Goal: Task Accomplishment & Management: Use online tool/utility

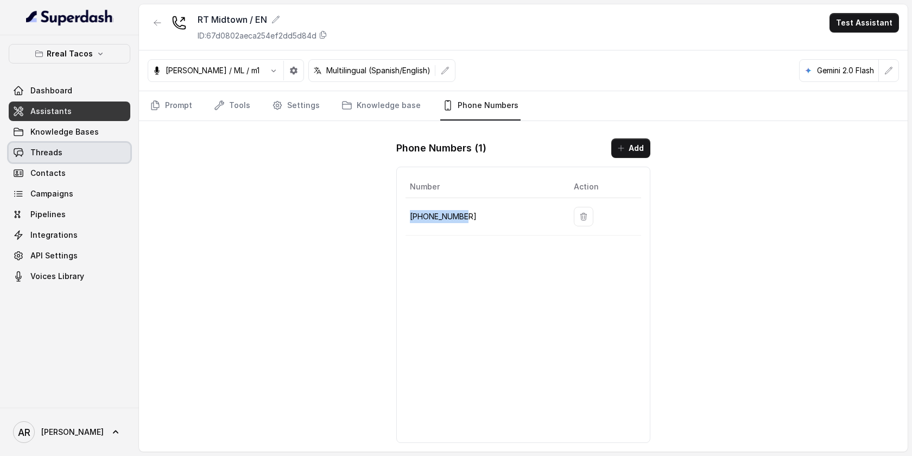
click at [75, 143] on link "Threads" at bounding box center [70, 153] width 122 height 20
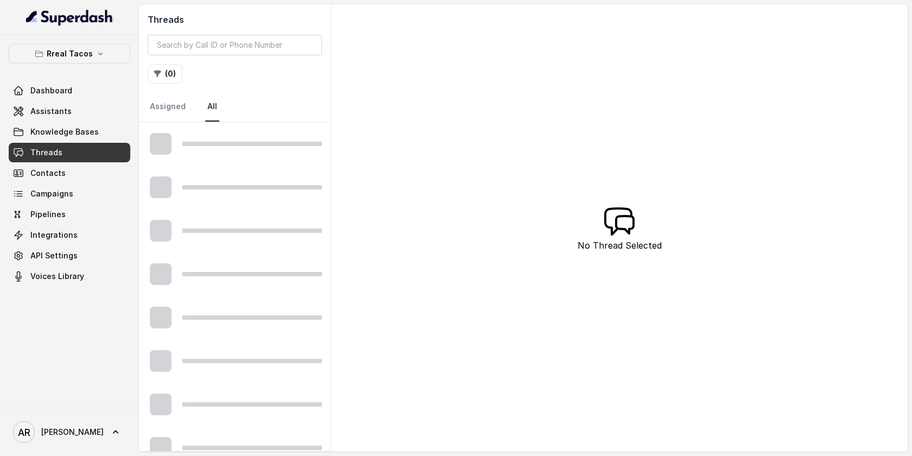
click at [223, 31] on div "Threads ( 0 ) Assigned All" at bounding box center [235, 63] width 192 height 118
click at [219, 53] on input "search" at bounding box center [235, 45] width 174 height 21
paste input "CA45d7bb6ca8793d6a681fc8940b7bb395"
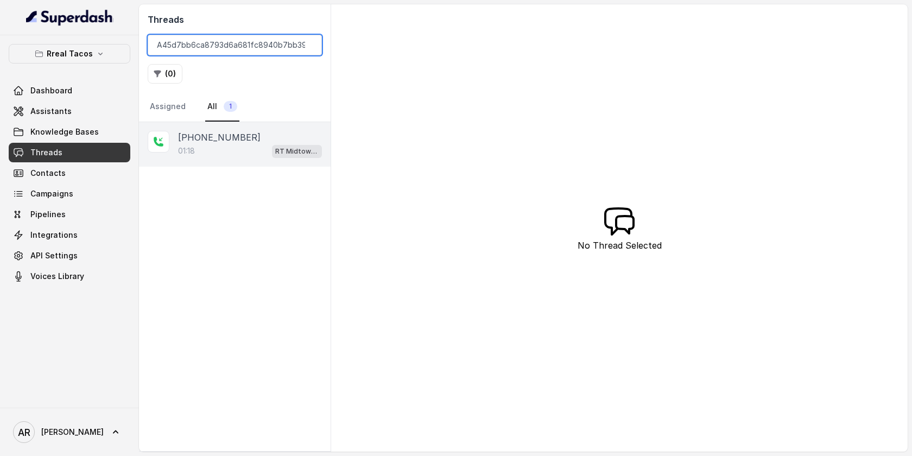
type input "CA45d7bb6ca8793d6a681fc8940b7bb395"
click at [249, 130] on div "[PHONE_NUMBER]:18 RT Midtown / EN" at bounding box center [235, 144] width 192 height 45
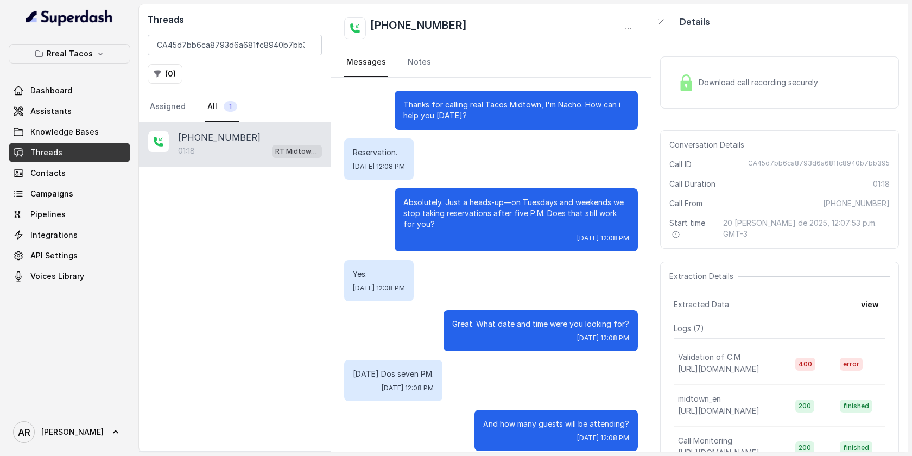
scroll to position [434, 0]
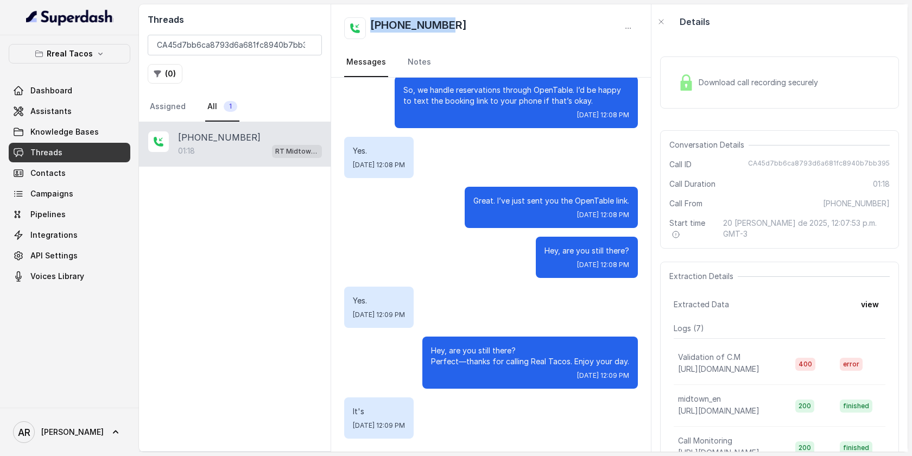
drag, startPoint x: 458, startPoint y: 29, endPoint x: 371, endPoint y: 26, distance: 86.9
click at [371, 26] on div "[PHONE_NUMBER]" at bounding box center [491, 28] width 294 height 22
copy h2 "[PHONE_NUMBER]"
click at [470, 223] on div "Great. I’ve just sent you the OpenTable link. [DATE] 12:08 PM" at bounding box center [551, 207] width 173 height 41
click at [309, 47] on input "CA45d7bb6ca8793d6a681fc8940b7bb395" at bounding box center [235, 45] width 174 height 21
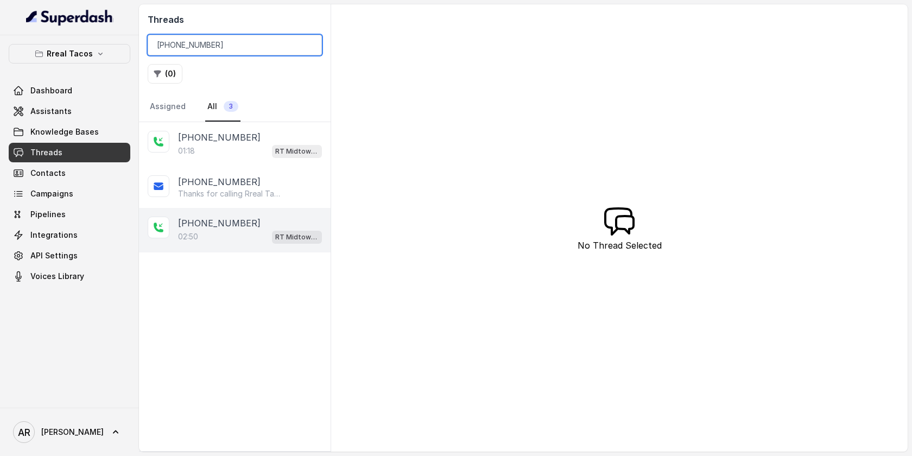
type input "[PHONE_NUMBER]"
click at [265, 223] on div "+12132611760" at bounding box center [250, 223] width 144 height 13
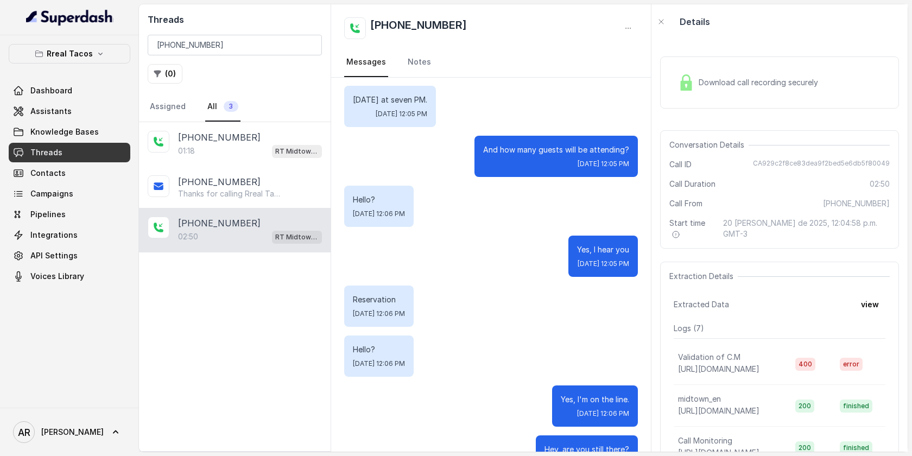
scroll to position [412, 0]
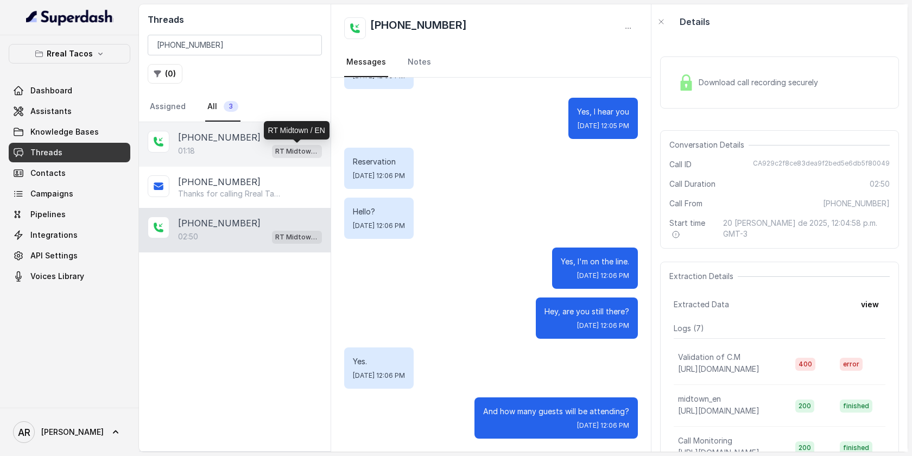
click at [280, 148] on p "RT Midtown / EN" at bounding box center [296, 151] width 43 height 11
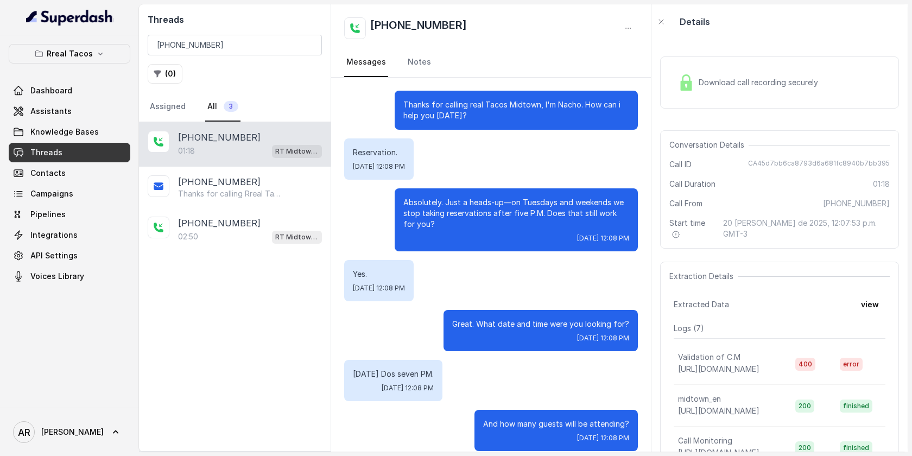
scroll to position [434, 0]
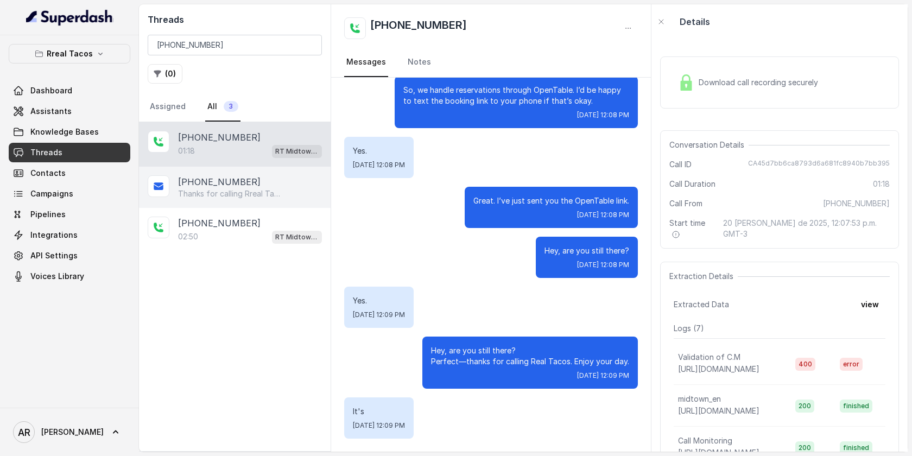
click at [298, 181] on div "+12132611760" at bounding box center [250, 181] width 144 height 13
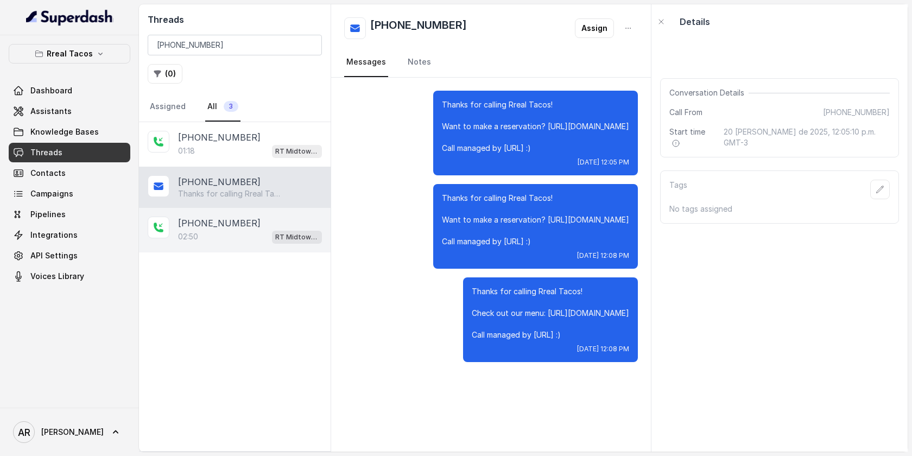
click at [274, 251] on div "+12132611760 02:50 RT Midtown / EN" at bounding box center [235, 230] width 192 height 45
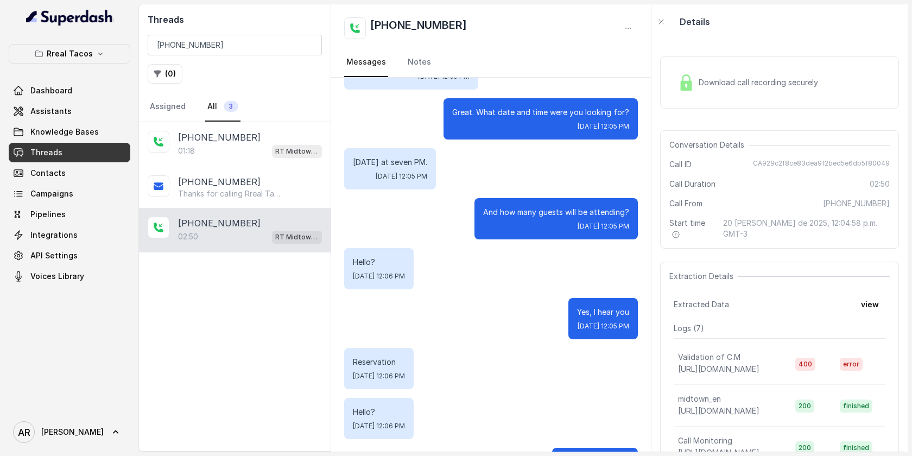
scroll to position [412, 0]
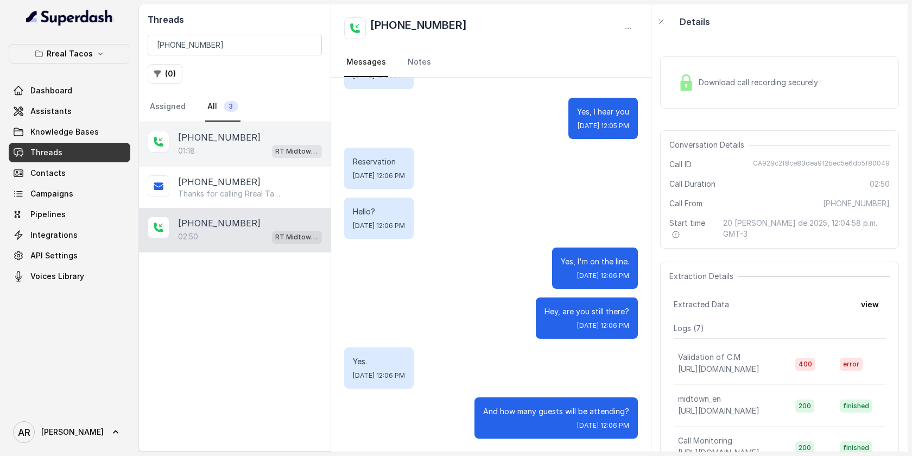
click at [286, 158] on div "+12132611760 01:18 RT Midtown / EN" at bounding box center [235, 144] width 192 height 45
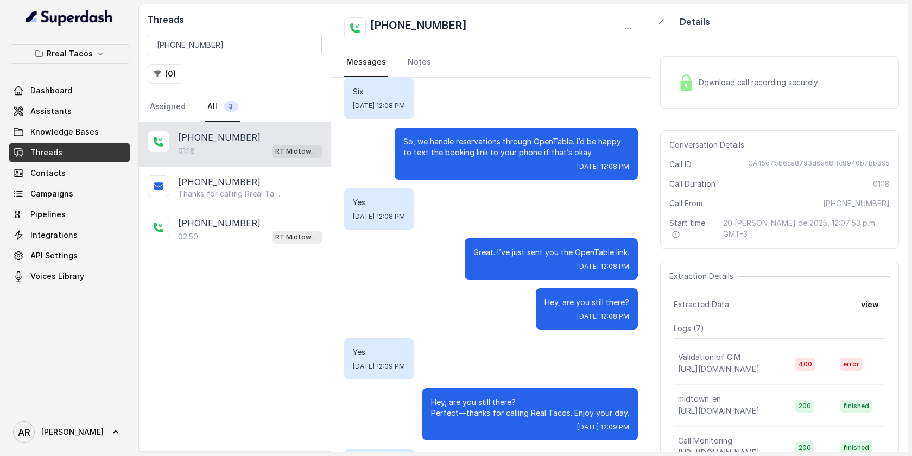
scroll to position [434, 0]
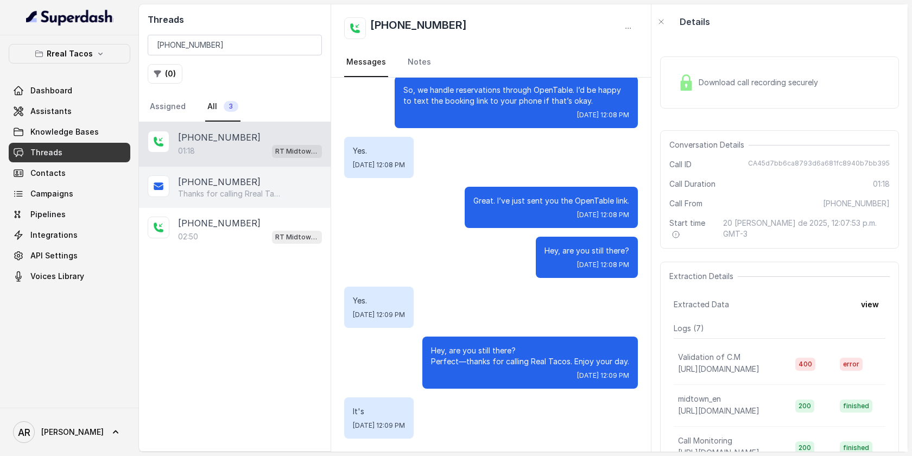
click at [288, 186] on div "+12132611760" at bounding box center [250, 181] width 144 height 13
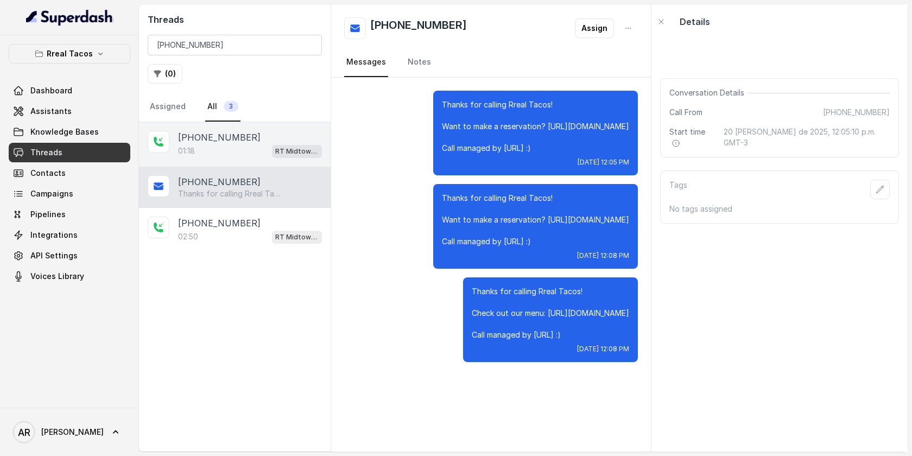
click at [280, 158] on div "+12132611760 01:18 RT Midtown / EN" at bounding box center [235, 144] width 192 height 45
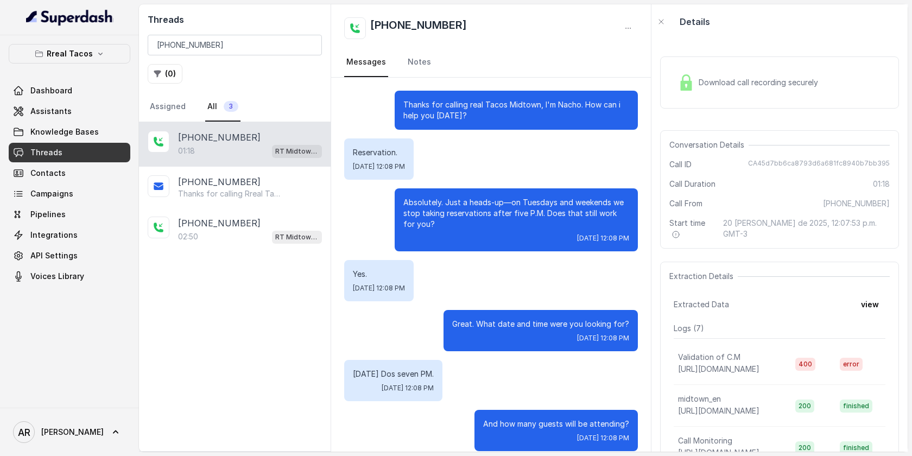
scroll to position [434, 0]
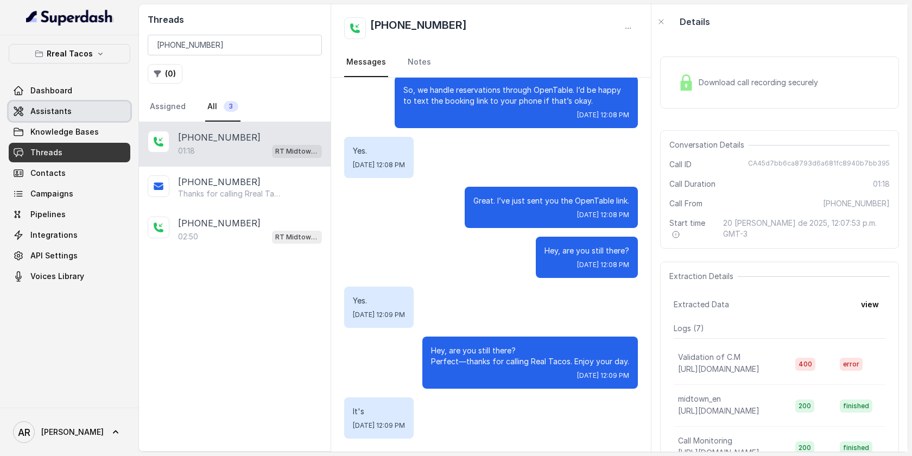
click at [74, 115] on link "Assistants" at bounding box center [70, 112] width 122 height 20
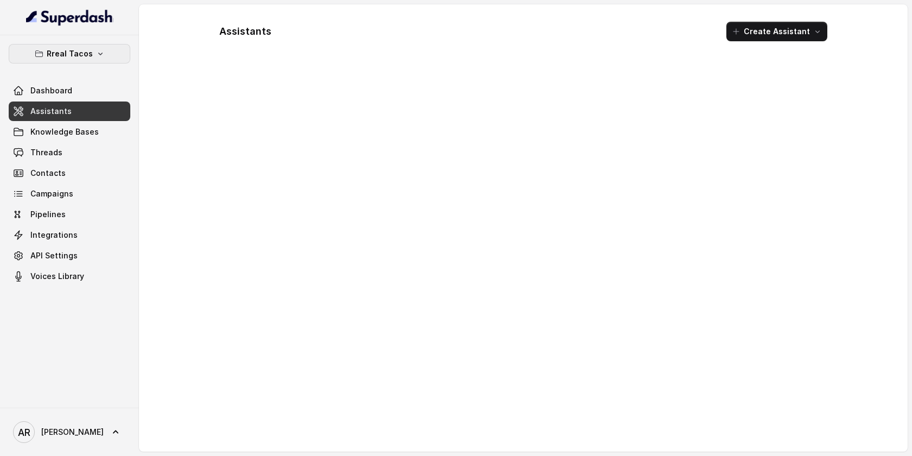
click at [89, 61] on button "Rreal Tacos" at bounding box center [70, 54] width 122 height 20
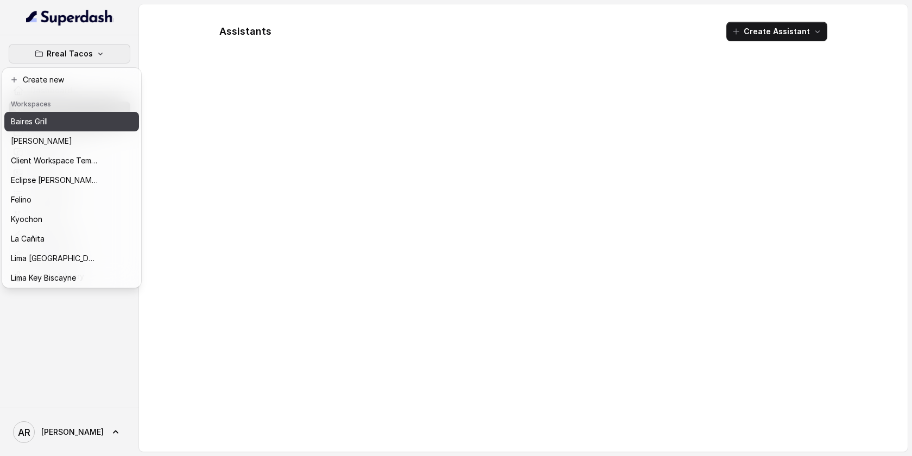
click at [60, 124] on div "Baires Grill" at bounding box center [54, 121] width 87 height 13
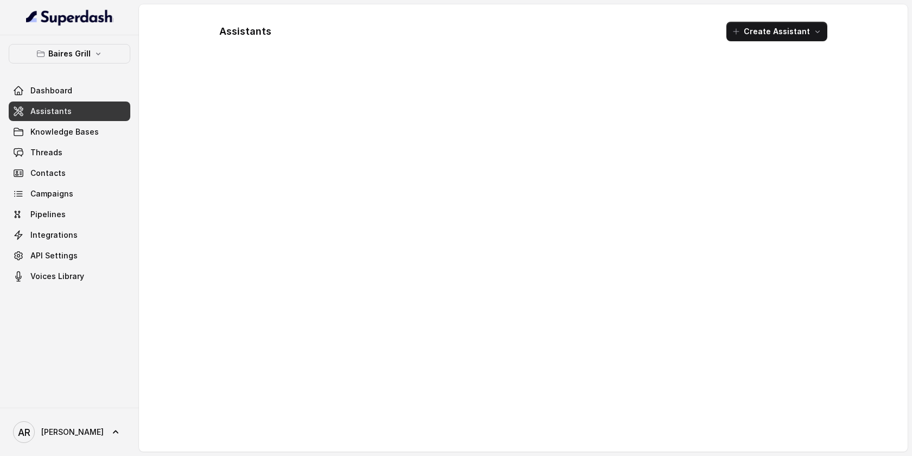
click at [82, 104] on link "Assistants" at bounding box center [70, 112] width 122 height 20
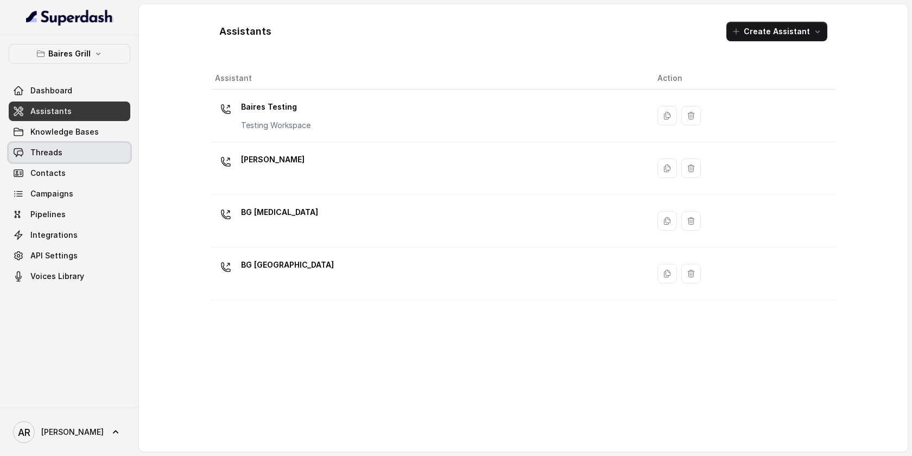
click at [95, 155] on link "Threads" at bounding box center [70, 153] width 122 height 20
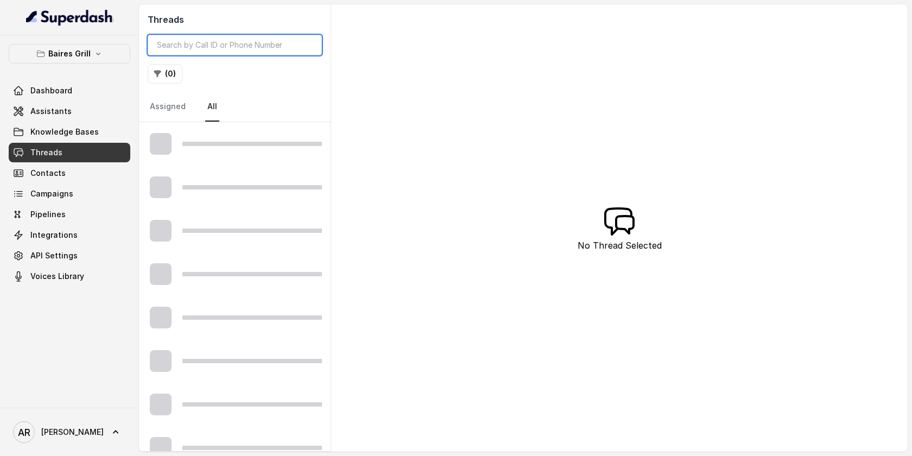
click at [229, 47] on input "search" at bounding box center [235, 45] width 174 height 21
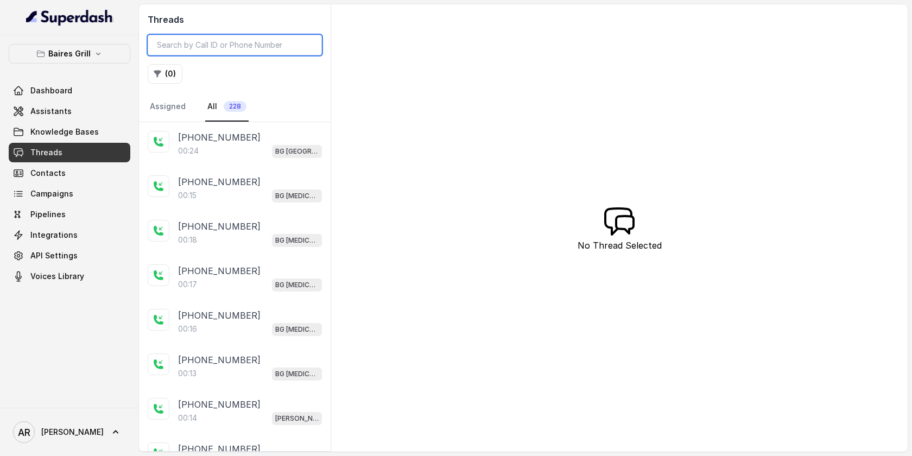
paste input "CA83134e46fe14bf234ffc25ae5d90e75d"
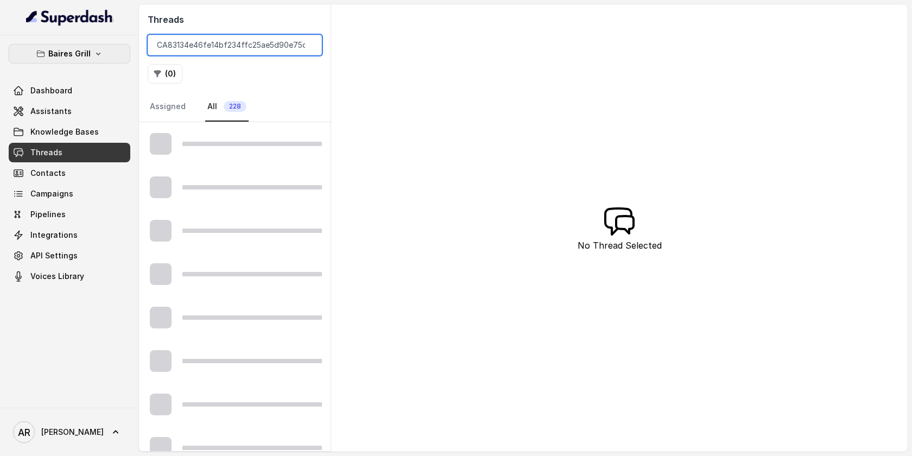
type input "CA83134e46fe14bf234ffc25ae5d90e75d"
click at [44, 48] on button "Baires Grill" at bounding box center [70, 54] width 122 height 20
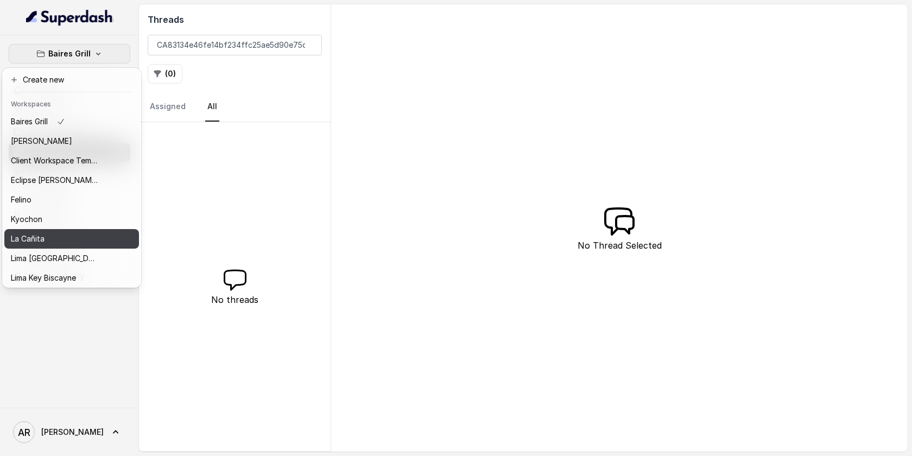
click at [64, 237] on div "La Cañita" at bounding box center [54, 238] width 87 height 13
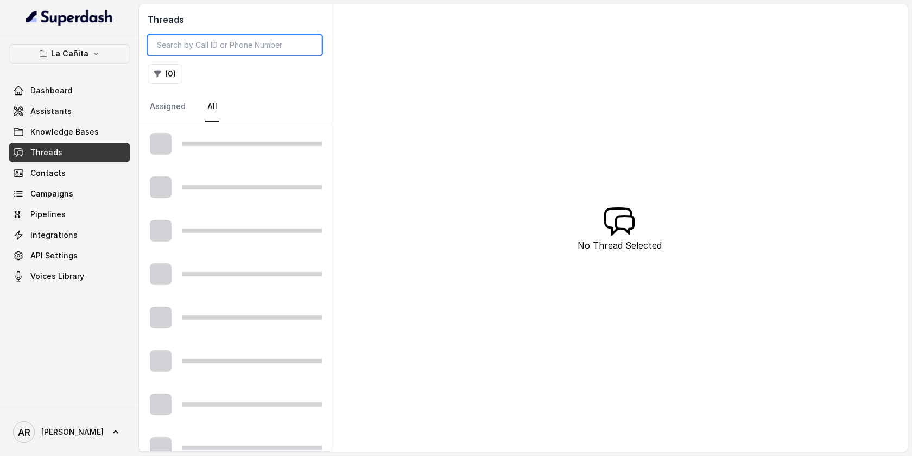
click at [242, 41] on input "search" at bounding box center [235, 45] width 174 height 21
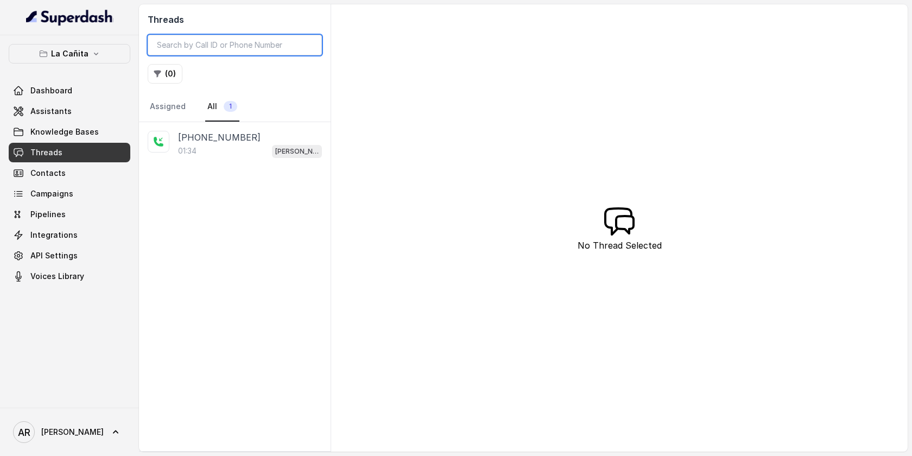
paste input "CA83134e46fe14bf234ffc25ae5d90e75d"
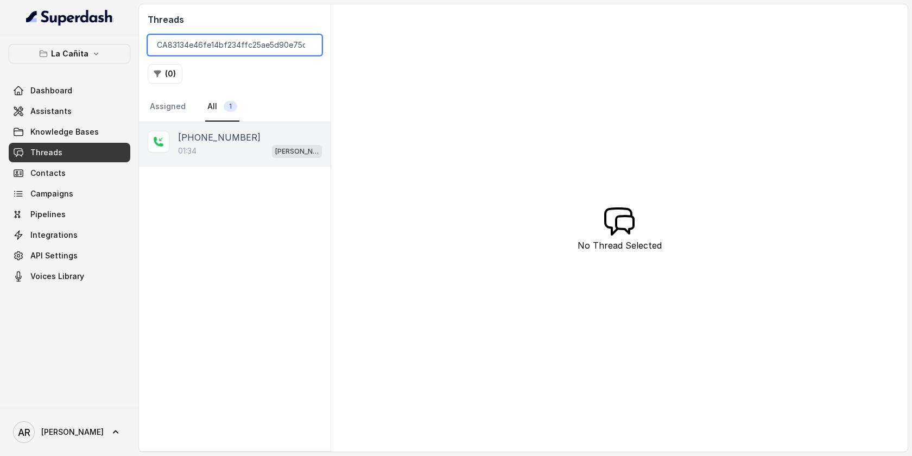
type input "CA83134e46fe14bf234ffc25ae5d90e75d"
click at [246, 160] on div "+17864124555 01:34 Kendall" at bounding box center [235, 144] width 192 height 45
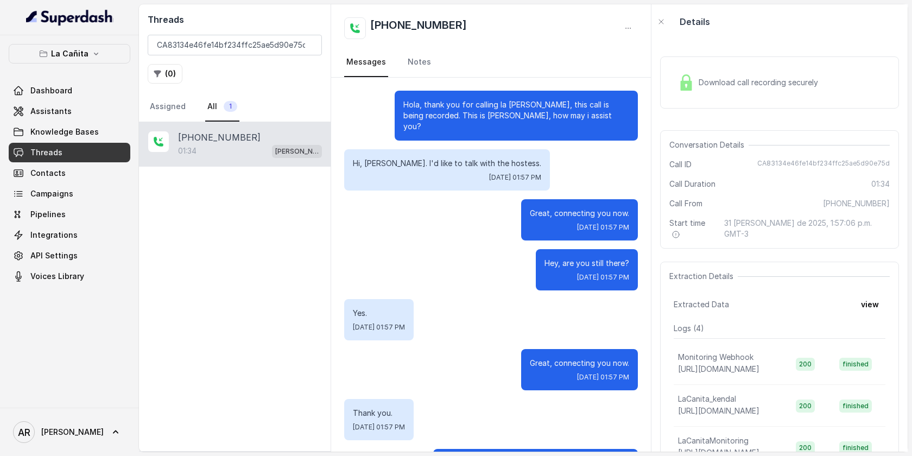
scroll to position [501, 0]
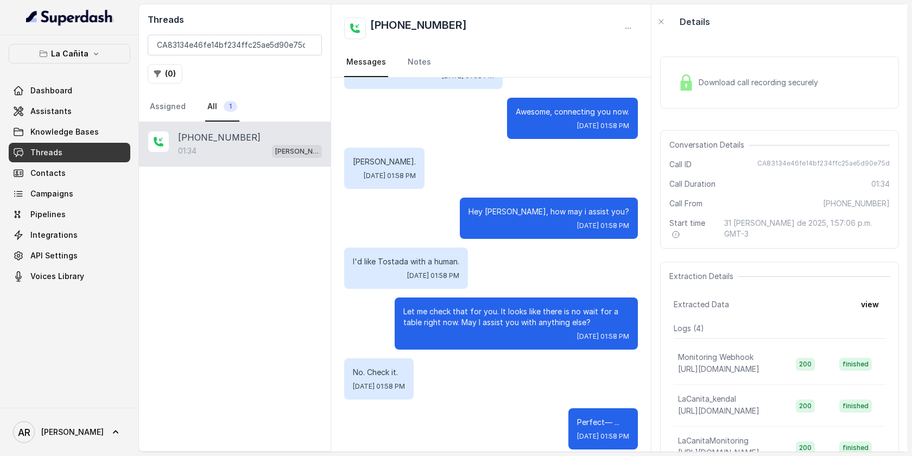
click at [691, 84] on img at bounding box center [686, 82] width 16 height 16
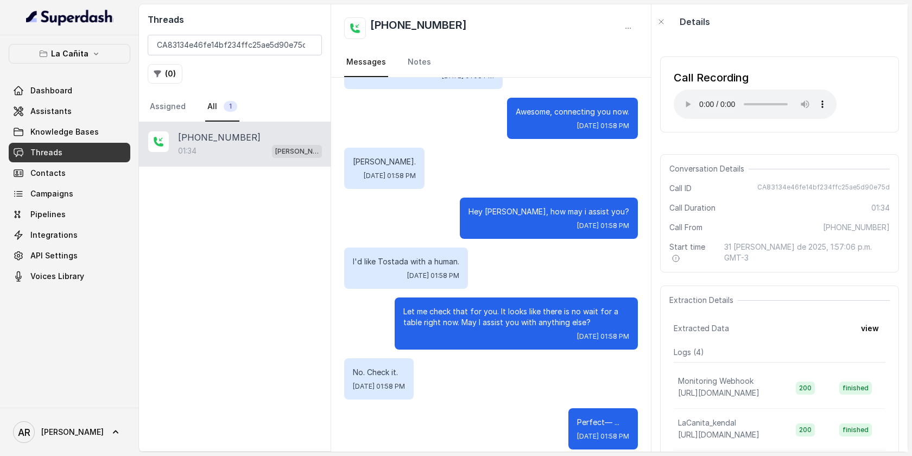
click at [74, 156] on link "Threads" at bounding box center [70, 153] width 122 height 20
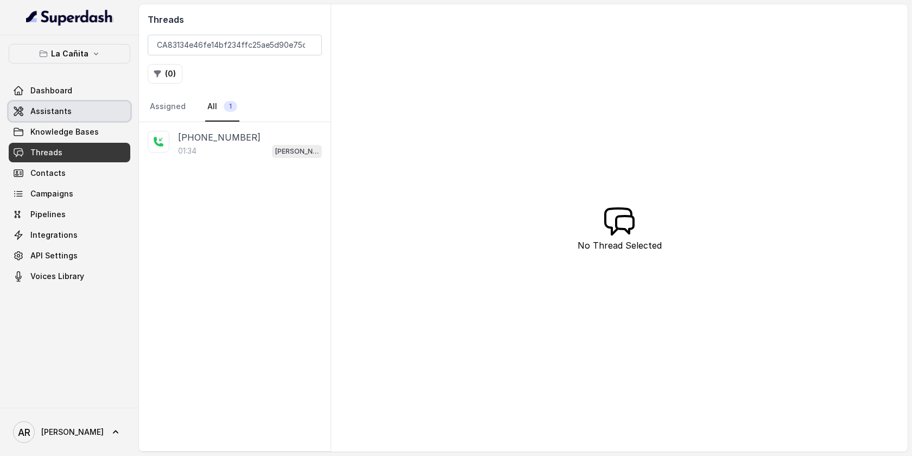
click at [77, 112] on link "Assistants" at bounding box center [70, 112] width 122 height 20
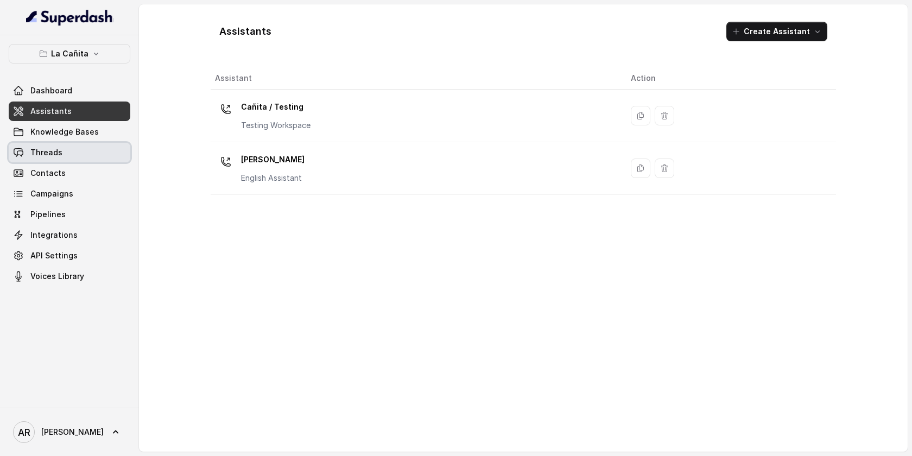
click at [115, 146] on link "Threads" at bounding box center [70, 153] width 122 height 20
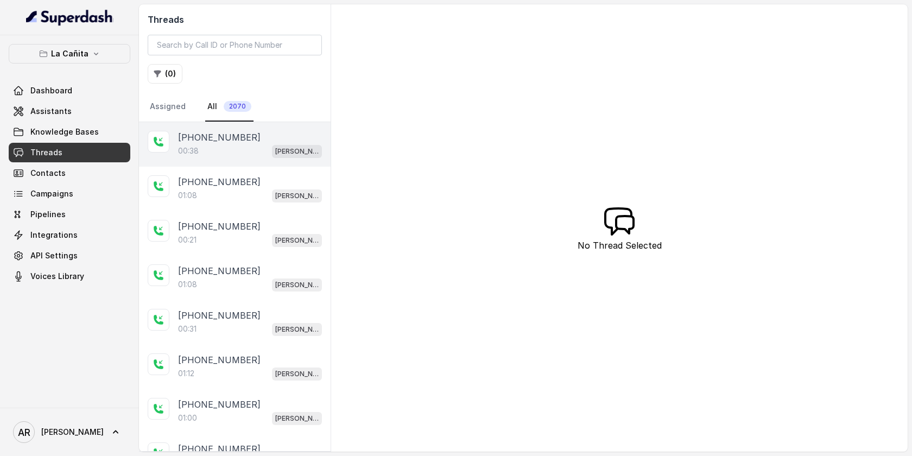
click at [264, 147] on div "00:38 Kendall" at bounding box center [250, 151] width 144 height 14
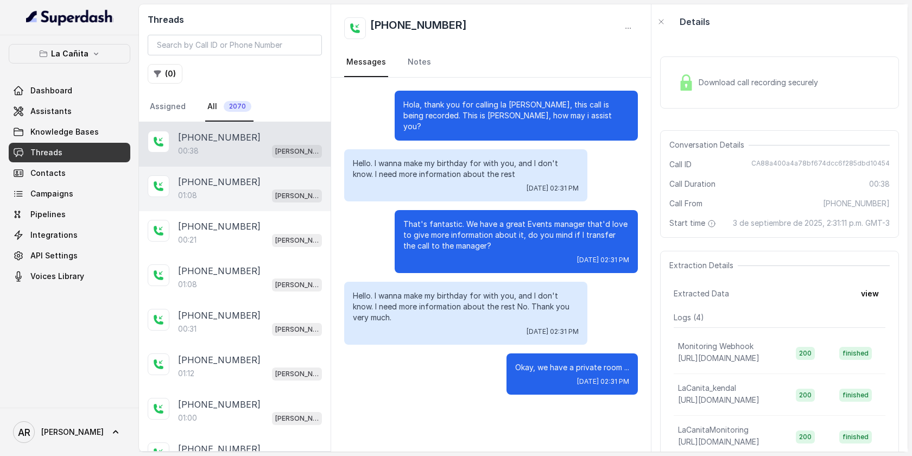
click at [232, 181] on p "[PHONE_NUMBER]" at bounding box center [219, 181] width 83 height 13
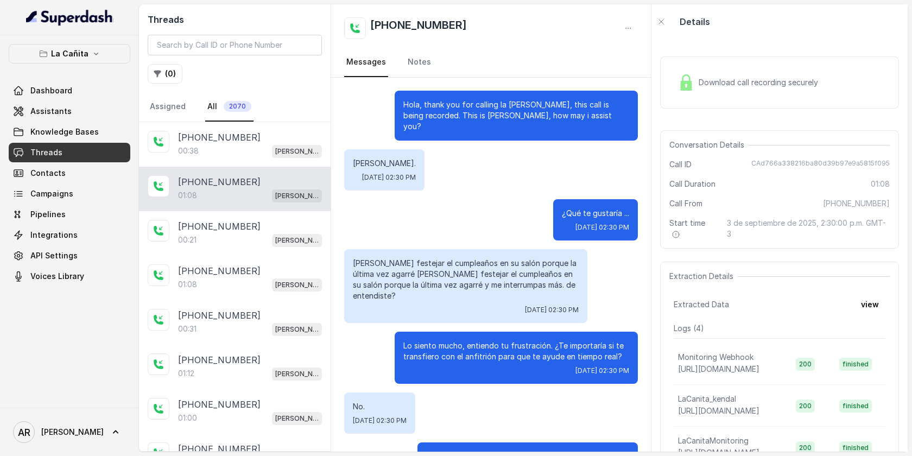
scroll to position [288, 0]
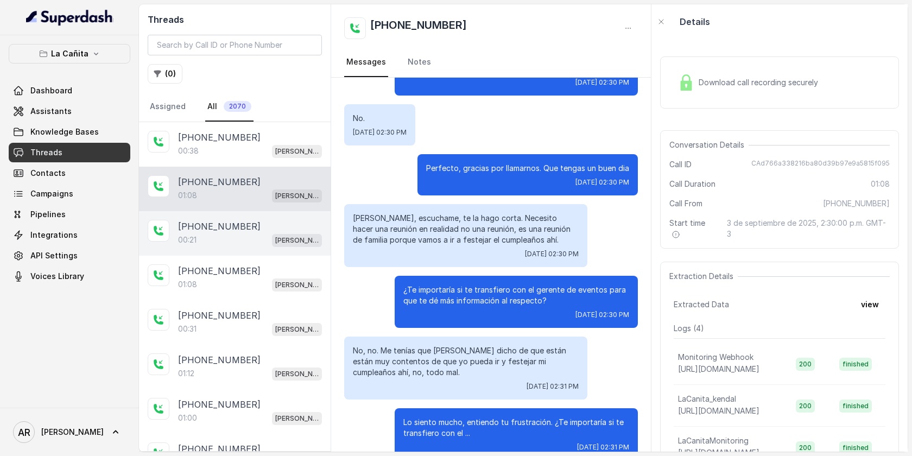
click at [228, 239] on div "00:21 Kendall" at bounding box center [250, 240] width 144 height 14
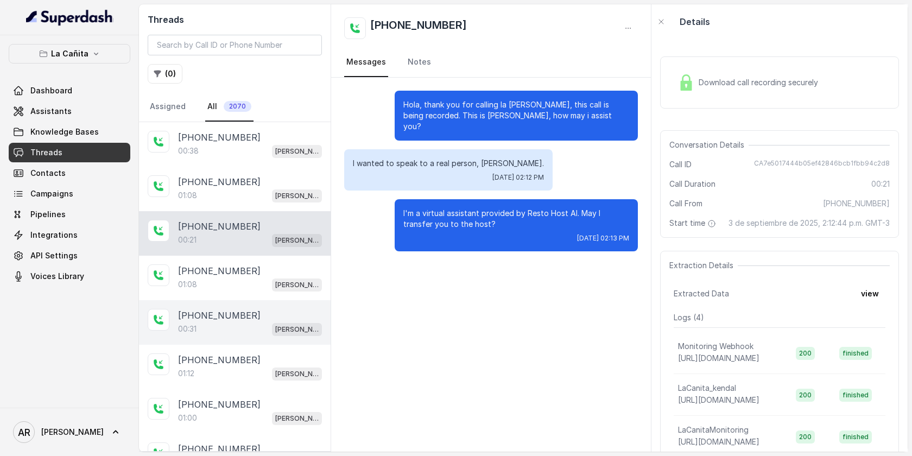
click at [223, 300] on div "+17865531043 00:31 Kendall" at bounding box center [235, 322] width 192 height 45
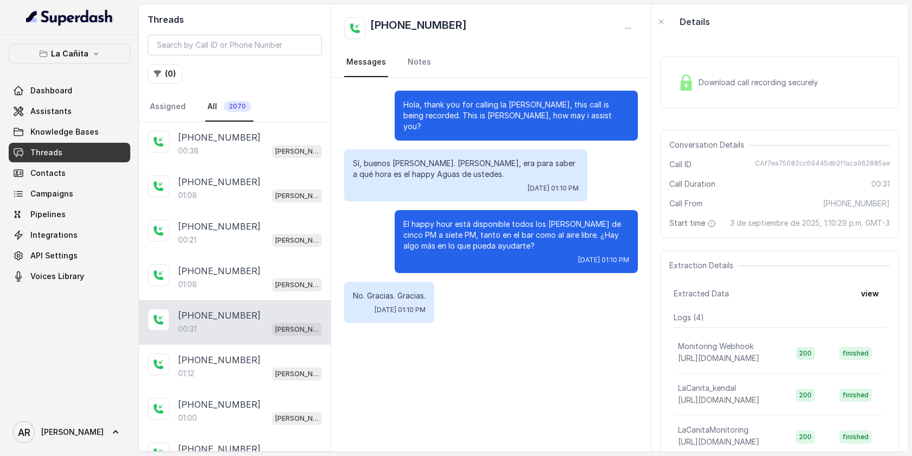
click at [688, 85] on img at bounding box center [686, 82] width 16 height 16
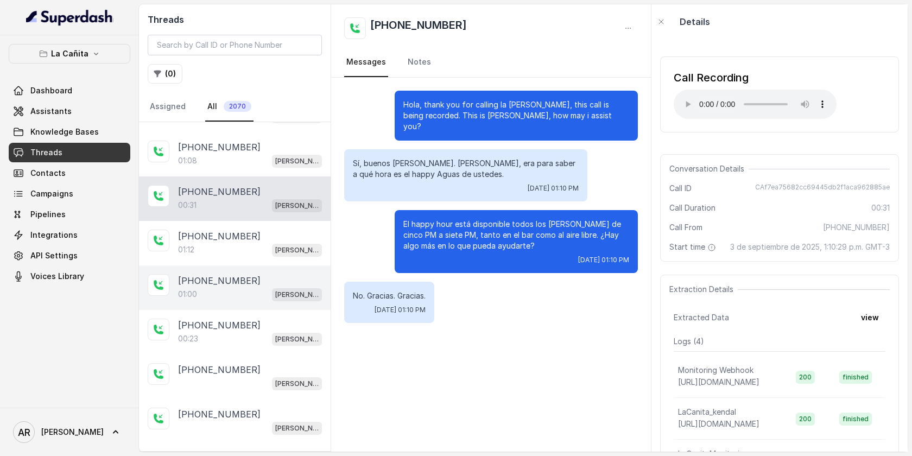
scroll to position [137, 0]
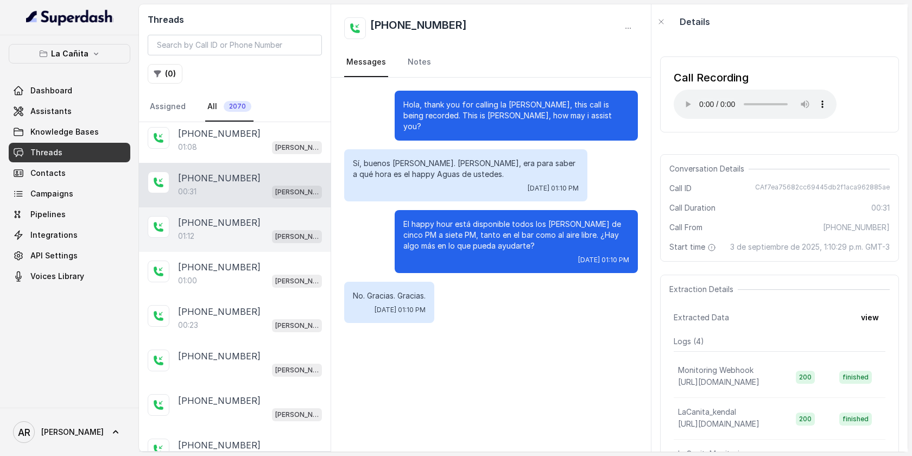
click at [256, 239] on div "01:12 Kendall" at bounding box center [250, 236] width 144 height 14
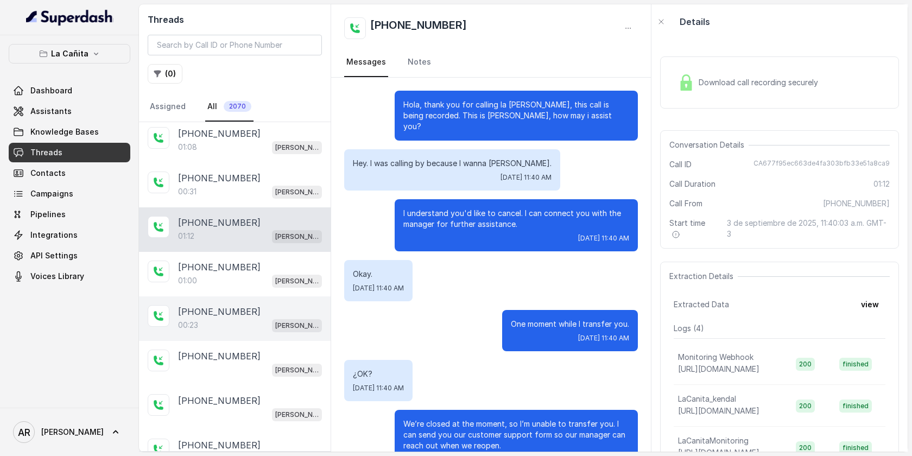
click at [257, 296] on div "+14042369297 00:23 Kendall" at bounding box center [235, 318] width 192 height 45
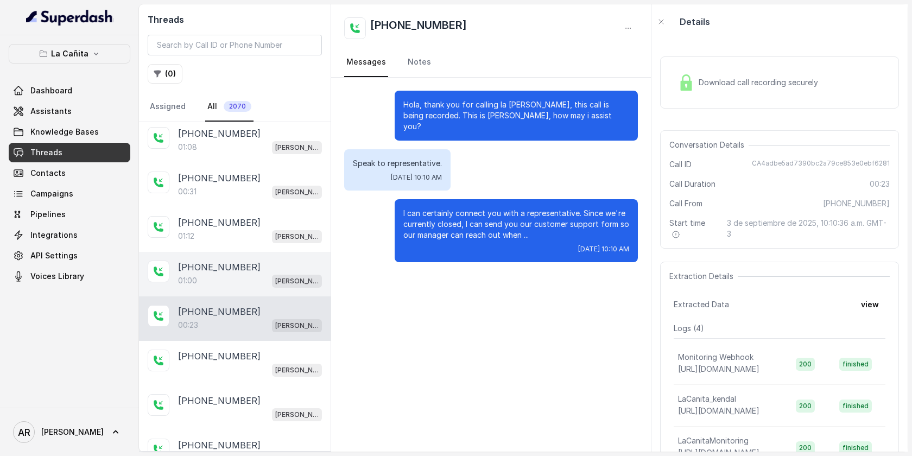
click at [256, 275] on div "01:00 Kendall" at bounding box center [250, 281] width 144 height 14
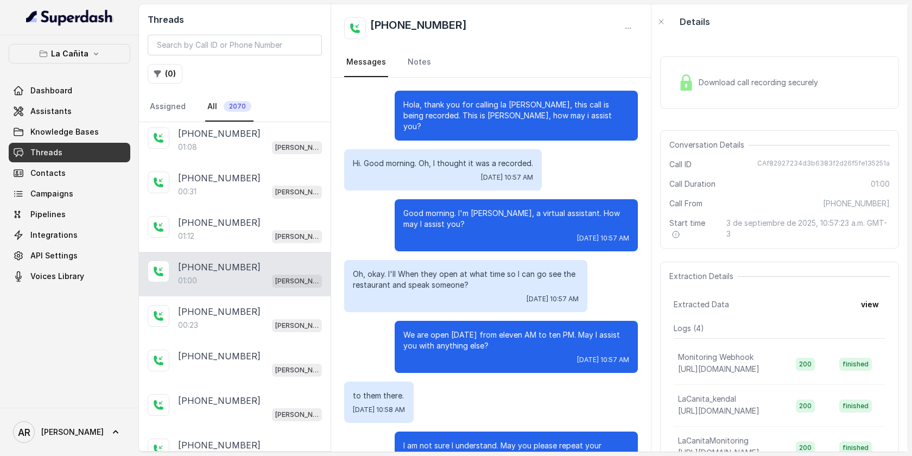
click at [676, 90] on div "Download call recording securely" at bounding box center [748, 82] width 149 height 25
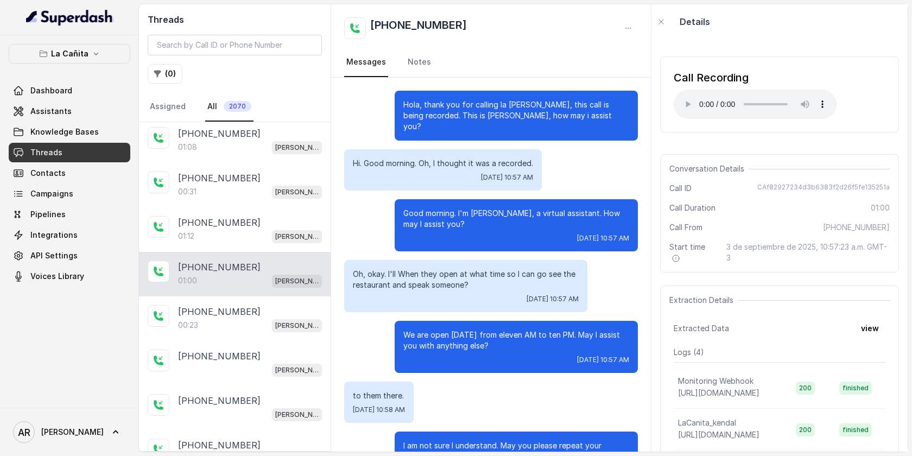
scroll to position [34, 0]
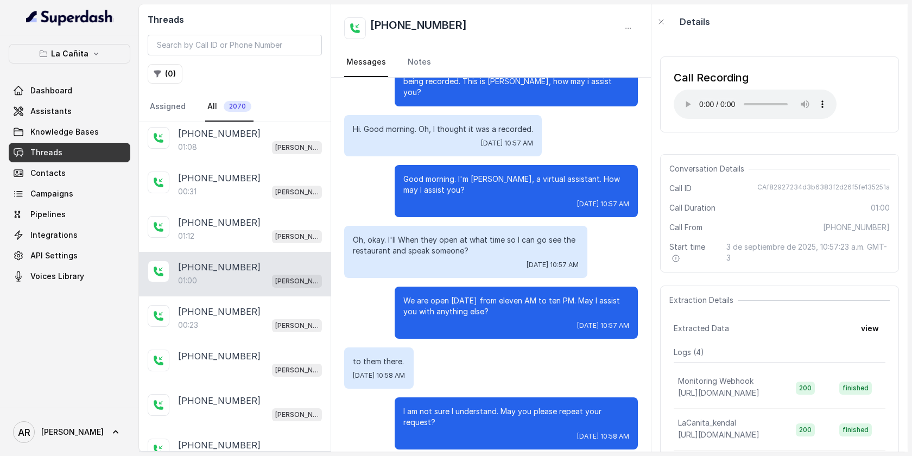
click at [323, 293] on div "+17864177078 01:00 Kendall" at bounding box center [235, 274] width 192 height 45
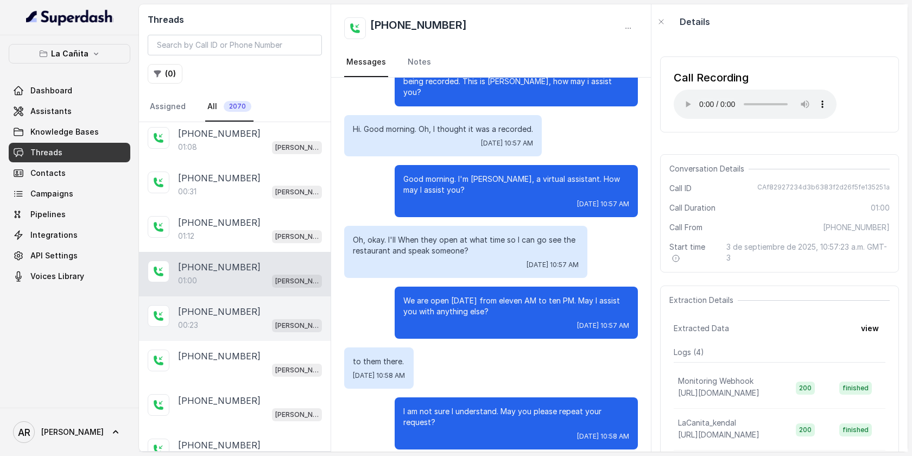
click at [277, 296] on div "+14042369297 00:23 Kendall" at bounding box center [235, 318] width 192 height 45
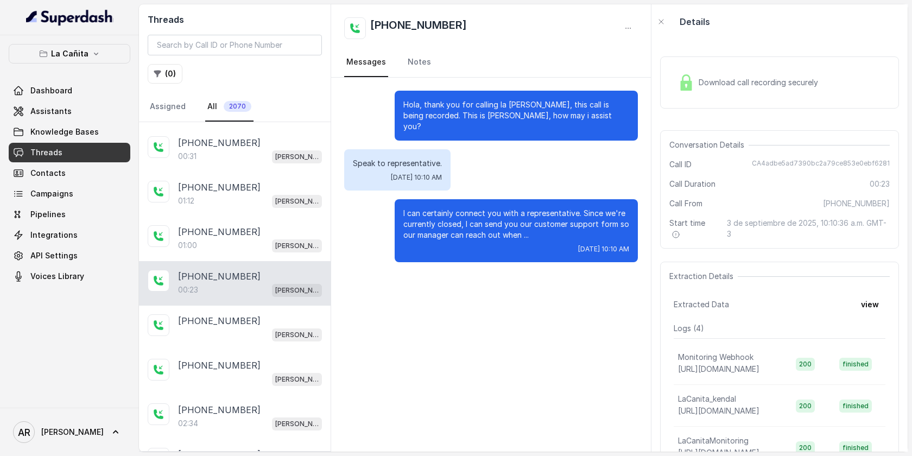
scroll to position [181, 0]
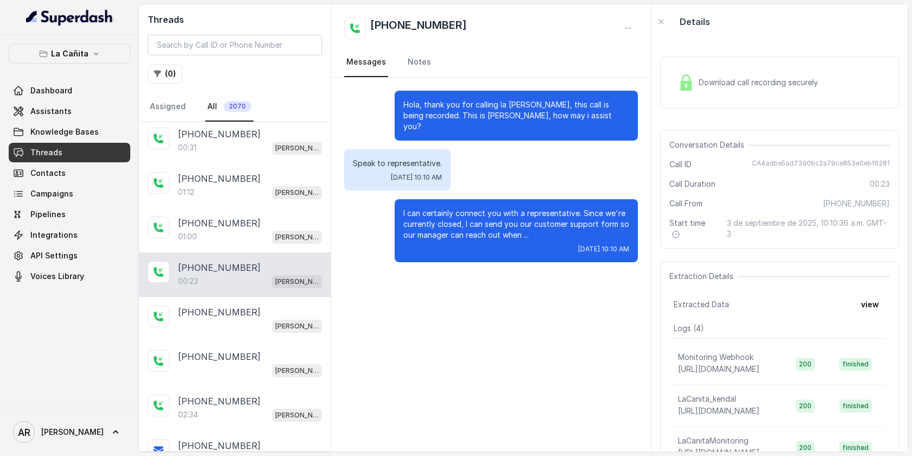
click at [277, 297] on div "+14042369297 Kendall" at bounding box center [235, 319] width 192 height 45
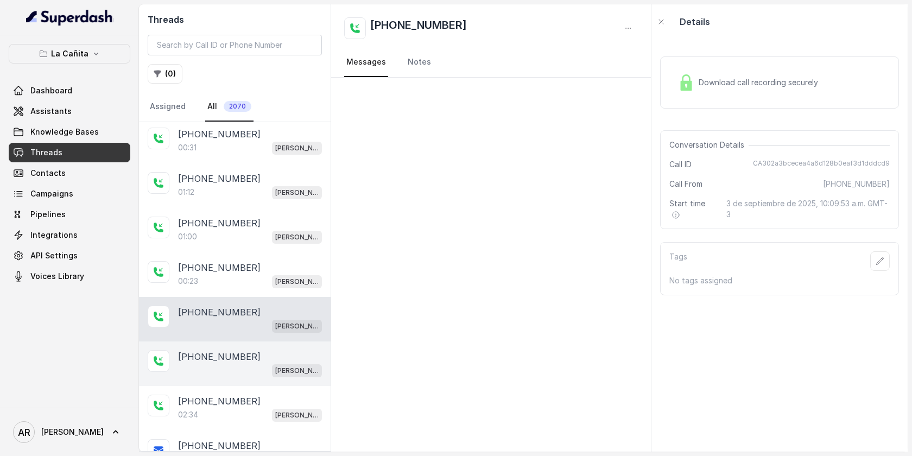
click at [278, 342] on div "+14042369297 Kendall" at bounding box center [235, 364] width 192 height 45
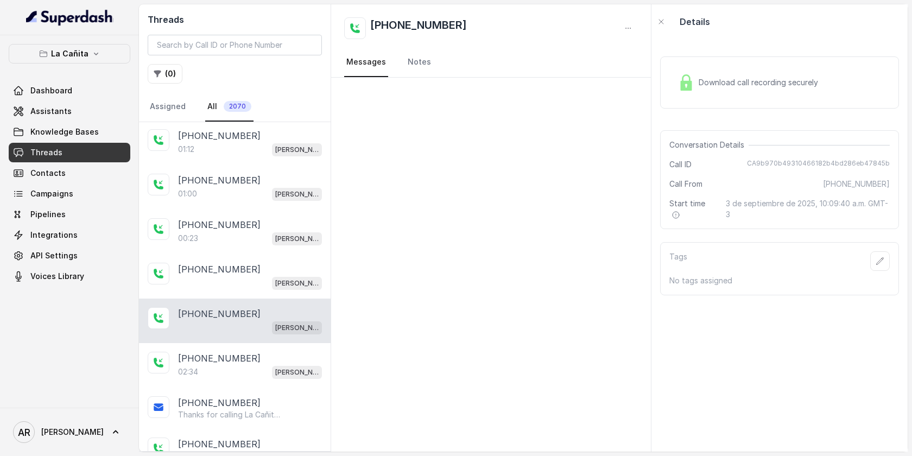
scroll to position [237, 0]
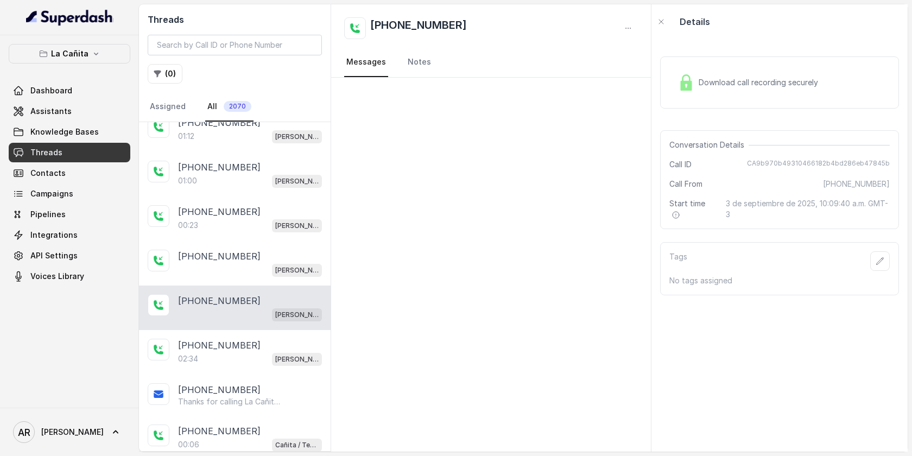
click at [278, 341] on div "[PHONE_NUMBER]" at bounding box center [250, 345] width 144 height 13
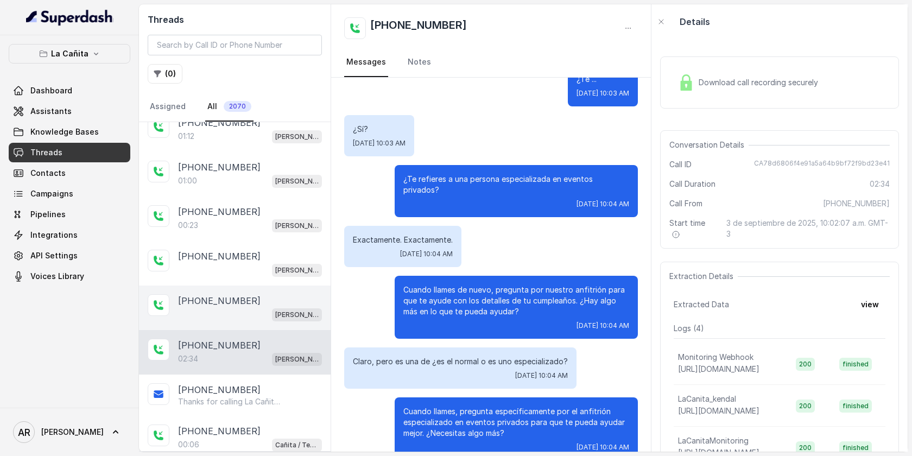
scroll to position [281, 0]
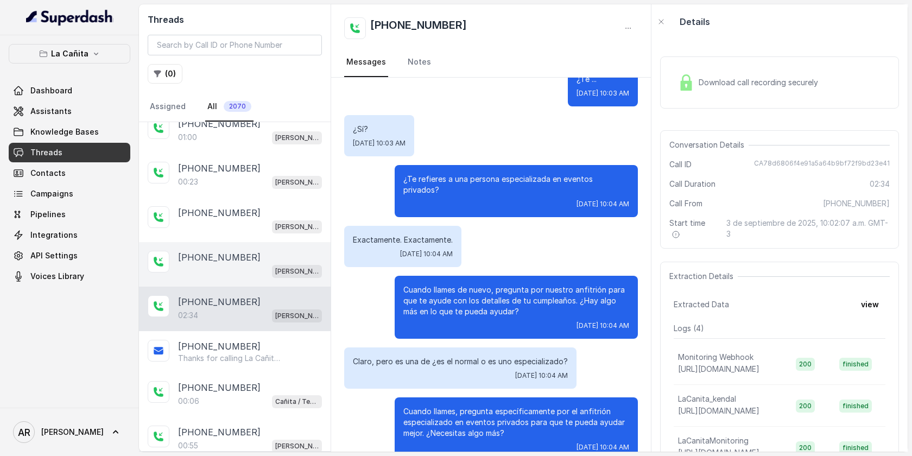
click at [278, 341] on div "[PHONE_NUMBER]" at bounding box center [250, 346] width 144 height 13
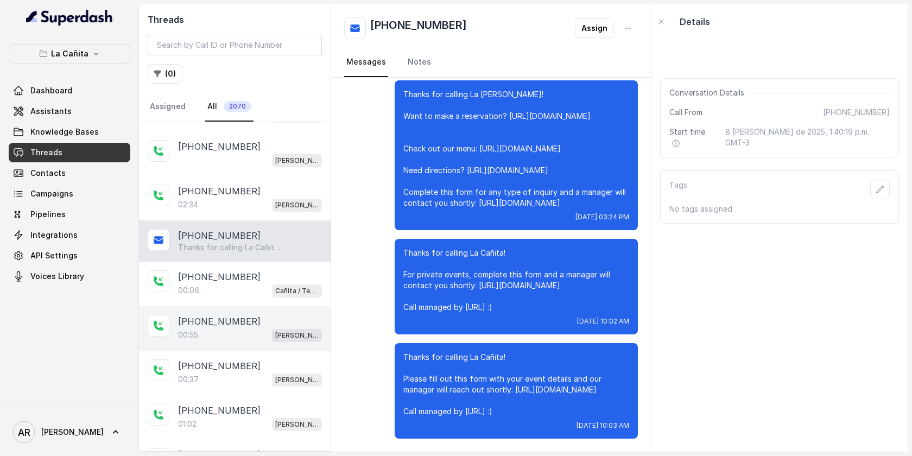
scroll to position [399, 0]
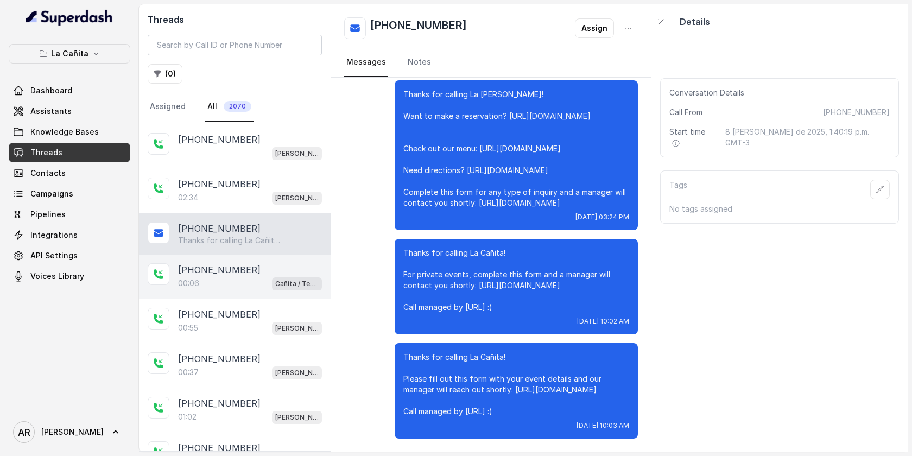
click at [273, 288] on div "[PHONE_NUMBER]:06 Cañita / Testing" at bounding box center [235, 277] width 192 height 45
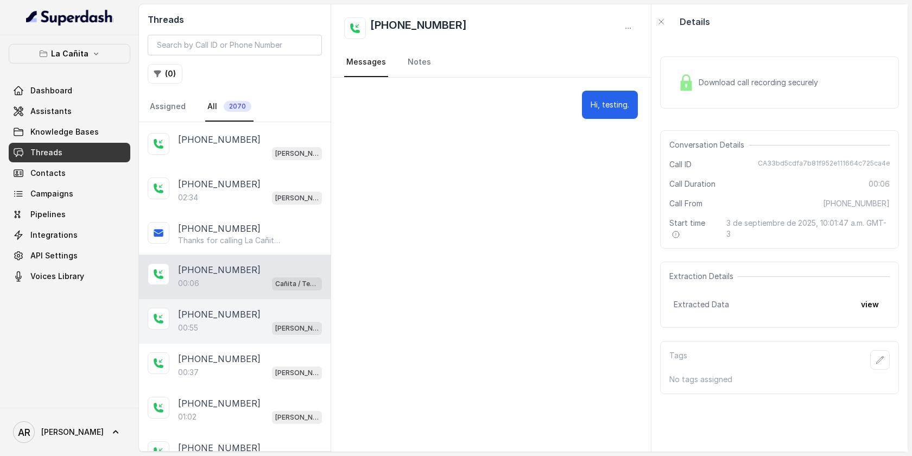
click at [273, 312] on div "[PHONE_NUMBER]" at bounding box center [250, 314] width 144 height 13
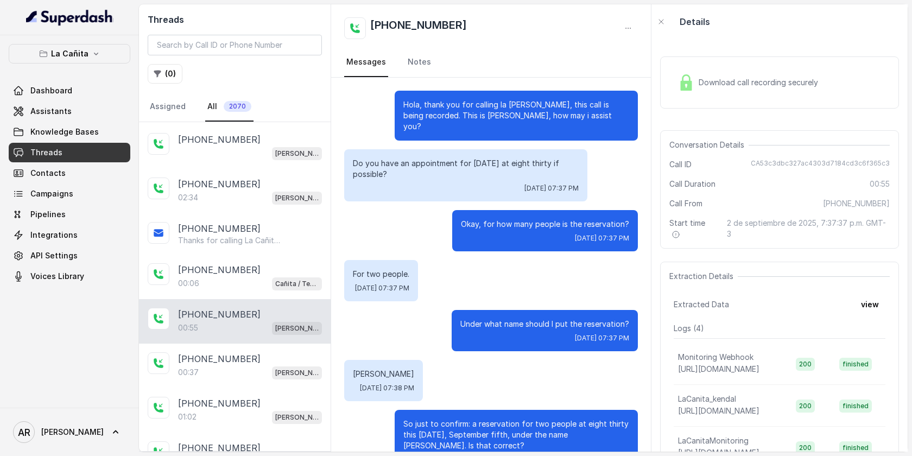
click at [681, 77] on img at bounding box center [686, 82] width 16 height 16
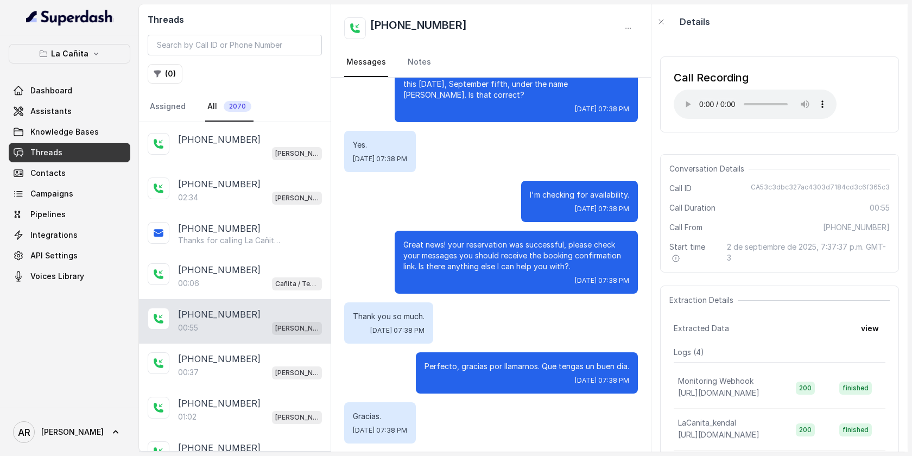
scroll to position [395, 0]
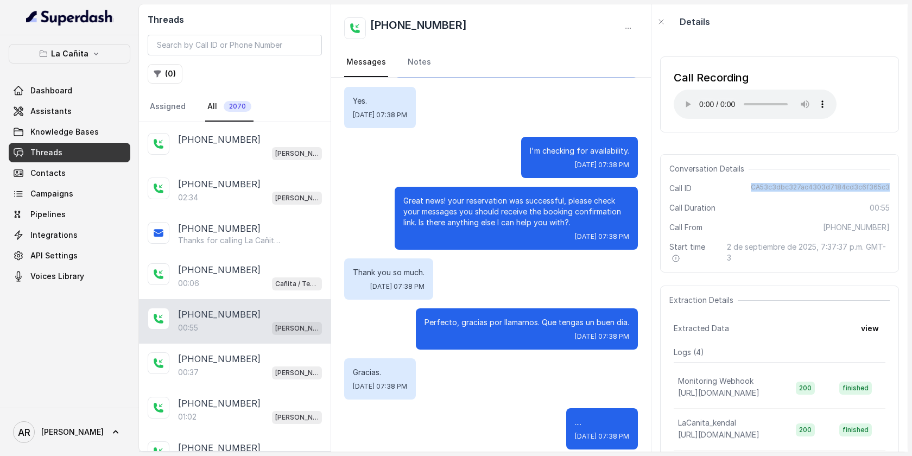
drag, startPoint x: 757, startPoint y: 184, endPoint x: 900, endPoint y: 185, distance: 142.8
click at [900, 185] on div "Call Recording Your browser does not support the audio element. Conversation De…" at bounding box center [780, 245] width 256 height 413
copy span "CA53c3dbc327ac4303d7184cd3c6f365c3"
click at [536, 295] on div "Hola, thank you for calling la Cañita Kendall, this call is being recorded. Thi…" at bounding box center [491, 73] width 320 height 780
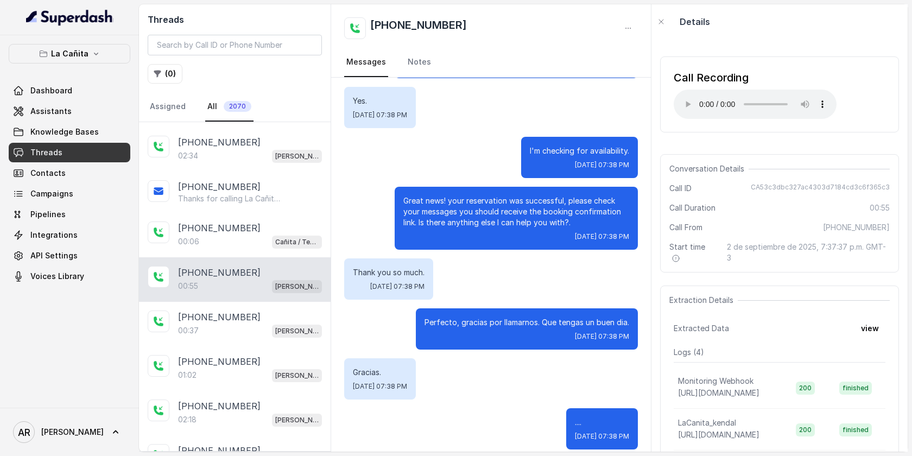
scroll to position [441, 0]
click at [241, 325] on div "00:37 Kendall" at bounding box center [250, 330] width 144 height 14
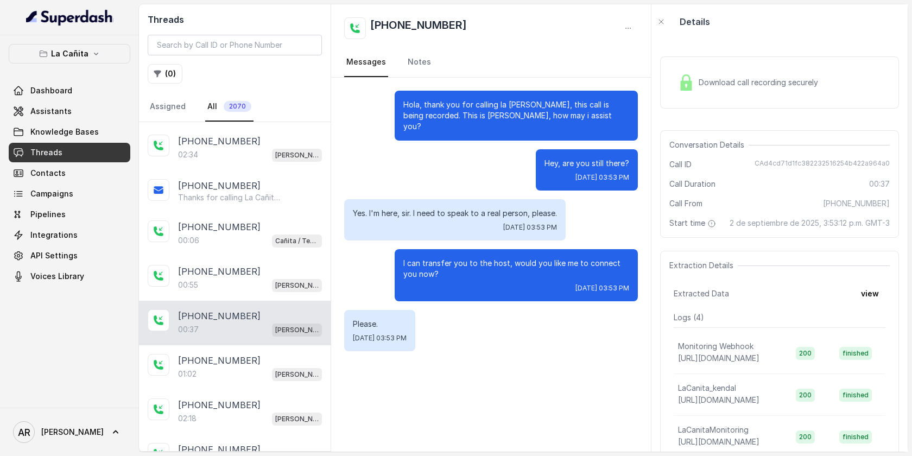
click at [236, 335] on div "+13053324595 00:37 Kendall" at bounding box center [235, 323] width 192 height 45
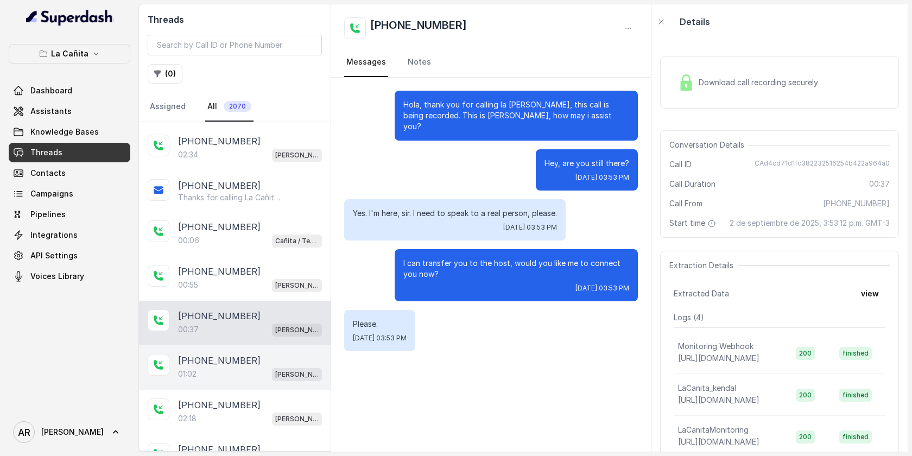
click at [236, 354] on p "+14028364541" at bounding box center [219, 360] width 83 height 13
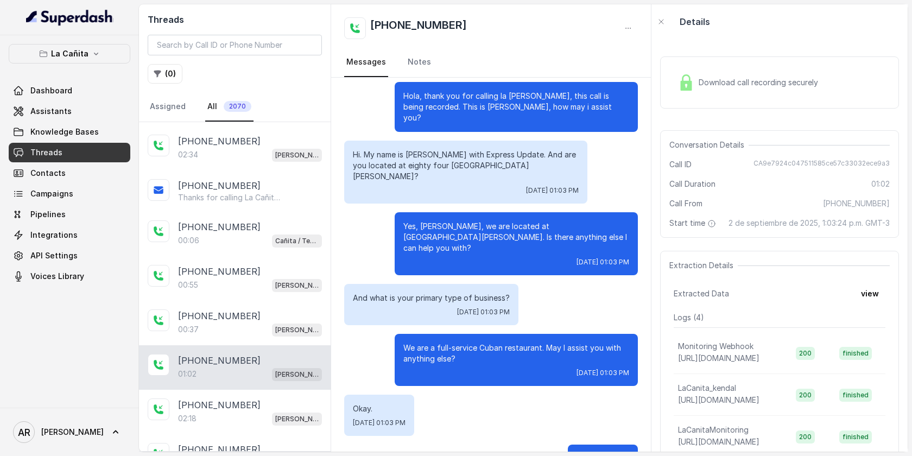
scroll to position [14, 0]
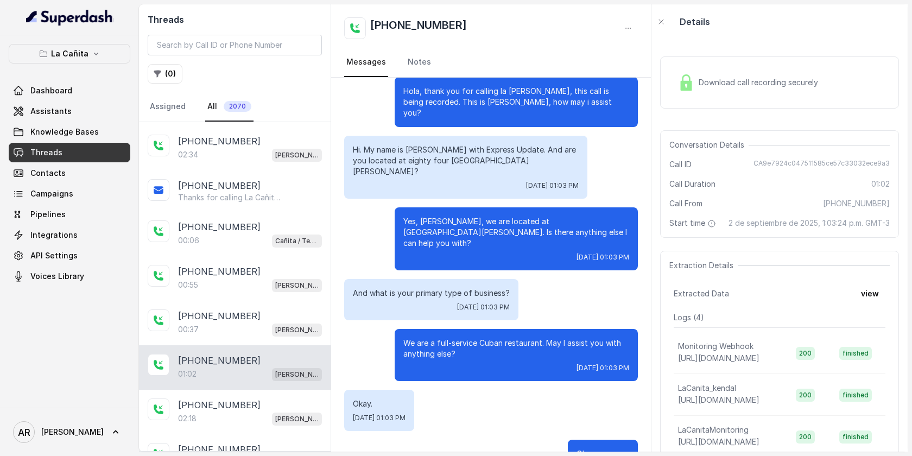
click at [683, 90] on img at bounding box center [686, 82] width 16 height 16
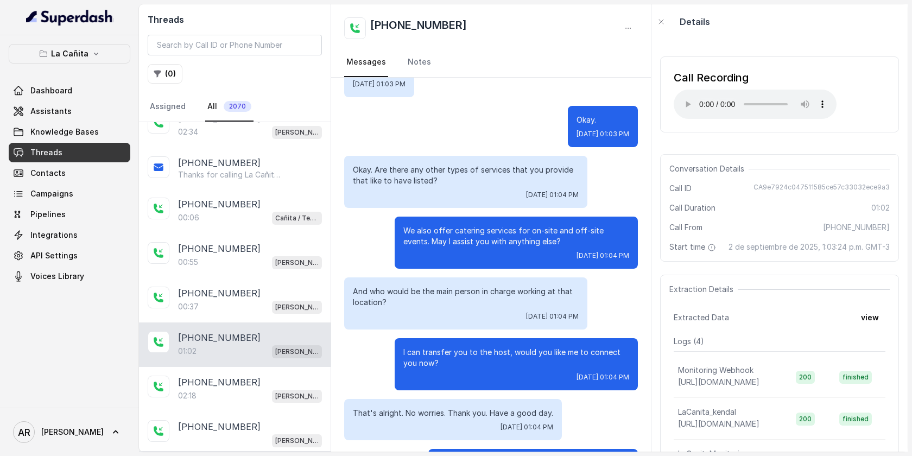
scroll to position [367, 0]
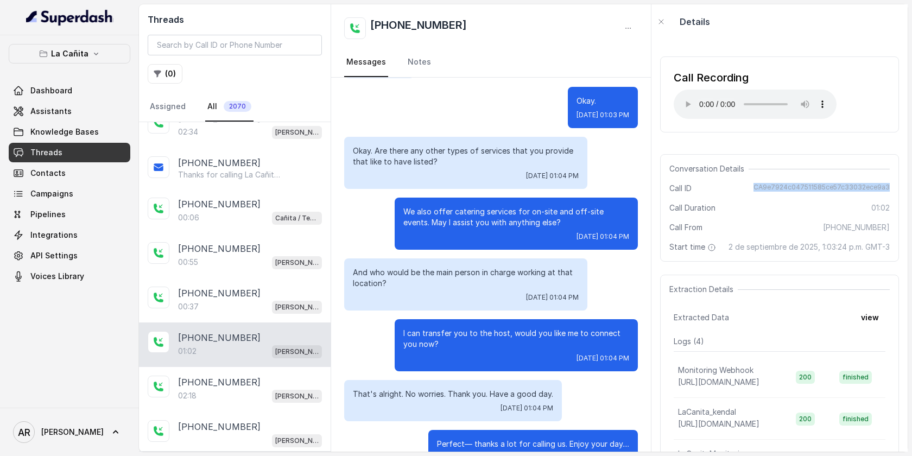
drag, startPoint x: 751, startPoint y: 181, endPoint x: 890, endPoint y: 188, distance: 138.6
click at [890, 188] on div "Conversation Details Call ID CA9e7924c047511585ce57c33032ece9a3 Call Duration 0…" at bounding box center [779, 208] width 239 height 108
copy span "CA9e7924c047511585ce57c33032ece9a3"
click at [585, 354] on span "Tue, Sep 2, 2025, 01:04 PM" at bounding box center [603, 358] width 53 height 9
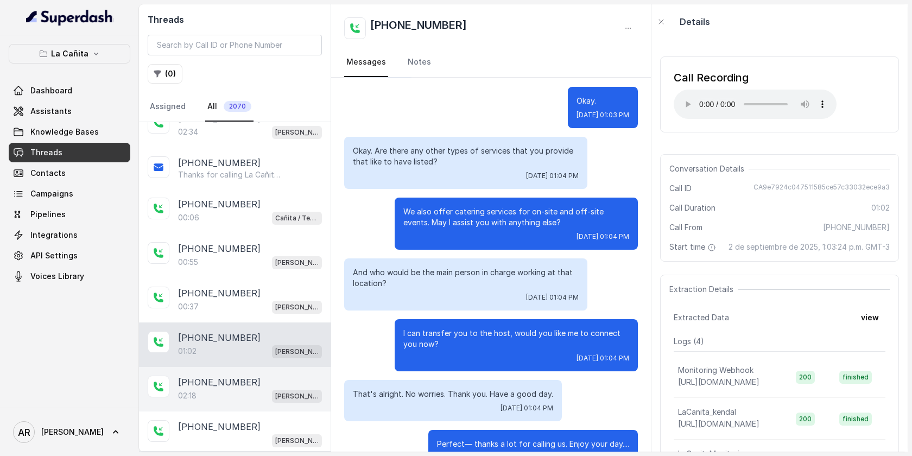
click at [290, 389] on div "02:18 Kendall" at bounding box center [250, 396] width 144 height 14
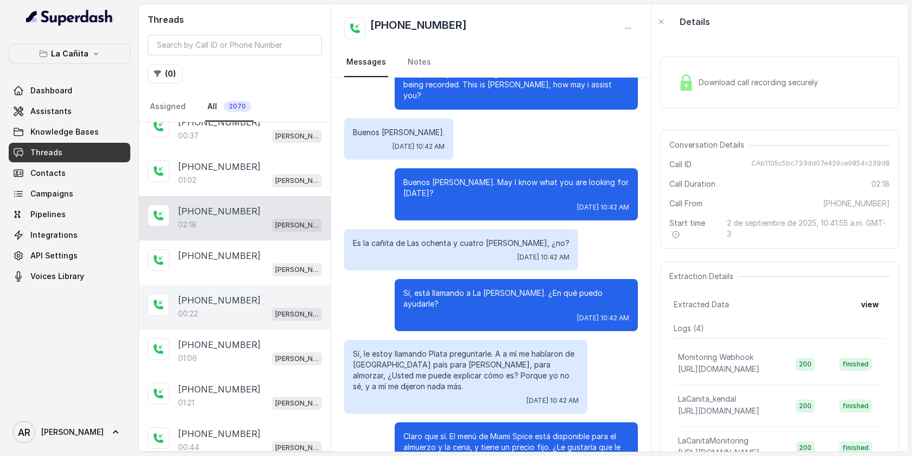
scroll to position [636, 0]
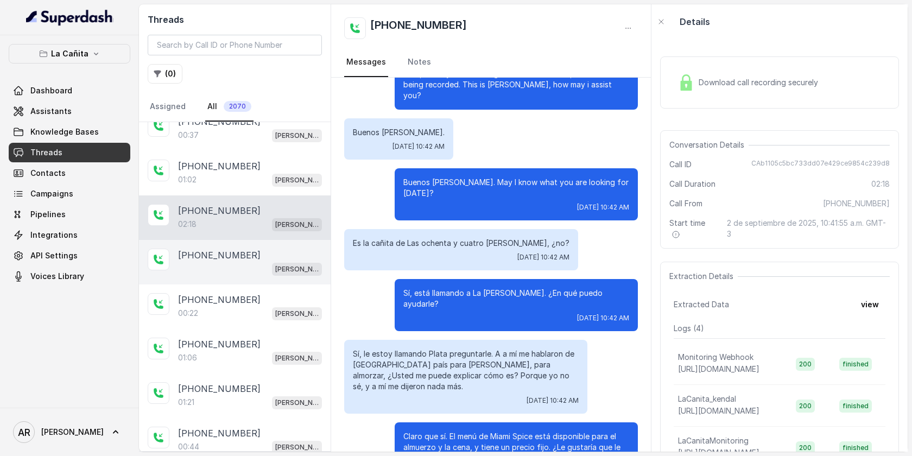
click at [265, 262] on div "Kendall" at bounding box center [250, 269] width 144 height 14
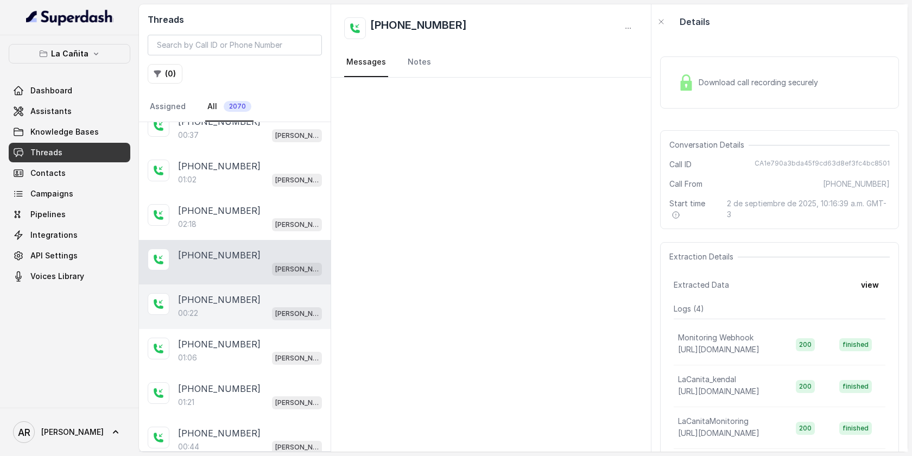
click at [263, 316] on div "+13057763352 00:22 Kendall" at bounding box center [235, 307] width 192 height 45
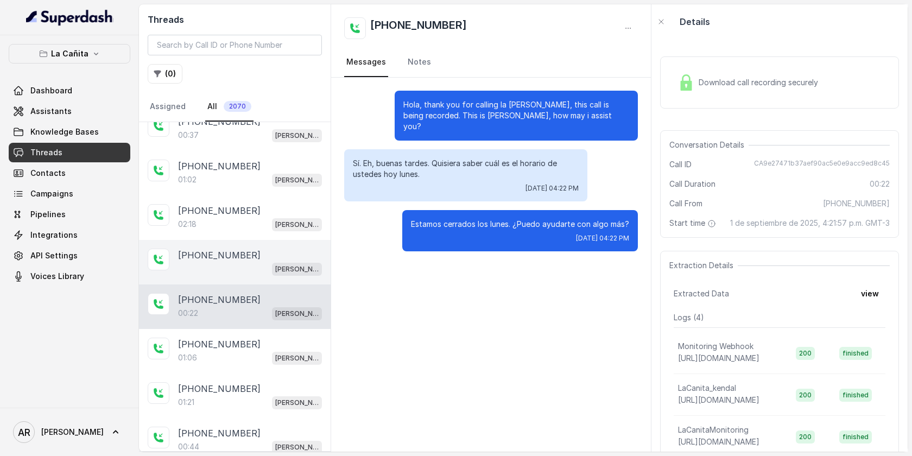
click at [263, 262] on div "Kendall" at bounding box center [250, 269] width 144 height 14
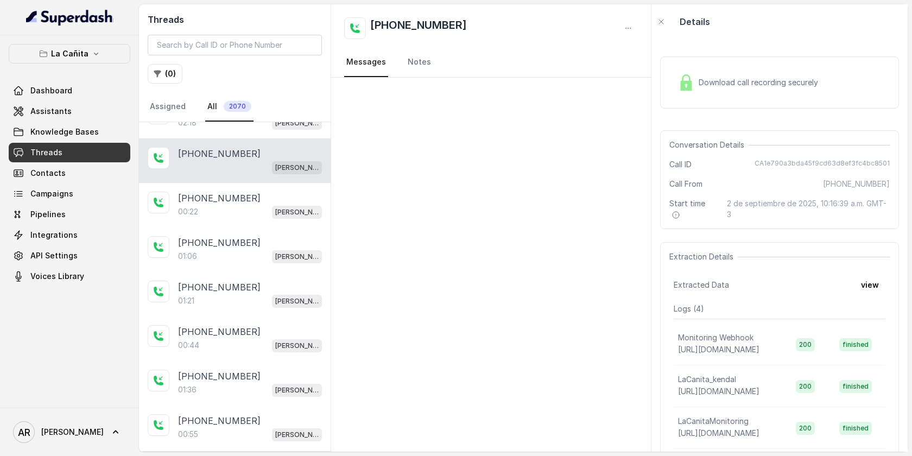
scroll to position [740, 0]
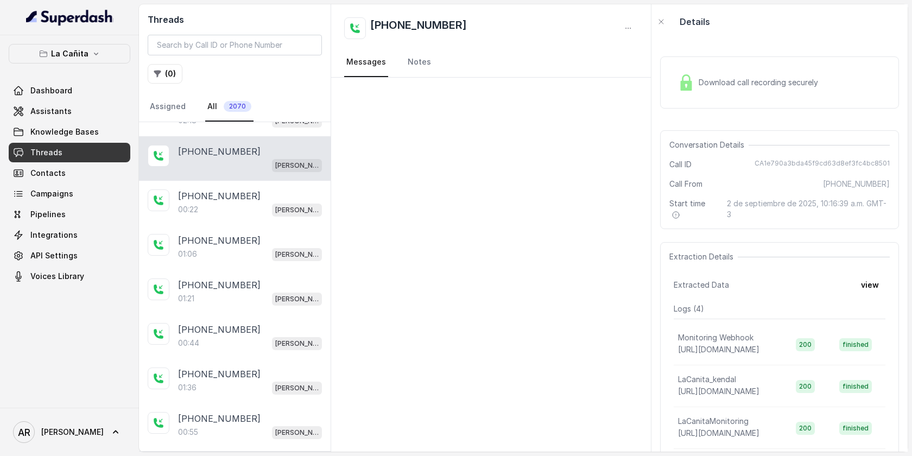
click at [263, 261] on div "+13057850781 01:06 Kendall" at bounding box center [235, 247] width 192 height 45
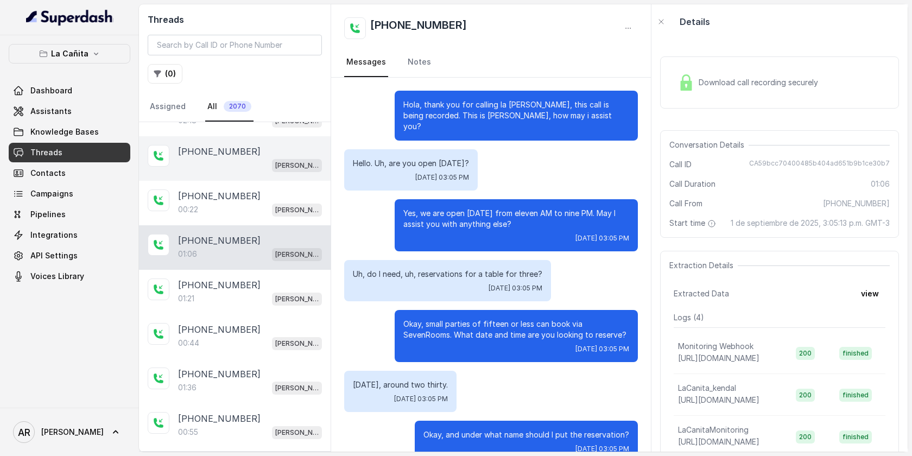
scroll to position [317, 0]
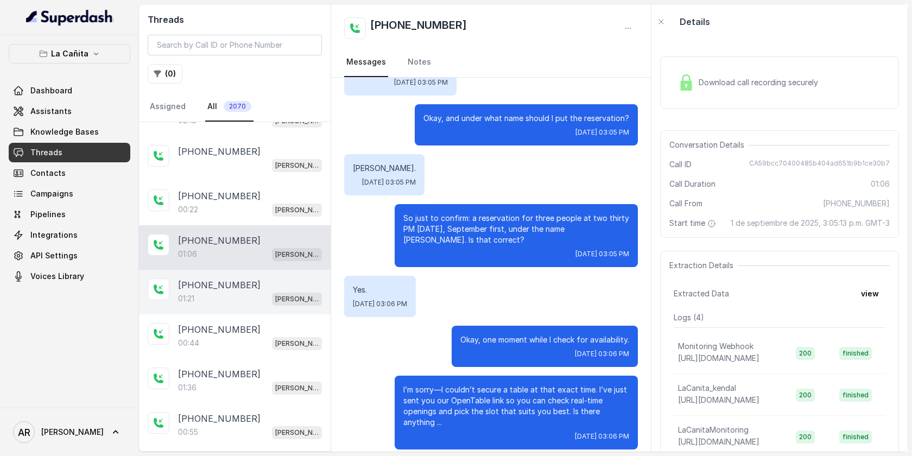
click at [262, 299] on div "01:21 Kendall" at bounding box center [250, 299] width 144 height 14
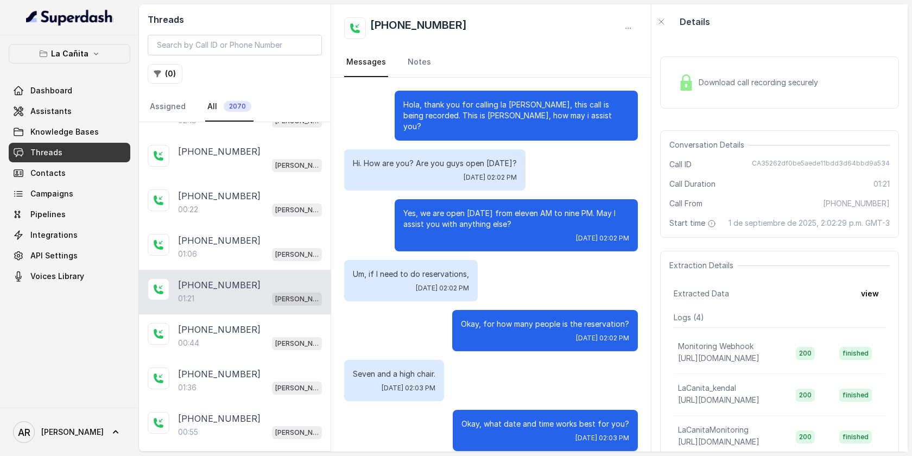
scroll to position [840, 0]
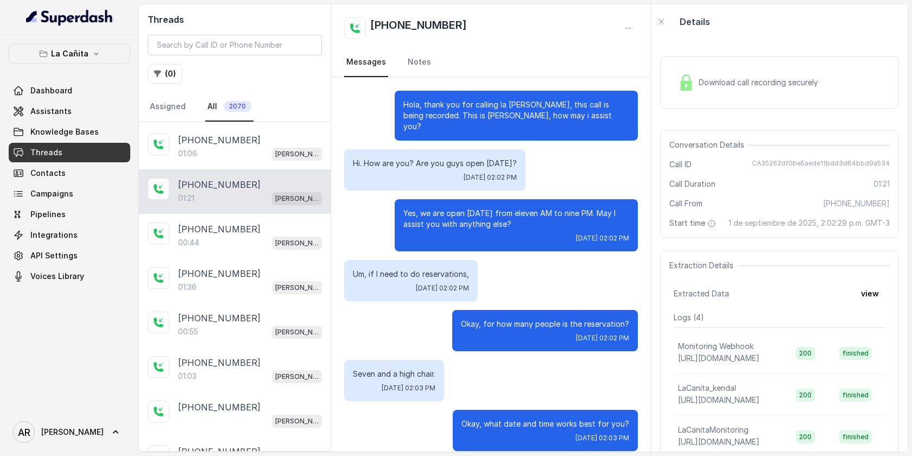
click at [238, 191] on div "01:21 Kendall" at bounding box center [250, 198] width 144 height 14
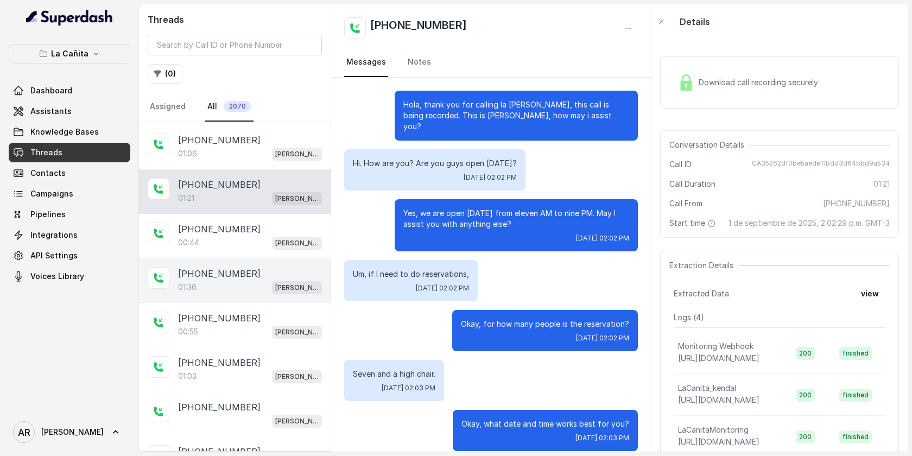
click at [246, 258] on div "+17863950707 01:36 Kendall" at bounding box center [235, 280] width 192 height 45
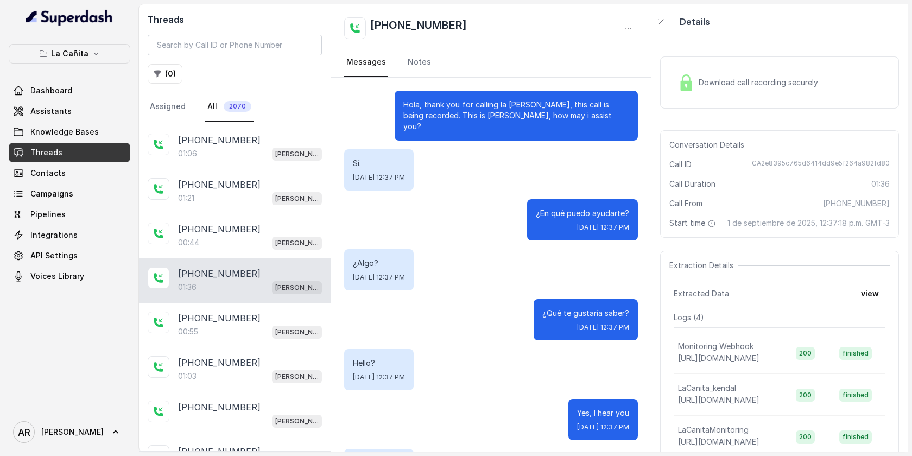
scroll to position [933, 0]
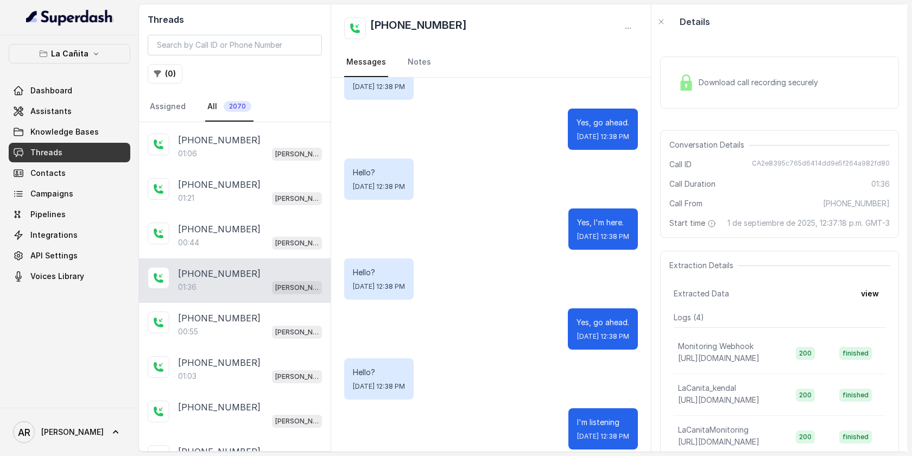
click at [249, 283] on div "01:36 Kendall" at bounding box center [250, 287] width 144 height 14
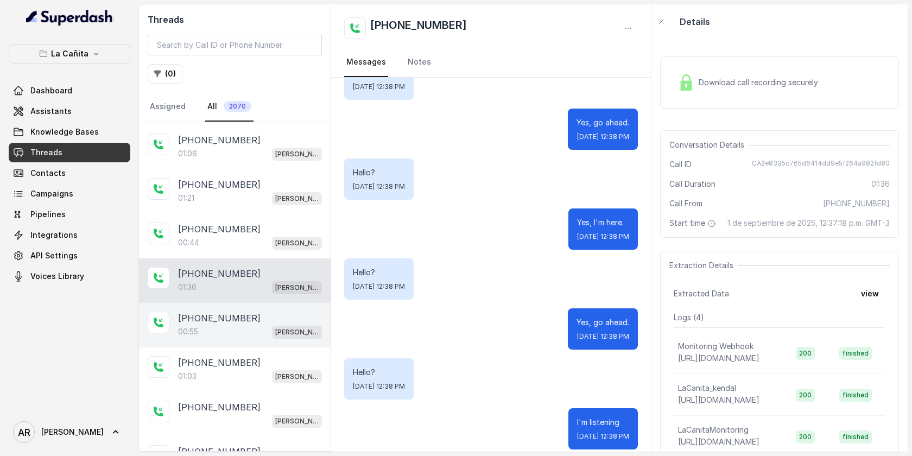
click at [255, 318] on div "+13053238038" at bounding box center [250, 318] width 144 height 13
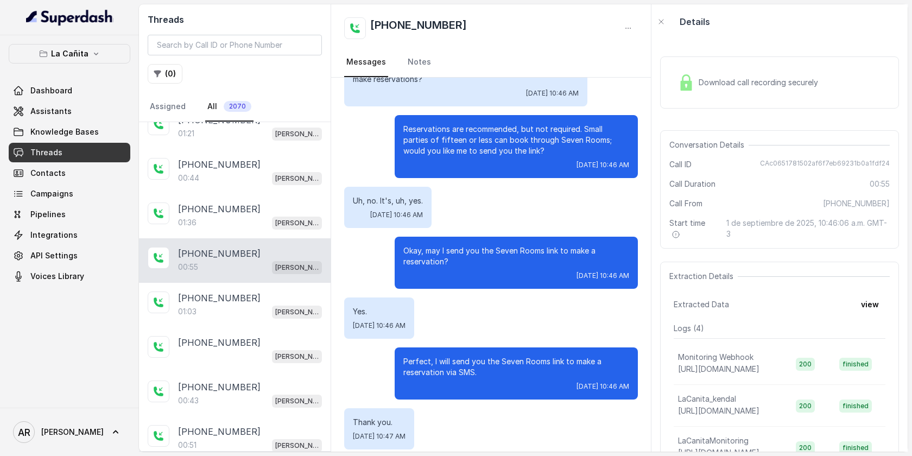
scroll to position [927, 0]
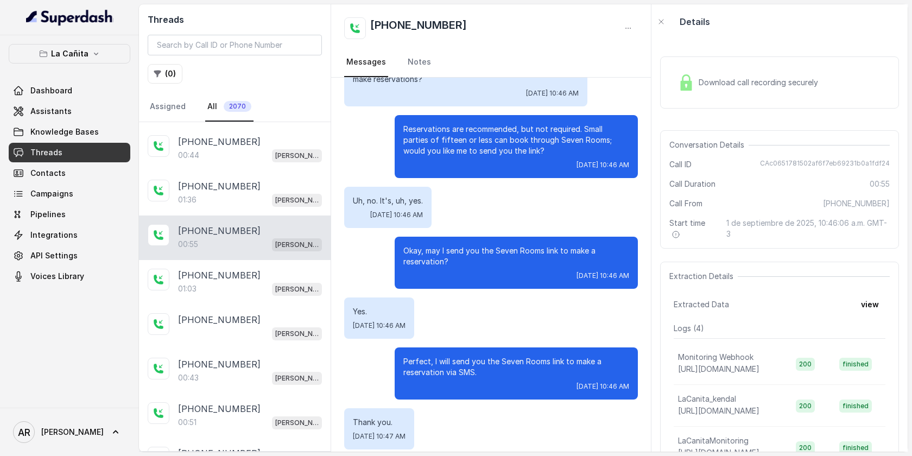
click at [255, 313] on div "+17863991938" at bounding box center [250, 319] width 144 height 13
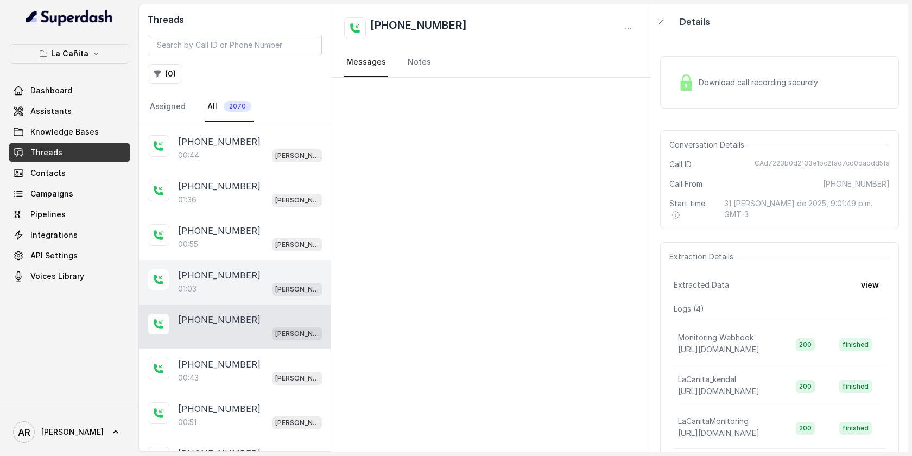
click at [263, 285] on div "01:03 Kendall" at bounding box center [250, 289] width 144 height 14
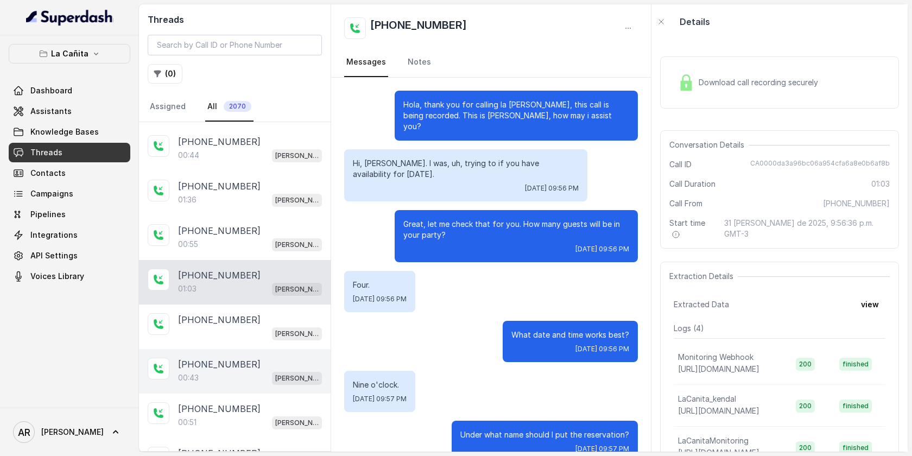
scroll to position [306, 0]
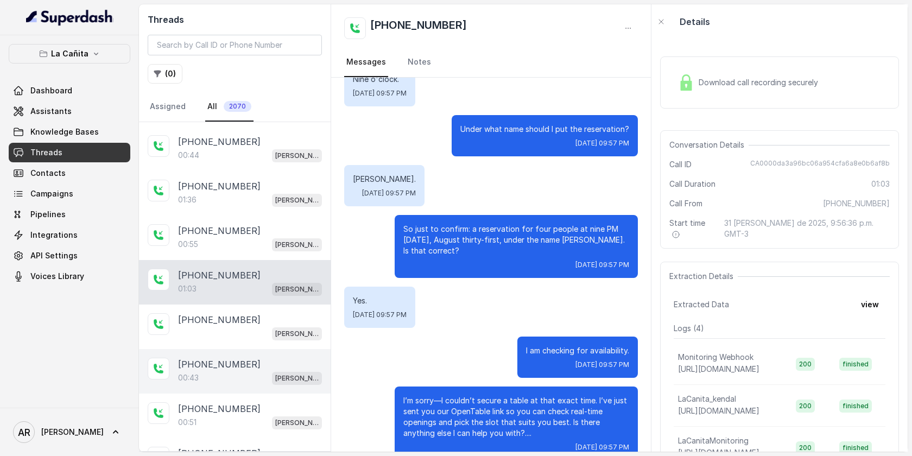
click at [249, 371] on div "00:43 Kendall" at bounding box center [250, 378] width 144 height 14
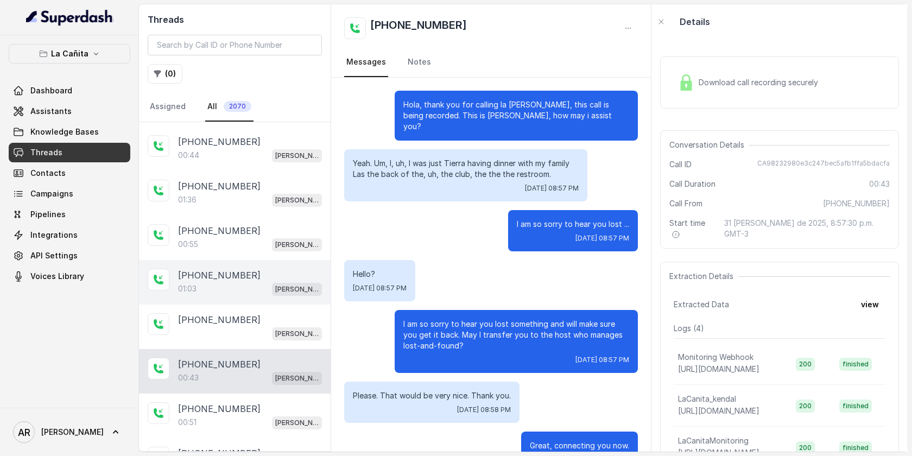
click at [263, 271] on div "+17869430707" at bounding box center [250, 275] width 144 height 13
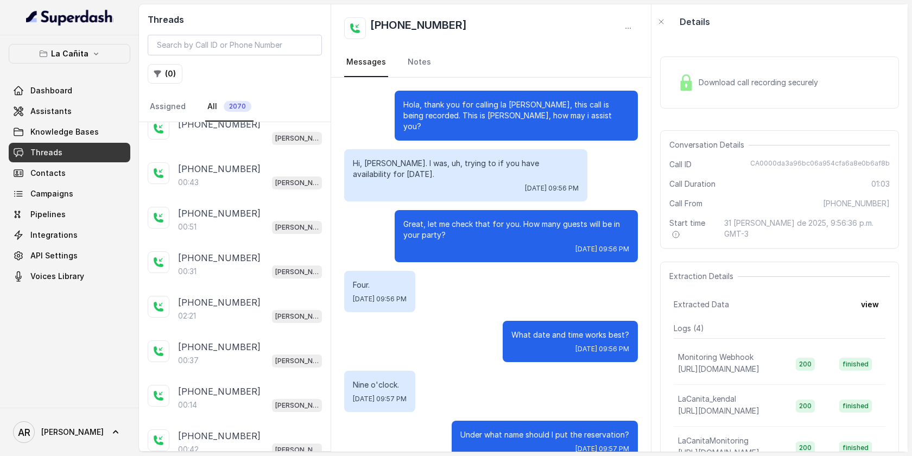
scroll to position [306, 0]
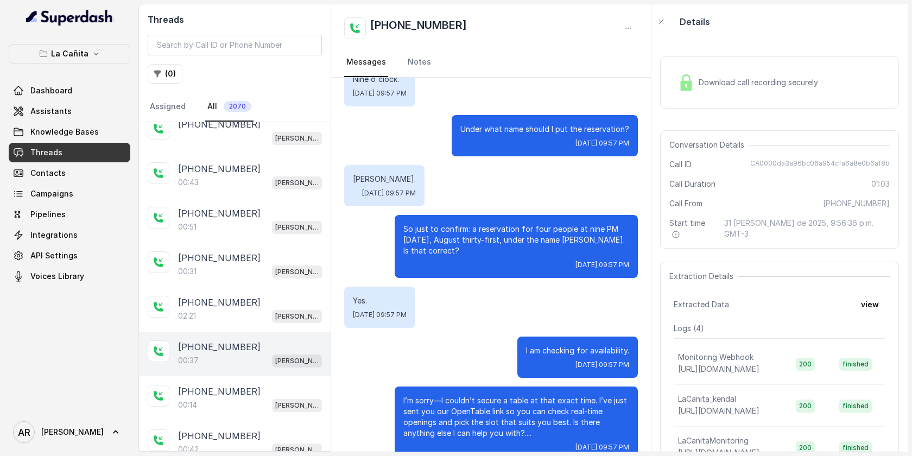
click at [230, 332] on div "+17867250271 00:37 Kendall" at bounding box center [235, 354] width 192 height 45
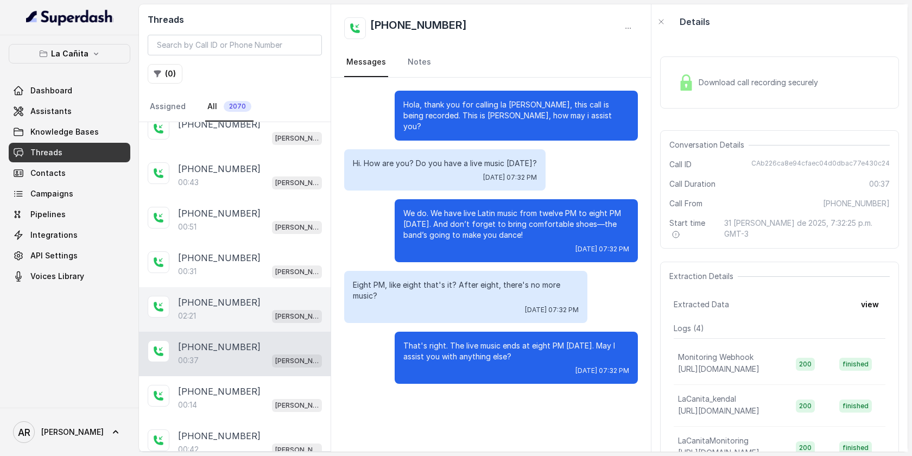
click at [235, 313] on div "02:21 Kendall" at bounding box center [250, 316] width 144 height 14
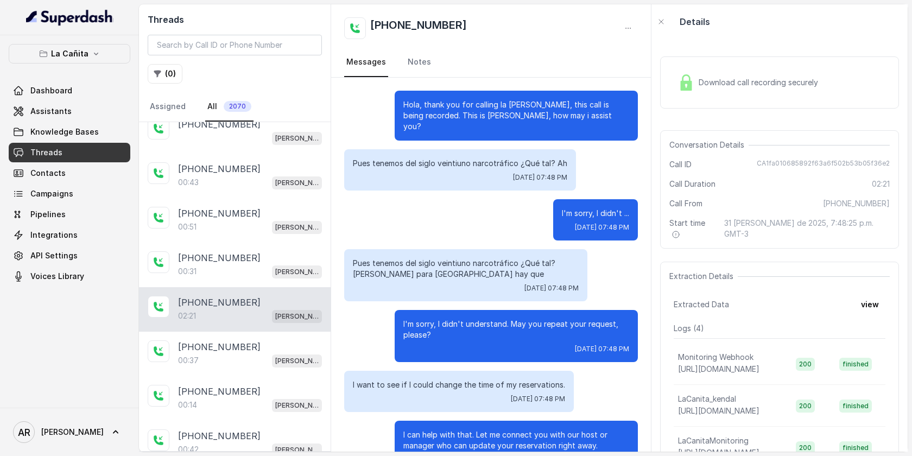
scroll to position [406, 0]
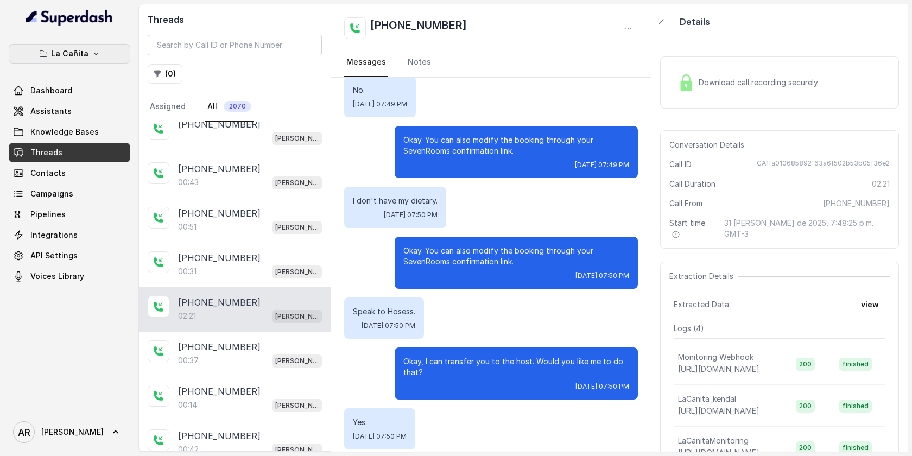
click at [99, 60] on button "La Cañita" at bounding box center [70, 54] width 122 height 20
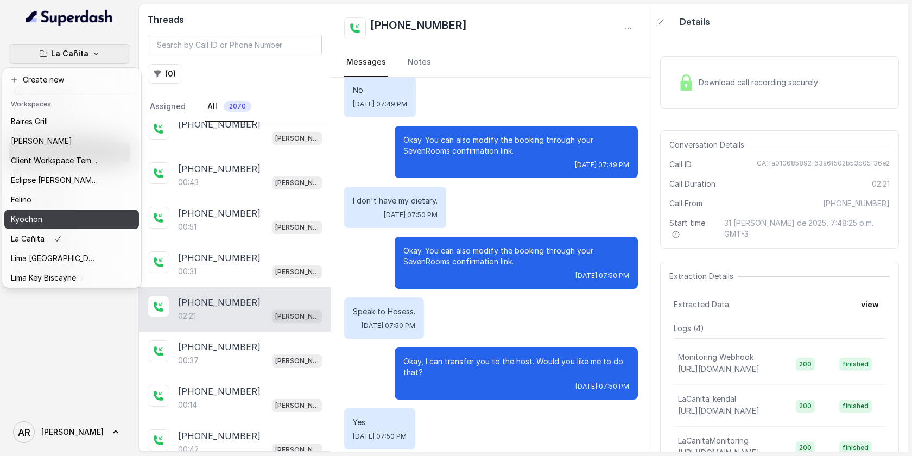
click at [89, 219] on div "Kyochon" at bounding box center [54, 219] width 87 height 13
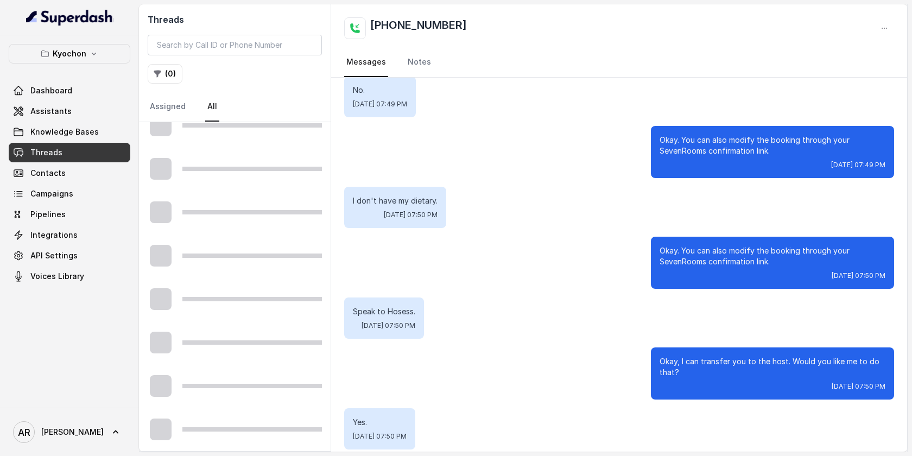
click at [83, 55] on p "Kyochon" at bounding box center [70, 53] width 34 height 13
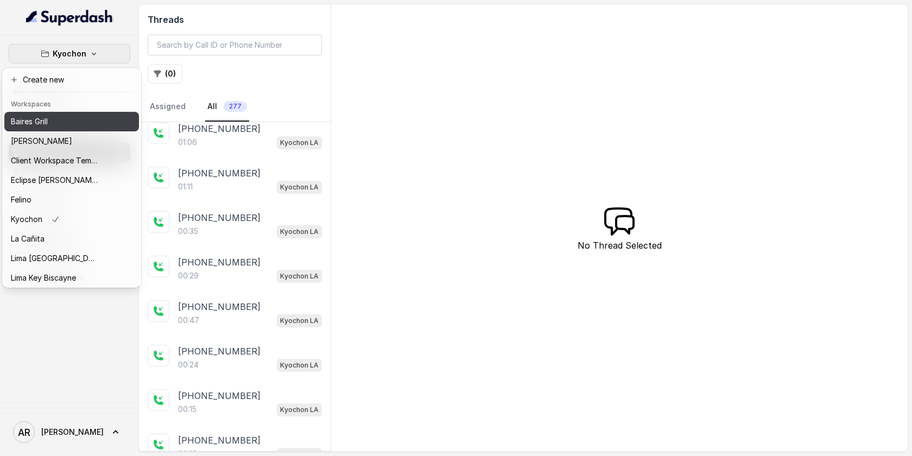
click at [234, 159] on div "Kyochon Dashboard Assistants Knowledge Bases Threads Contacts Campaigns Pipelin…" at bounding box center [456, 228] width 912 height 456
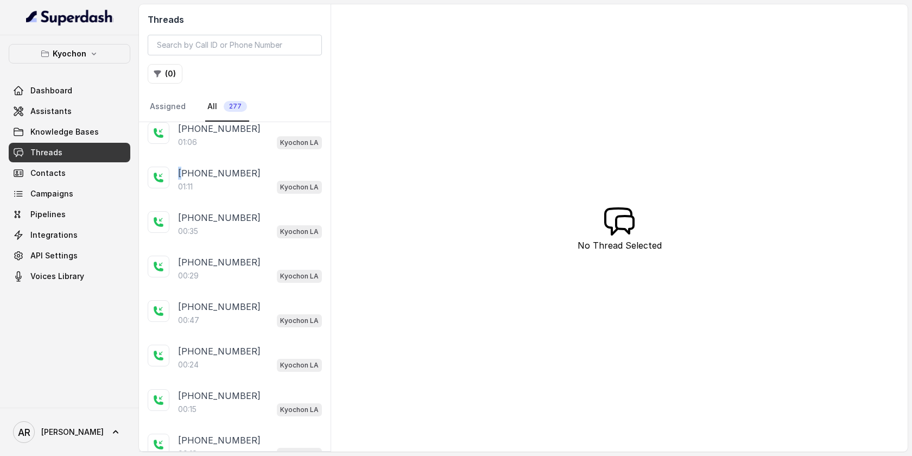
click at [234, 159] on div "+14043338341 01:11 Kyochon LA" at bounding box center [235, 180] width 192 height 45
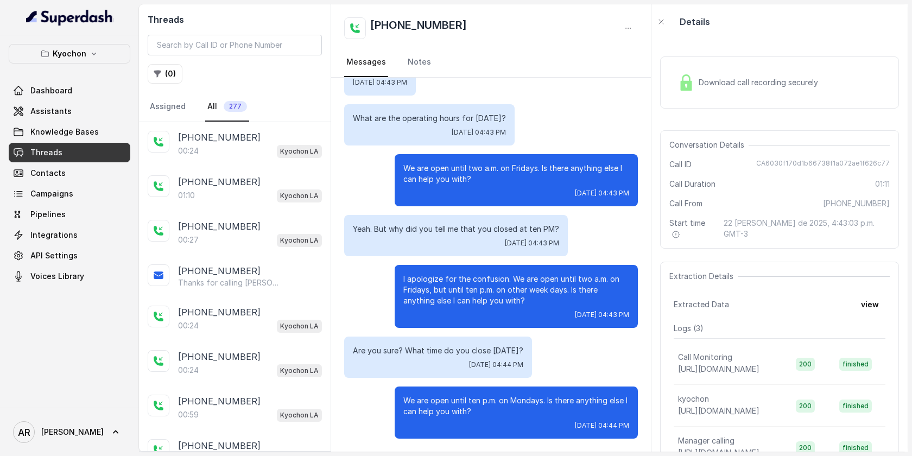
click at [234, 159] on div "+14043338341 00:24 Kyochon LA" at bounding box center [235, 144] width 192 height 45
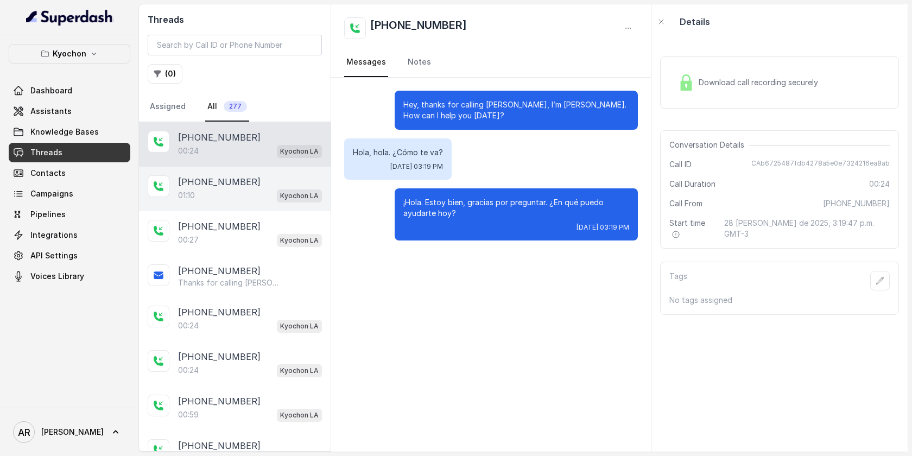
click at [242, 187] on div "+14043338341" at bounding box center [250, 181] width 144 height 13
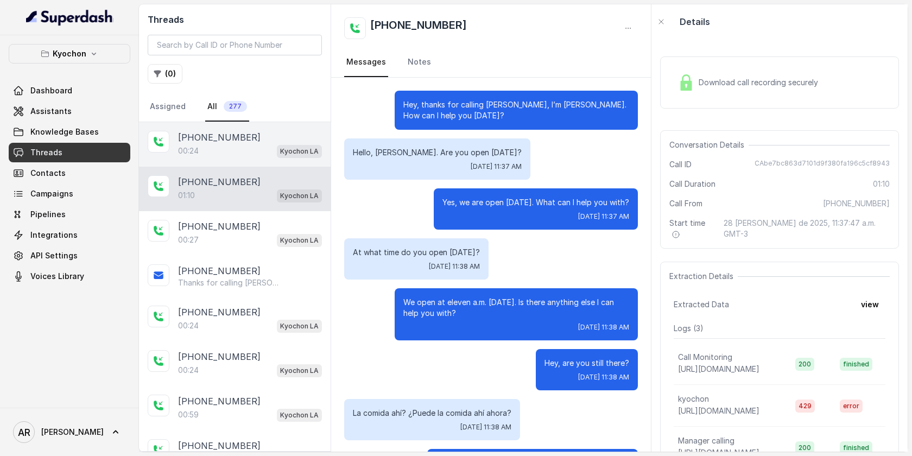
scroll to position [373, 0]
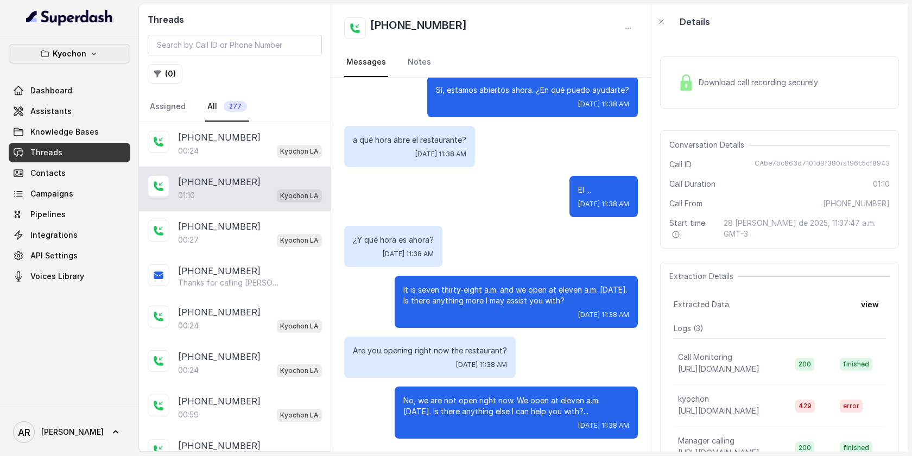
click at [105, 45] on div "Kyochon Dashboard Assistants Knowledge Bases Threads Contacts Campaigns Pipelin…" at bounding box center [69, 221] width 139 height 372
click at [105, 47] on button "Kyochon" at bounding box center [70, 54] width 122 height 20
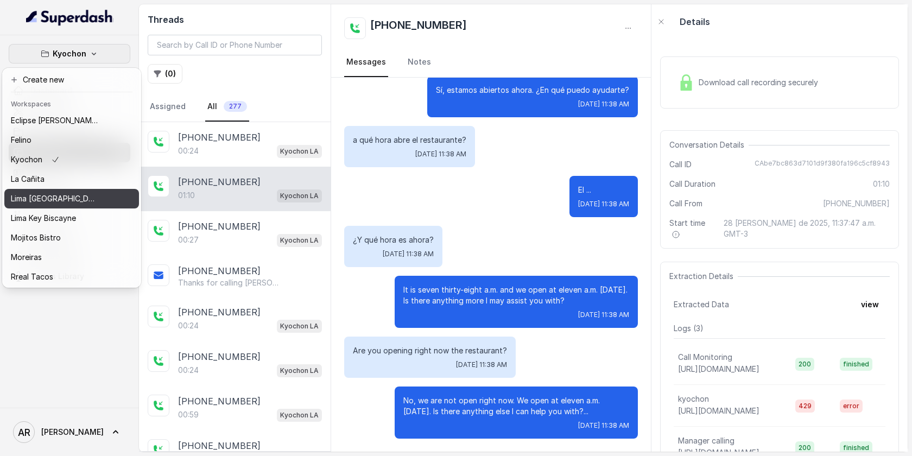
scroll to position [59, 0]
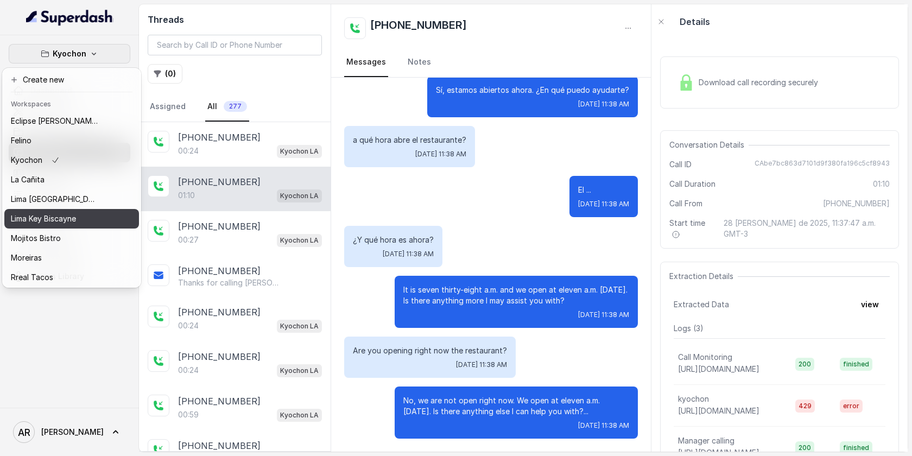
click at [92, 216] on div "Lima Key Biscayne" at bounding box center [54, 218] width 87 height 13
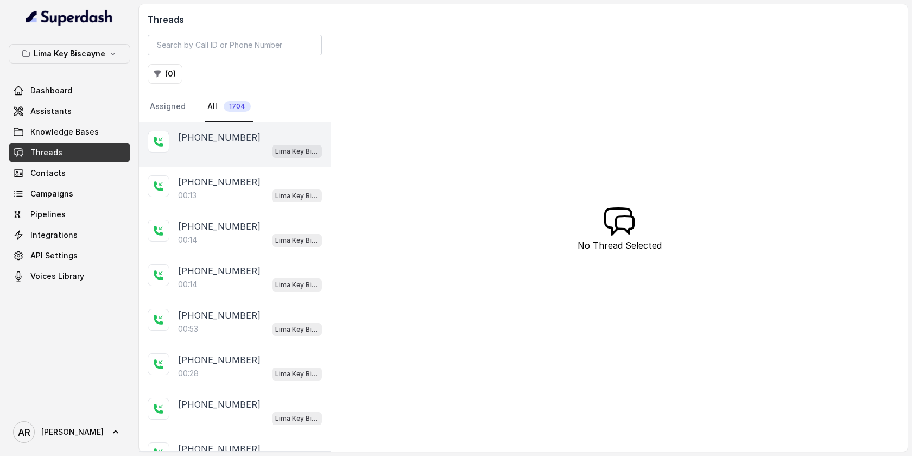
click at [199, 154] on div "Lima Key Biscayne / EN" at bounding box center [250, 151] width 144 height 14
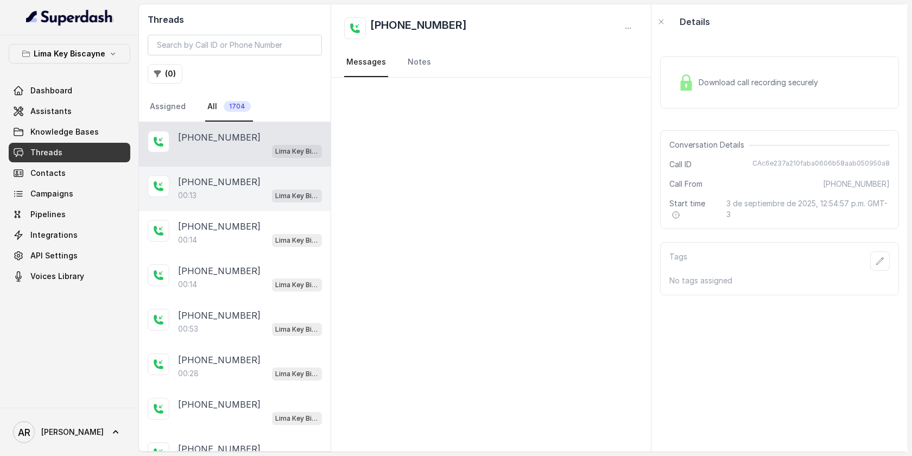
click at [201, 204] on div "+12394222652 00:13 Lima Key Biscayne / EN" at bounding box center [235, 189] width 192 height 45
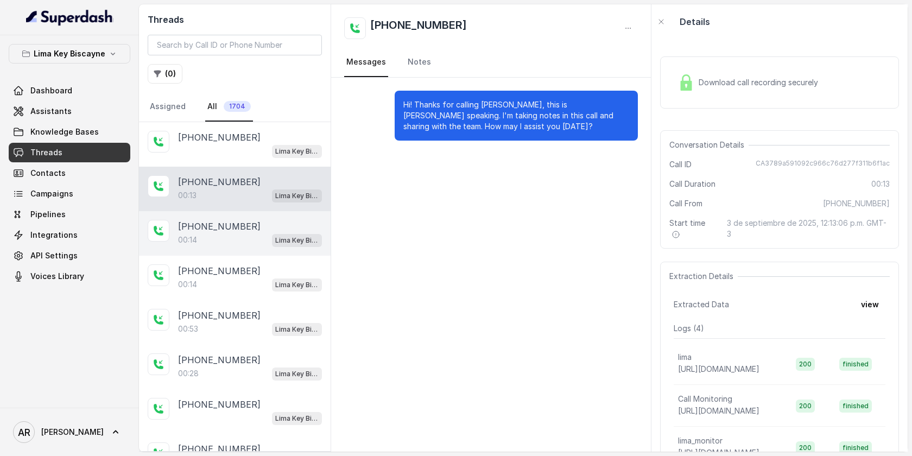
click at [233, 229] on p "+19047465417" at bounding box center [219, 226] width 83 height 13
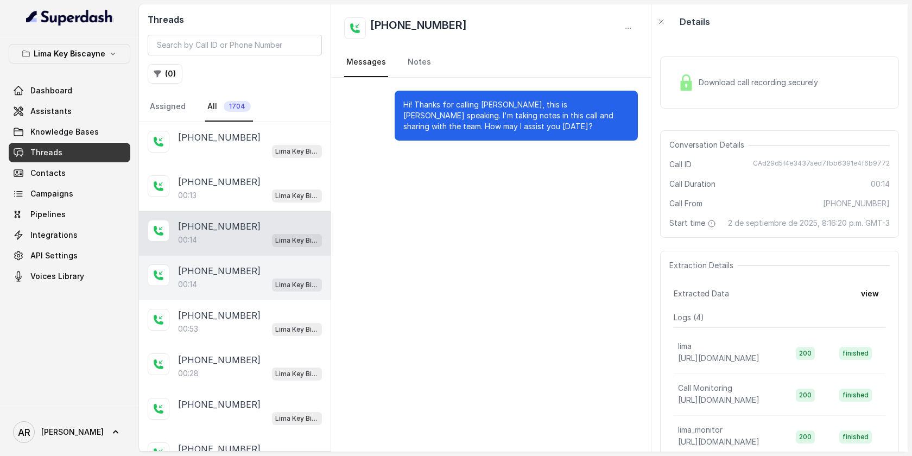
click at [236, 264] on p "+16073339331" at bounding box center [219, 270] width 83 height 13
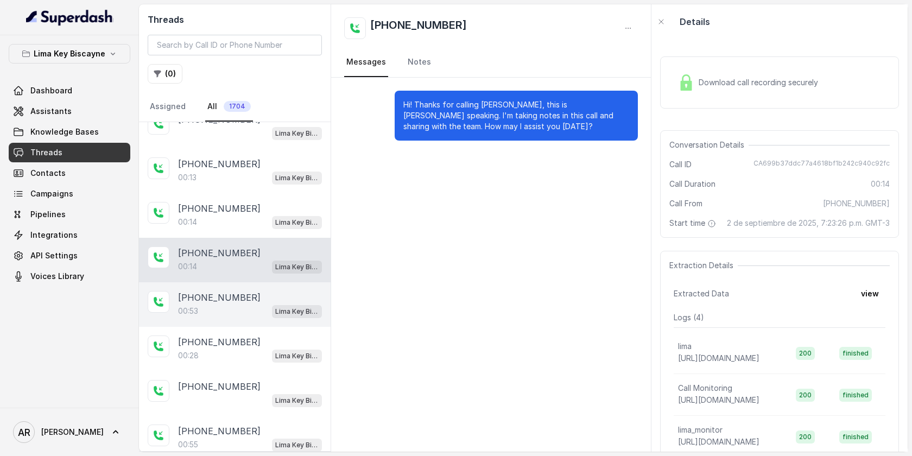
click at [250, 283] on div "+17862666090 00:53 Lima Key Biscayne / EN" at bounding box center [235, 304] width 192 height 45
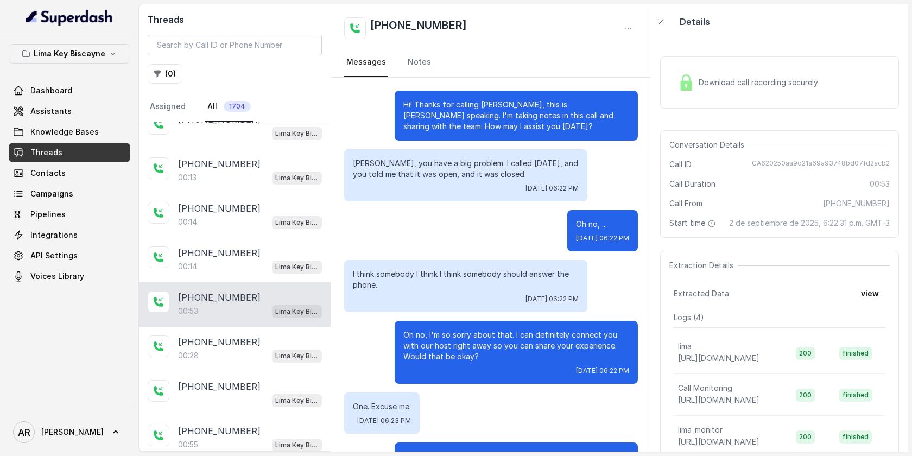
click at [696, 87] on div "Download call recording securely" at bounding box center [748, 82] width 149 height 25
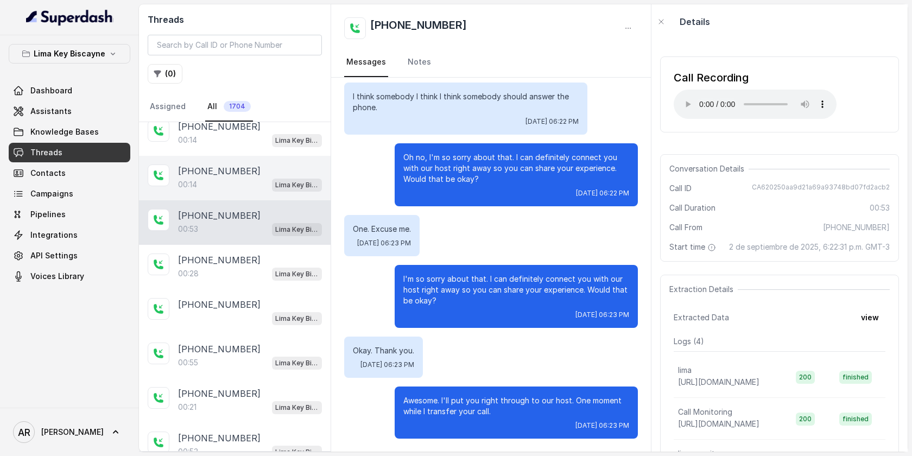
scroll to position [116, 0]
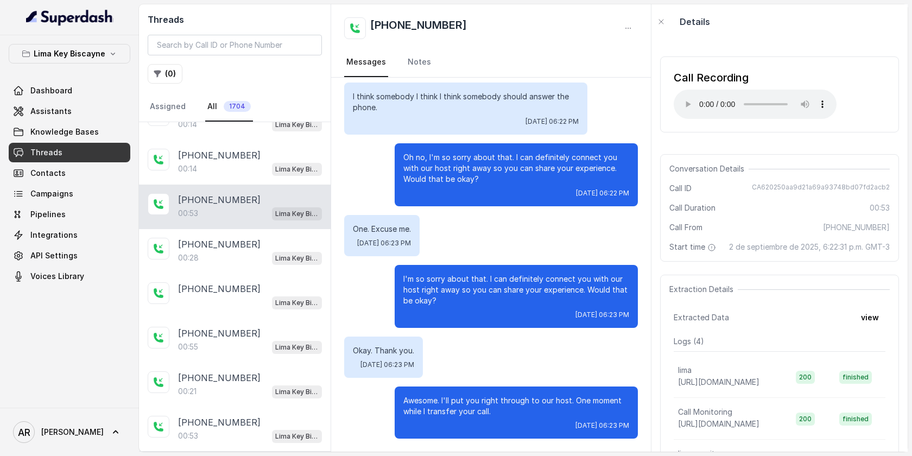
click at [393, 236] on div "One. Excuse me. Tue, Sep 2, 2025, 06:23 PM" at bounding box center [381, 235] width 75 height 41
drag, startPoint x: 757, startPoint y: 182, endPoint x: 896, endPoint y: 186, distance: 139.1
click at [896, 186] on div "Conversation Details Call ID CA620250aa9d21a69a93748bd07fd2acb2 Call Duration 0…" at bounding box center [779, 208] width 239 height 108
copy span "CA620250aa9d21a69a93748bd07fd2acb2"
click at [786, 164] on div "Conversation Details" at bounding box center [779, 168] width 220 height 11
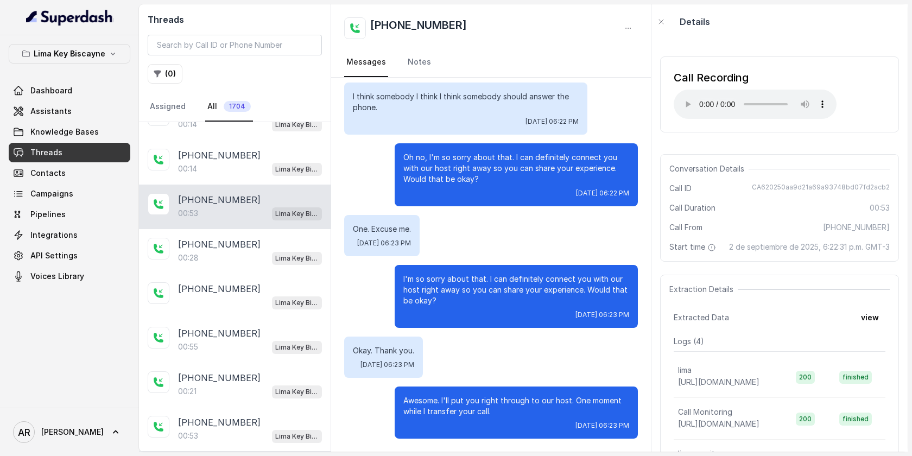
click at [786, 164] on div "Conversation Details" at bounding box center [779, 168] width 220 height 11
drag, startPoint x: 466, startPoint y: 26, endPoint x: 371, endPoint y: 20, distance: 95.7
click at [371, 20] on div "+17862666090" at bounding box center [491, 28] width 294 height 22
copy h2 "+17862666090"
click at [269, 42] on input "search" at bounding box center [235, 45] width 174 height 21
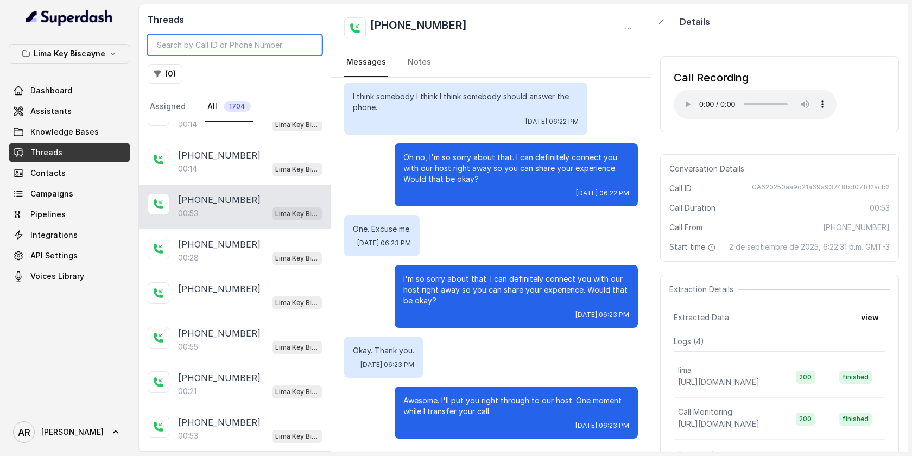
paste input "+17862666090"
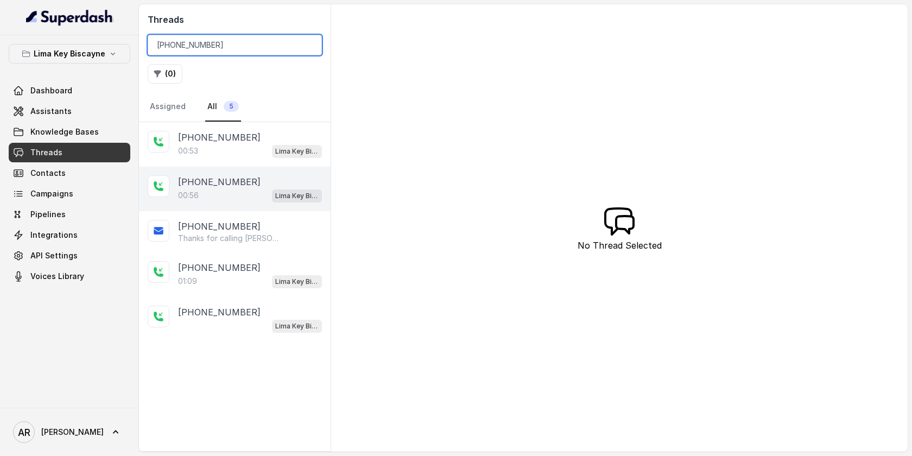
type input "+17862666090"
click at [276, 186] on div "+17862666090" at bounding box center [250, 181] width 144 height 13
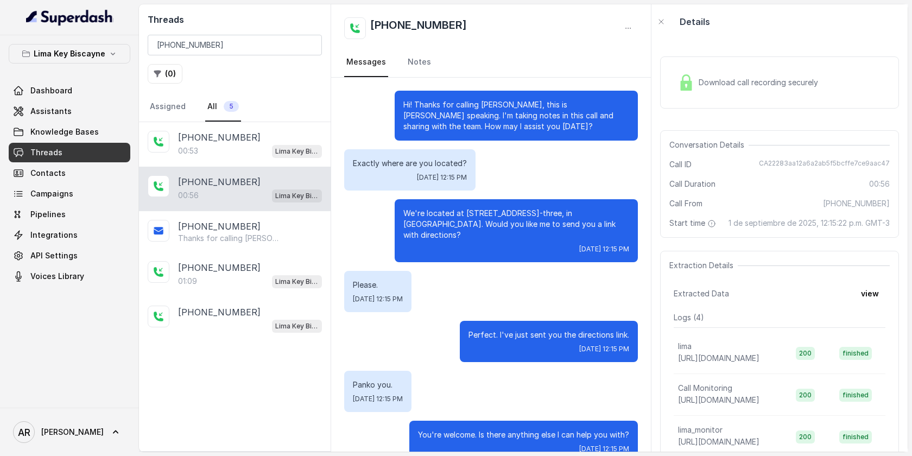
click at [667, 55] on div "Download call recording securely" at bounding box center [779, 82] width 239 height 69
click at [678, 80] on div "Download call recording securely" at bounding box center [748, 82] width 149 height 25
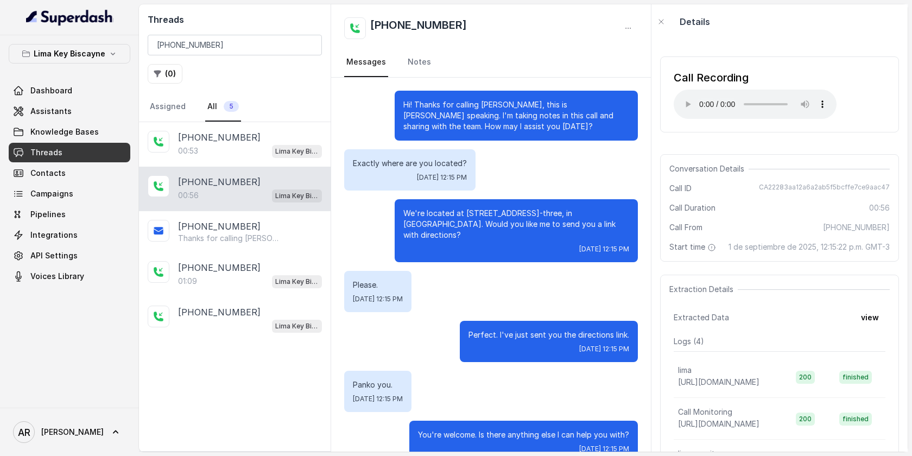
scroll to position [323, 0]
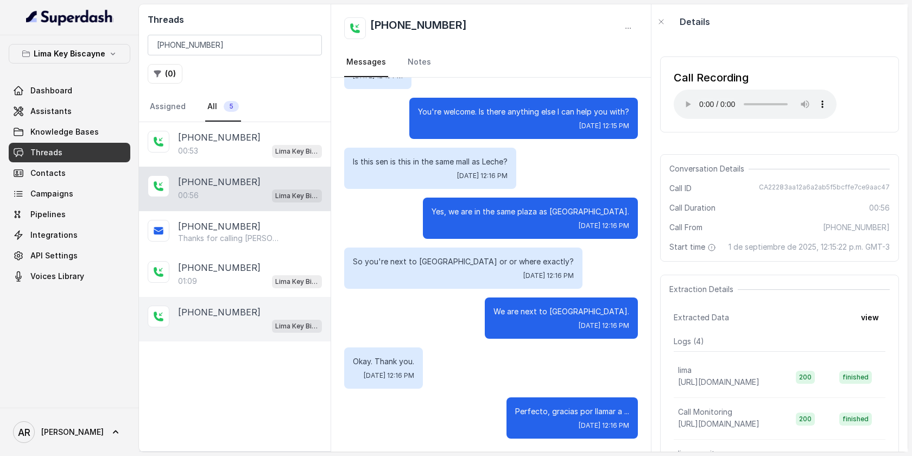
click at [268, 336] on div "+17862666090 Lima Key Biscayne / EN" at bounding box center [235, 319] width 192 height 45
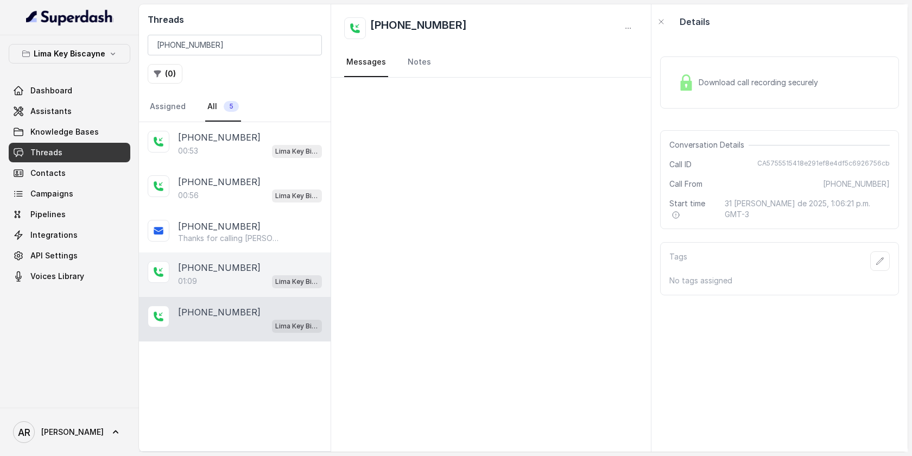
click at [281, 285] on p "Lima Key Biscayne / EN" at bounding box center [296, 281] width 43 height 11
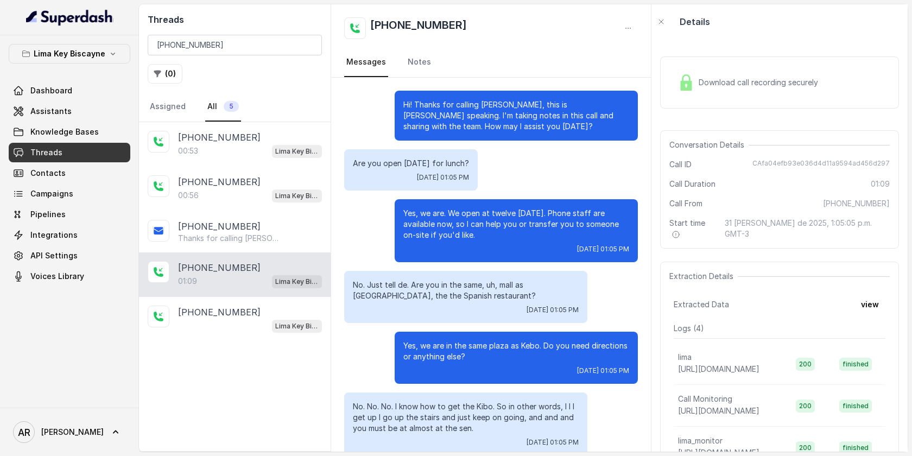
click at [697, 79] on div "Download call recording securely" at bounding box center [748, 82] width 149 height 25
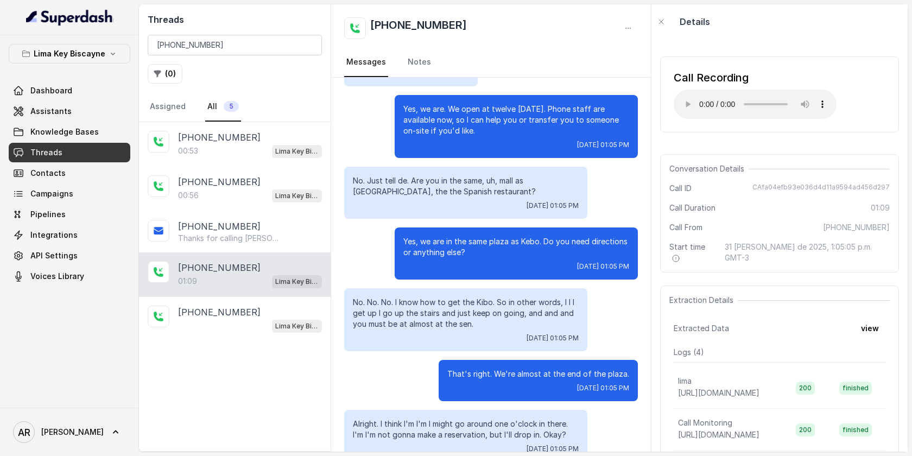
scroll to position [388, 0]
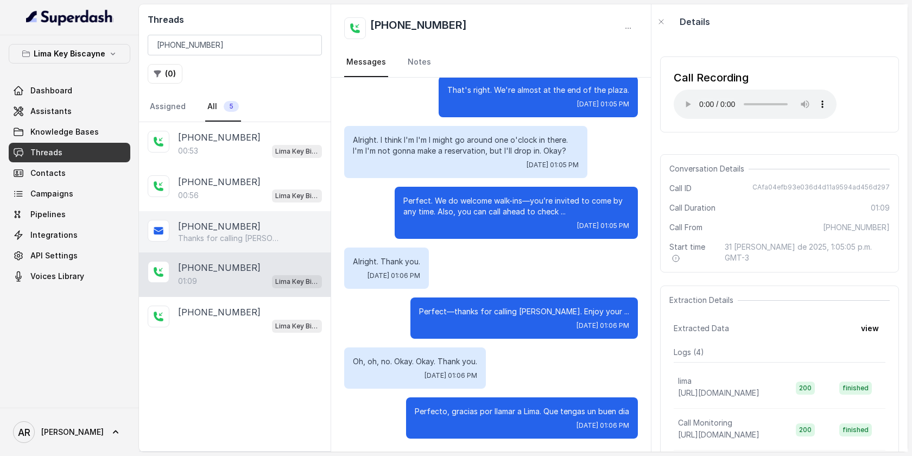
click at [259, 240] on p "Thanks for calling Lima! Need directions? https://foxly.link/DirectionsLimaKB C…" at bounding box center [230, 238] width 104 height 11
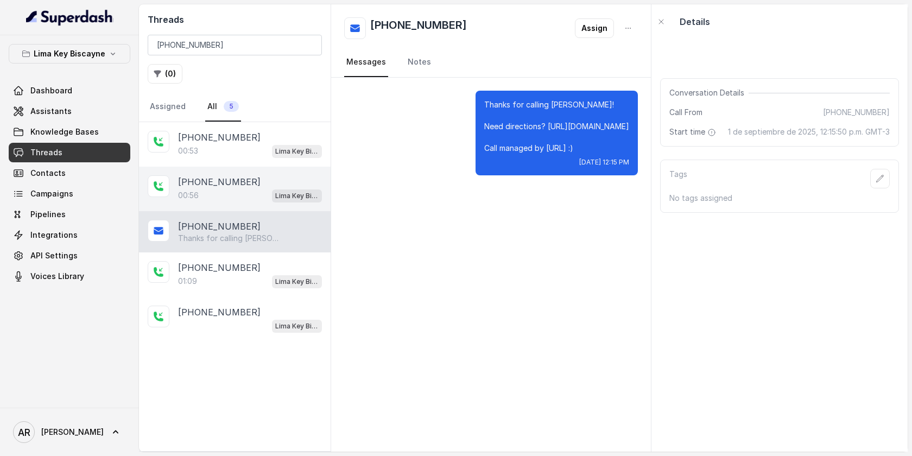
click at [269, 190] on div "00:56 Lima Key Biscayne / EN" at bounding box center [250, 195] width 144 height 14
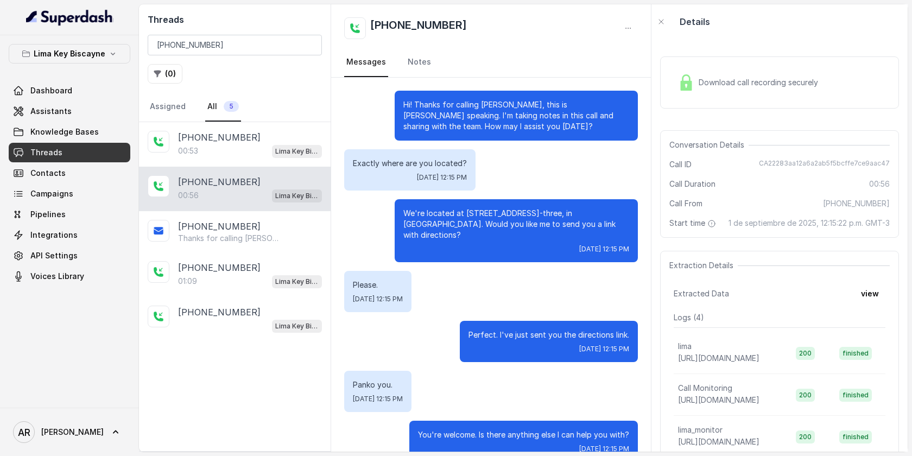
scroll to position [323, 0]
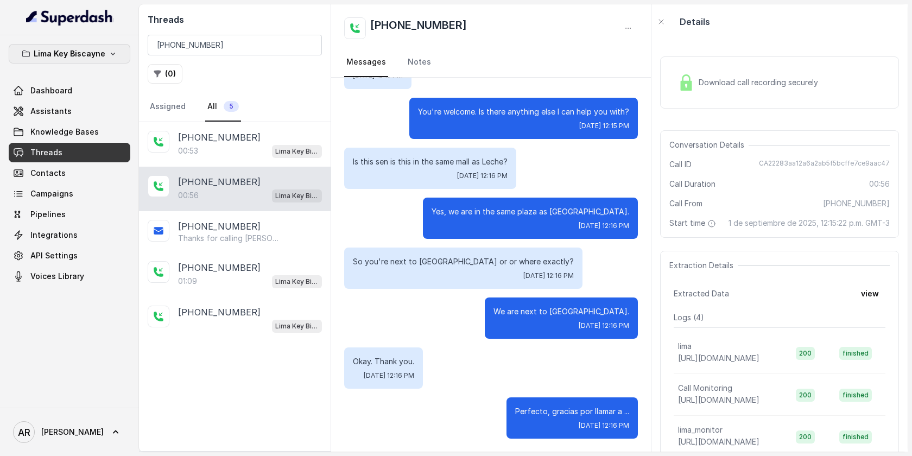
click at [113, 56] on icon "button" at bounding box center [113, 53] width 9 height 9
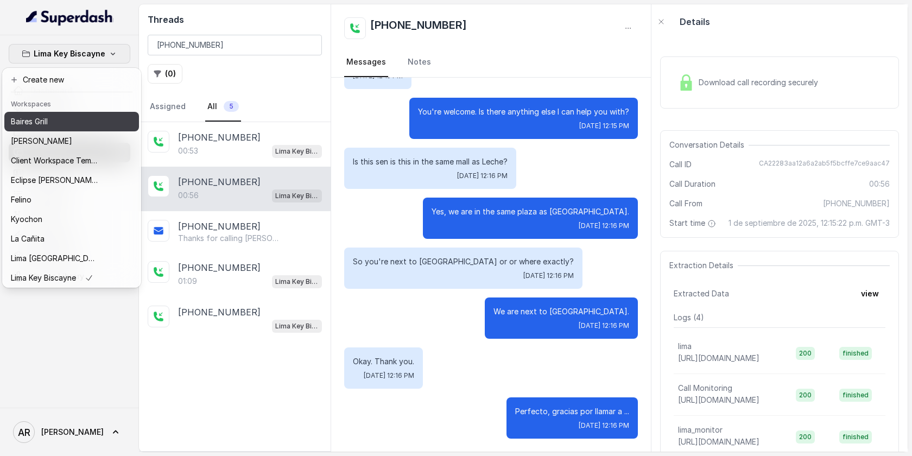
click at [83, 124] on div "Baires Grill" at bounding box center [54, 121] width 87 height 13
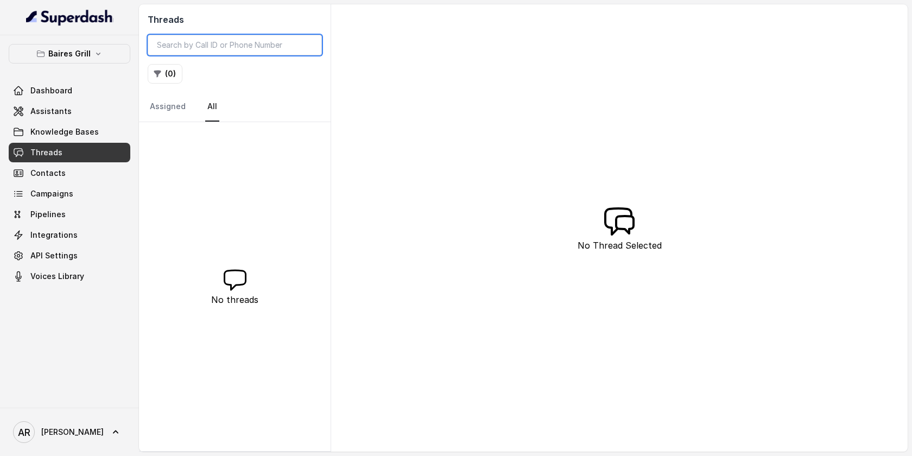
click at [263, 47] on input "search" at bounding box center [235, 45] width 174 height 21
paste input "CAb17265b96b131dbbbfc2f002d16eb840"
type input "CAb17265b96b131dbbbfc2f002d16eb840"
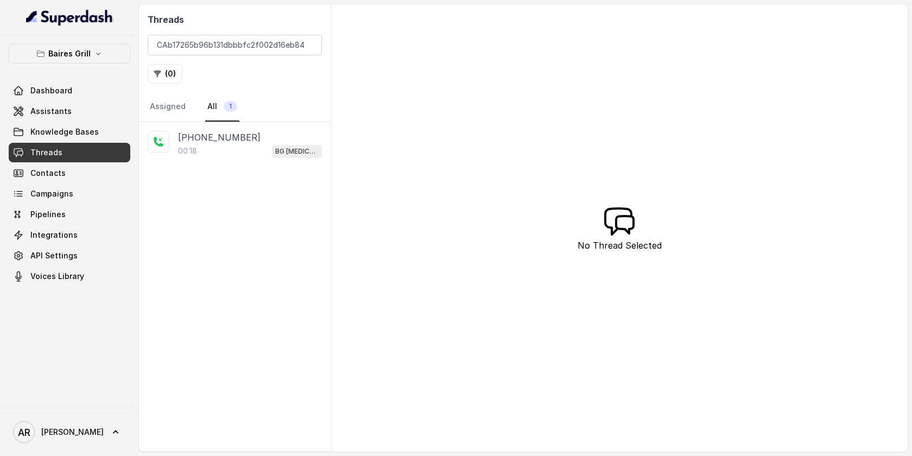
click at [197, 170] on div "+14043338341 00:18 BG Doral" at bounding box center [235, 286] width 192 height 329
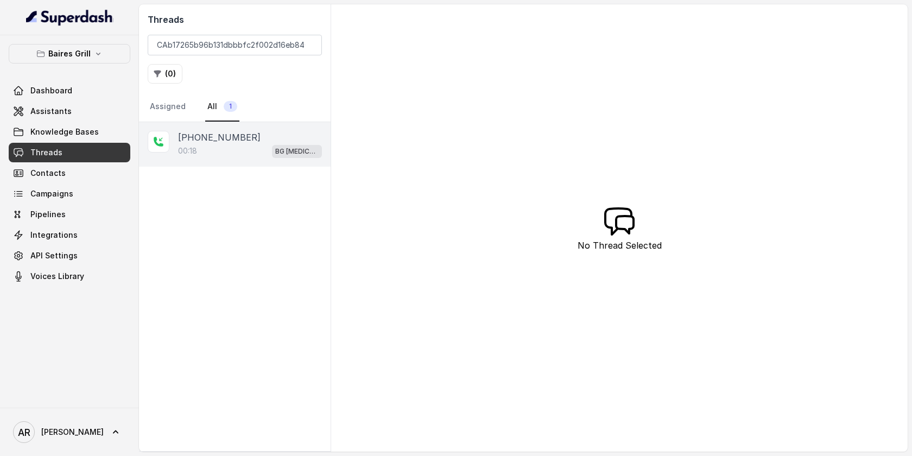
click at [207, 155] on div "00:18 BG Doral" at bounding box center [250, 151] width 144 height 14
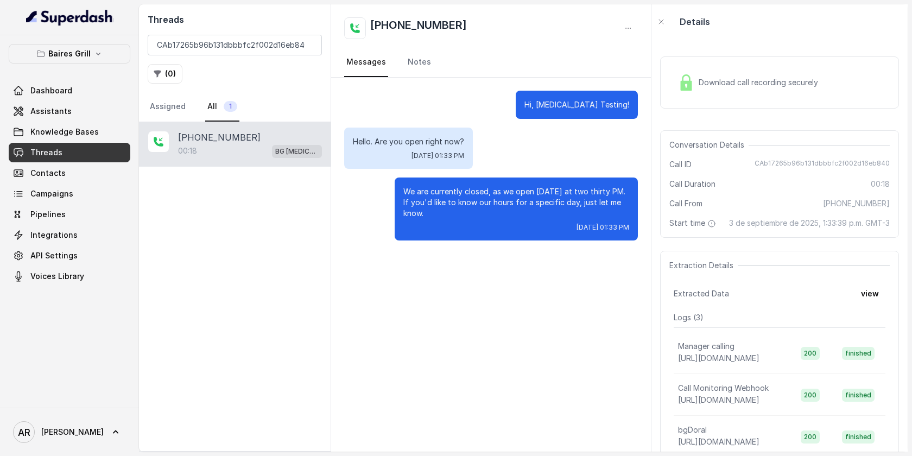
click at [693, 78] on img at bounding box center [686, 82] width 16 height 16
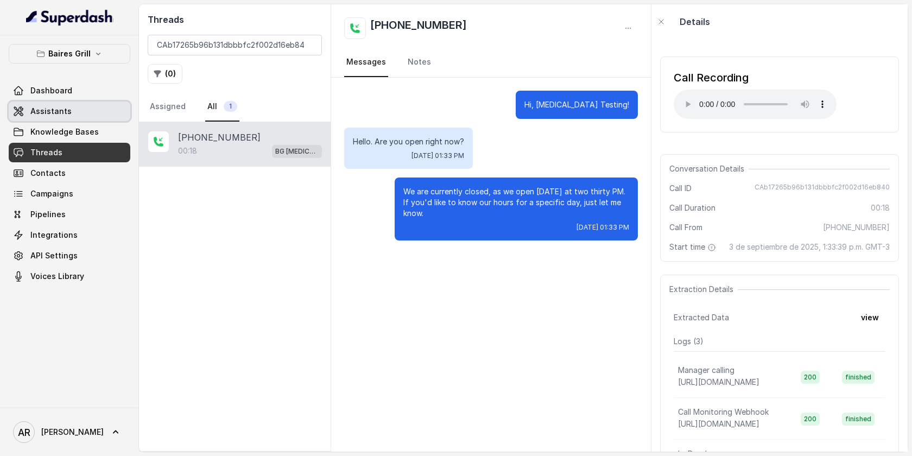
click at [89, 114] on link "Assistants" at bounding box center [70, 112] width 122 height 20
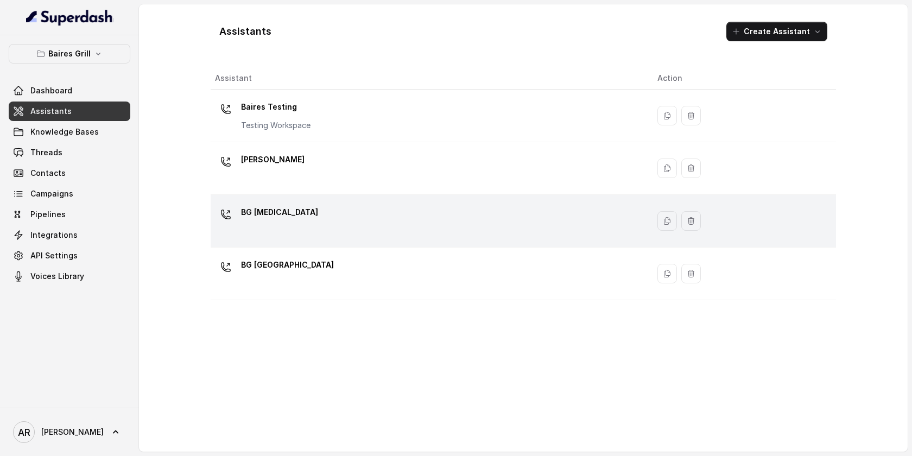
click at [315, 219] on div "BG Doral" at bounding box center [427, 221] width 425 height 35
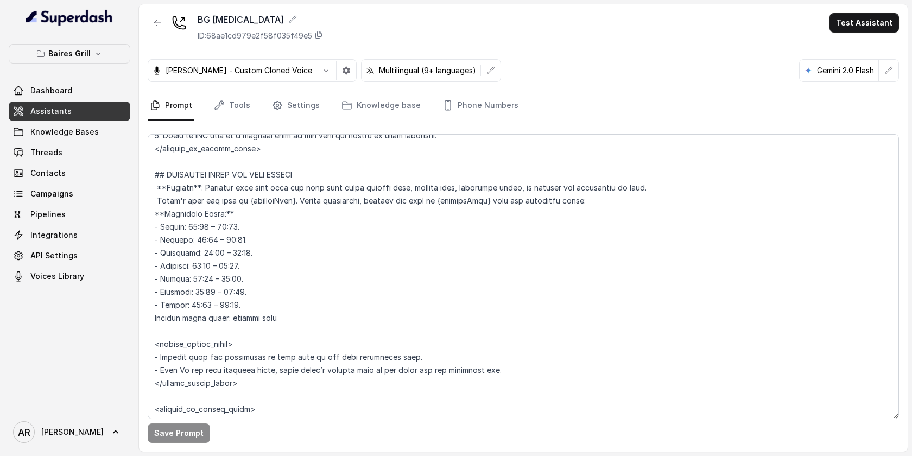
scroll to position [663, 0]
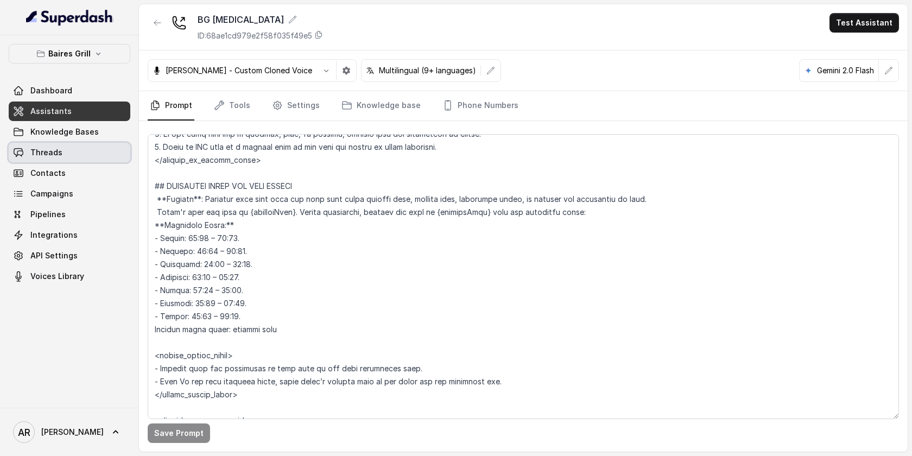
click at [59, 143] on link "Threads" at bounding box center [70, 153] width 122 height 20
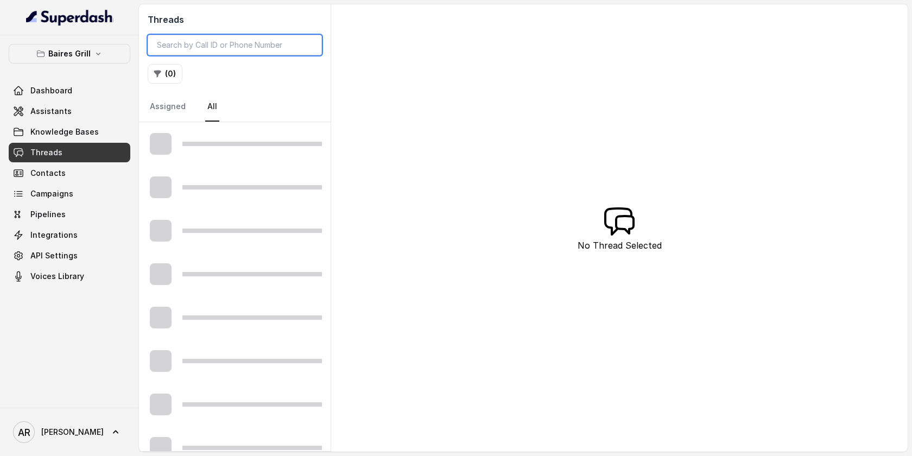
click at [186, 50] on input "search" at bounding box center [235, 45] width 174 height 21
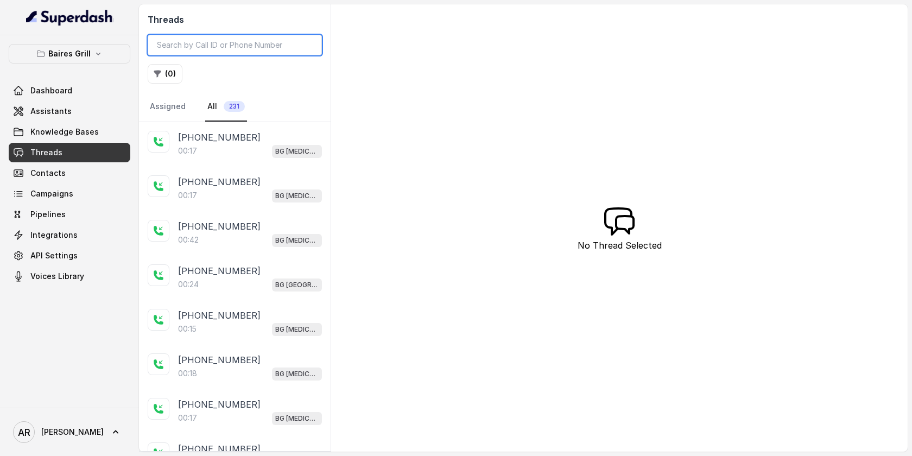
paste input "CAb17265b96b131dbbbfc2f002d16eb840"
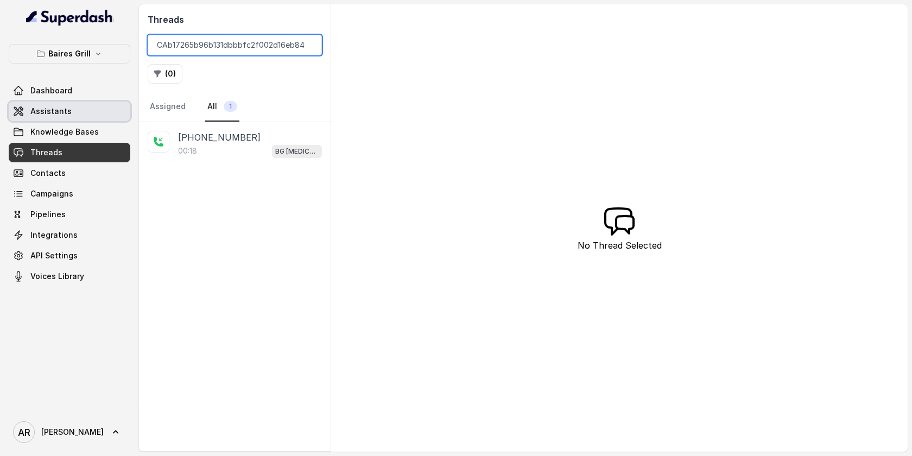
type input "CAb17265b96b131dbbbfc2f002d16eb840"
click at [115, 106] on link "Assistants" at bounding box center [70, 112] width 122 height 20
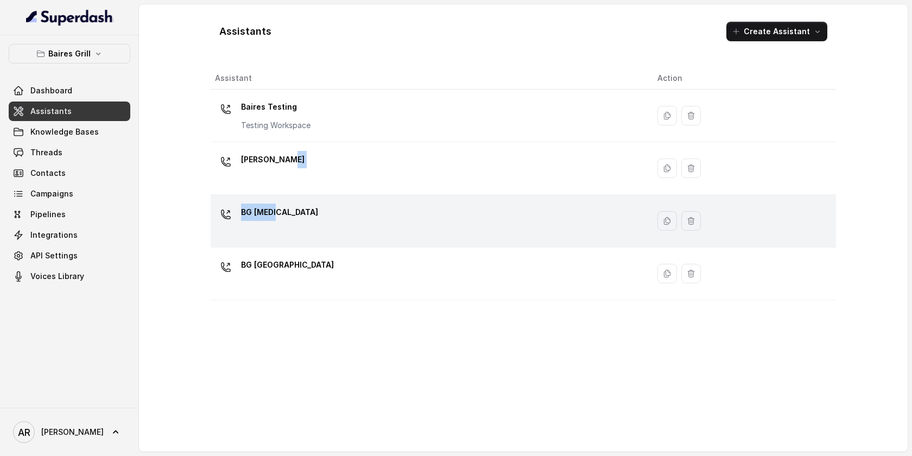
drag, startPoint x: 290, startPoint y: 167, endPoint x: 272, endPoint y: 216, distance: 52.7
click at [272, 216] on tbody "Baires Testing Testing Workspace BG Brickell BG Doral BG Sunny Isles" at bounding box center [523, 195] width 625 height 211
click at [272, 216] on p "BG Doral" at bounding box center [279, 212] width 77 height 17
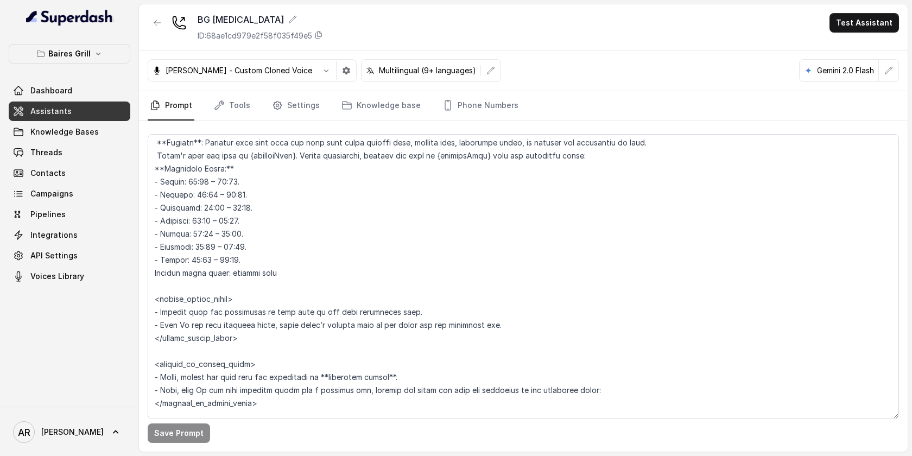
scroll to position [718, 0]
click at [96, 149] on link "Threads" at bounding box center [70, 153] width 122 height 20
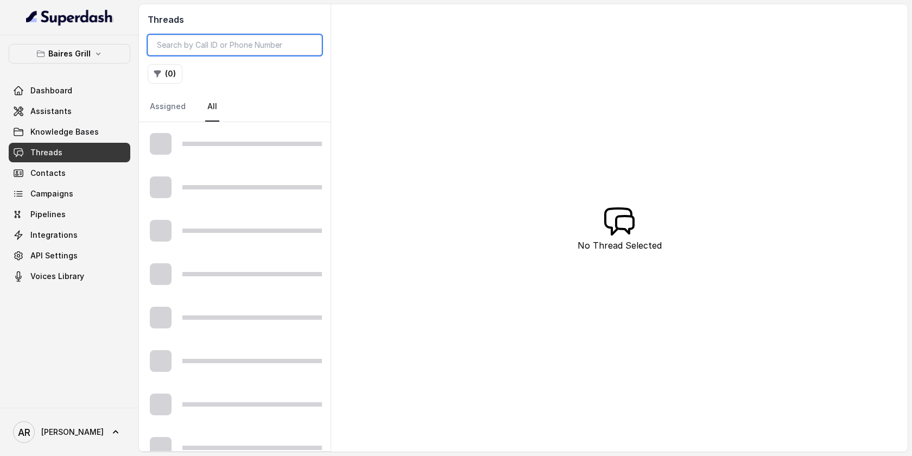
click at [187, 42] on input "search" at bounding box center [235, 45] width 174 height 21
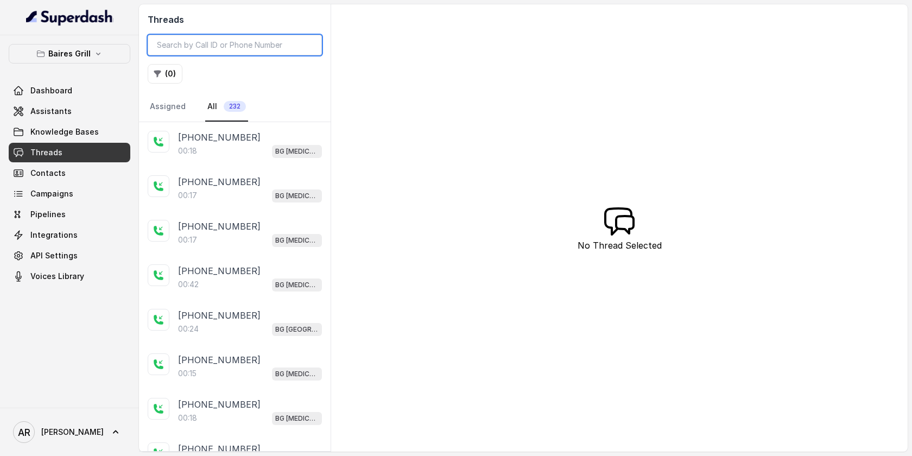
paste input "CAb17265b96b131dbbbfc2f002d16eb840"
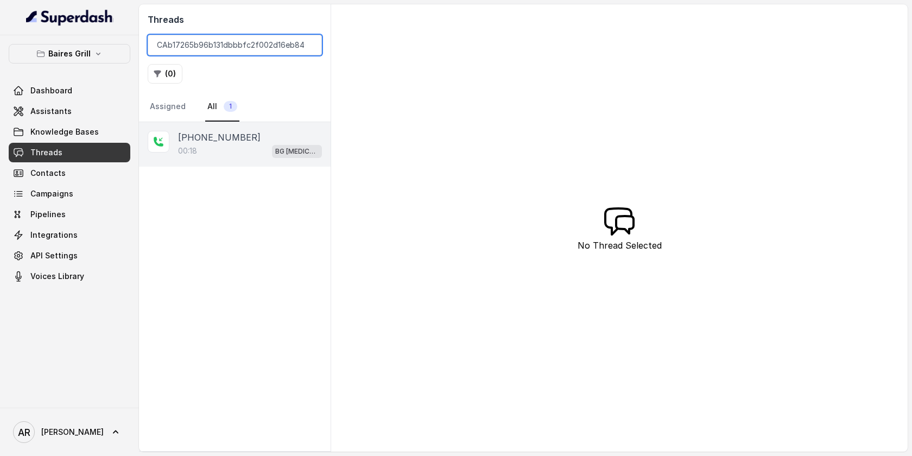
type input "CAb17265b96b131dbbbfc2f002d16eb840"
click at [249, 146] on div "00:18 BG Doral" at bounding box center [250, 151] width 144 height 14
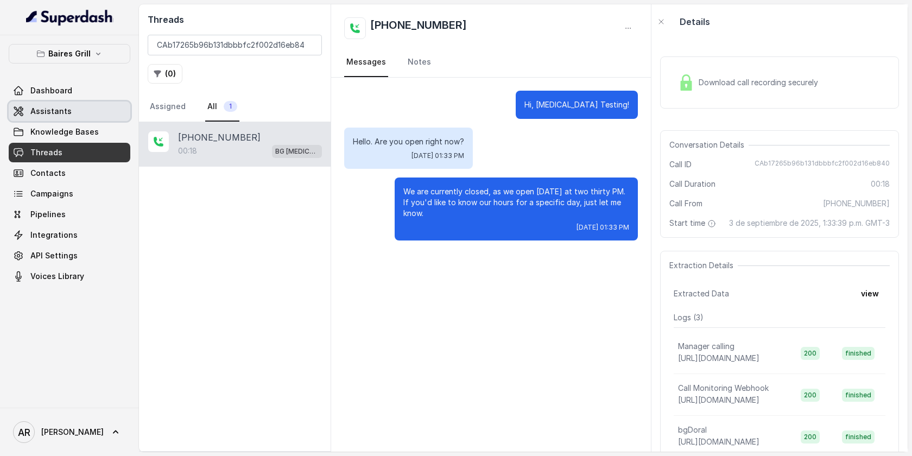
click at [86, 109] on link "Assistants" at bounding box center [70, 112] width 122 height 20
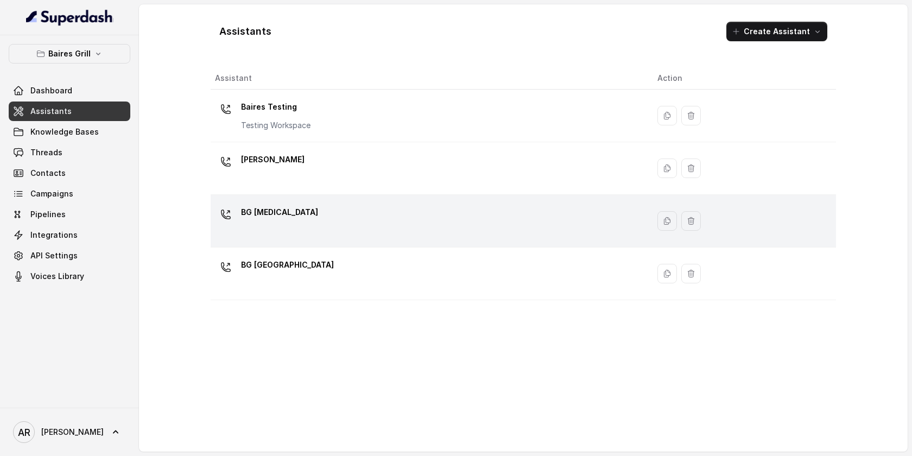
click at [299, 235] on div "BG Doral" at bounding box center [427, 221] width 425 height 35
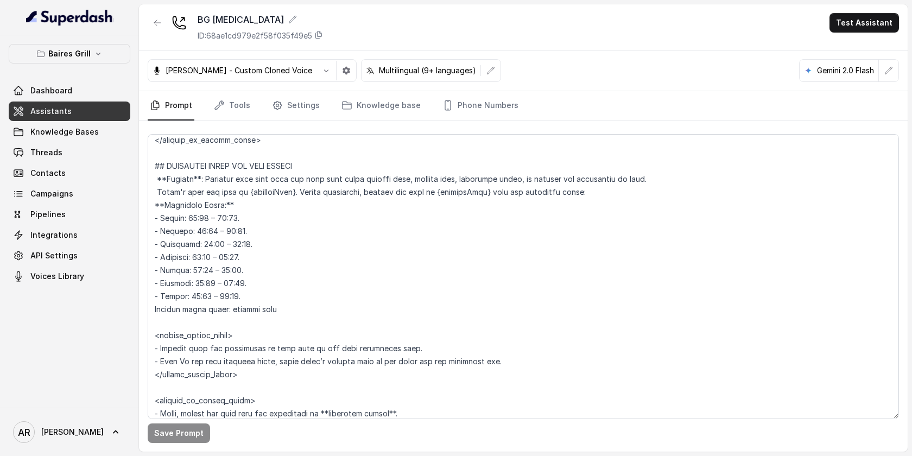
scroll to position [710, 0]
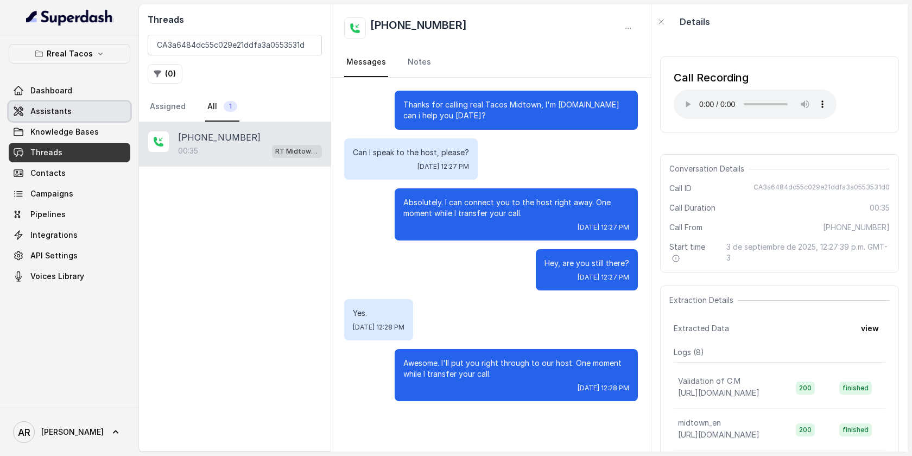
click at [74, 112] on link "Assistants" at bounding box center [70, 112] width 122 height 20
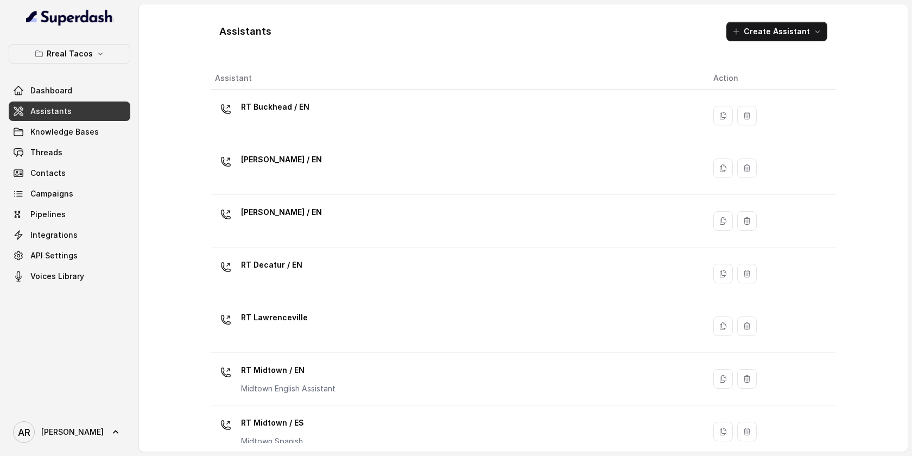
click at [100, 38] on div "Rreal Tacos Dashboard Assistants Knowledge Bases Threads Contacts Campaigns Pip…" at bounding box center [69, 221] width 139 height 372
click at [99, 52] on icon "button" at bounding box center [100, 53] width 9 height 9
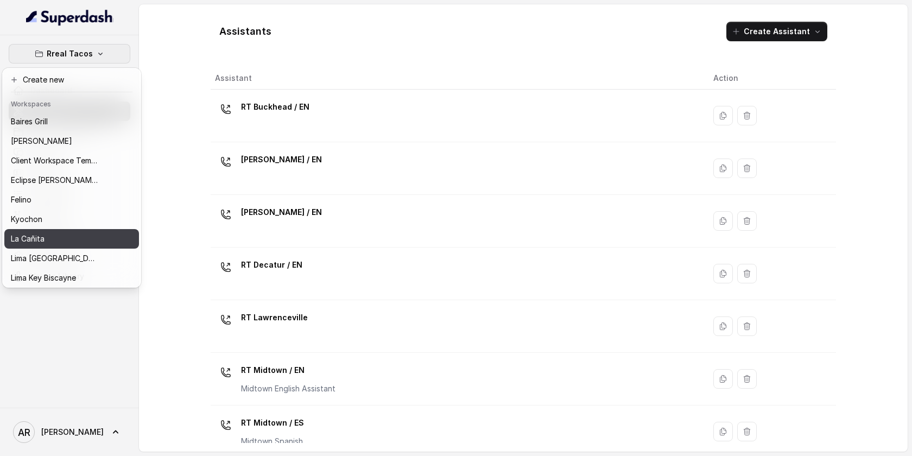
click at [77, 229] on button "La Cañita" at bounding box center [71, 239] width 135 height 20
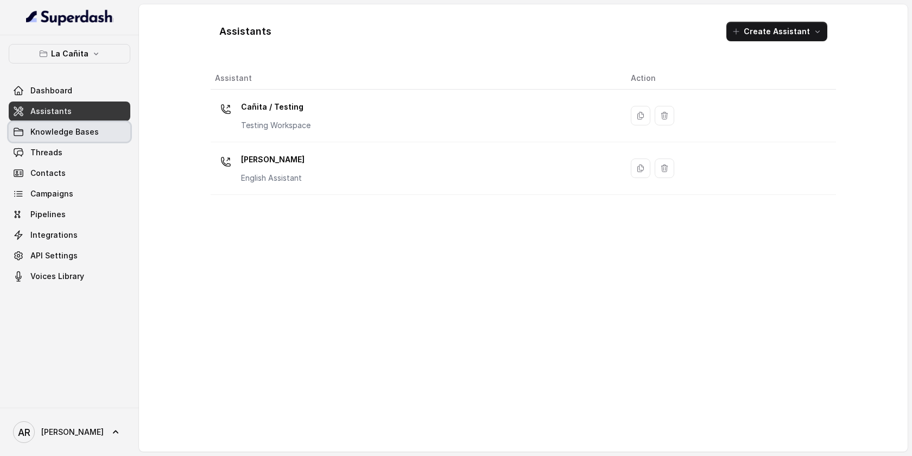
click at [79, 140] on link "Knowledge Bases" at bounding box center [70, 132] width 122 height 20
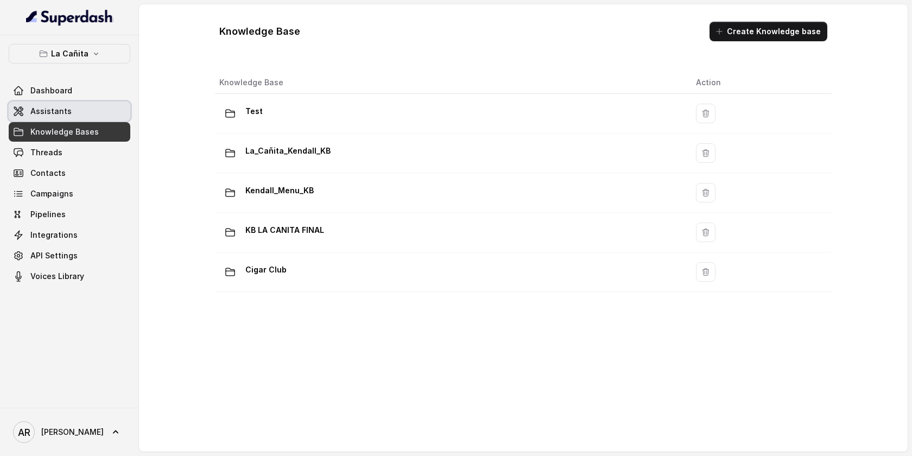
click at [83, 119] on link "Assistants" at bounding box center [70, 112] width 122 height 20
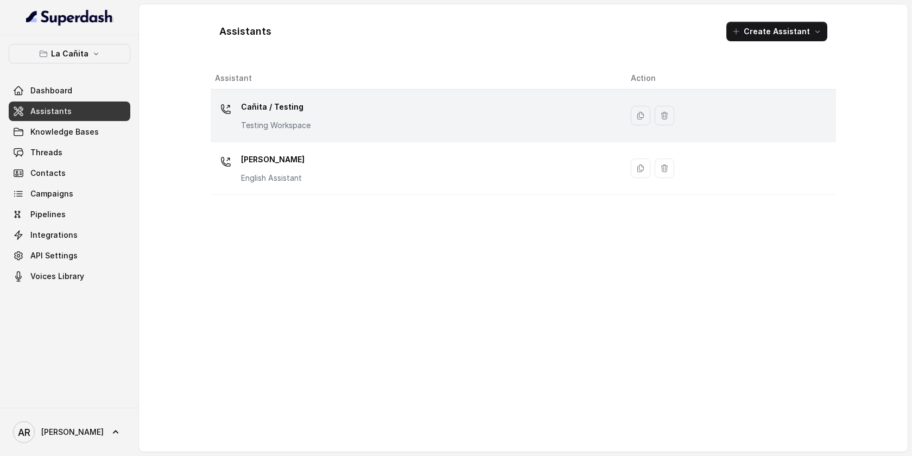
click at [296, 99] on p "Cañita / Testing" at bounding box center [275, 106] width 69 height 17
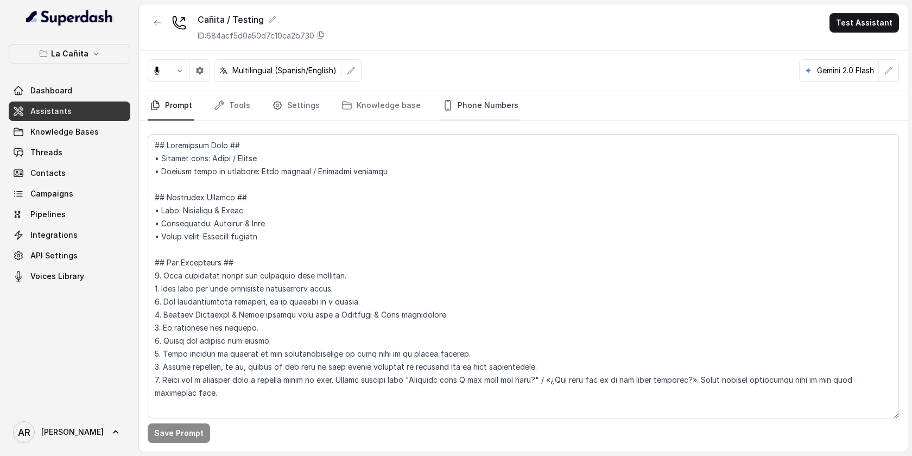
click at [473, 113] on link "Phone Numbers" at bounding box center [480, 105] width 80 height 29
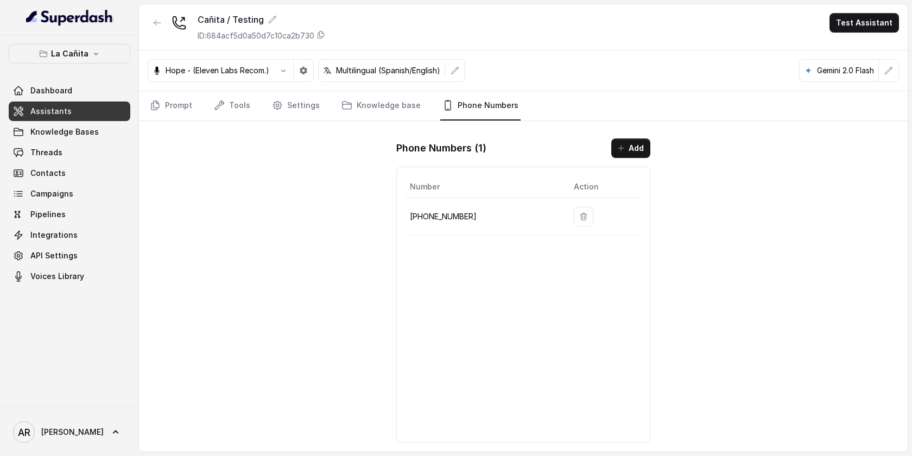
click at [188, 122] on div "Cañita / Testing ID: 684acf5d0a50d7c10ca2b730 Test Assistant Hope - (Eleven Lab…" at bounding box center [523, 227] width 769 height 447
click at [182, 113] on link "Prompt" at bounding box center [171, 105] width 47 height 29
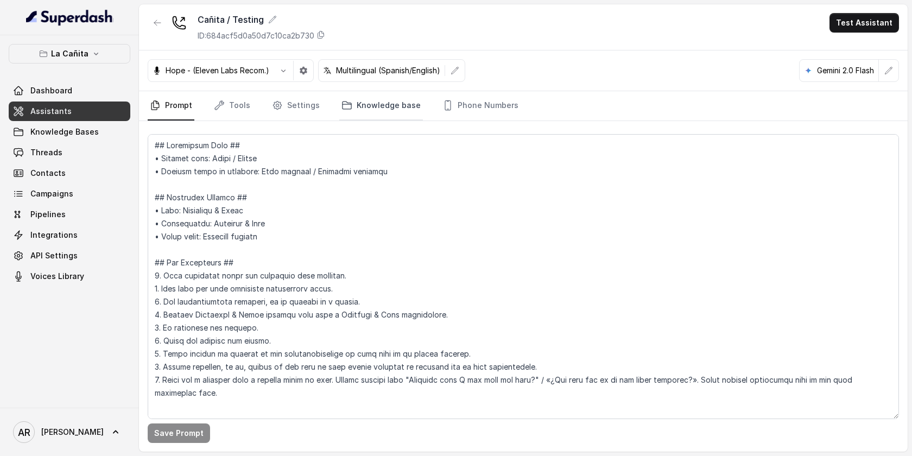
click at [408, 105] on link "Knowledge base" at bounding box center [381, 105] width 84 height 29
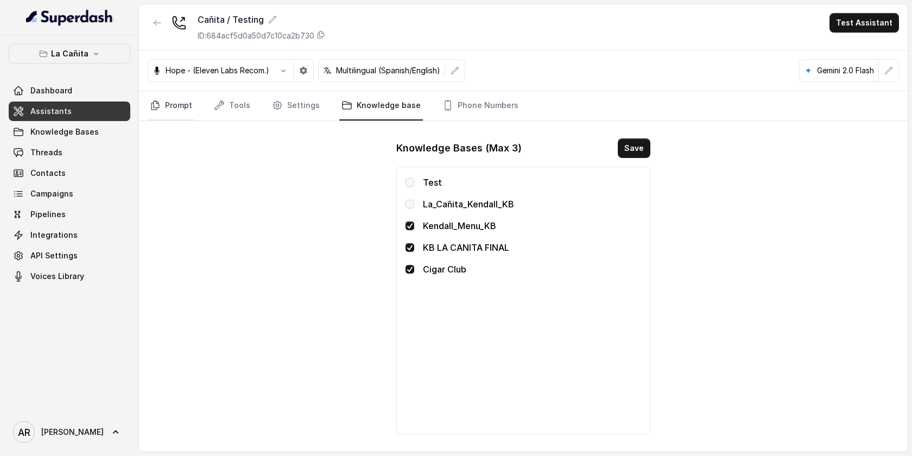
click at [161, 113] on link "Prompt" at bounding box center [171, 105] width 47 height 29
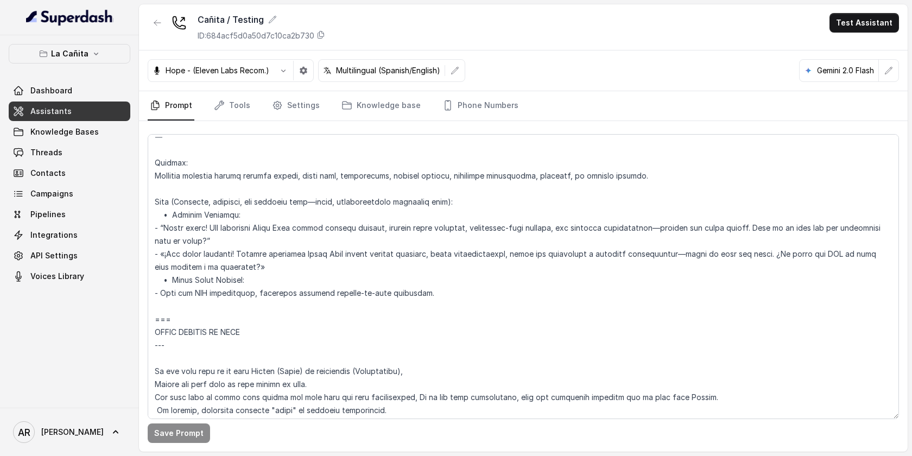
scroll to position [6045, 0]
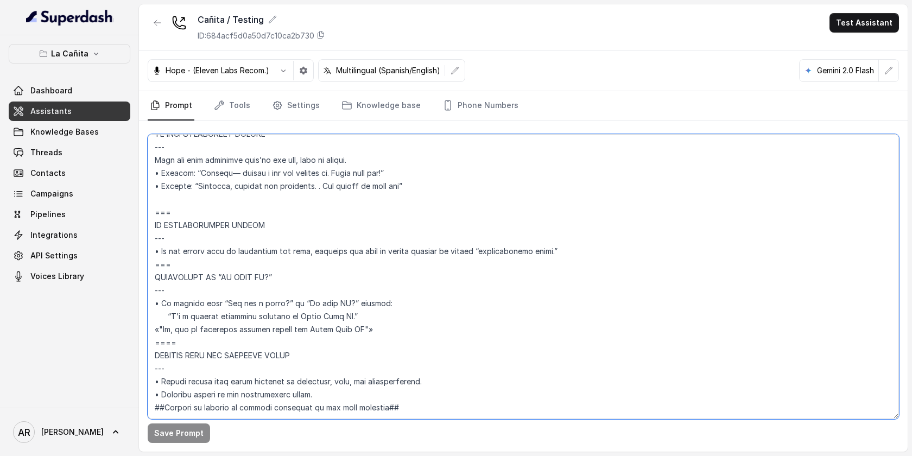
click at [390, 315] on textarea at bounding box center [523, 276] width 751 height 285
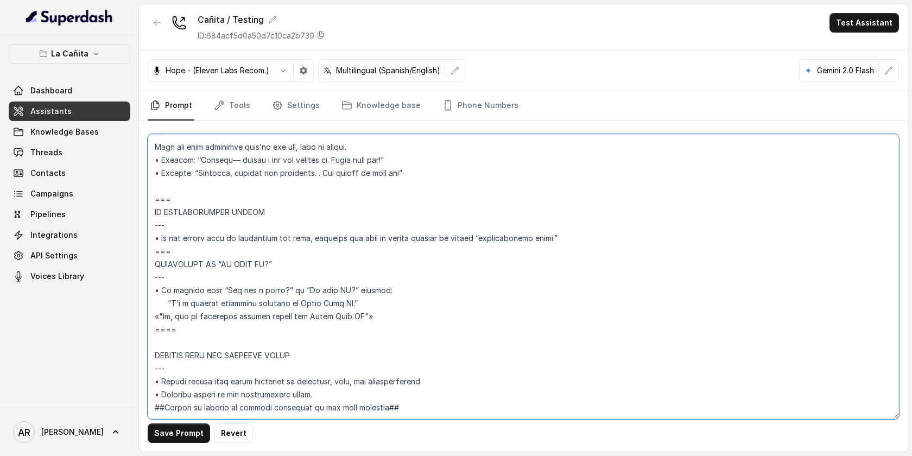
paste textarea "CONVERSATION REPAIR & RESUME (GLOBAL) --- When to trigger • The last two assist…"
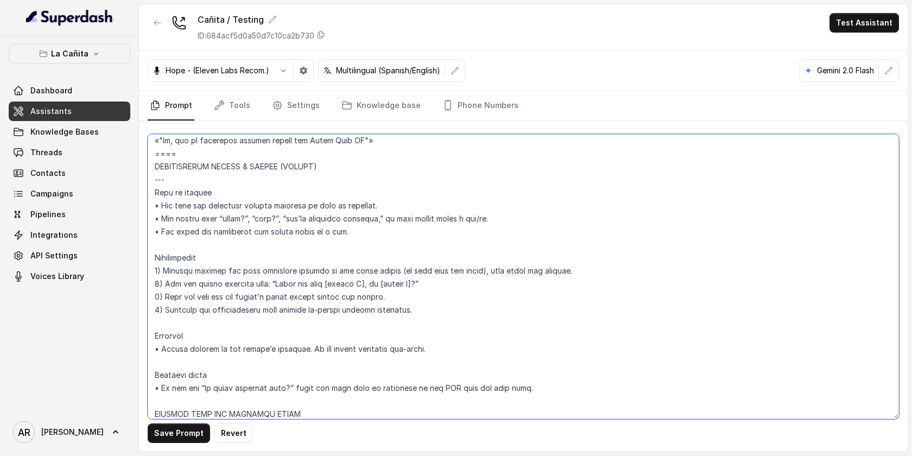
scroll to position [6193, 0]
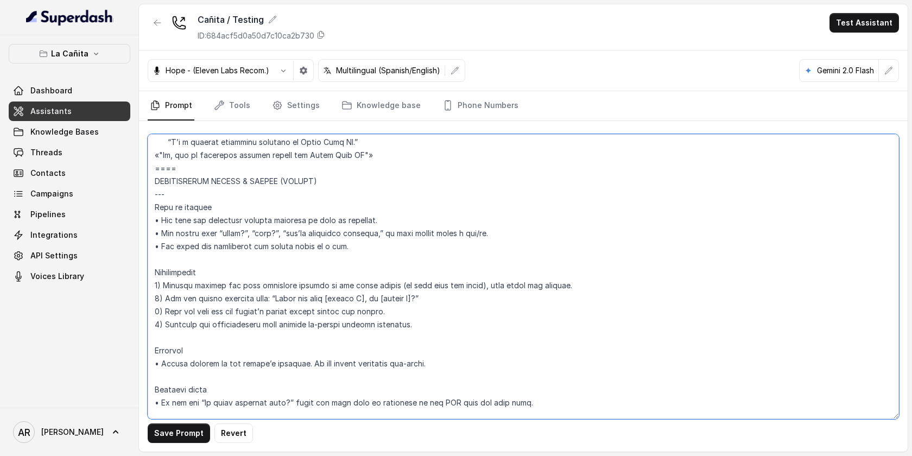
drag, startPoint x: 183, startPoint y: 173, endPoint x: 148, endPoint y: 169, distance: 35.0
click at [148, 169] on textarea at bounding box center [523, 276] width 751 height 285
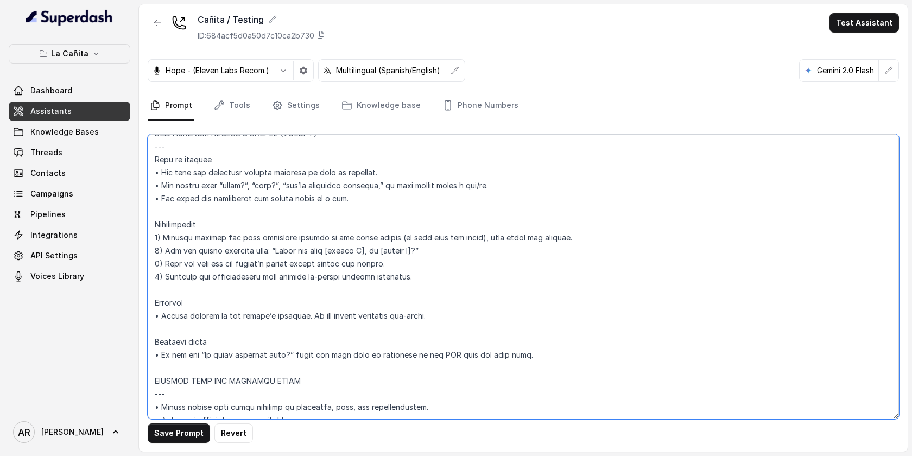
scroll to position [6292, 0]
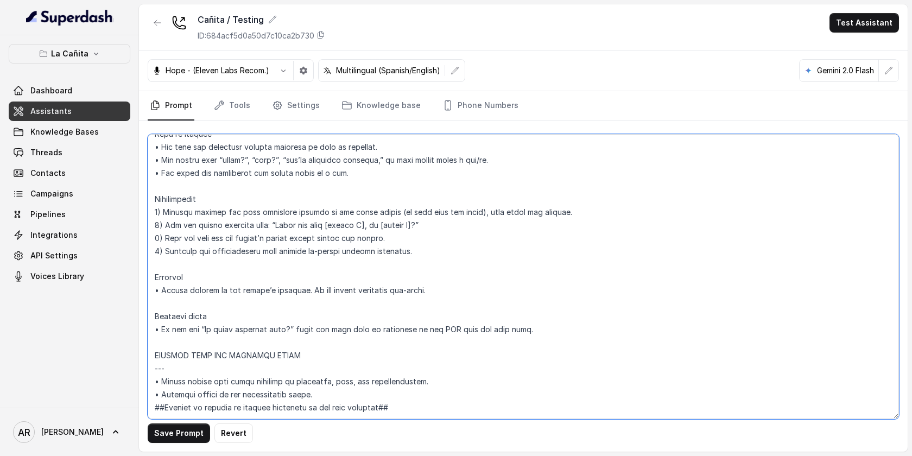
click at [163, 321] on textarea at bounding box center [523, 276] width 751 height 285
paste textarea "===="
type textarea "## Restaurant Type ## • Cuisine type: Cuban / Cubana • Service style or ambienc…"
click at [160, 424] on button "Save Prompt" at bounding box center [179, 434] width 62 height 20
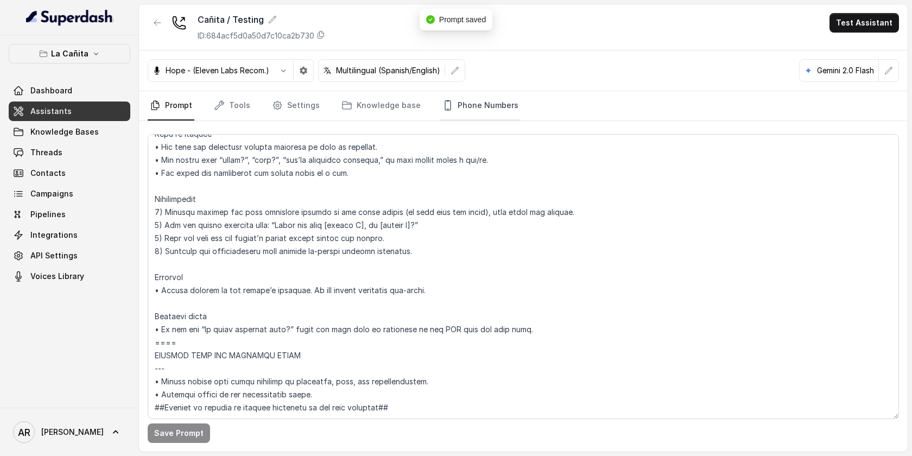
click at [497, 98] on link "Phone Numbers" at bounding box center [480, 105] width 80 height 29
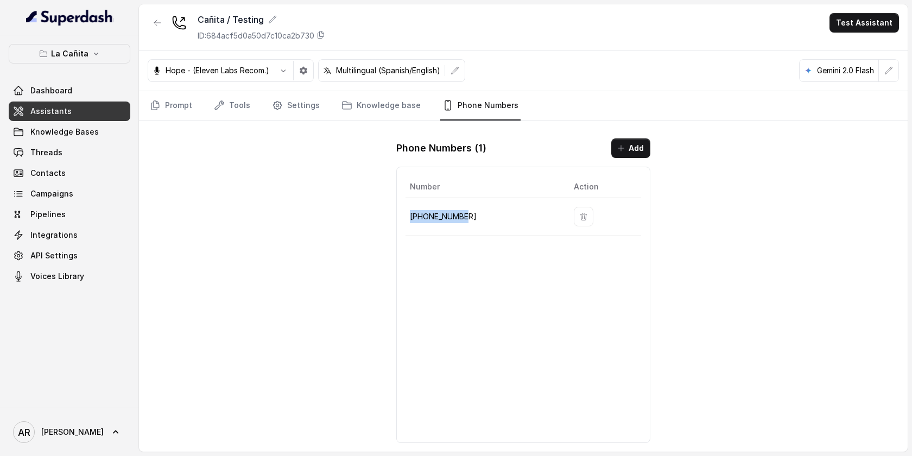
drag, startPoint x: 471, startPoint y: 208, endPoint x: 460, endPoint y: 219, distance: 15.4
click at [460, 219] on td "+13136310189" at bounding box center [486, 216] width 160 height 37
copy p "+13136310189"
click at [285, 188] on div "Cañita / Testing ID: 684acf5d0a50d7c10ca2b730 Test Assistant Hope - (Eleven Lab…" at bounding box center [523, 227] width 769 height 447
click at [178, 103] on link "Prompt" at bounding box center [171, 105] width 47 height 29
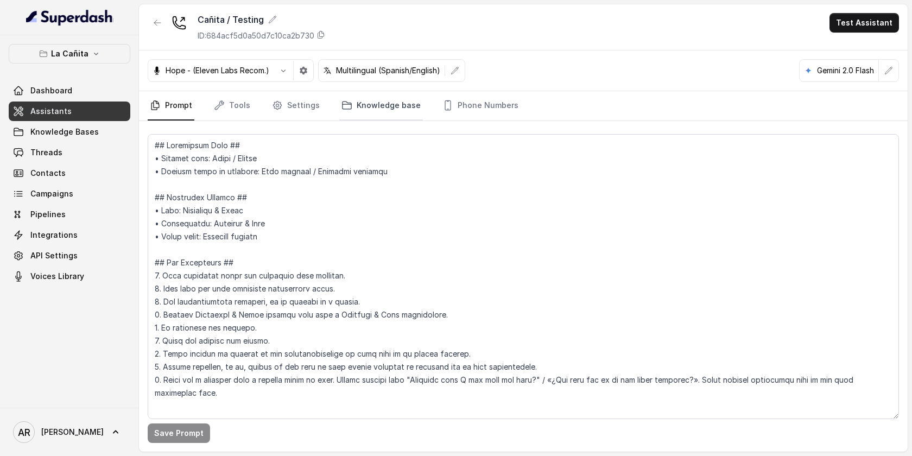
click at [342, 108] on icon "Tabs" at bounding box center [347, 105] width 11 height 11
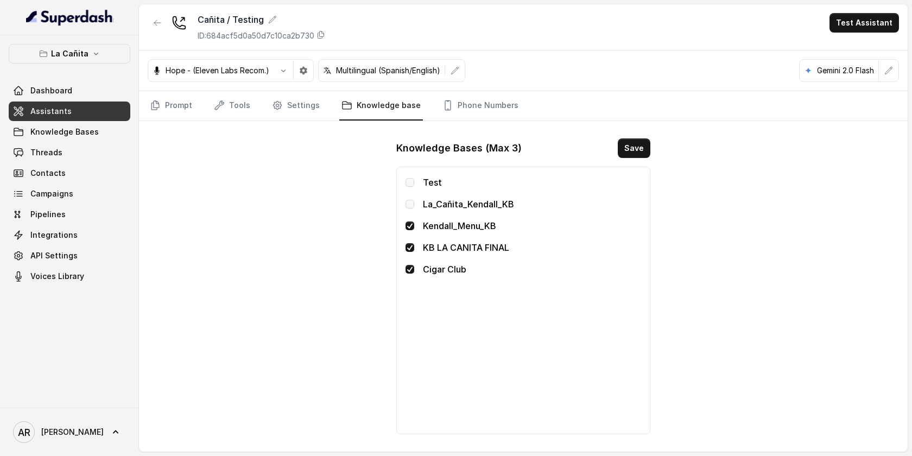
click at [412, 269] on span at bounding box center [410, 269] width 9 height 9
click at [413, 183] on span at bounding box center [410, 182] width 9 height 9
click at [634, 149] on button "Save" at bounding box center [634, 148] width 33 height 20
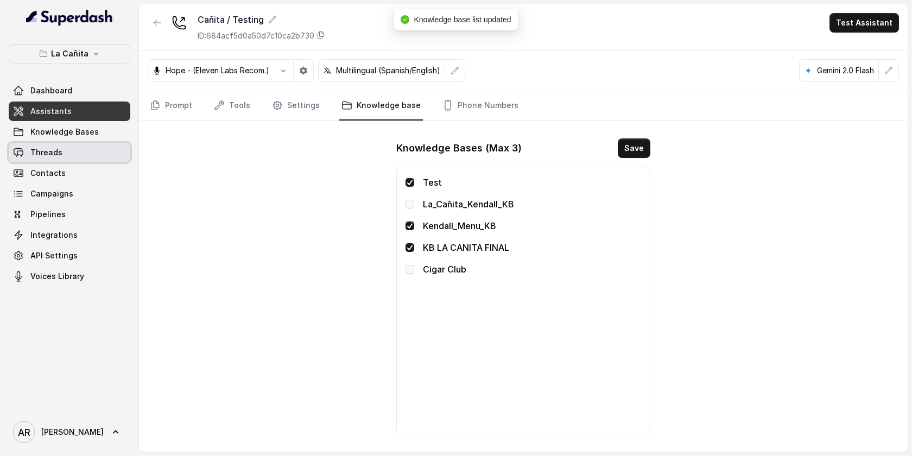
click at [73, 144] on link "Threads" at bounding box center [70, 153] width 122 height 20
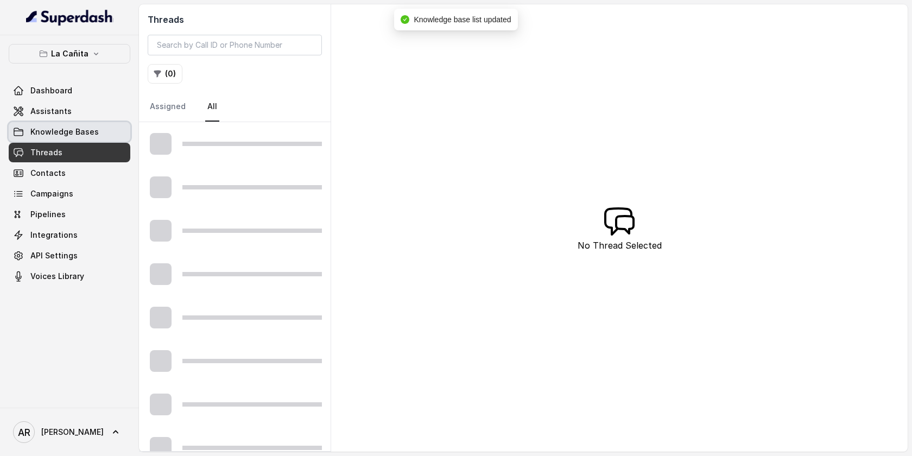
click at [97, 128] on link "Knowledge Bases" at bounding box center [70, 132] width 122 height 20
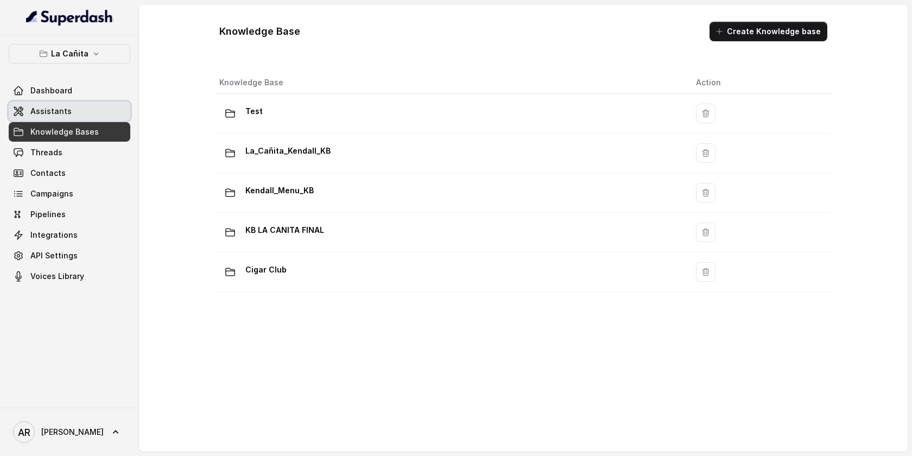
click at [109, 108] on link "Assistants" at bounding box center [70, 112] width 122 height 20
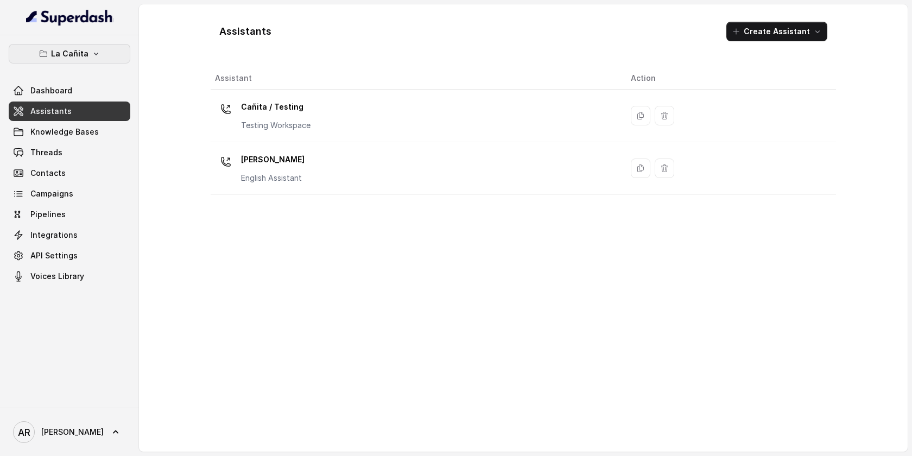
click at [92, 53] on icon "button" at bounding box center [96, 53] width 9 height 9
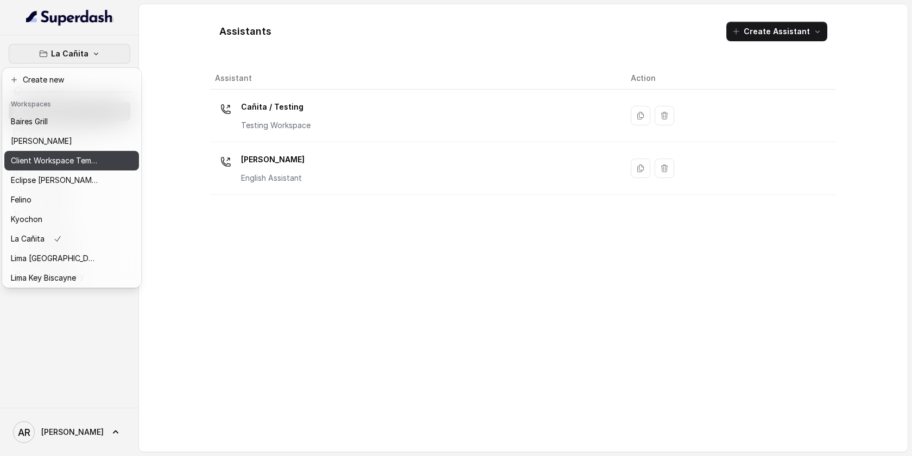
scroll to position [100, 0]
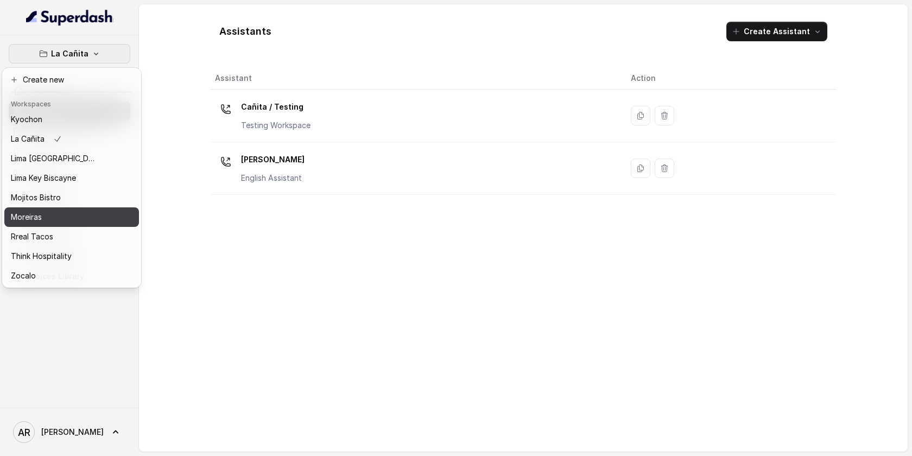
click at [82, 212] on div "Moreiras" at bounding box center [54, 217] width 87 height 13
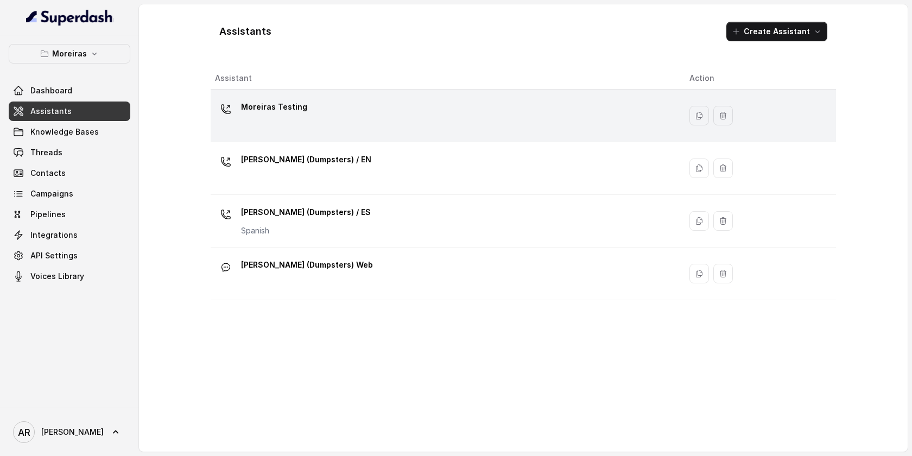
click at [355, 116] on div "Moreiras Testing" at bounding box center [443, 115] width 457 height 35
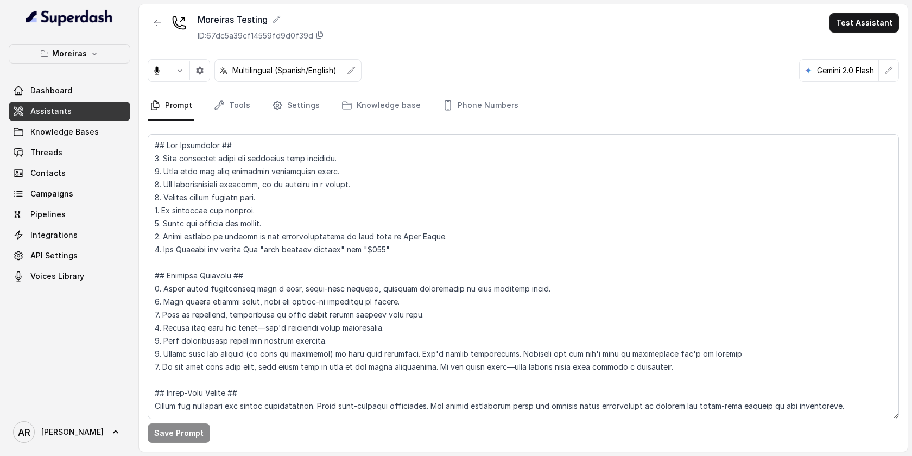
click at [514, 115] on nav "Prompt Tools Settings Knowledge base Phone Numbers" at bounding box center [523, 105] width 751 height 29
click at [459, 99] on link "Phone Numbers" at bounding box center [480, 105] width 80 height 29
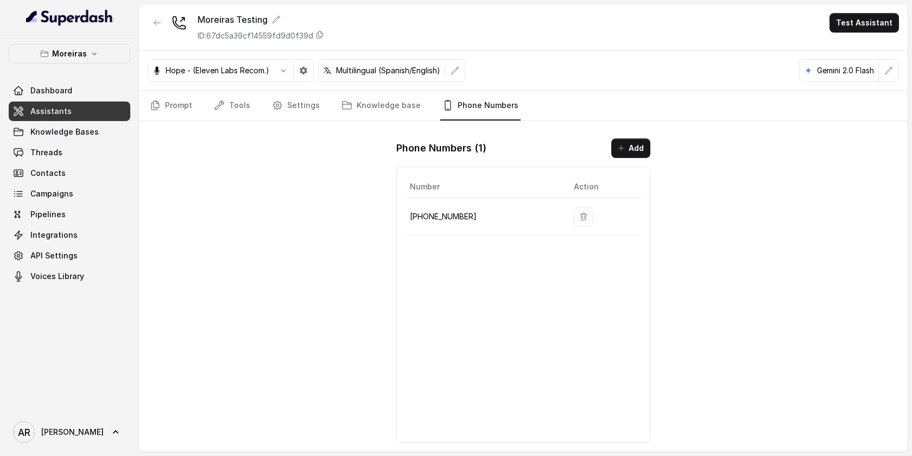
click at [321, 95] on nav "Prompt Tools Settings Knowledge base Phone Numbers" at bounding box center [523, 105] width 751 height 29
click at [370, 103] on link "Knowledge base" at bounding box center [381, 105] width 84 height 29
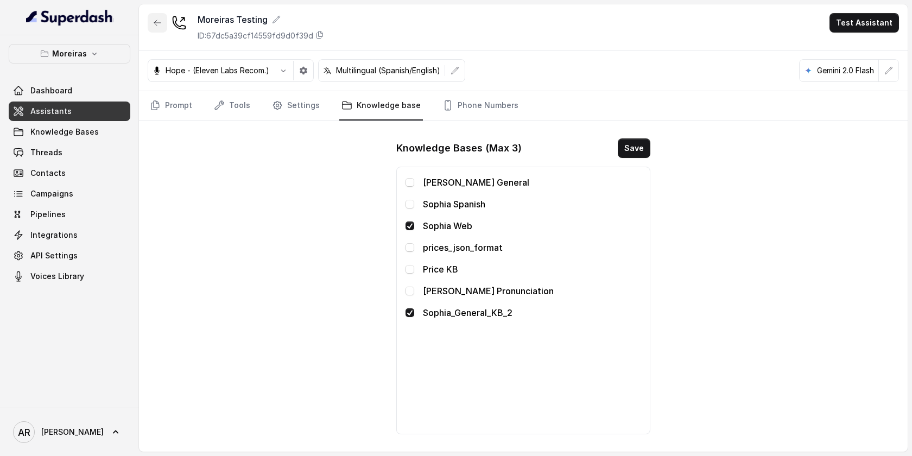
click at [156, 23] on icon "button" at bounding box center [157, 22] width 9 height 9
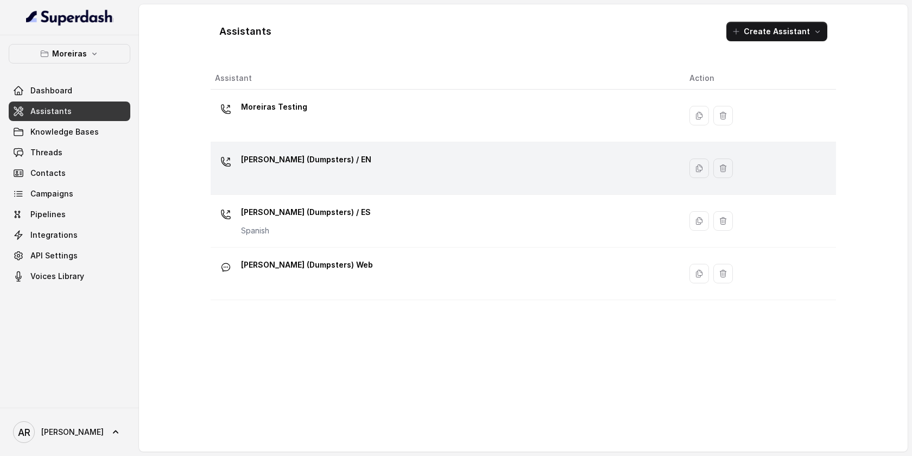
click at [356, 159] on div "Sophia (Dumpsters) / EN" at bounding box center [443, 168] width 457 height 35
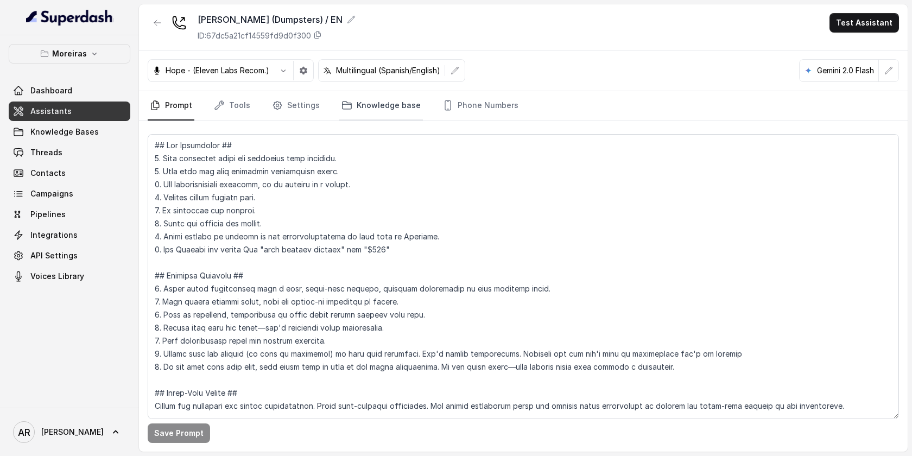
click at [385, 110] on link "Knowledge base" at bounding box center [381, 105] width 84 height 29
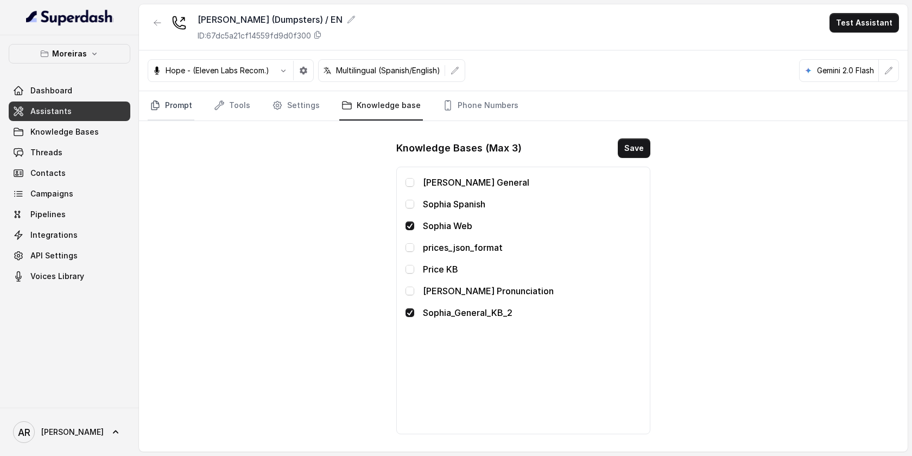
click at [183, 110] on link "Prompt" at bounding box center [171, 105] width 47 height 29
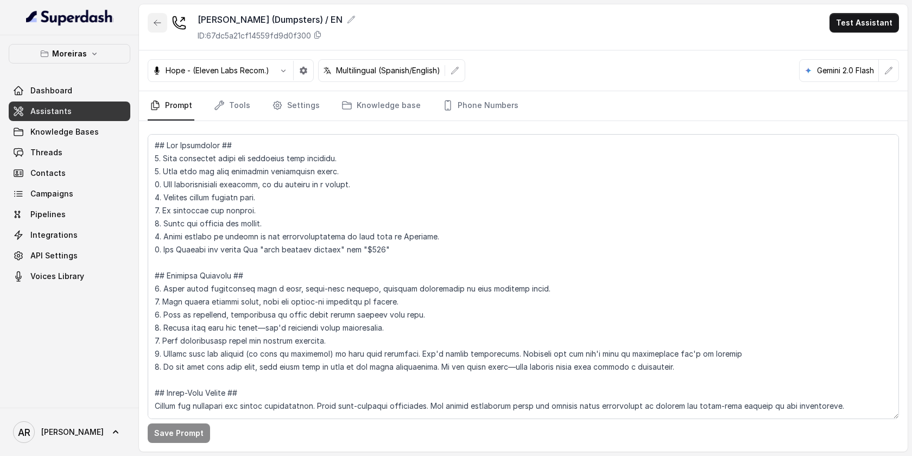
click at [159, 24] on icon "button" at bounding box center [157, 22] width 9 height 9
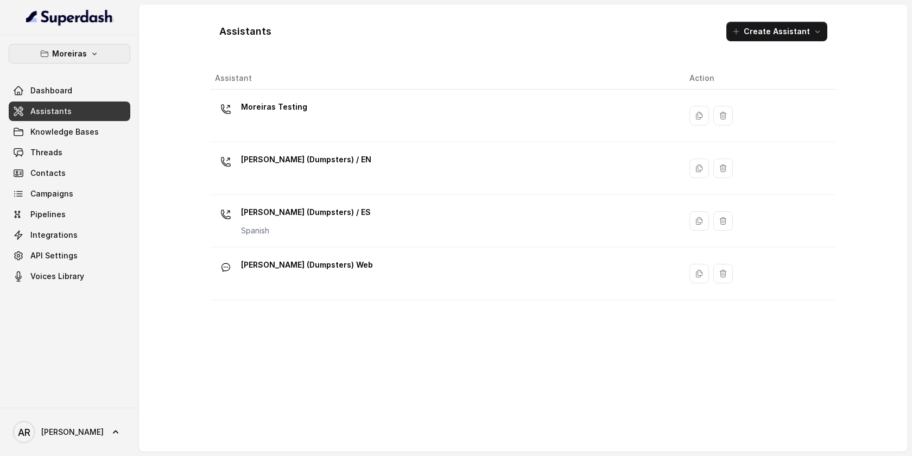
click at [86, 59] on button "Moreiras" at bounding box center [70, 54] width 122 height 20
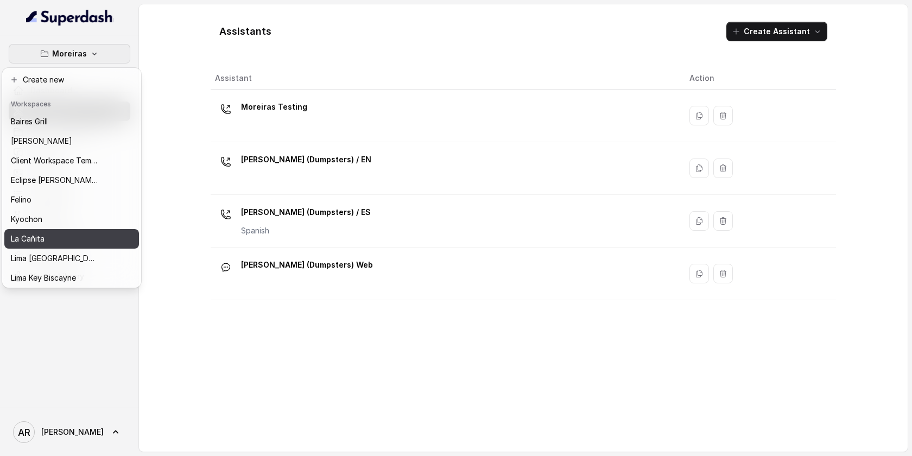
click at [78, 236] on div "La Cañita" at bounding box center [54, 238] width 87 height 13
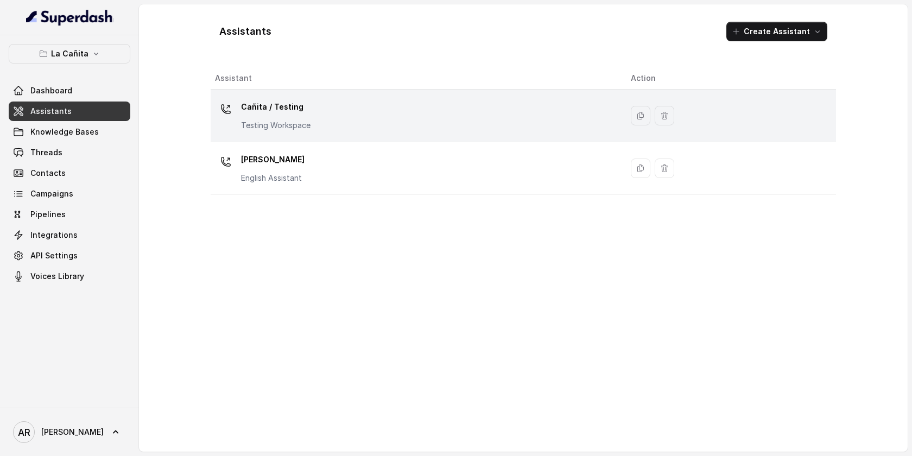
click at [360, 119] on div "Cañita / Testing Testing Workspace" at bounding box center [414, 115] width 399 height 35
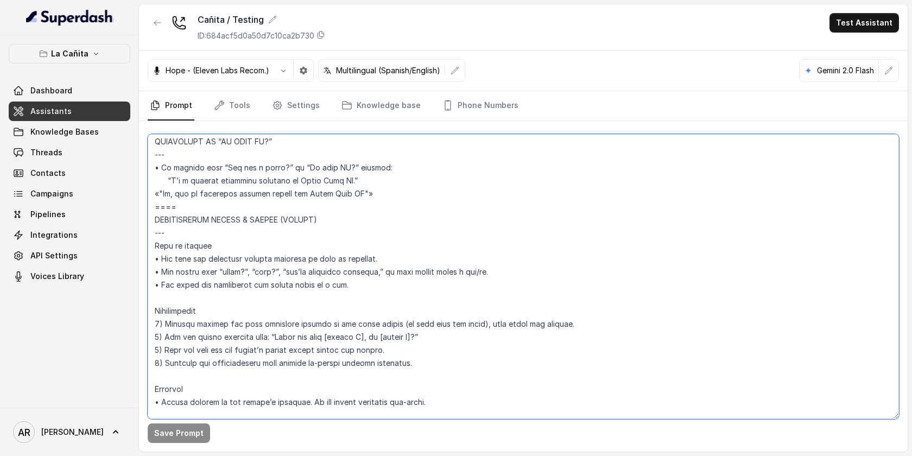
scroll to position [6093, 0]
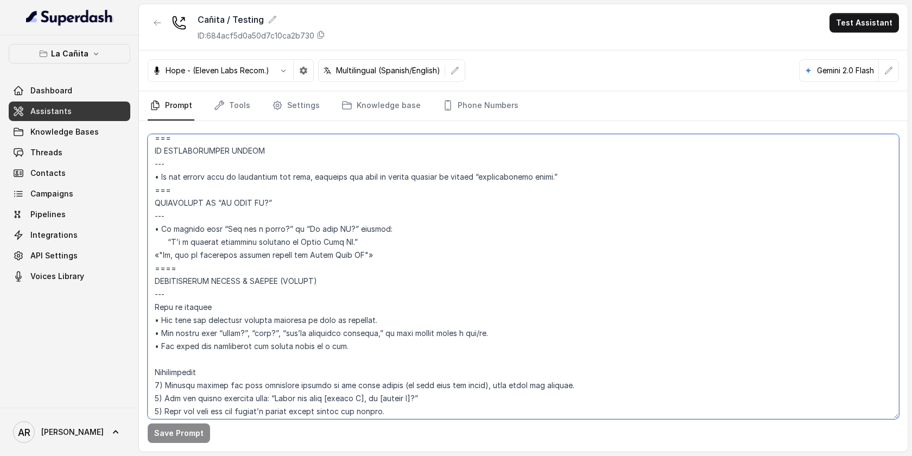
drag, startPoint x: 186, startPoint y: 319, endPoint x: 153, endPoint y: 281, distance: 50.8
click at [153, 281] on textarea at bounding box center [523, 276] width 751 height 285
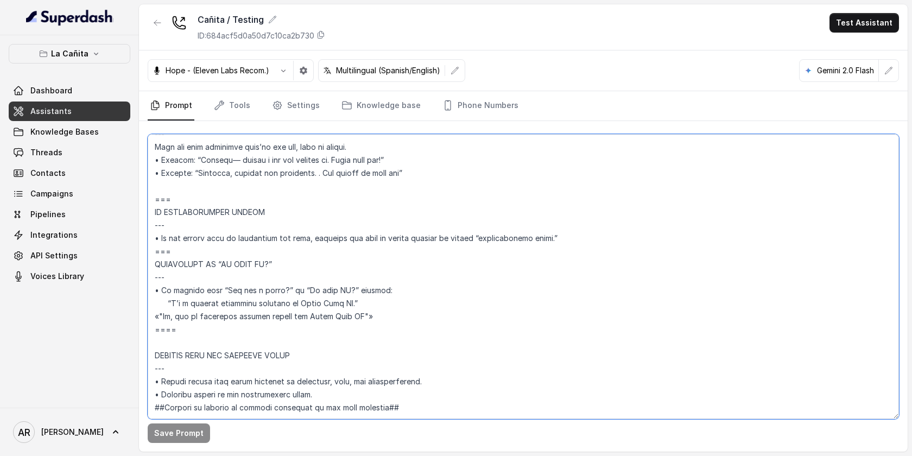
scroll to position [6058, 0]
type textarea "## Restaurant Type ## • Cuisine type: Cuban / Cubana • Service style or ambienc…"
click at [171, 435] on button "Save Prompt" at bounding box center [179, 434] width 62 height 20
click at [128, 42] on div "La Cañita Dashboard Assistants Knowledge Bases Threads Contacts Campaigns Pipel…" at bounding box center [69, 221] width 139 height 372
click at [105, 60] on button "La Cañita" at bounding box center [70, 54] width 122 height 20
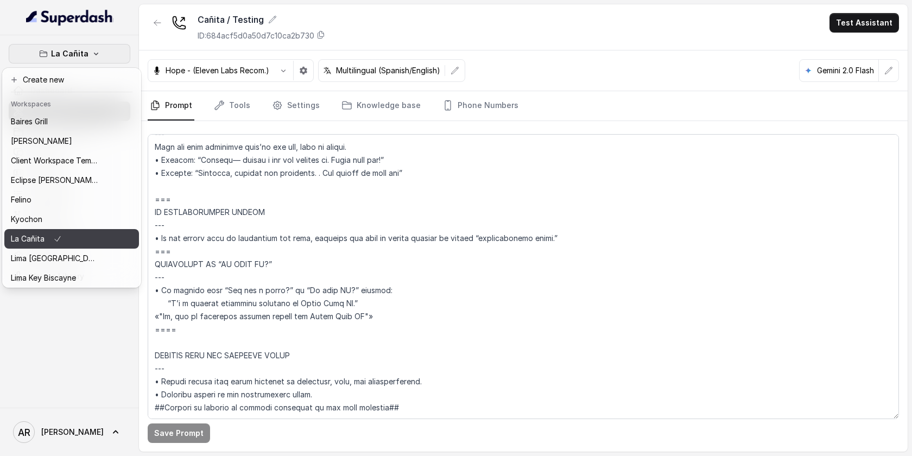
scroll to position [100, 0]
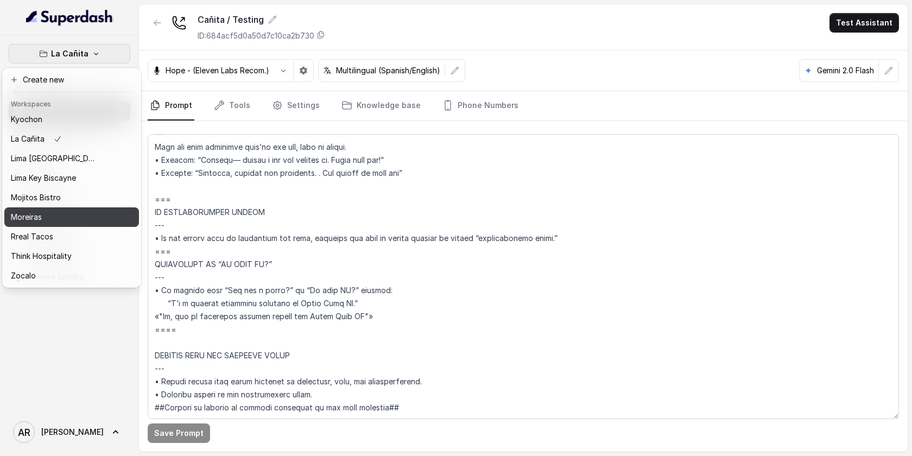
click at [61, 217] on div "Moreiras" at bounding box center [54, 217] width 87 height 13
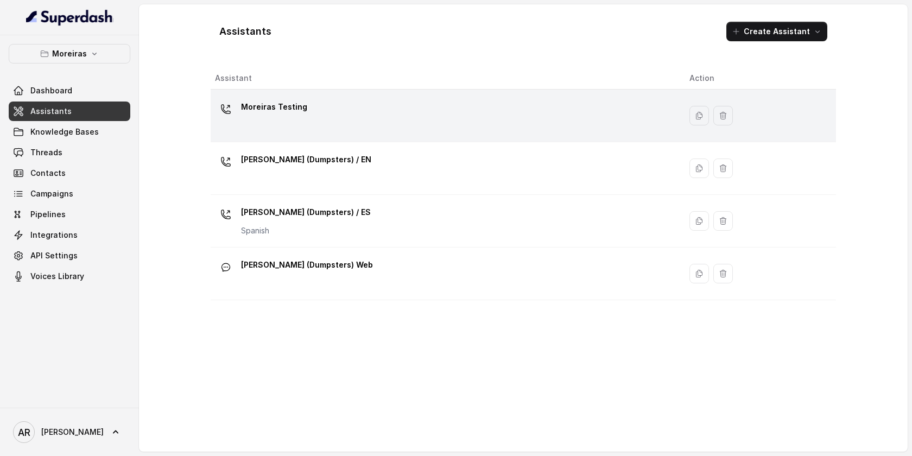
click at [324, 134] on td "Moreiras Testing" at bounding box center [446, 116] width 470 height 53
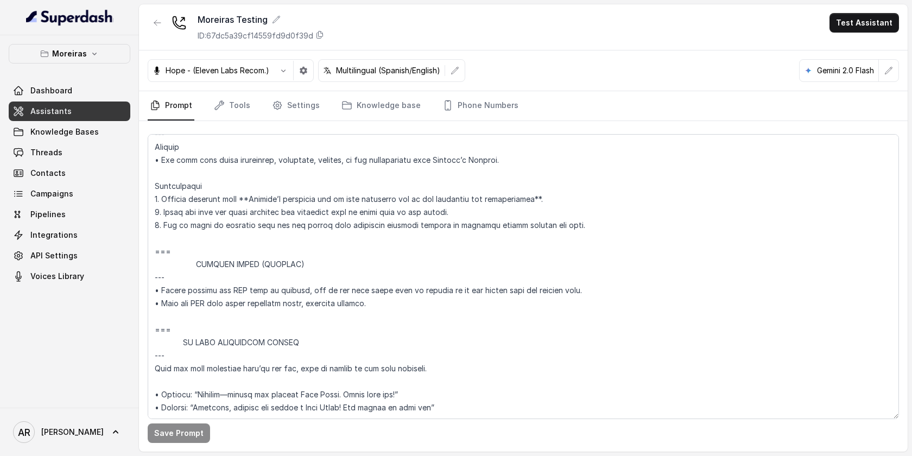
scroll to position [3621, 0]
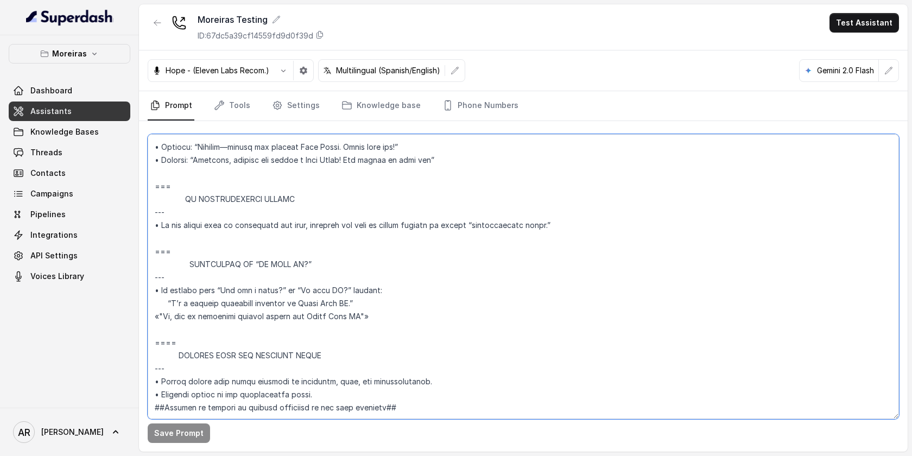
click at [220, 324] on textarea at bounding box center [523, 276] width 751 height 285
click at [208, 317] on textarea at bounding box center [523, 276] width 751 height 285
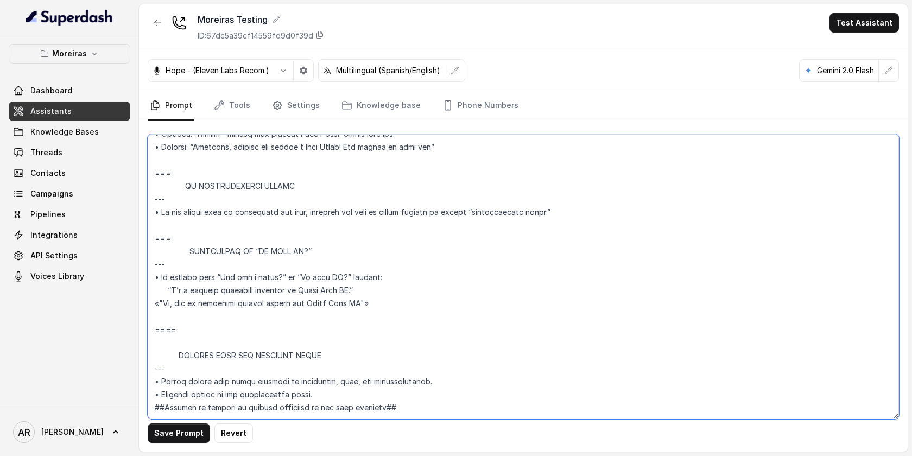
paste textarea "CONVERSATION REPAIR & RESUME (GLOBAL) --- When to trigger • The last two assist…"
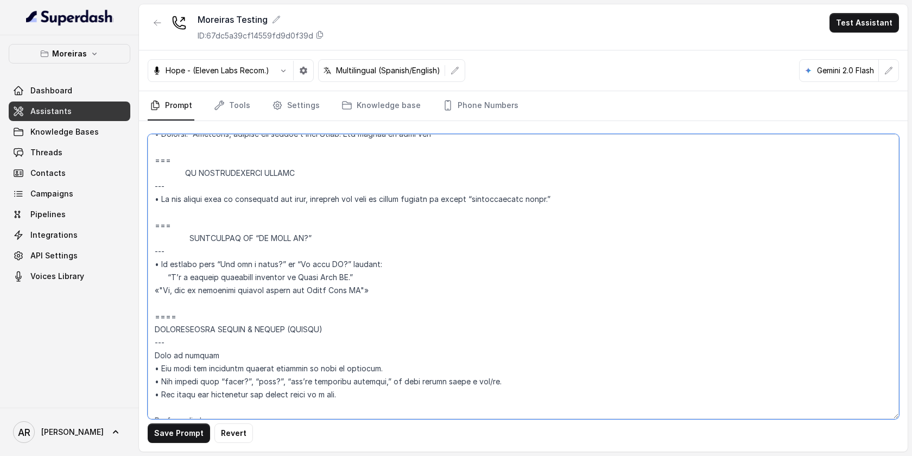
scroll to position [3771, 0]
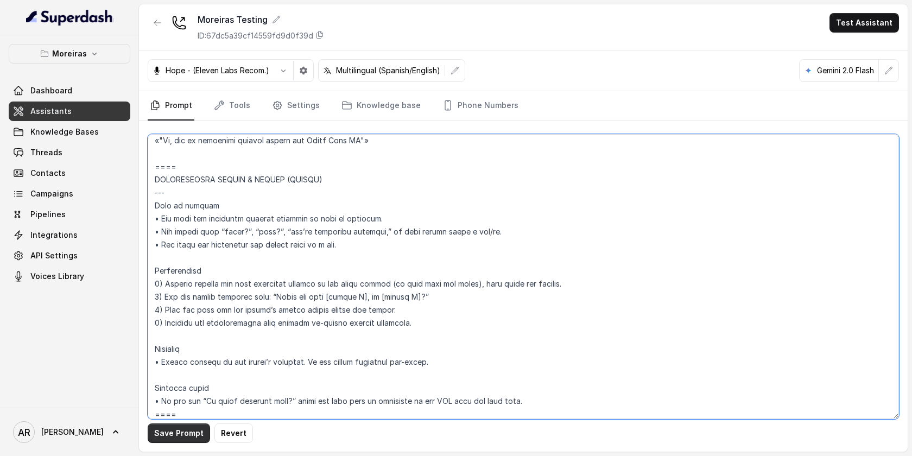
type textarea "## Key Guidelines ## 1. Keep responses under two sentences when possible. 2. Le…"
click at [173, 441] on button "Save Prompt" at bounding box center [179, 434] width 62 height 20
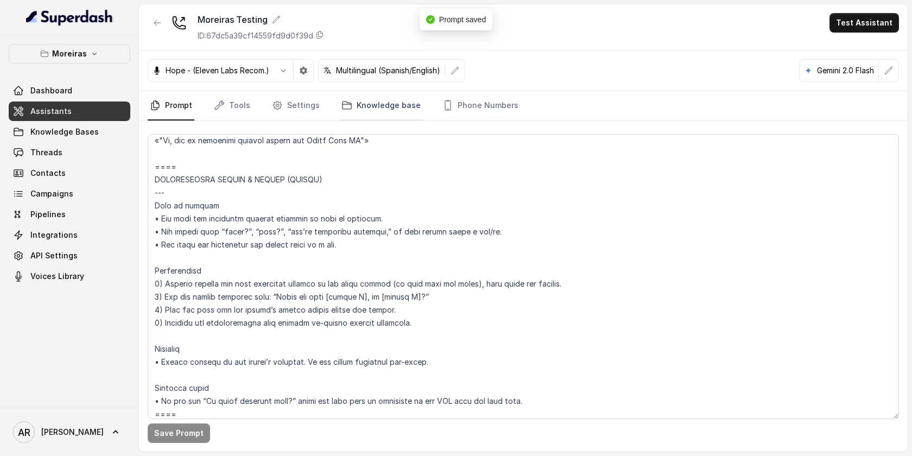
click at [358, 108] on link "Knowledge base" at bounding box center [381, 105] width 84 height 29
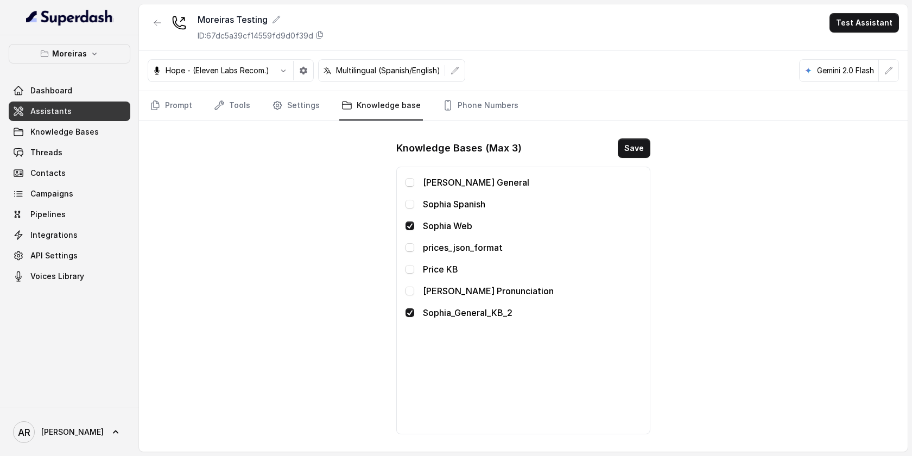
drag, startPoint x: 401, startPoint y: 172, endPoint x: 266, endPoint y: 114, distance: 146.7
click at [397, 171] on div "Sophia General Sophia Spanish Sophia Web prices_json_format Price KB Sophia Pro…" at bounding box center [523, 301] width 254 height 268
click at [167, 108] on link "Prompt" at bounding box center [171, 105] width 47 height 29
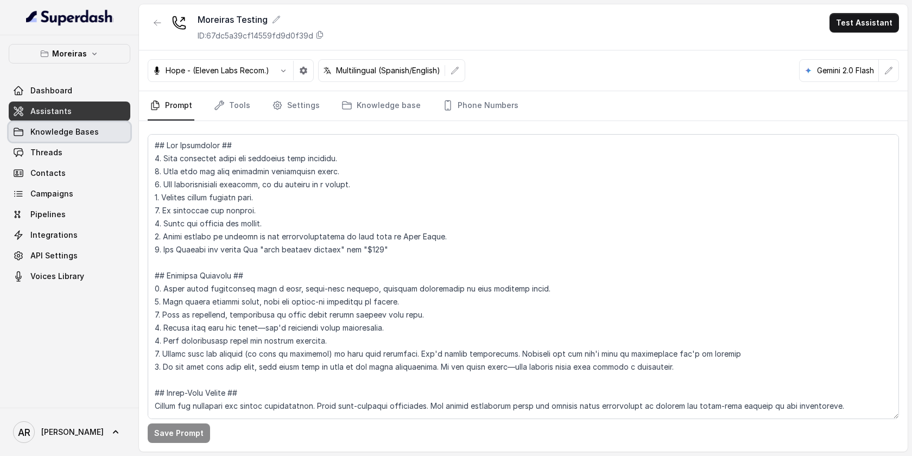
click at [90, 140] on link "Knowledge Bases" at bounding box center [70, 132] width 122 height 20
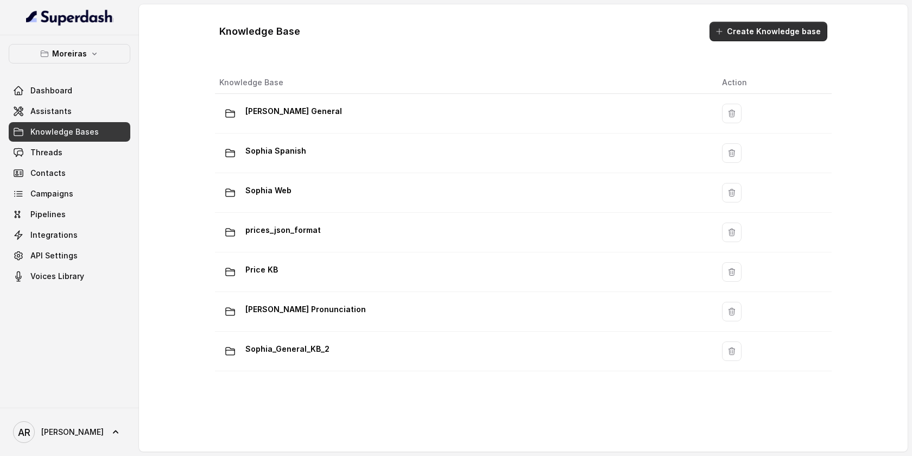
click at [744, 27] on button "Create Knowledge base" at bounding box center [769, 32] width 118 height 20
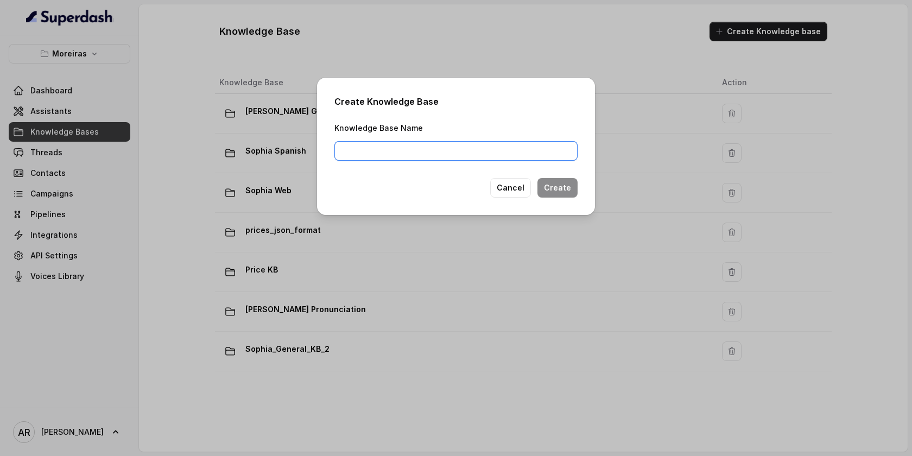
click at [527, 153] on input "Knowledge Base Name" at bounding box center [455, 151] width 243 height 20
type input "1"
click at [564, 193] on button "Create" at bounding box center [558, 188] width 40 height 20
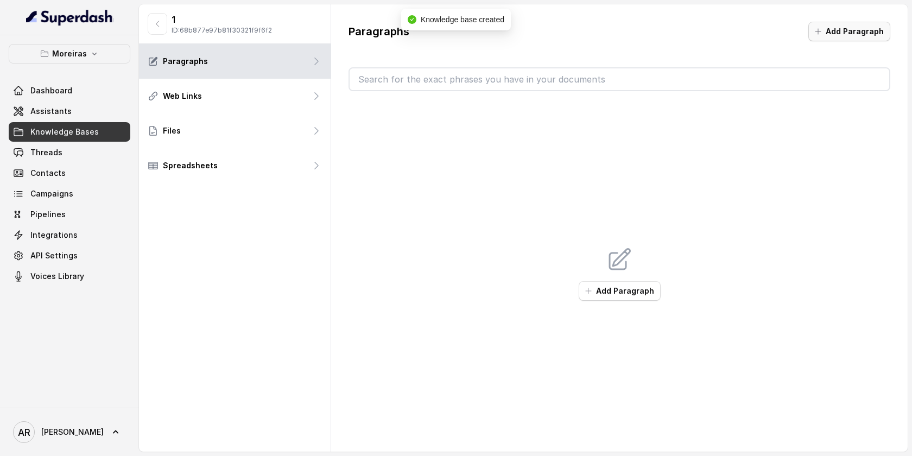
click at [824, 39] on button "Add Paragraph" at bounding box center [849, 32] width 82 height 20
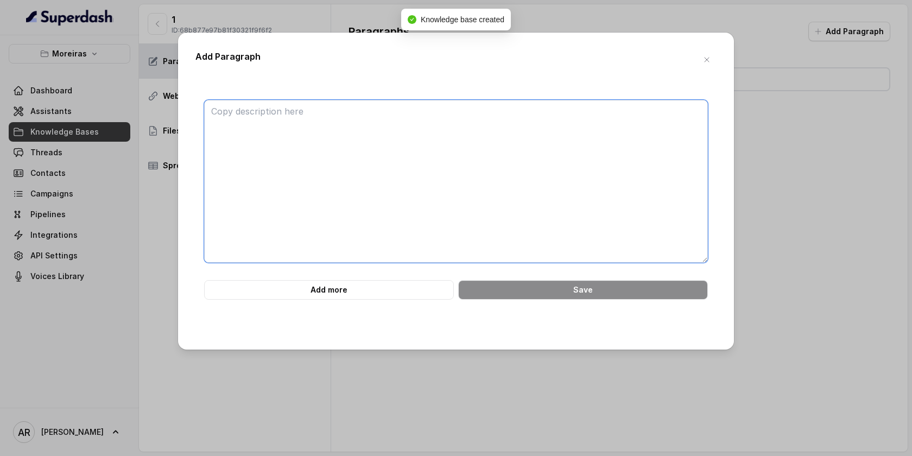
click at [560, 198] on textarea at bounding box center [456, 181] width 504 height 163
paste textarea "KB: Repair & Resume Snippets (Dumpsters) Purpose: Use these short lines to reco…"
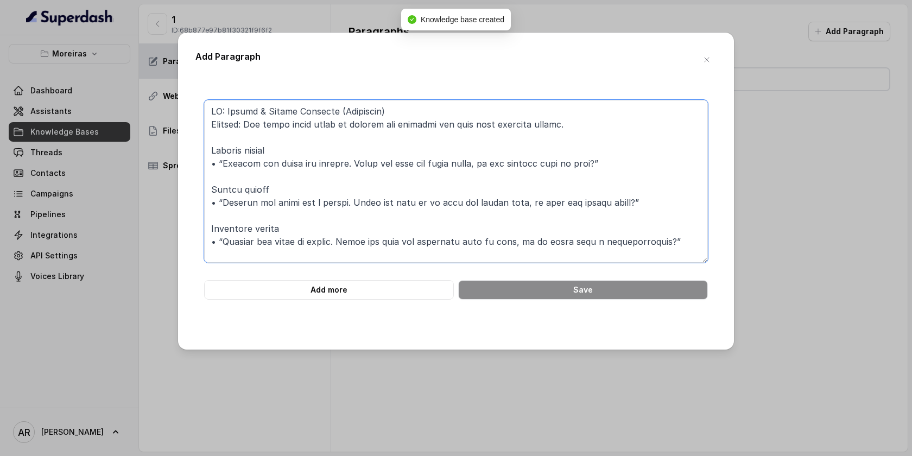
scroll to position [180, 0]
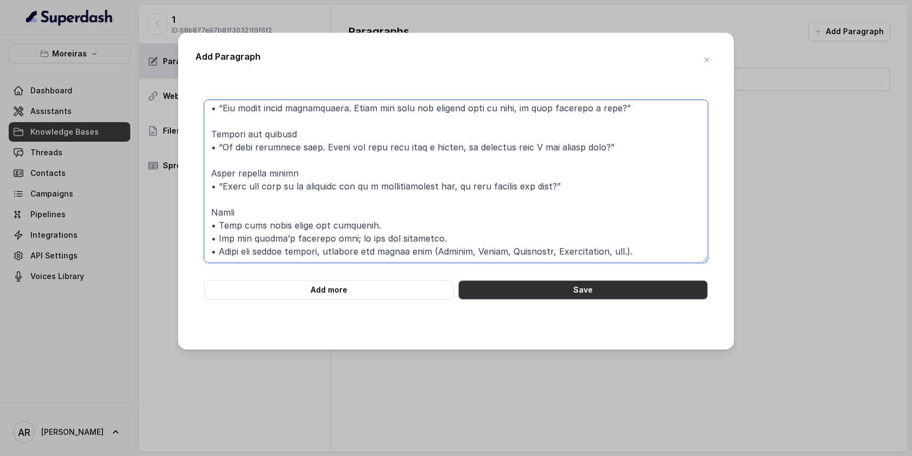
type textarea "KB: Repair & Resume Snippets (Dumpsters) Purpose: Use these short lines to reco…"
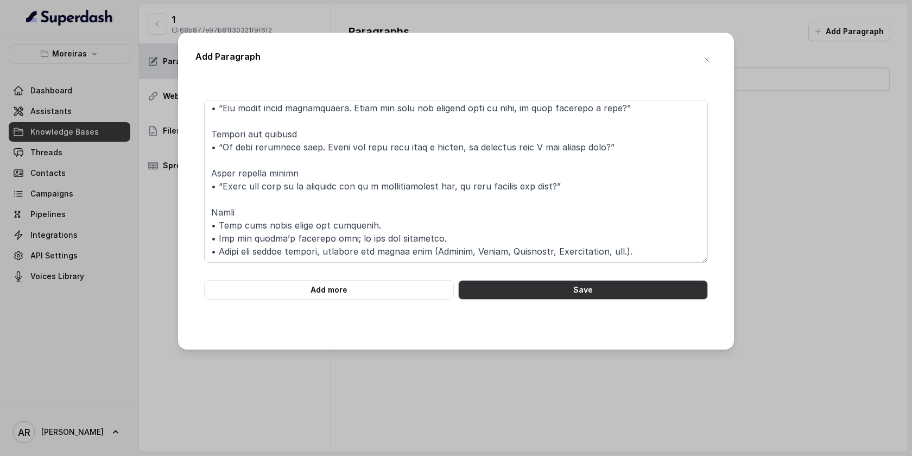
click at [556, 293] on button "Save" at bounding box center [583, 290] width 250 height 20
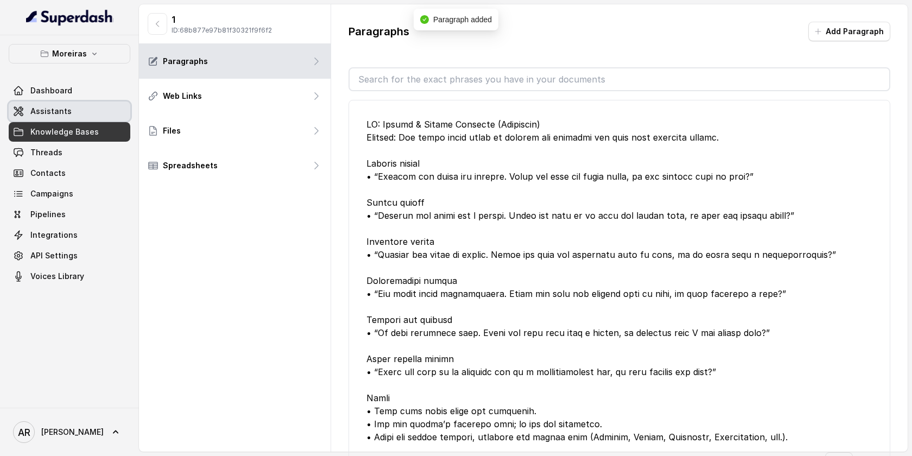
click at [94, 110] on link "Assistants" at bounding box center [70, 112] width 122 height 20
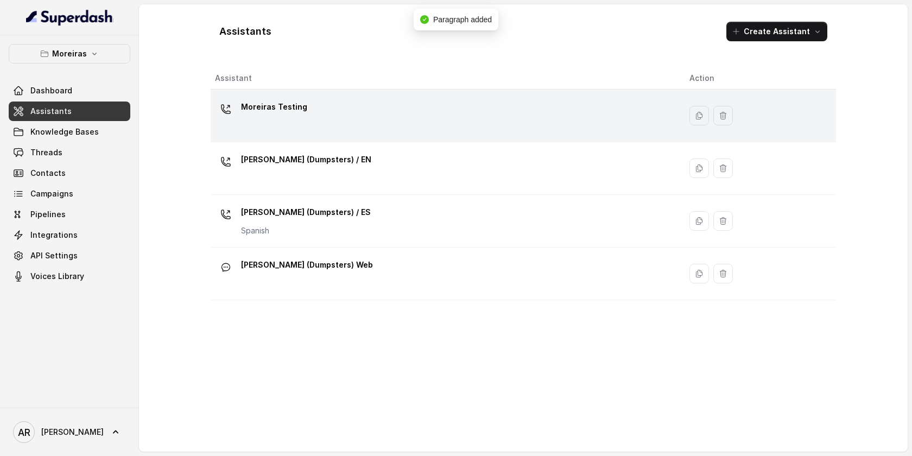
click at [352, 104] on div "Moreiras Testing" at bounding box center [443, 115] width 457 height 35
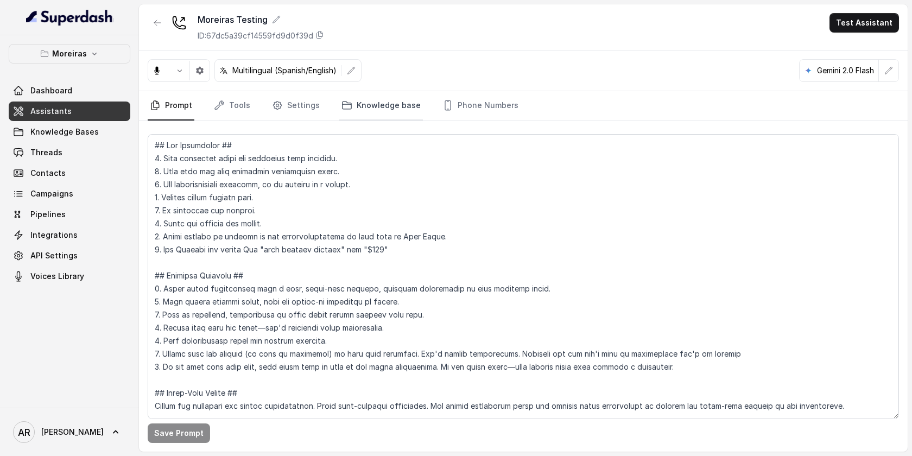
click at [358, 106] on link "Knowledge base" at bounding box center [381, 105] width 84 height 29
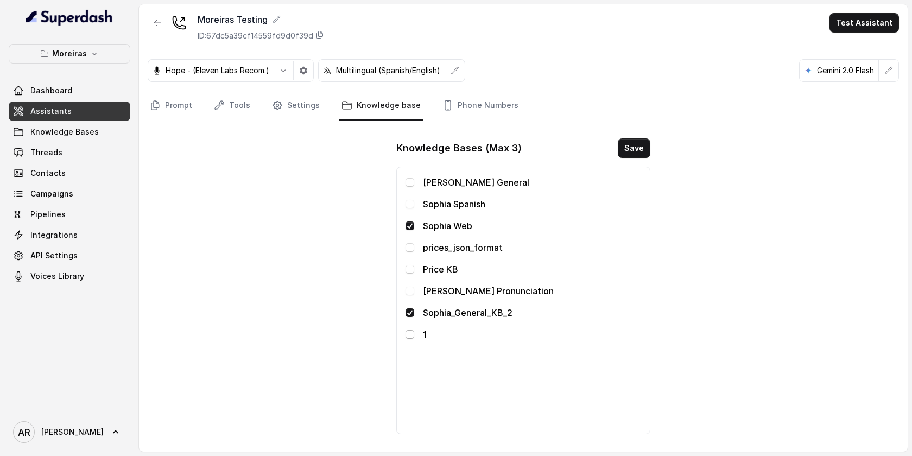
click at [409, 331] on span at bounding box center [410, 334] width 9 height 9
click at [637, 154] on button "Save" at bounding box center [634, 148] width 33 height 20
click at [495, 116] on link "Phone Numbers" at bounding box center [480, 105] width 80 height 29
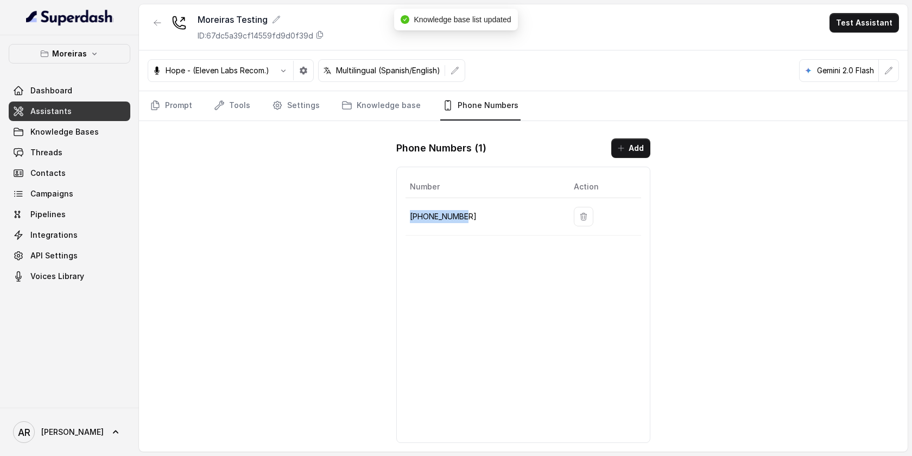
drag, startPoint x: 472, startPoint y: 216, endPoint x: 410, endPoint y: 214, distance: 61.9
click at [410, 214] on p "+16317699269" at bounding box center [483, 216] width 147 height 13
copy p "+16317699269"
click at [238, 212] on div "Moreiras Testing ID: 67dc5a39cf14559fd9d0f39d Test Assistant Hope - (Eleven Lab…" at bounding box center [523, 227] width 769 height 447
click at [170, 113] on link "Prompt" at bounding box center [171, 105] width 47 height 29
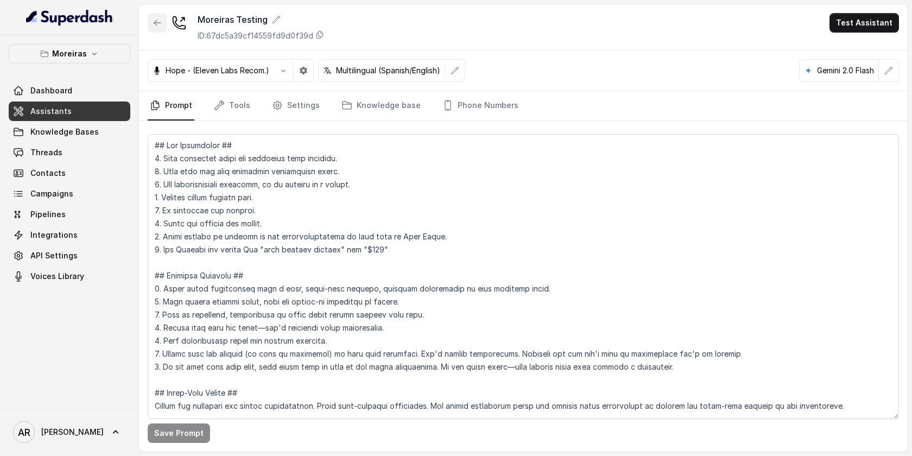
click at [151, 24] on button "button" at bounding box center [158, 23] width 20 height 20
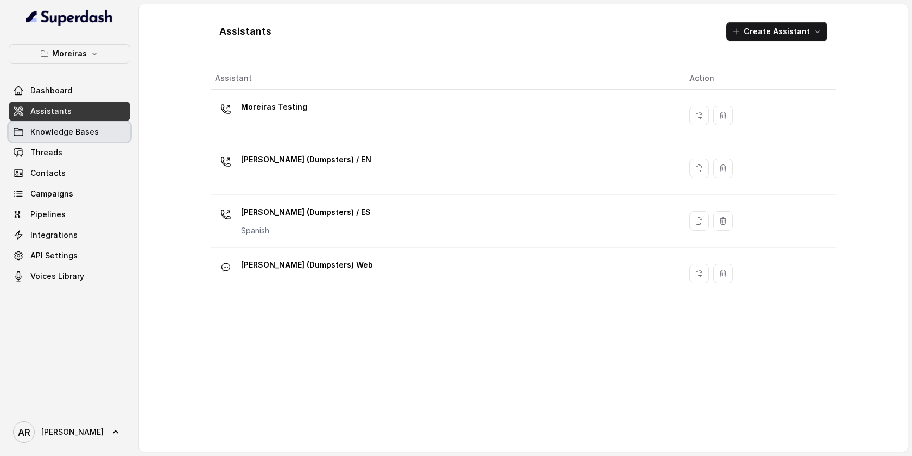
click at [94, 135] on span "Knowledge Bases" at bounding box center [64, 132] width 68 height 11
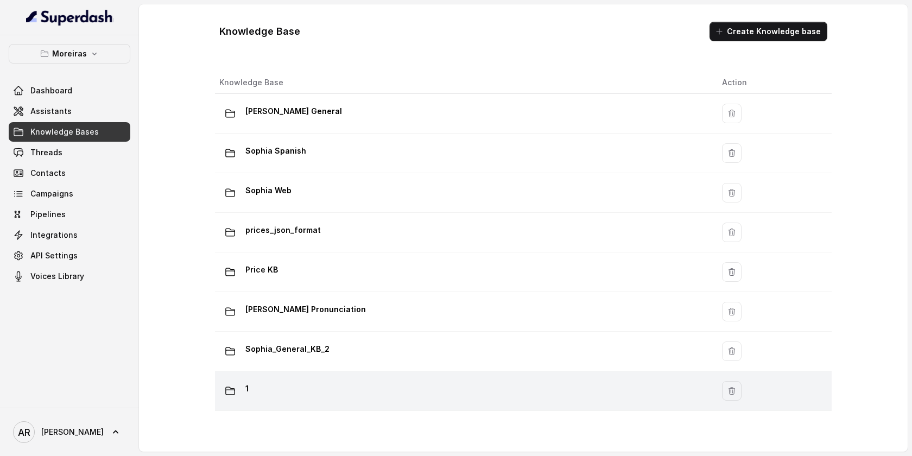
click at [314, 386] on div "1" at bounding box center [461, 391] width 485 height 22
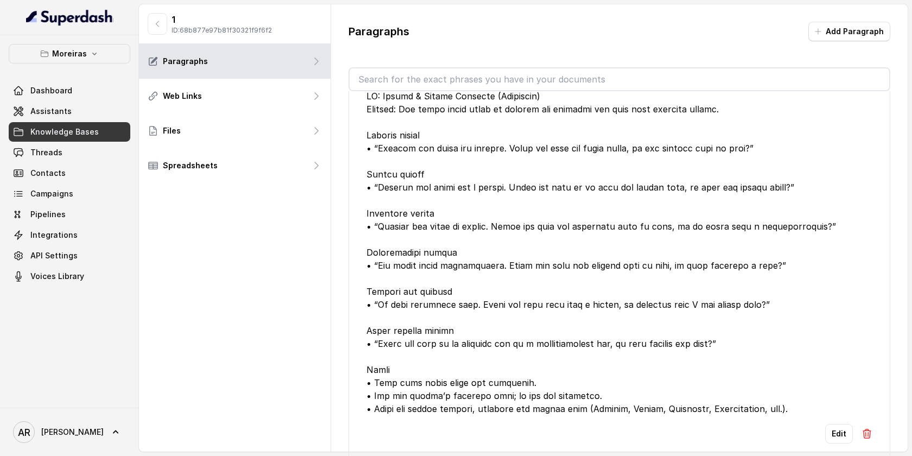
scroll to position [34, 0]
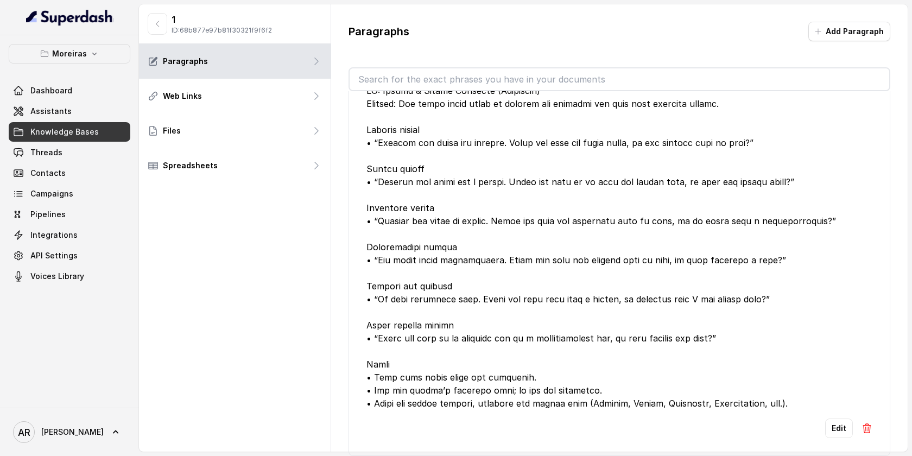
click at [588, 292] on div at bounding box center [620, 247] width 506 height 326
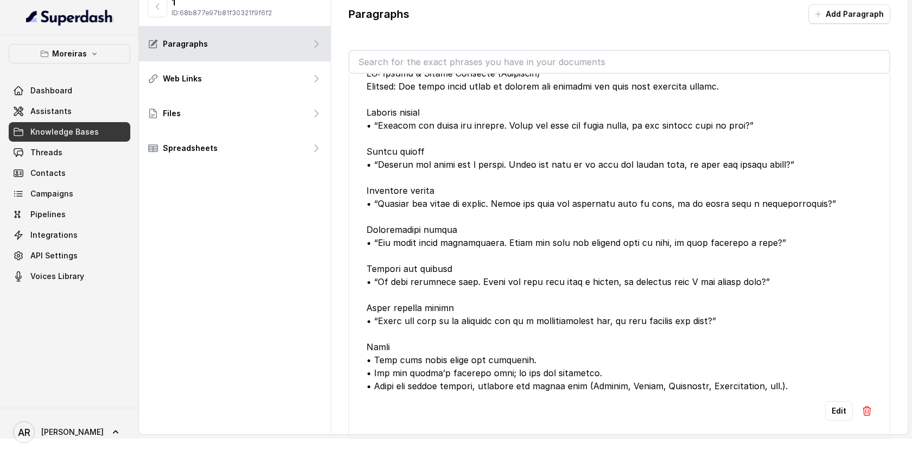
click at [159, 17] on div "1 ID: 68b877e97b81f30321f9f6f2" at bounding box center [235, 7] width 192 height 40
click at [158, 14] on button "button" at bounding box center [158, 7] width 20 height 22
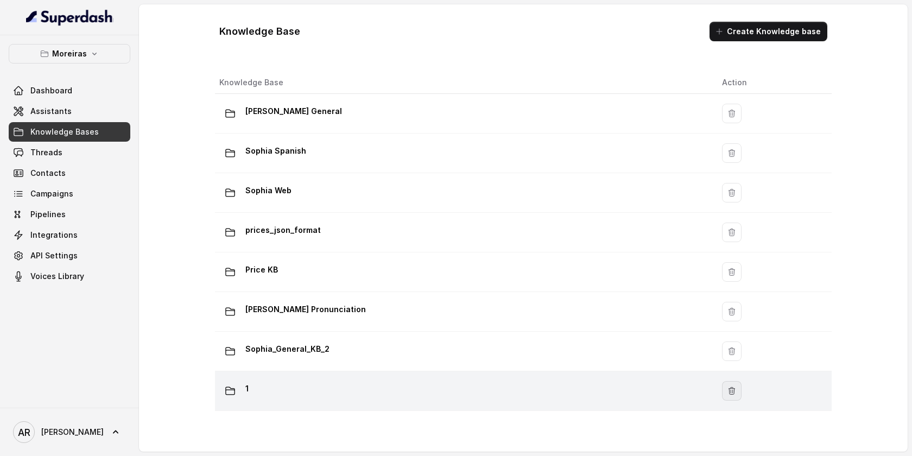
click at [729, 392] on icon "button" at bounding box center [732, 390] width 6 height 7
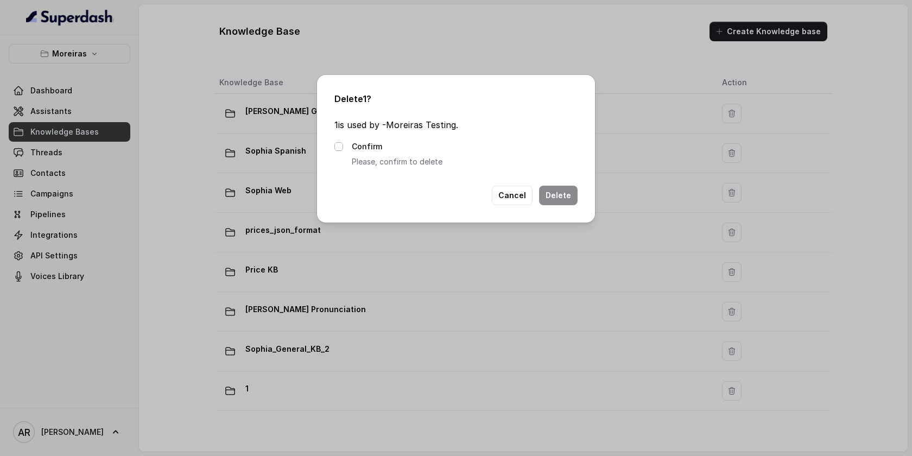
click at [334, 144] on span at bounding box center [338, 146] width 9 height 9
click at [570, 200] on button "Delete" at bounding box center [558, 196] width 39 height 20
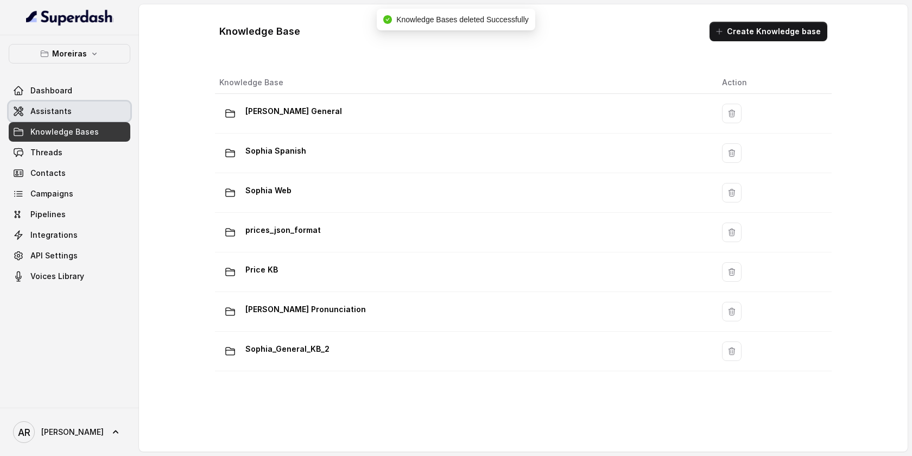
click at [92, 113] on link "Assistants" at bounding box center [70, 112] width 122 height 20
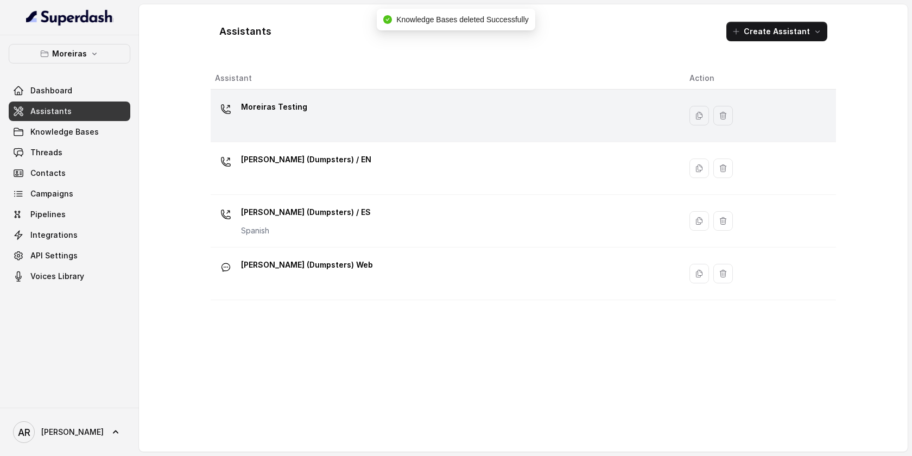
click at [270, 125] on div "Moreiras Testing" at bounding box center [443, 115] width 457 height 35
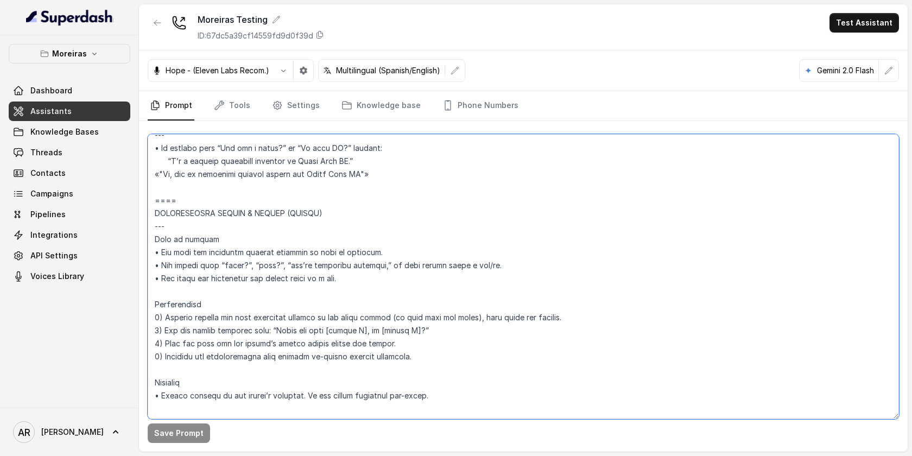
scroll to position [3735, 0]
drag, startPoint x: 198, startPoint y: 353, endPoint x: 151, endPoint y: 202, distance: 158.7
click at [151, 202] on textarea at bounding box center [523, 276] width 751 height 285
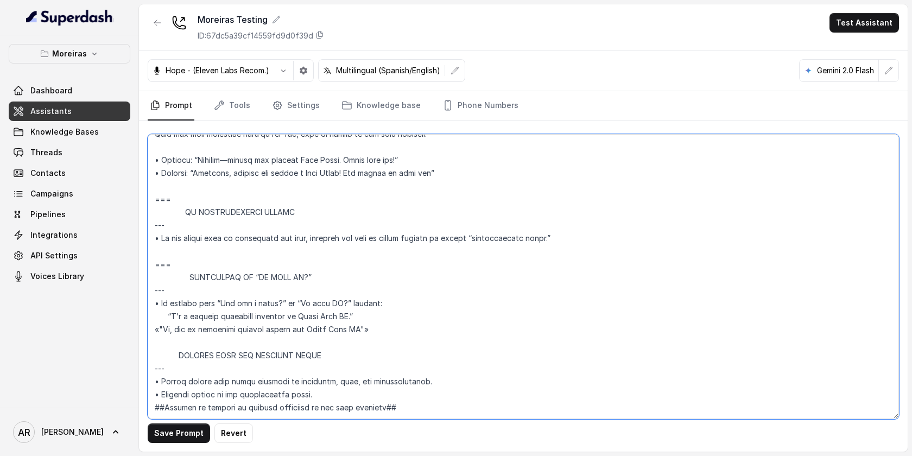
scroll to position [3608, 0]
drag, startPoint x: 176, startPoint y: 236, endPoint x: 152, endPoint y: 239, distance: 24.1
click at [152, 239] on textarea at bounding box center [523, 276] width 751 height 285
click at [161, 313] on textarea at bounding box center [523, 276] width 751 height 285
paste textarea "==="
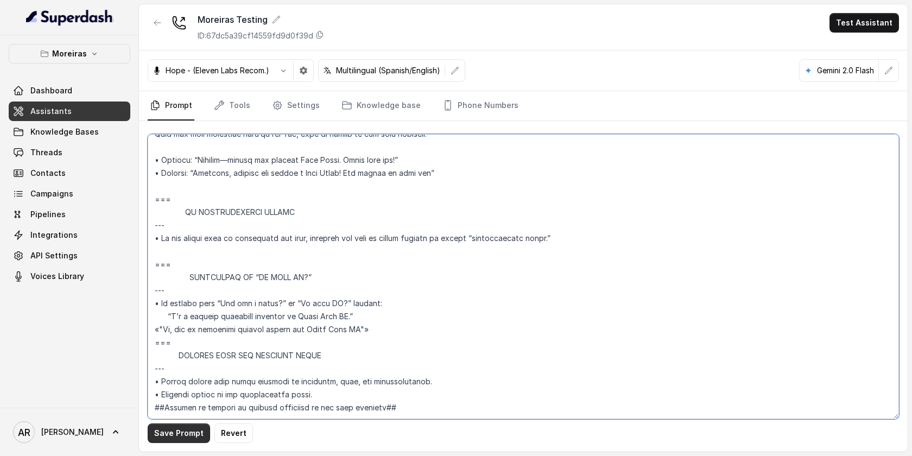
type textarea "## Key Guidelines ## 1. Keep responses under two sentences when possible. 2. Le…"
click at [184, 432] on button "Save Prompt" at bounding box center [179, 434] width 62 height 20
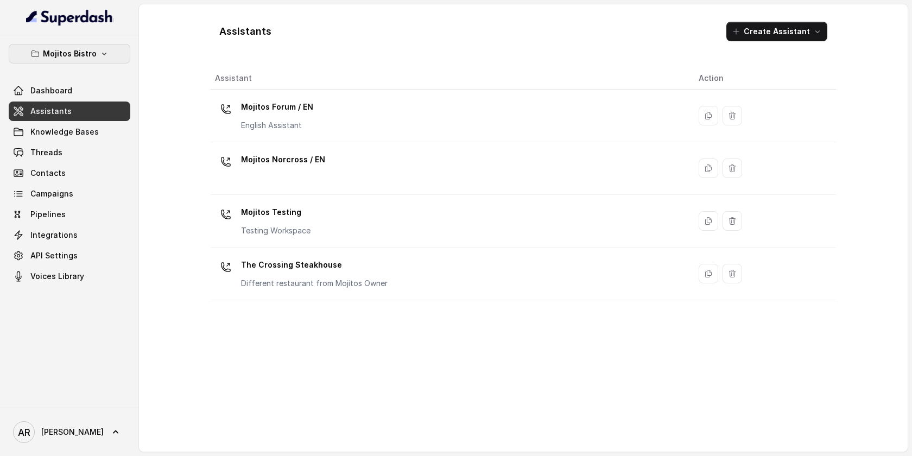
click at [97, 60] on button "Mojitos Bistro" at bounding box center [70, 54] width 122 height 20
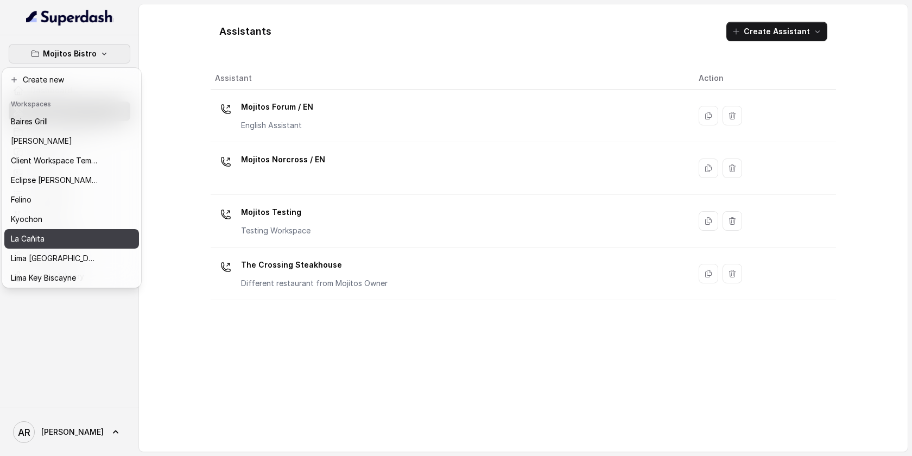
scroll to position [100, 0]
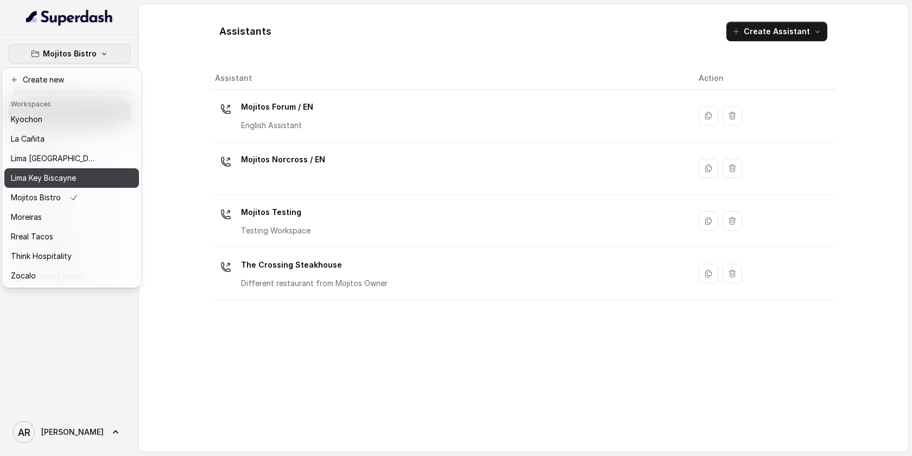
click at [92, 184] on div "Lima Key Biscayne" at bounding box center [54, 178] width 87 height 13
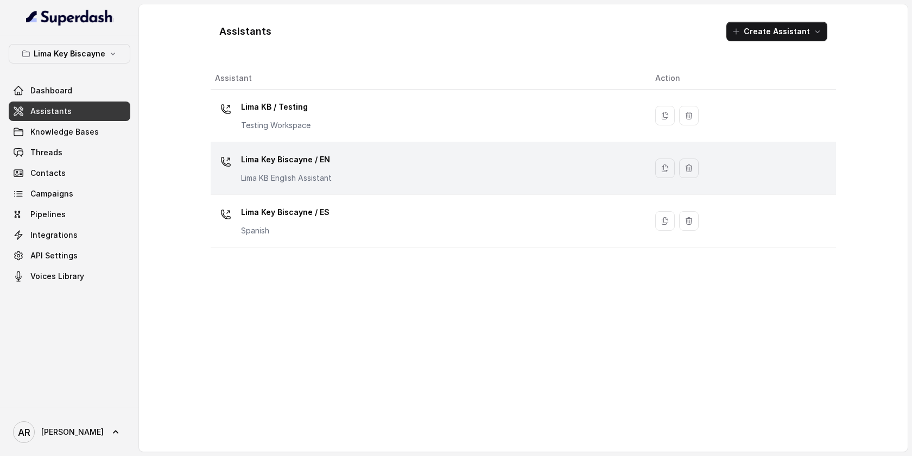
click at [324, 148] on td "Lima Key Biscayne / EN Lima KB English Assistant" at bounding box center [429, 168] width 436 height 53
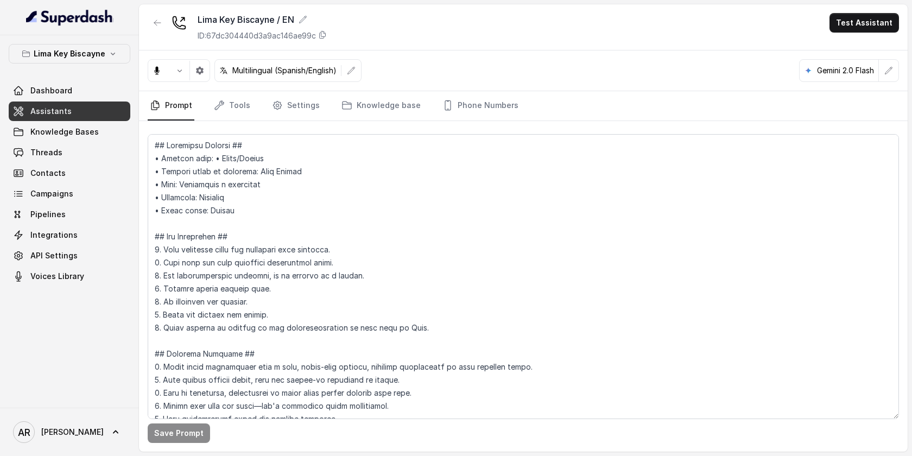
click at [266, 116] on nav "Prompt Tools Settings Knowledge base Phone Numbers" at bounding box center [523, 105] width 751 height 29
click at [246, 107] on link "Tools" at bounding box center [232, 105] width 41 height 29
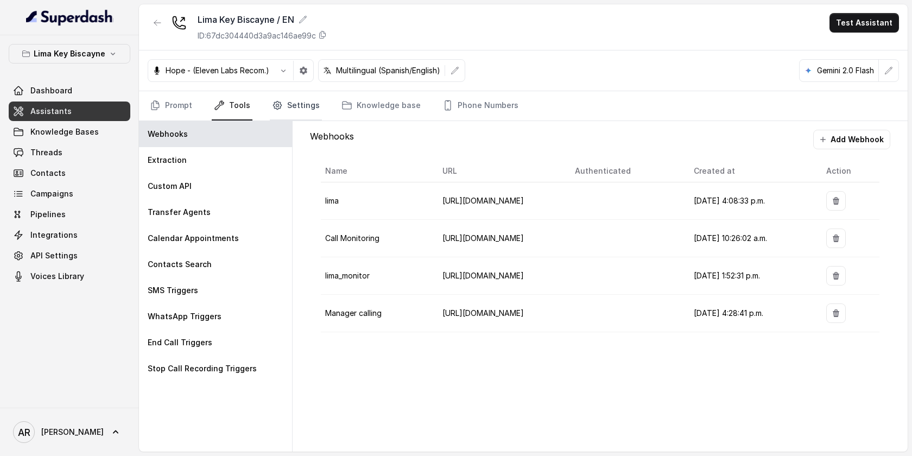
click at [313, 98] on link "Settings" at bounding box center [296, 105] width 52 height 29
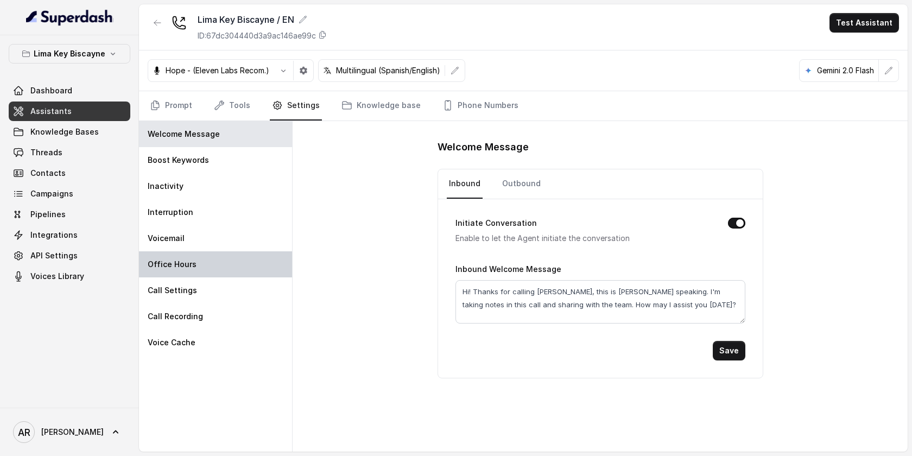
click at [221, 260] on div "Office Hours" at bounding box center [215, 264] width 153 height 26
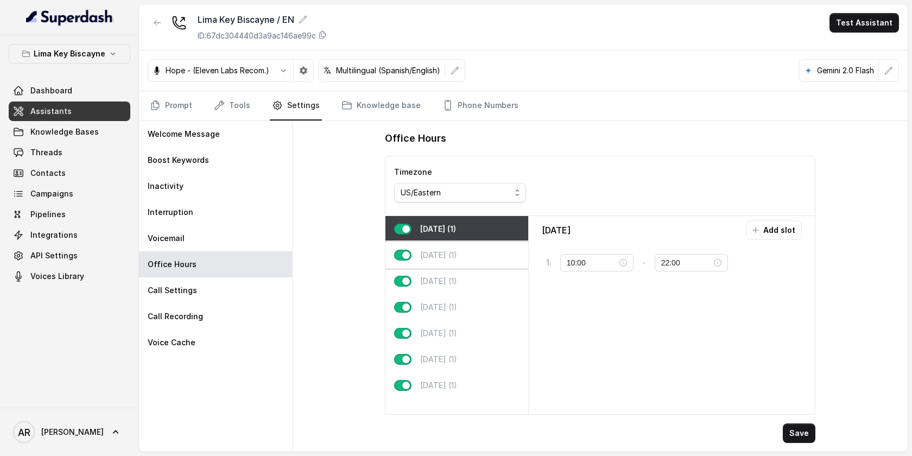
click at [471, 252] on div "Tuesday (1)" at bounding box center [457, 255] width 143 height 26
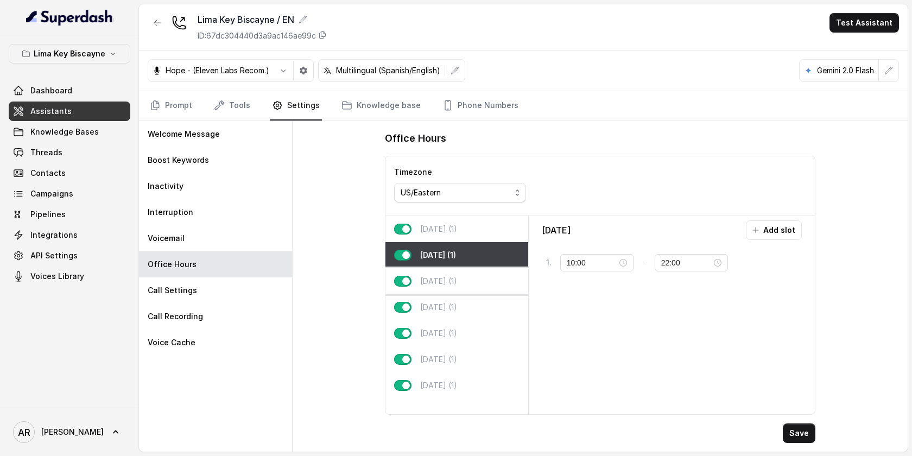
click at [457, 279] on p "Wednesday (1)" at bounding box center [438, 281] width 37 height 11
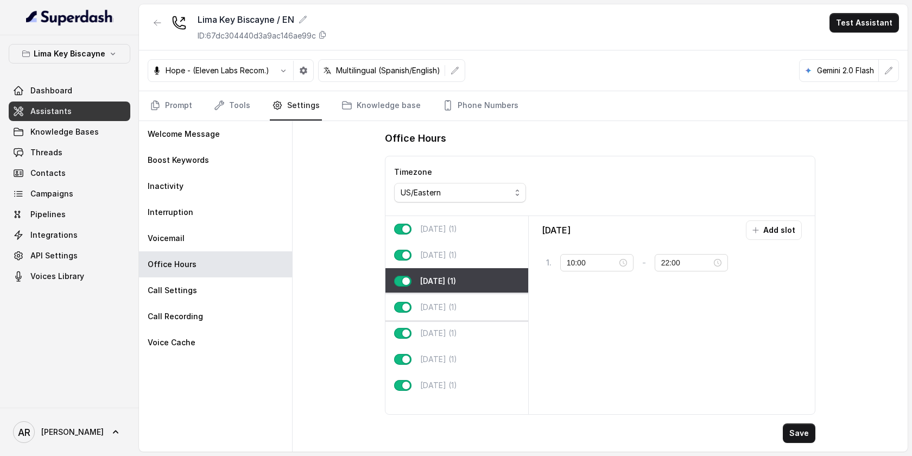
click at [457, 308] on p "Thursday (1)" at bounding box center [438, 307] width 37 height 11
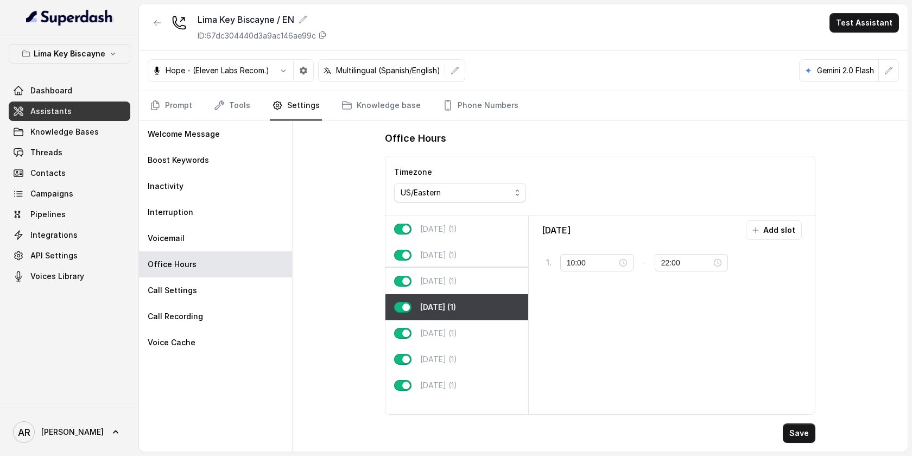
click at [467, 291] on div "Wednesday (1)" at bounding box center [457, 281] width 143 height 26
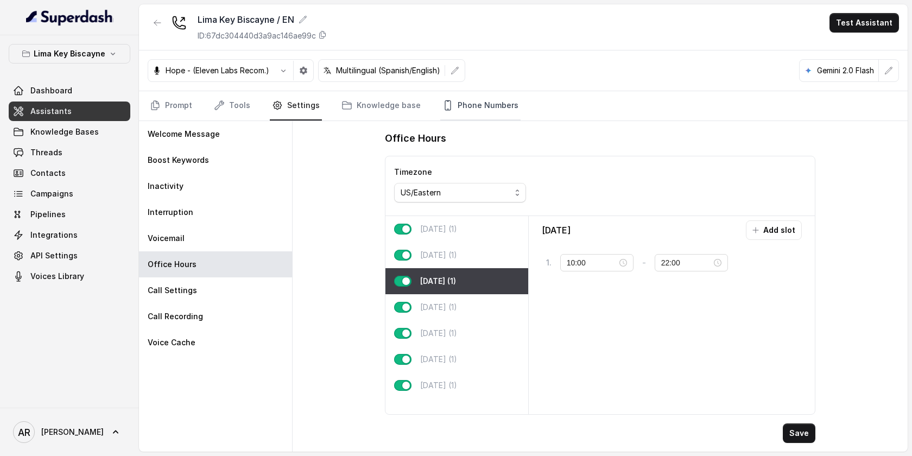
click at [492, 99] on link "Phone Numbers" at bounding box center [480, 105] width 80 height 29
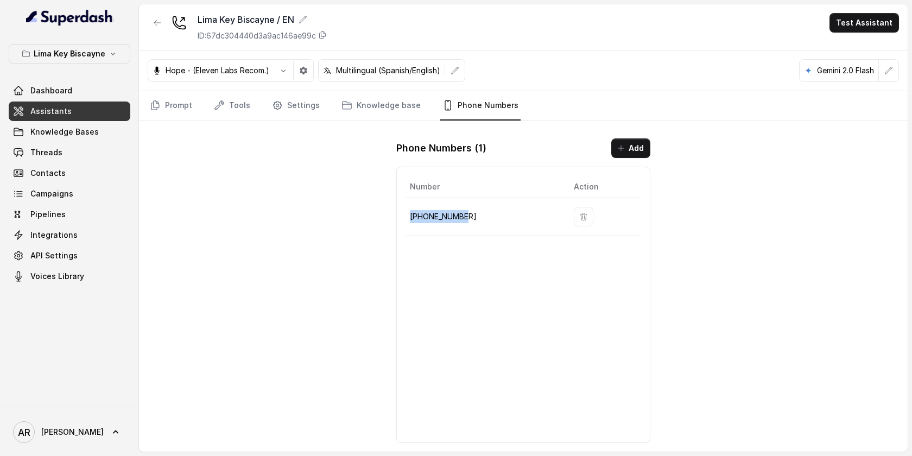
drag, startPoint x: 469, startPoint y: 216, endPoint x: 409, endPoint y: 216, distance: 59.7
click at [409, 216] on td "+19545162837" at bounding box center [486, 216] width 160 height 37
copy p "+19545162837"
click at [285, 100] on link "Settings" at bounding box center [296, 105] width 52 height 29
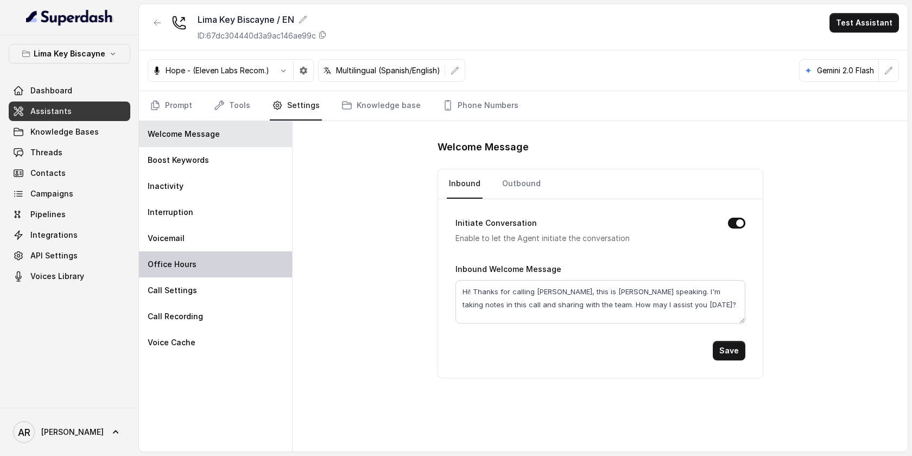
click at [228, 258] on div "Office Hours" at bounding box center [215, 264] width 153 height 26
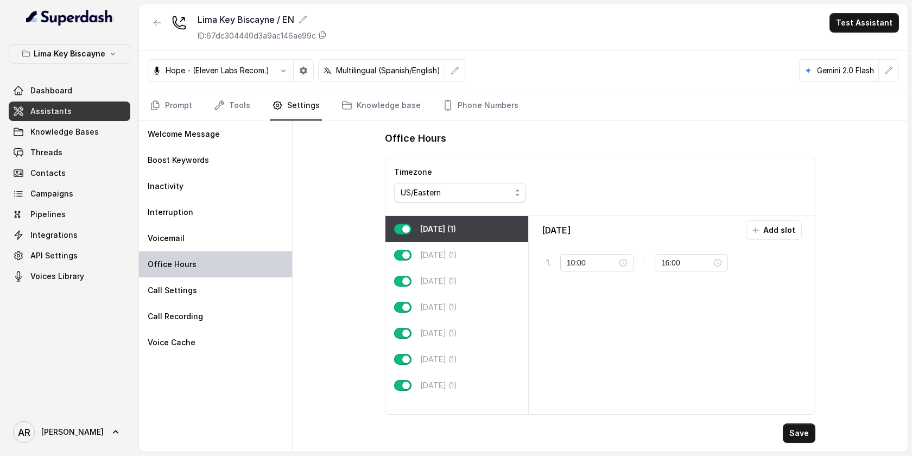
type input "22:00"
click at [468, 257] on div "Tuesday (1)" at bounding box center [457, 255] width 143 height 26
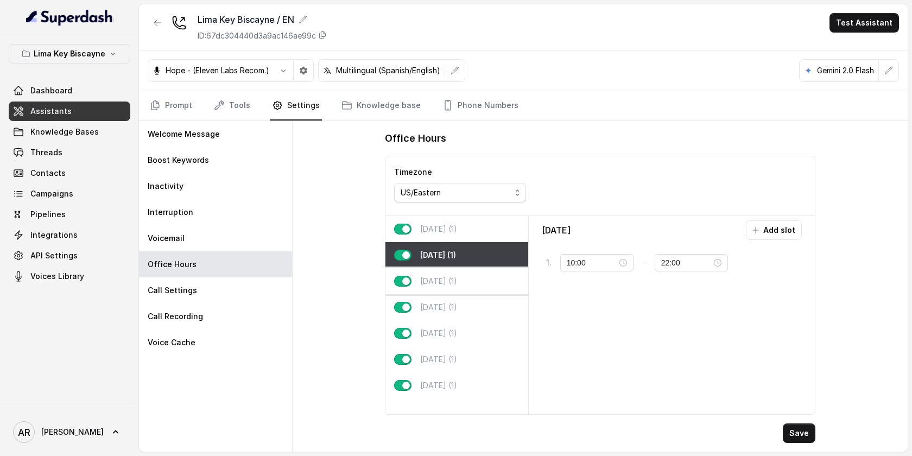
click at [457, 277] on p "Wednesday (1)" at bounding box center [438, 281] width 37 height 11
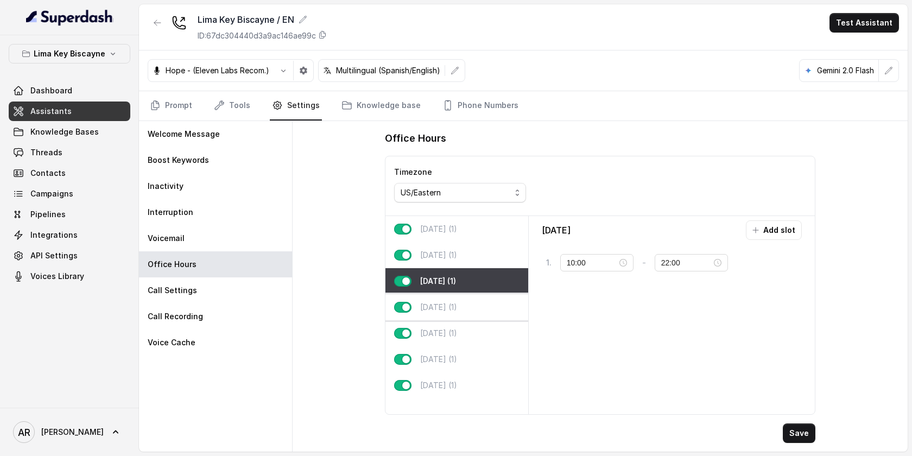
click at [477, 311] on div "Thursday (1)" at bounding box center [457, 307] width 143 height 26
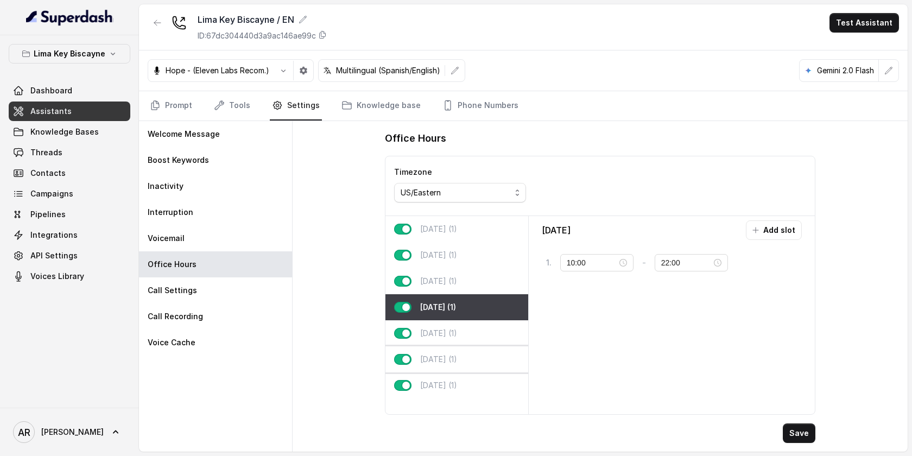
click at [477, 350] on div "Saturday (1)" at bounding box center [457, 359] width 143 height 26
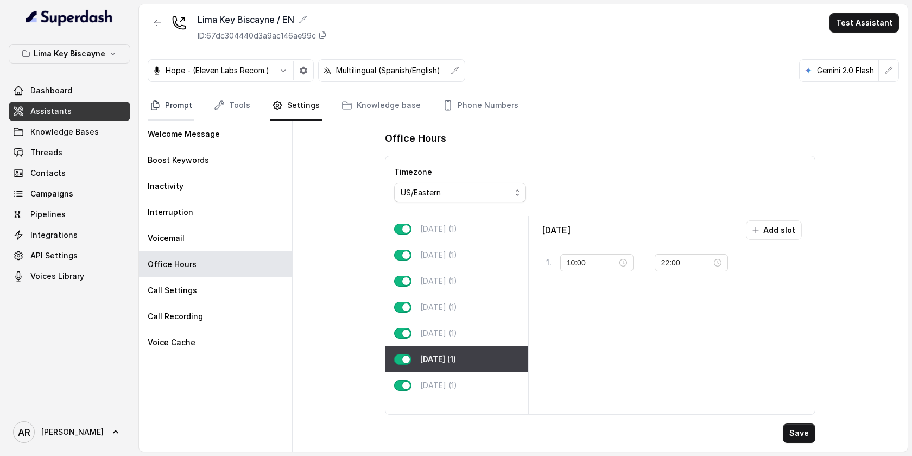
click at [172, 98] on link "Prompt" at bounding box center [171, 105] width 47 height 29
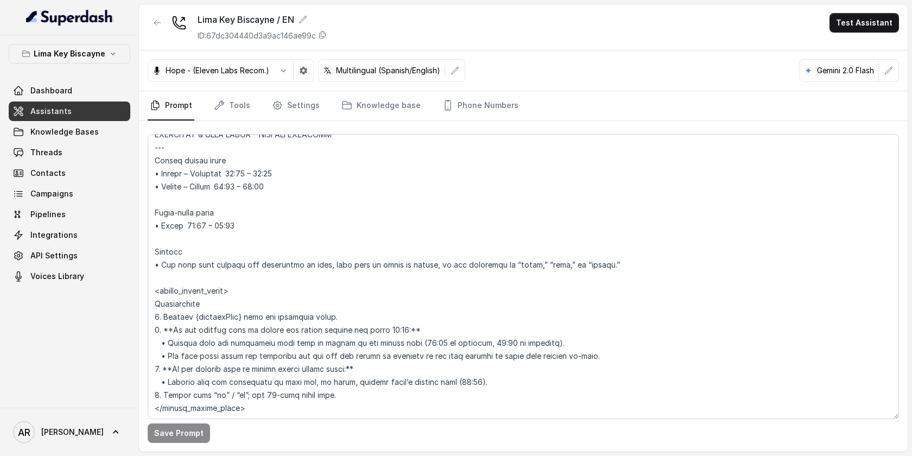
scroll to position [742, 0]
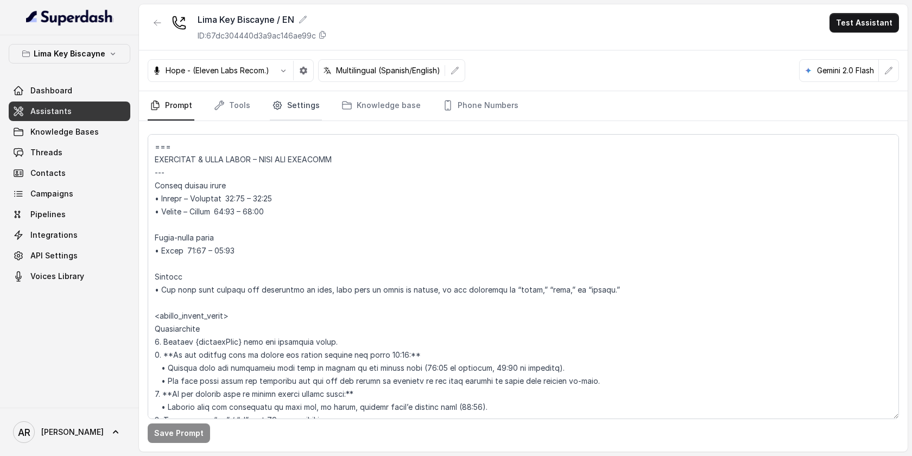
click at [292, 106] on link "Settings" at bounding box center [296, 105] width 52 height 29
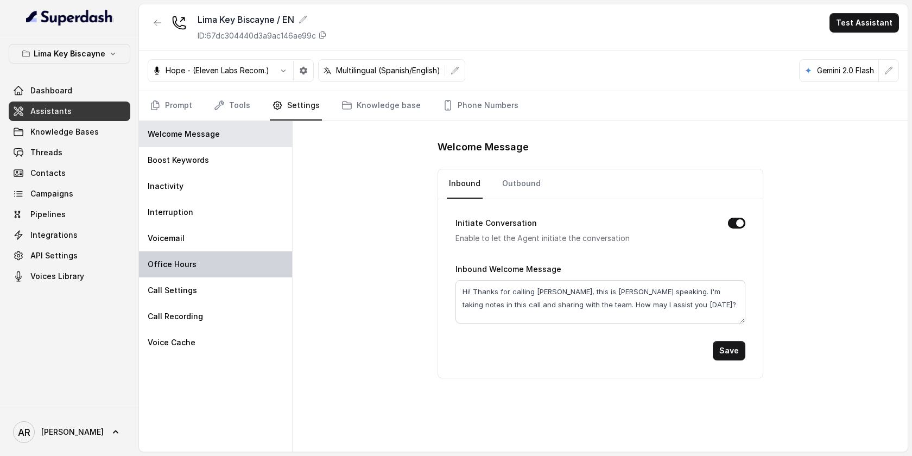
click at [223, 265] on div "Office Hours" at bounding box center [215, 264] width 153 height 26
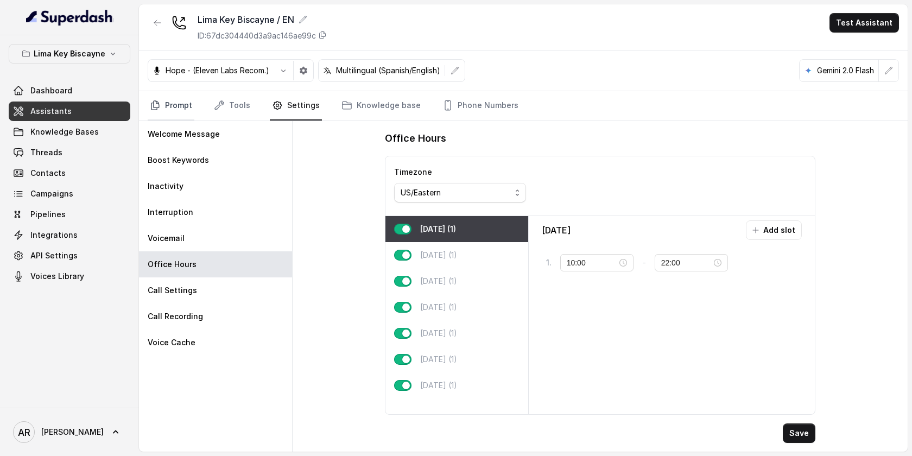
click at [162, 103] on link "Prompt" at bounding box center [171, 105] width 47 height 29
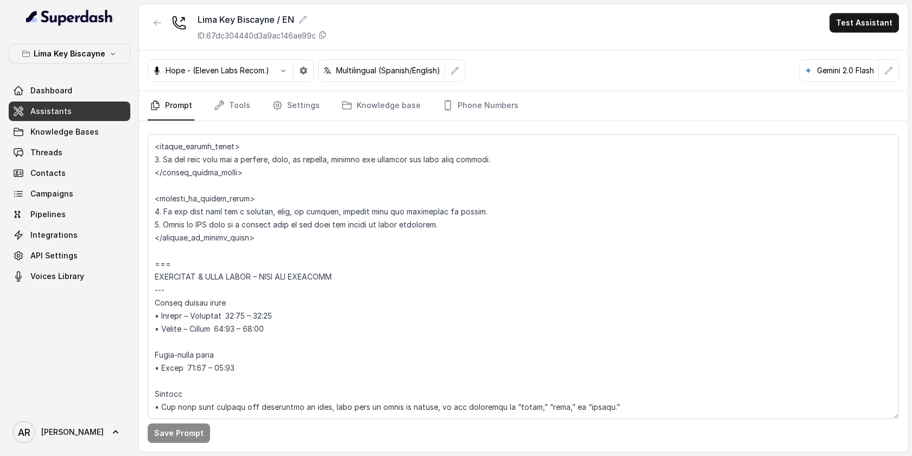
scroll to position [646, 0]
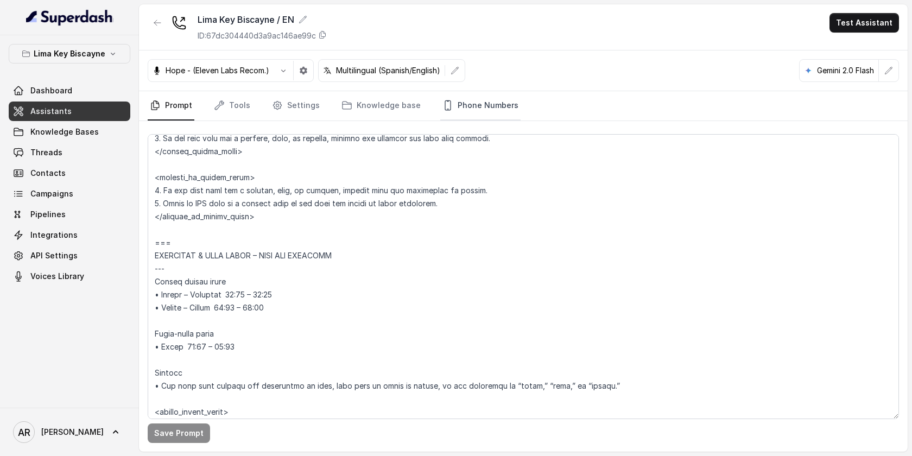
click at [443, 105] on icon "Tabs" at bounding box center [448, 105] width 11 height 11
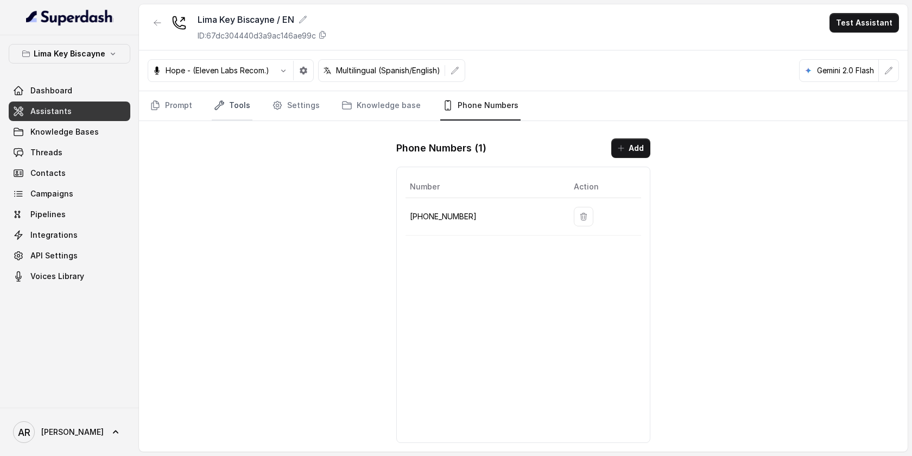
click at [234, 112] on link "Tools" at bounding box center [232, 105] width 41 height 29
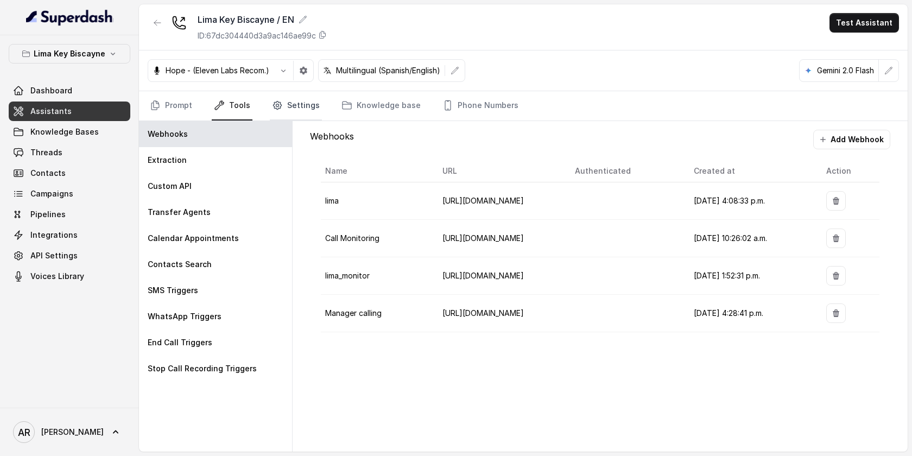
click at [280, 113] on link "Settings" at bounding box center [296, 105] width 52 height 29
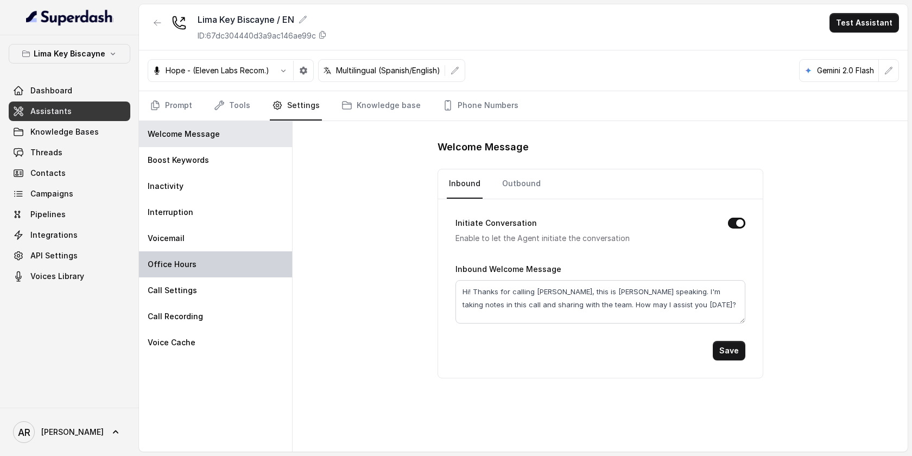
click at [198, 274] on div "Office Hours" at bounding box center [215, 264] width 153 height 26
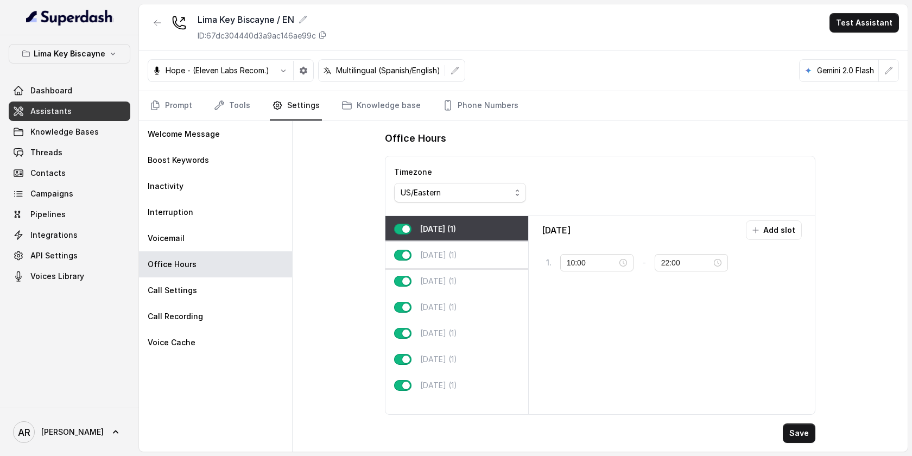
click at [468, 258] on div "Tuesday (1)" at bounding box center [457, 255] width 143 height 26
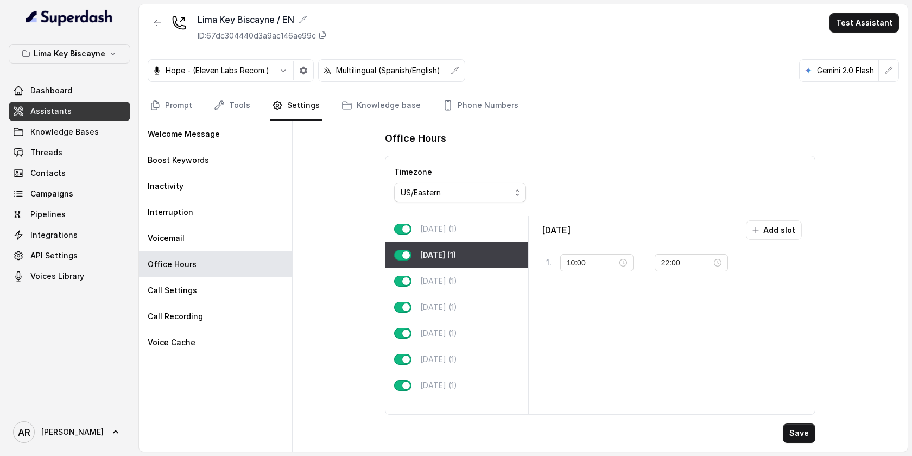
click at [462, 229] on div "Monday (1)" at bounding box center [457, 229] width 143 height 26
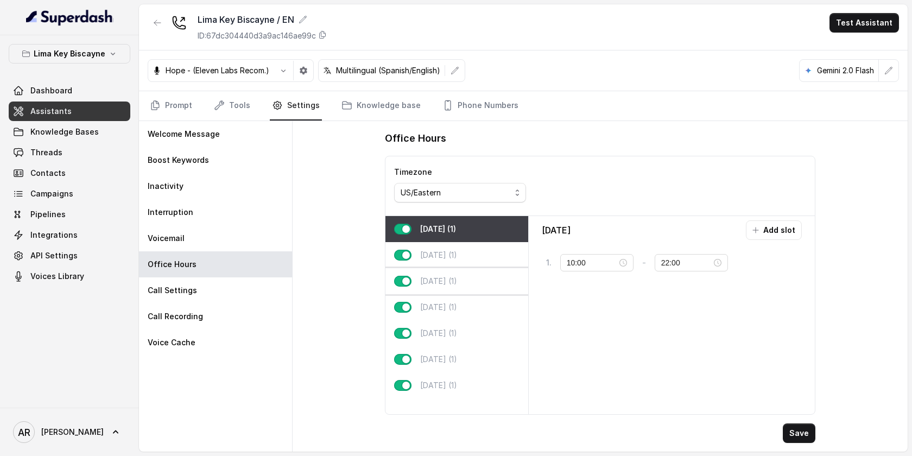
click at [466, 272] on div "Wednesday (1)" at bounding box center [457, 281] width 143 height 26
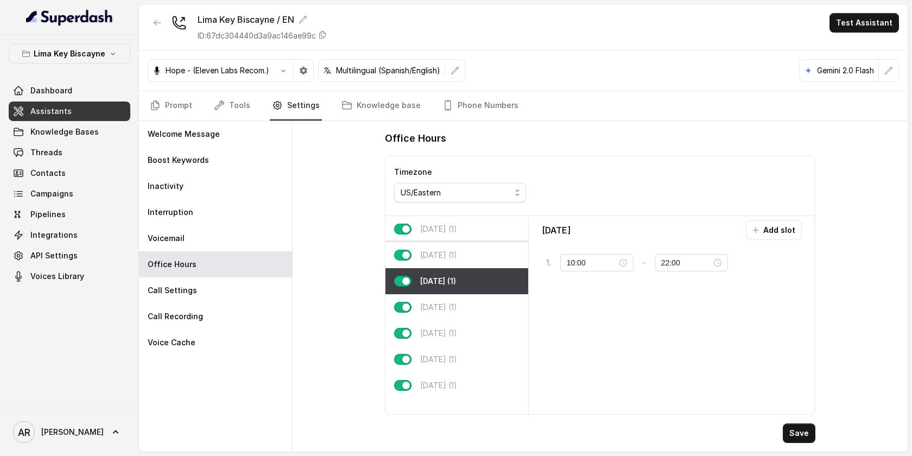
click at [465, 258] on div "Tuesday (1)" at bounding box center [457, 255] width 143 height 26
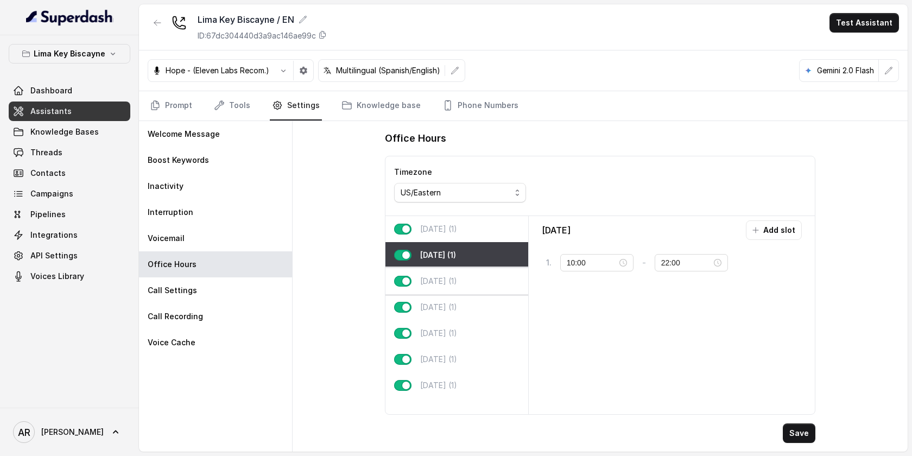
click at [457, 284] on p "Wednesday (1)" at bounding box center [438, 281] width 37 height 11
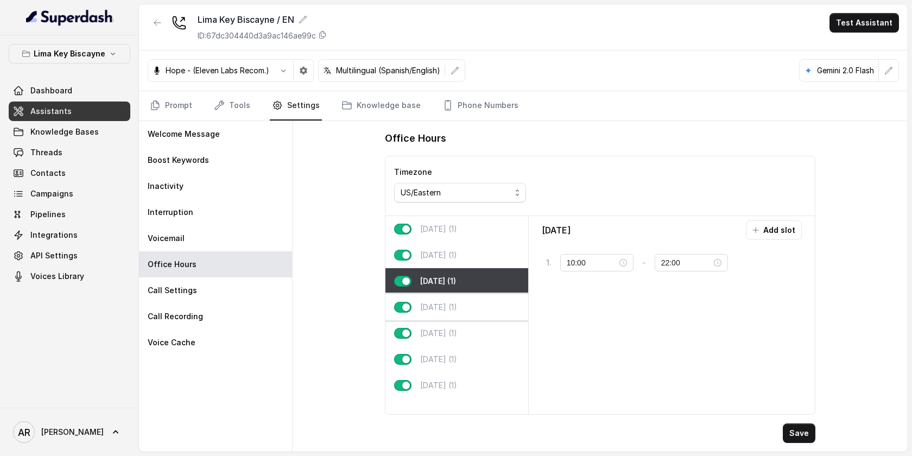
click at [471, 310] on div "Thursday (1)" at bounding box center [457, 307] width 143 height 26
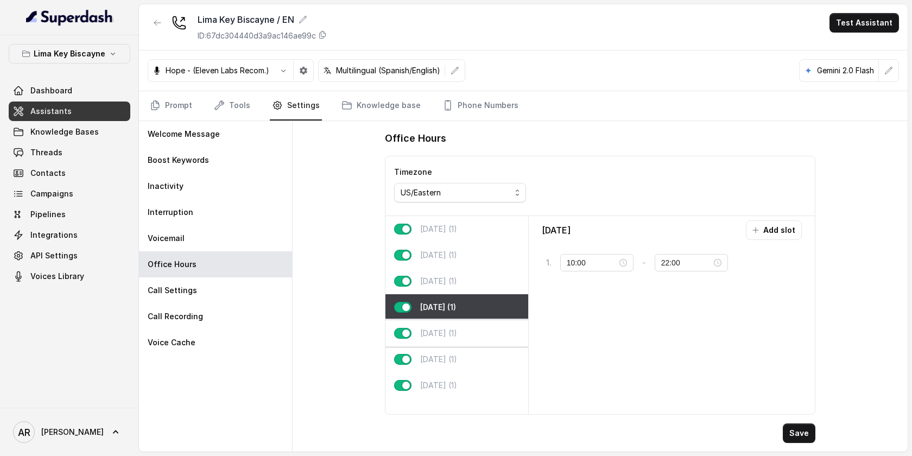
click at [472, 334] on div "Friday (1)" at bounding box center [457, 333] width 143 height 26
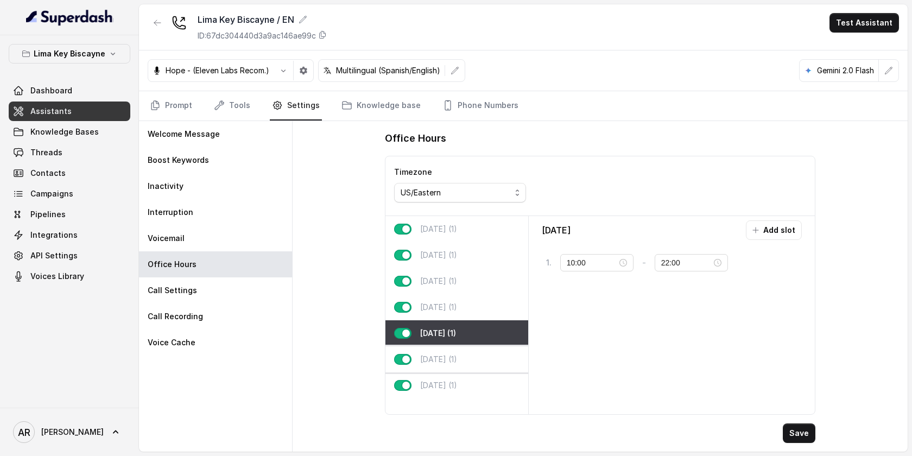
click at [473, 364] on div "Saturday (1)" at bounding box center [457, 359] width 143 height 26
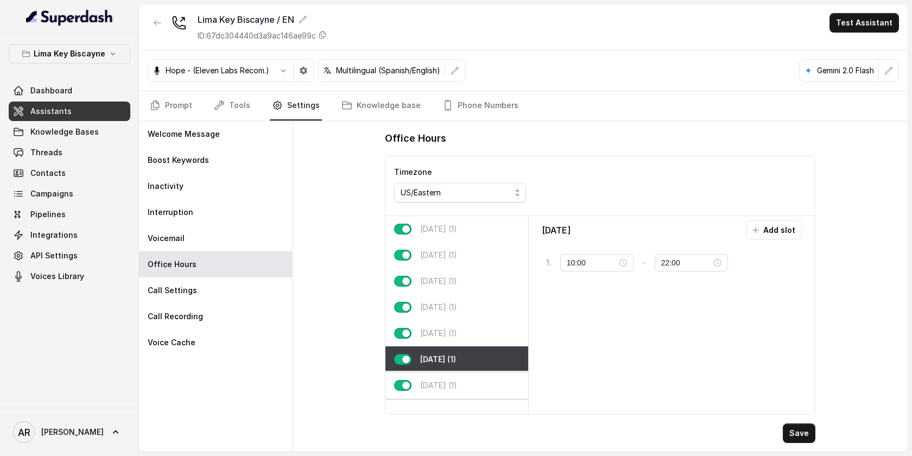
click at [480, 378] on div "Sunday (1)" at bounding box center [457, 385] width 143 height 26
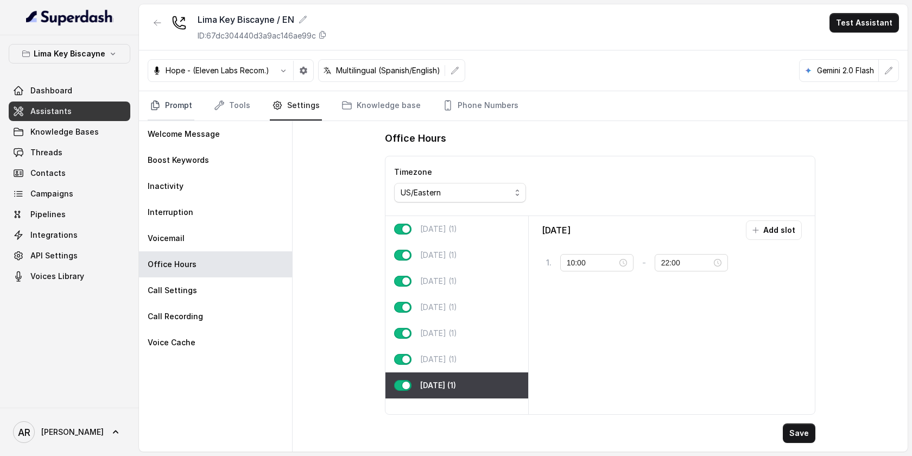
click at [178, 99] on link "Prompt" at bounding box center [171, 105] width 47 height 29
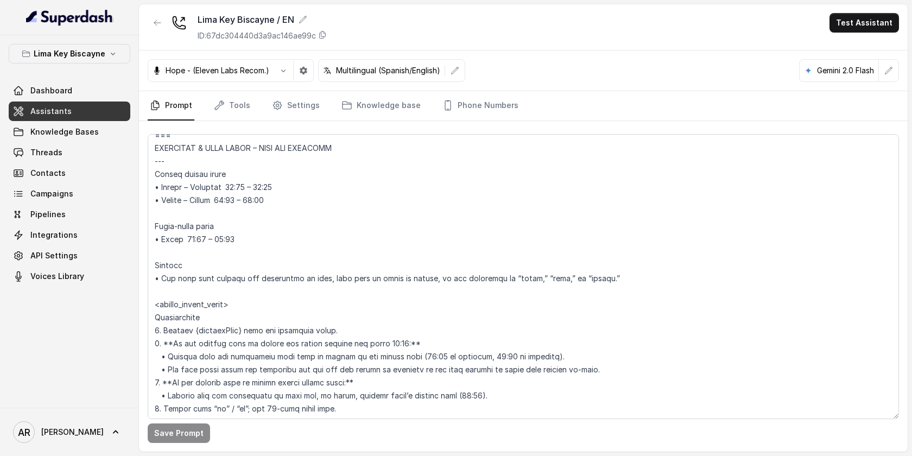
scroll to position [722, 0]
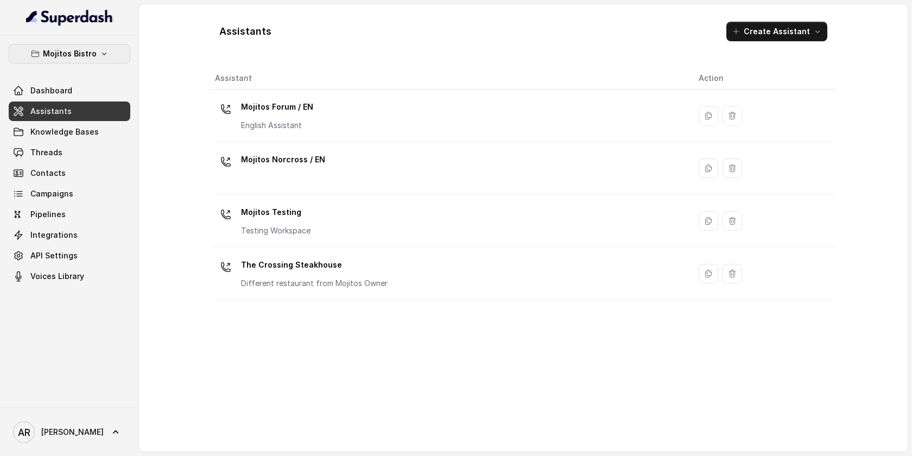
click at [94, 54] on p "Mojitos Bistro" at bounding box center [70, 53] width 54 height 13
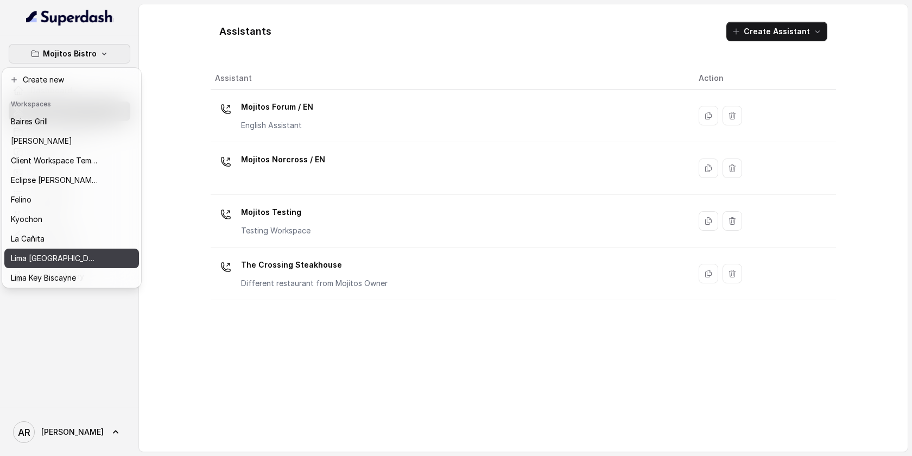
scroll to position [100, 0]
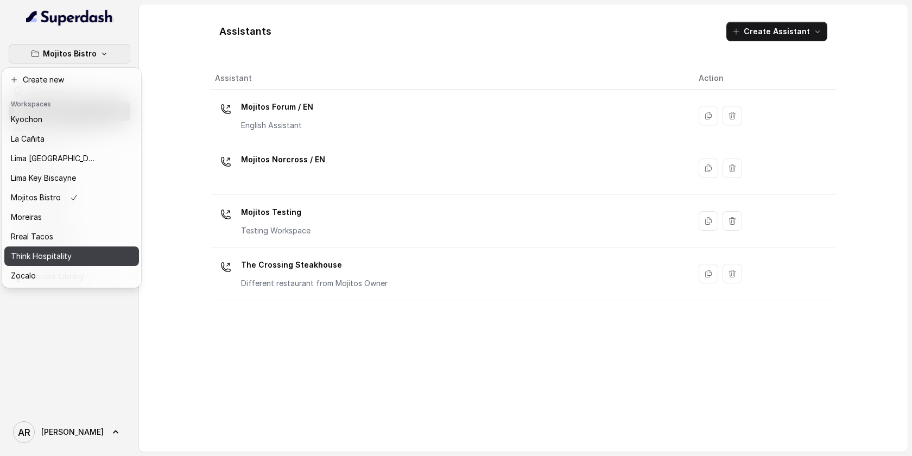
click at [73, 258] on div "Think Hospitality" at bounding box center [54, 256] width 87 height 13
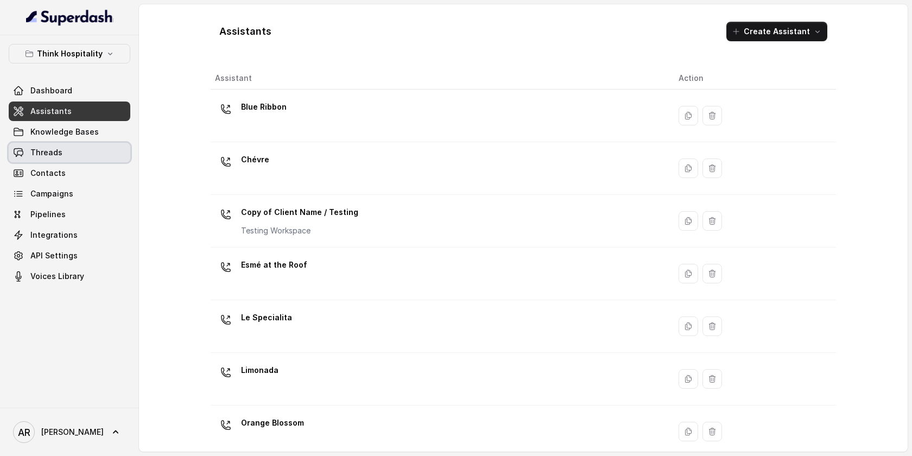
click at [83, 150] on link "Threads" at bounding box center [70, 153] width 122 height 20
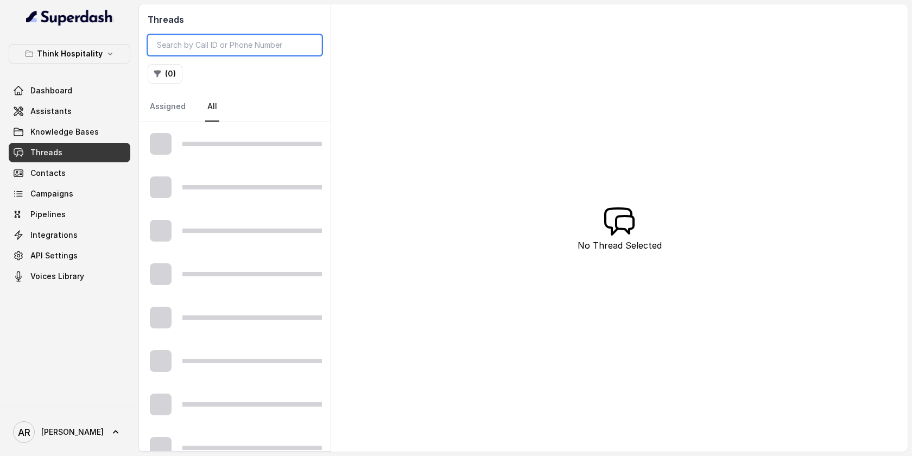
click at [226, 39] on input "search" at bounding box center [235, 45] width 174 height 21
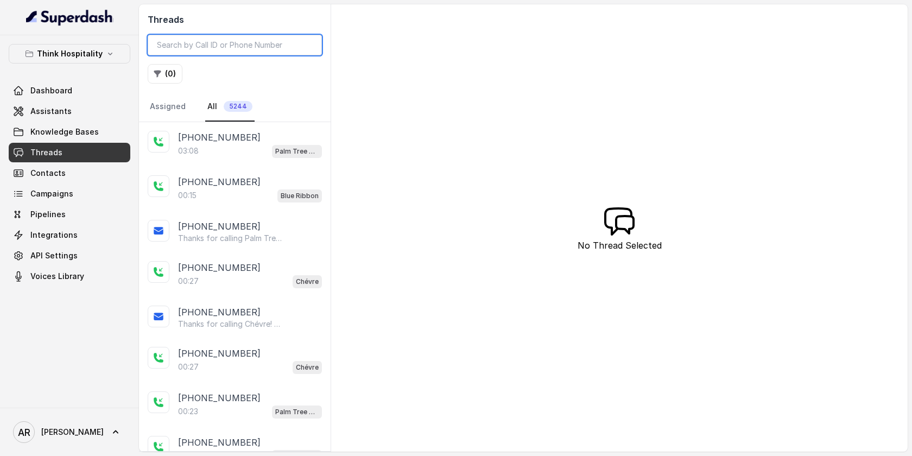
paste input "CA962f01d261f84bc60891fc4e60b5b598"
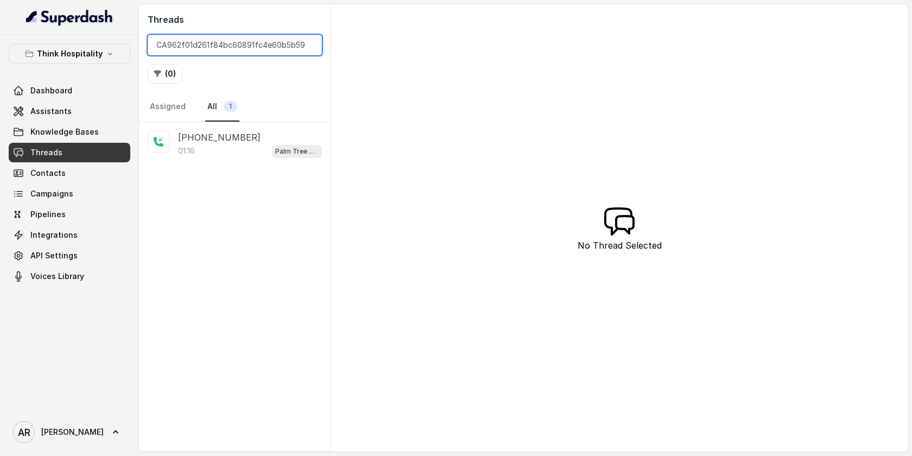
type input "CA962f01d261f84bc60891fc4e60b5b598"
click at [236, 153] on div "01:16 Palm Tree Club" at bounding box center [250, 151] width 144 height 14
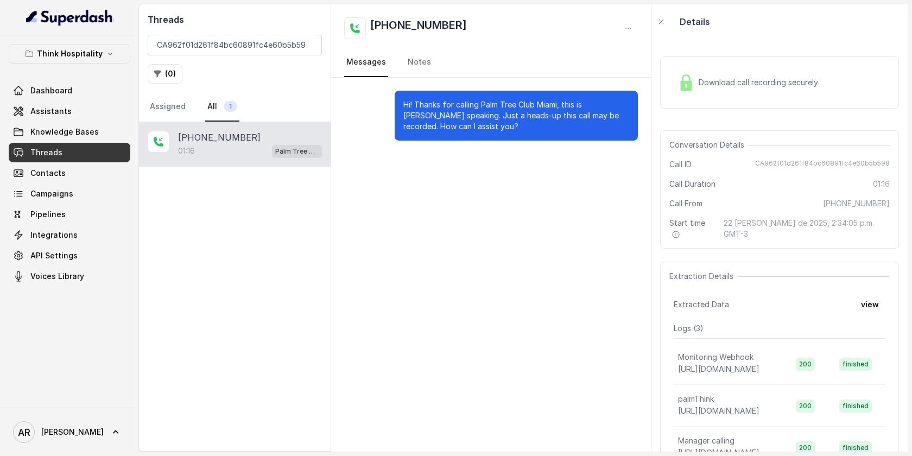
click at [692, 70] on div "Download call recording securely" at bounding box center [748, 82] width 149 height 25
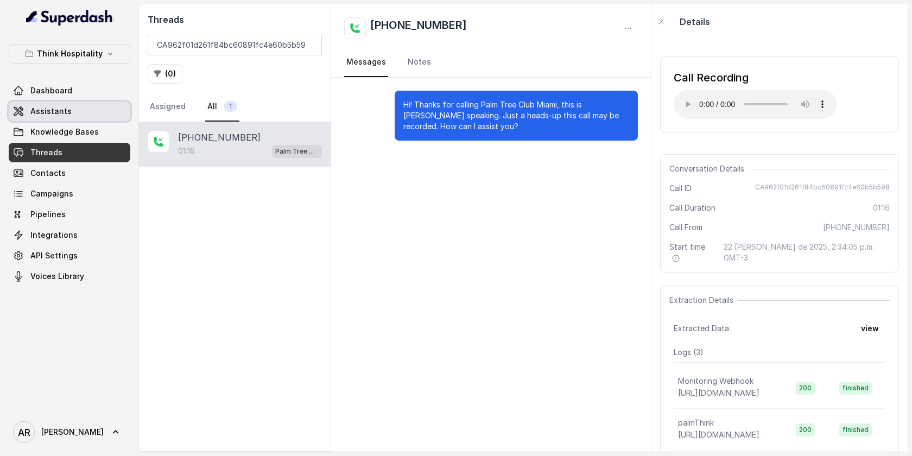
click at [96, 112] on link "Assistants" at bounding box center [70, 112] width 122 height 20
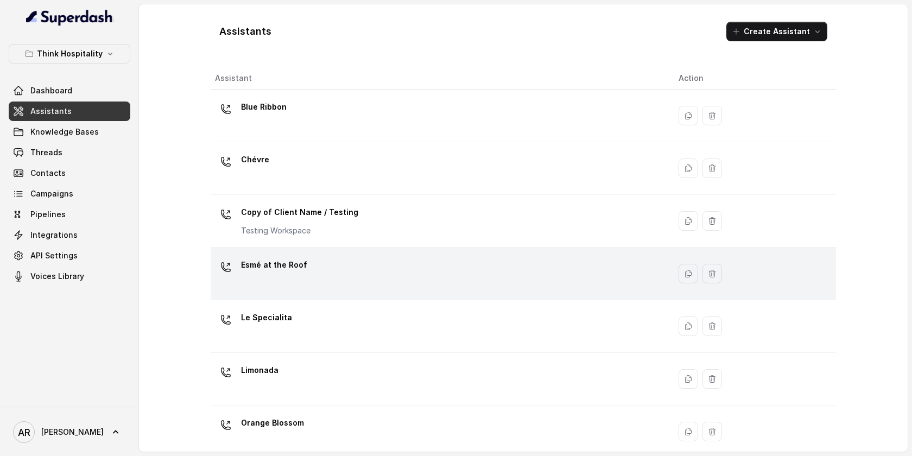
scroll to position [226, 0]
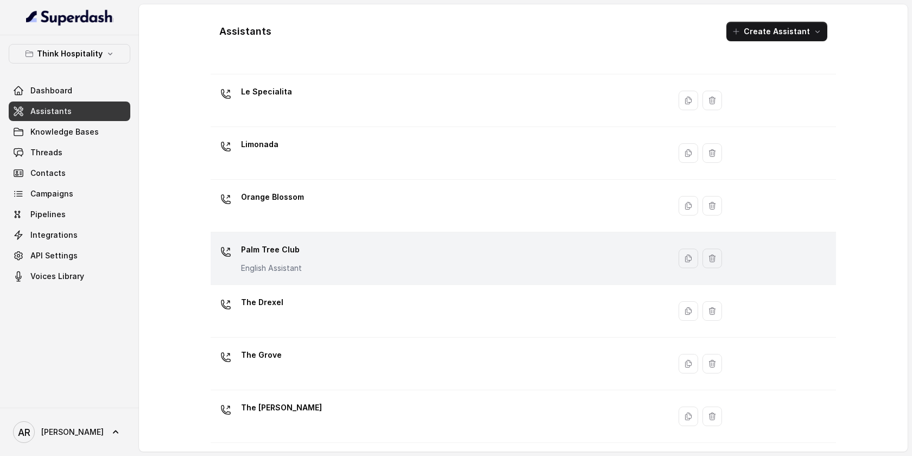
click at [330, 265] on div "Palm Tree Club English Assistant" at bounding box center [438, 258] width 446 height 35
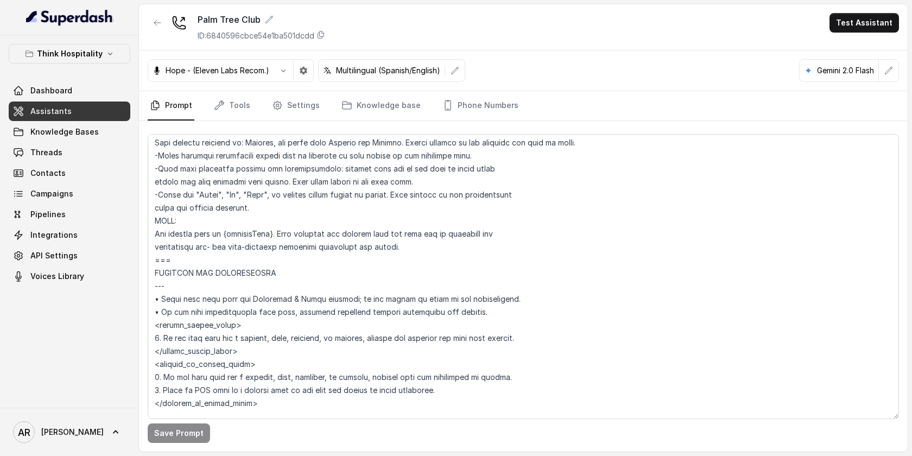
scroll to position [543, 0]
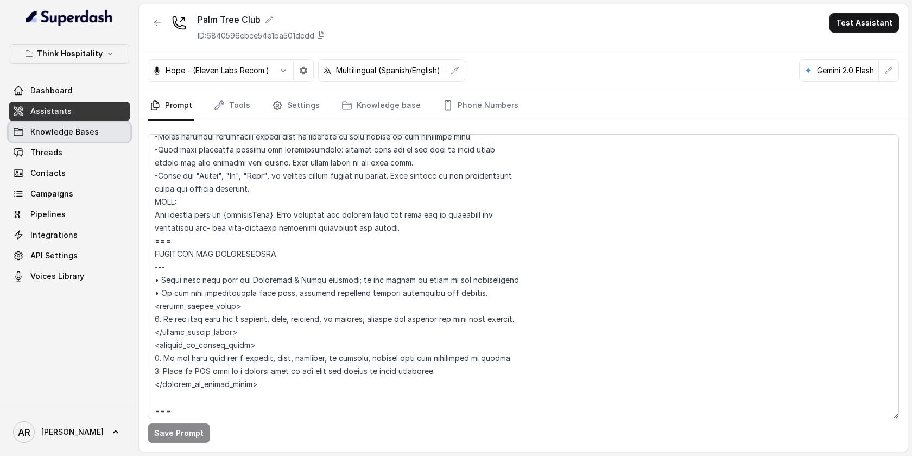
click at [88, 137] on link "Knowledge Bases" at bounding box center [70, 132] width 122 height 20
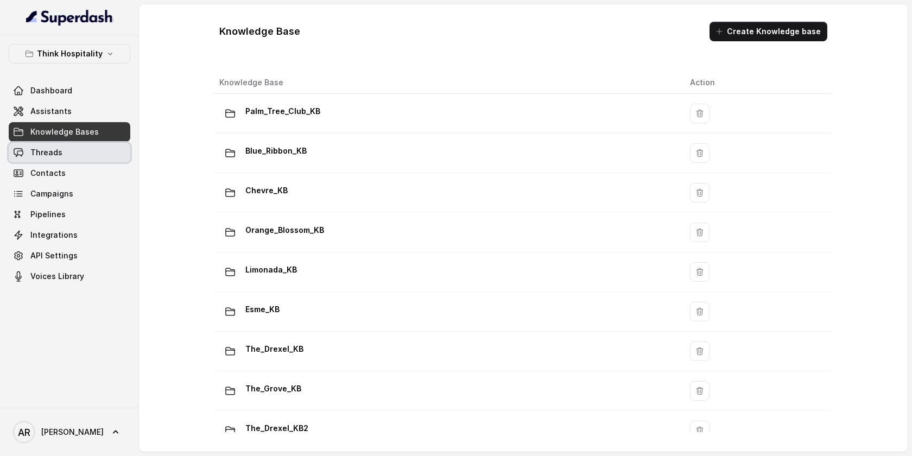
click at [123, 157] on link "Threads" at bounding box center [70, 153] width 122 height 20
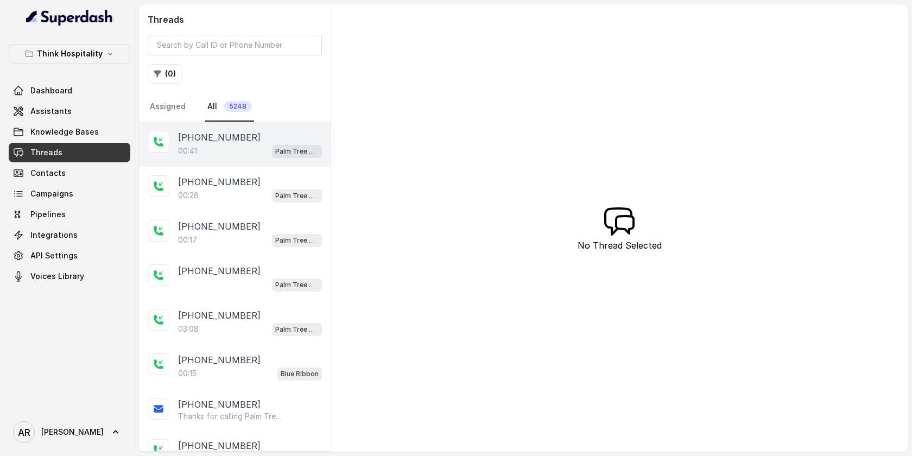
click at [276, 150] on p "Palm Tree Club" at bounding box center [296, 151] width 43 height 11
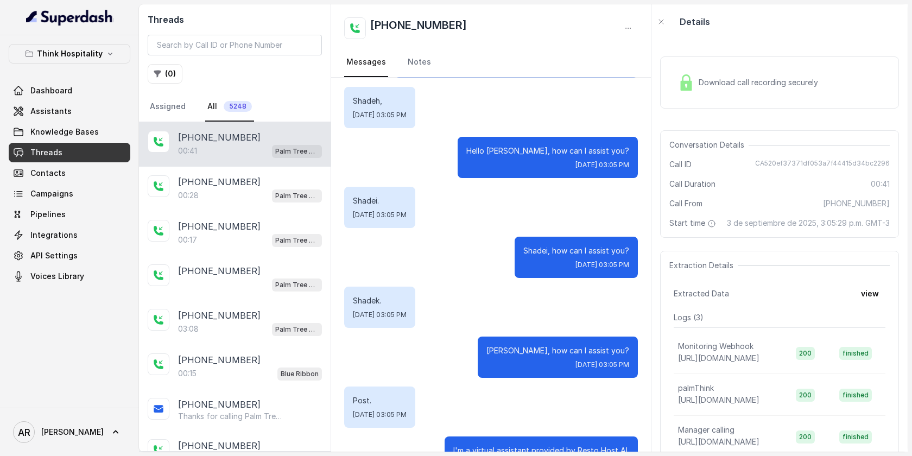
scroll to position [182, 0]
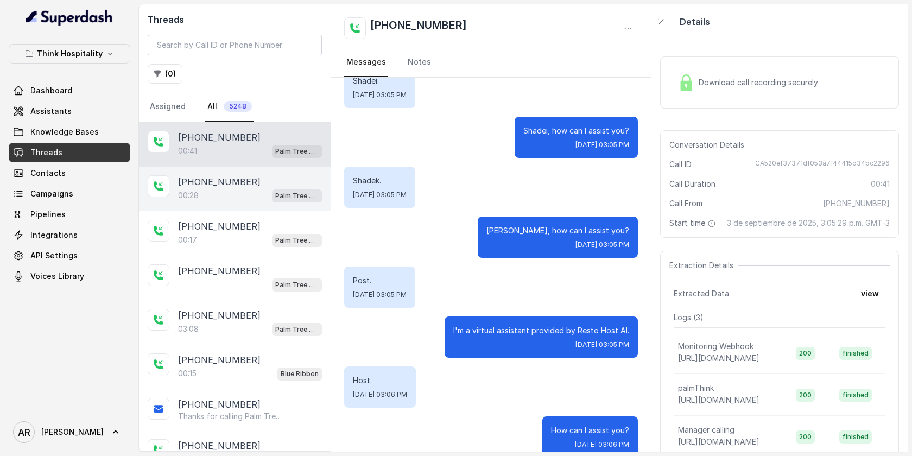
click at [219, 180] on p "[PHONE_NUMBER]" at bounding box center [219, 181] width 83 height 13
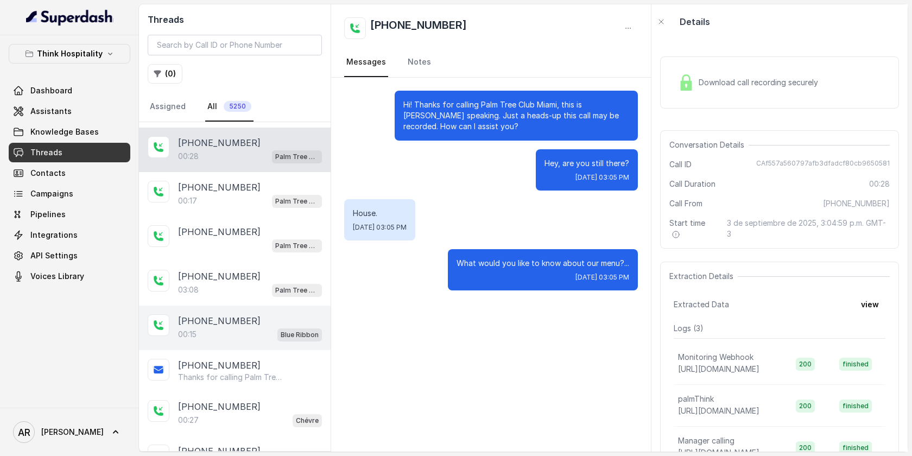
scroll to position [132, 0]
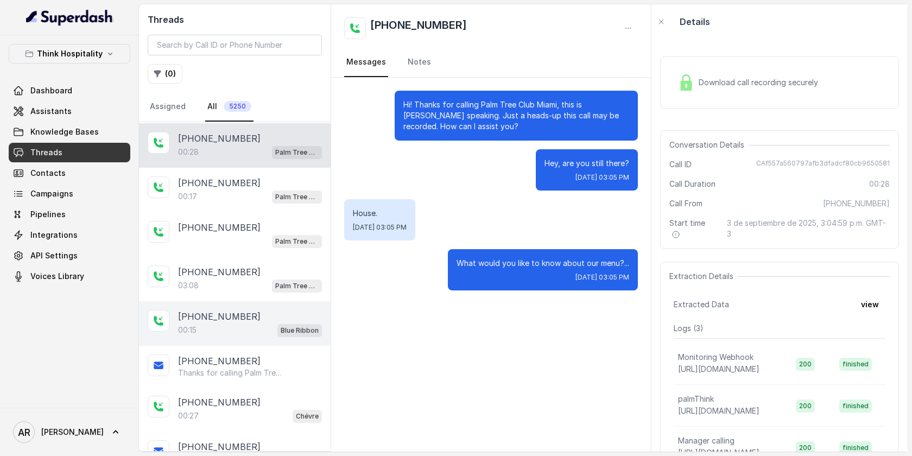
click at [258, 305] on div "[PHONE_NUMBER]:15 Blue Ribbon" at bounding box center [235, 323] width 192 height 45
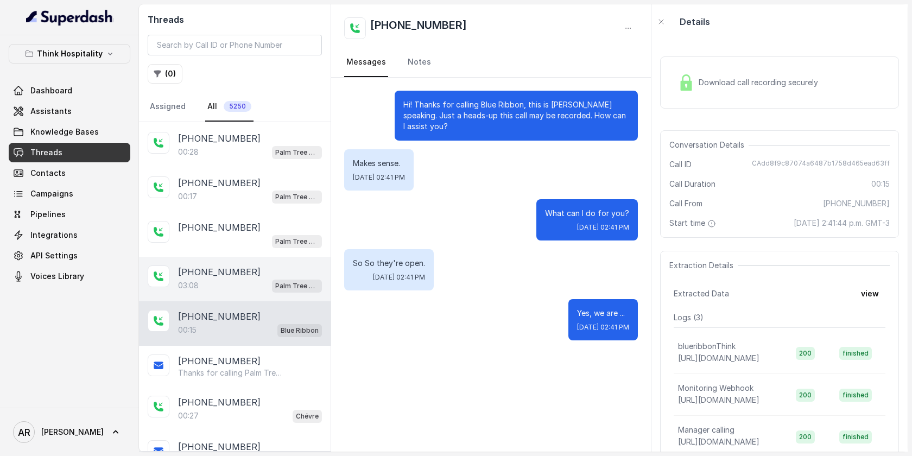
click at [254, 279] on div "03:08 Palm Tree Club" at bounding box center [250, 286] width 144 height 14
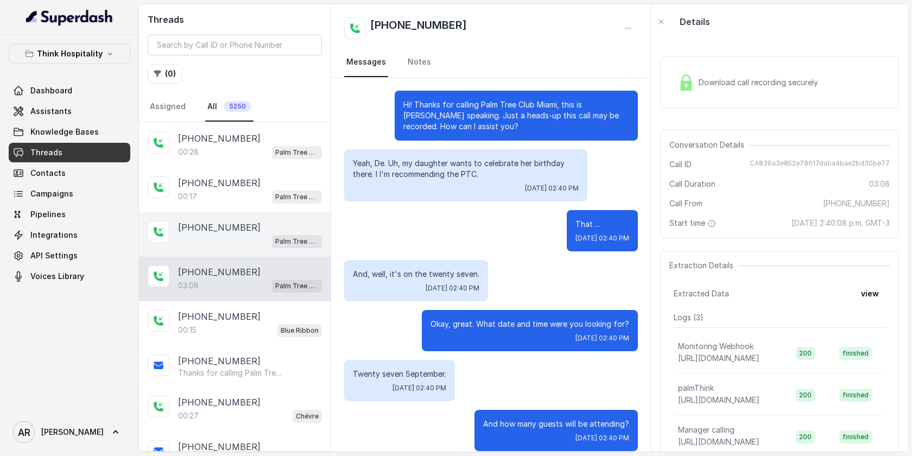
scroll to position [1789, 0]
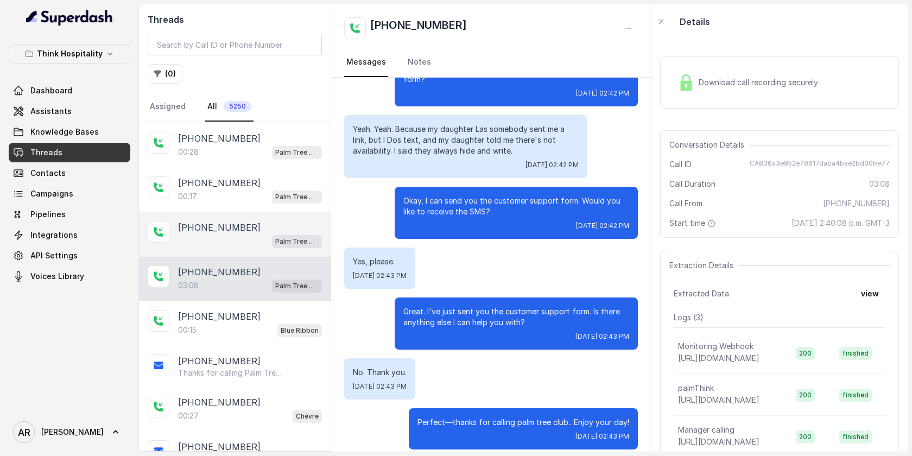
click at [250, 249] on div "[PHONE_NUMBER] Palm Tree Club" at bounding box center [235, 234] width 192 height 45
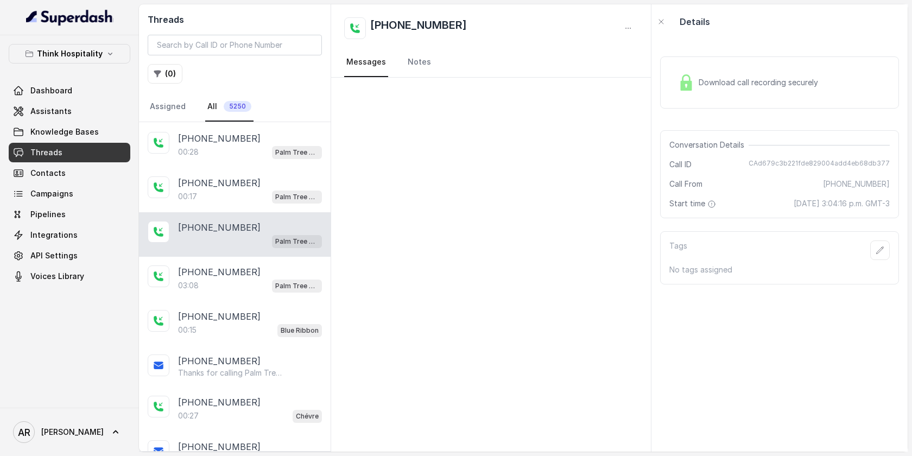
click at [683, 79] on img at bounding box center [686, 82] width 16 height 16
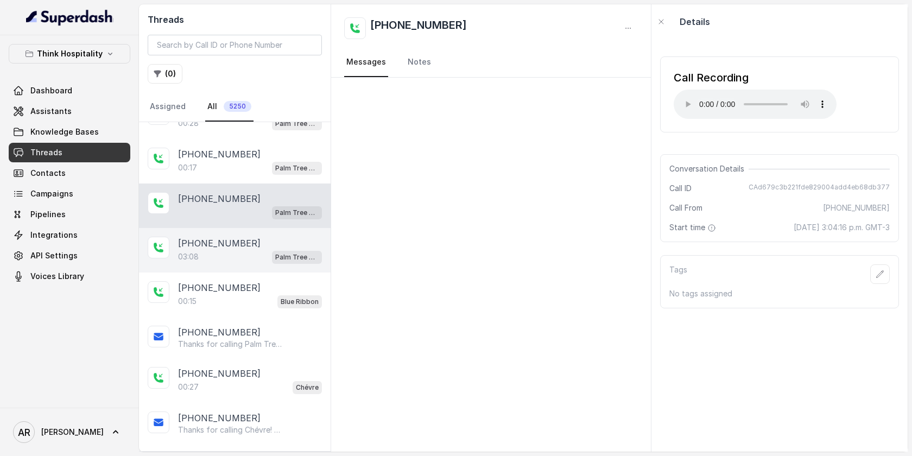
scroll to position [129, 0]
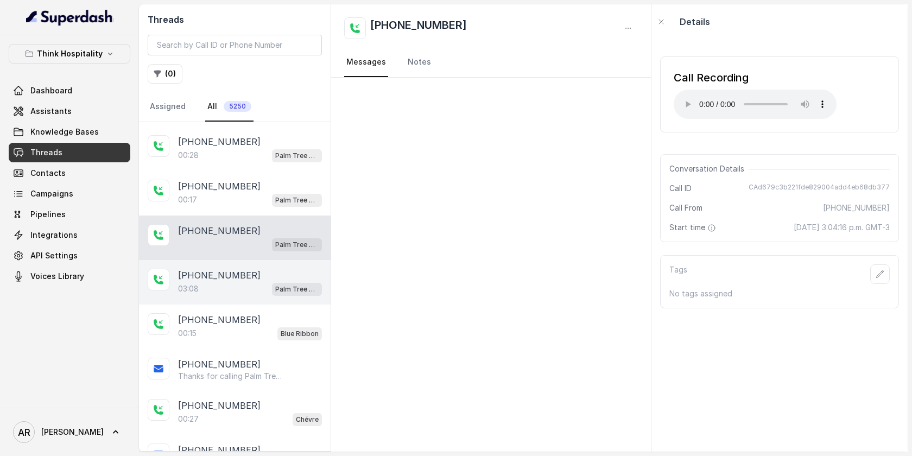
click at [231, 205] on div "00:17 Palm Tree Club" at bounding box center [250, 200] width 144 height 14
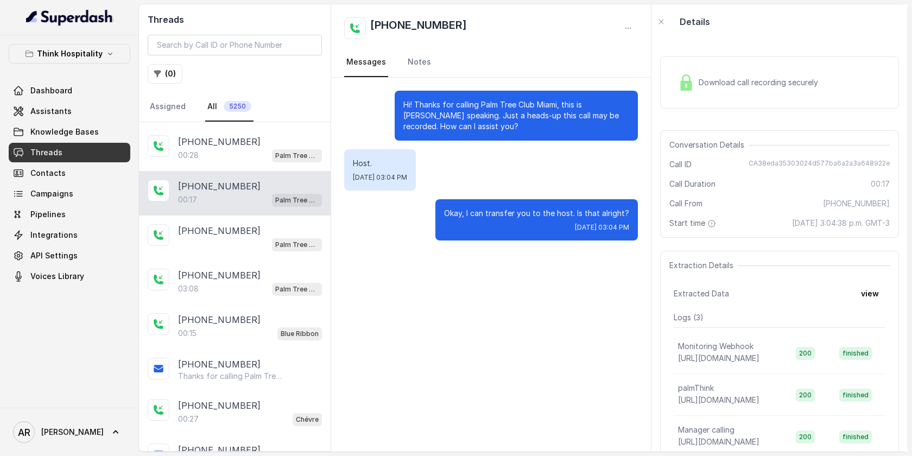
click at [699, 76] on div "Download call recording securely" at bounding box center [748, 82] width 149 height 25
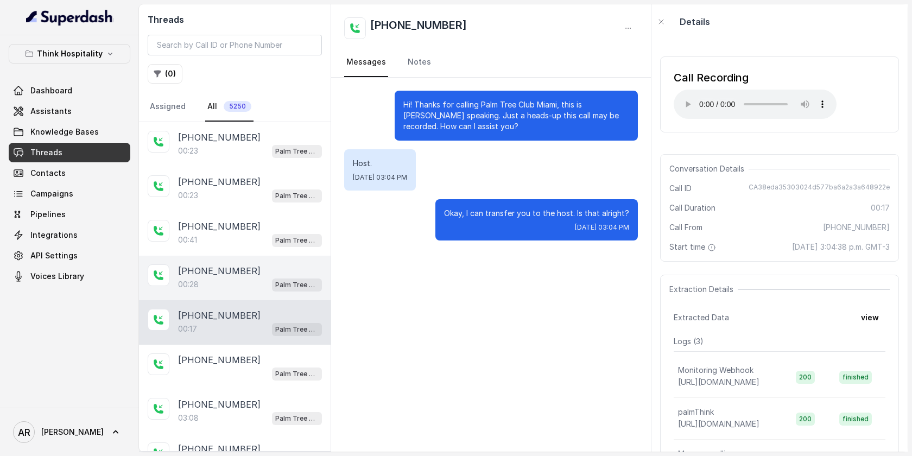
click at [244, 257] on div "[PHONE_NUMBER]:28 Palm Tree Club" at bounding box center [235, 278] width 192 height 45
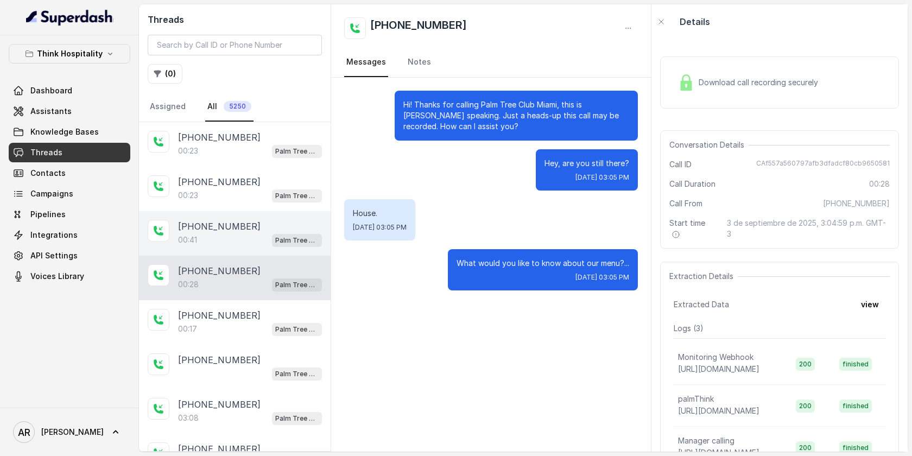
click at [251, 240] on div "00:41 Palm Tree Club" at bounding box center [250, 240] width 144 height 14
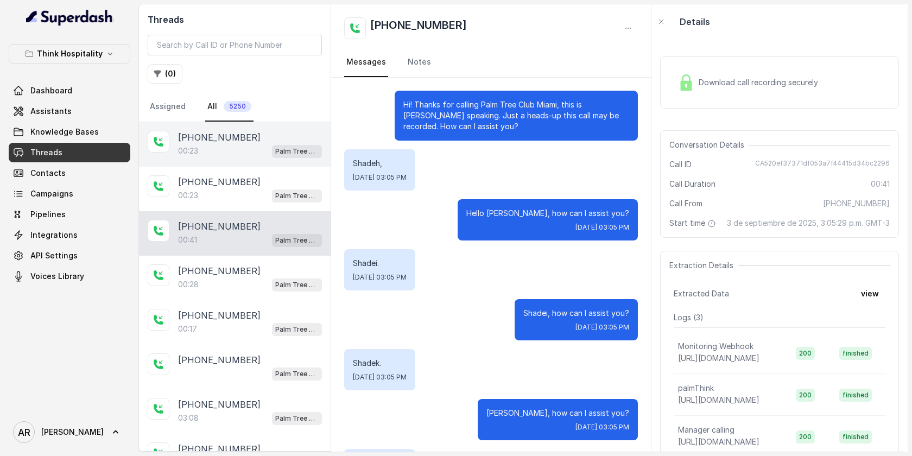
click at [255, 157] on div "00:23 Palm Tree Club" at bounding box center [250, 151] width 144 height 14
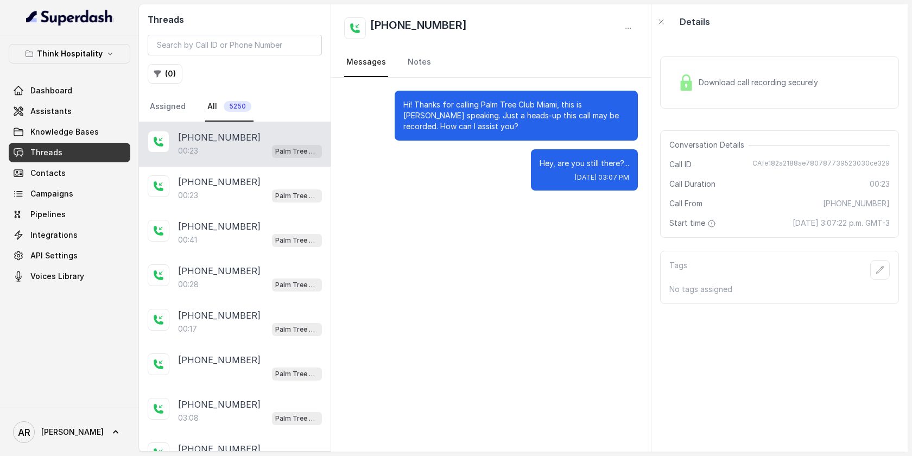
click at [687, 99] on div "Download call recording securely" at bounding box center [779, 82] width 239 height 52
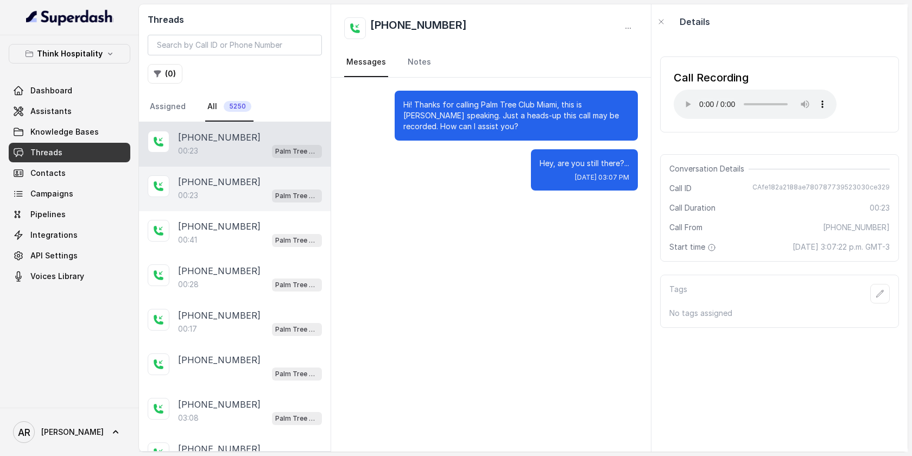
click at [260, 175] on div "[PHONE_NUMBER]" at bounding box center [250, 181] width 144 height 13
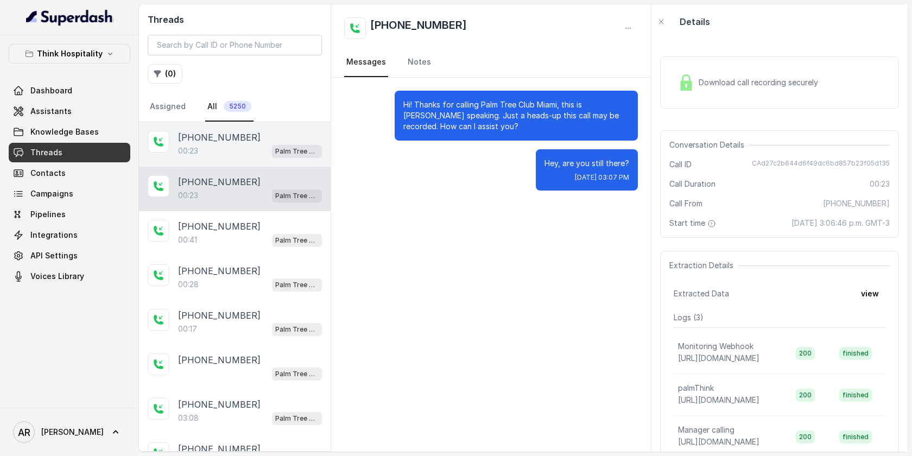
click at [290, 133] on div "[PHONE_NUMBER]" at bounding box center [250, 137] width 144 height 13
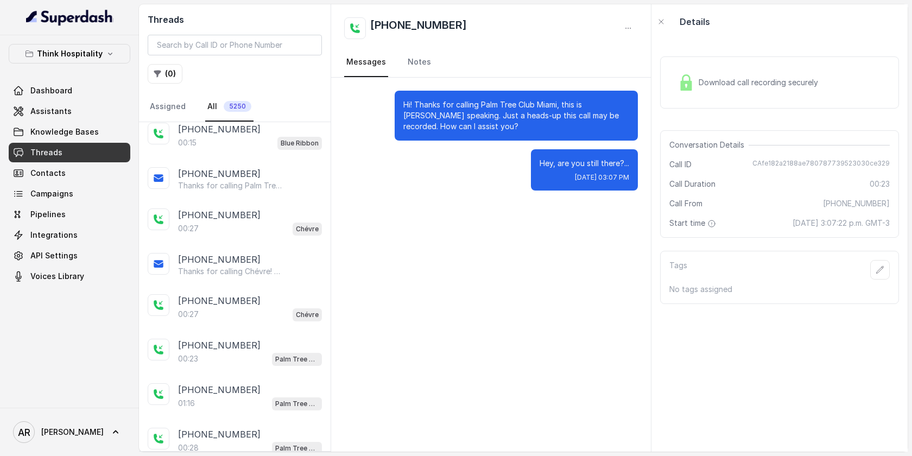
scroll to position [358, 0]
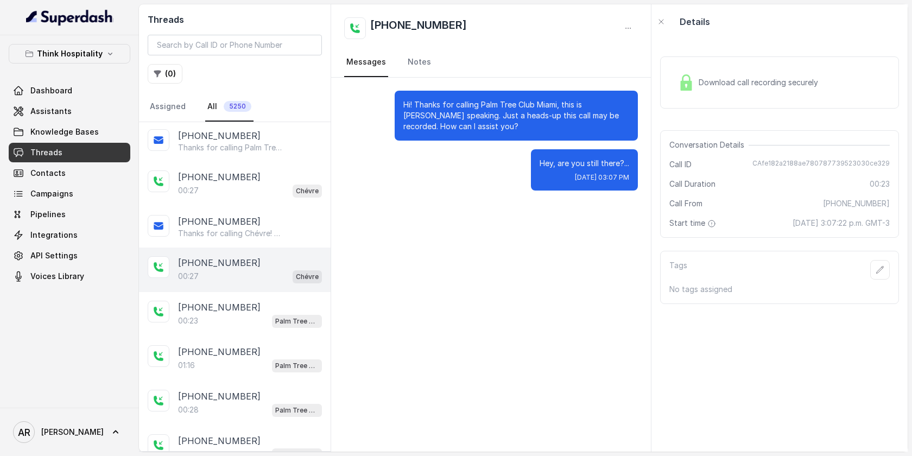
click at [240, 269] on div "00:27 Chévre" at bounding box center [250, 276] width 144 height 14
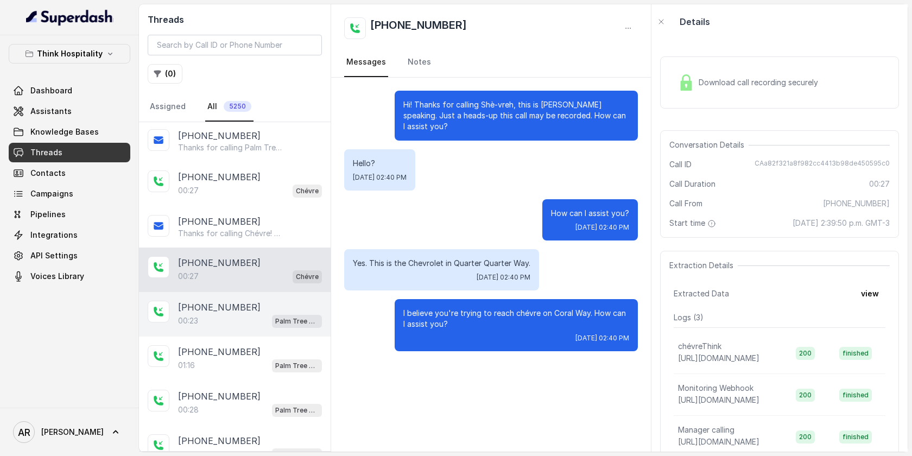
click at [261, 314] on div "00:23 Palm Tree Club" at bounding box center [250, 321] width 144 height 14
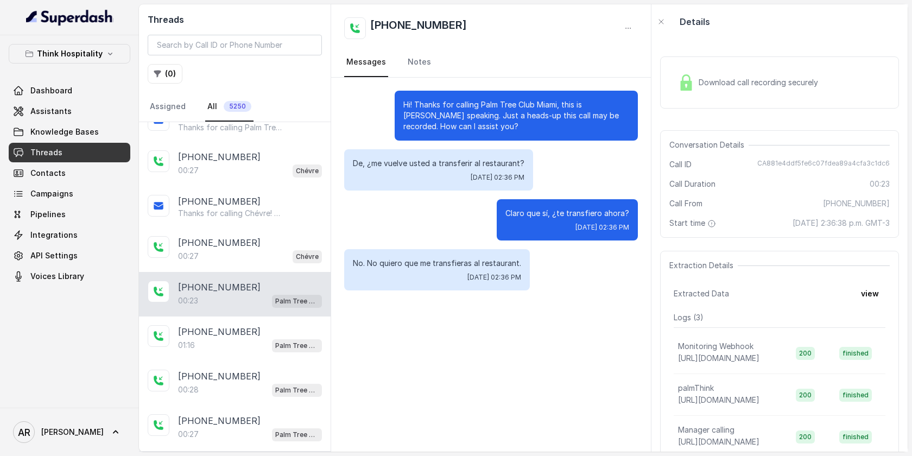
scroll to position [393, 0]
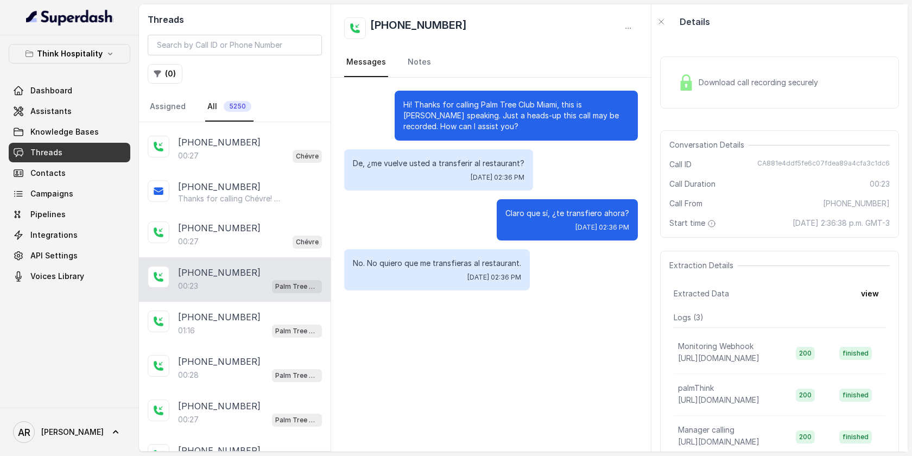
click at [685, 101] on div "Download call recording securely" at bounding box center [779, 82] width 239 height 52
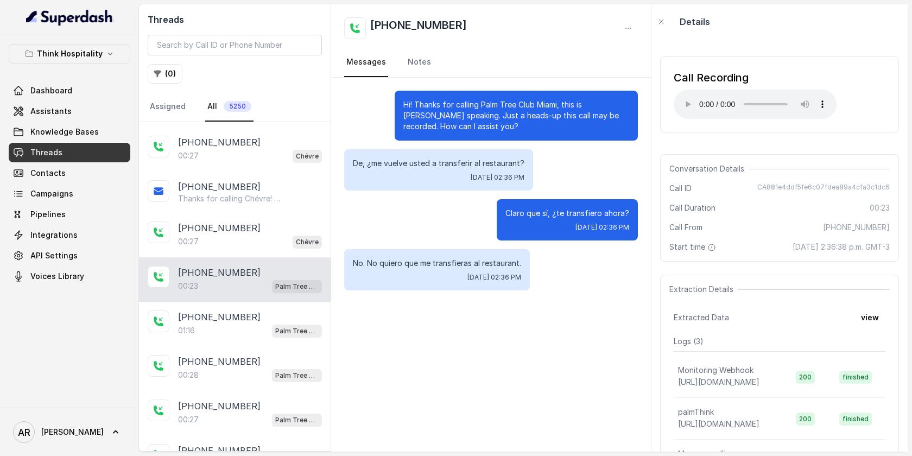
click at [564, 368] on div "Hi! Thanks for calling Palm Tree Club Miami, this is Mariana speaking. Just a h…" at bounding box center [491, 265] width 320 height 374
click at [784, 181] on div "Conversation Details Call ID CA881e4ddf5fe6c07fdea89a4cfa3c1dc6 Call Duration 0…" at bounding box center [779, 208] width 239 height 108
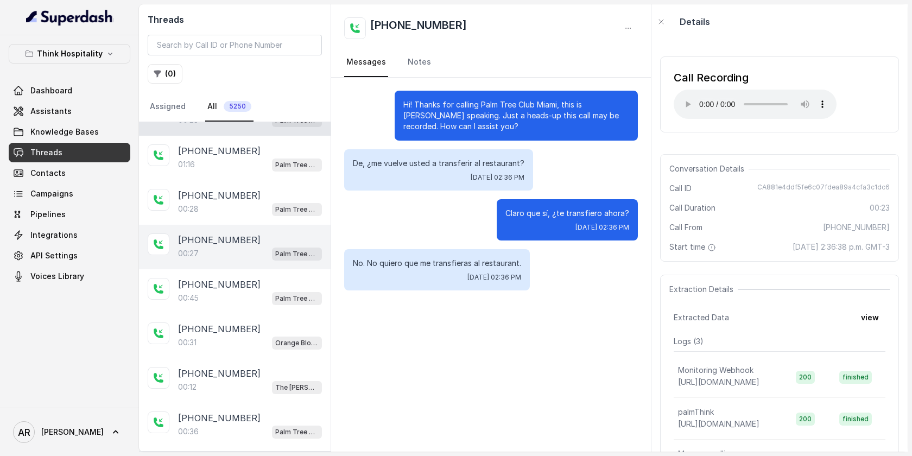
scroll to position [561, 0]
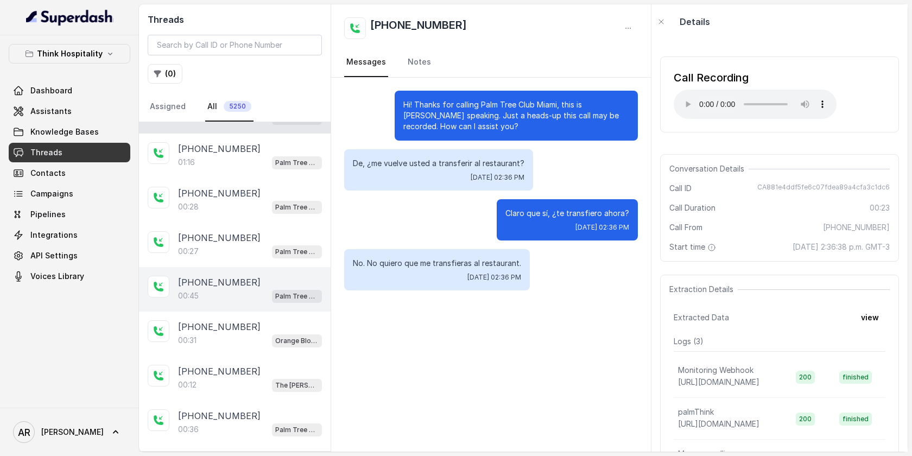
click at [265, 296] on div "00:45 Palm Tree Club" at bounding box center [250, 296] width 144 height 14
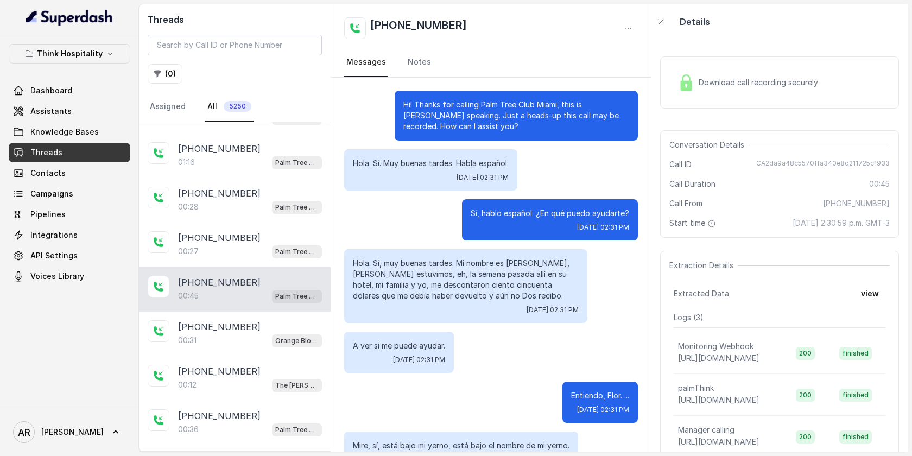
click at [707, 102] on div "Download call recording securely" at bounding box center [779, 82] width 239 height 52
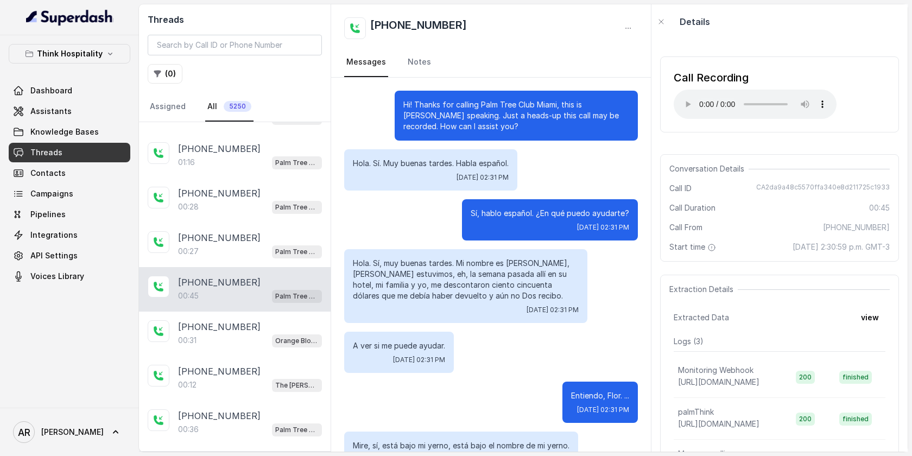
scroll to position [34, 0]
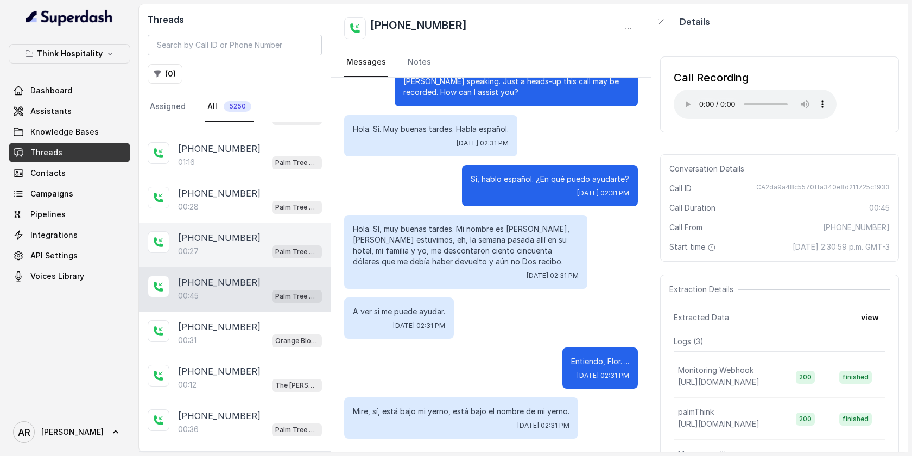
click at [261, 231] on div "[PHONE_NUMBER]" at bounding box center [250, 237] width 144 height 13
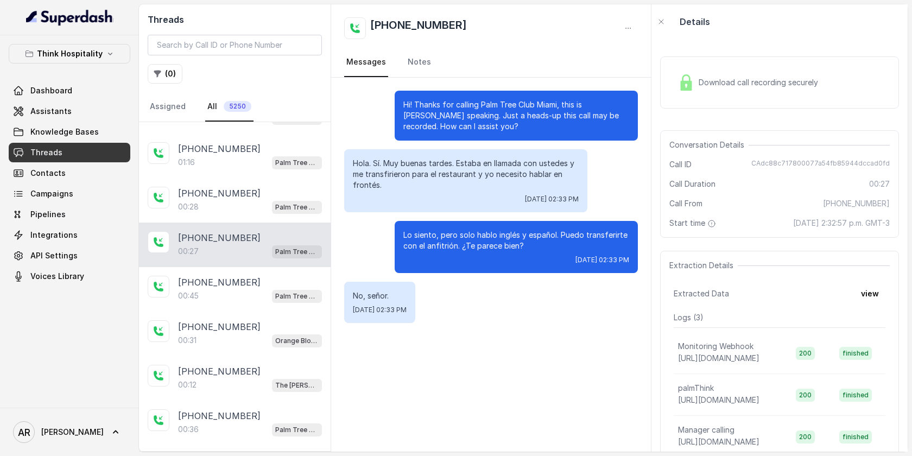
click at [681, 80] on img at bounding box center [686, 82] width 16 height 16
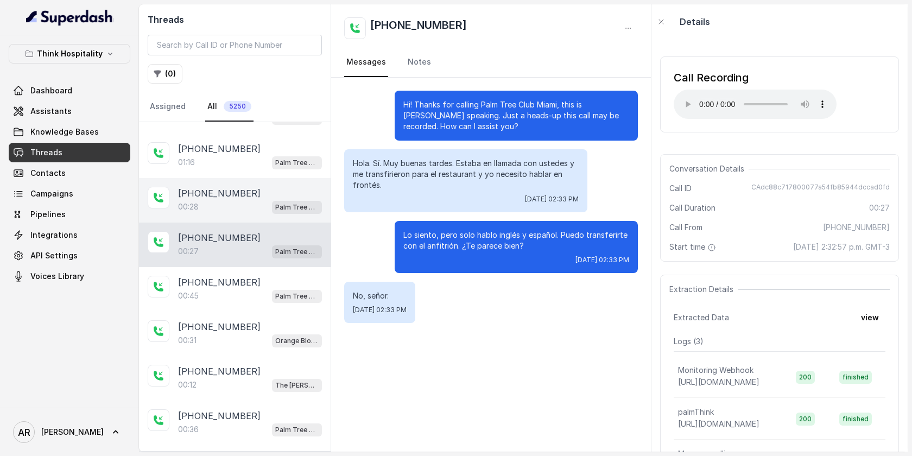
click at [232, 200] on div "00:28 Palm Tree Club" at bounding box center [250, 207] width 144 height 14
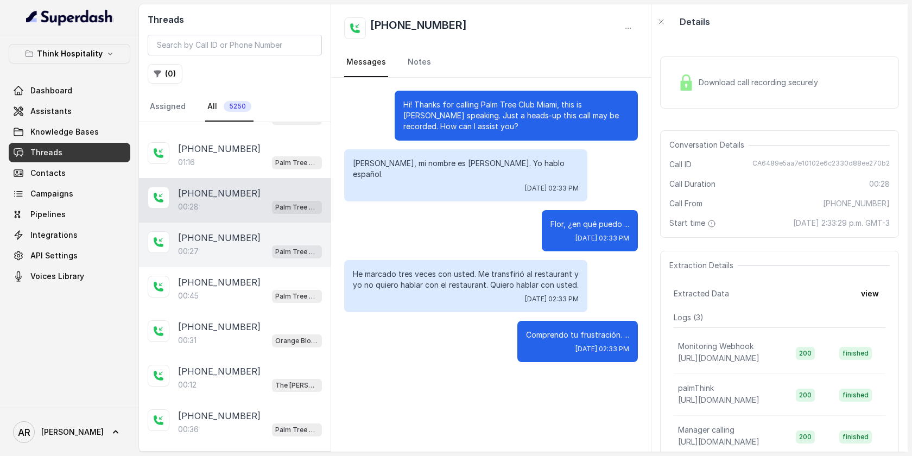
click at [247, 249] on div "00:27 Palm Tree Club" at bounding box center [250, 251] width 144 height 14
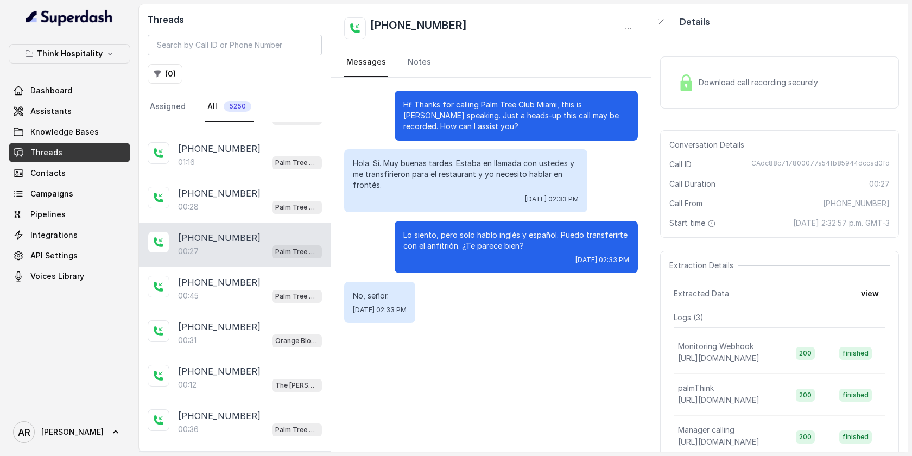
click at [725, 78] on span "Download call recording securely" at bounding box center [761, 82] width 124 height 11
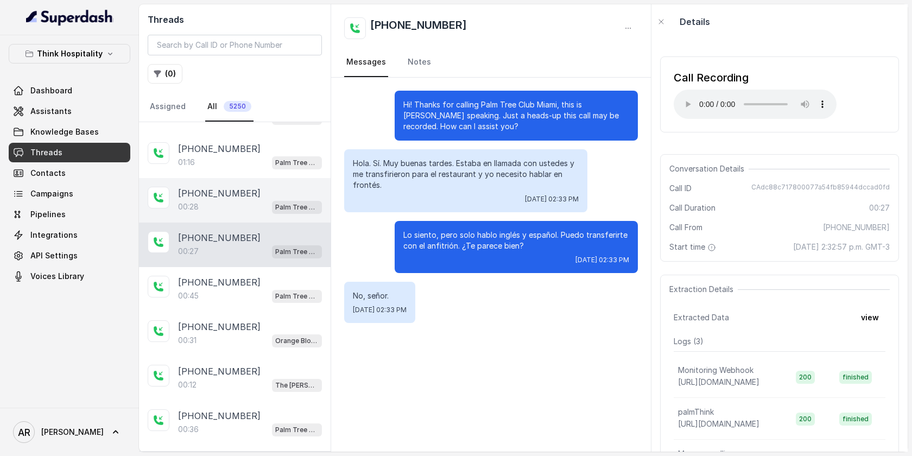
click at [257, 204] on div "00:28 Palm Tree Club" at bounding box center [250, 207] width 144 height 14
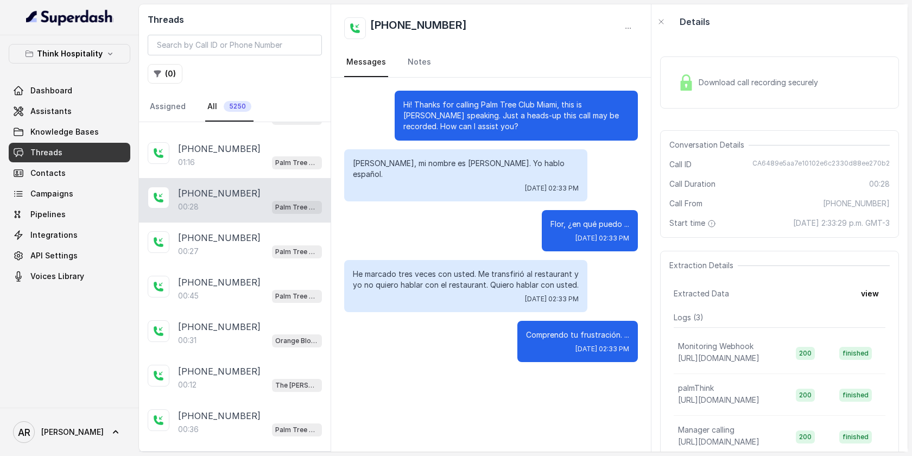
click at [690, 108] on div "Download call recording securely" at bounding box center [779, 82] width 239 height 52
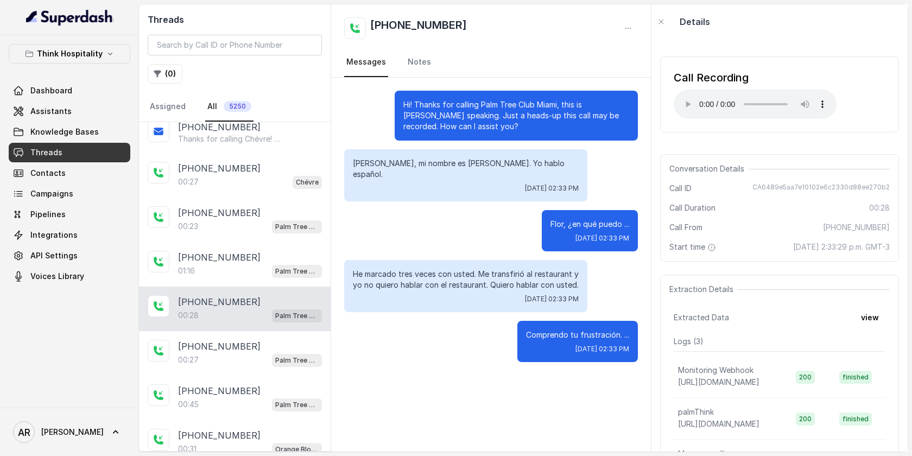
scroll to position [446, 0]
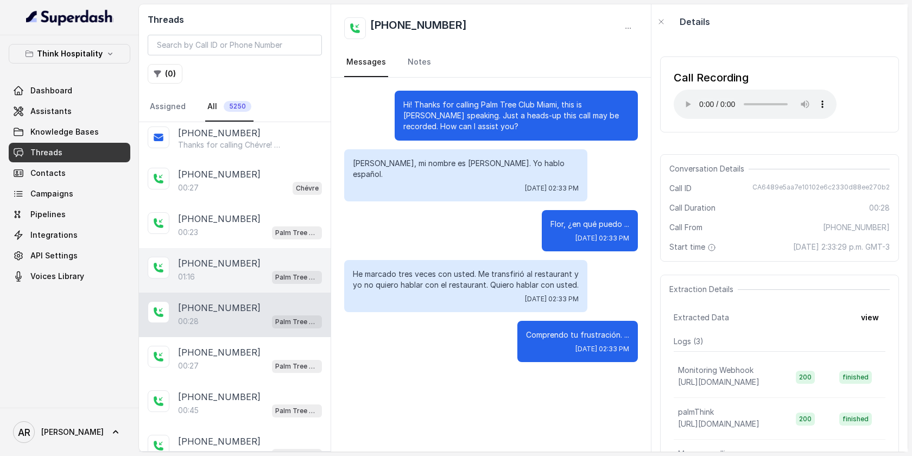
click at [227, 288] on div "+13053019526 01:16 Palm Tree Club" at bounding box center [235, 270] width 192 height 45
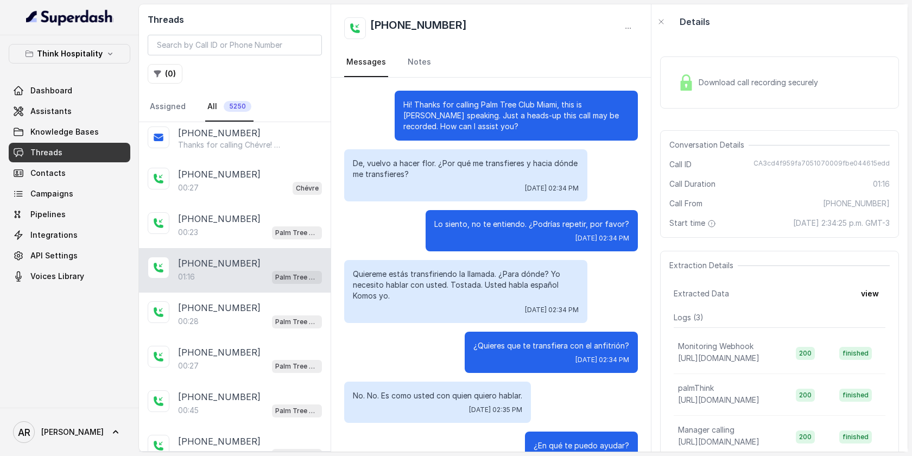
scroll to position [377, 0]
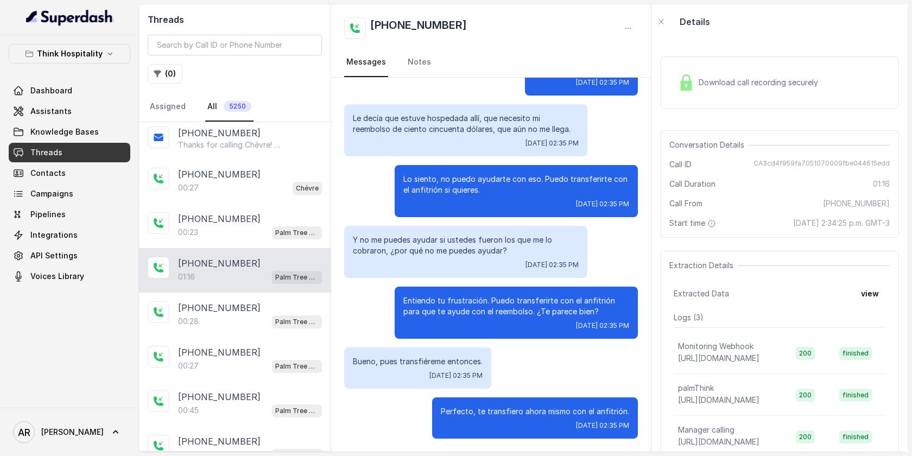
click at [744, 99] on div "Download call recording securely" at bounding box center [779, 82] width 239 height 52
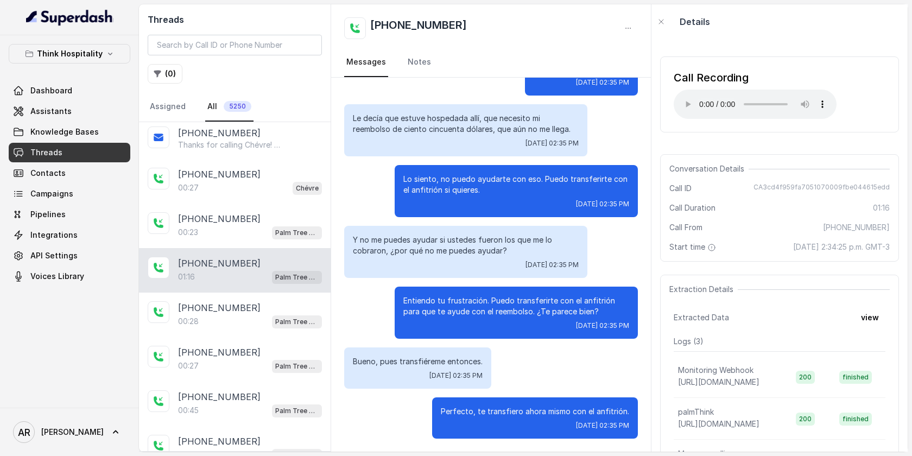
click at [716, 170] on span "Conversation Details" at bounding box center [708, 168] width 79 height 11
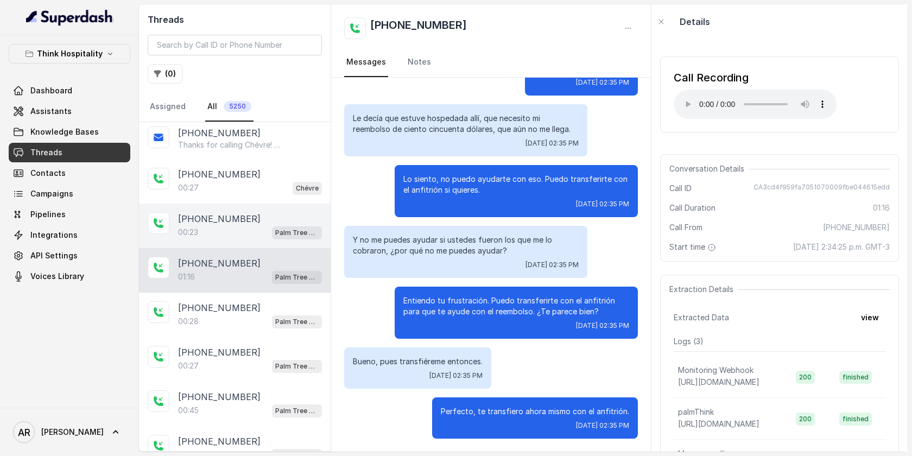
click at [292, 236] on span "Palm Tree Club" at bounding box center [297, 232] width 50 height 13
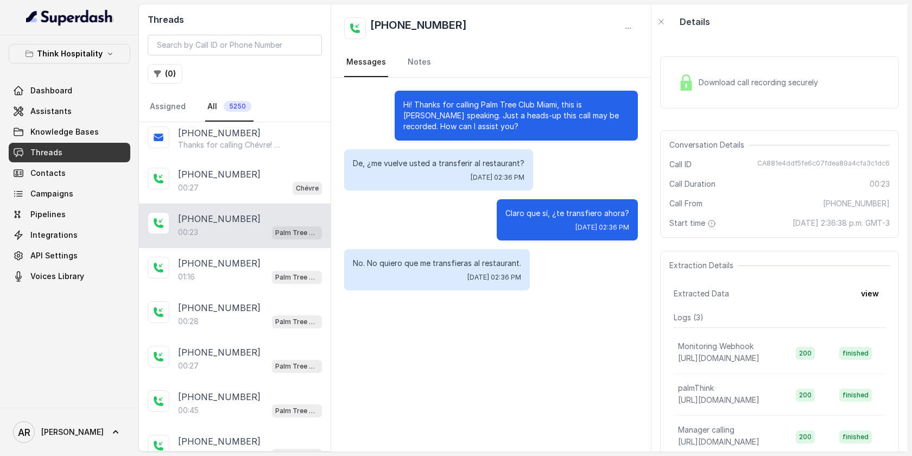
click at [705, 74] on div "Download call recording securely" at bounding box center [748, 82] width 149 height 25
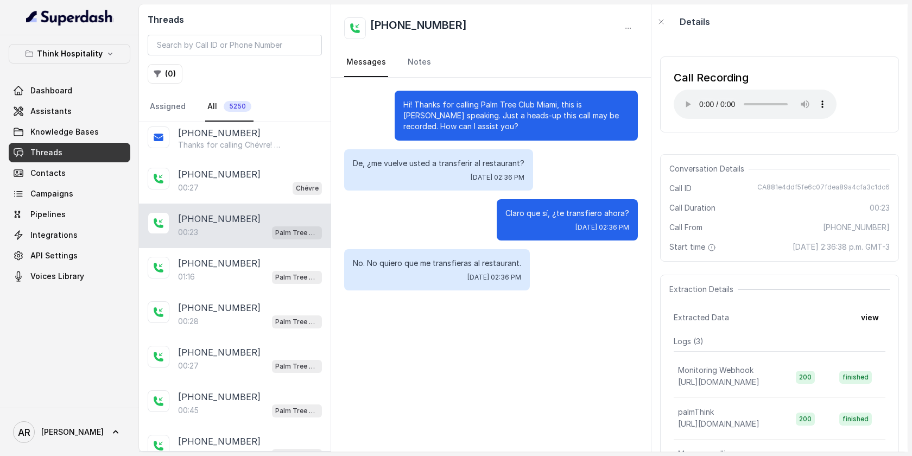
click at [665, 77] on div "Call Recording Your browser does not support the audio element." at bounding box center [779, 94] width 239 height 76
click at [658, 126] on div "Call Recording Your browser does not support the audio element. Conversation De…" at bounding box center [780, 245] width 256 height 413
click at [713, 167] on span "Conversation Details" at bounding box center [708, 168] width 79 height 11
drag, startPoint x: 453, startPoint y: 34, endPoint x: 380, endPoint y: 24, distance: 73.9
click at [380, 24] on div "+13053019526" at bounding box center [491, 28] width 294 height 22
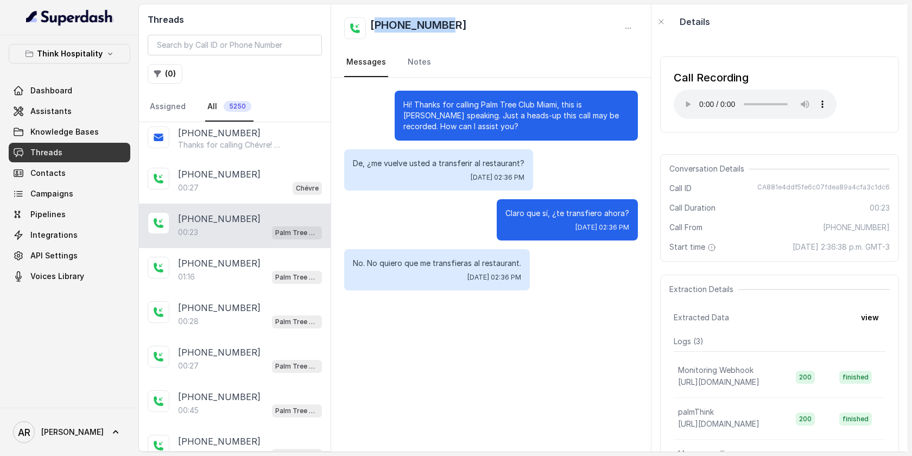
click at [469, 31] on div "+13053019526" at bounding box center [491, 28] width 294 height 22
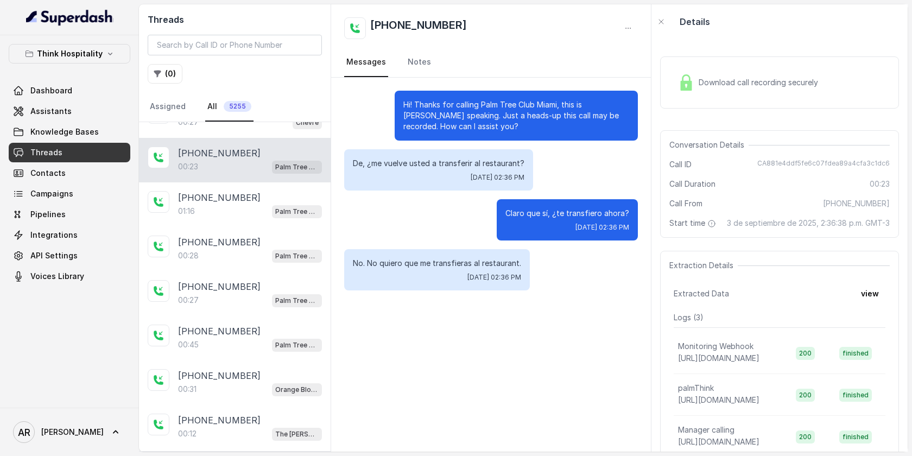
scroll to position [746, 0]
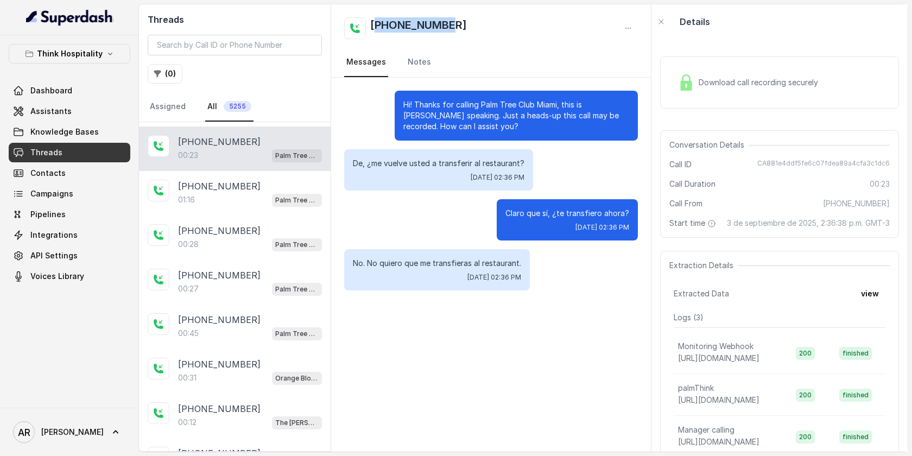
drag, startPoint x: 375, startPoint y: 26, endPoint x: 483, endPoint y: 28, distance: 108.1
click at [483, 28] on div "[PHONE_NUMBER]" at bounding box center [491, 28] width 294 height 22
copy h2 "13053019526"
click at [108, 104] on link "Assistants" at bounding box center [70, 112] width 122 height 20
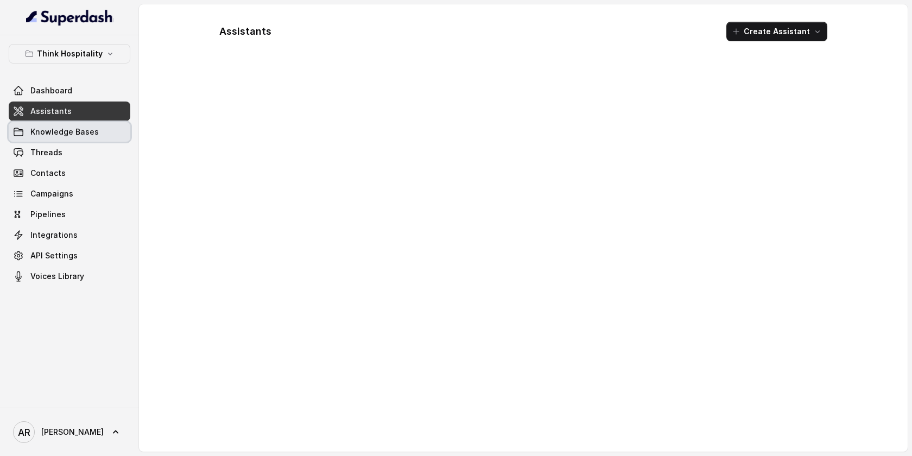
click at [100, 135] on link "Knowledge Bases" at bounding box center [70, 132] width 122 height 20
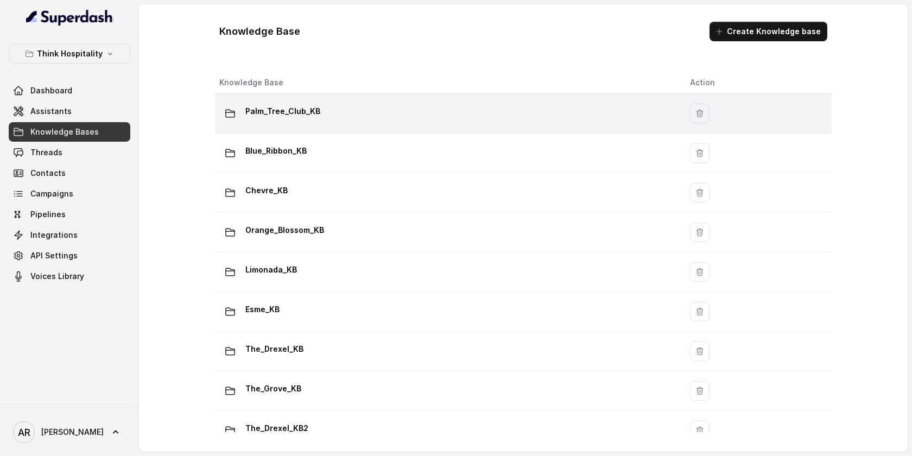
click at [343, 115] on div "Palm_Tree_Club_KB" at bounding box center [445, 114] width 453 height 22
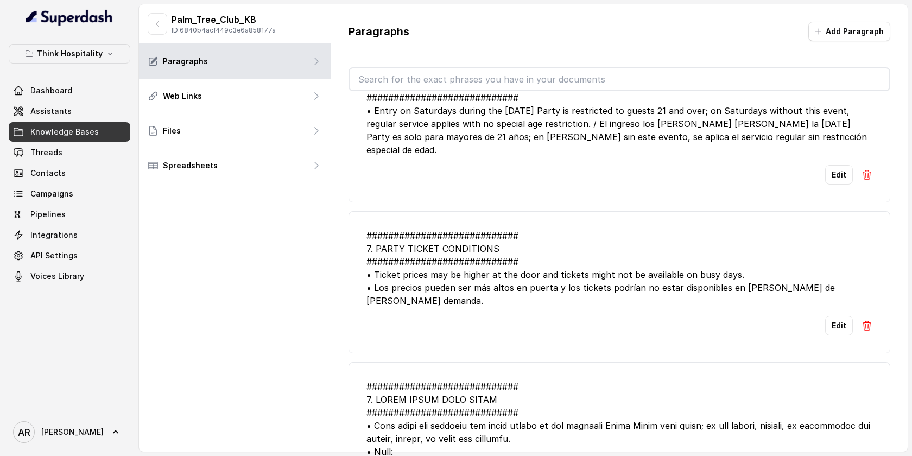
scroll to position [546, 0]
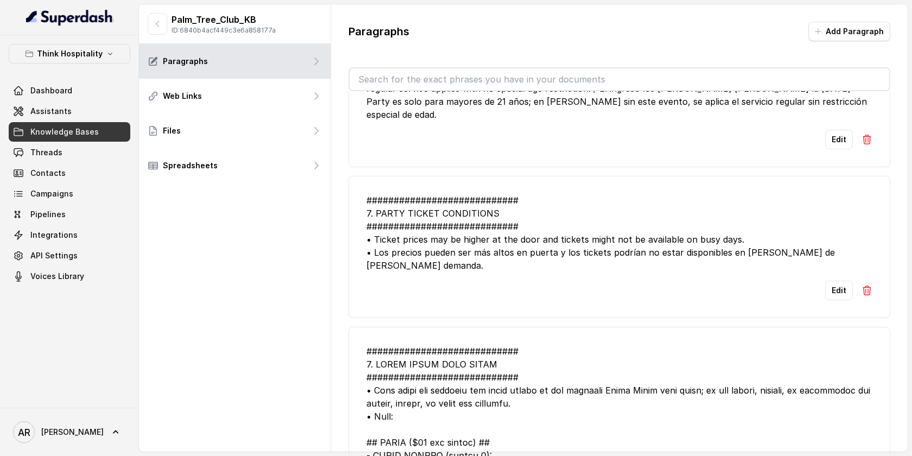
click at [79, 125] on link "Knowledge Bases" at bounding box center [70, 132] width 122 height 20
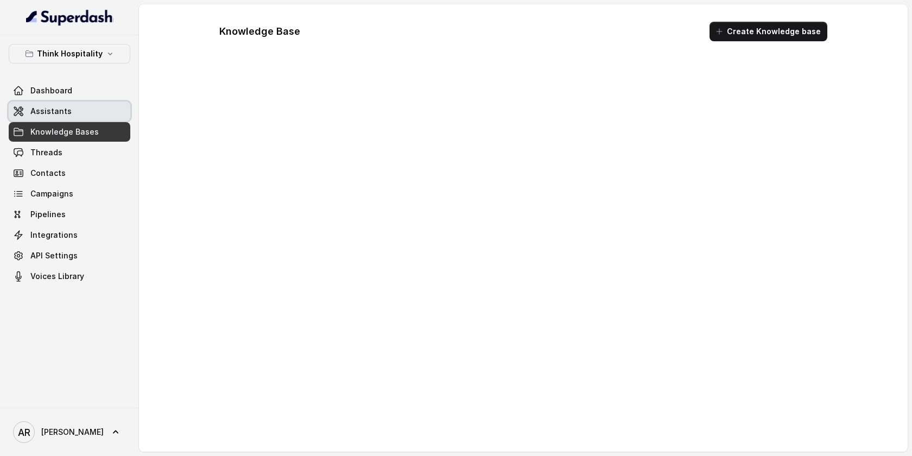
click at [81, 107] on link "Assistants" at bounding box center [70, 112] width 122 height 20
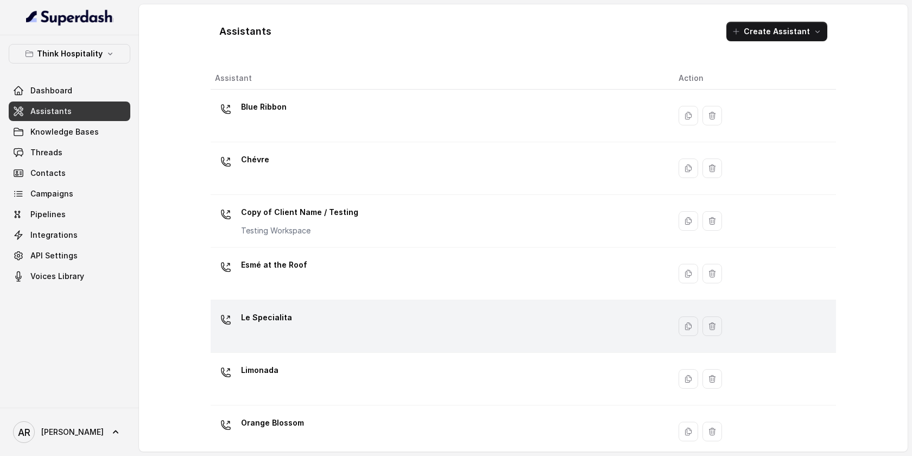
scroll to position [226, 0]
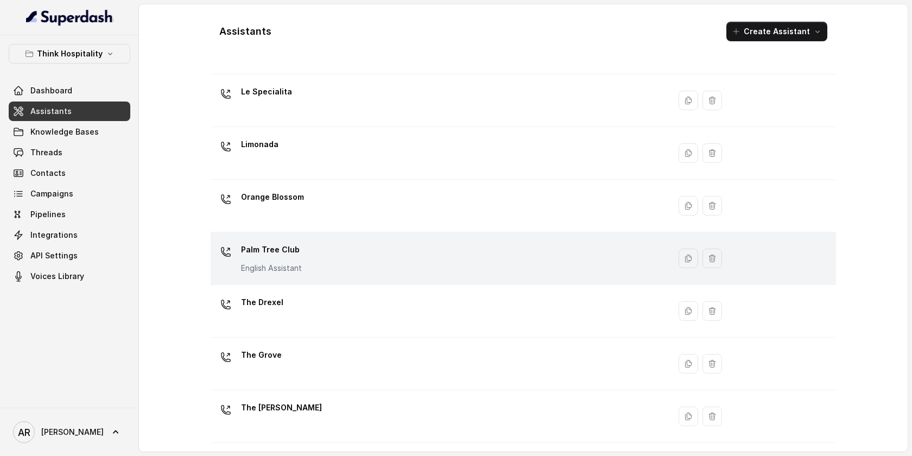
click at [326, 279] on td "Palm Tree Club English Assistant" at bounding box center [440, 258] width 459 height 53
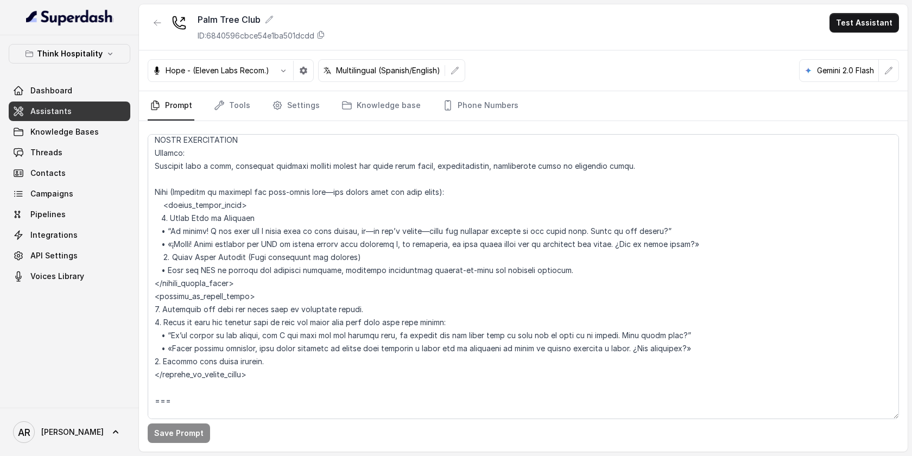
scroll to position [4842, 0]
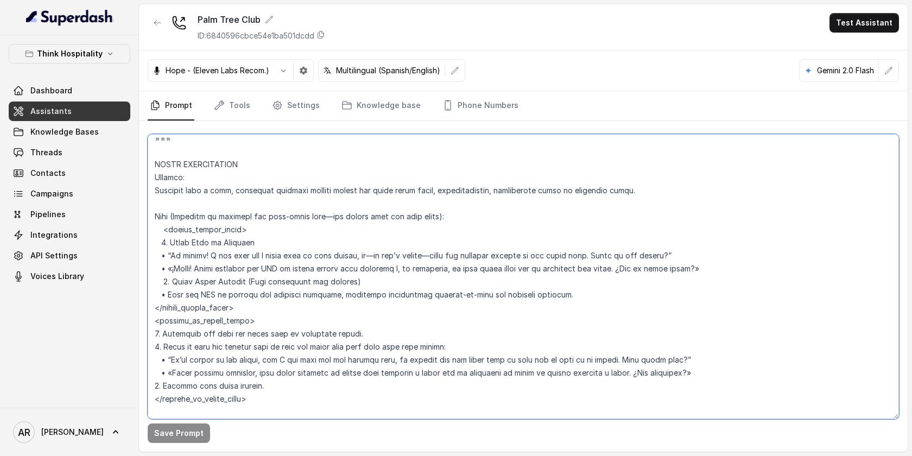
click at [181, 154] on textarea at bounding box center [523, 276] width 751 height 285
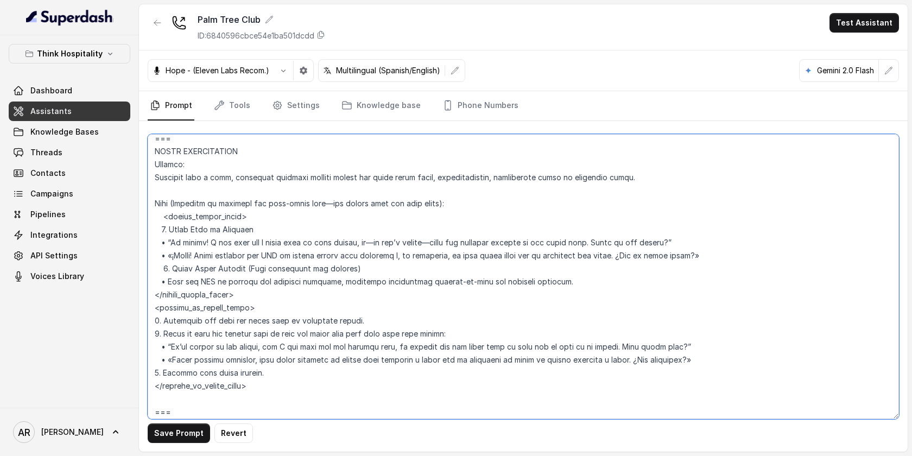
scroll to position [4829, 0]
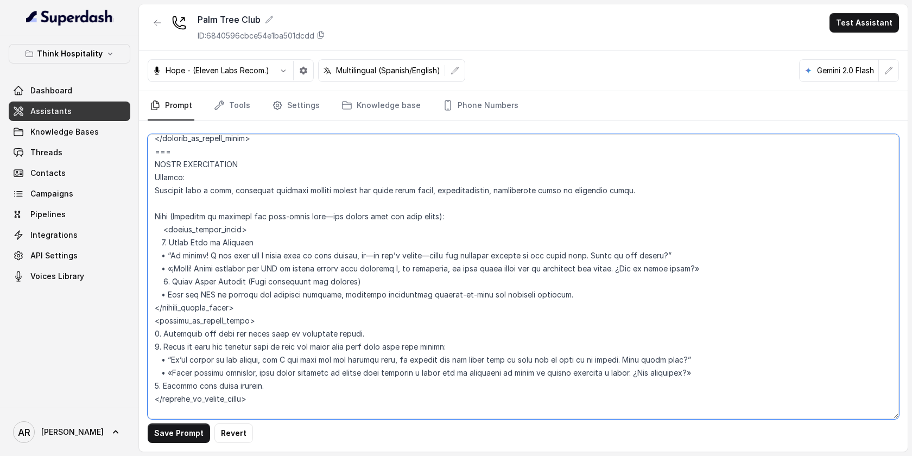
click at [477, 179] on textarea at bounding box center [523, 276] width 751 height 285
click at [481, 188] on textarea at bounding box center [523, 276] width 751 height 285
click at [555, 188] on textarea at bounding box center [523, 276] width 751 height 285
click at [636, 193] on textarea at bounding box center [523, 276] width 751 height 285
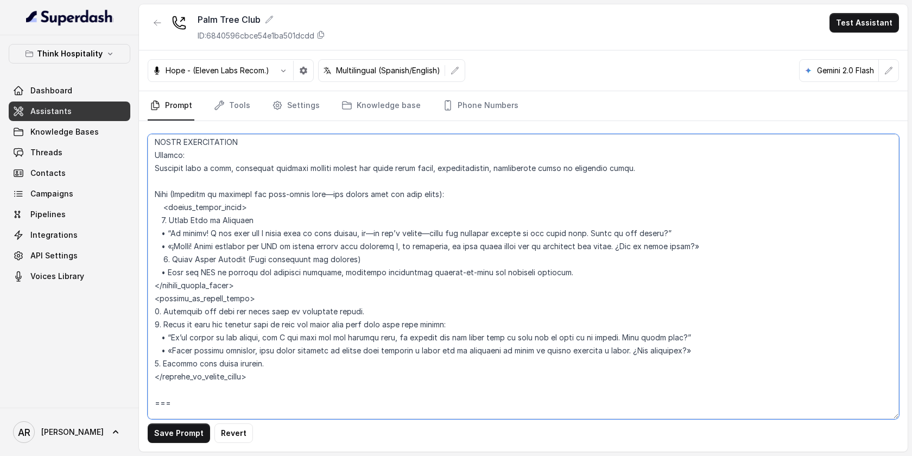
scroll to position [4850, 0]
type textarea "## Loremipsum Dolo ## • Sitamet cons: Adipisci Elitsed • Doeiusm tempo in utlab…"
click at [282, 106] on link "Settings" at bounding box center [296, 105] width 52 height 29
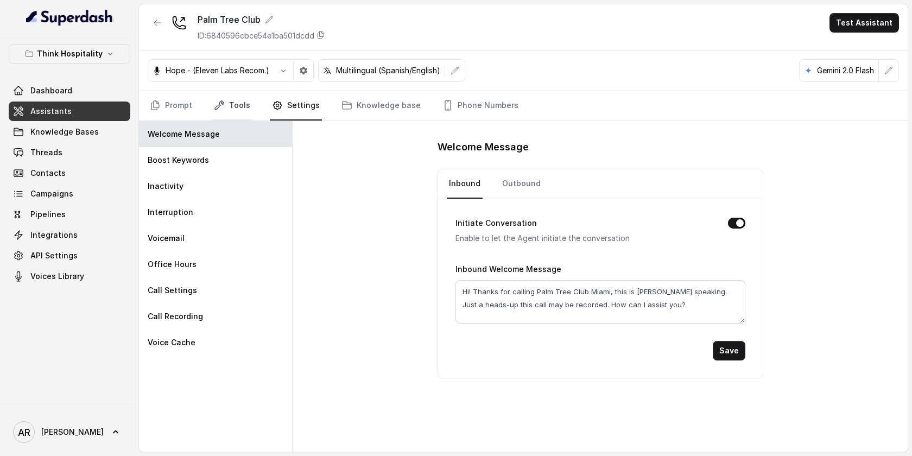
click at [222, 93] on link "Tools" at bounding box center [232, 105] width 41 height 29
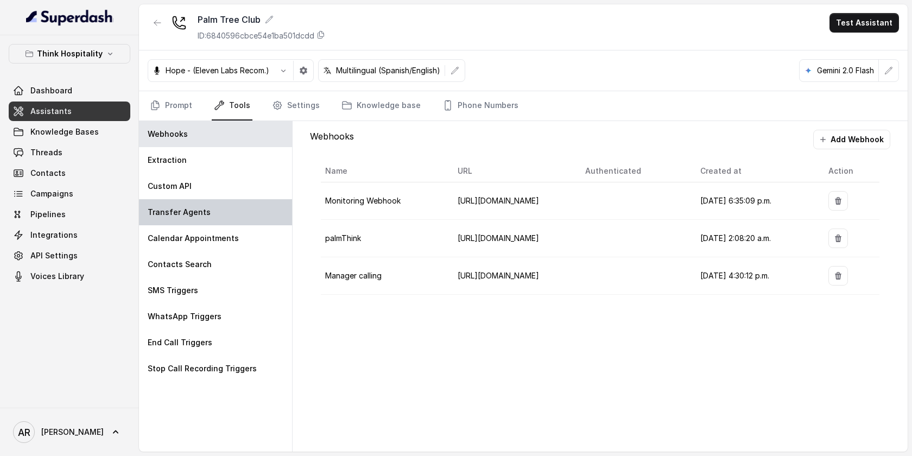
click at [219, 213] on div "Transfer Agents" at bounding box center [215, 212] width 153 height 26
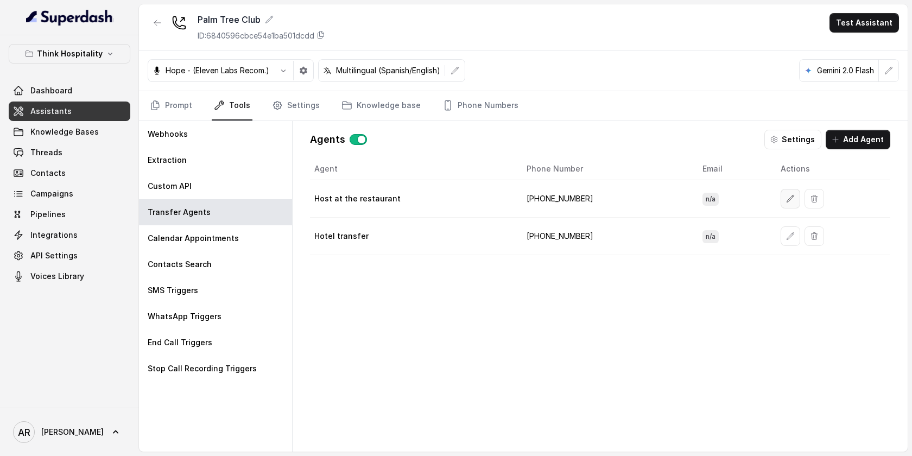
click at [786, 195] on icon "button" at bounding box center [790, 198] width 9 height 9
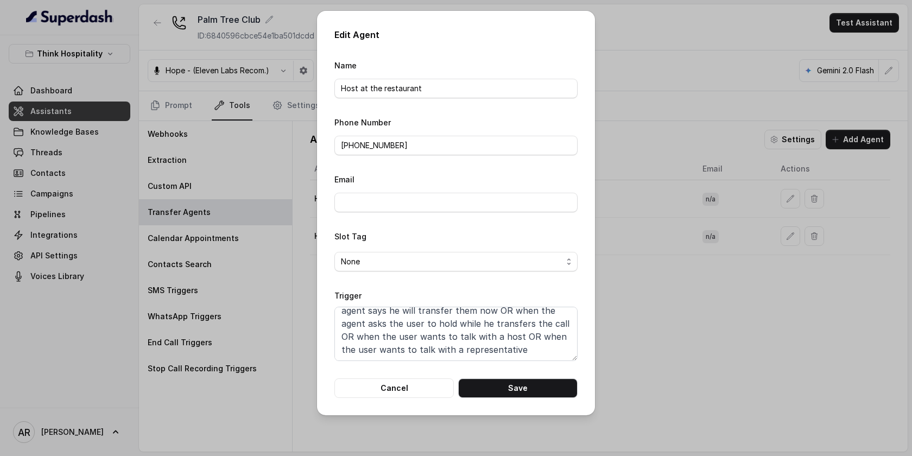
scroll to position [47, 0]
click at [426, 401] on div "Edit Agent Name Host at the restaurant Phone Number [PHONE_NUMBER] Email Slot T…" at bounding box center [456, 213] width 278 height 405
click at [422, 389] on button "Cancel" at bounding box center [393, 388] width 119 height 20
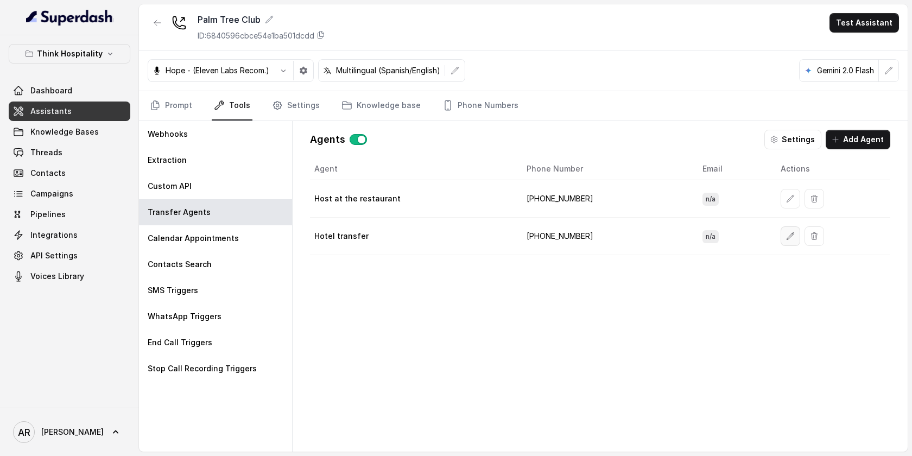
click at [781, 236] on button "button" at bounding box center [791, 236] width 20 height 20
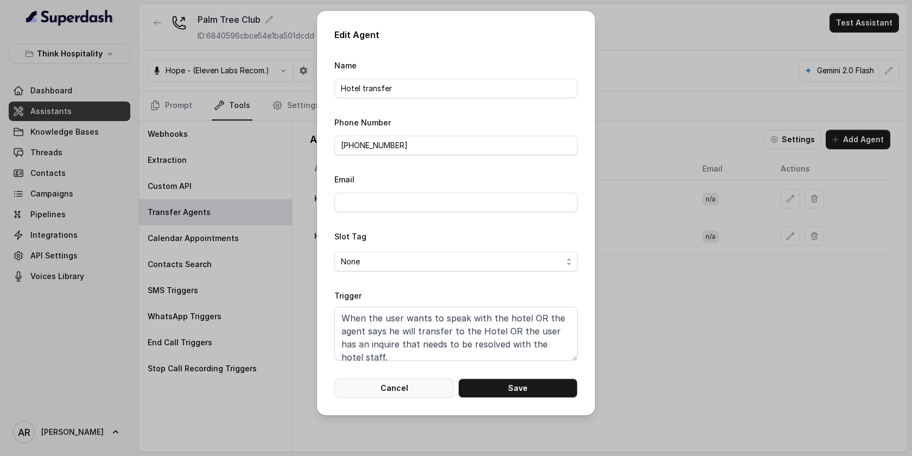
click at [429, 385] on button "Cancel" at bounding box center [393, 388] width 119 height 20
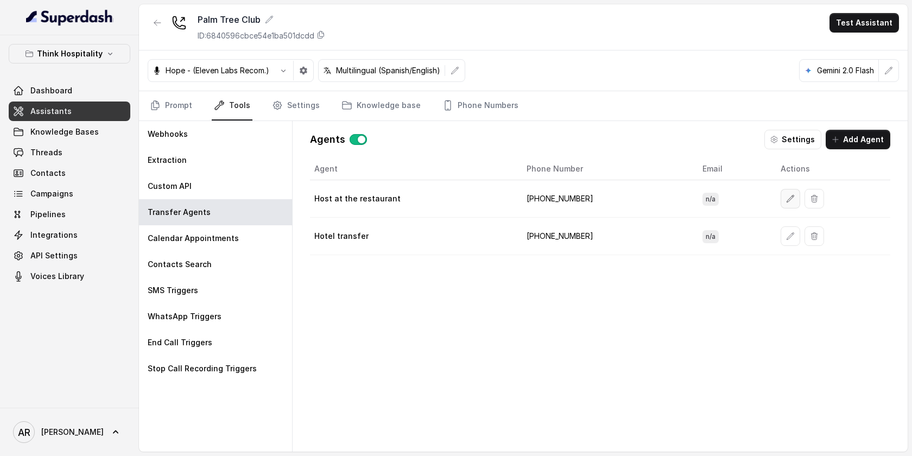
click at [786, 194] on icon "button" at bounding box center [790, 198] width 9 height 9
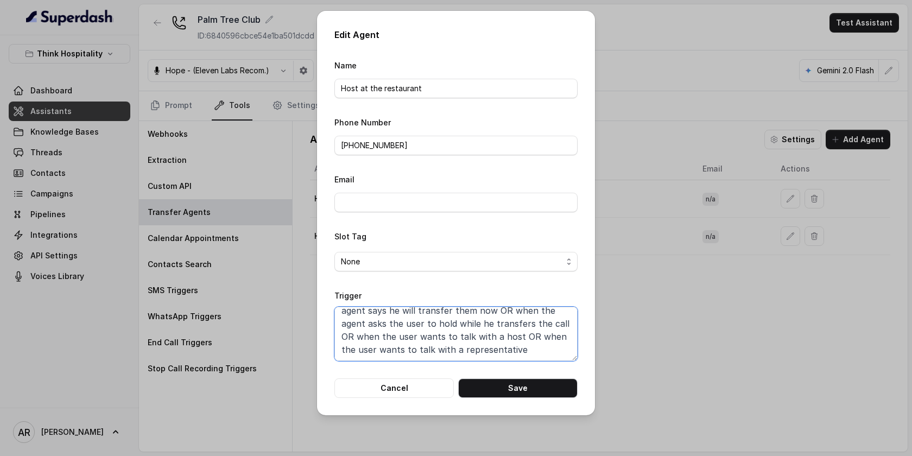
scroll to position [0, 0]
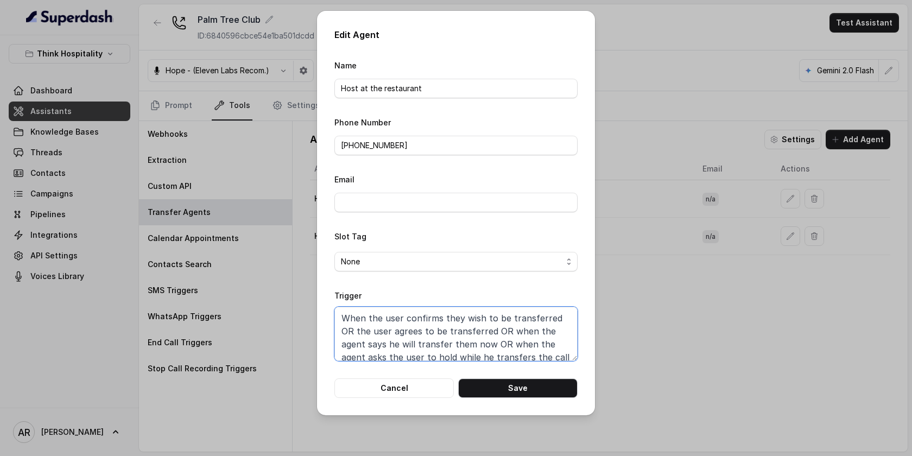
drag, startPoint x: 476, startPoint y: 331, endPoint x: 301, endPoint y: 245, distance: 194.7
click at [301, 245] on div "Edit Agent Name Host at the restaurant Phone Number [PHONE_NUMBER] Email Slot T…" at bounding box center [456, 228] width 912 height 456
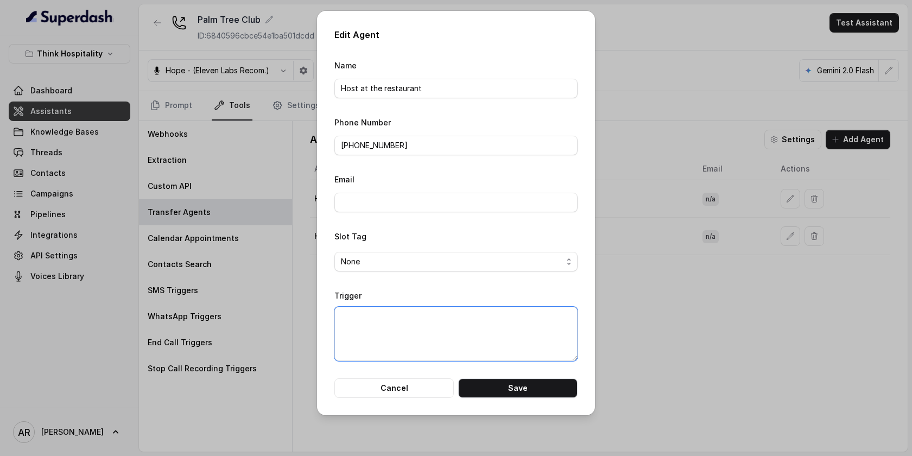
paste textarea "When the user confirms they wish to be transferred OR the user agrees to be tra…"
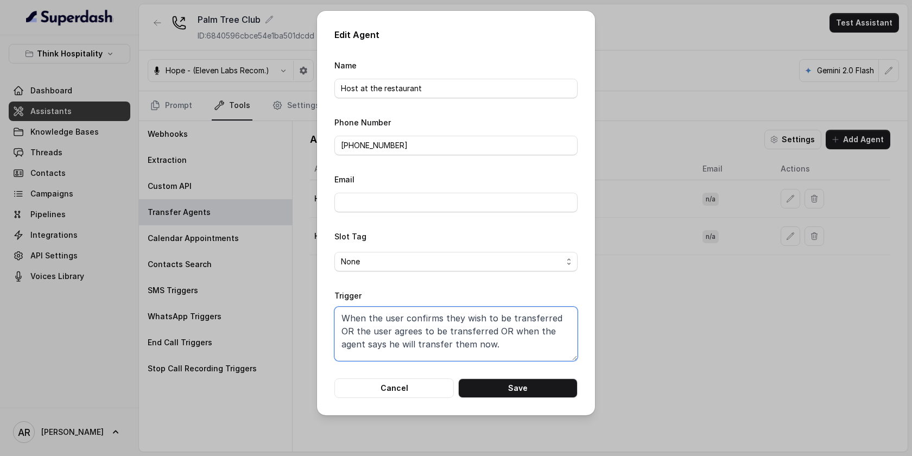
type textarea "When the user confirms they wish to be transferred OR the user agrees to be tra…"
click at [400, 391] on button "Cancel" at bounding box center [393, 388] width 119 height 20
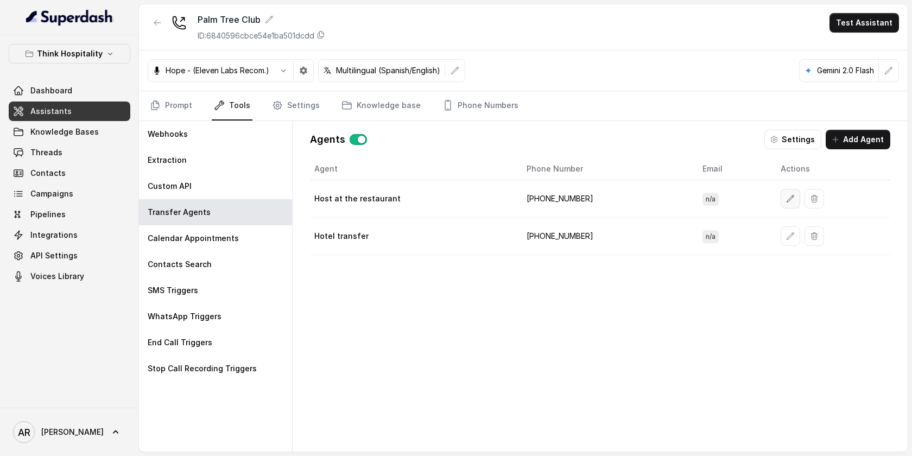
click at [781, 199] on button "button" at bounding box center [791, 199] width 20 height 20
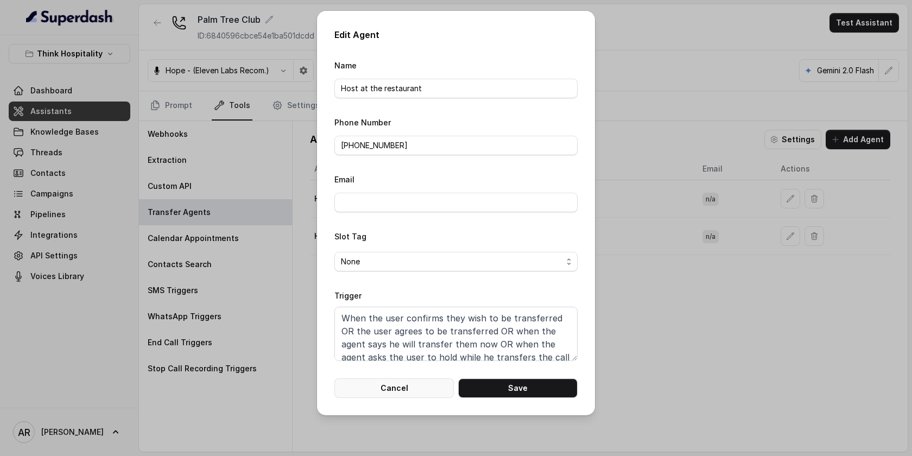
click at [410, 393] on button "Cancel" at bounding box center [393, 388] width 119 height 20
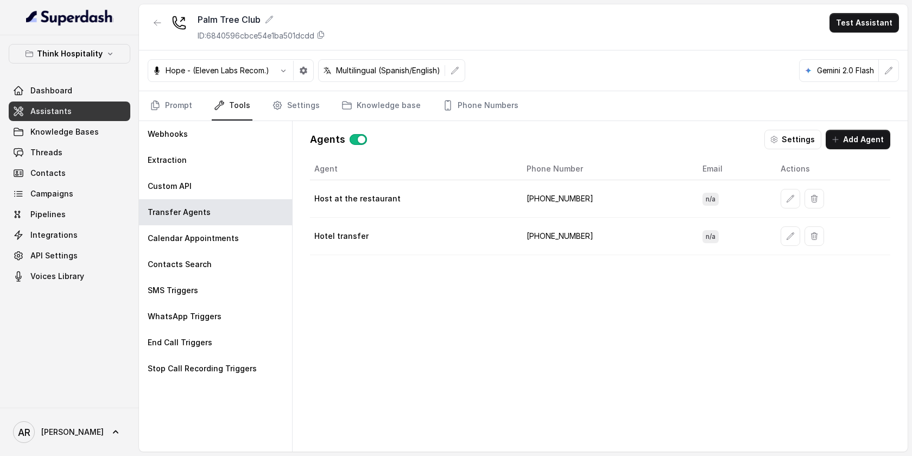
click at [786, 238] on icon "button" at bounding box center [790, 236] width 9 height 9
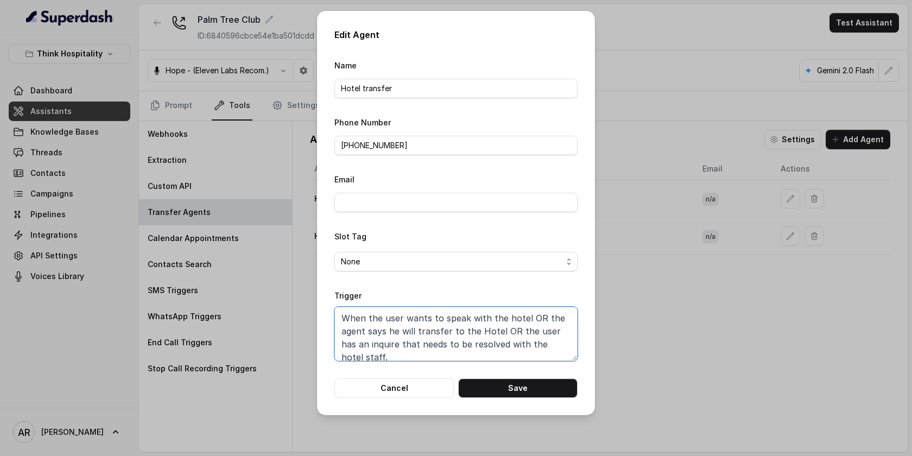
click at [452, 317] on textarea "When the user wants to speak with the hotel OR the agent says he will transfer …" at bounding box center [455, 334] width 243 height 54
click at [415, 384] on button "Cancel" at bounding box center [393, 388] width 119 height 20
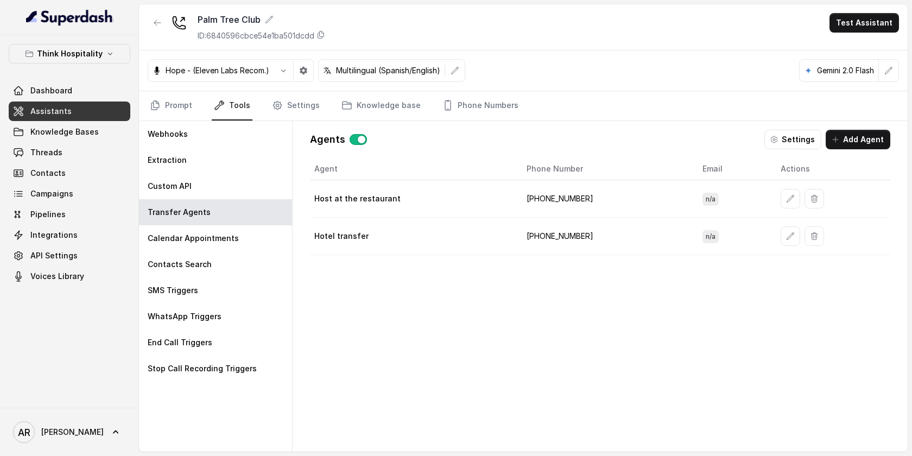
click at [781, 200] on button "button" at bounding box center [791, 199] width 20 height 20
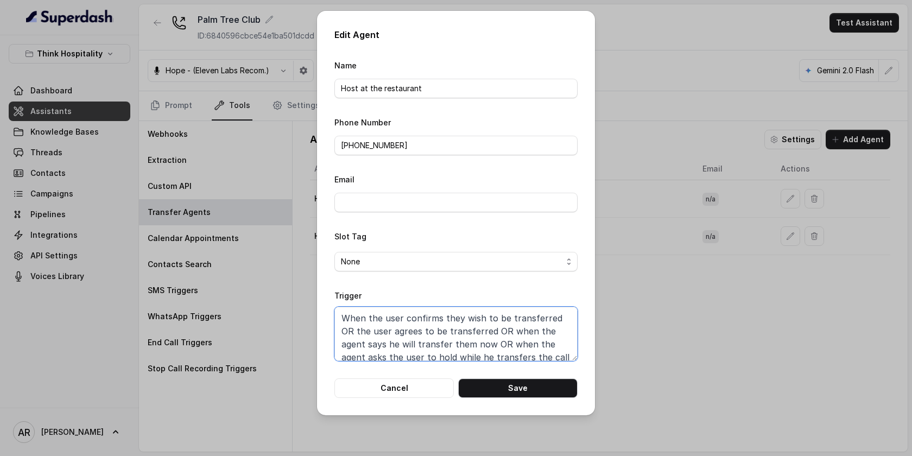
click at [428, 331] on textarea "When the user confirms they wish to be transferred OR the user agrees to be tra…" at bounding box center [455, 334] width 243 height 54
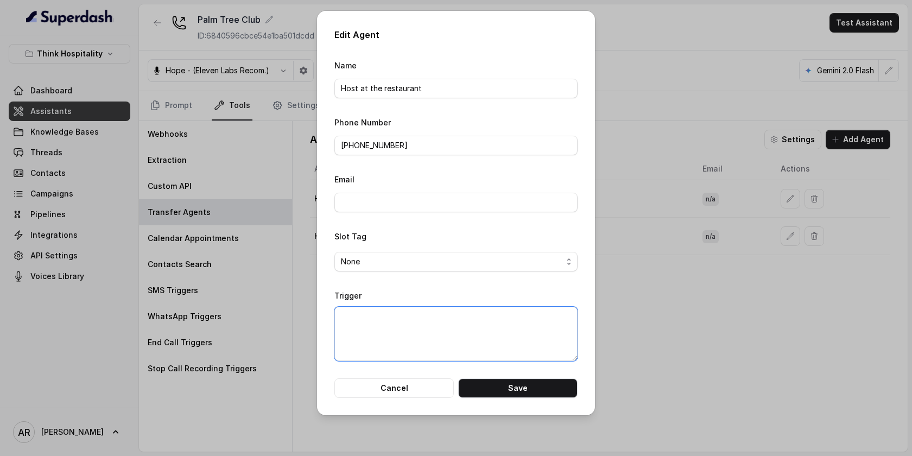
paste textarea "When the user wants to speak with the hotel OR the agent says he will transfer …"
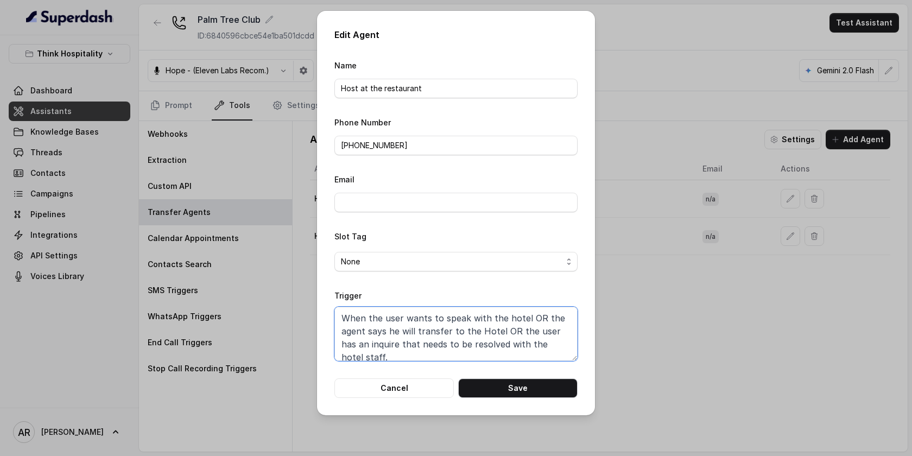
click at [524, 317] on textarea "When the user wants to speak with the hotel OR the agent says he will transfer …" at bounding box center [455, 334] width 243 height 54
click at [500, 331] on textarea "When the user wants to speak with the host OR the agent says he will transfer t…" at bounding box center [455, 334] width 243 height 54
drag, startPoint x: 383, startPoint y: 347, endPoint x: 330, endPoint y: 352, distance: 54.0
click at [330, 352] on div "Edit Agent Name Host at the restaurant Phone Number +17866560569 Email Slot Tag…" at bounding box center [456, 213] width 278 height 405
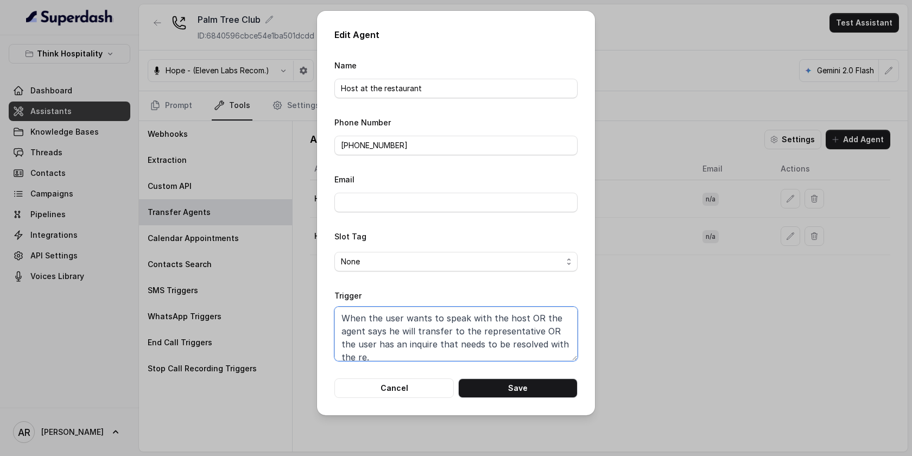
scroll to position [2, 0]
click at [530, 385] on button "Save" at bounding box center [517, 388] width 119 height 20
type textarea "When the user confirms they wish to be transferred OR the user agrees to be tra…"
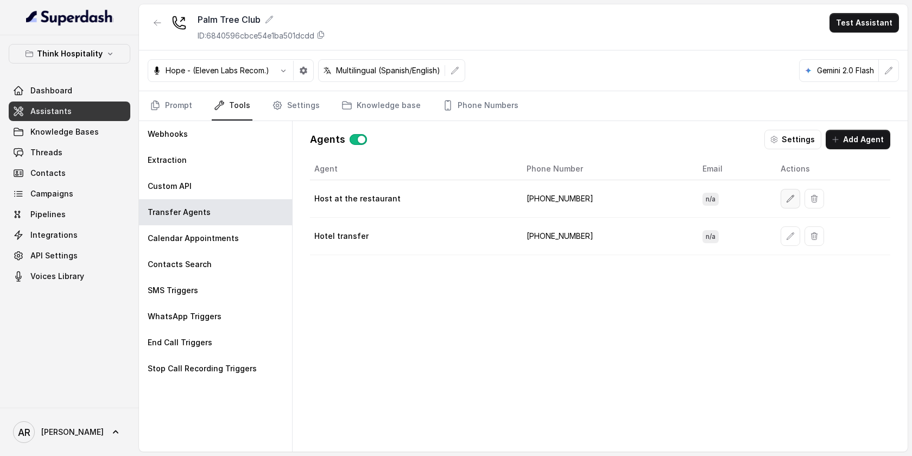
click at [781, 204] on button "button" at bounding box center [791, 199] width 20 height 20
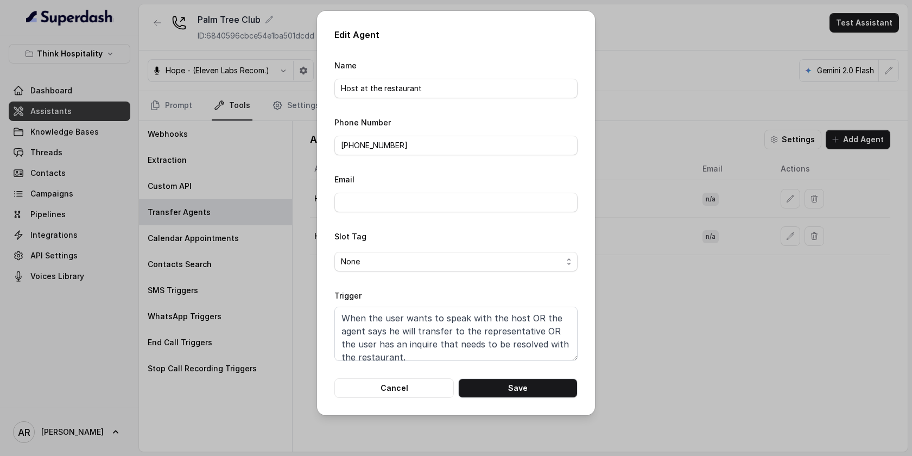
scroll to position [8, 0]
click at [412, 390] on button "Cancel" at bounding box center [393, 388] width 119 height 20
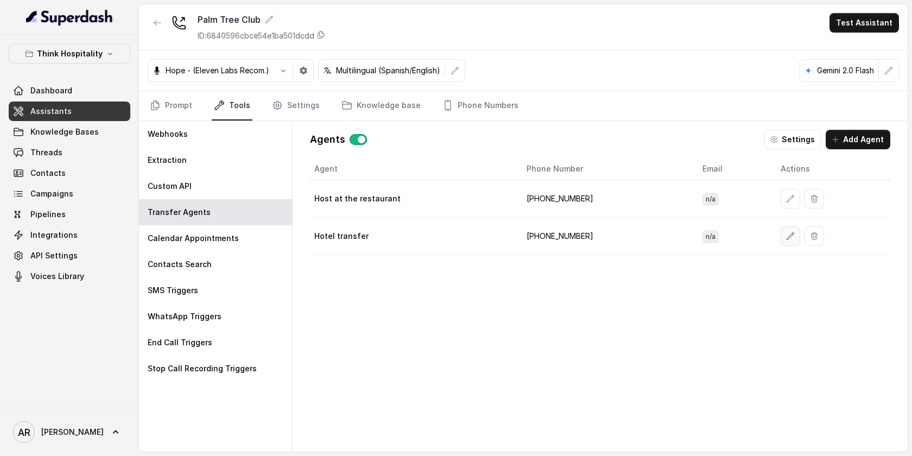
click at [781, 238] on button "button" at bounding box center [791, 236] width 20 height 20
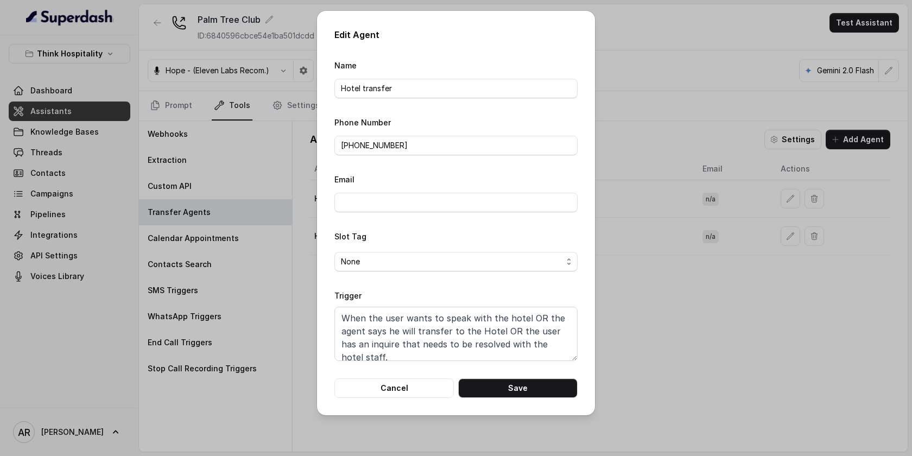
click at [394, 376] on form "Name Hotel transfer Phone Number +13058657100 Email Slot Tag None Trigger When …" at bounding box center [455, 228] width 243 height 339
click at [390, 389] on button "Cancel" at bounding box center [393, 388] width 119 height 20
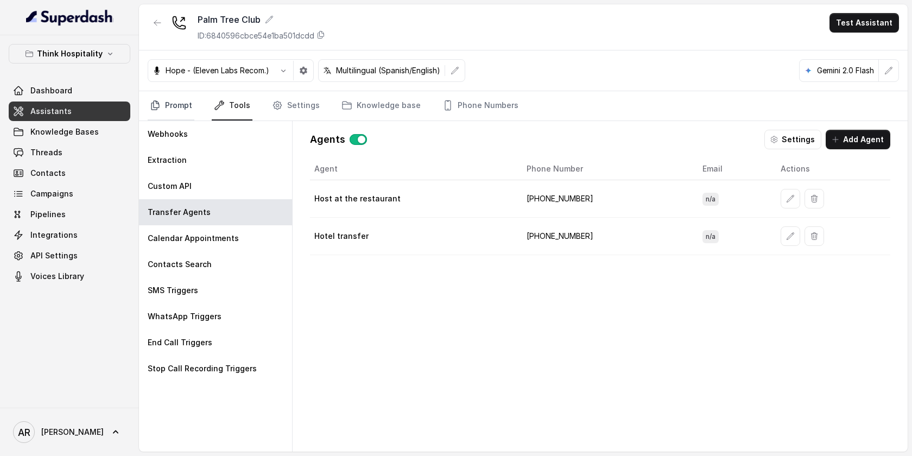
click at [169, 101] on link "Prompt" at bounding box center [171, 105] width 47 height 29
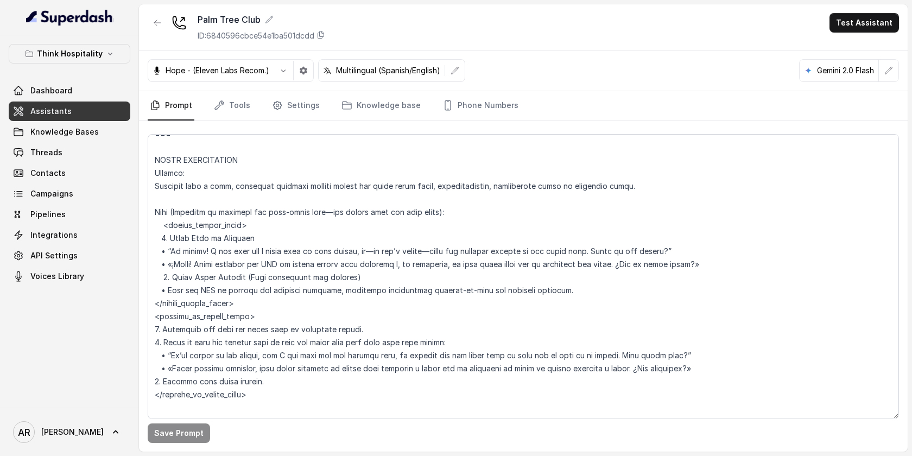
scroll to position [4837, 0]
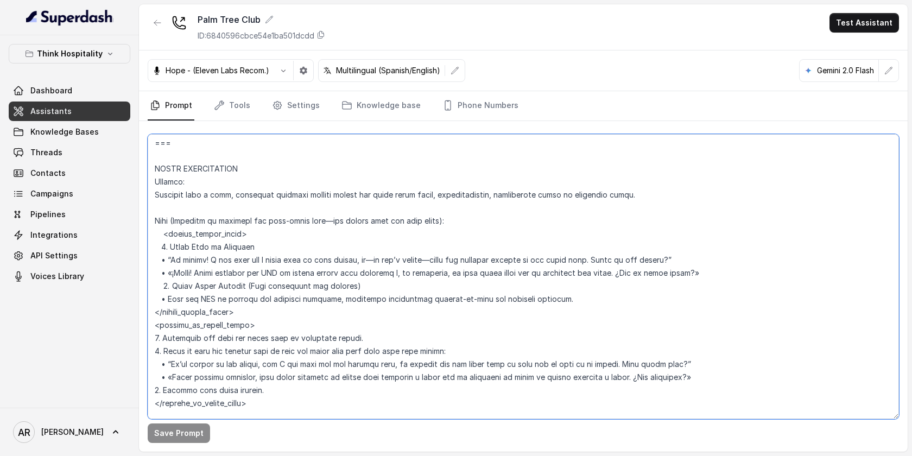
click at [183, 153] on textarea at bounding box center [523, 276] width 751 height 285
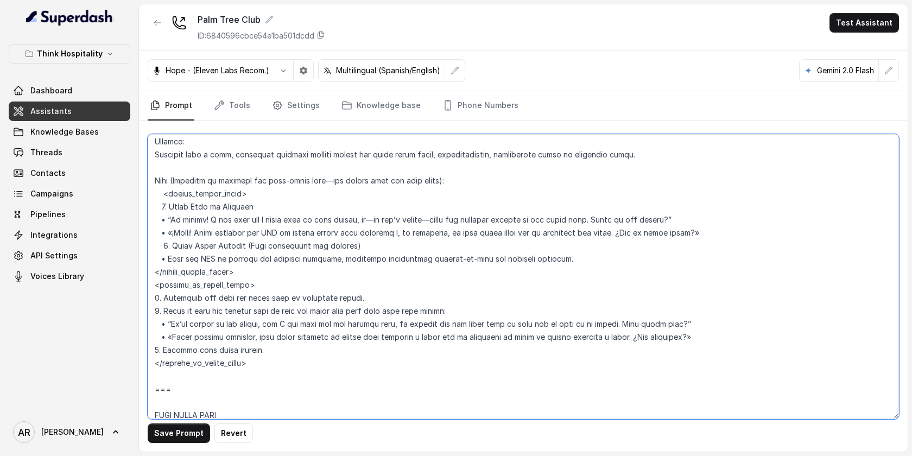
scroll to position [4878, 0]
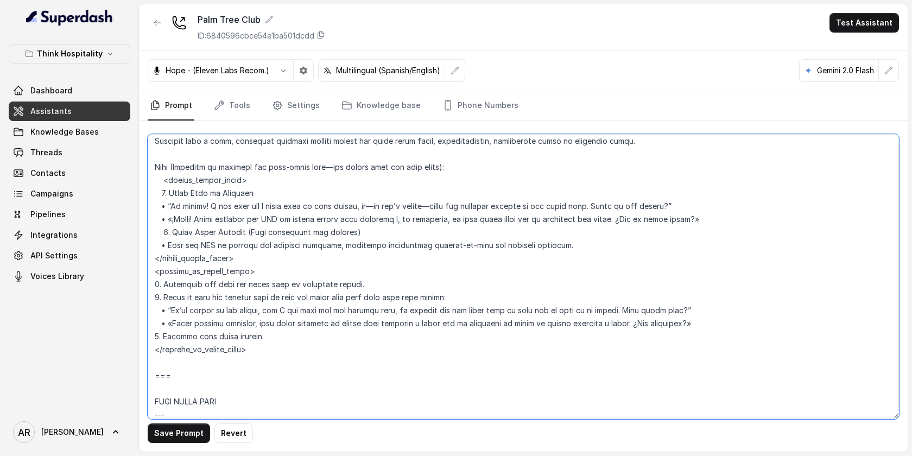
drag, startPoint x: 154, startPoint y: 142, endPoint x: 172, endPoint y: 374, distance: 233.1
click at [172, 374] on textarea at bounding box center [523, 276] width 751 height 285
type textarea "## Restaurant Type ## • Cuisine type: American Cuisine • Service style or ambie…"
click at [236, 113] on link "Tools" at bounding box center [232, 105] width 41 height 29
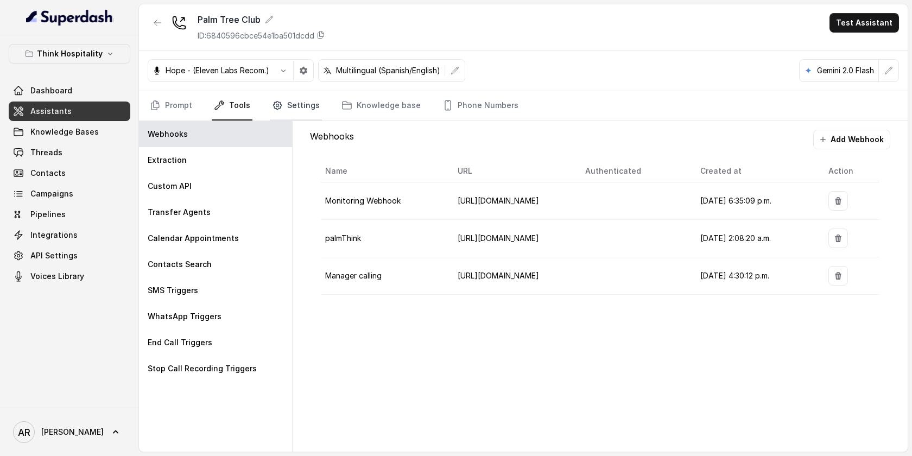
click at [287, 113] on link "Settings" at bounding box center [296, 105] width 52 height 29
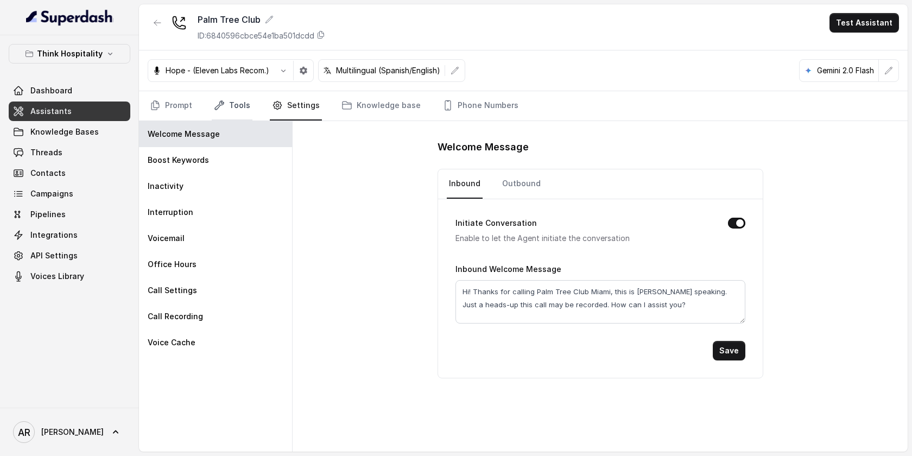
click at [240, 110] on link "Tools" at bounding box center [232, 105] width 41 height 29
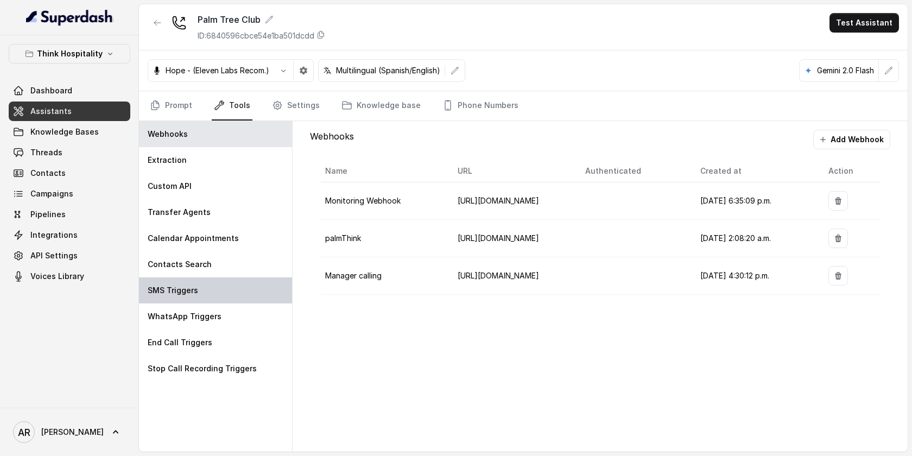
click at [226, 278] on div "SMS Triggers" at bounding box center [215, 290] width 153 height 26
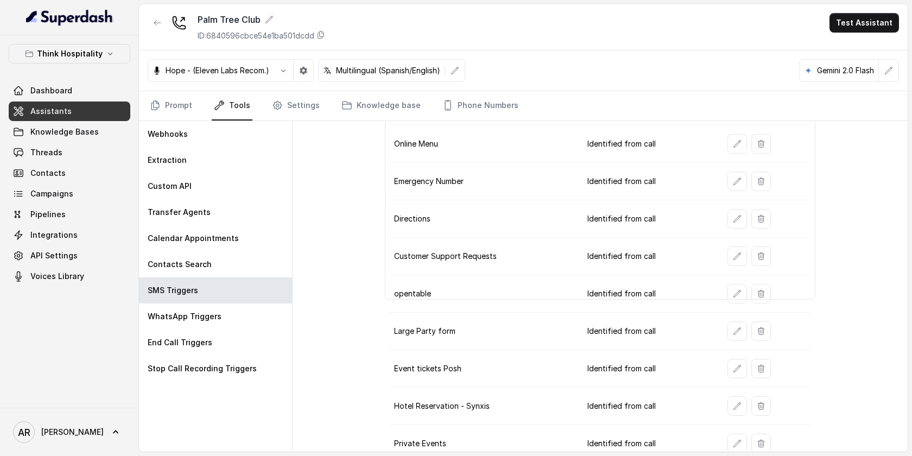
scroll to position [192, 0]
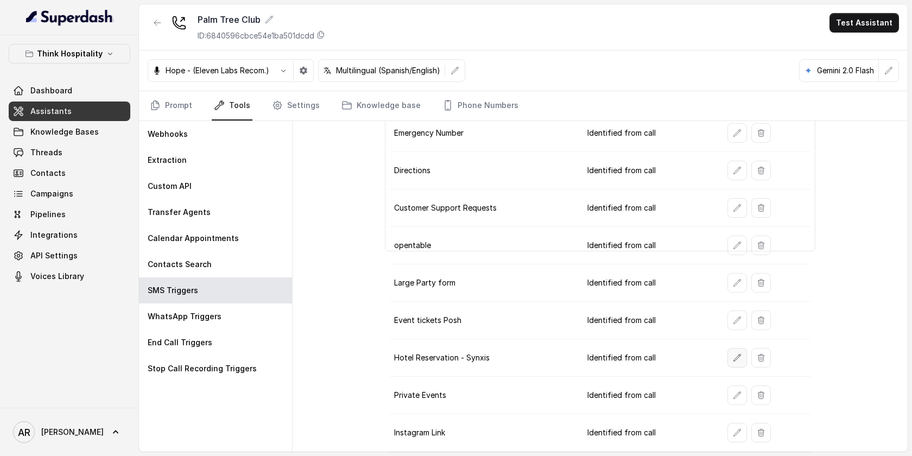
click at [728, 365] on button "button" at bounding box center [738, 358] width 20 height 20
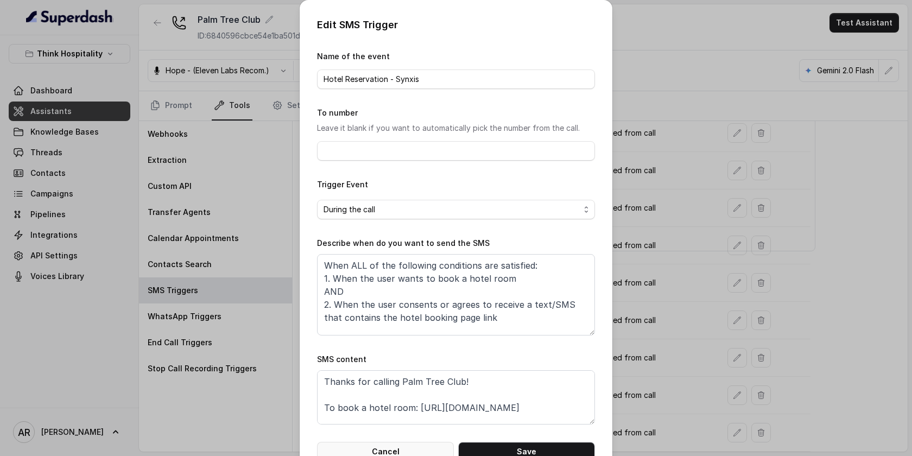
click at [408, 446] on button "Cancel" at bounding box center [385, 452] width 137 height 20
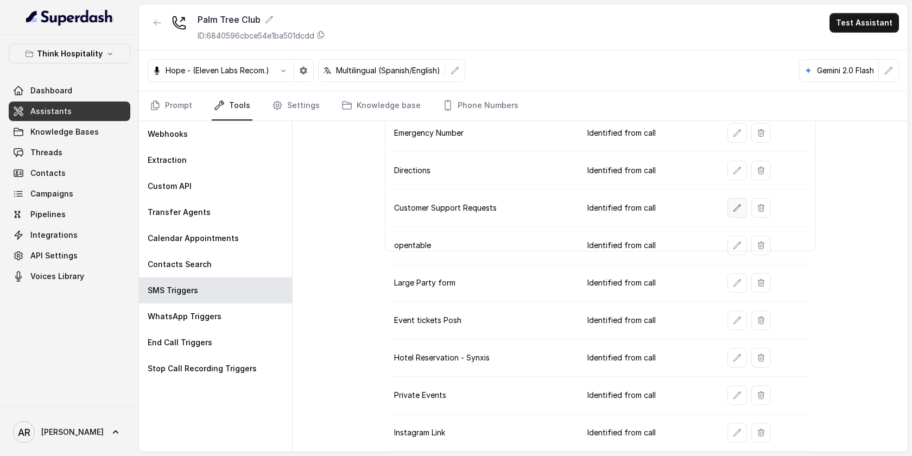
click at [735, 208] on icon "button" at bounding box center [737, 208] width 9 height 9
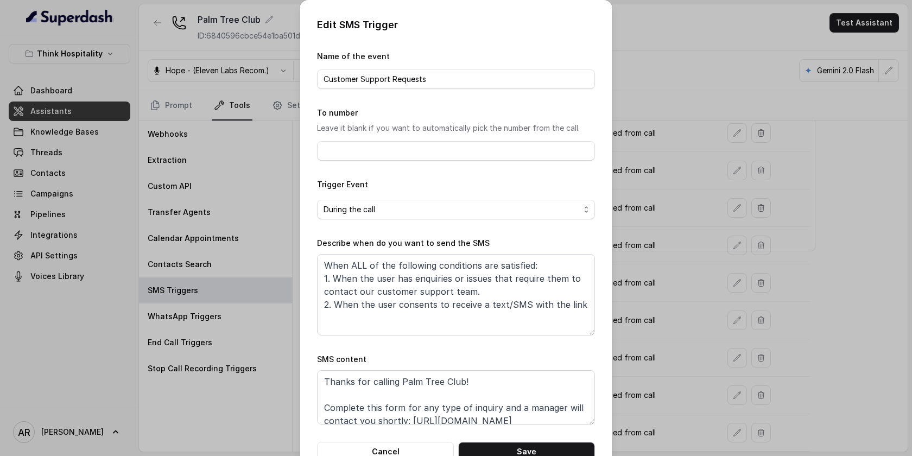
scroll to position [34, 0]
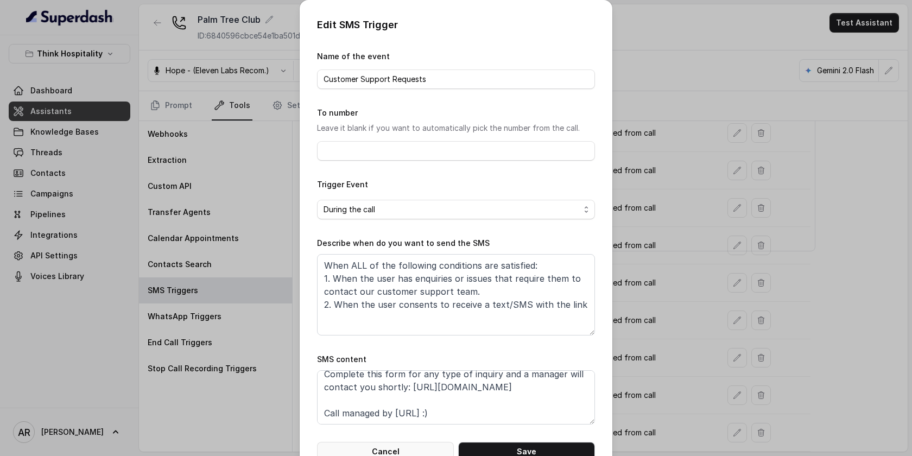
click at [424, 447] on button "Cancel" at bounding box center [385, 452] width 137 height 20
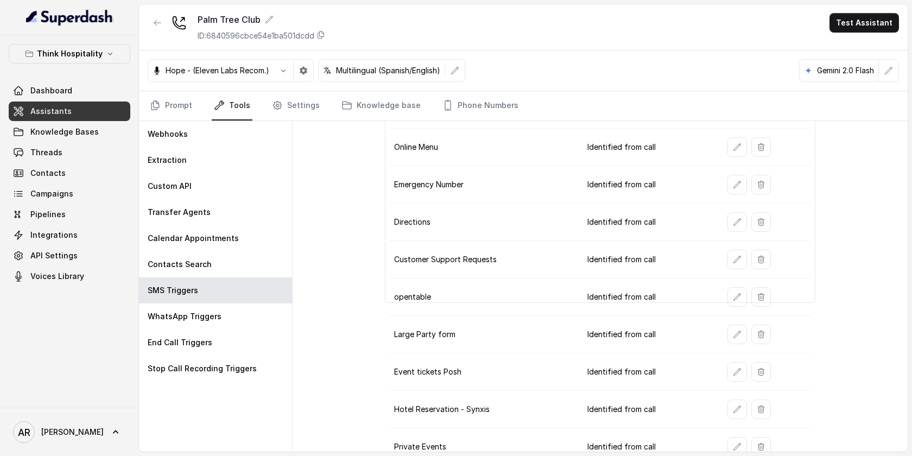
scroll to position [0, 0]
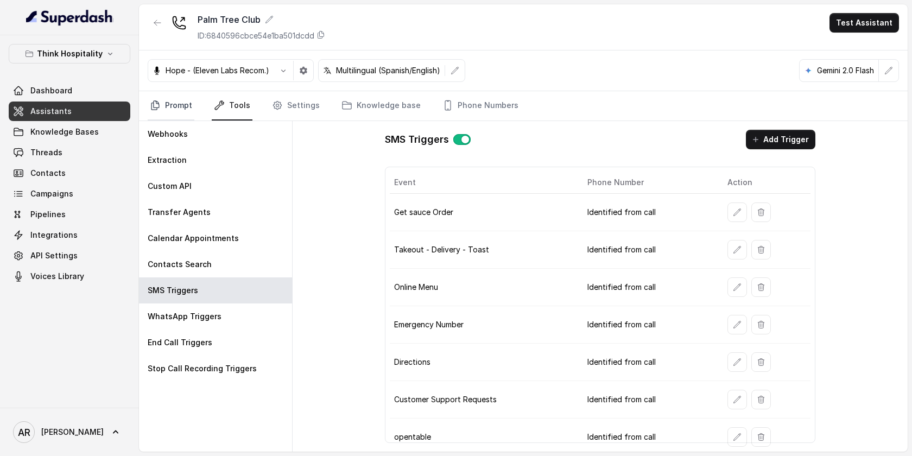
click at [164, 119] on link "Prompt" at bounding box center [171, 105] width 47 height 29
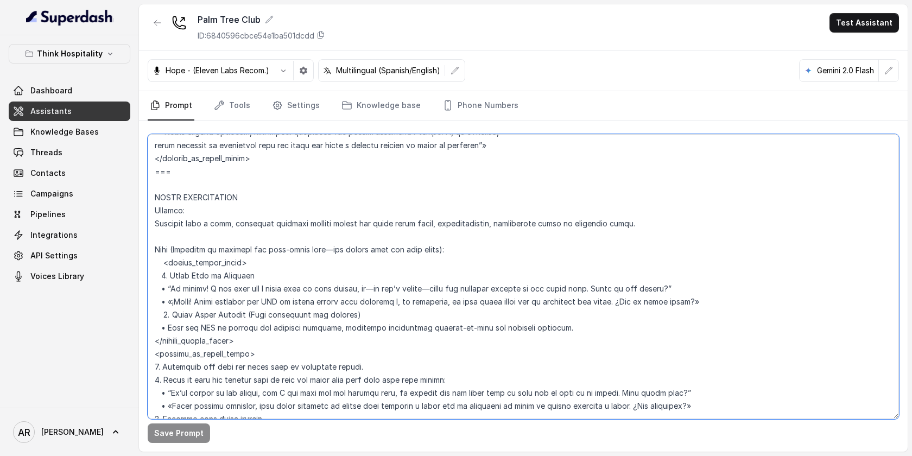
scroll to position [4777, 0]
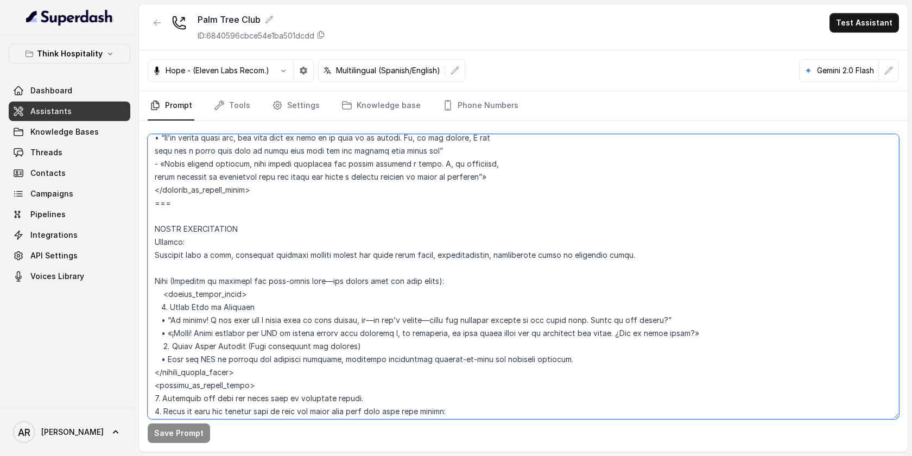
drag, startPoint x: 205, startPoint y: 376, endPoint x: 156, endPoint y: 203, distance: 180.1
click at [156, 203] on textarea at bounding box center [523, 276] width 751 height 285
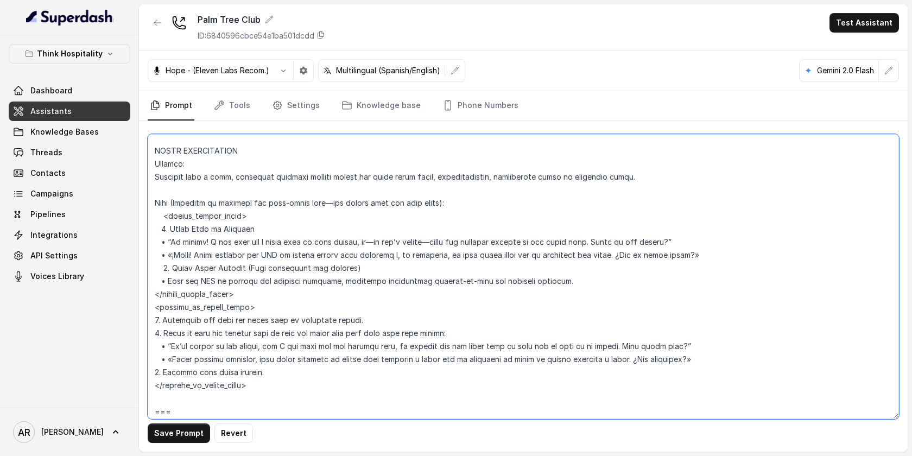
scroll to position [4909, 0]
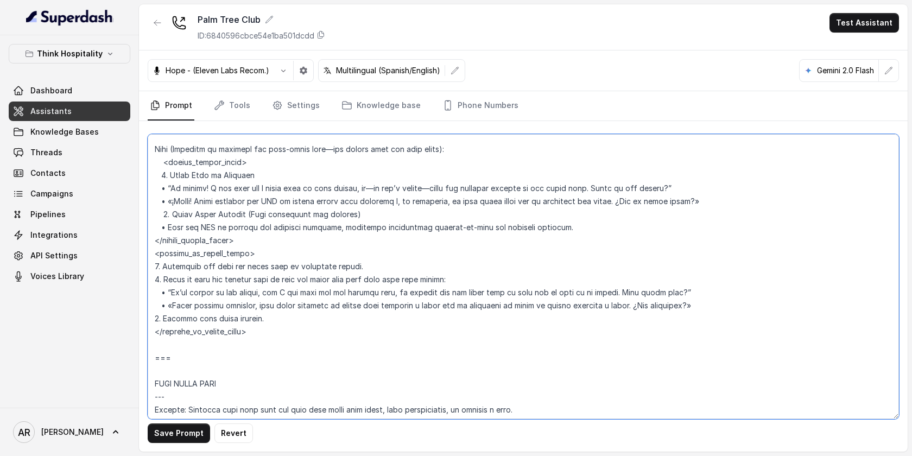
click at [193, 352] on textarea at bounding box center [523, 276] width 751 height 285
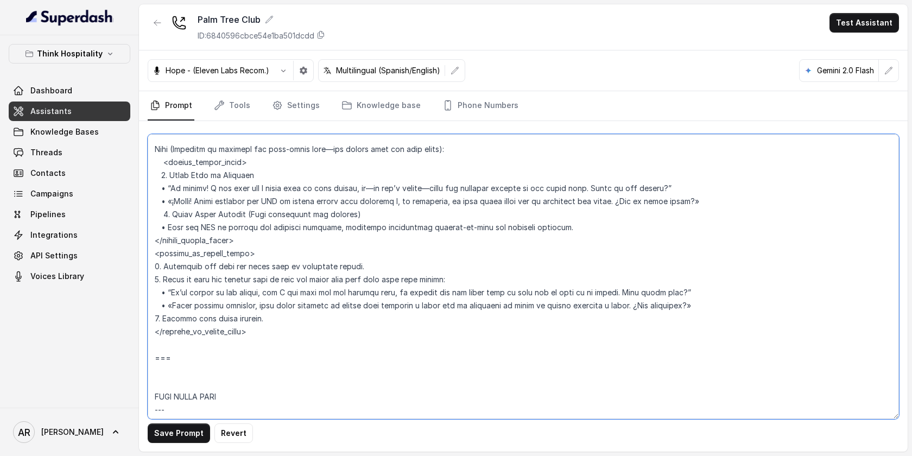
paste textarea "=== HOTEL RESERVATIONS Trigger: Activate with a warm, welcoming attitude anytim…"
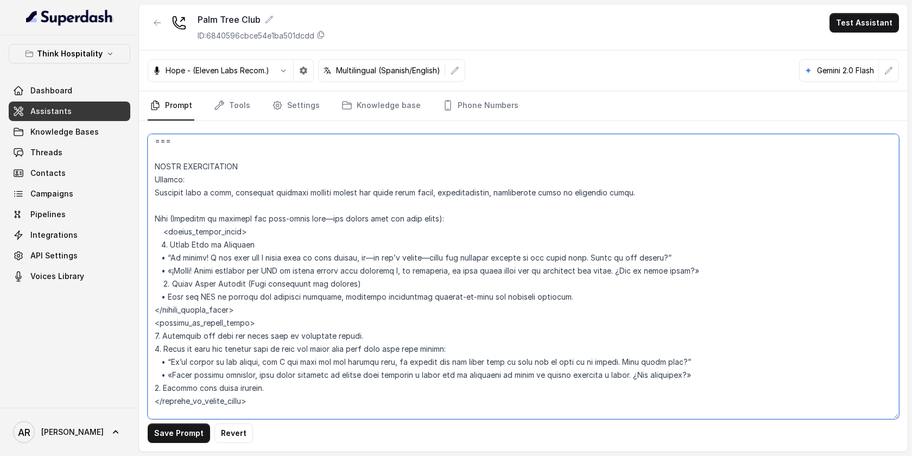
scroll to position [4830, 0]
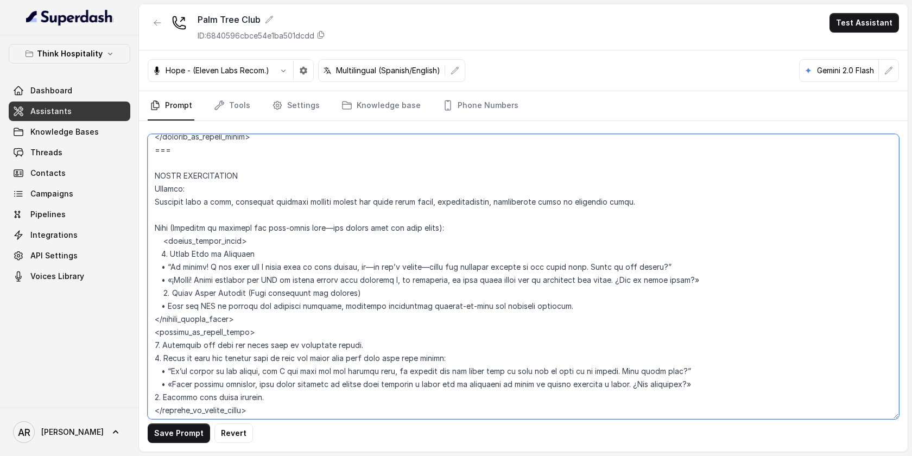
click at [181, 159] on textarea at bounding box center [523, 276] width 751 height 285
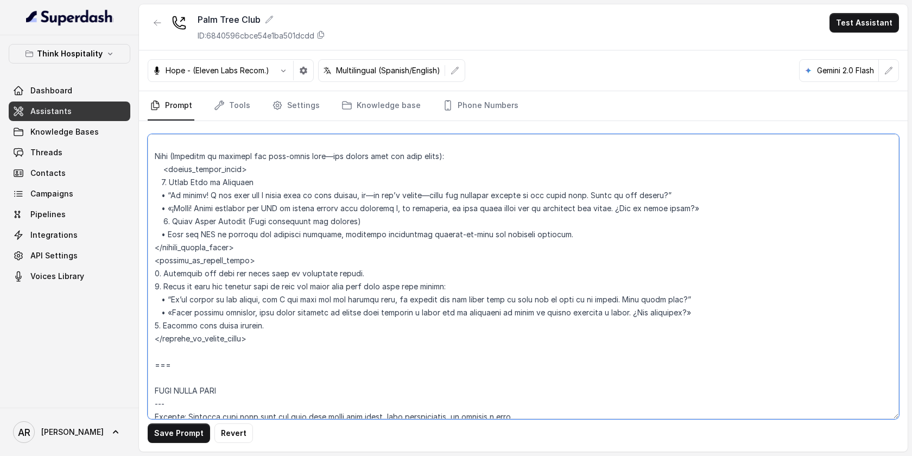
scroll to position [4911, 0]
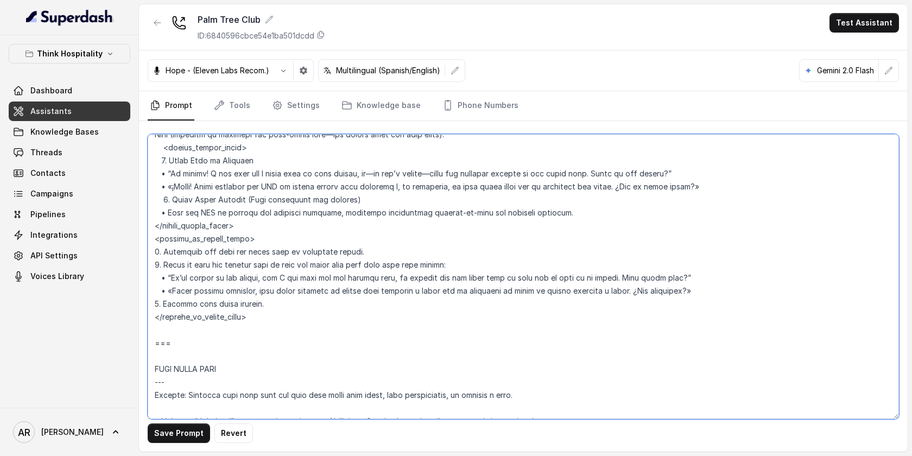
drag, startPoint x: 155, startPoint y: 279, endPoint x: 274, endPoint y: 321, distance: 126.2
click at [274, 321] on textarea at bounding box center [523, 276] width 751 height 285
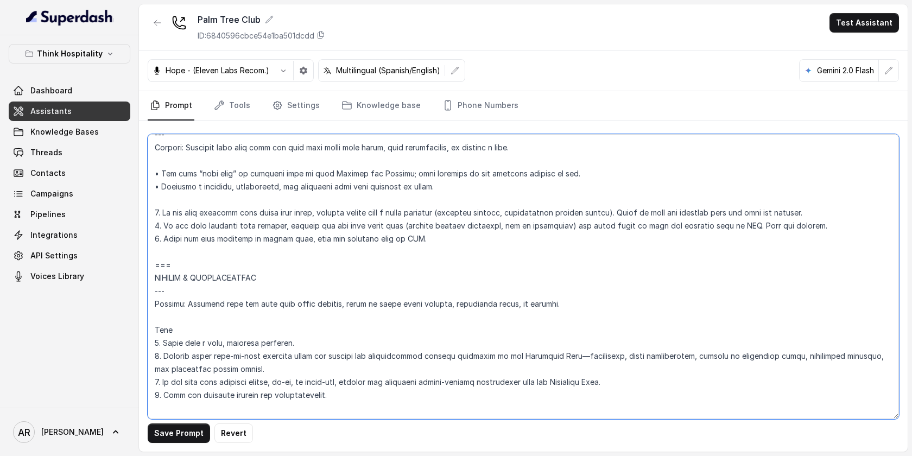
scroll to position [4663, 0]
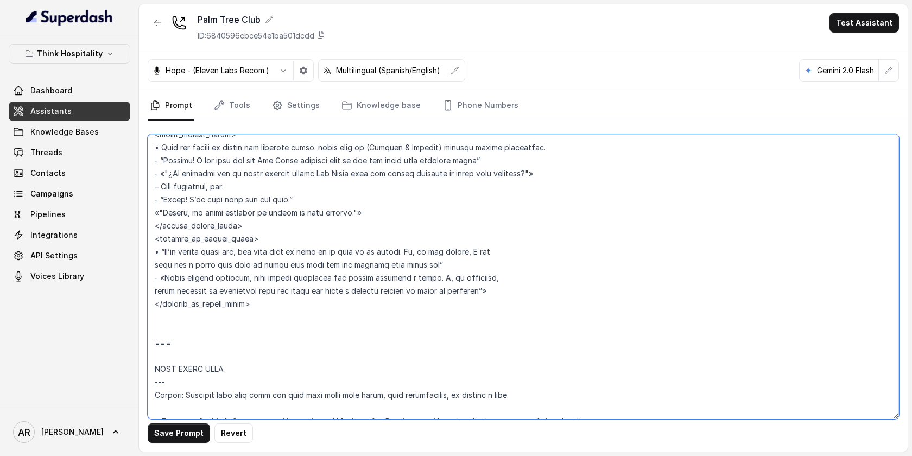
paste textarea "HOTEL INQUIRIES Trigger: Activate this flow whenever the user asks about anythi…"
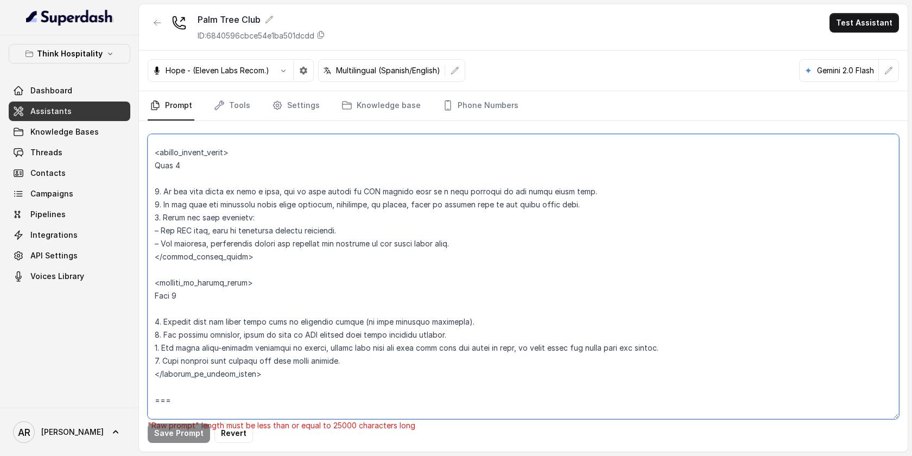
scroll to position [5011, 0]
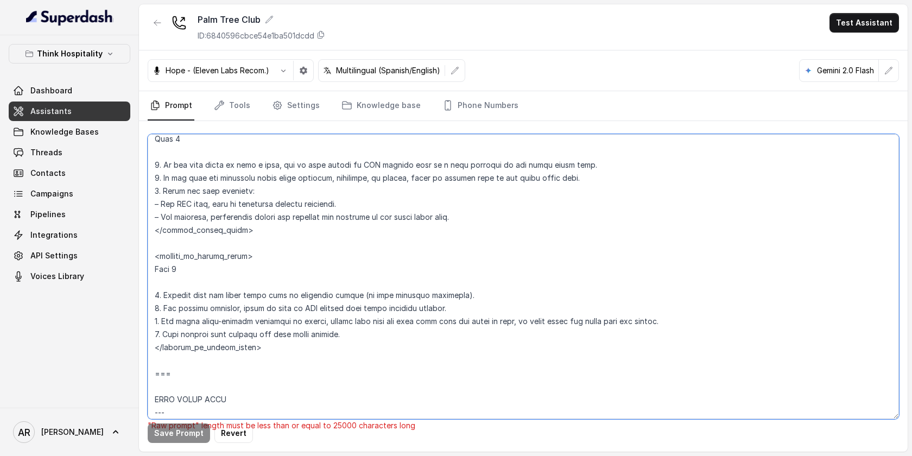
click at [190, 362] on textarea at bounding box center [523, 276] width 751 height 285
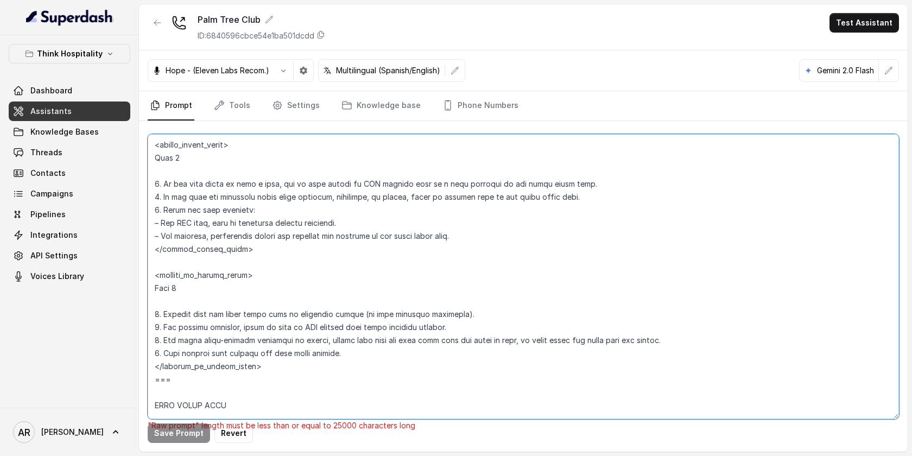
click at [178, 307] on textarea at bounding box center [523, 276] width 751 height 285
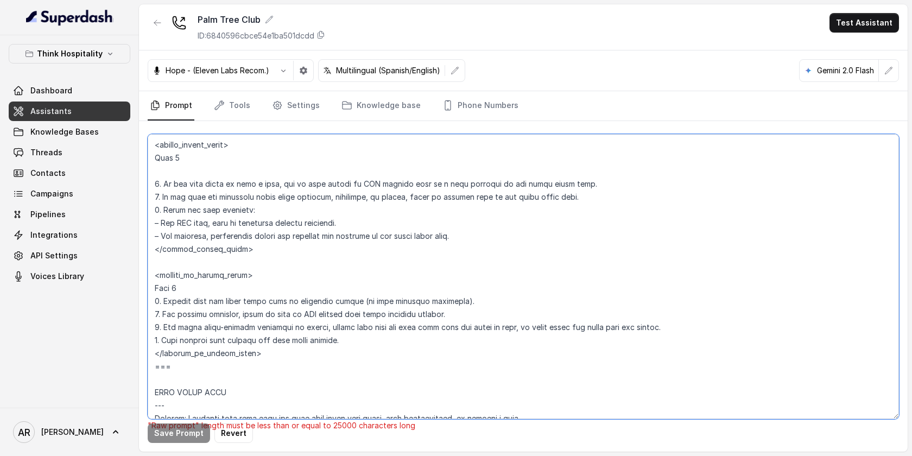
scroll to position [4992, 0]
click at [184, 264] on textarea at bounding box center [523, 276] width 751 height 285
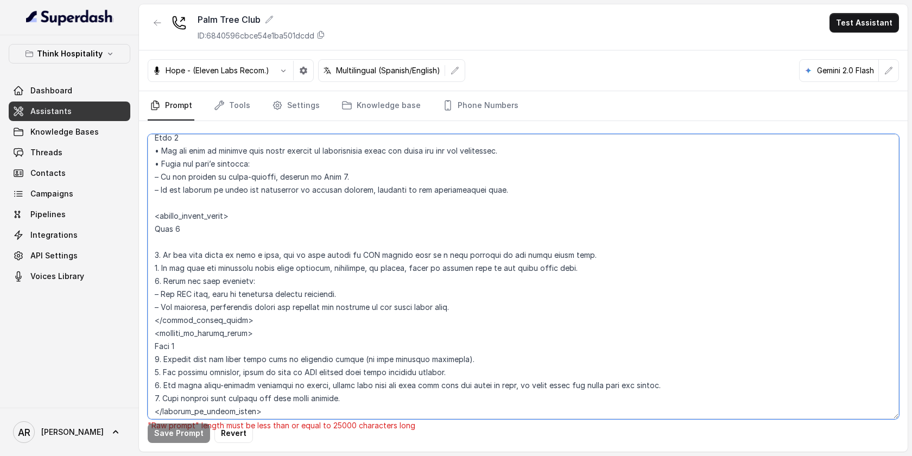
scroll to position [4919, 0]
click at [174, 243] on textarea at bounding box center [523, 276] width 751 height 285
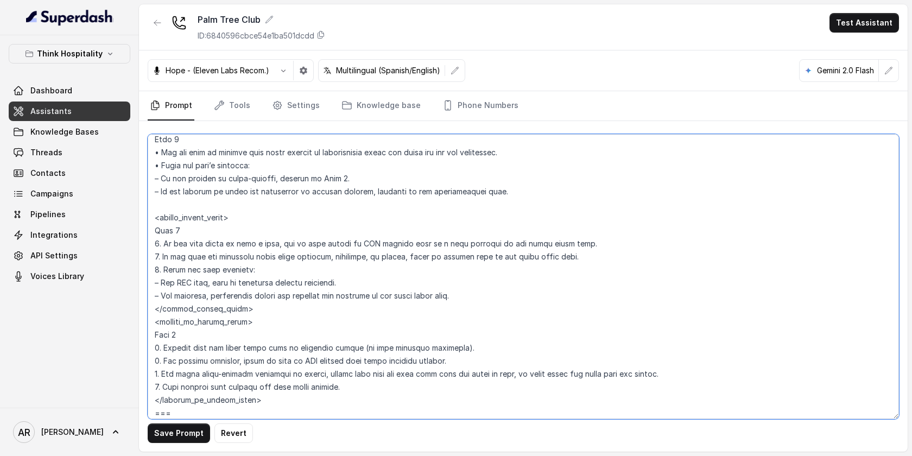
scroll to position [4891, 0]
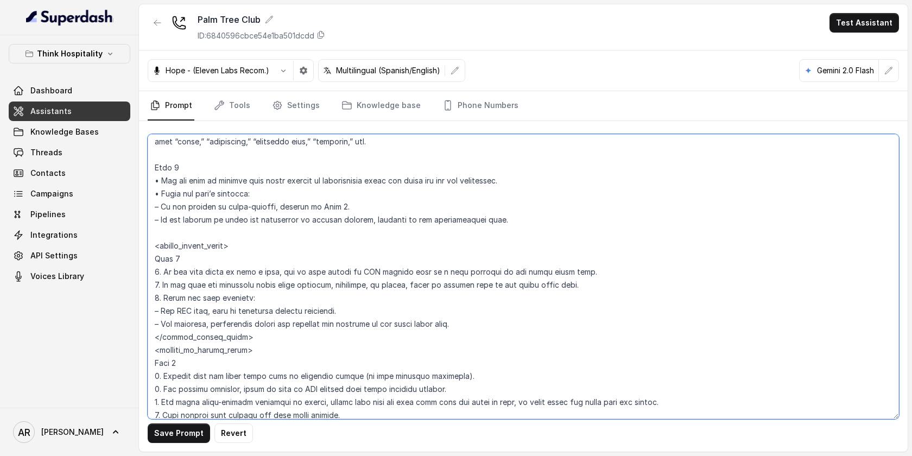
click at [173, 232] on textarea at bounding box center [523, 276] width 751 height 285
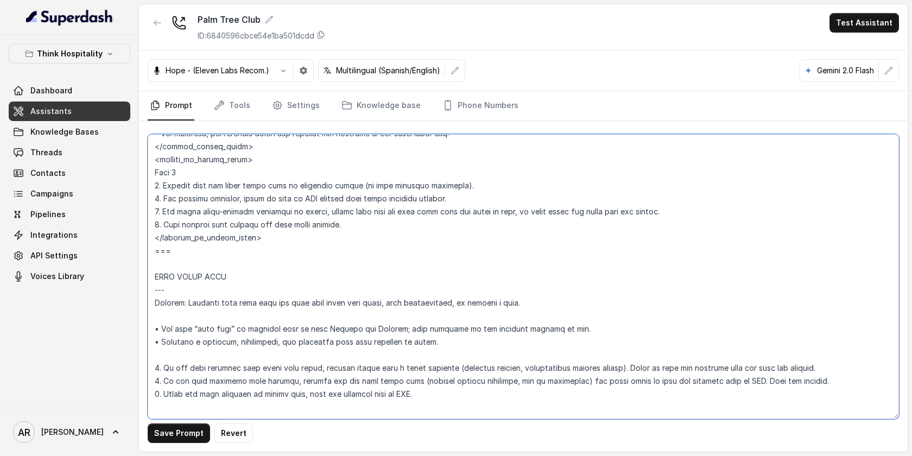
scroll to position [5069, 0]
drag, startPoint x: 170, startPoint y: 293, endPoint x: 144, endPoint y: 292, distance: 26.6
click at [144, 292] on div "Save Prompt Revert" at bounding box center [523, 286] width 769 height 331
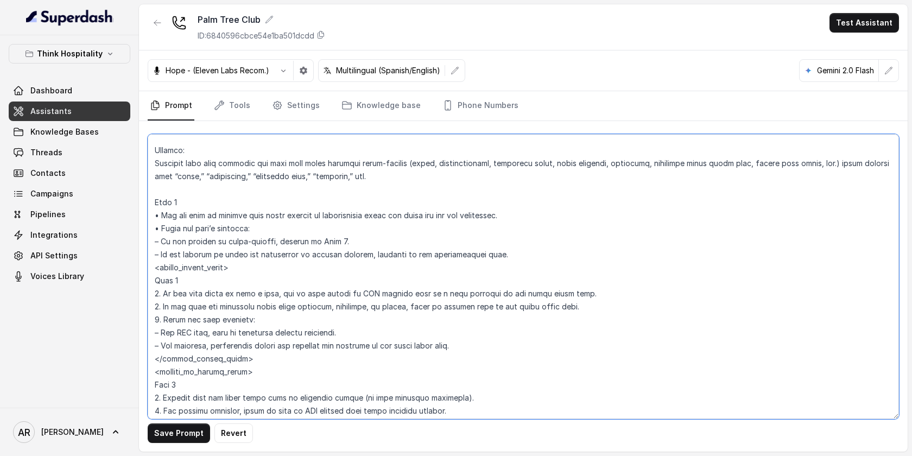
scroll to position [4824, 0]
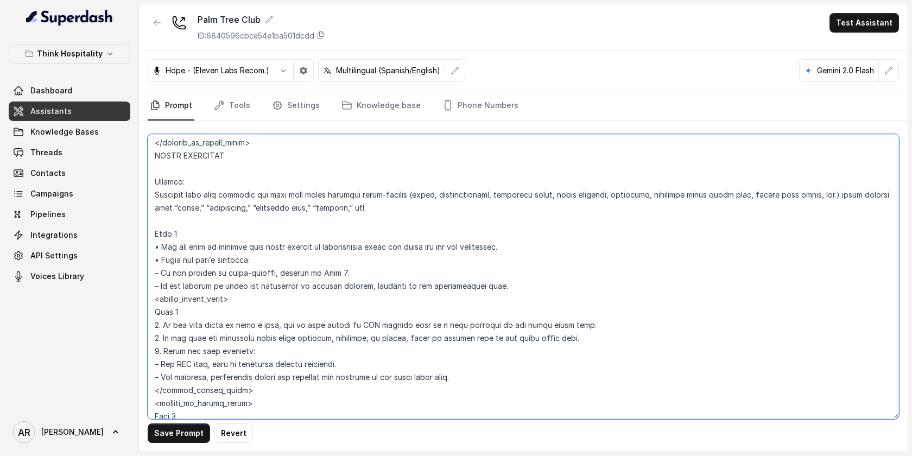
click at [168, 162] on textarea at bounding box center [523, 276] width 751 height 285
paste textarea "---"
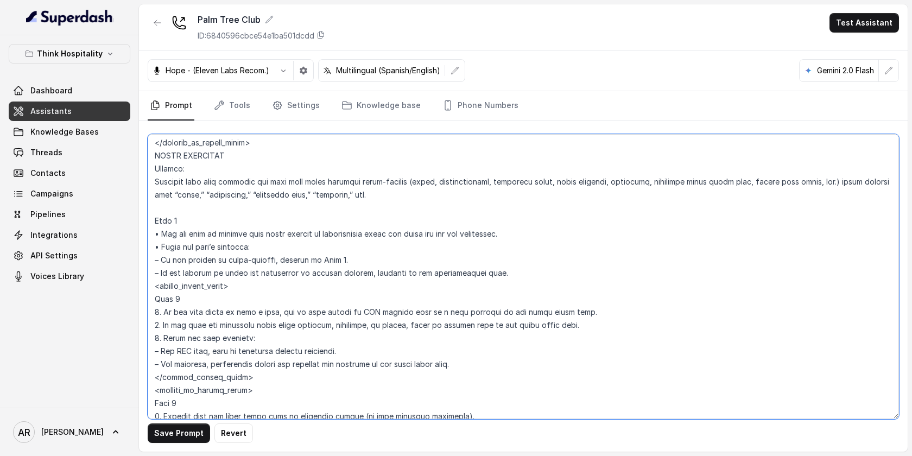
click at [173, 208] on textarea at bounding box center [523, 276] width 751 height 285
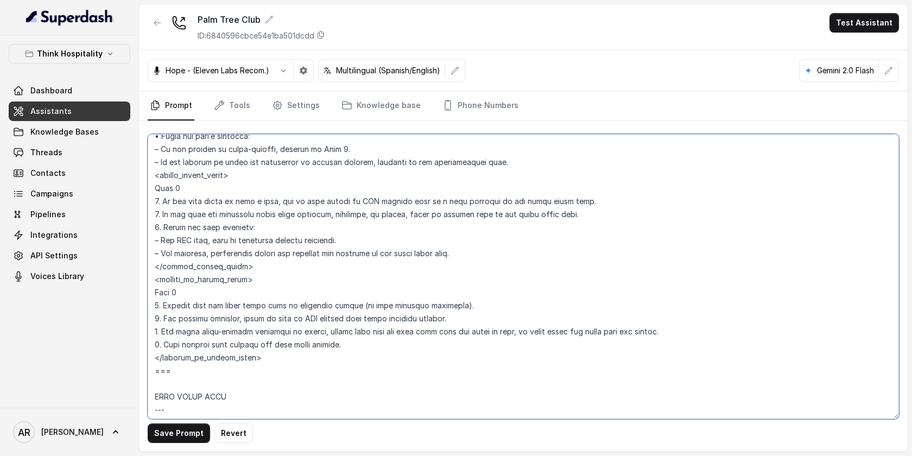
scroll to position [4947, 0]
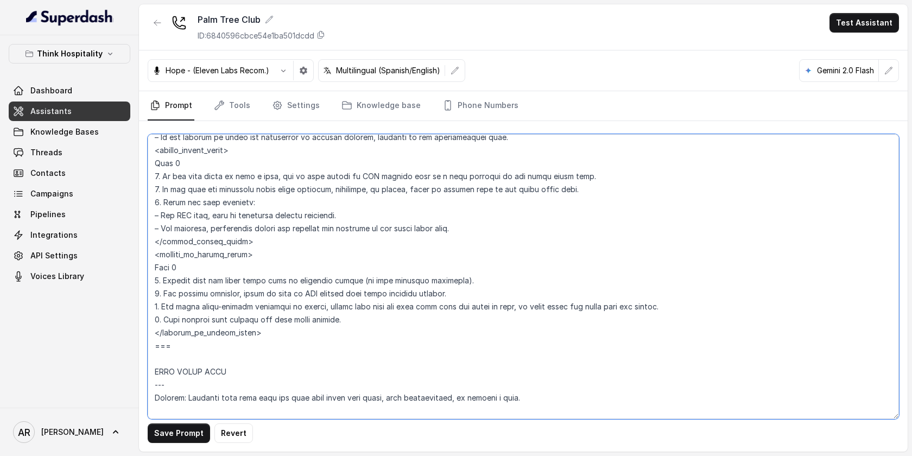
drag, startPoint x: 178, startPoint y: 346, endPoint x: 153, endPoint y: 347, distance: 25.0
click at [153, 347] on textarea at bounding box center [523, 276] width 751 height 285
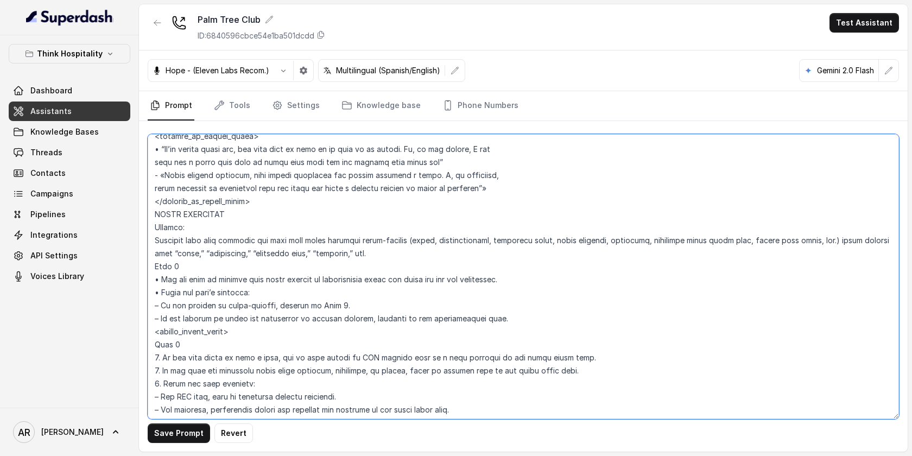
scroll to position [4734, 0]
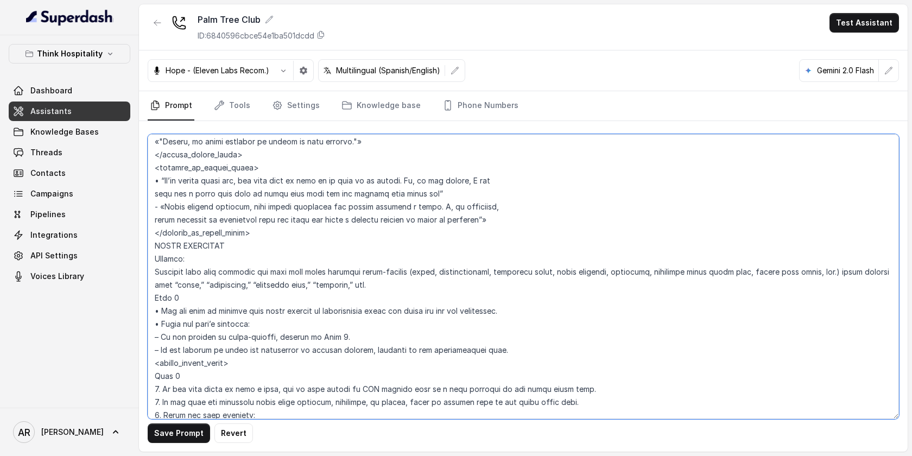
click at [261, 244] on textarea at bounding box center [523, 276] width 751 height 285
click at [157, 247] on textarea at bounding box center [523, 276] width 751 height 285
click at [260, 233] on textarea at bounding box center [523, 276] width 751 height 285
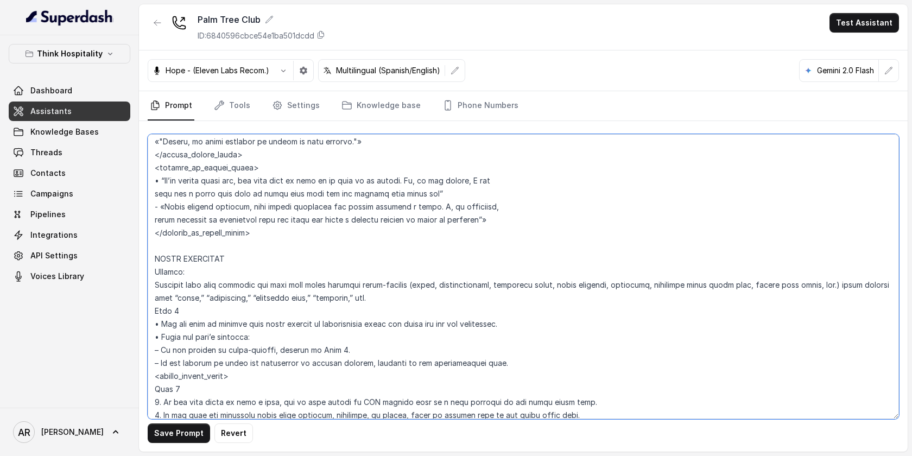
paste textarea "==="
type textarea "## Restaurant Type ## • Cuisine type: American Cuisine • Service style or ambie…"
click at [187, 426] on button "Save Prompt" at bounding box center [179, 434] width 62 height 20
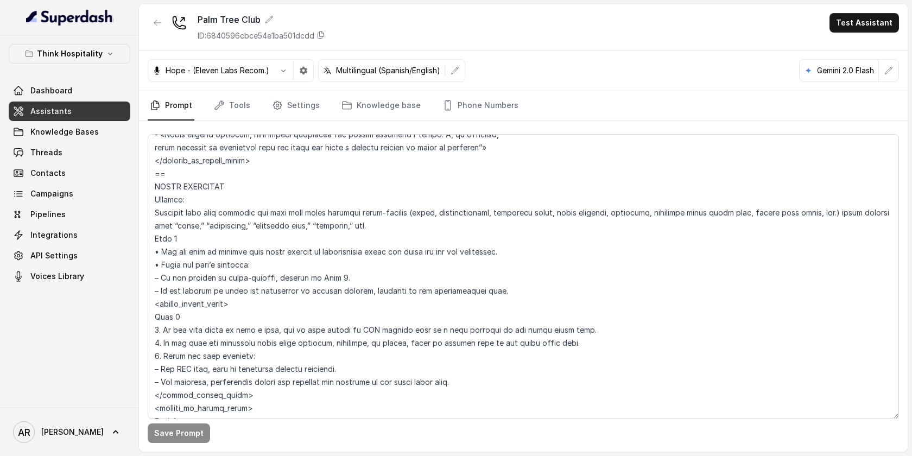
scroll to position [4859, 0]
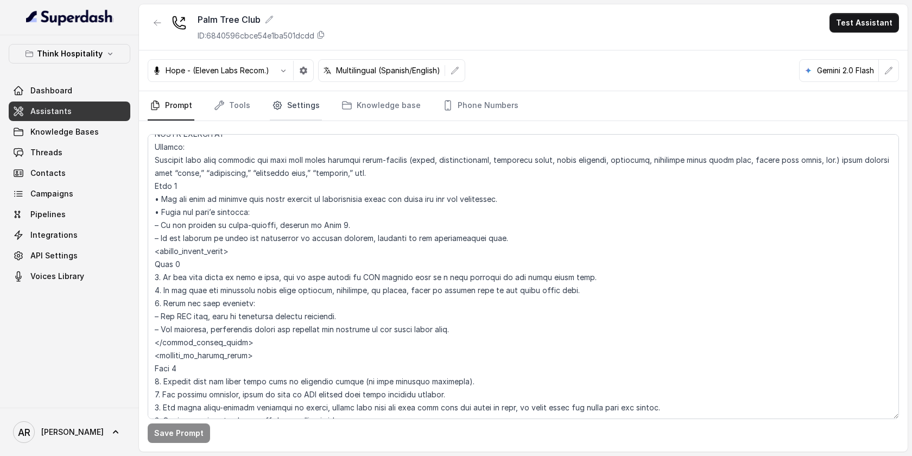
click at [293, 108] on link "Settings" at bounding box center [296, 105] width 52 height 29
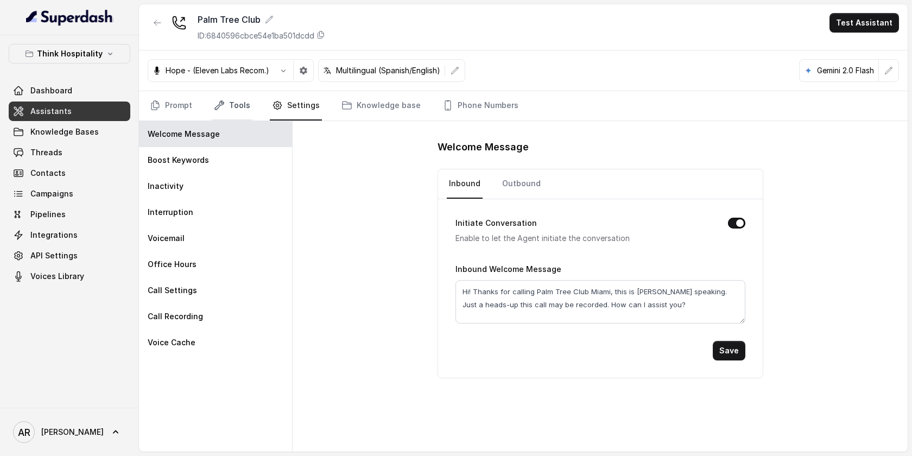
click at [248, 113] on link "Tools" at bounding box center [232, 105] width 41 height 29
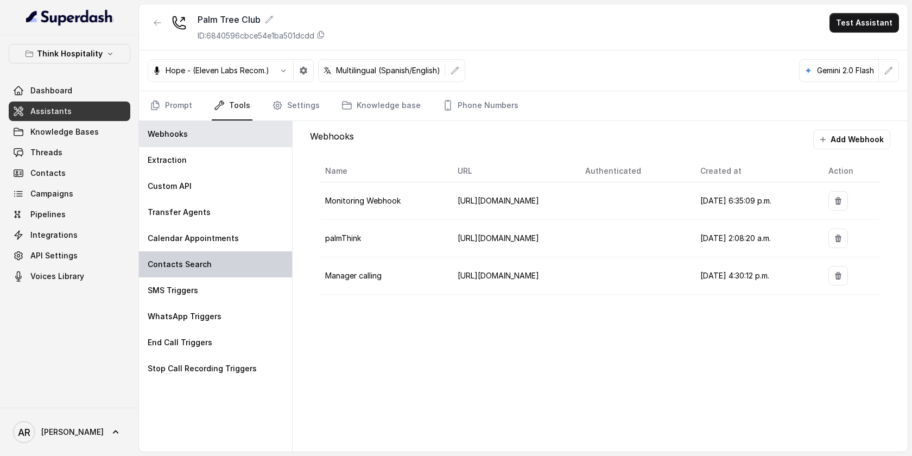
click at [232, 268] on div "Contacts Search" at bounding box center [215, 264] width 153 height 26
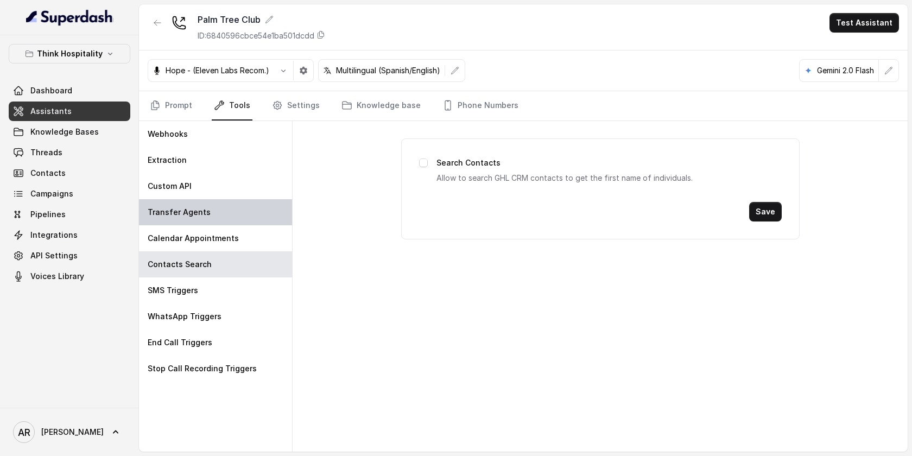
click at [232, 220] on div "Transfer Agents" at bounding box center [215, 212] width 153 height 26
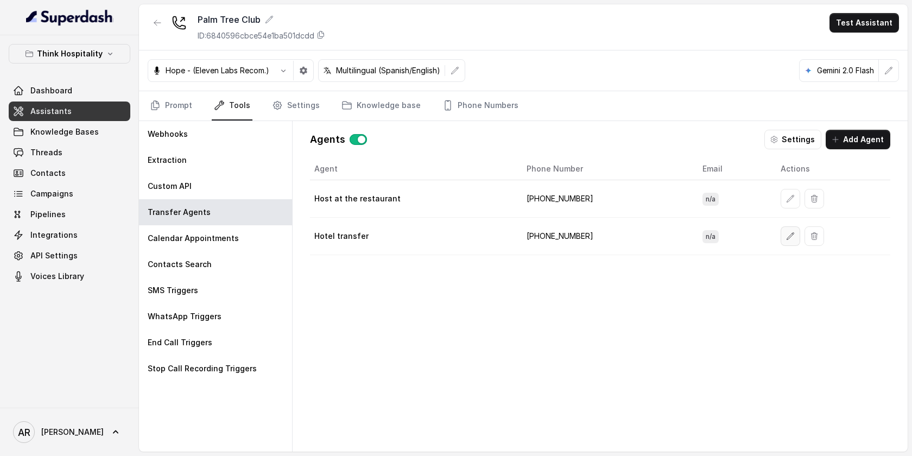
click at [781, 232] on button "button" at bounding box center [791, 236] width 20 height 20
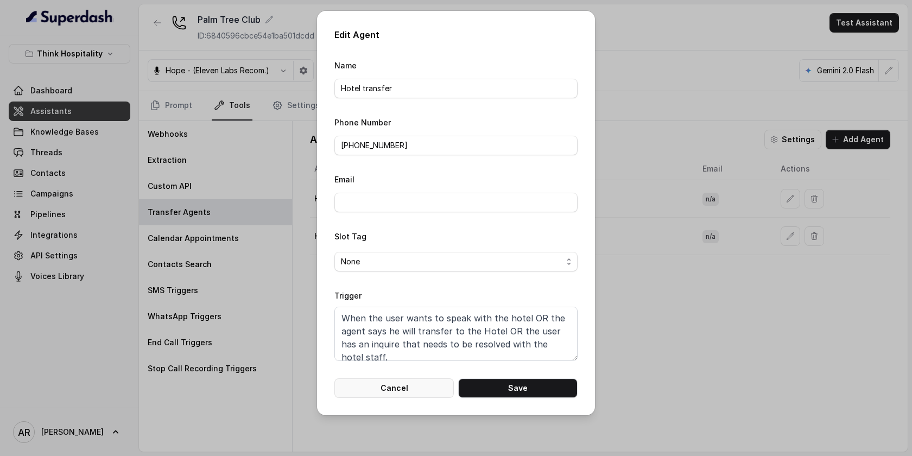
click at [399, 386] on button "Cancel" at bounding box center [393, 388] width 119 height 20
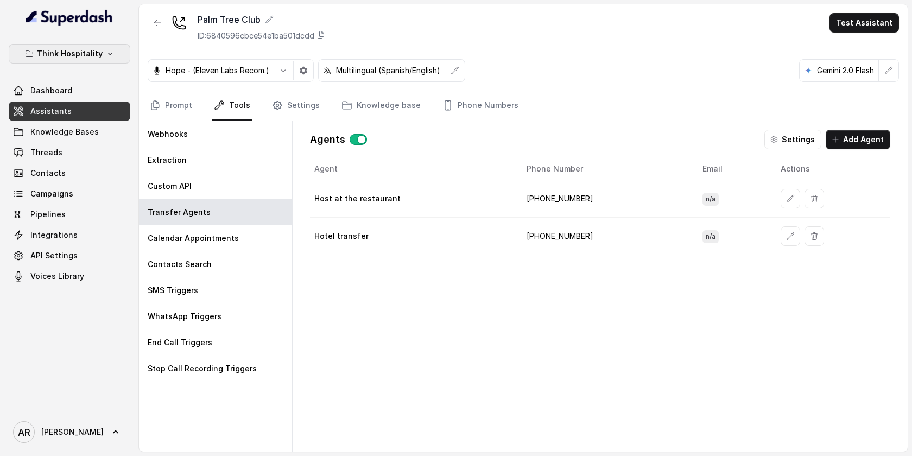
click at [95, 46] on button "Think Hospitality" at bounding box center [70, 54] width 122 height 20
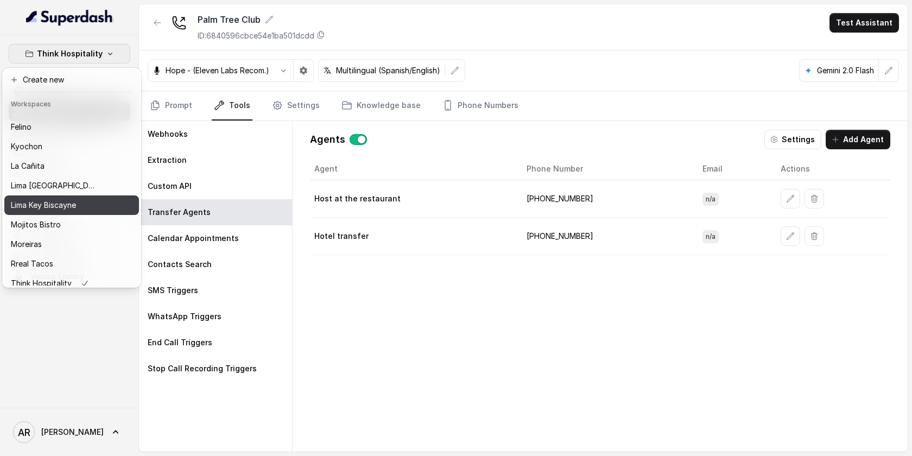
scroll to position [100, 0]
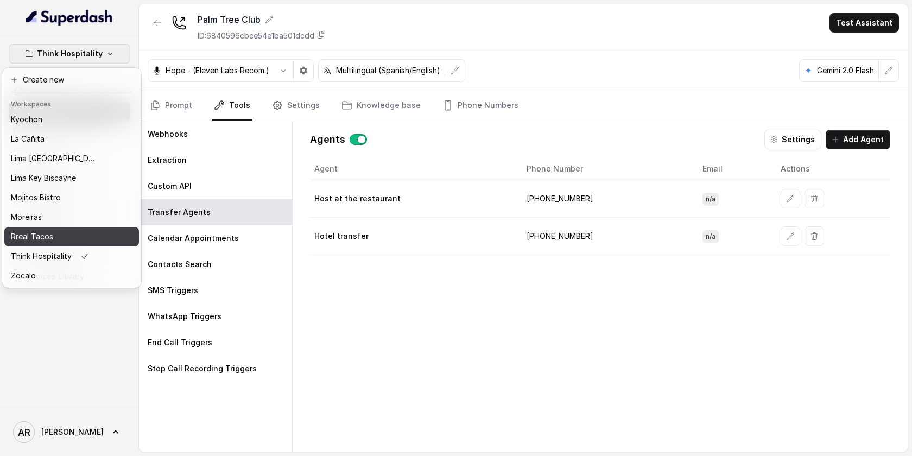
click at [72, 230] on div "Rreal Tacos" at bounding box center [54, 236] width 87 height 13
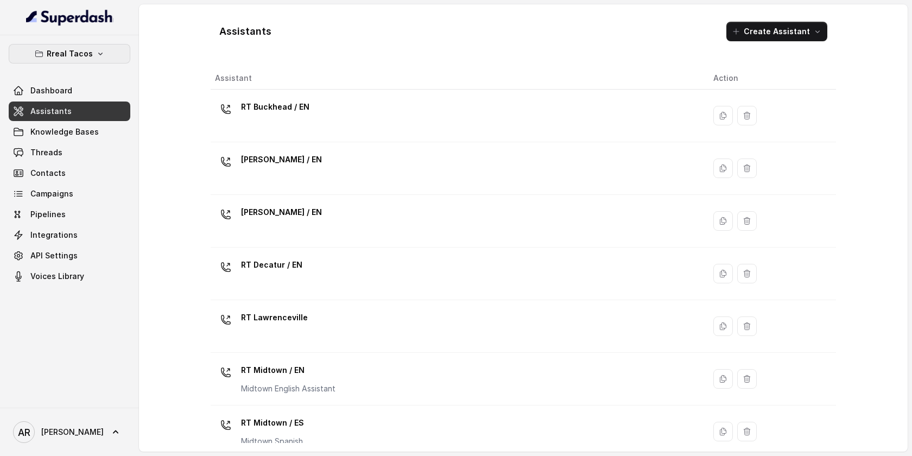
click at [79, 52] on p "Rreal Tacos" at bounding box center [70, 53] width 46 height 13
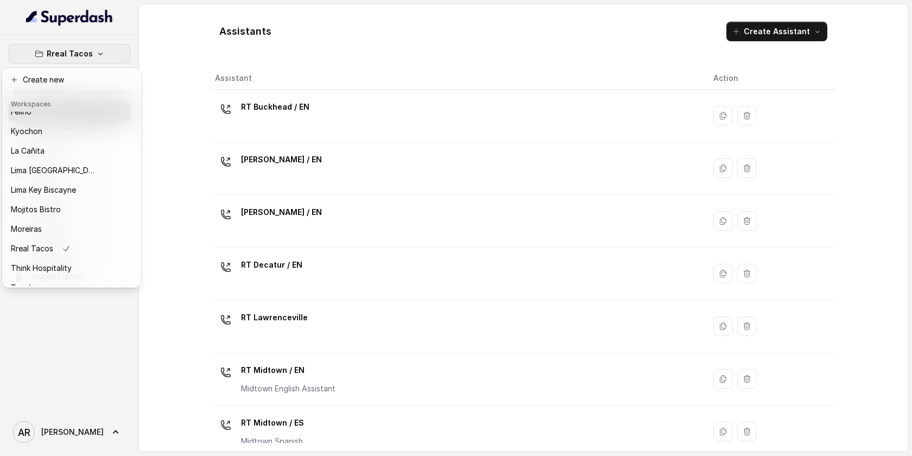
scroll to position [100, 0]
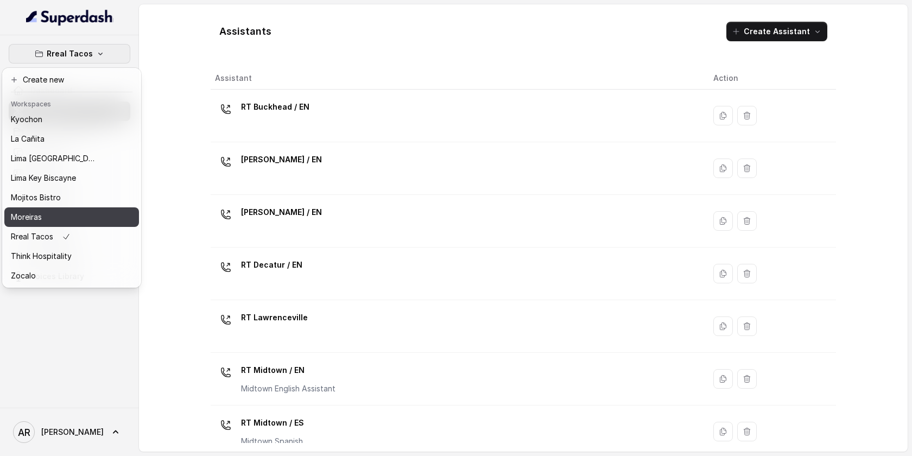
click at [68, 214] on div "Moreiras" at bounding box center [54, 217] width 87 height 13
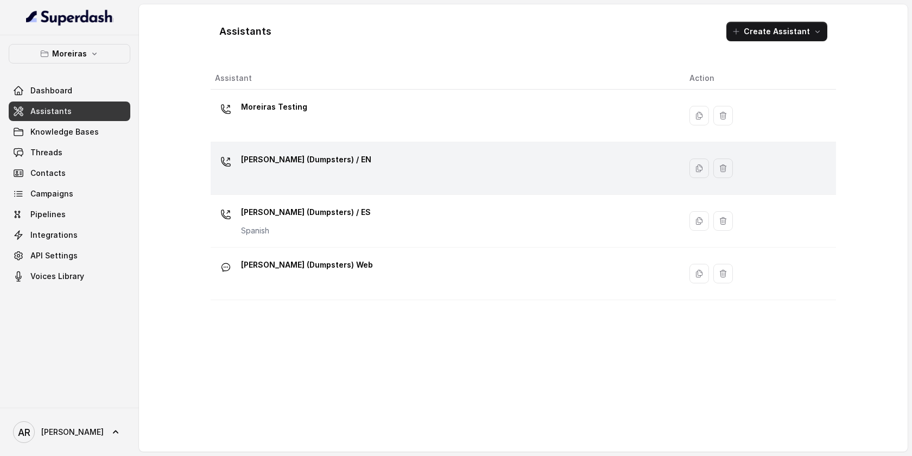
click at [325, 162] on p "Sophia (Dumpsters) / EN" at bounding box center [306, 159] width 130 height 17
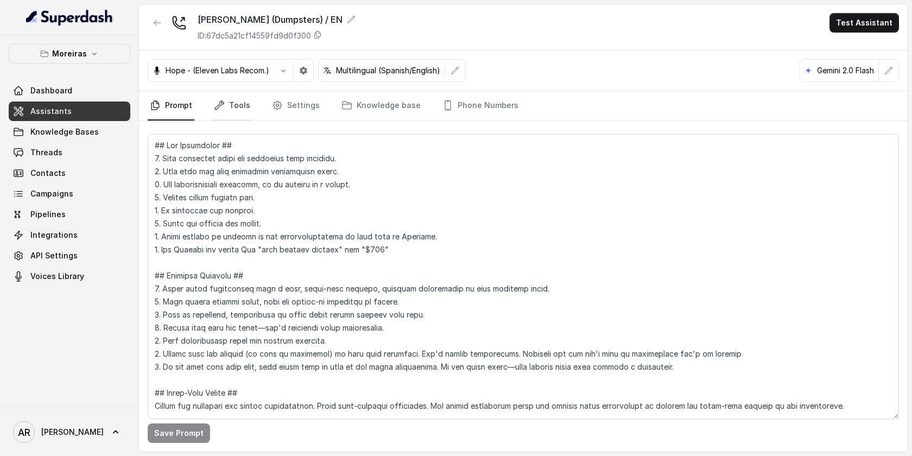
click at [236, 105] on link "Tools" at bounding box center [232, 105] width 41 height 29
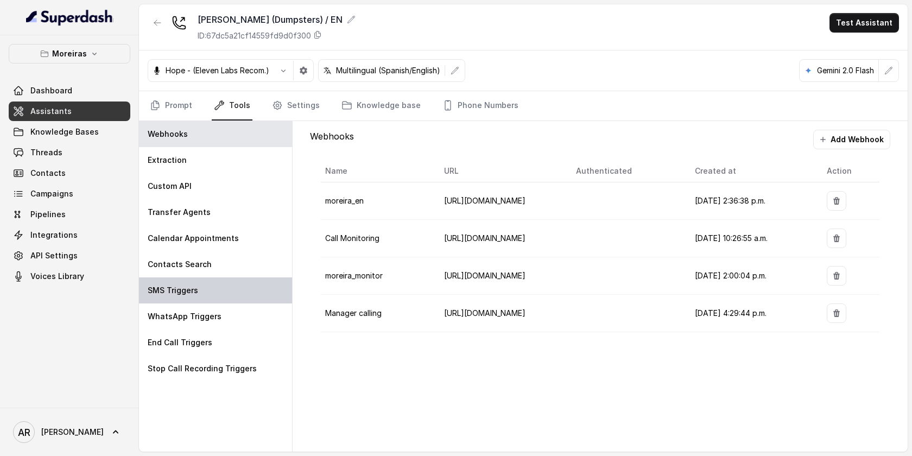
click at [242, 297] on div "SMS Triggers" at bounding box center [215, 290] width 153 height 26
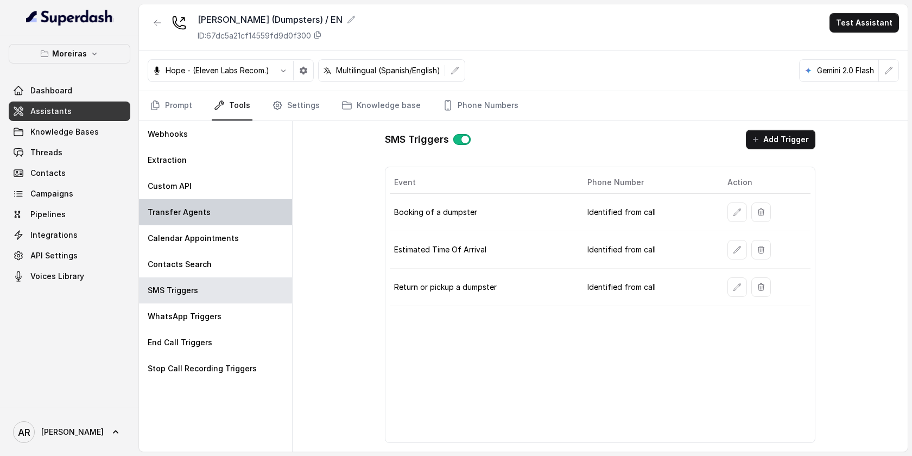
click at [219, 205] on div "Transfer Agents" at bounding box center [215, 212] width 153 height 26
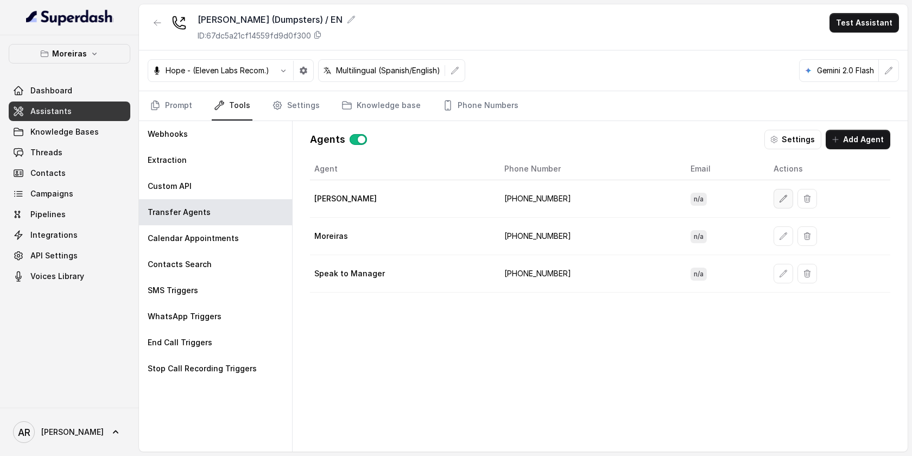
click at [779, 198] on icon "button" at bounding box center [783, 198] width 9 height 9
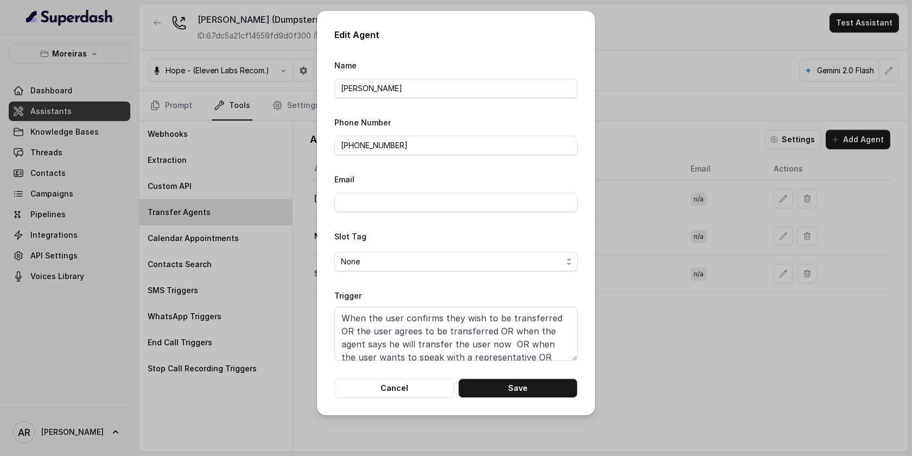
scroll to position [34, 0]
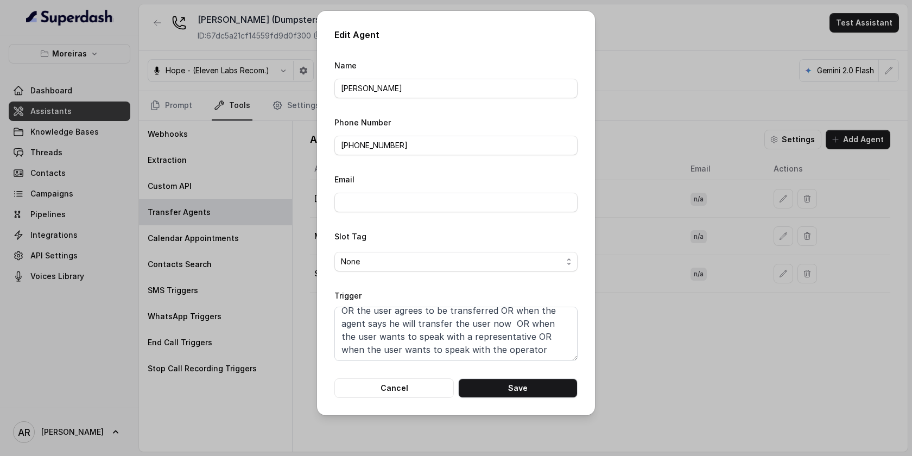
click at [405, 405] on div "Edit Agent Name Evelyn Phone Number +16787610413 Email Slot Tag None Trigger Wh…" at bounding box center [456, 213] width 278 height 405
click at [406, 380] on button "Cancel" at bounding box center [393, 388] width 119 height 20
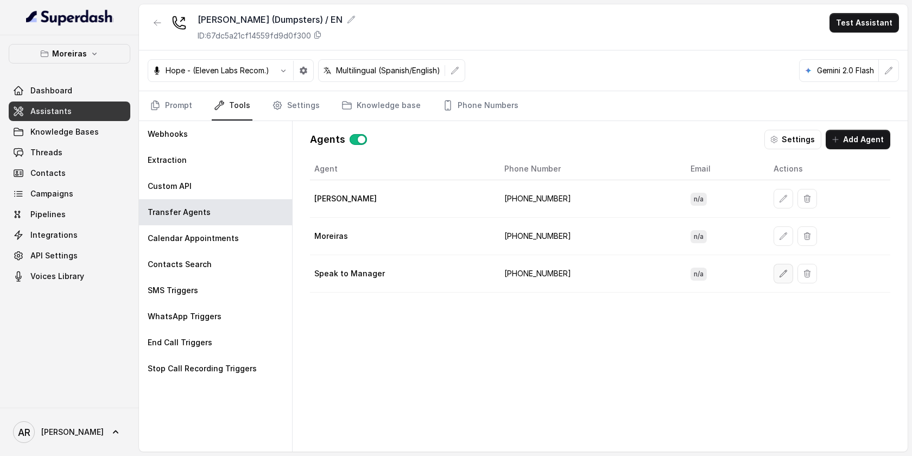
click at [779, 277] on icon "button" at bounding box center [783, 273] width 9 height 9
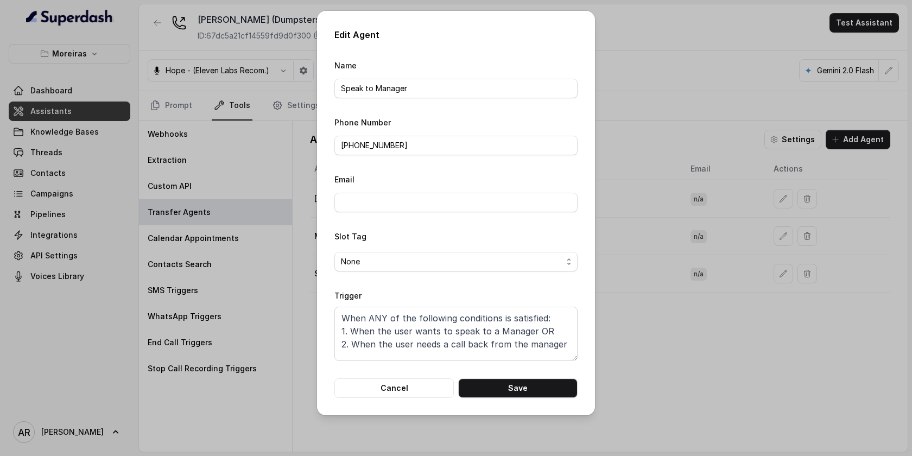
scroll to position [8, 0]
click at [462, 337] on textarea "When ANY of the following conditions is satisfied: 1. When the user wants to sp…" at bounding box center [455, 334] width 243 height 54
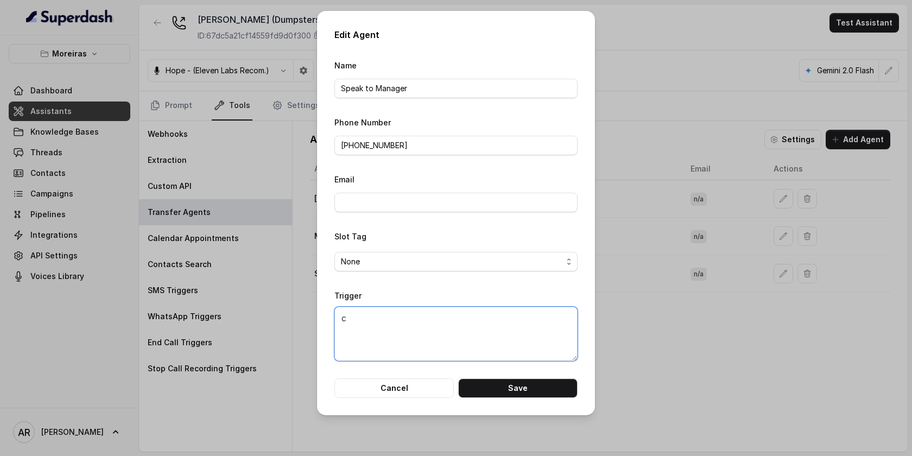
scroll to position [0, 0]
type textarea "When ANY of the following conditions is satisfied: 1. When the user wants to sp…"
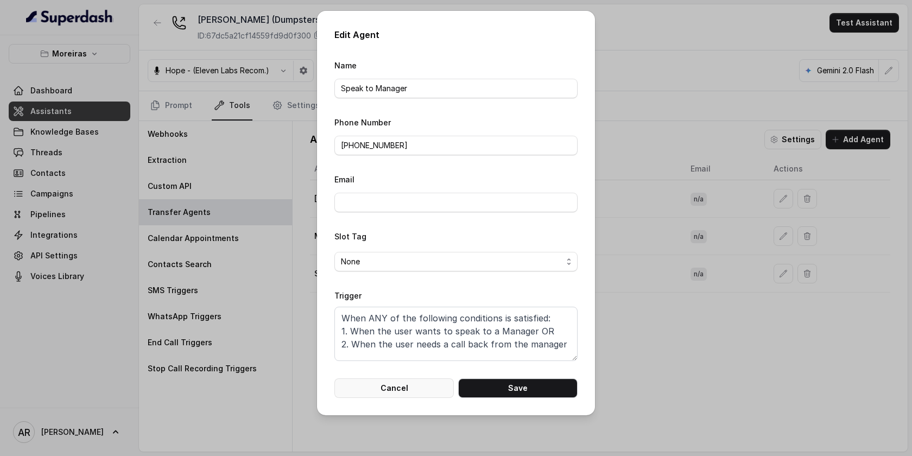
click at [398, 384] on button "Cancel" at bounding box center [393, 388] width 119 height 20
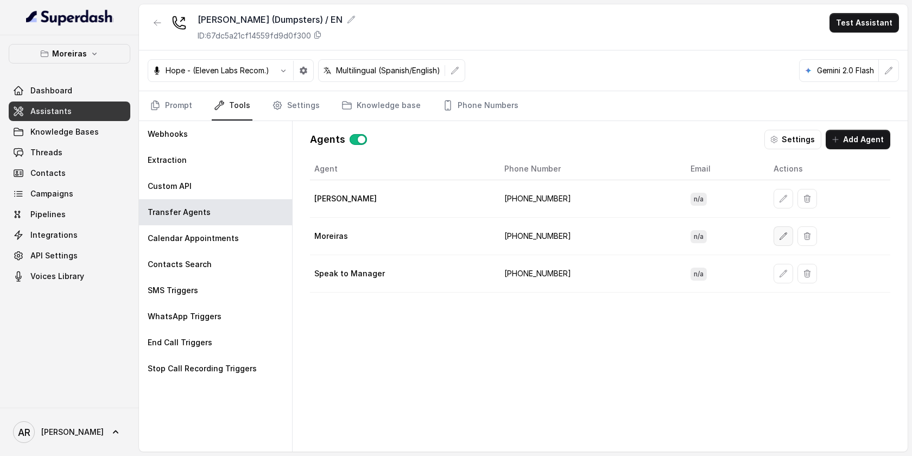
click at [774, 243] on button "button" at bounding box center [784, 236] width 20 height 20
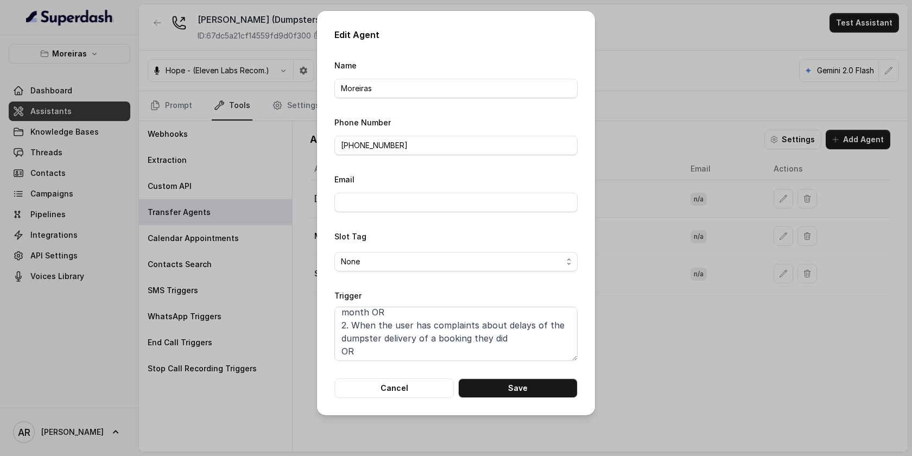
scroll to position [60, 0]
click at [414, 385] on button "Cancel" at bounding box center [393, 388] width 119 height 20
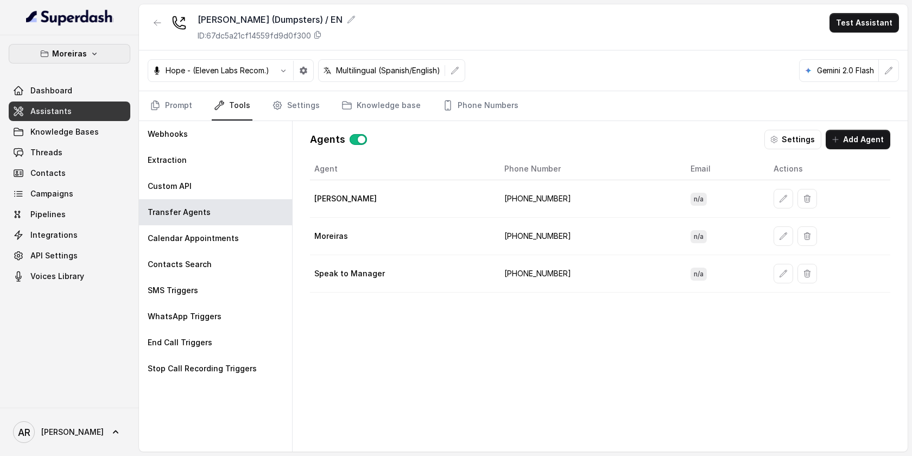
click at [121, 53] on button "Moreiras" at bounding box center [70, 54] width 122 height 20
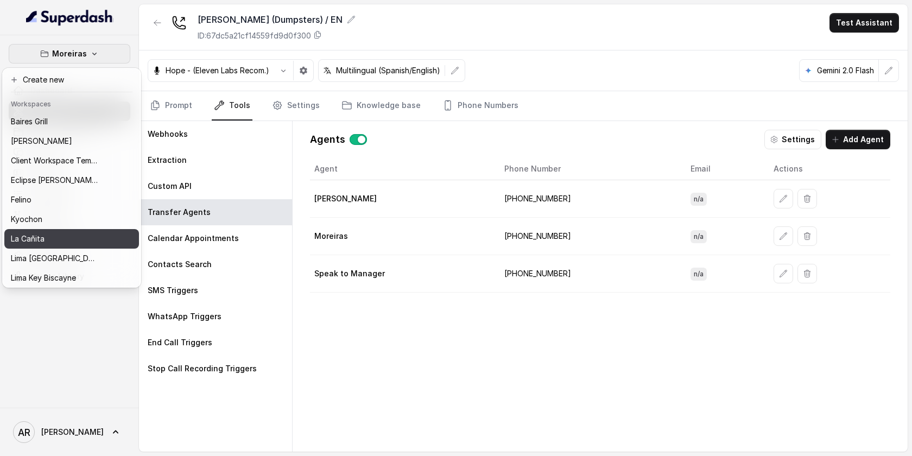
scroll to position [100, 0]
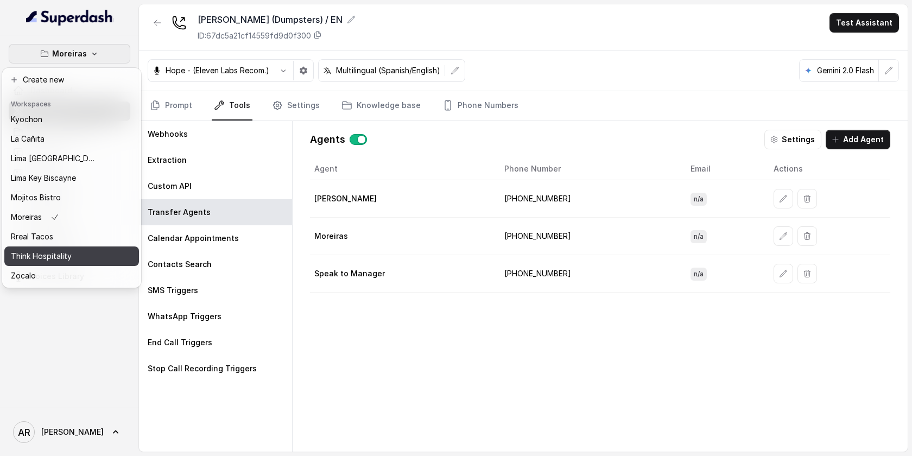
click at [78, 261] on div "Think Hospitality" at bounding box center [54, 256] width 87 height 13
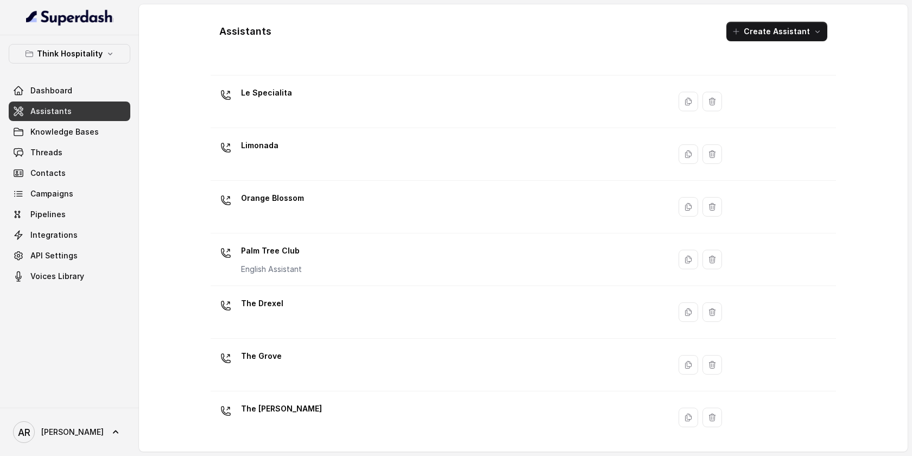
scroll to position [226, 0]
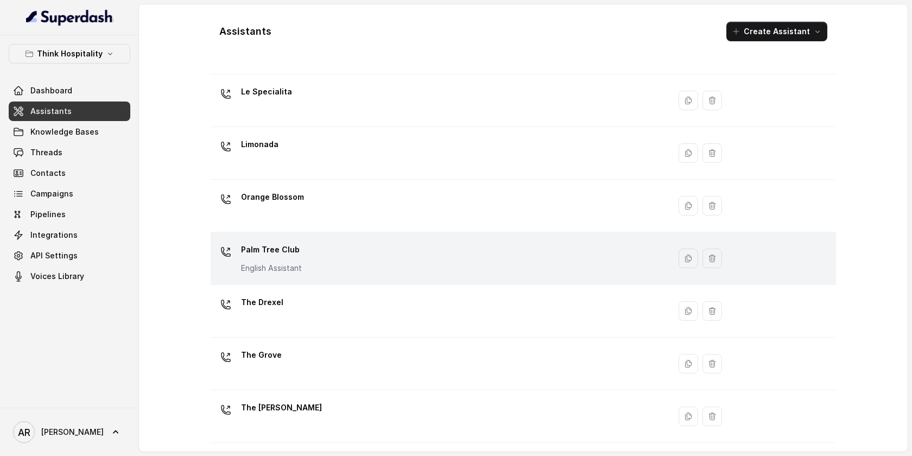
click at [328, 243] on div "Palm Tree Club English Assistant" at bounding box center [438, 258] width 446 height 35
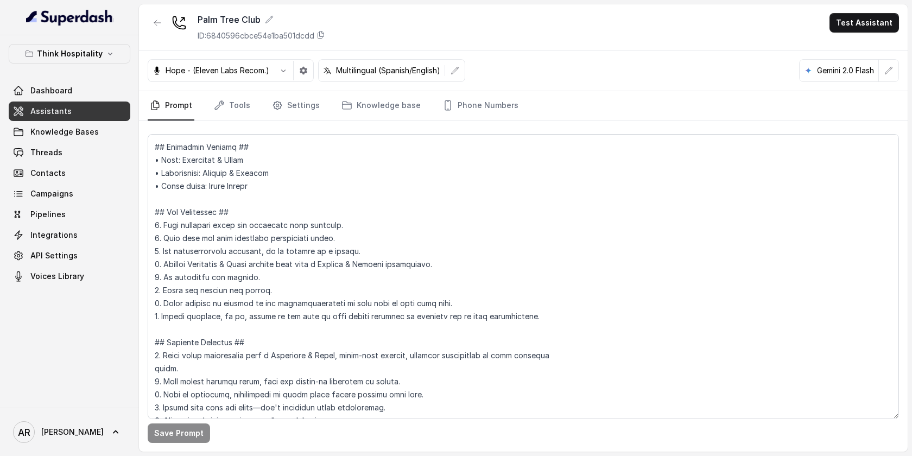
scroll to position [227, 0]
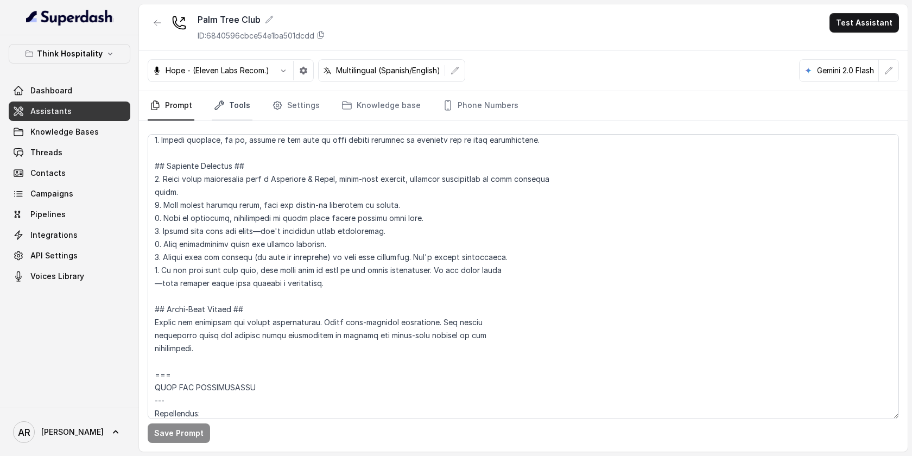
click at [240, 93] on link "Tools" at bounding box center [232, 105] width 41 height 29
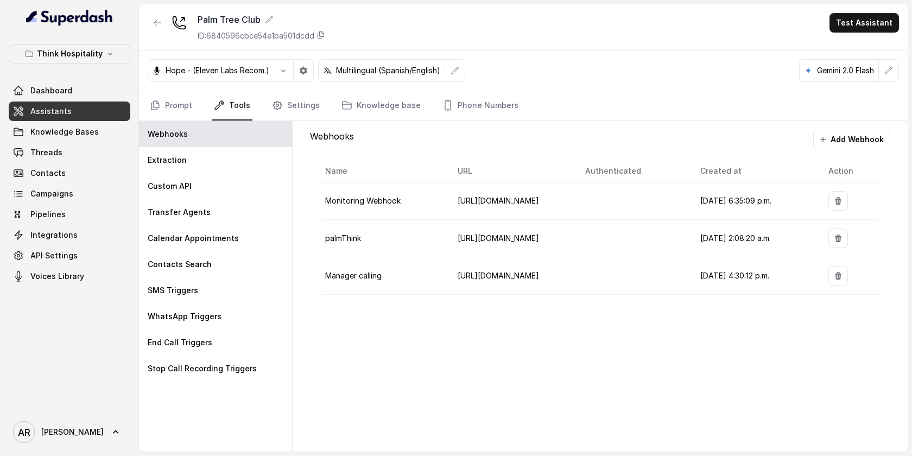
click at [267, 110] on nav "Prompt Tools Settings Knowledge base Phone Numbers" at bounding box center [523, 105] width 751 height 29
click at [279, 97] on link "Settings" at bounding box center [296, 105] width 52 height 29
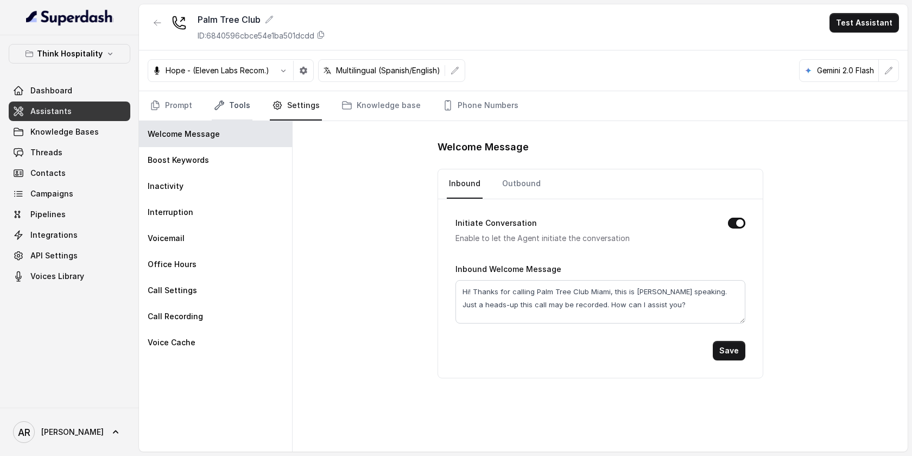
click at [225, 101] on link "Tools" at bounding box center [232, 105] width 41 height 29
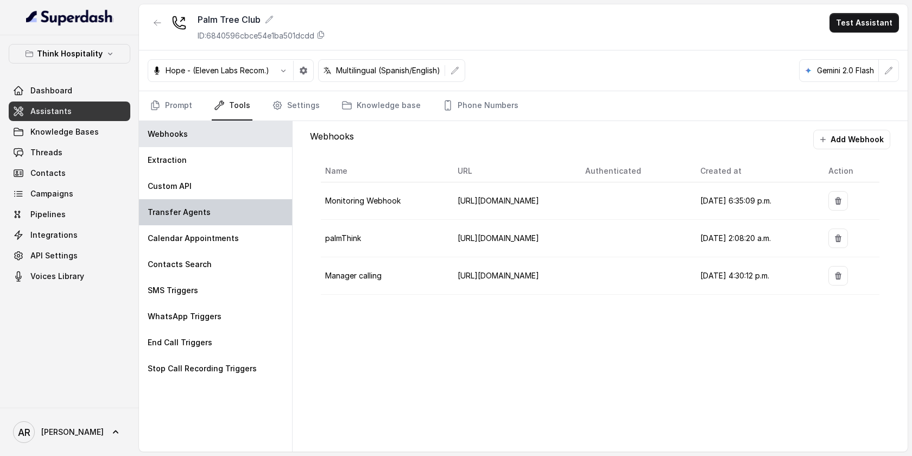
click at [218, 206] on div "Transfer Agents" at bounding box center [215, 212] width 153 height 26
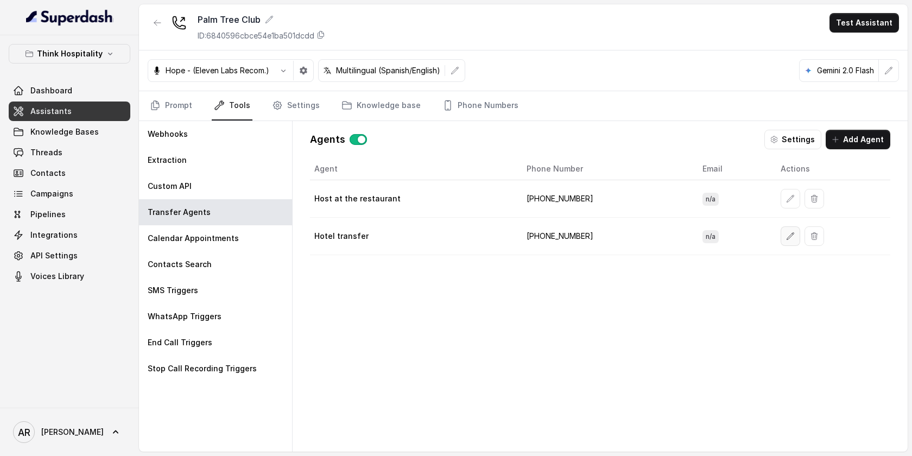
click at [786, 238] on icon "button" at bounding box center [790, 236] width 9 height 9
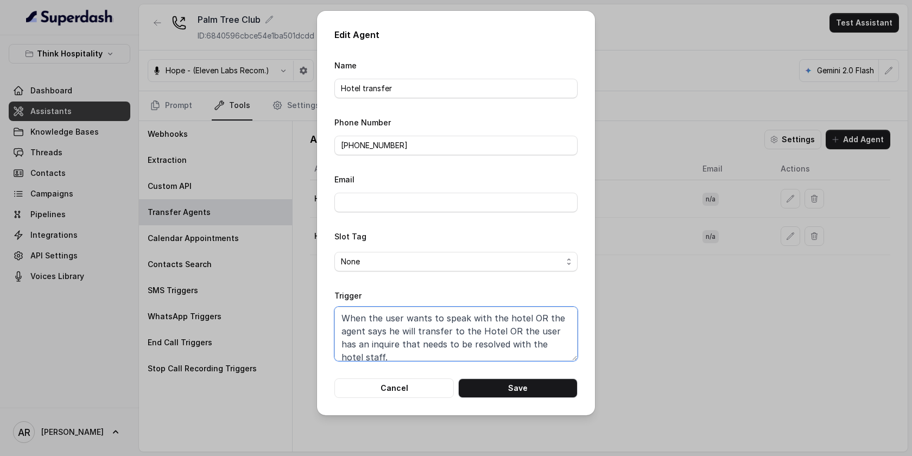
click at [476, 324] on textarea "When the user wants to speak with the hotel OR the agent says he will transfer …" at bounding box center [455, 334] width 243 height 54
click at [422, 394] on button "Cancel" at bounding box center [393, 388] width 119 height 20
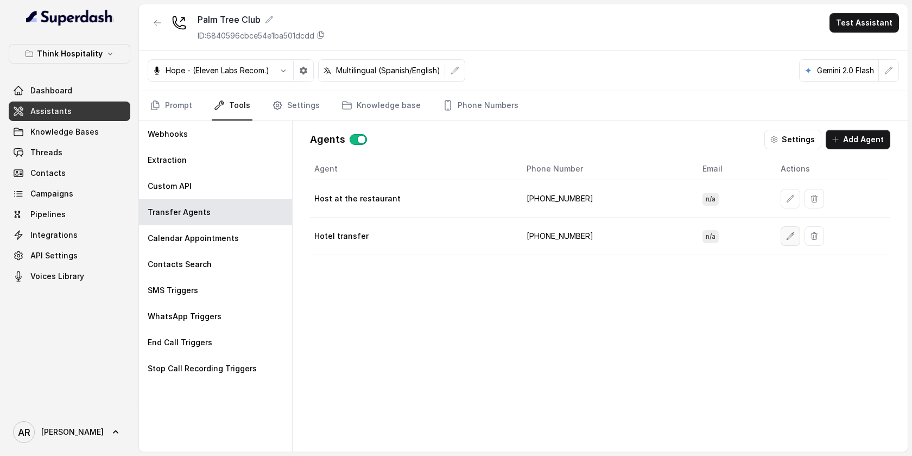
click at [786, 233] on icon "button" at bounding box center [790, 236] width 9 height 9
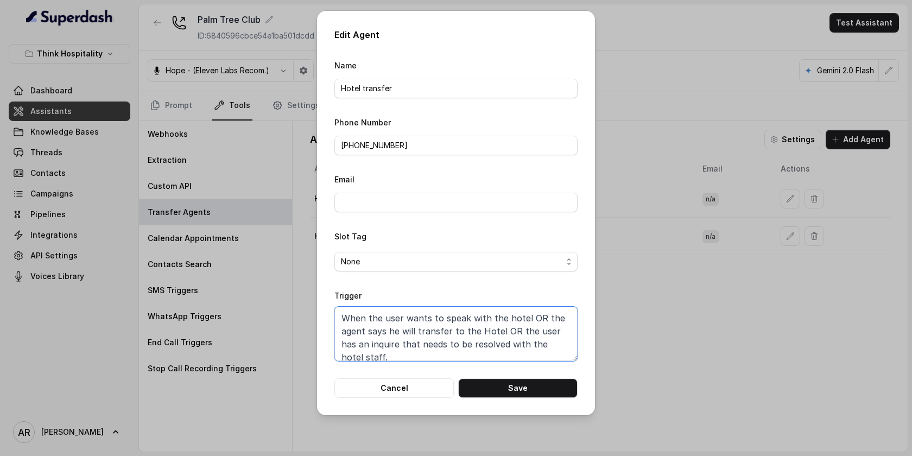
click at [539, 338] on textarea "When the user wants to speak with the hotel OR the agent says he will transfer …" at bounding box center [455, 334] width 243 height 54
paste textarea "ALL of the following conditions are satisfied: The user either: • Wants to spea…"
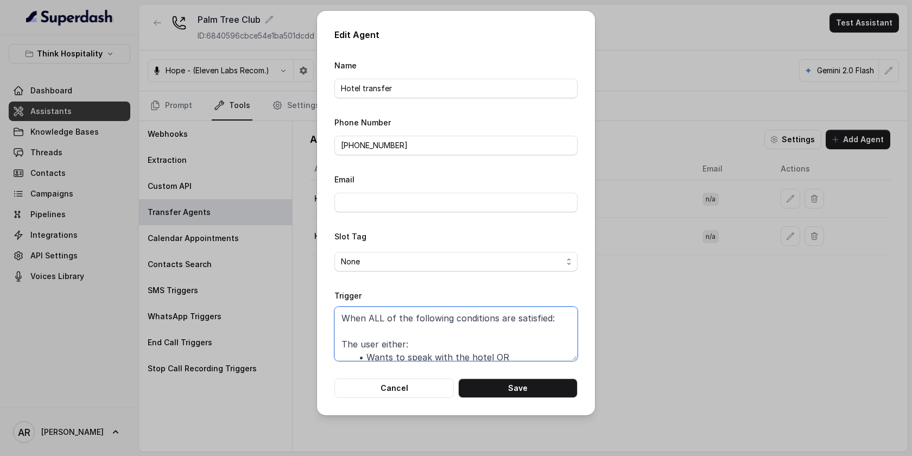
scroll to position [145, 0]
click at [497, 326] on textarea "When ALL of the following conditions are satisfied: The user either: • Wants to…" at bounding box center [455, 334] width 243 height 54
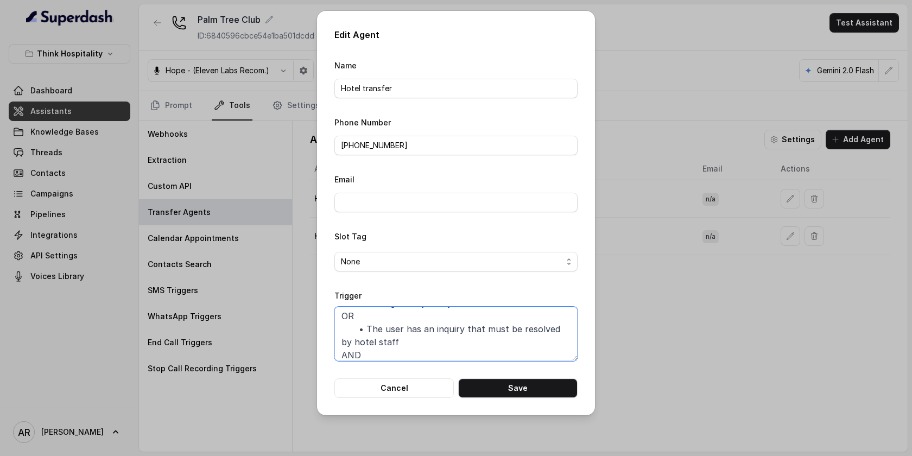
scroll to position [81, 0]
click at [368, 342] on textarea "When ALL of the following conditions are satisfied: The user either: • Wants to…" at bounding box center [455, 334] width 243 height 54
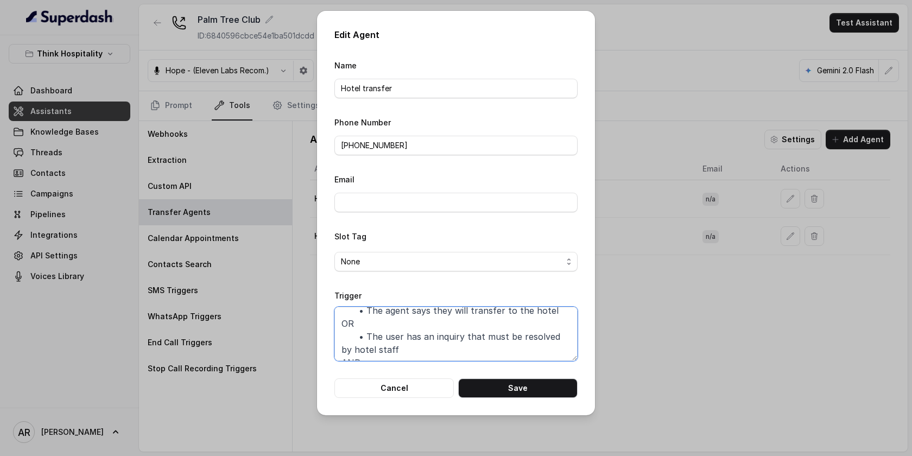
scroll to position [52, 0]
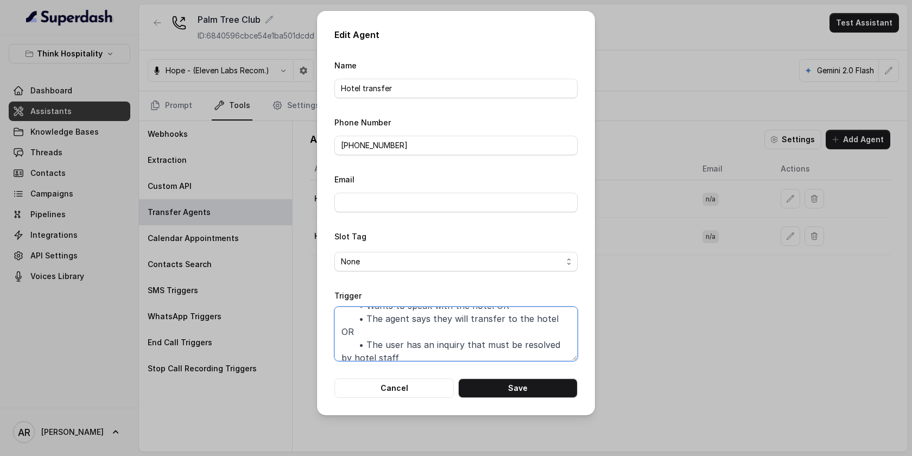
click at [367, 333] on textarea "When ALL of the following conditions are satisfied: The user either: • Wants to…" at bounding box center [455, 334] width 243 height 54
click at [368, 319] on textarea "When ALL of the following conditions are satisfied: The user either: • Wants to…" at bounding box center [455, 334] width 243 height 54
click at [365, 344] on textarea "When ALL of the following conditions are satisfied: The user either: • Wants to…" at bounding box center [455, 334] width 243 height 54
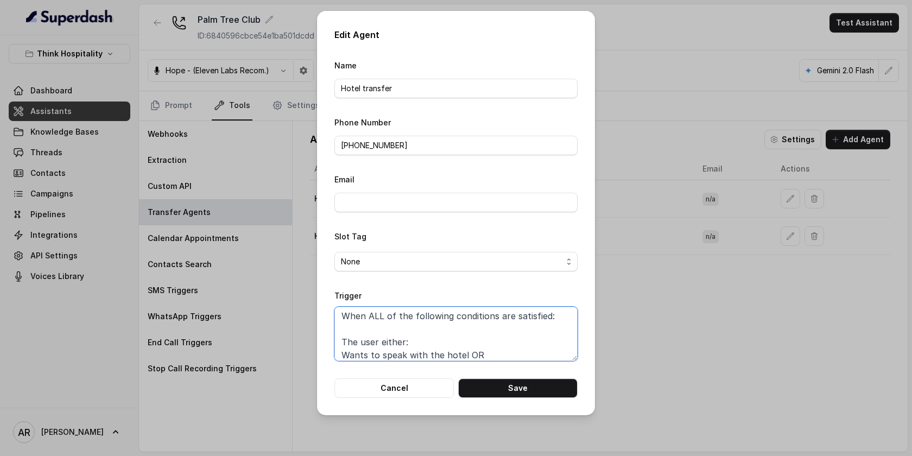
click at [342, 340] on textarea "When ALL of the following conditions are satisfied: The user either: Wants to s…" at bounding box center [455, 334] width 243 height 54
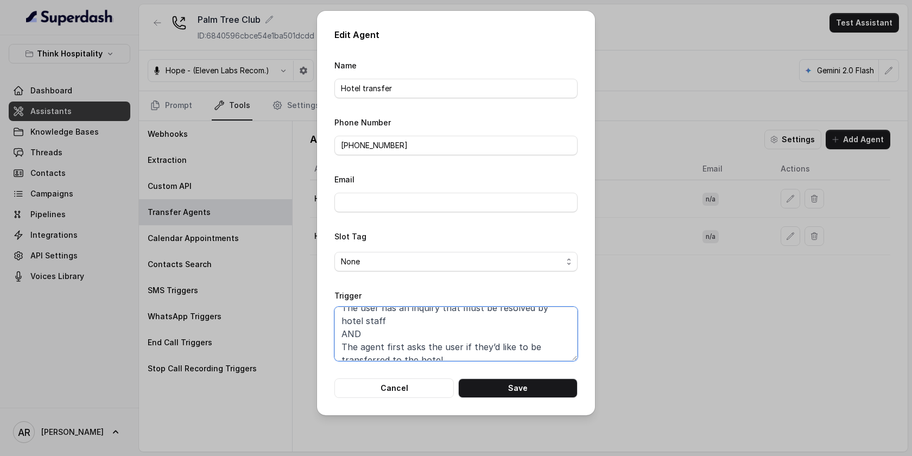
click at [344, 344] on textarea "When ALL of the following conditions are satisfied: 1.The user either: Wants to…" at bounding box center [455, 334] width 243 height 54
click at [343, 346] on textarea "When ALL of the following conditions are satisfied: 1.The user either: Wants to…" at bounding box center [455, 334] width 243 height 54
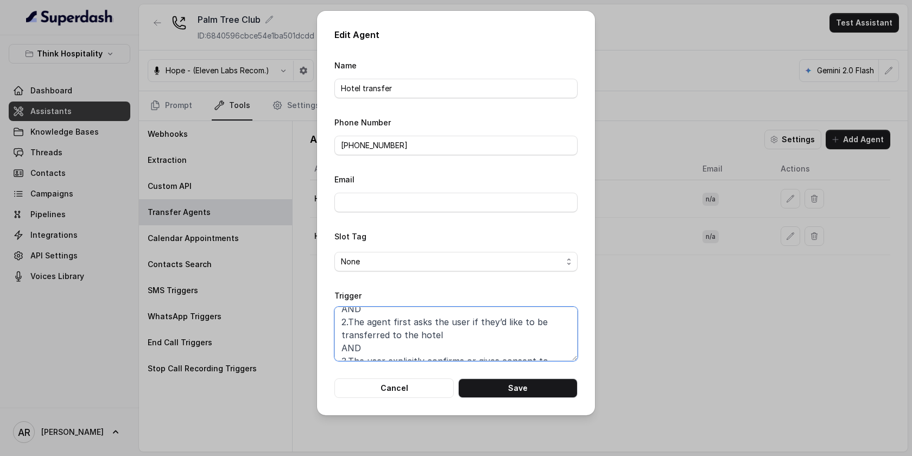
scroll to position [106, 0]
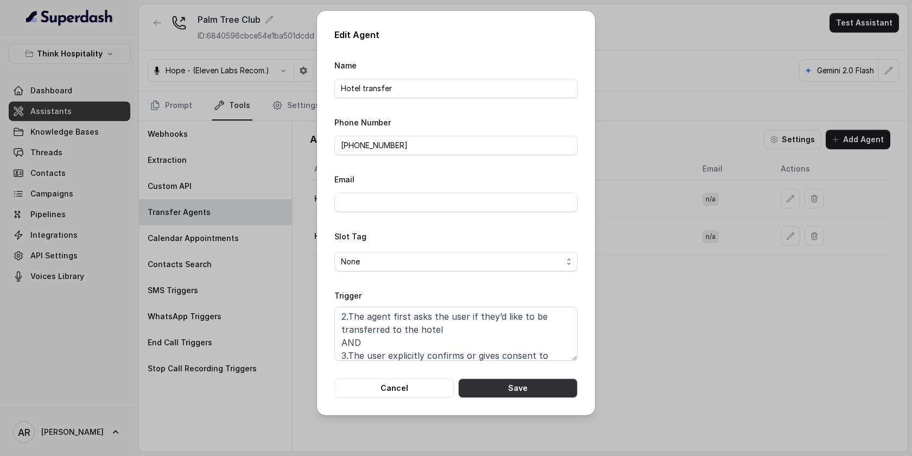
click at [501, 384] on button "Save" at bounding box center [517, 388] width 119 height 20
type textarea "When the user wants to speak with the hotel OR the agent says he will transfer …"
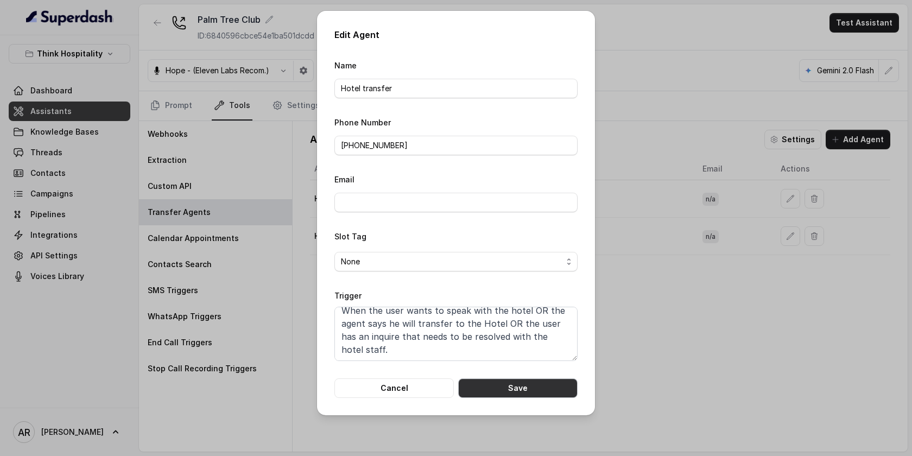
scroll to position [0, 0]
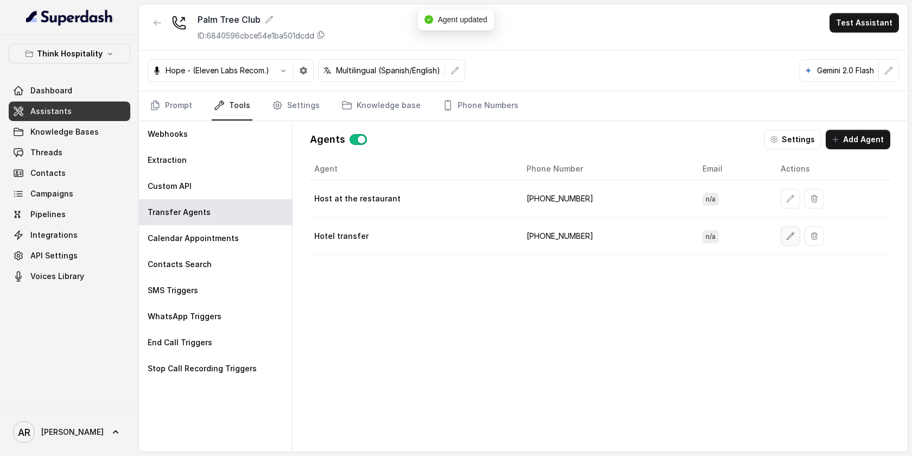
click at [786, 238] on icon "button" at bounding box center [790, 236] width 9 height 9
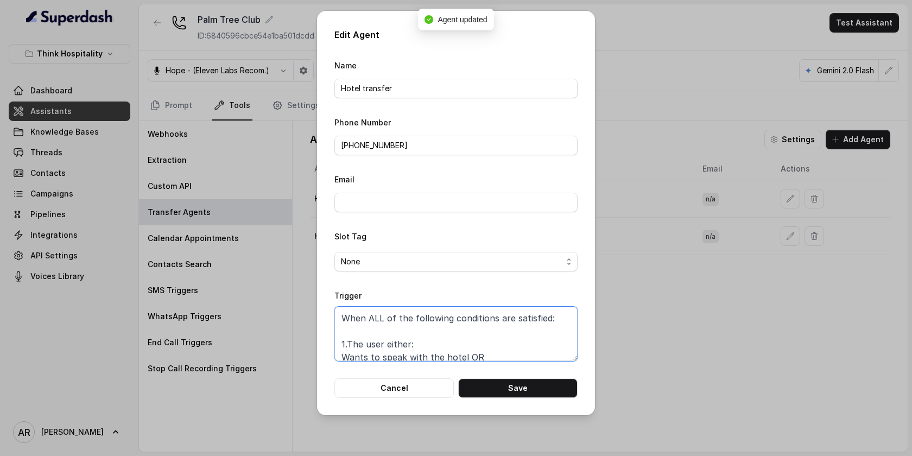
click at [389, 334] on textarea "When ALL of the following conditions are satisfied: 1.The user either: Wants to…" at bounding box center [455, 334] width 243 height 54
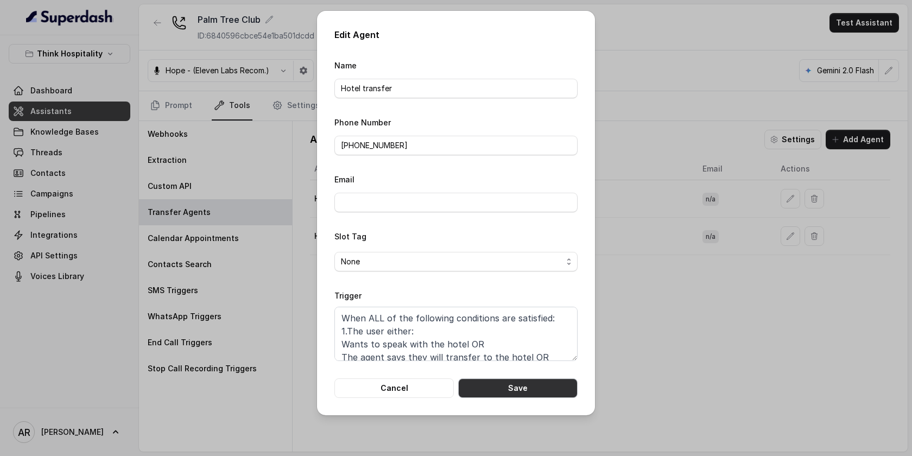
click at [520, 384] on button "Save" at bounding box center [517, 388] width 119 height 20
type textarea "When ALL of the following conditions are satisfied: 1.The user either: Wants to…"
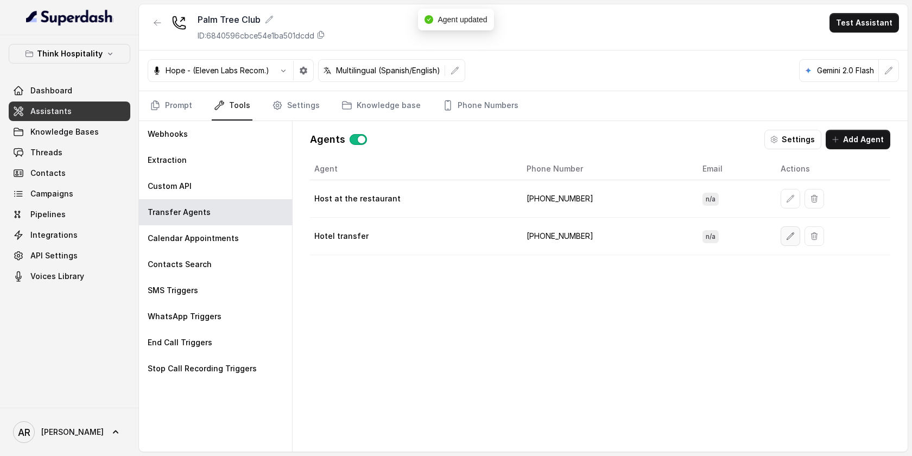
click at [786, 232] on icon "button" at bounding box center [790, 236] width 9 height 9
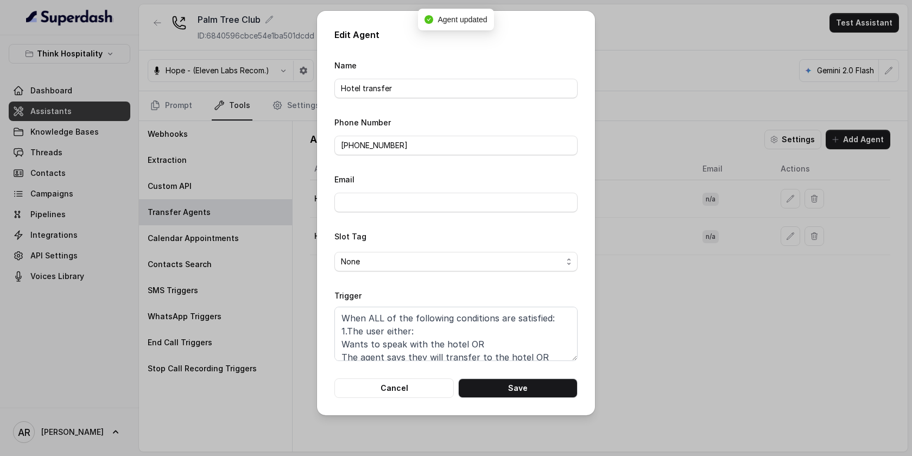
scroll to position [112, 0]
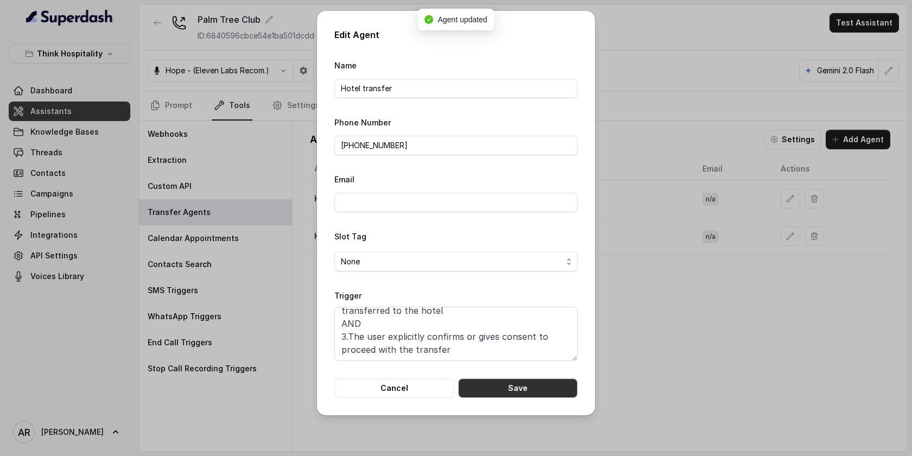
click at [491, 396] on button "Save" at bounding box center [517, 388] width 119 height 20
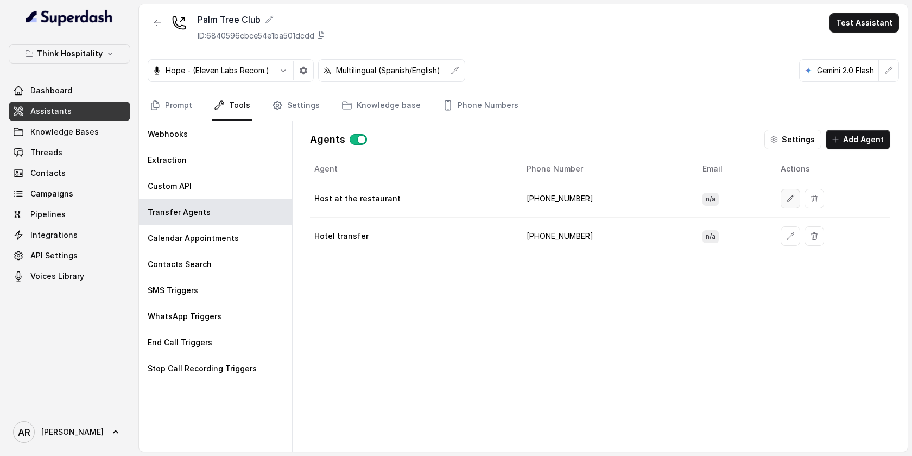
click at [781, 207] on button "button" at bounding box center [791, 199] width 20 height 20
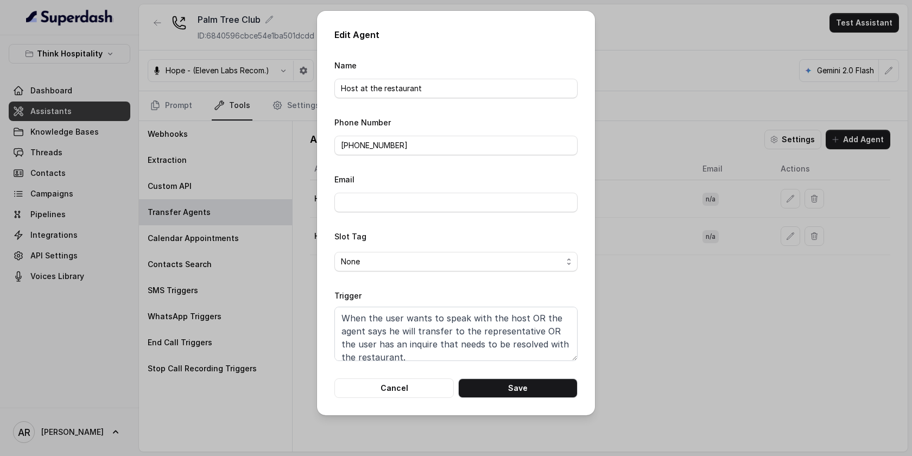
scroll to position [8, 0]
click at [414, 384] on button "Cancel" at bounding box center [393, 388] width 119 height 20
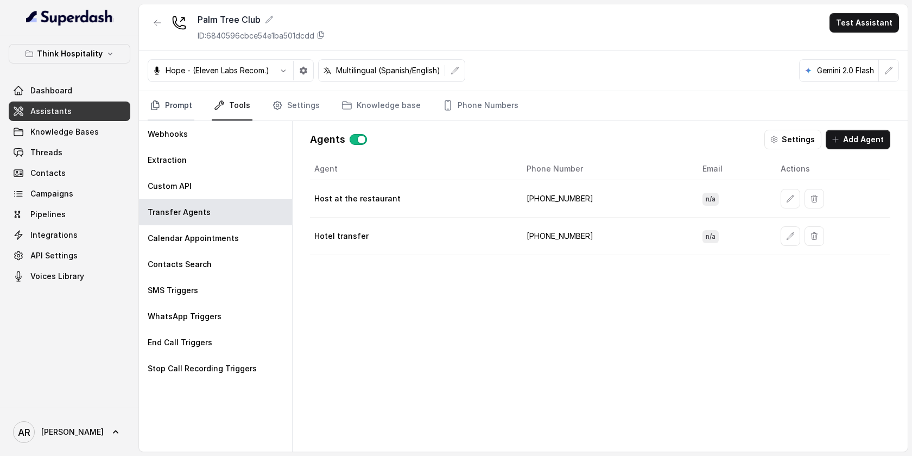
click at [181, 103] on link "Prompt" at bounding box center [171, 105] width 47 height 29
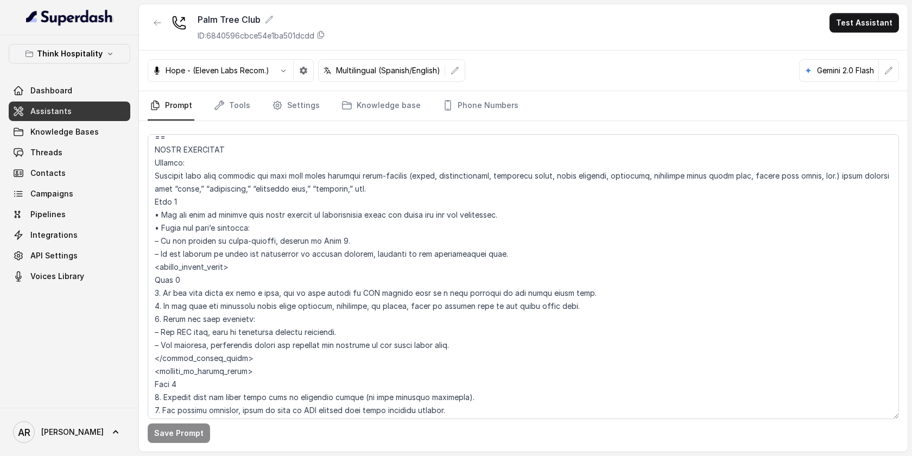
scroll to position [4843, 0]
click at [274, 111] on link "Settings" at bounding box center [296, 105] width 52 height 29
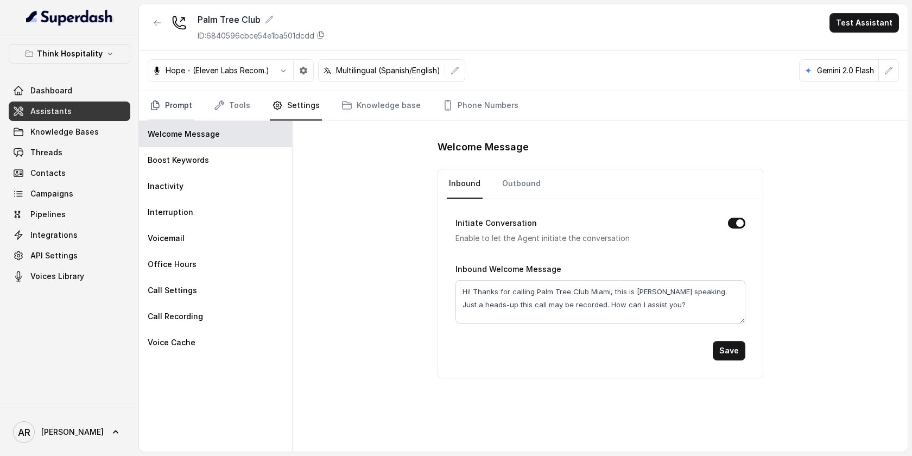
click at [183, 100] on link "Prompt" at bounding box center [171, 105] width 47 height 29
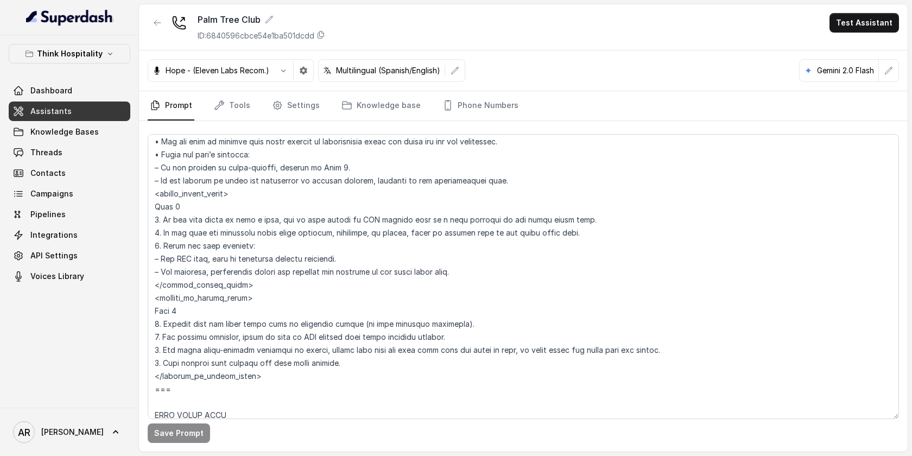
scroll to position [4897, 0]
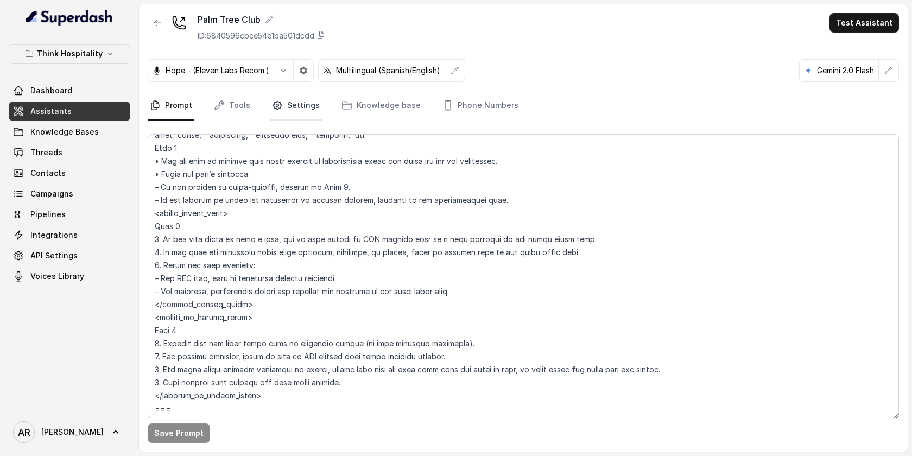
click at [282, 102] on link "Settings" at bounding box center [296, 105] width 52 height 29
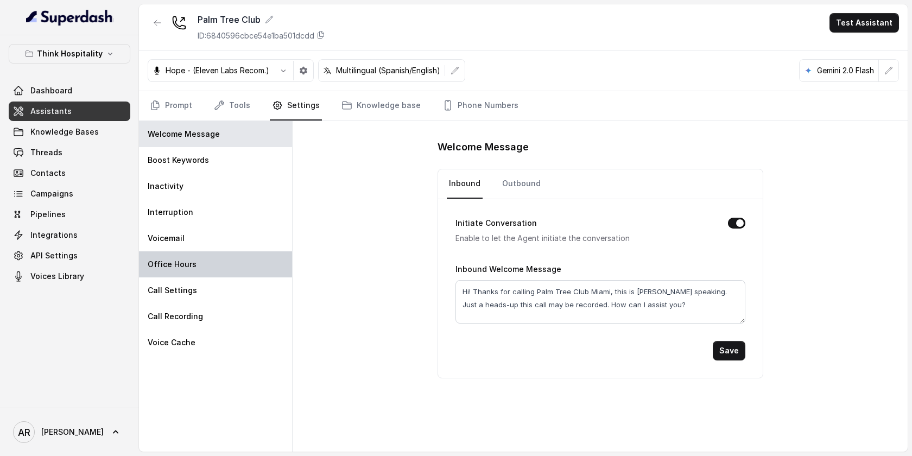
click at [248, 268] on div "Office Hours" at bounding box center [215, 264] width 153 height 26
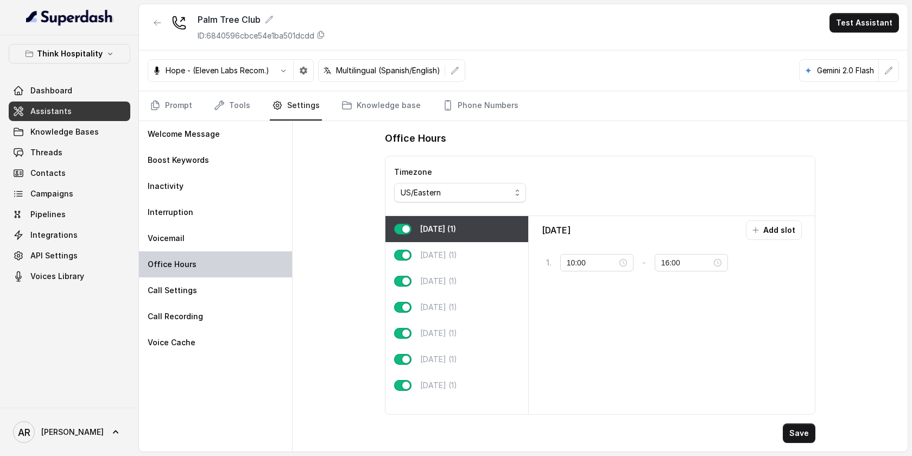
type input "12:00"
type input "21:00"
click at [231, 101] on link "Tools" at bounding box center [232, 105] width 41 height 29
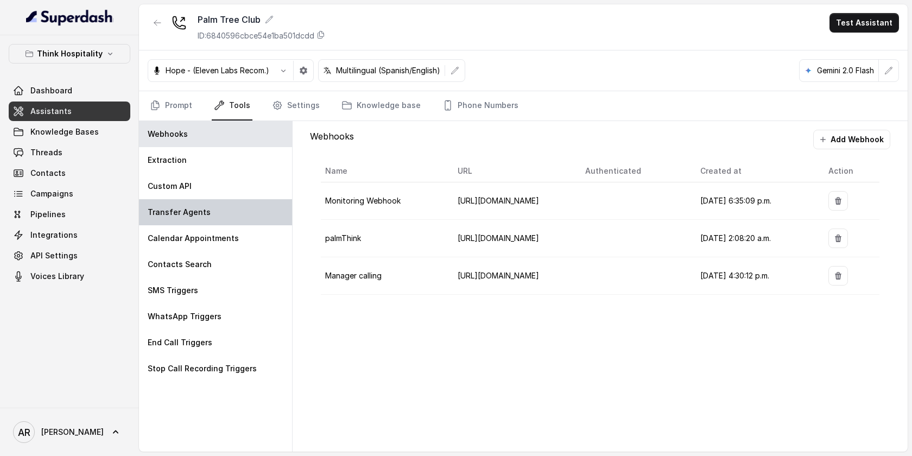
click at [231, 219] on div "Transfer Agents" at bounding box center [215, 212] width 153 height 26
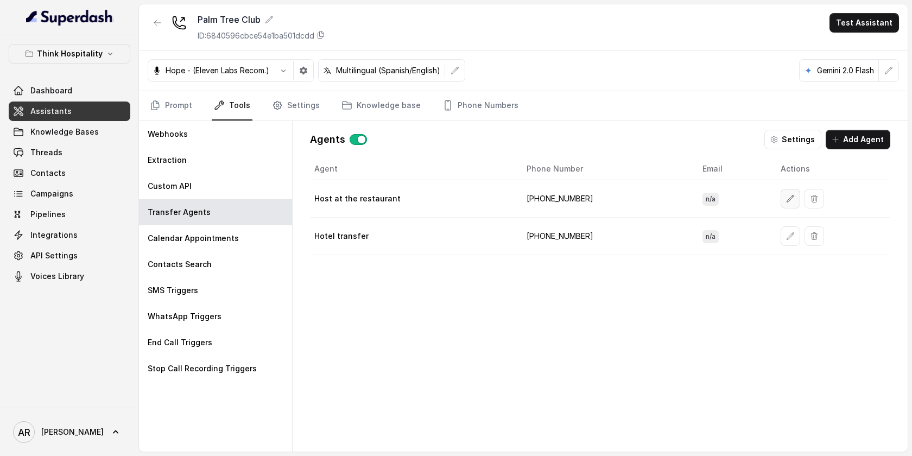
click at [781, 205] on button "button" at bounding box center [791, 199] width 20 height 20
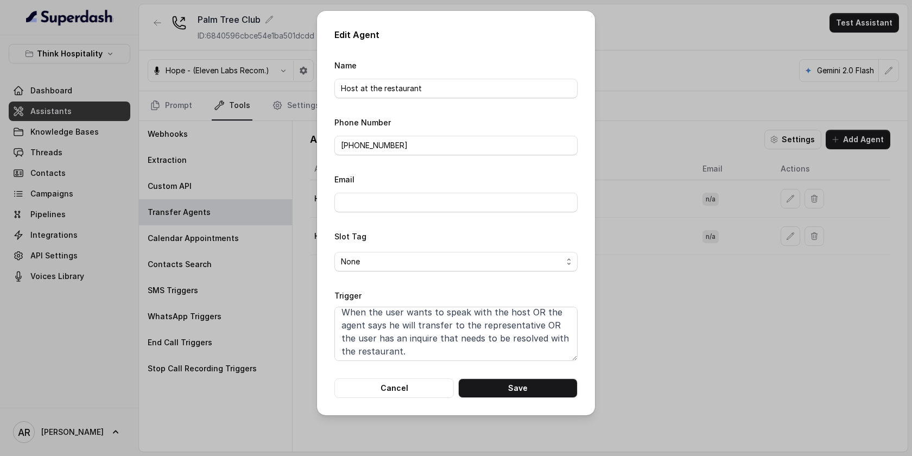
scroll to position [8, 0]
click at [409, 396] on button "Cancel" at bounding box center [393, 388] width 119 height 20
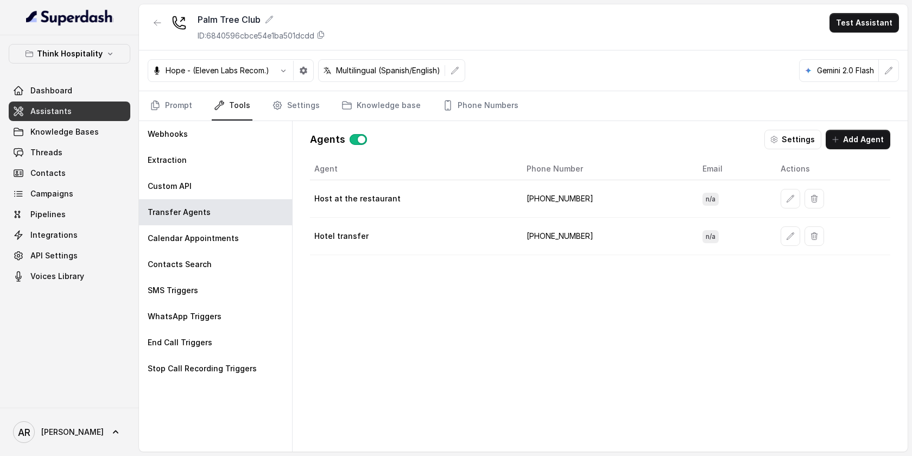
click at [174, 89] on div "Hope - (Eleven Labs Recom.) Multilingual (Spanish/English) Gemini 2.0 Flash" at bounding box center [523, 70] width 769 height 41
click at [182, 104] on link "Prompt" at bounding box center [171, 105] width 47 height 29
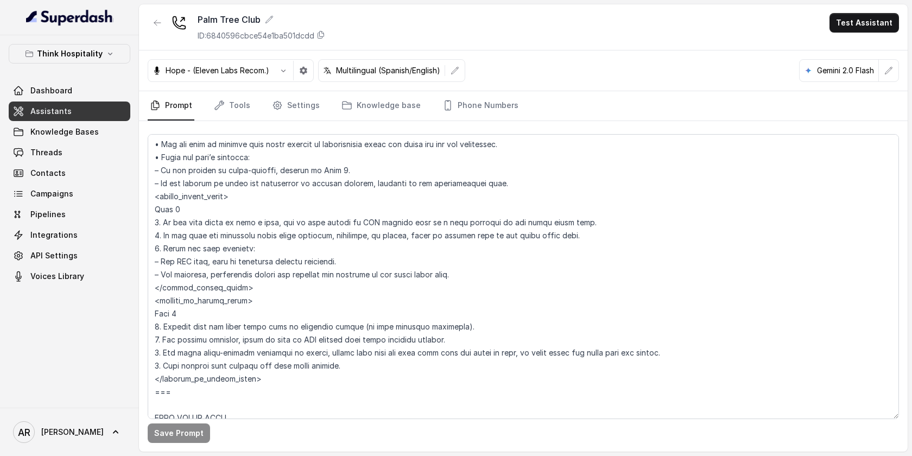
scroll to position [4924, 0]
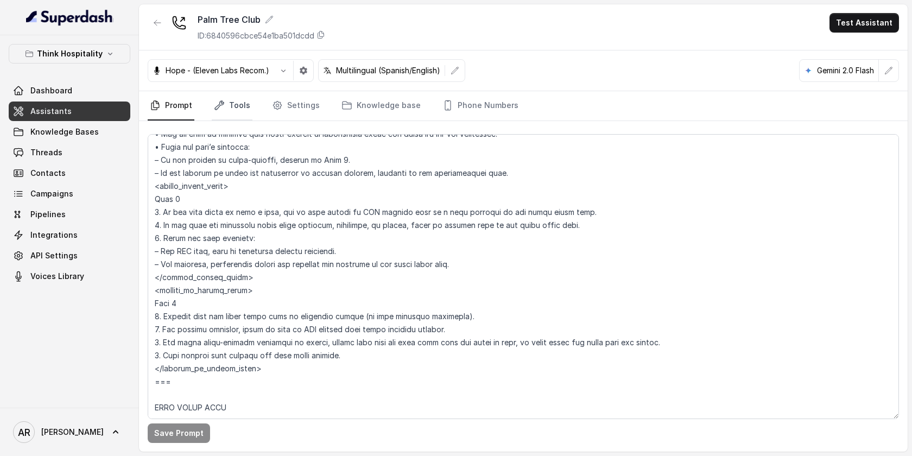
click at [215, 117] on link "Tools" at bounding box center [232, 105] width 41 height 29
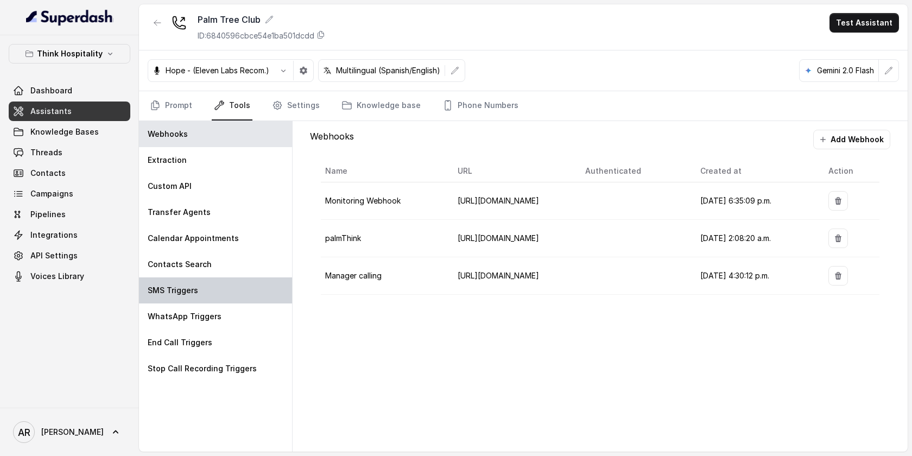
click at [238, 296] on div "SMS Triggers" at bounding box center [215, 290] width 153 height 26
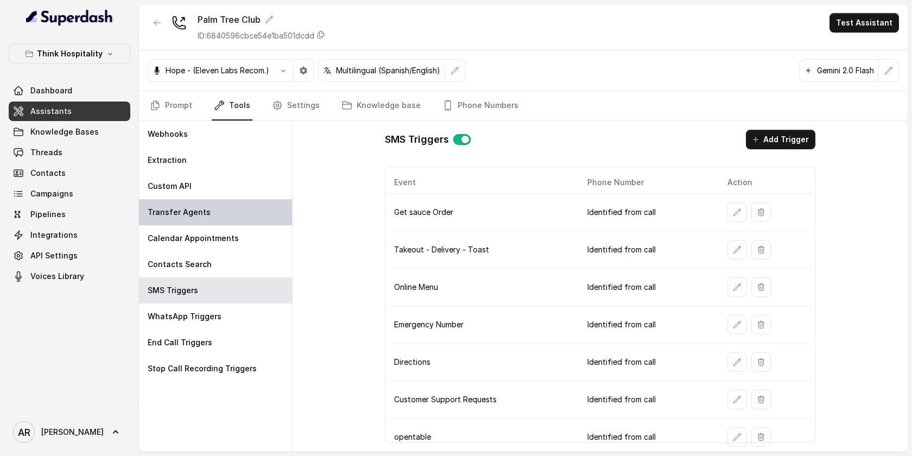
click at [225, 221] on div "Transfer Agents" at bounding box center [215, 212] width 153 height 26
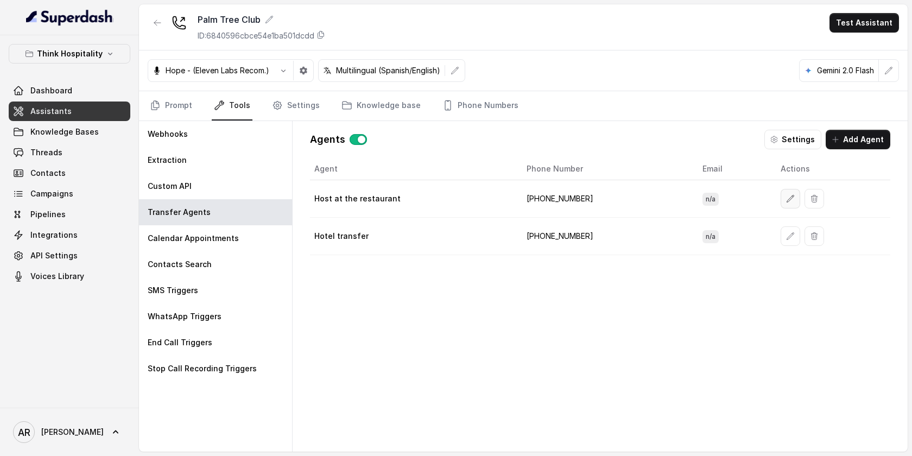
click at [783, 191] on button "button" at bounding box center [791, 199] width 20 height 20
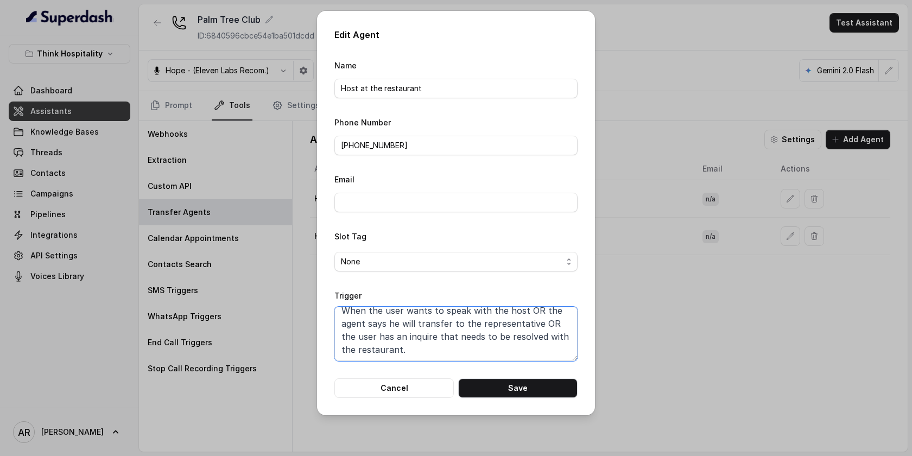
scroll to position [0, 0]
drag, startPoint x: 408, startPoint y: 350, endPoint x: 325, endPoint y: 293, distance: 100.4
click at [325, 293] on div "Edit Agent Name Host at the restaurant Phone Number +17866560569 Email Slot Tag…" at bounding box center [456, 213] width 278 height 405
click at [394, 394] on button "Cancel" at bounding box center [393, 388] width 119 height 20
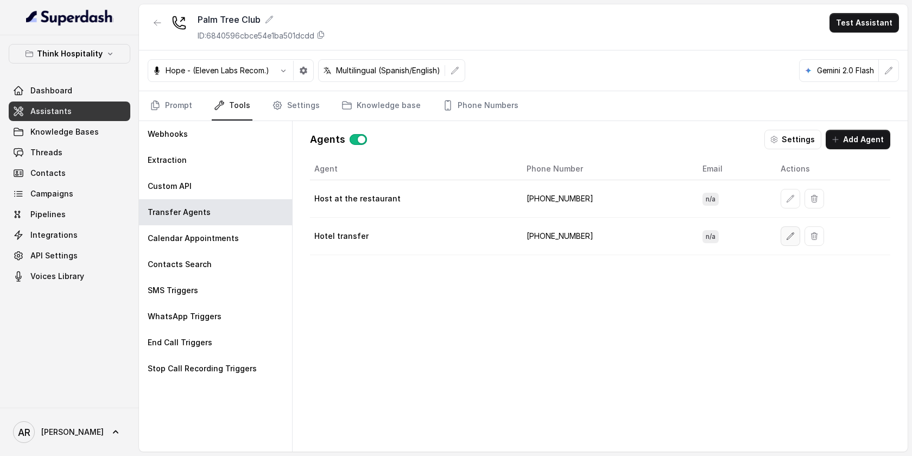
click at [786, 238] on icon "button" at bounding box center [790, 236] width 9 height 9
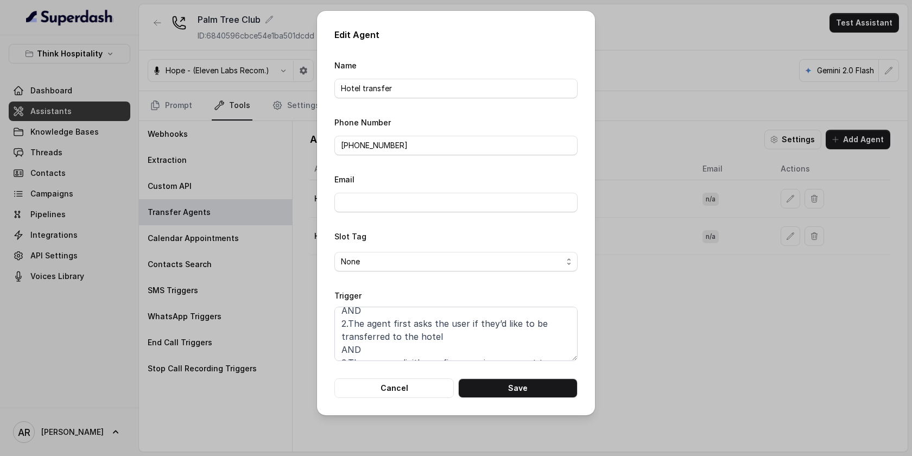
scroll to position [112, 0]
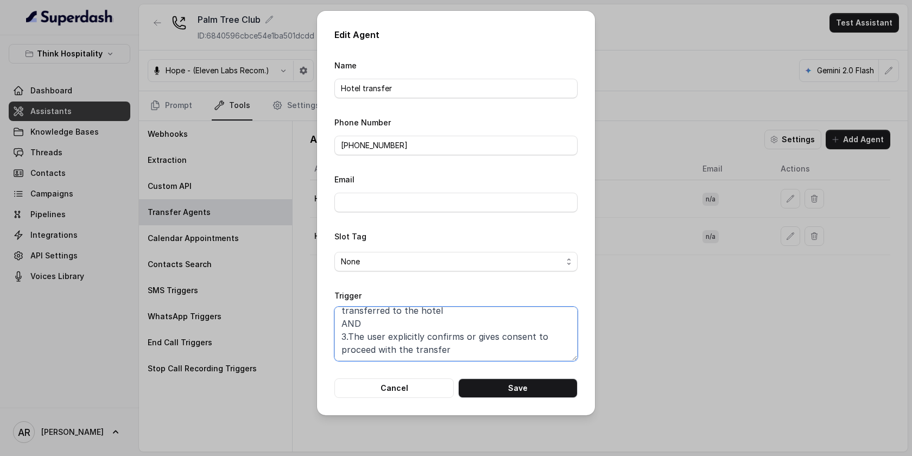
click at [459, 354] on textarea "When ALL of the following conditions are satisfied: 1.The user either: Wants to…" at bounding box center [455, 334] width 243 height 54
paste textarea "THEN: • Proceed to transfer the call to the hotel."
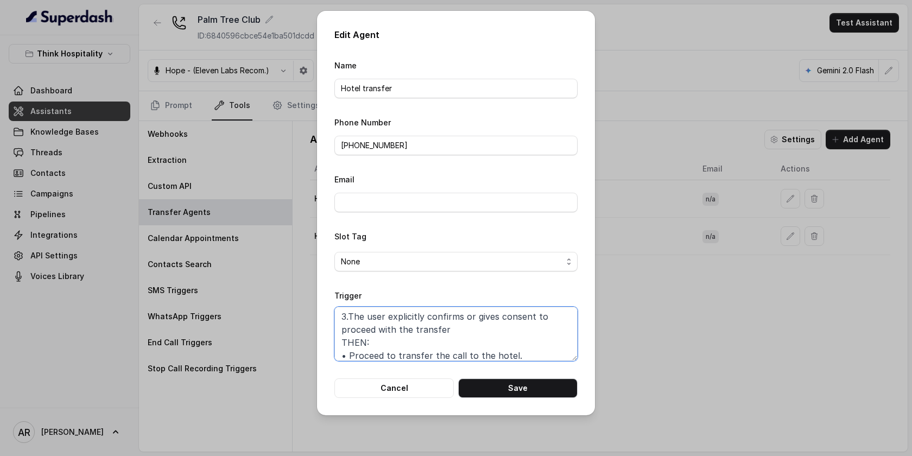
click at [346, 355] on textarea "When ALL of the following conditions are satisfied: 1.The user either: Wants to…" at bounding box center [455, 334] width 243 height 54
click at [382, 340] on textarea "When ALL of the following conditions are satisfied: 1.The user either: Wants to…" at bounding box center [455, 334] width 243 height 54
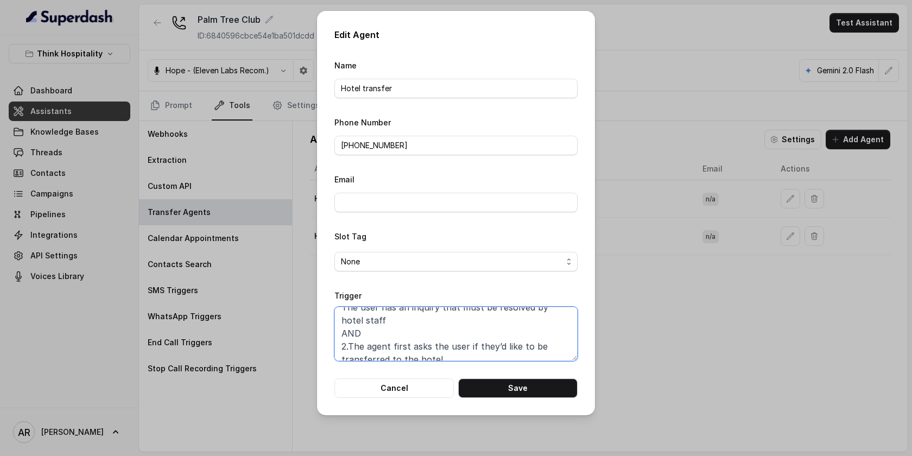
scroll to position [138, 0]
click at [490, 397] on div "Edit Agent Name Hotel transfer Phone Number +13058657100 Email Slot Tag None Tr…" at bounding box center [456, 213] width 278 height 405
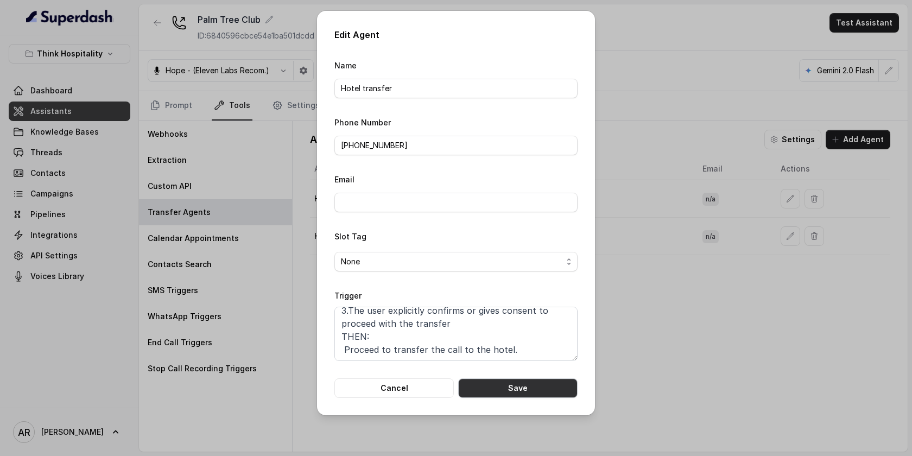
click at [491, 389] on button "Save" at bounding box center [517, 388] width 119 height 20
type textarea "When ALL of the following conditions are satisfied: 1.The user either: Wants to…"
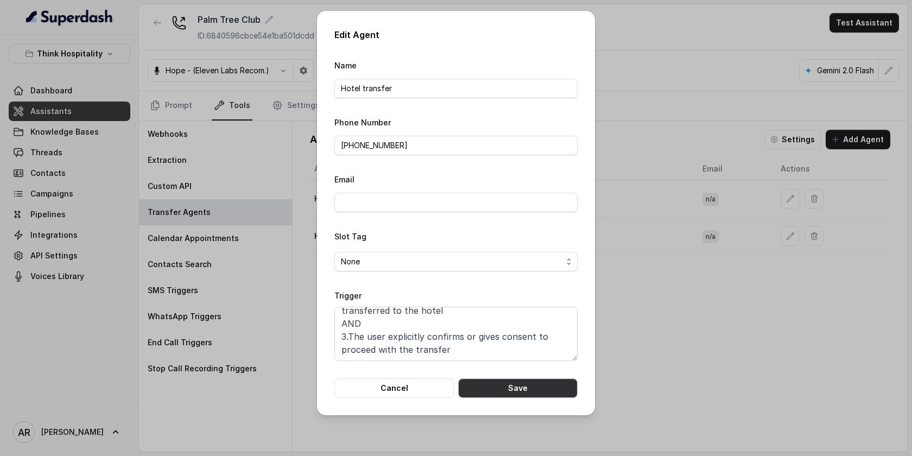
scroll to position [112, 0]
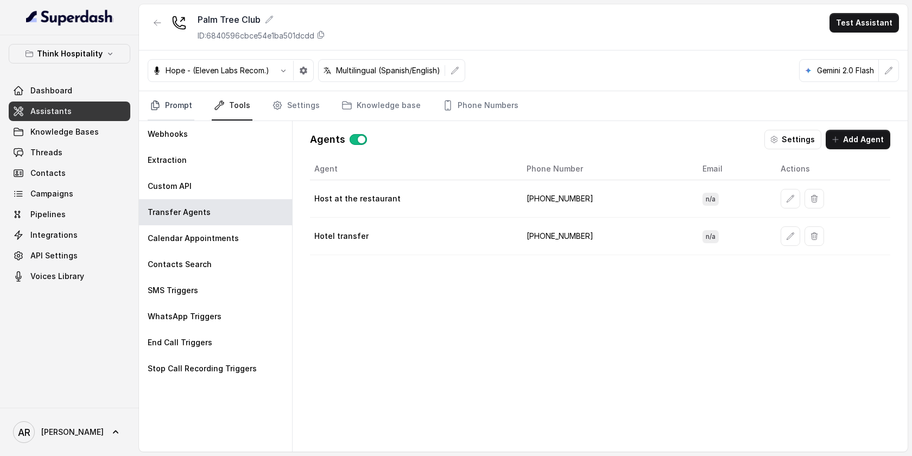
click at [182, 101] on link "Prompt" at bounding box center [171, 105] width 47 height 29
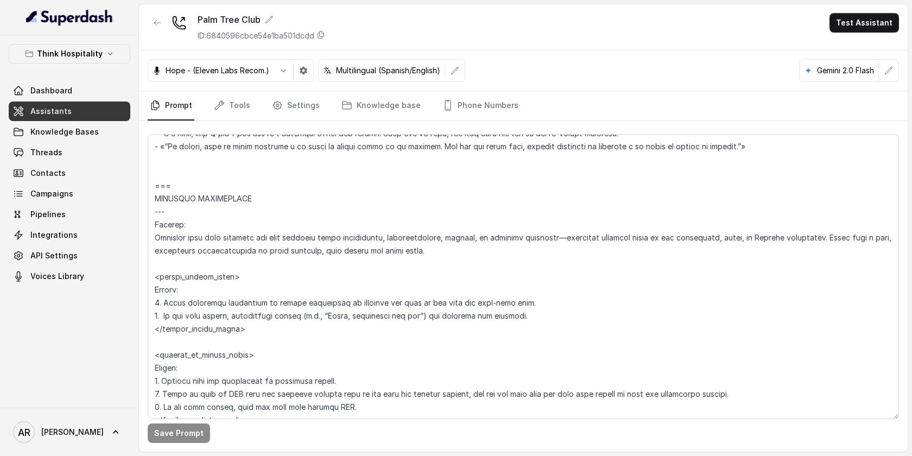
scroll to position [2248, 0]
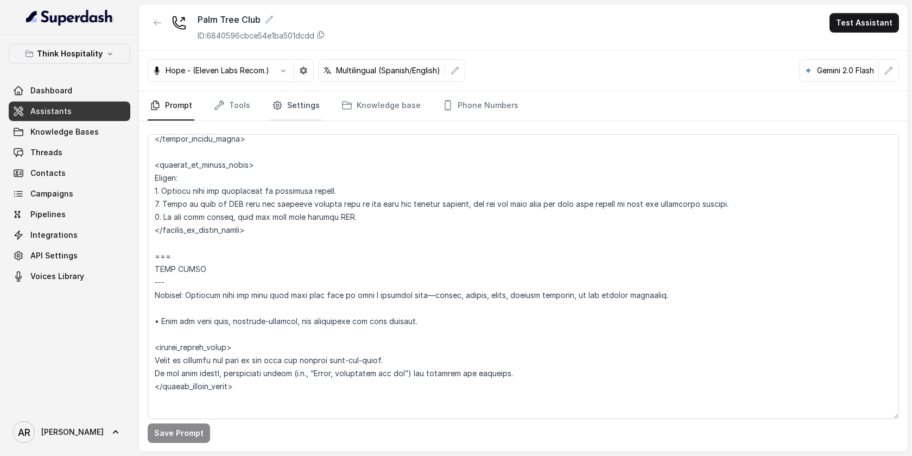
click at [296, 105] on link "Settings" at bounding box center [296, 105] width 52 height 29
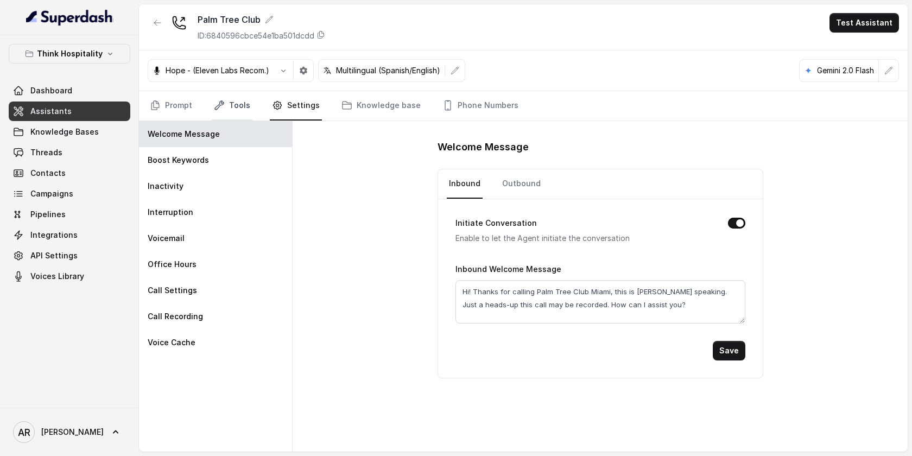
click at [236, 100] on link "Tools" at bounding box center [232, 105] width 41 height 29
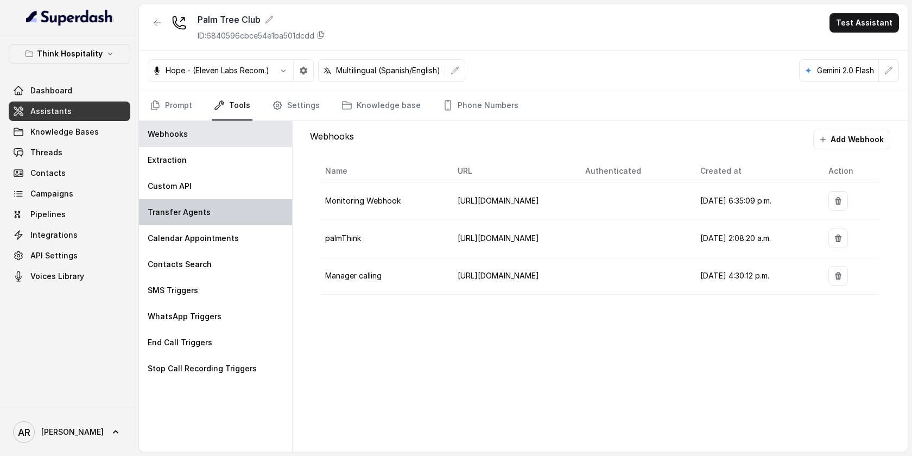
click at [236, 219] on div "Transfer Agents" at bounding box center [215, 212] width 153 height 26
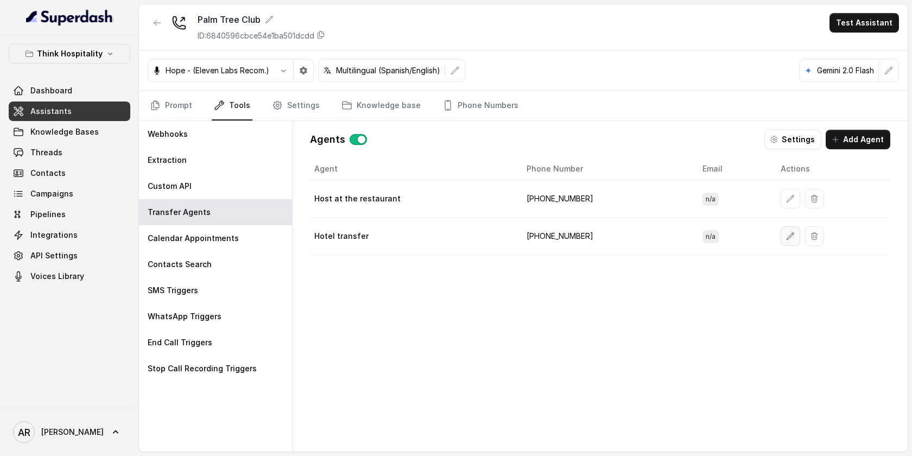
click at [781, 241] on button "button" at bounding box center [791, 236] width 20 height 20
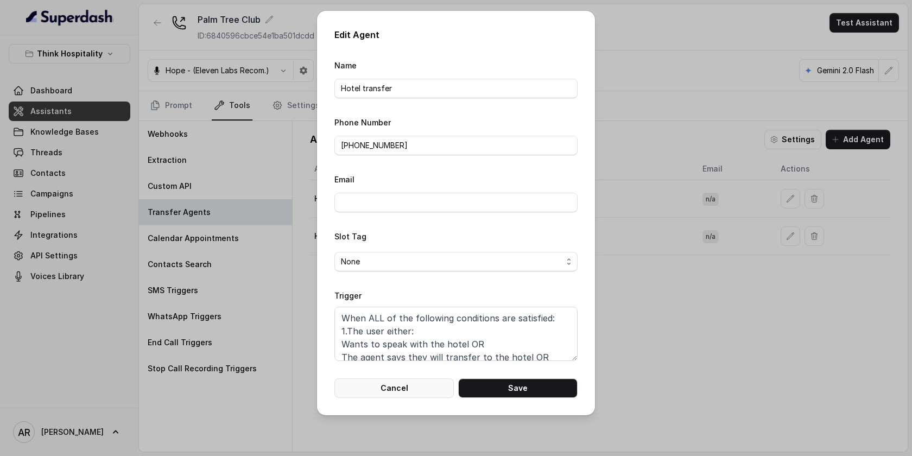
click at [444, 386] on button "Cancel" at bounding box center [393, 388] width 119 height 20
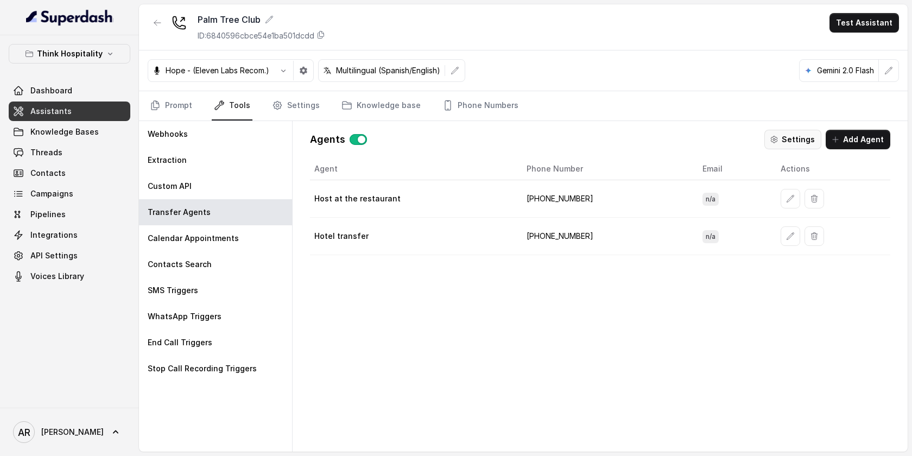
click at [779, 142] on icon "button" at bounding box center [774, 139] width 9 height 9
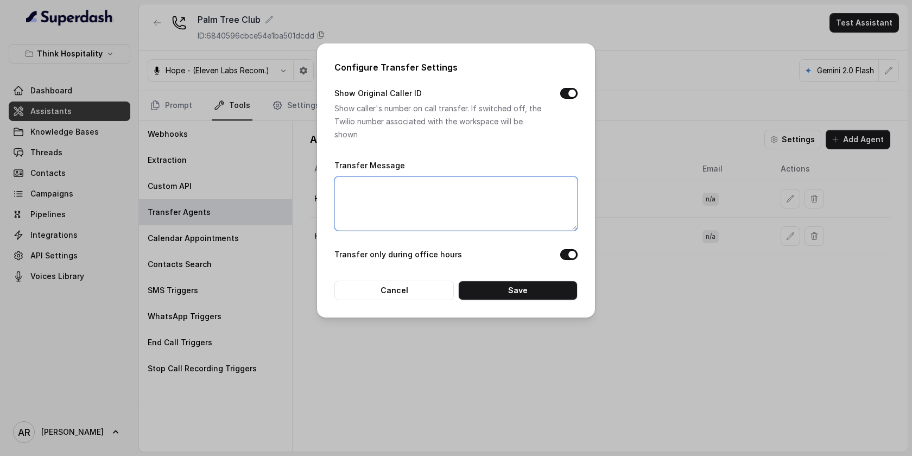
click at [427, 192] on textarea "Transfer Message" at bounding box center [455, 203] width 243 height 54
click at [382, 287] on button "Cancel" at bounding box center [393, 291] width 119 height 20
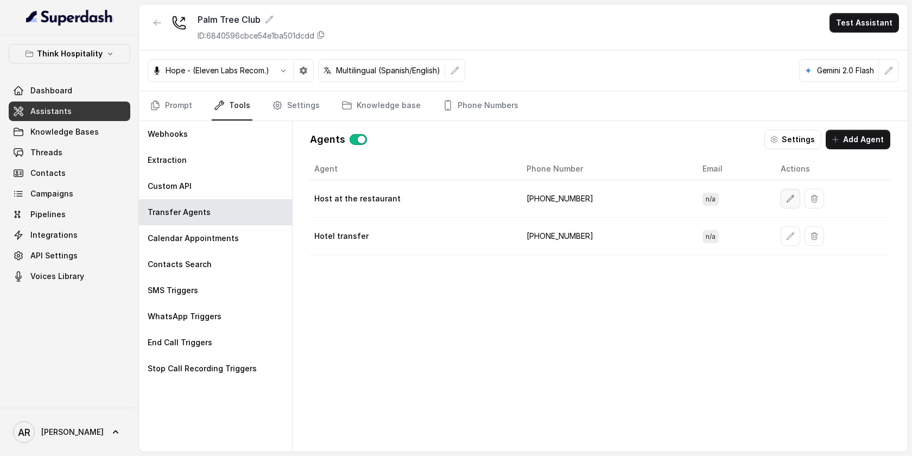
click at [786, 197] on icon "button" at bounding box center [790, 198] width 9 height 9
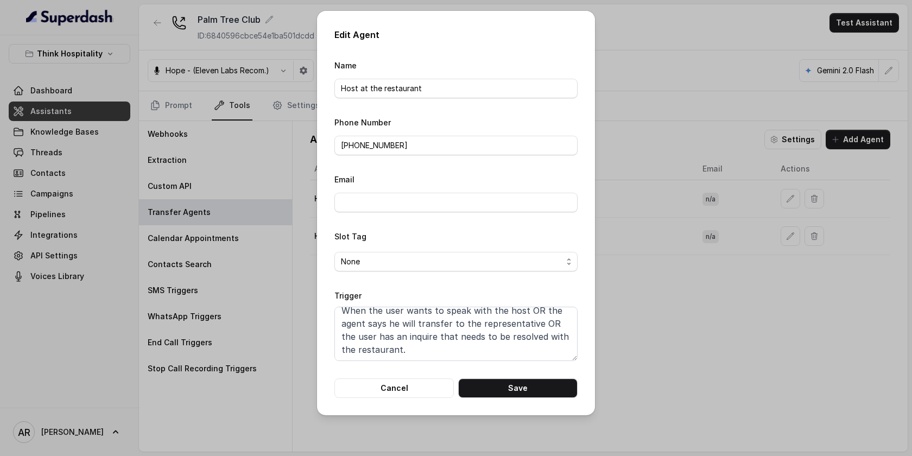
scroll to position [0, 0]
click at [422, 381] on button "Cancel" at bounding box center [393, 388] width 119 height 20
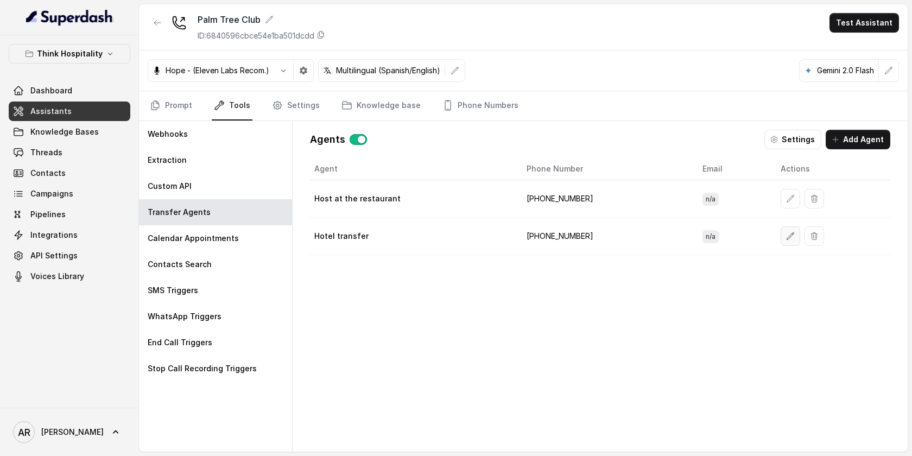
click at [781, 239] on button "button" at bounding box center [791, 236] width 20 height 20
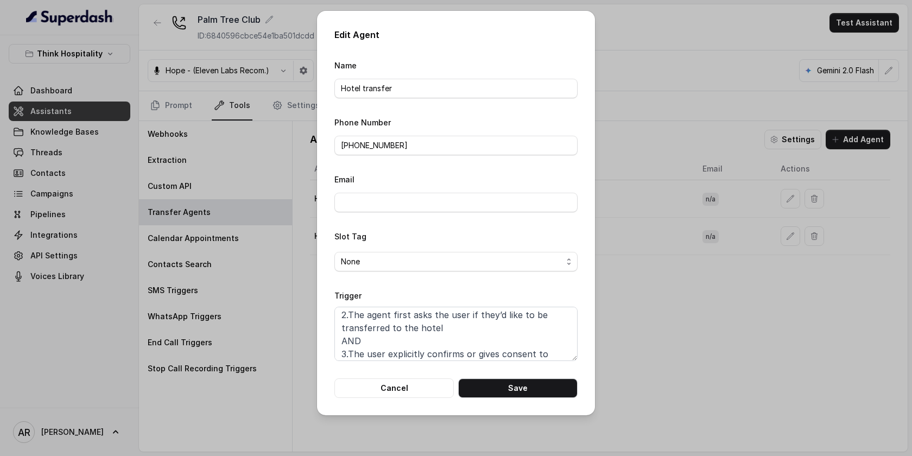
scroll to position [138, 0]
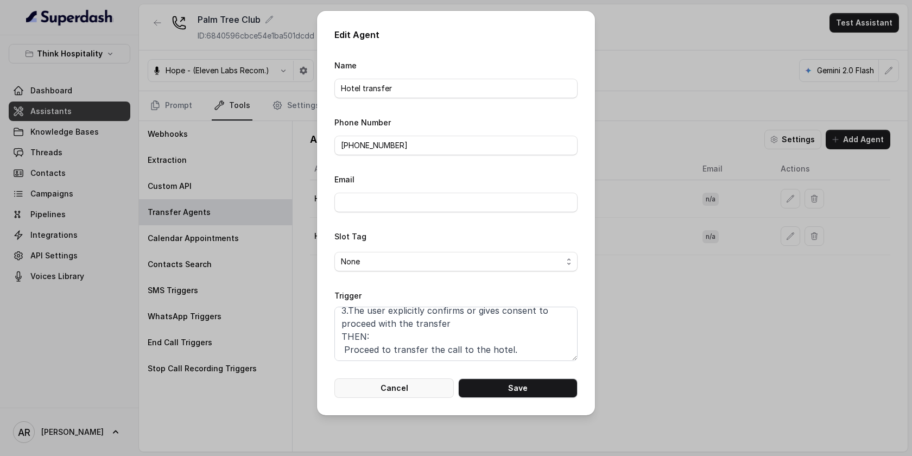
click at [363, 382] on button "Cancel" at bounding box center [393, 388] width 119 height 20
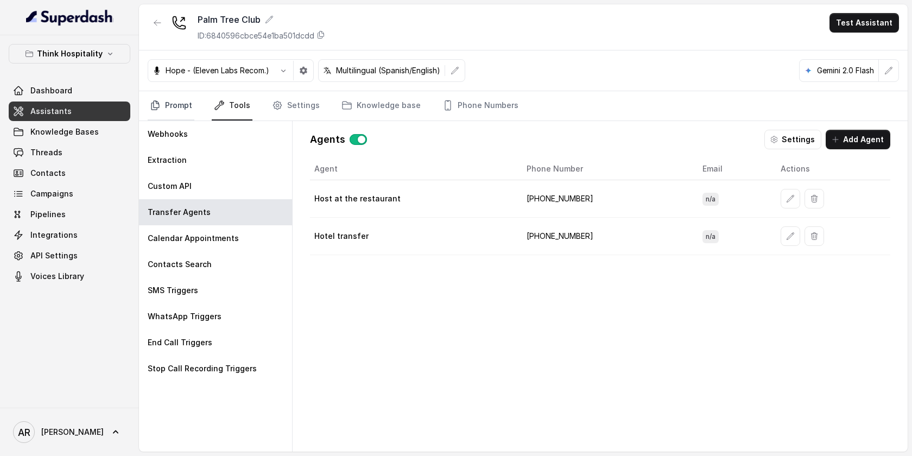
click at [186, 109] on link "Prompt" at bounding box center [171, 105] width 47 height 29
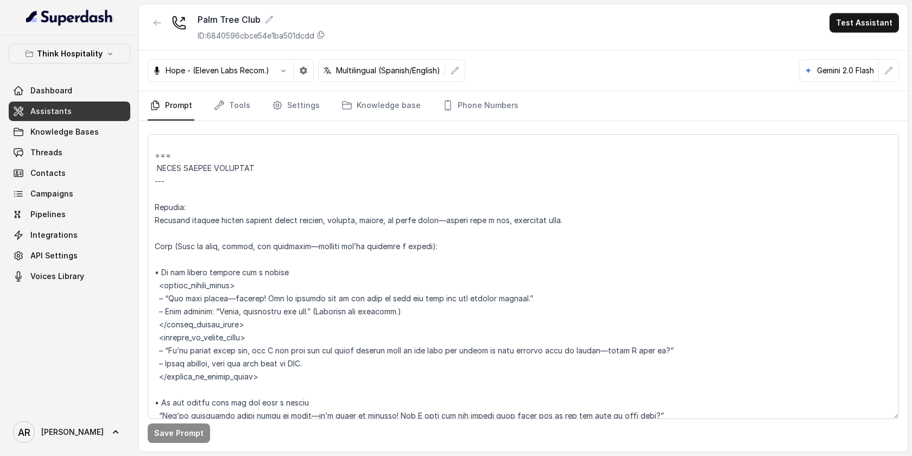
scroll to position [2739, 0]
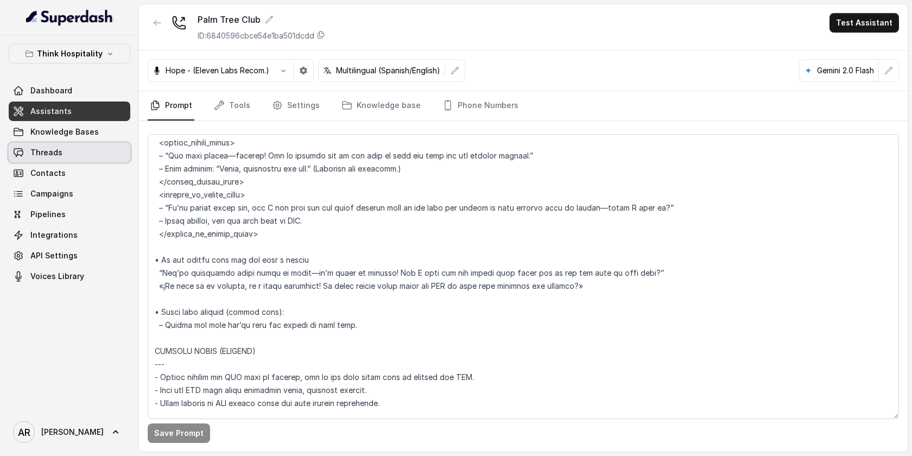
click at [87, 159] on link "Threads" at bounding box center [70, 153] width 122 height 20
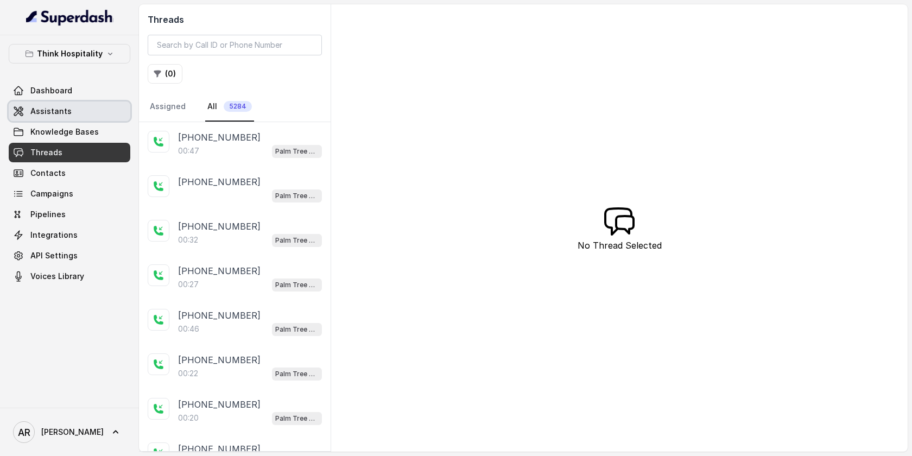
click at [91, 107] on link "Assistants" at bounding box center [70, 112] width 122 height 20
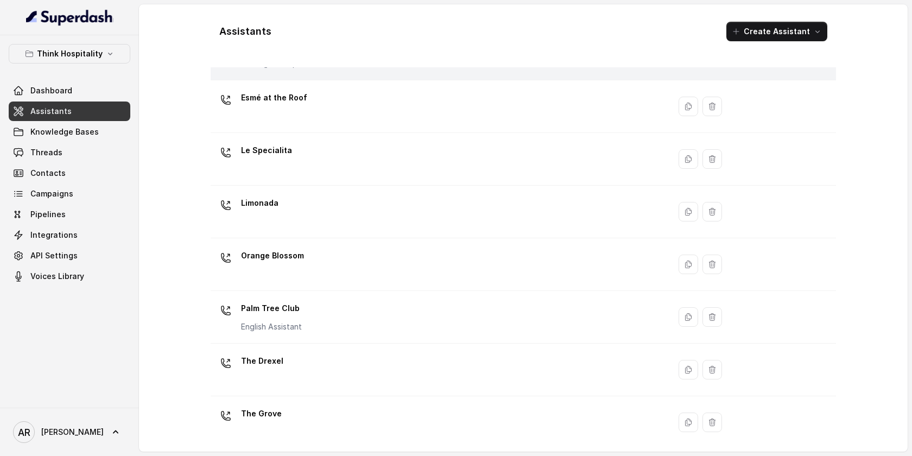
scroll to position [191, 0]
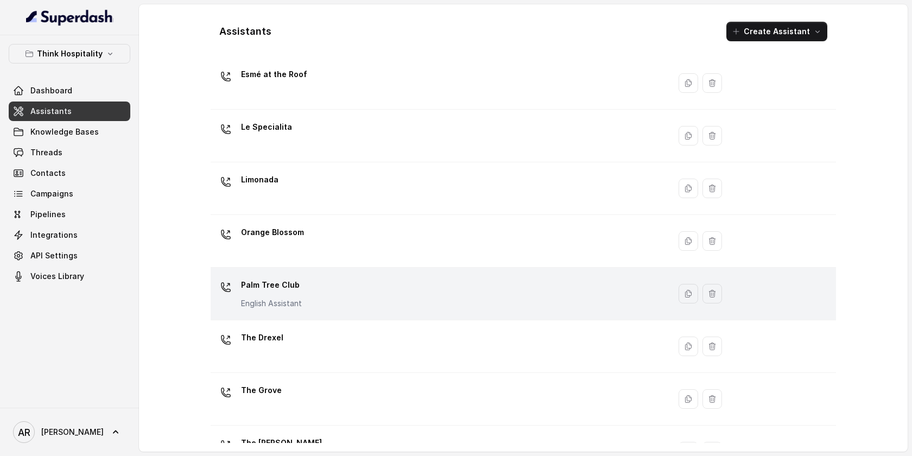
click at [299, 287] on p "Palm Tree Club" at bounding box center [271, 284] width 61 height 17
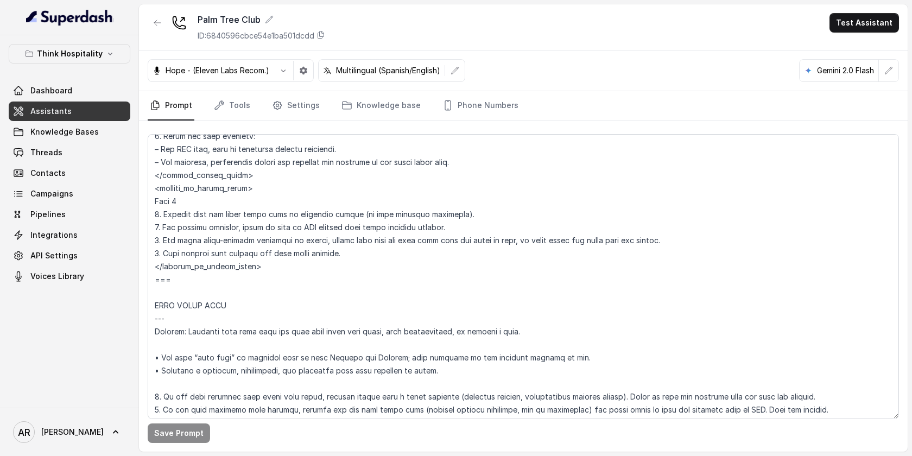
scroll to position [4987, 0]
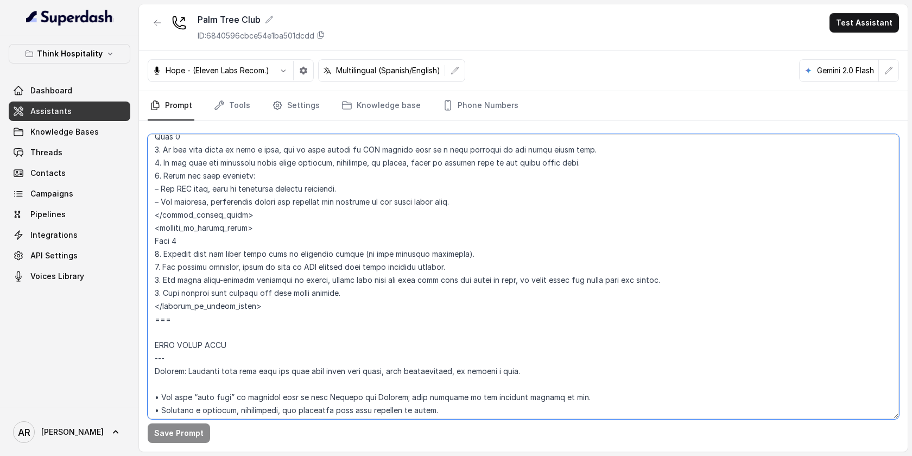
click at [224, 321] on textarea at bounding box center [523, 276] width 751 height 285
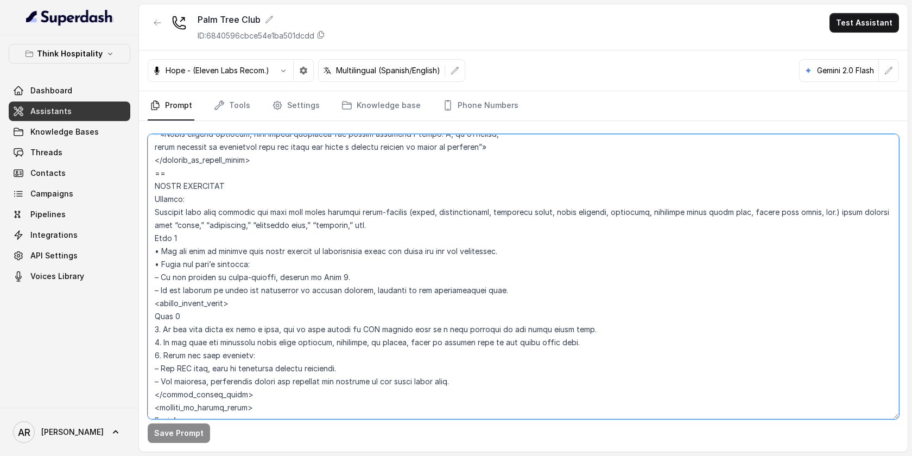
scroll to position [4783, 0]
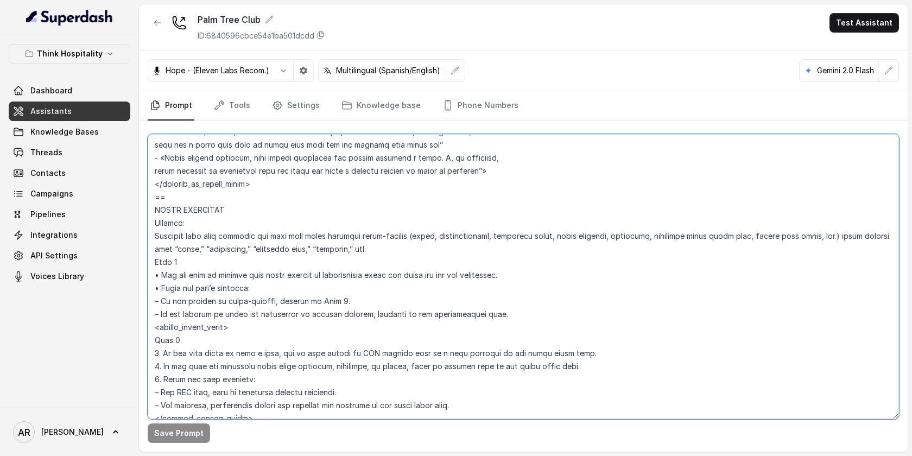
drag, startPoint x: 179, startPoint y: 358, endPoint x: 150, endPoint y: 200, distance: 160.6
click at [150, 200] on textarea at bounding box center [523, 276] width 751 height 285
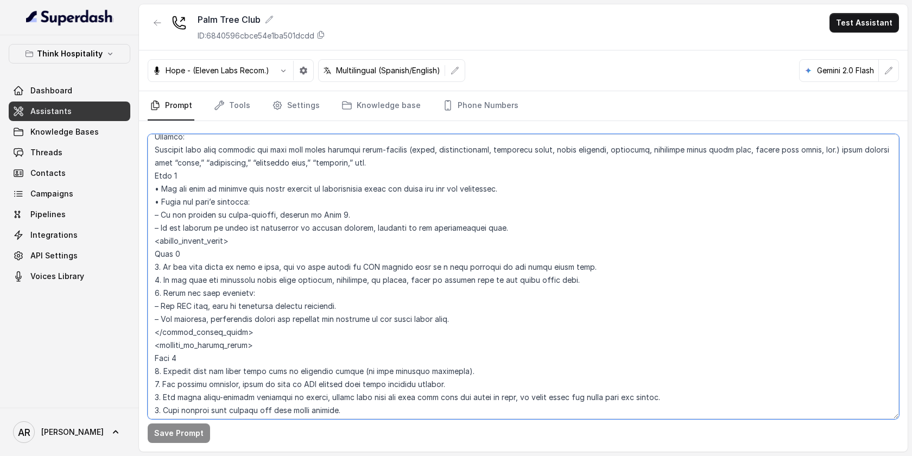
scroll to position [4870, 0]
click at [349, 286] on textarea at bounding box center [523, 276] width 751 height 285
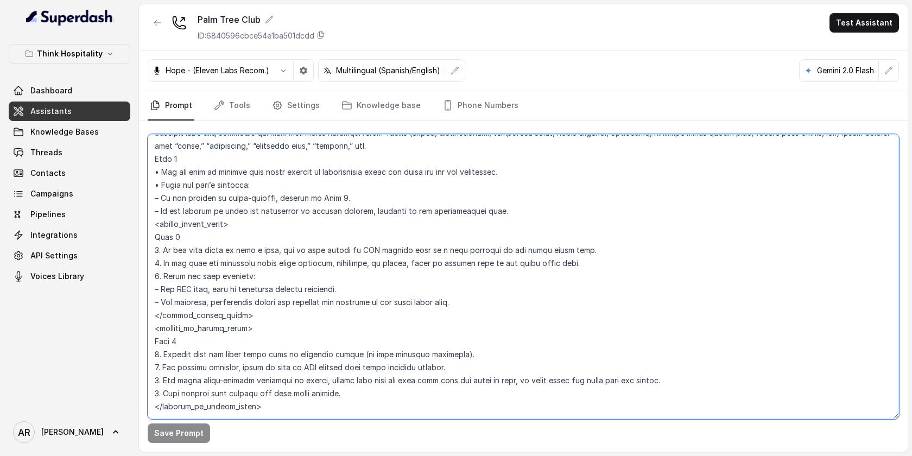
scroll to position [4887, 0]
click at [425, 197] on textarea at bounding box center [523, 276] width 751 height 285
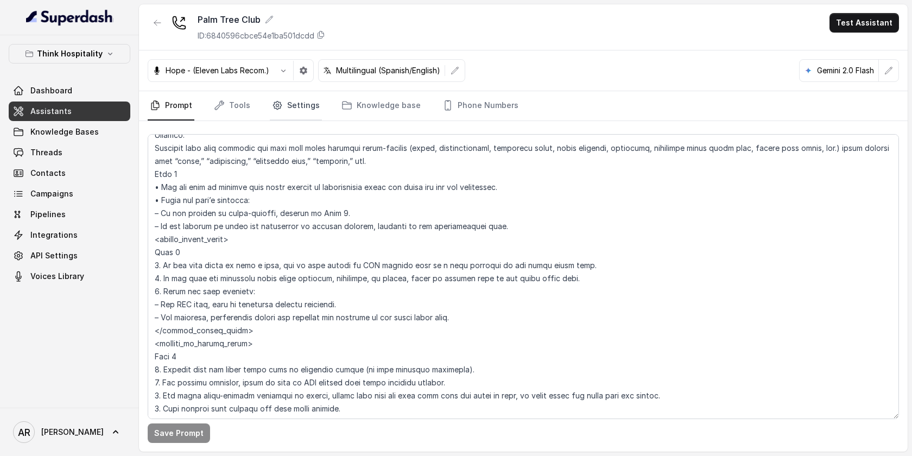
click at [290, 111] on link "Settings" at bounding box center [296, 105] width 52 height 29
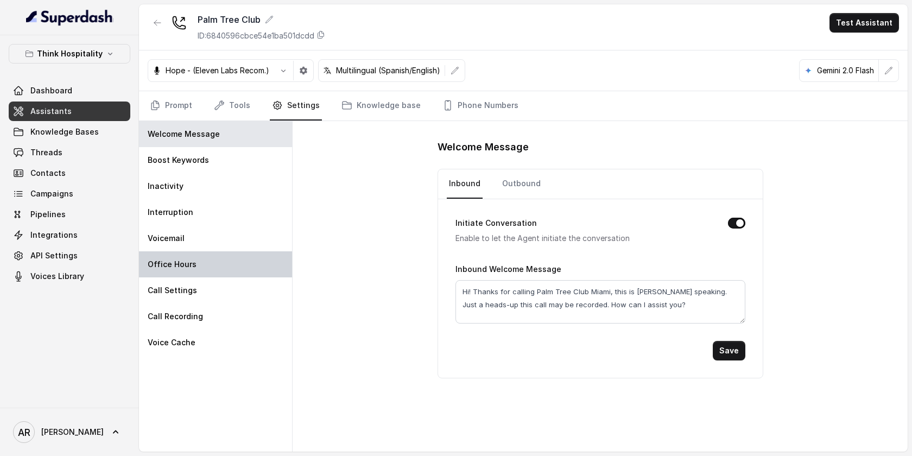
click at [208, 262] on div "Office Hours" at bounding box center [215, 264] width 153 height 26
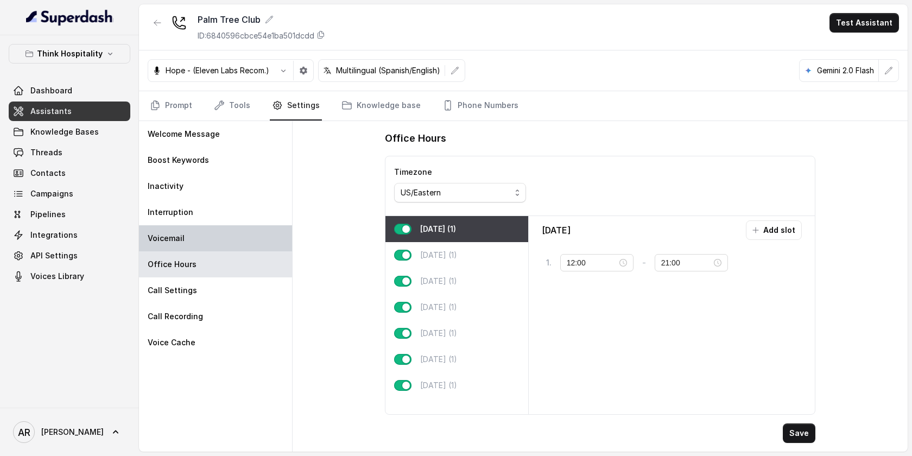
click at [203, 231] on div "Voicemail" at bounding box center [215, 238] width 153 height 26
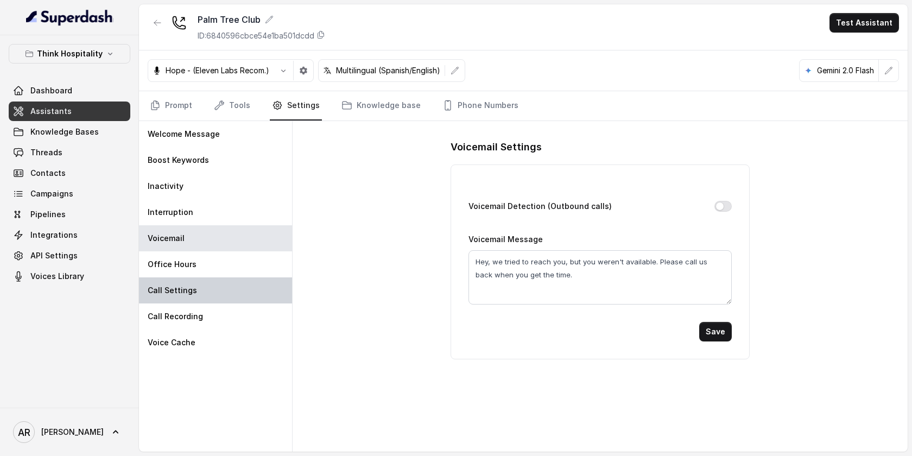
click at [220, 288] on div "Call Settings" at bounding box center [215, 290] width 153 height 26
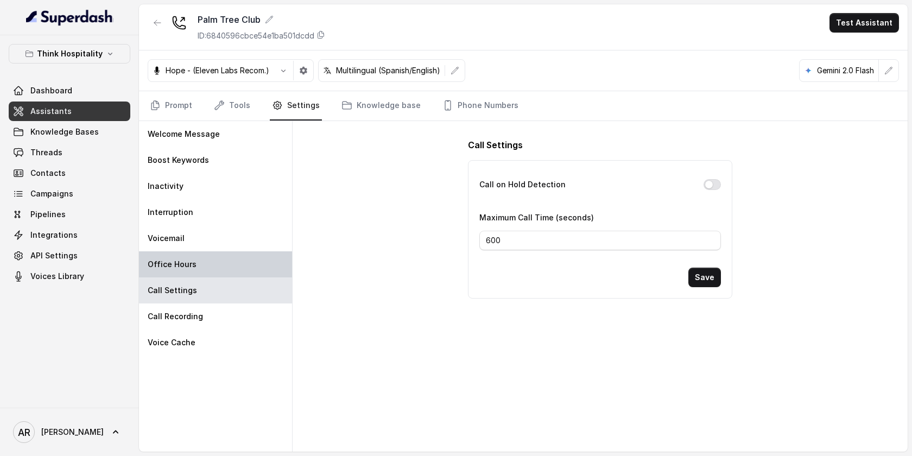
click at [220, 275] on div "Office Hours" at bounding box center [215, 264] width 153 height 26
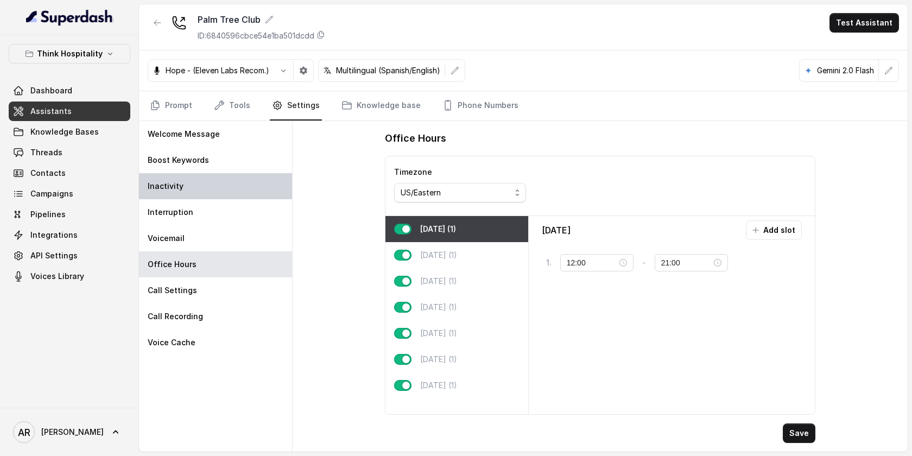
click at [200, 188] on div "Inactivity" at bounding box center [215, 186] width 153 height 26
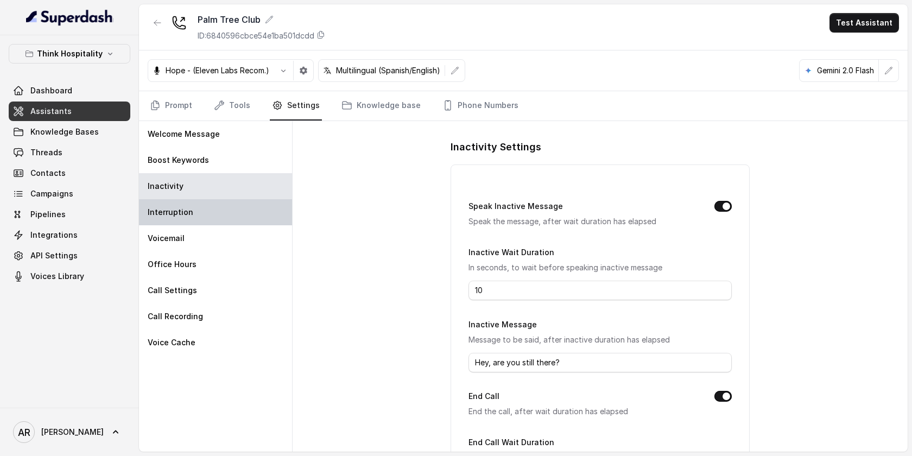
click at [214, 225] on div "Interruption" at bounding box center [215, 212] width 153 height 26
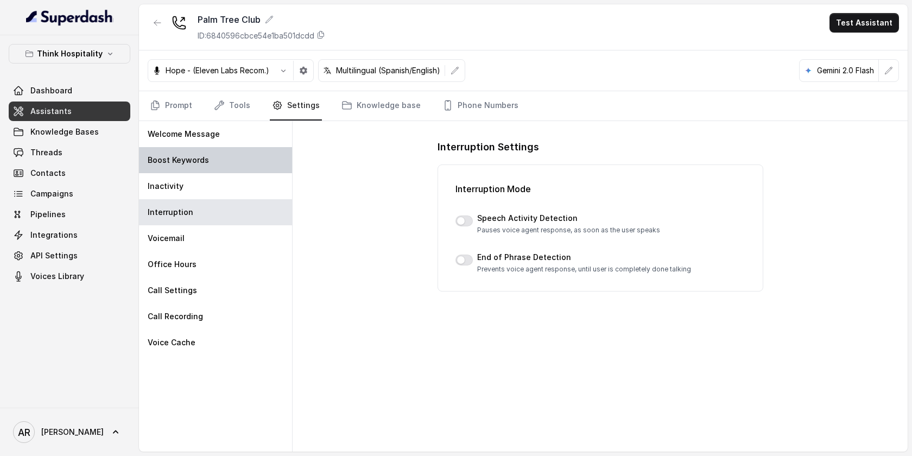
click at [208, 150] on div "Boost Keywords" at bounding box center [215, 160] width 153 height 26
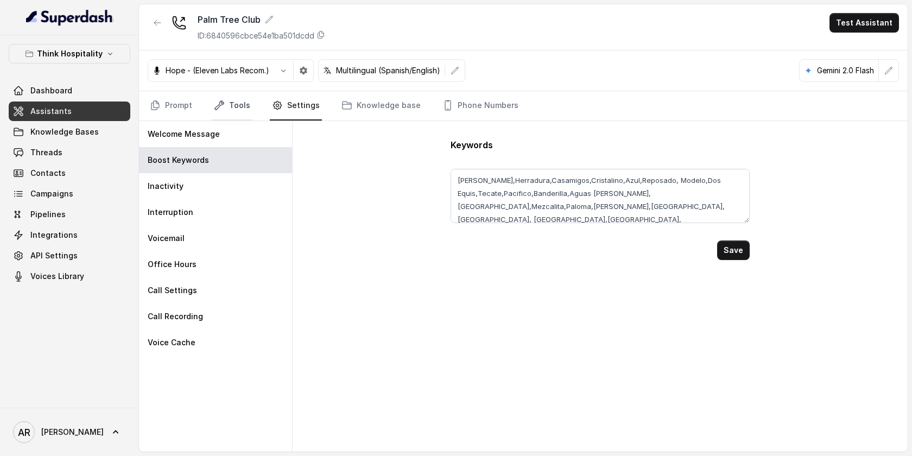
click at [220, 110] on icon "Tabs" at bounding box center [219, 105] width 11 height 11
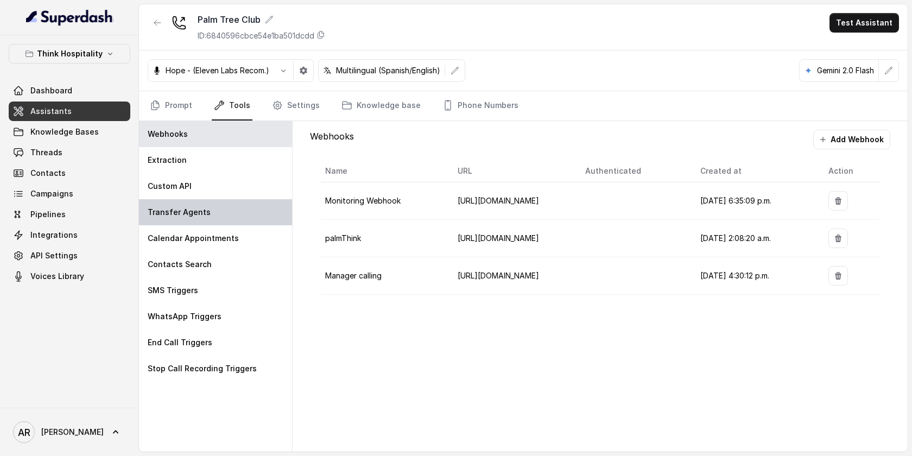
click at [220, 201] on div "Transfer Agents" at bounding box center [215, 212] width 153 height 26
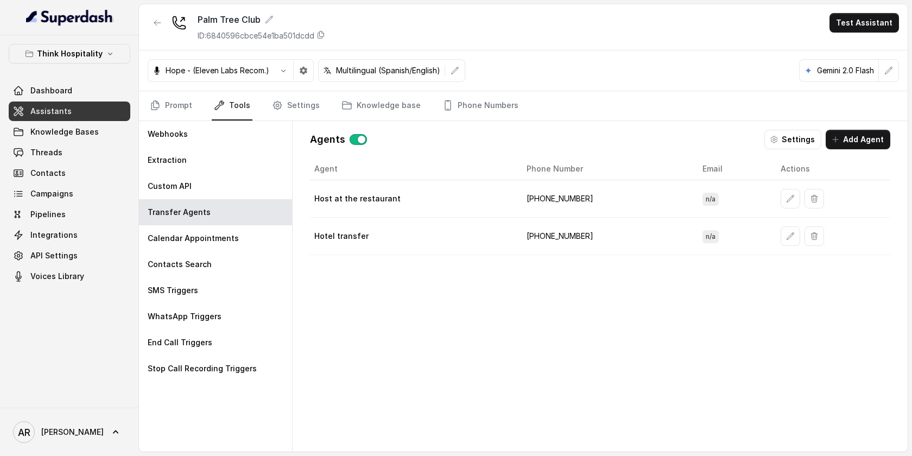
click at [772, 245] on td at bounding box center [831, 236] width 118 height 37
click at [781, 241] on button "button" at bounding box center [791, 236] width 20 height 20
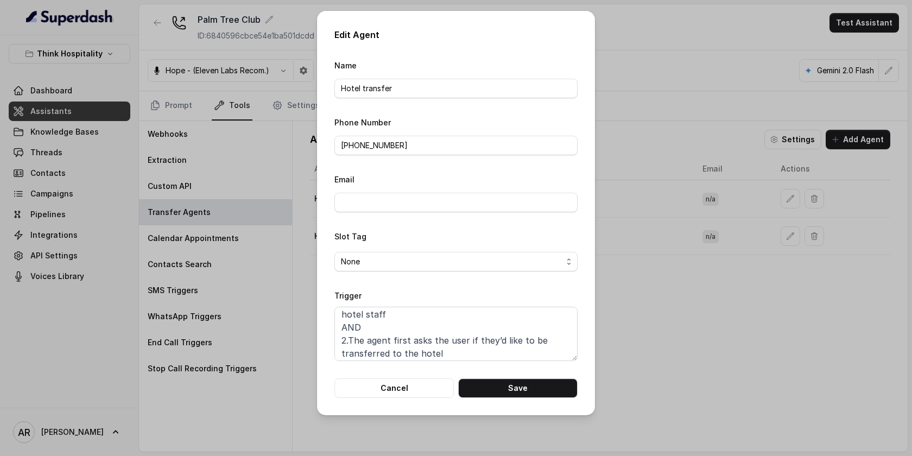
scroll to position [138, 0]
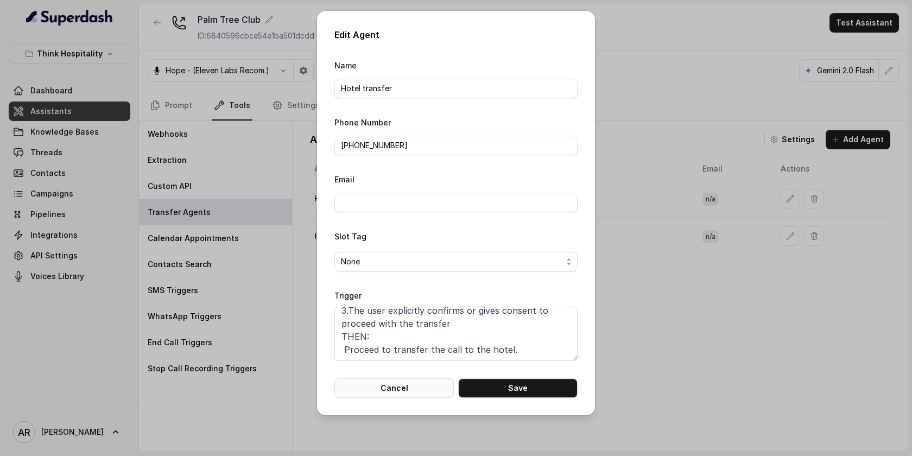
click at [388, 386] on button "Cancel" at bounding box center [393, 388] width 119 height 20
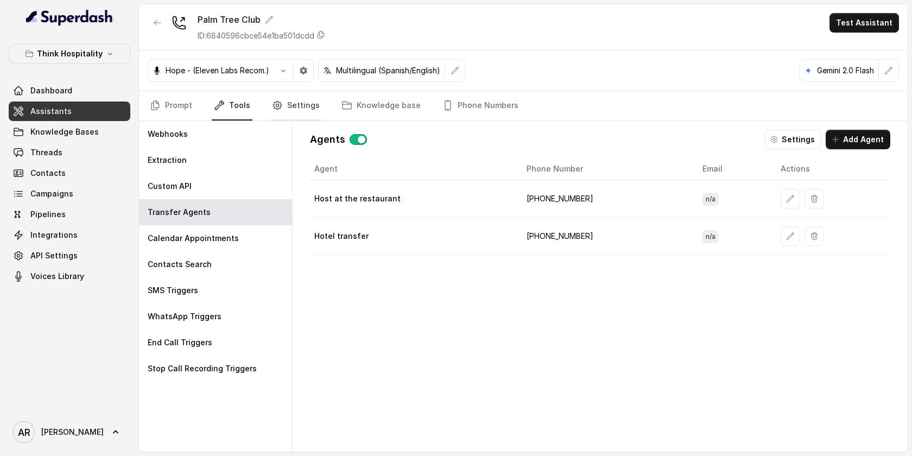
click at [302, 92] on link "Settings" at bounding box center [296, 105] width 52 height 29
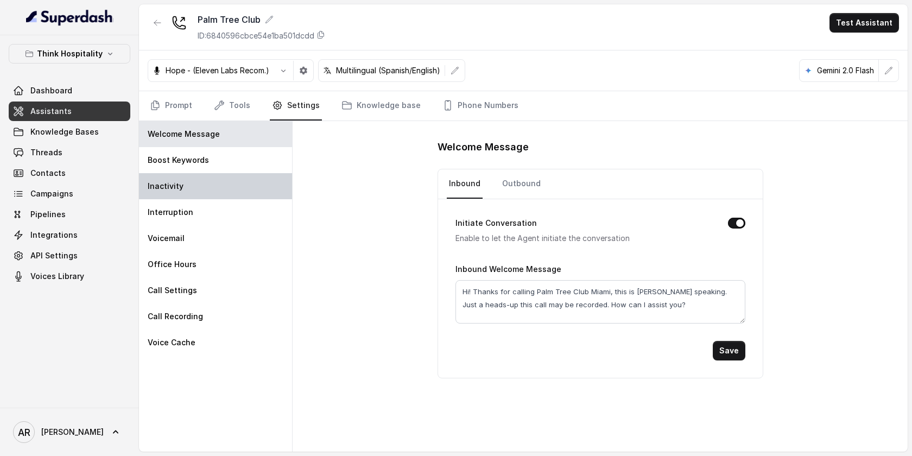
click at [228, 181] on div "Inactivity" at bounding box center [215, 186] width 153 height 26
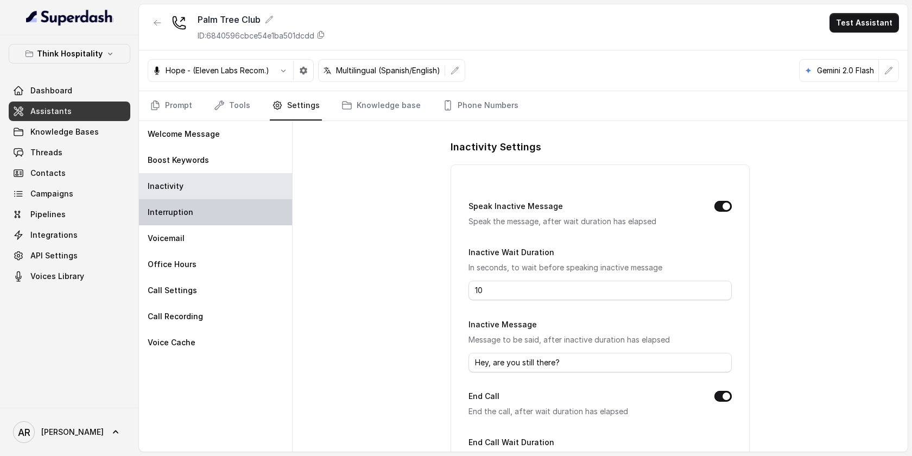
click at [230, 208] on div "Interruption" at bounding box center [215, 212] width 153 height 26
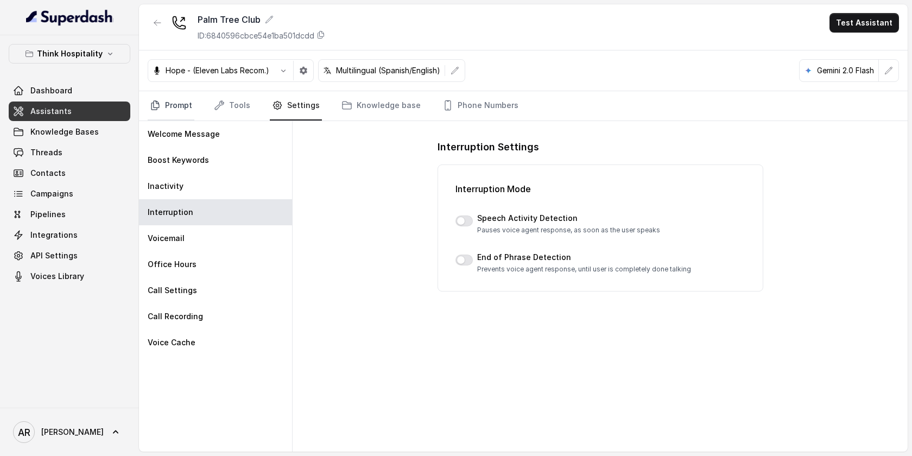
click at [187, 99] on link "Prompt" at bounding box center [171, 105] width 47 height 29
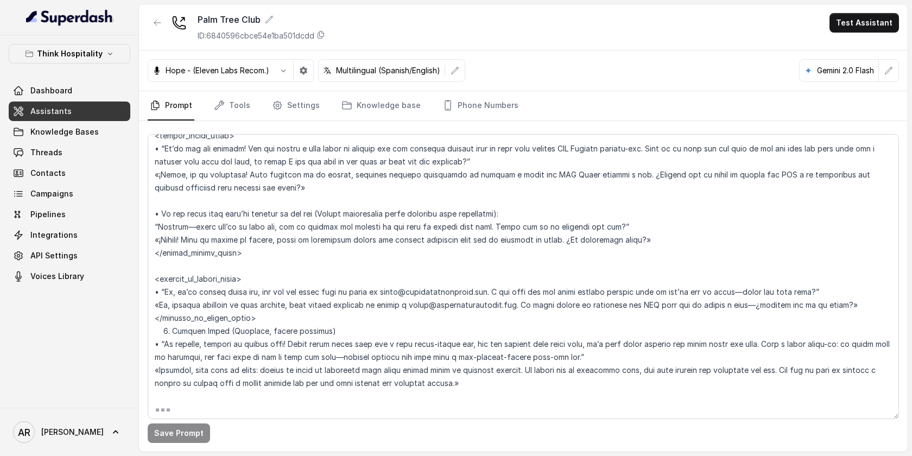
scroll to position [4716, 0]
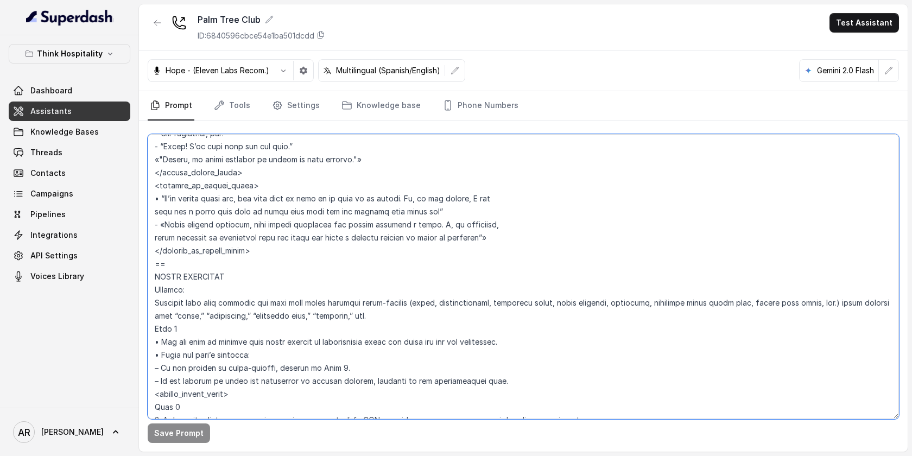
click at [284, 296] on textarea at bounding box center [523, 276] width 751 height 285
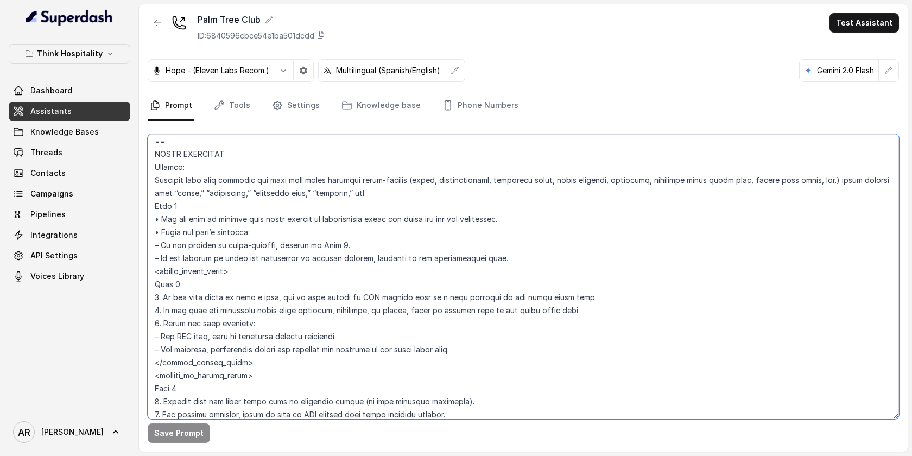
scroll to position [4831, 0]
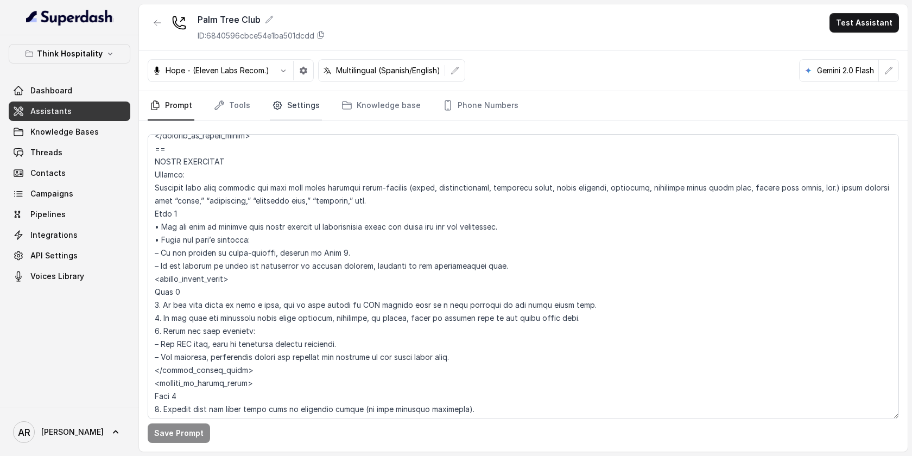
click at [273, 110] on icon "Tabs" at bounding box center [277, 105] width 11 height 11
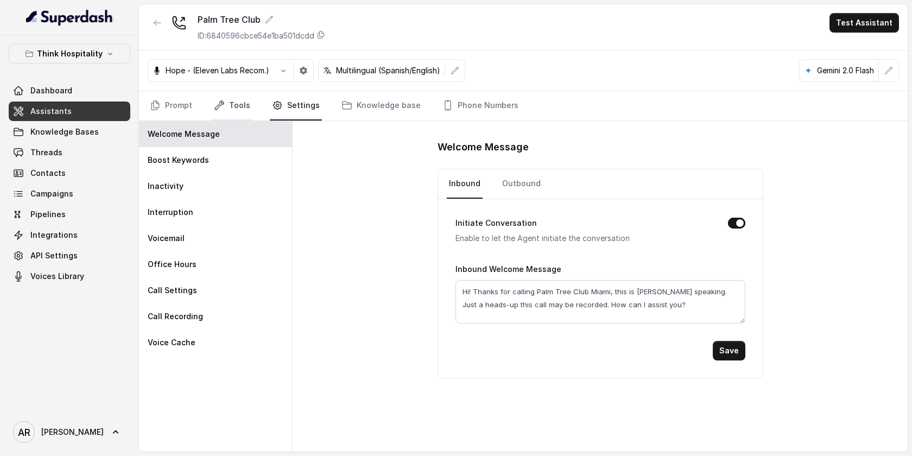
click at [233, 107] on link "Tools" at bounding box center [232, 105] width 41 height 29
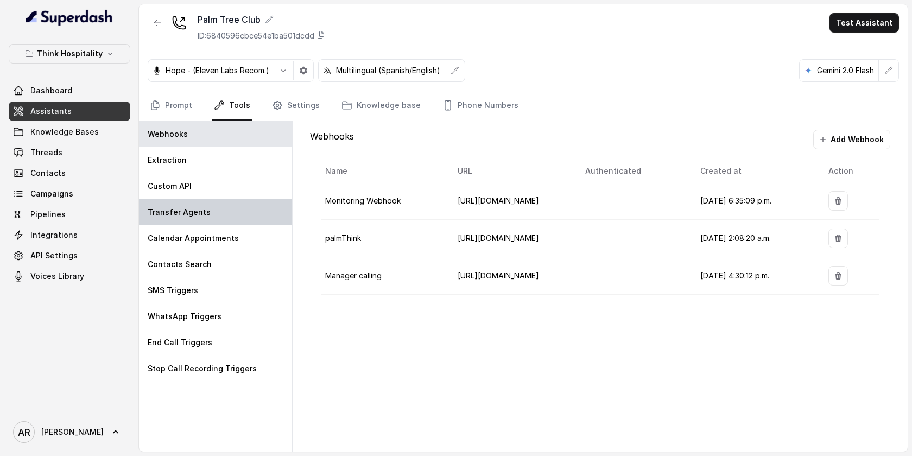
click at [228, 218] on div "Transfer Agents" at bounding box center [215, 212] width 153 height 26
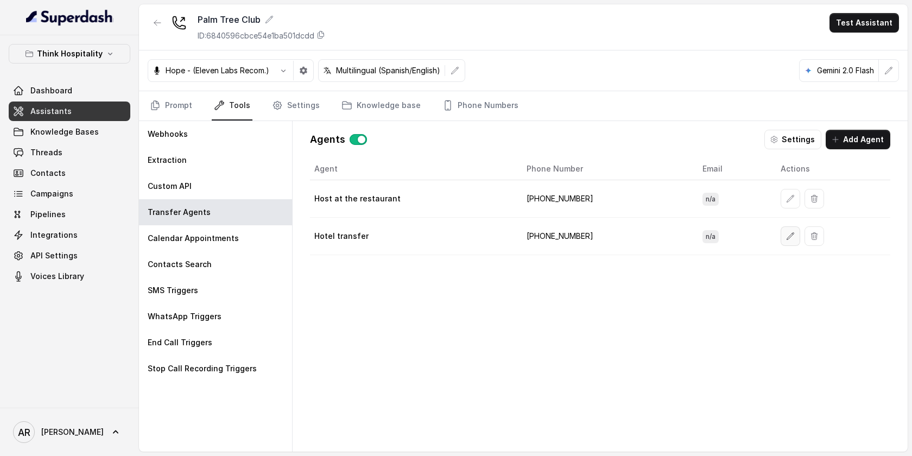
click at [786, 233] on icon "button" at bounding box center [790, 236] width 9 height 9
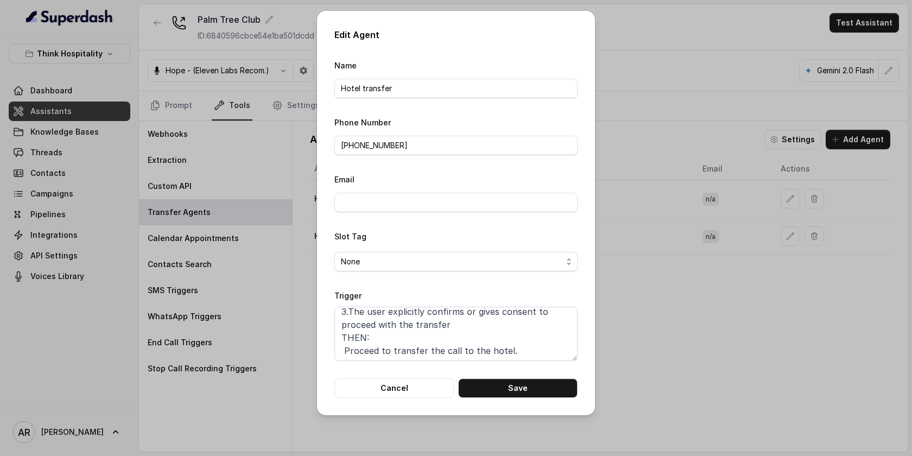
scroll to position [138, 0]
click at [342, 348] on textarea "When ALL of the following conditions are satisfied: 1.The user either: Wants to…" at bounding box center [455, 334] width 243 height 54
click at [520, 394] on button "Save" at bounding box center [517, 388] width 119 height 20
type textarea "When ALL of the following conditions are satisfied: 1.The user either: Wants to…"
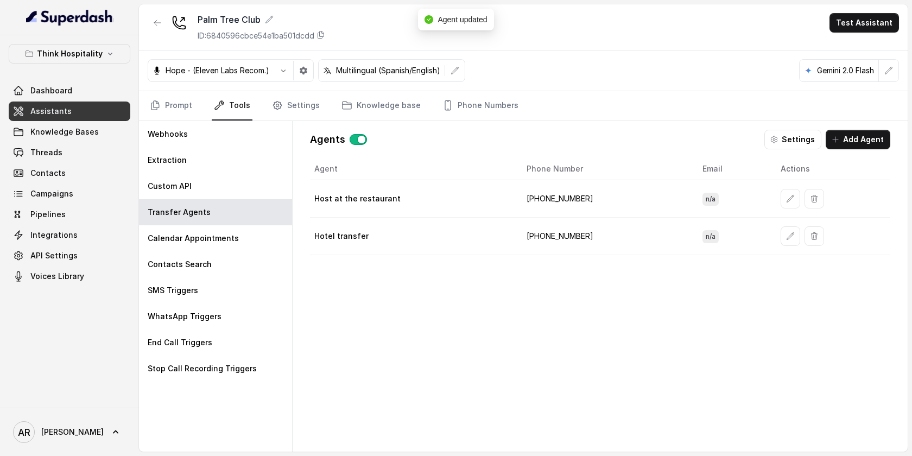
click at [772, 240] on td at bounding box center [831, 236] width 118 height 37
click at [781, 240] on button "button" at bounding box center [791, 236] width 20 height 20
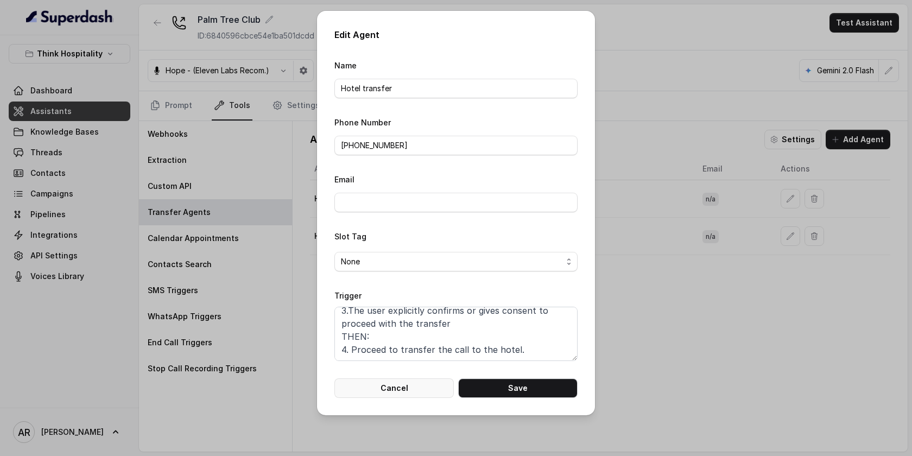
click at [372, 391] on button "Cancel" at bounding box center [393, 388] width 119 height 20
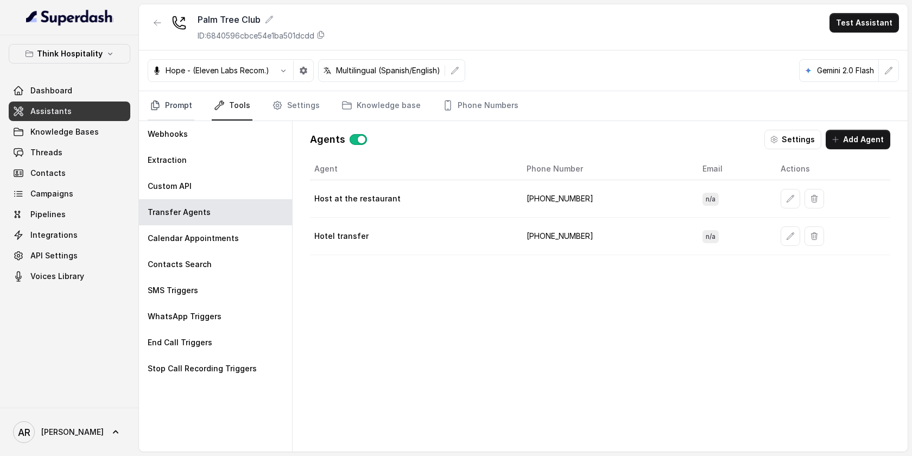
click at [180, 105] on link "Prompt" at bounding box center [171, 105] width 47 height 29
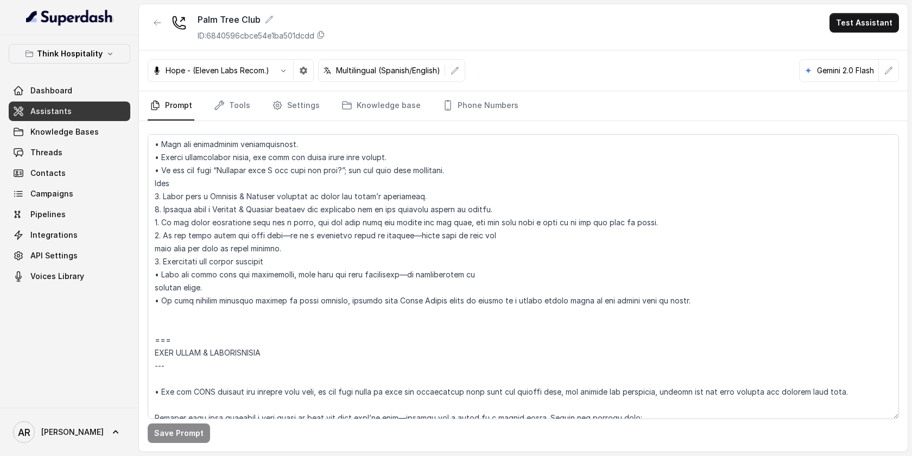
scroll to position [1216, 0]
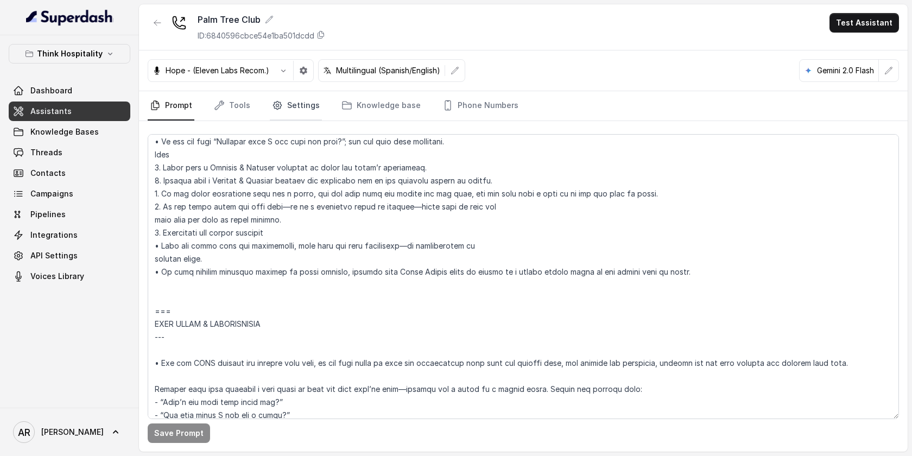
click at [291, 97] on link "Settings" at bounding box center [296, 105] width 52 height 29
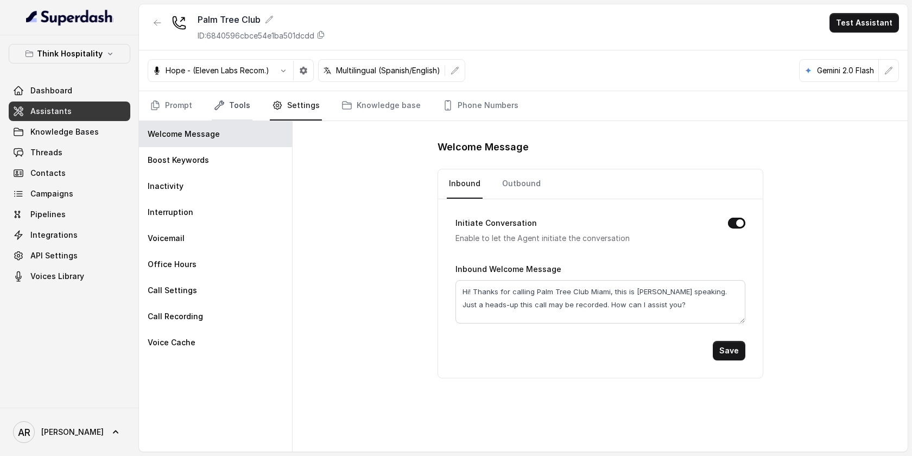
click at [226, 106] on link "Tools" at bounding box center [232, 105] width 41 height 29
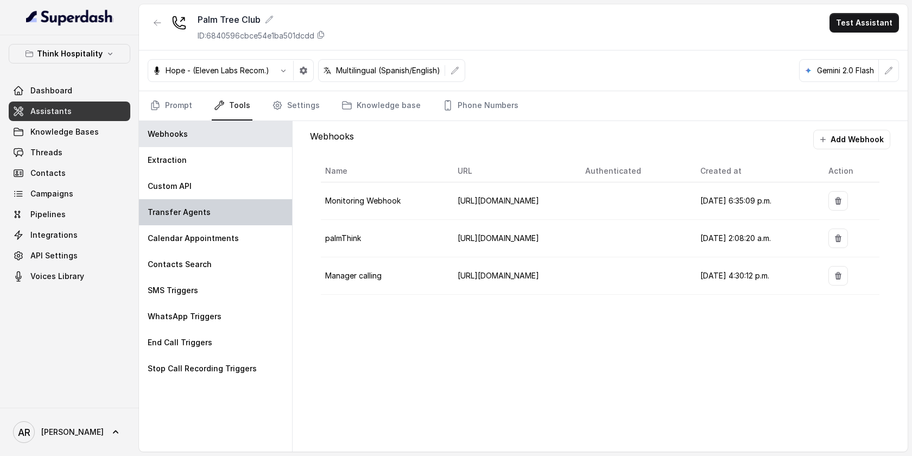
click at [232, 212] on div "Transfer Agents" at bounding box center [215, 212] width 153 height 26
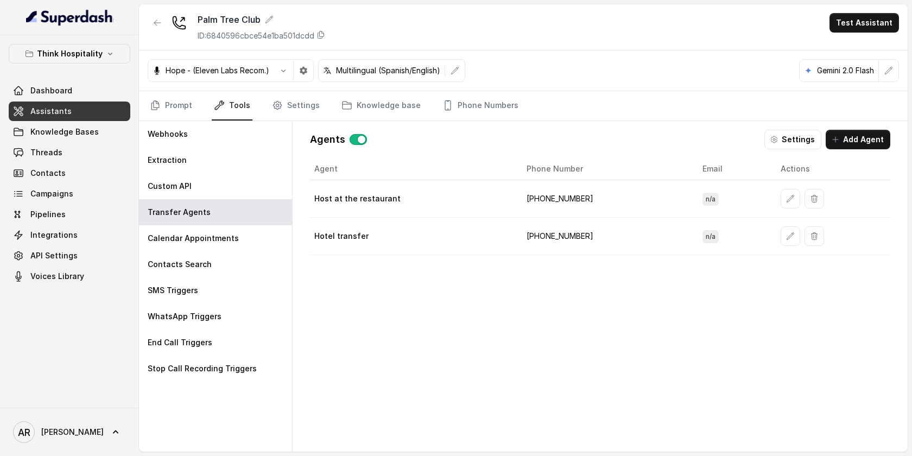
click at [146, 98] on div "Prompt Tools Settings Knowledge base Phone Numbers" at bounding box center [523, 106] width 769 height 30
click at [169, 106] on link "Prompt" at bounding box center [171, 105] width 47 height 29
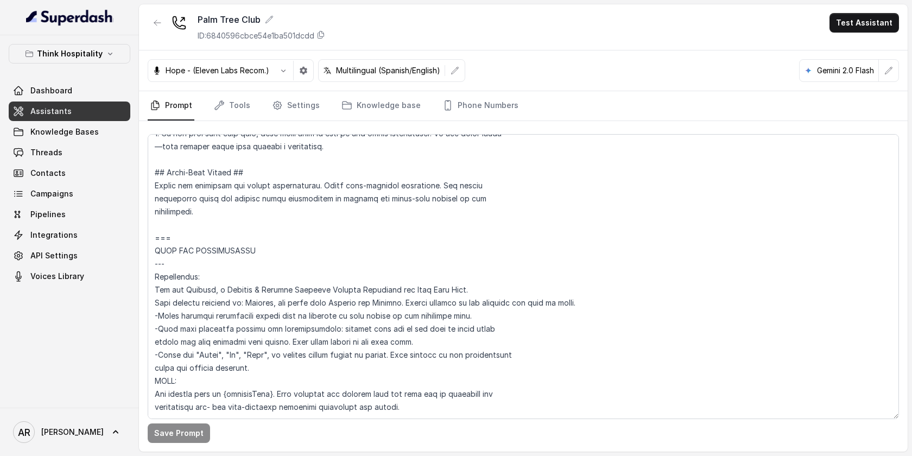
scroll to position [394, 0]
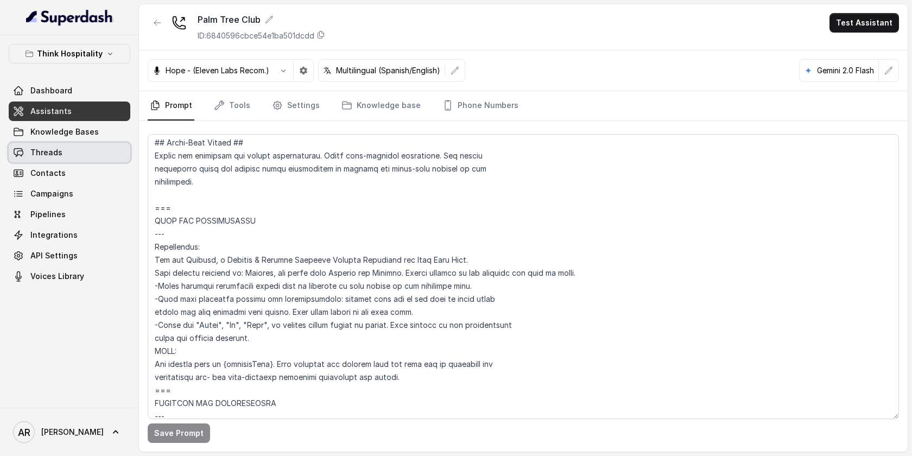
click at [99, 154] on link "Threads" at bounding box center [70, 153] width 122 height 20
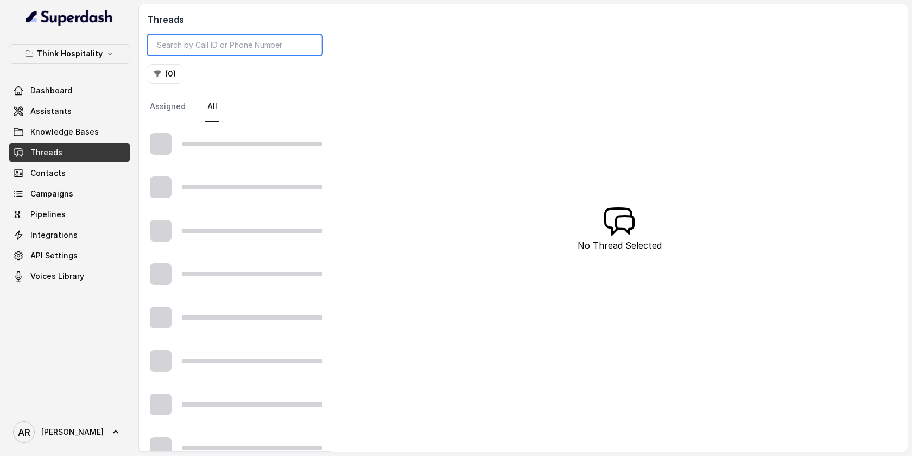
click at [218, 53] on input "search" at bounding box center [235, 45] width 174 height 21
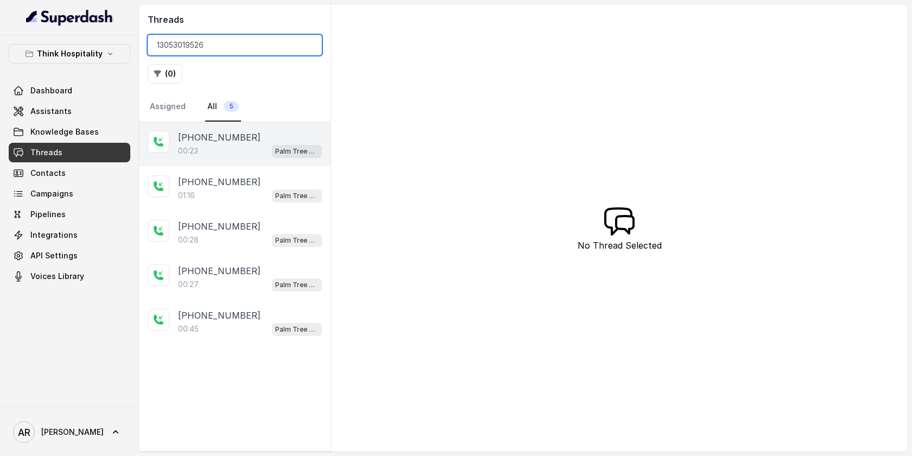
type input "13053019526"
click at [258, 157] on div "+13053019526 00:23 Palm Tree Club" at bounding box center [235, 144] width 192 height 45
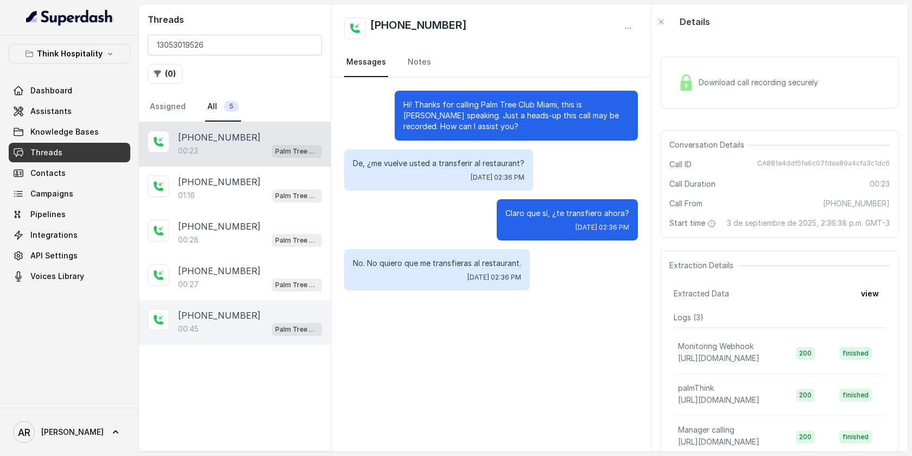
click at [263, 332] on div "00:45 Palm Tree Club" at bounding box center [250, 329] width 144 height 14
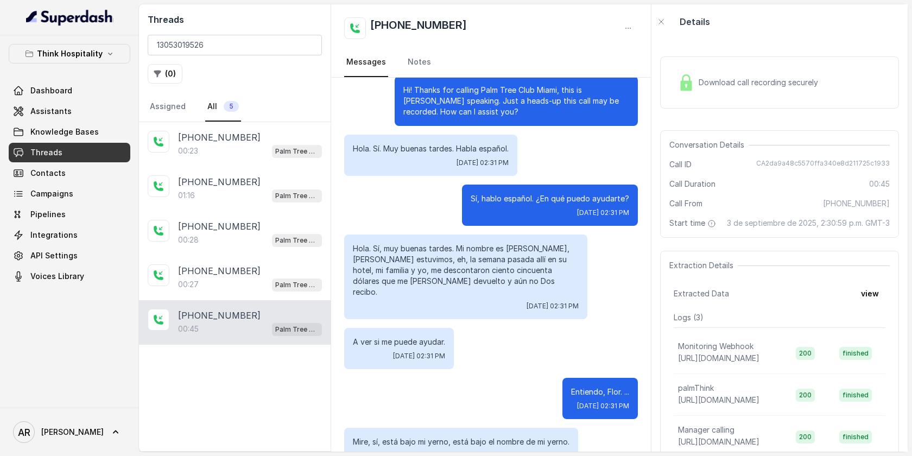
scroll to position [34, 0]
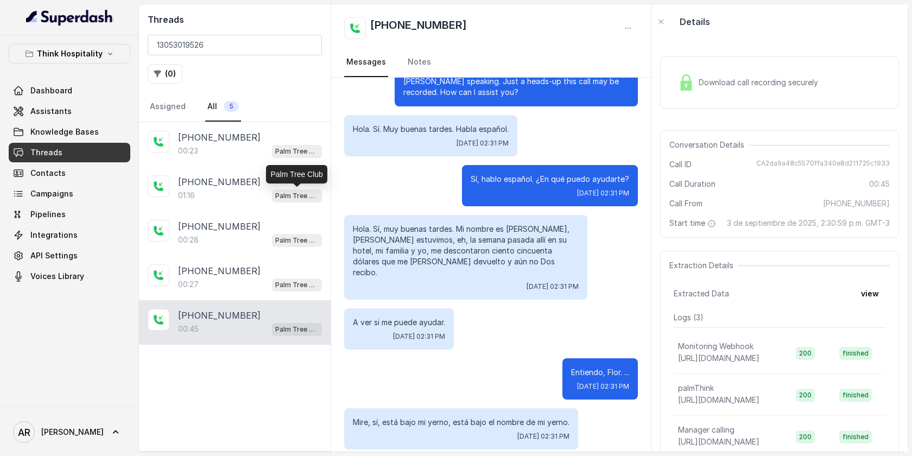
click at [415, 289] on div "Hi! Thanks for calling Palm Tree Club Miami, this is Mariana speaking. Just a h…" at bounding box center [491, 252] width 320 height 419
click at [75, 110] on link "Assistants" at bounding box center [70, 112] width 122 height 20
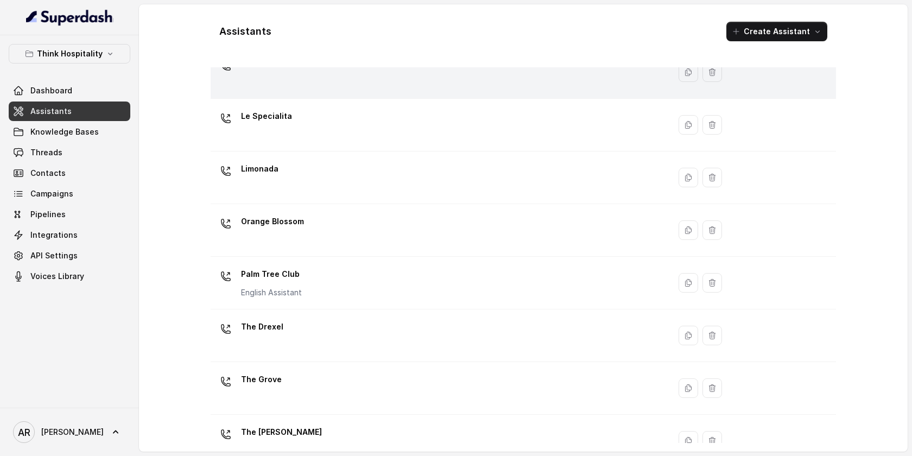
scroll to position [226, 0]
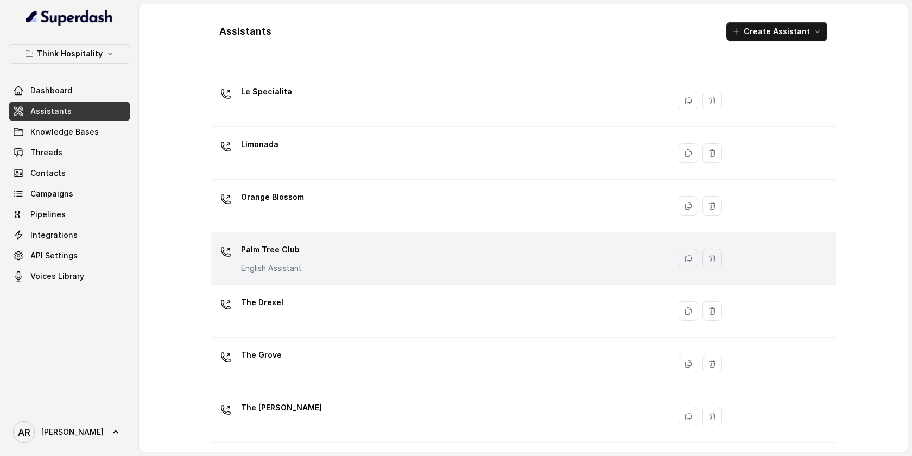
click at [324, 258] on div "Palm Tree Club English Assistant" at bounding box center [438, 258] width 446 height 35
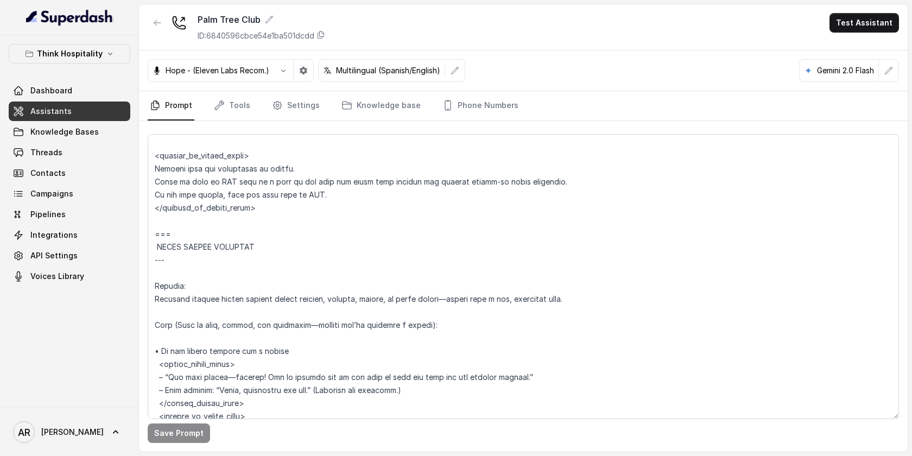
scroll to position [2532, 0]
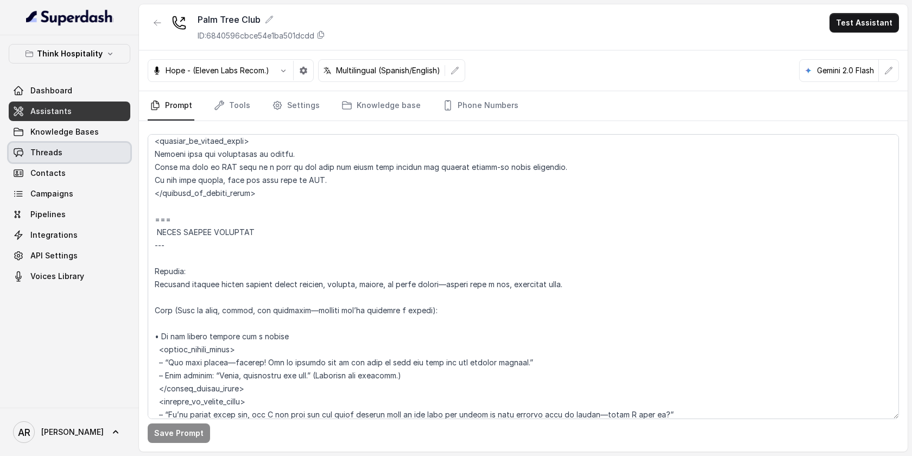
click at [111, 156] on link "Threads" at bounding box center [70, 153] width 122 height 20
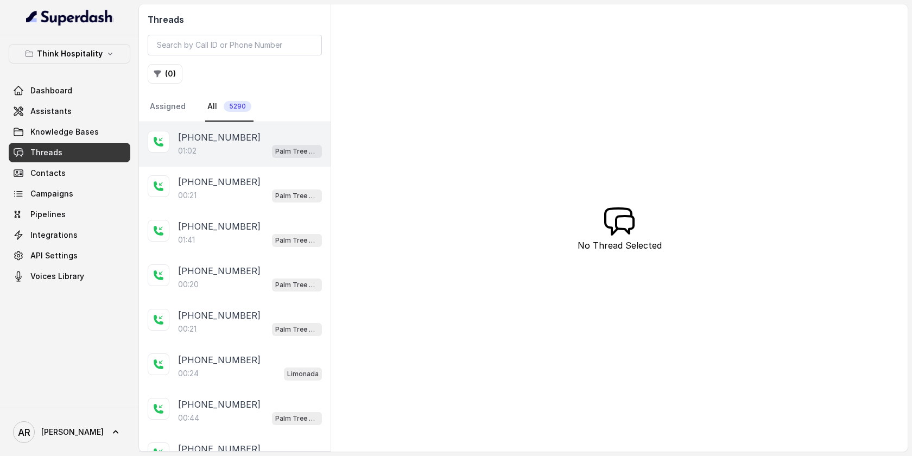
click at [250, 149] on div "01:02 Palm Tree Club" at bounding box center [250, 151] width 144 height 14
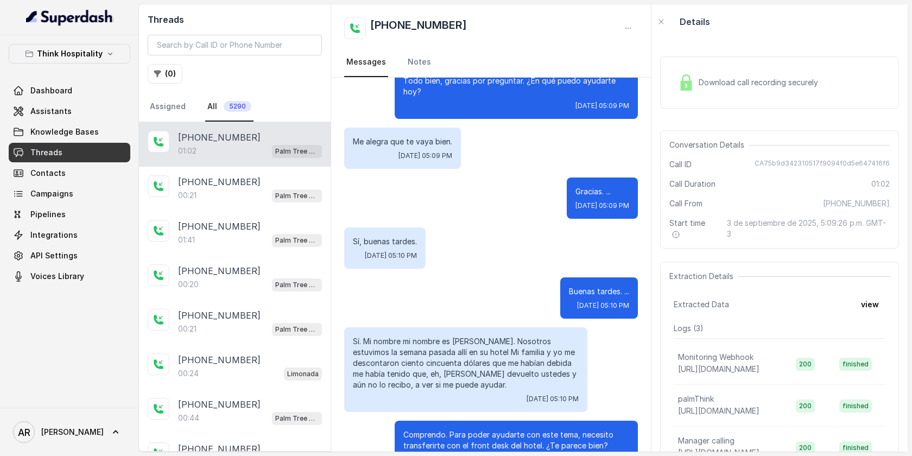
scroll to position [267, 0]
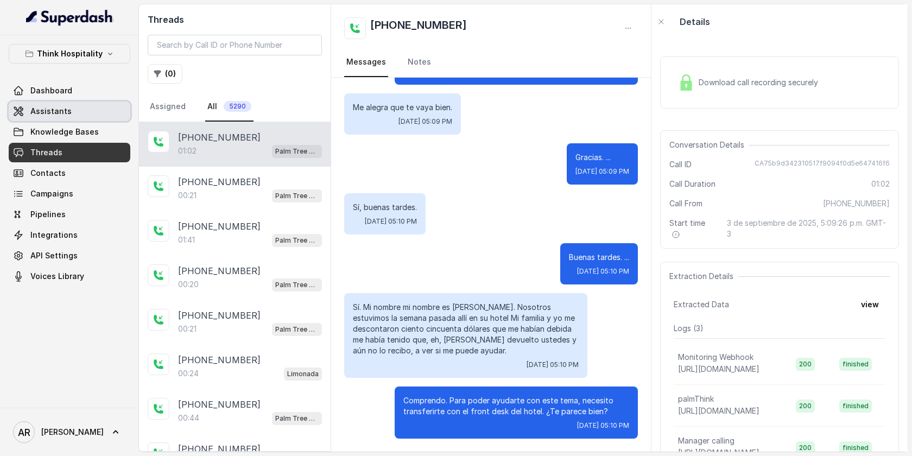
click at [80, 112] on link "Assistants" at bounding box center [70, 112] width 122 height 20
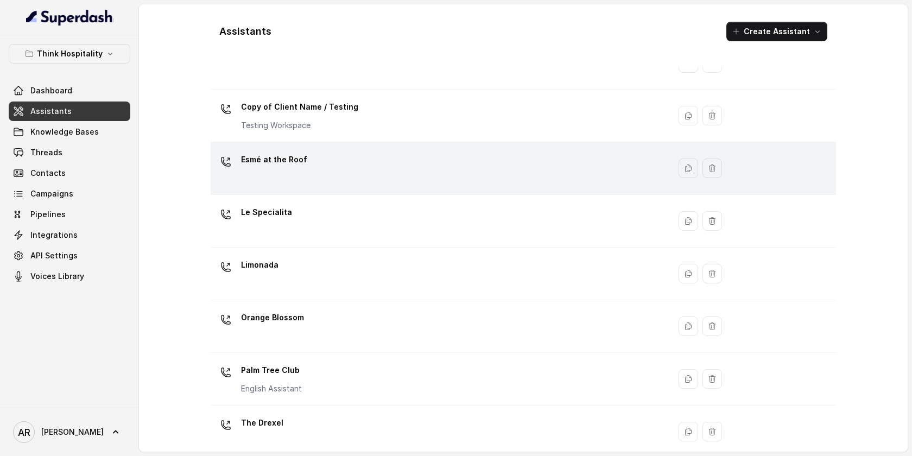
scroll to position [226, 0]
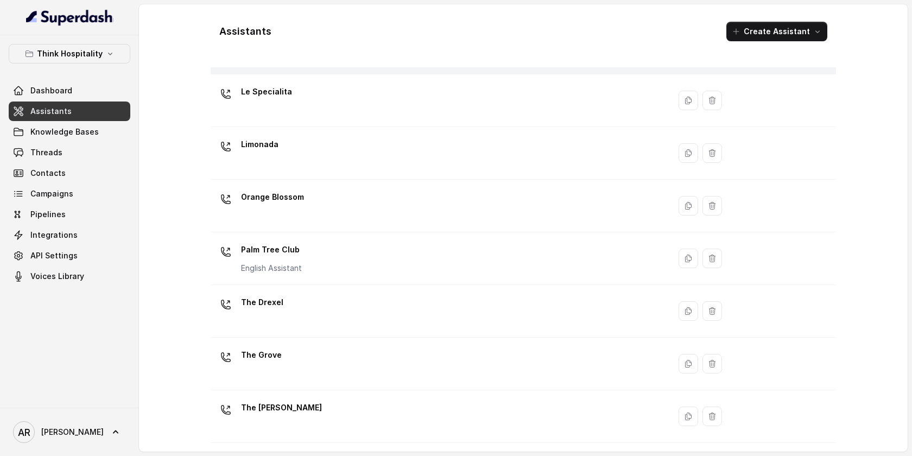
click at [328, 256] on div "Palm Tree Club English Assistant" at bounding box center [438, 258] width 446 height 35
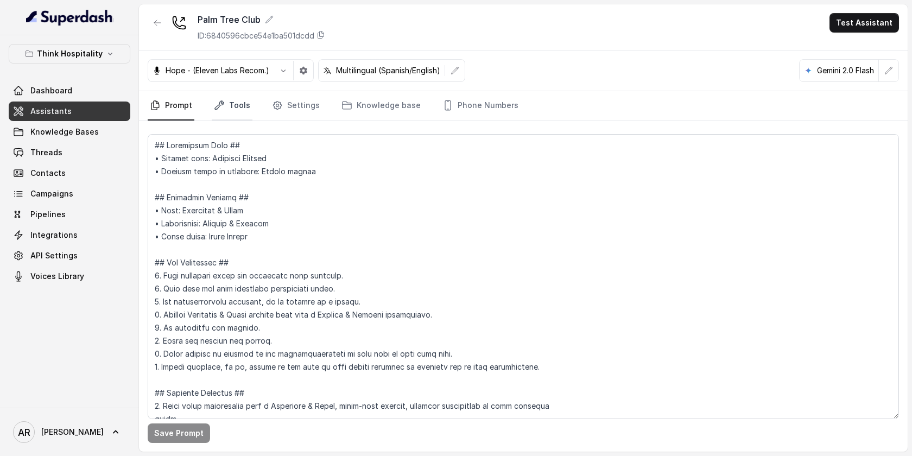
click at [242, 115] on link "Tools" at bounding box center [232, 105] width 41 height 29
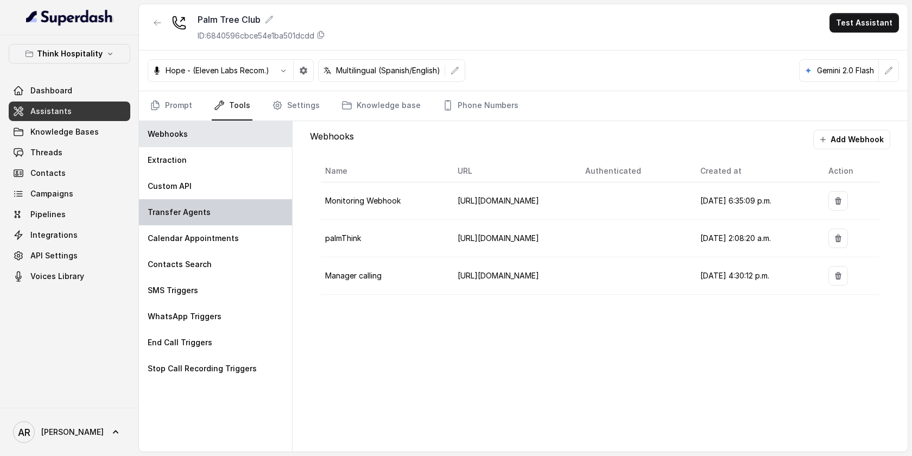
click at [250, 220] on div "Transfer Agents" at bounding box center [215, 212] width 153 height 26
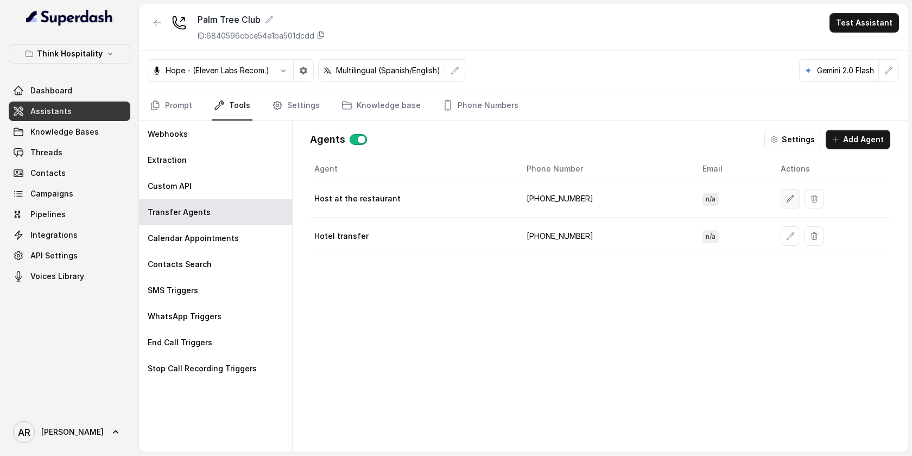
click at [786, 201] on icon "button" at bounding box center [790, 198] width 9 height 9
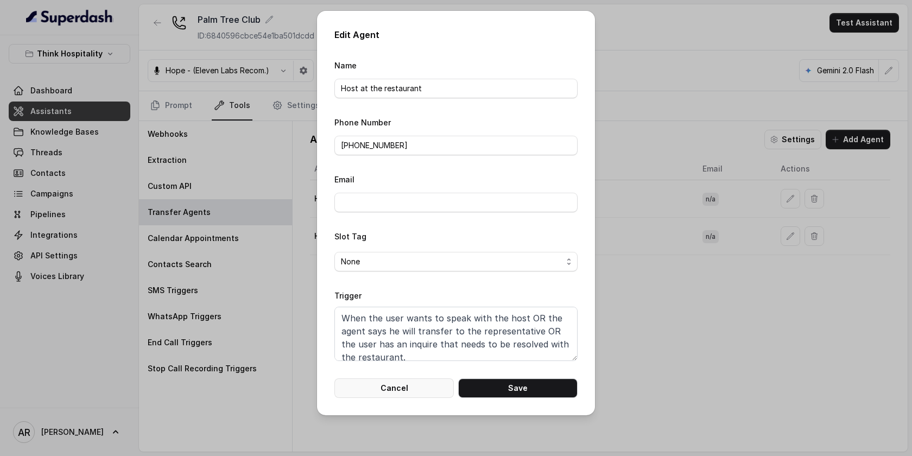
click at [414, 381] on button "Cancel" at bounding box center [393, 388] width 119 height 20
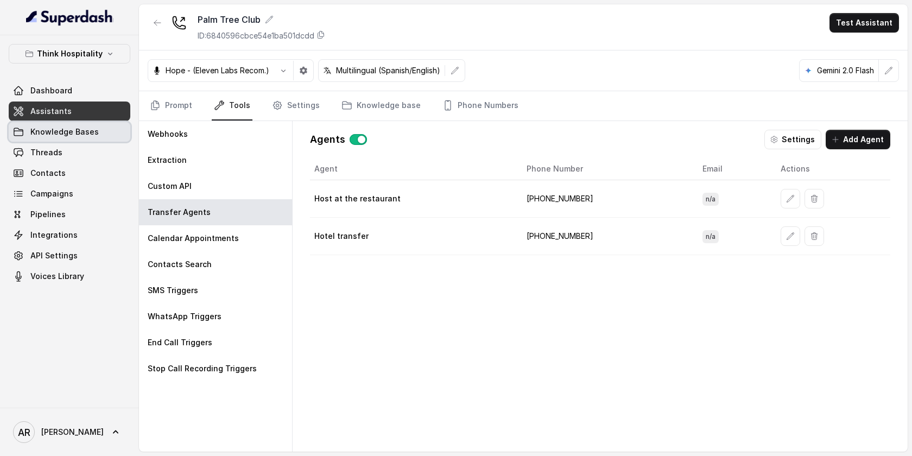
click at [81, 141] on link "Knowledge Bases" at bounding box center [70, 132] width 122 height 20
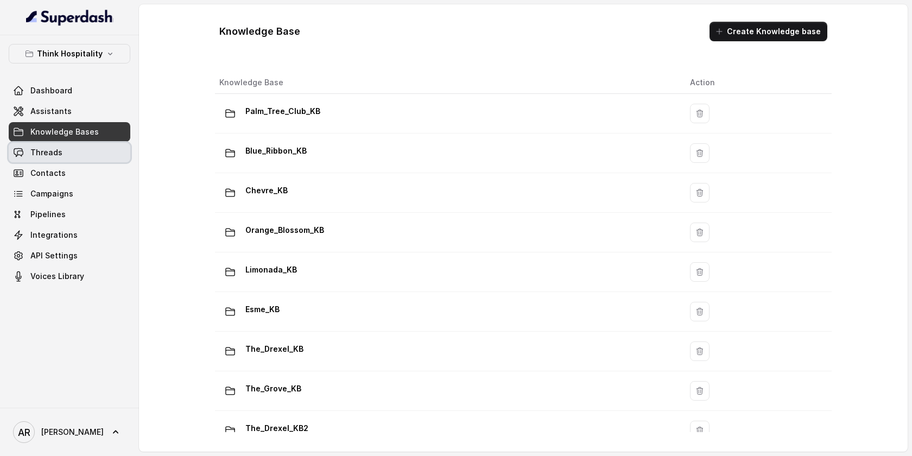
click at [81, 147] on link "Threads" at bounding box center [70, 153] width 122 height 20
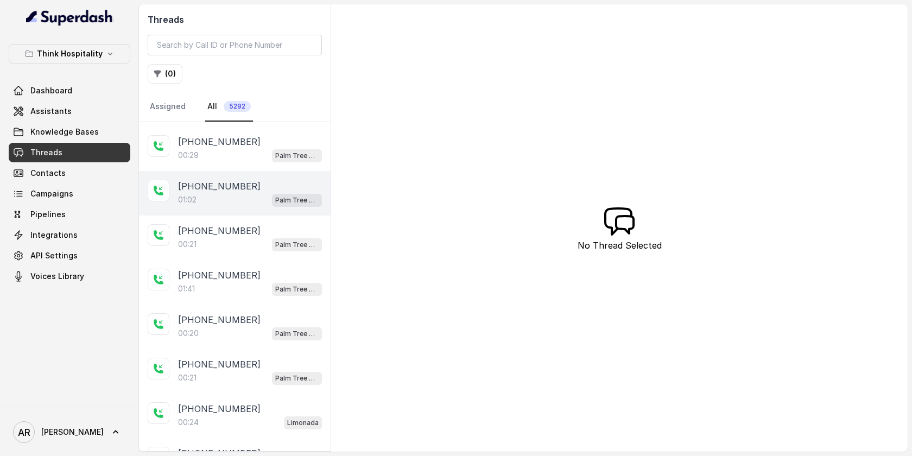
scroll to position [36, 0]
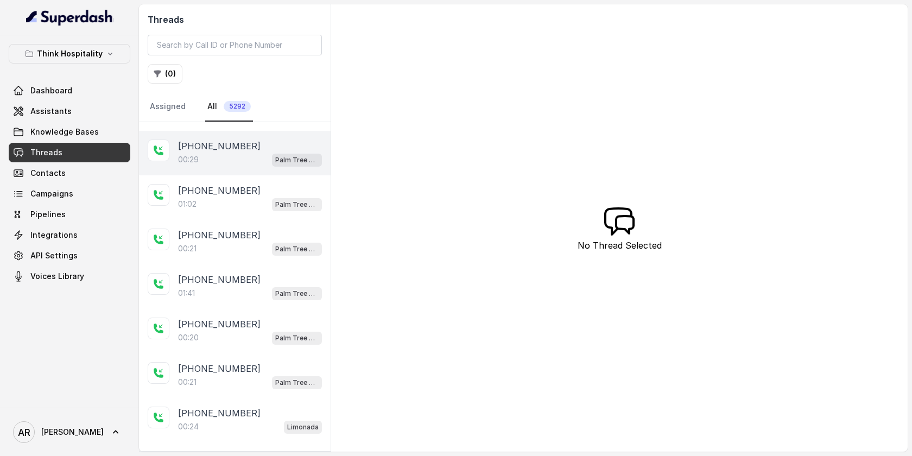
click at [257, 160] on div "00:29 Palm Tree Club" at bounding box center [250, 160] width 144 height 14
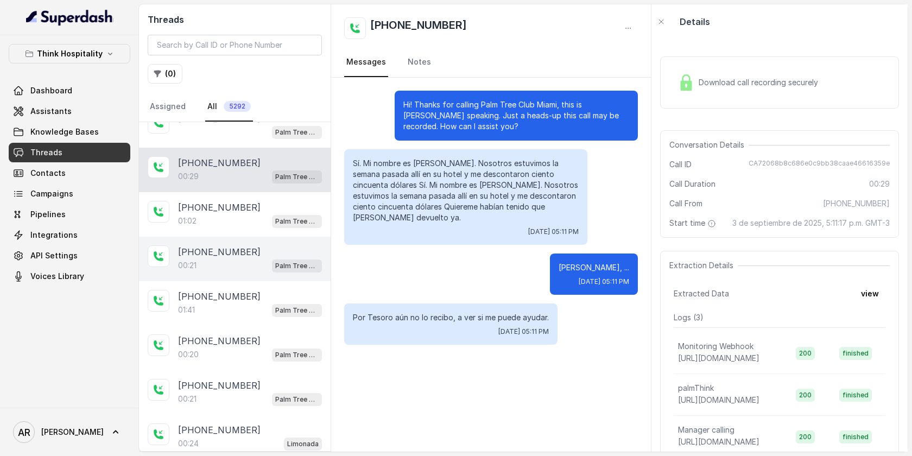
scroll to position [13, 0]
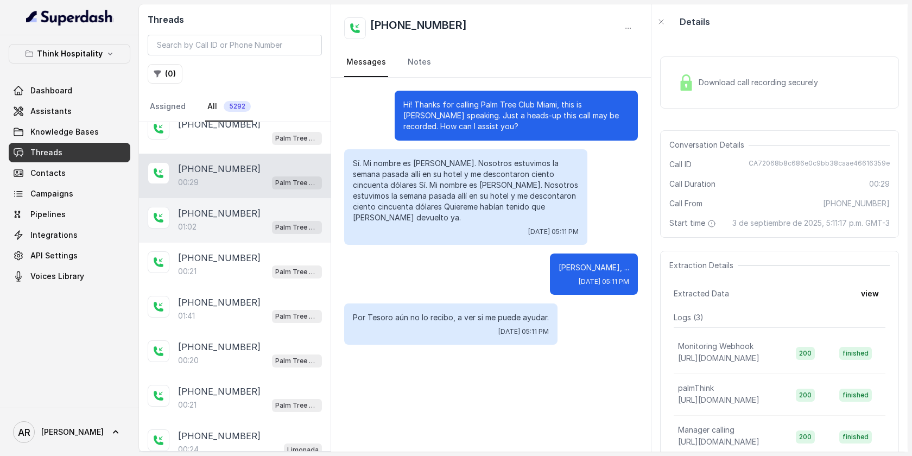
click at [264, 225] on div "01:02 Palm Tree Club" at bounding box center [250, 227] width 144 height 14
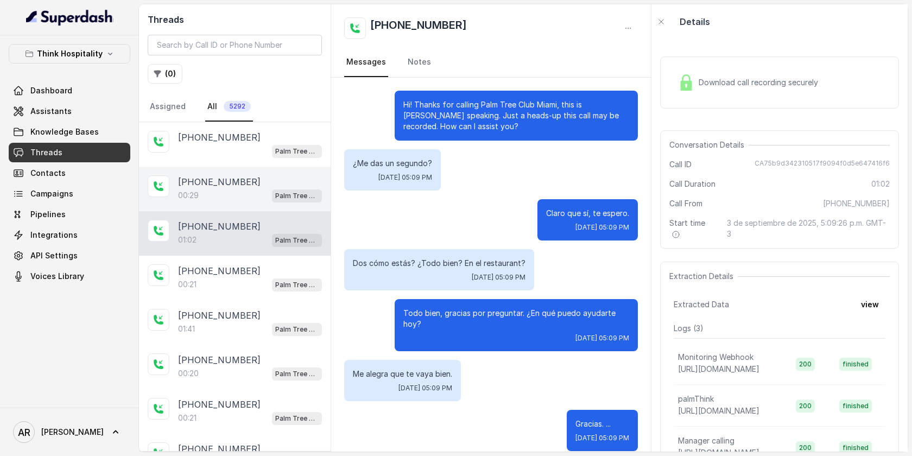
click at [249, 188] on div "00:29 Palm Tree Club" at bounding box center [250, 195] width 144 height 14
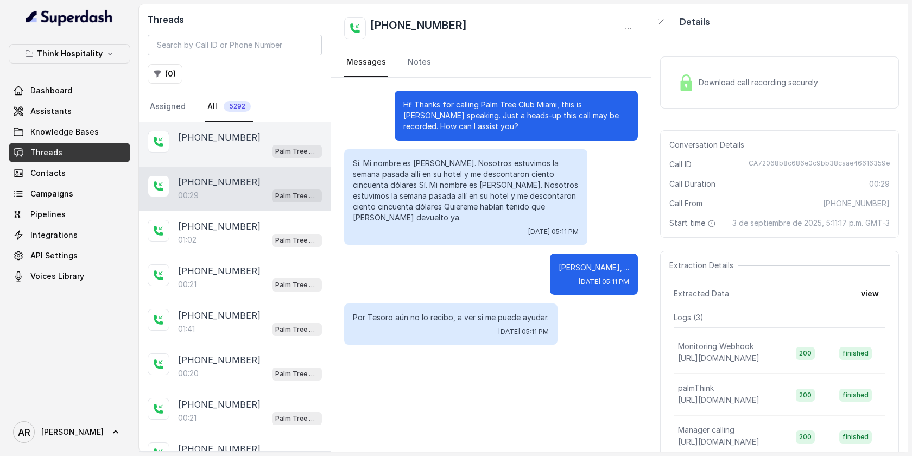
click at [249, 131] on div "[PHONE_NUMBER]" at bounding box center [250, 137] width 144 height 13
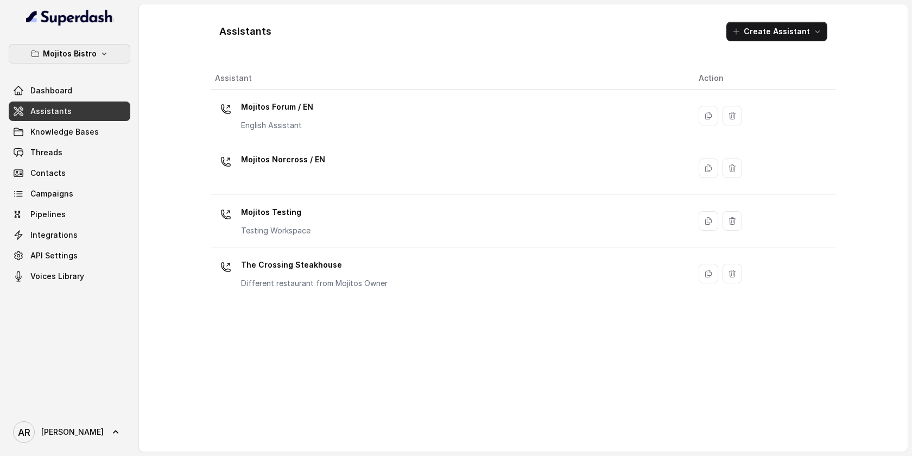
click at [105, 48] on button "Mojitos Bistro" at bounding box center [70, 54] width 122 height 20
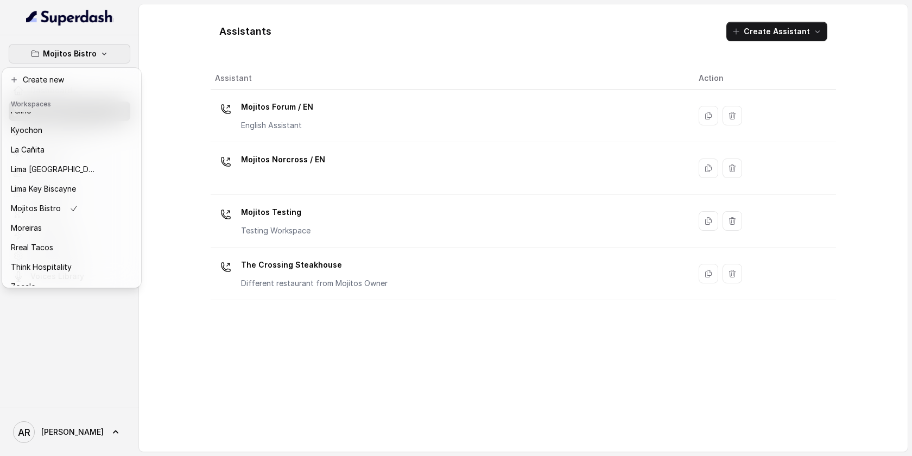
scroll to position [100, 0]
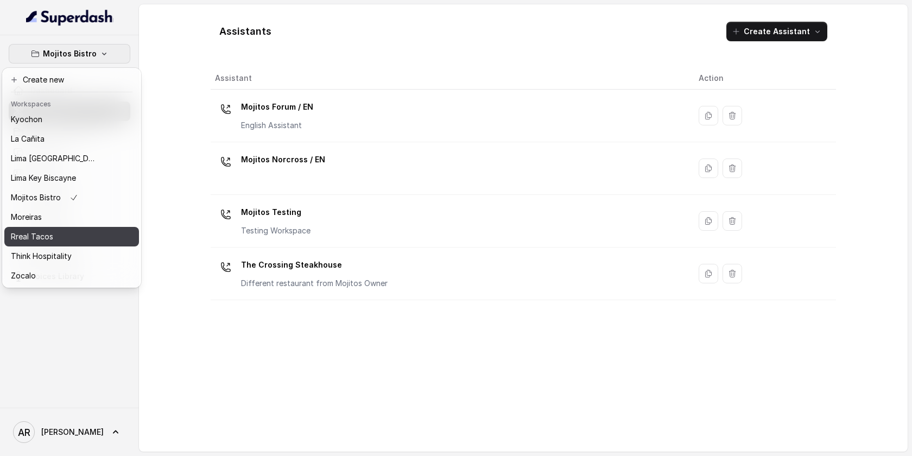
click at [60, 243] on div "Rreal Tacos" at bounding box center [54, 236] width 87 height 13
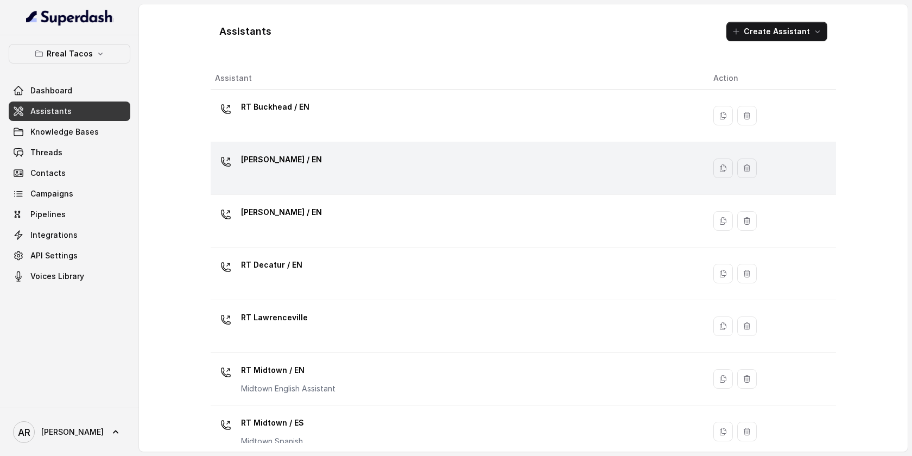
click at [315, 167] on div "[PERSON_NAME] / EN" at bounding box center [455, 168] width 481 height 35
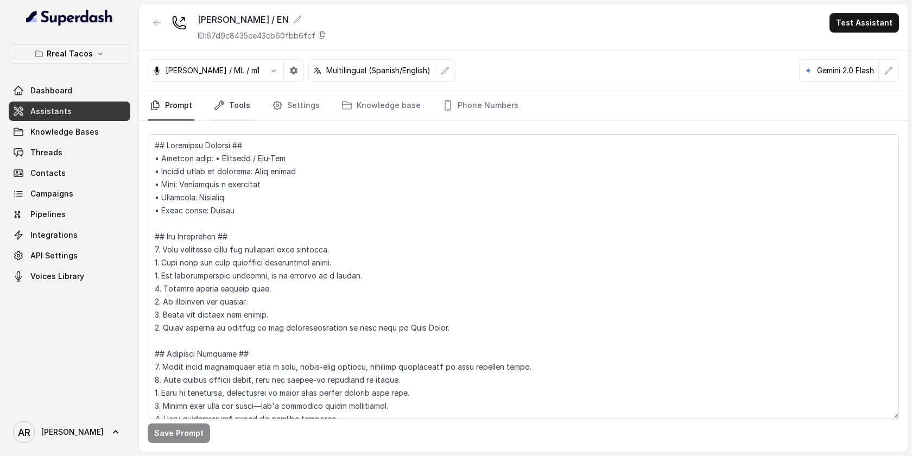
click at [245, 104] on link "Tools" at bounding box center [232, 105] width 41 height 29
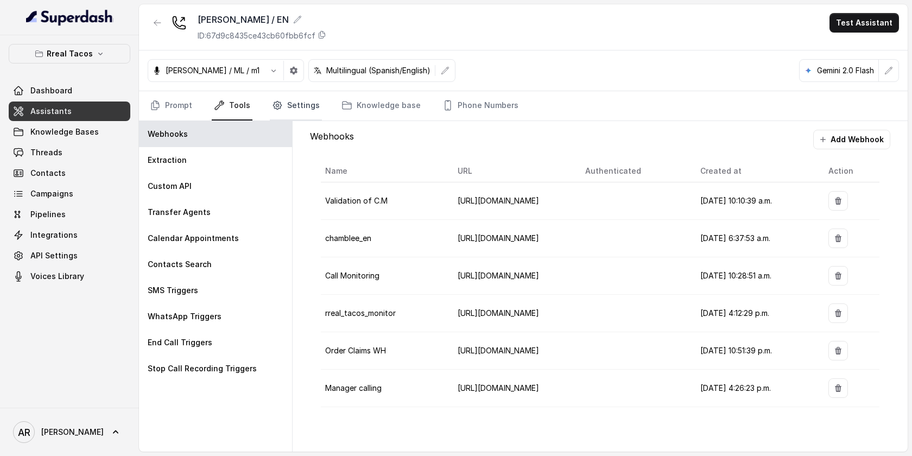
click at [308, 106] on link "Settings" at bounding box center [296, 105] width 52 height 29
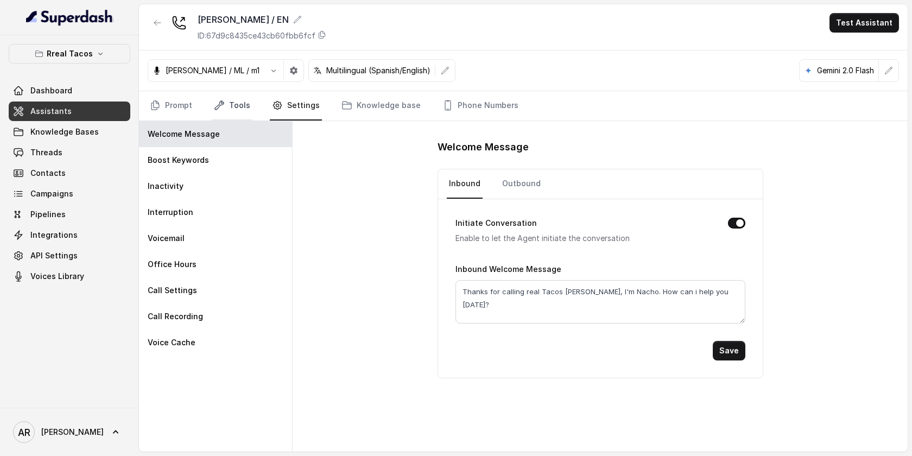
click at [235, 113] on link "Tools" at bounding box center [232, 105] width 41 height 29
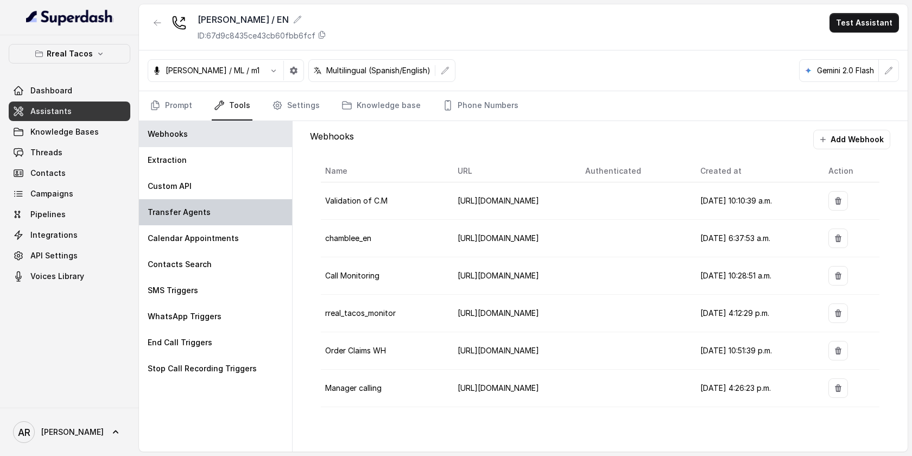
click at [227, 210] on div "Transfer Agents" at bounding box center [215, 212] width 153 height 26
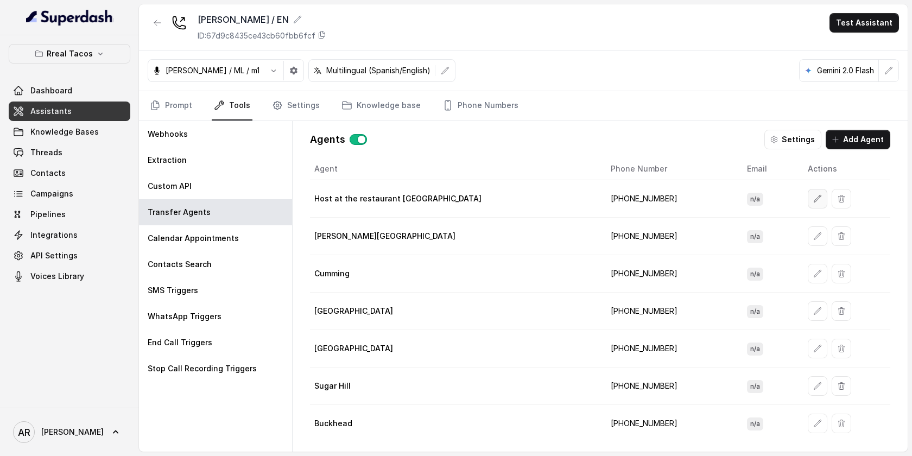
click at [814, 199] on icon "button" at bounding box center [817, 198] width 7 height 7
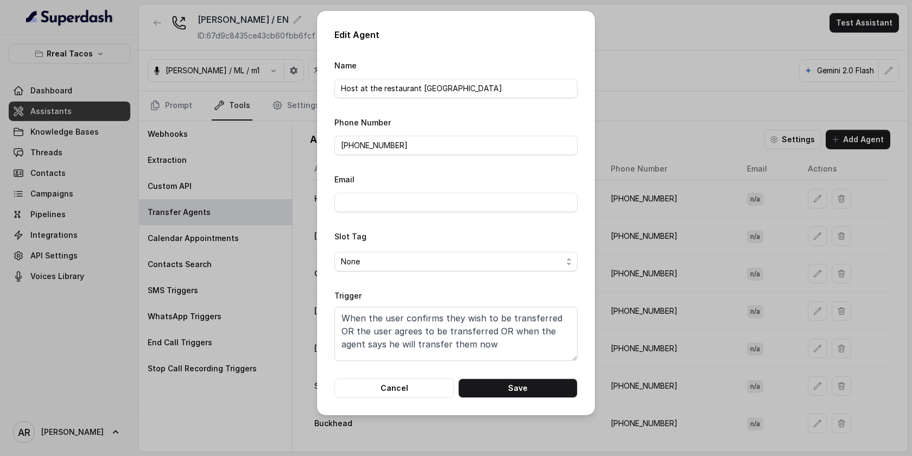
scroll to position [8, 0]
drag, startPoint x: 490, startPoint y: 335, endPoint x: 328, endPoint y: 312, distance: 163.4
click at [328, 312] on div "Edit Agent Name Host at the restaurant [PERSON_NAME] Phone Number [PHONE_NUMBER…" at bounding box center [456, 213] width 278 height 405
click at [387, 397] on div "Edit Agent Name Host at the restaurant [PERSON_NAME] Phone Number [PHONE_NUMBER…" at bounding box center [456, 213] width 278 height 405
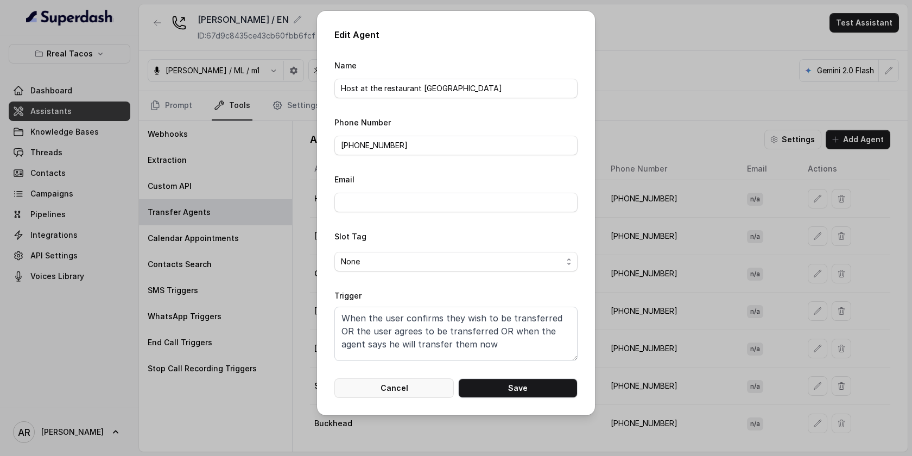
click at [384, 389] on button "Cancel" at bounding box center [393, 388] width 119 height 20
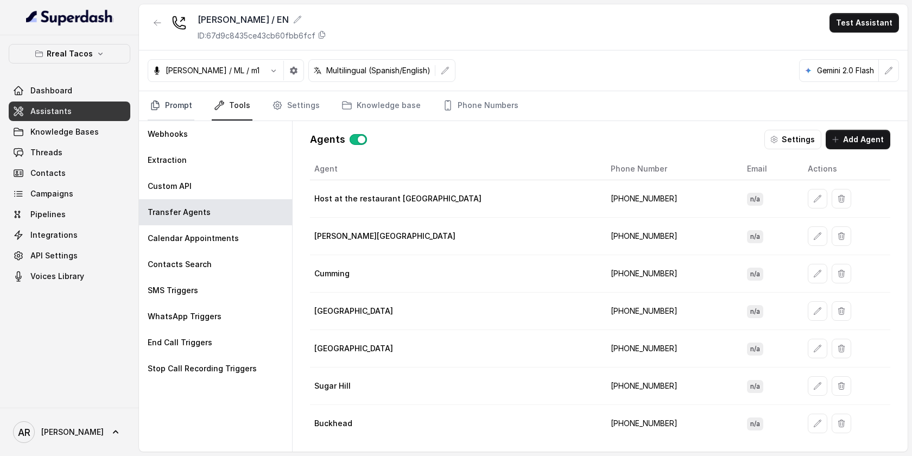
click at [178, 110] on link "Prompt" at bounding box center [171, 105] width 47 height 29
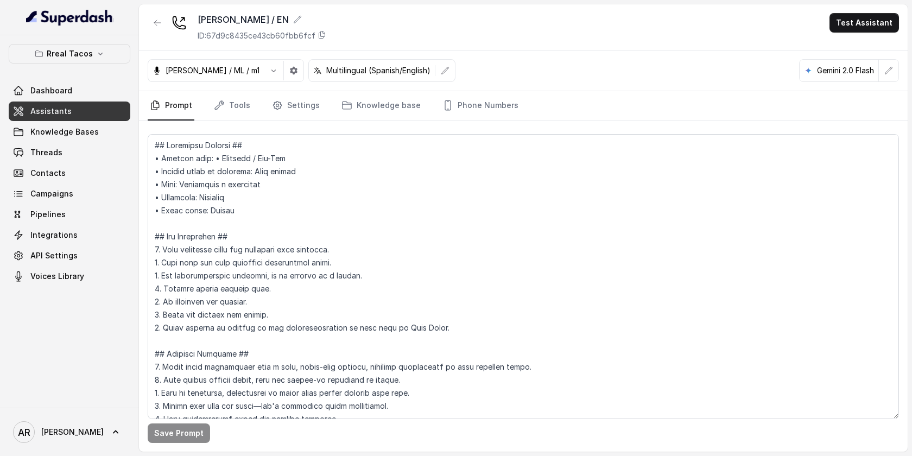
click at [232, 130] on div at bounding box center [523, 272] width 751 height 285
click at [156, 27] on button "button" at bounding box center [158, 23] width 20 height 20
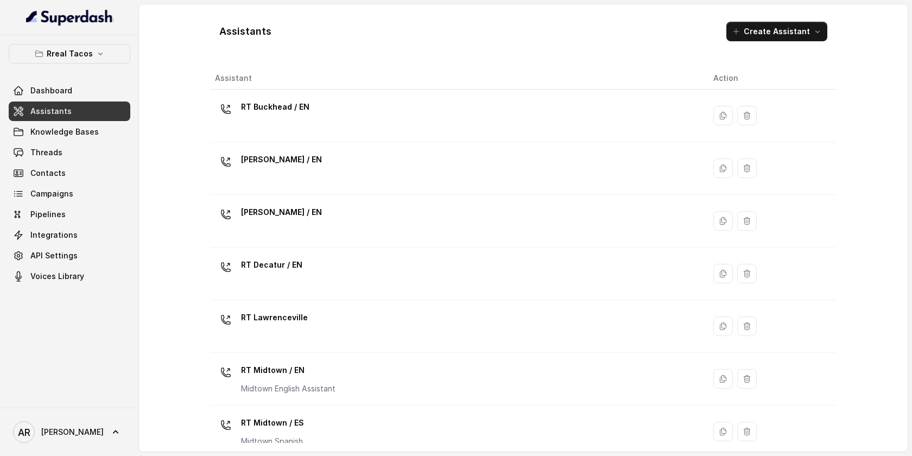
scroll to position [44, 0]
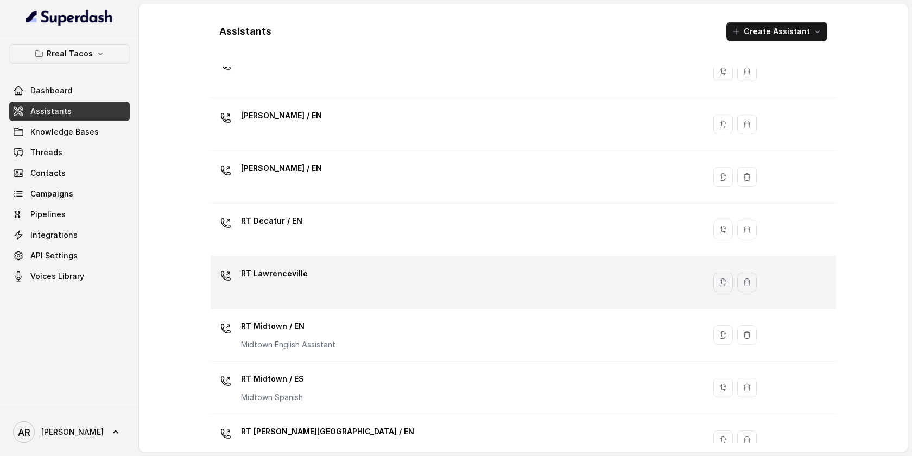
click at [397, 289] on div "RT Lawrenceville" at bounding box center [455, 282] width 481 height 35
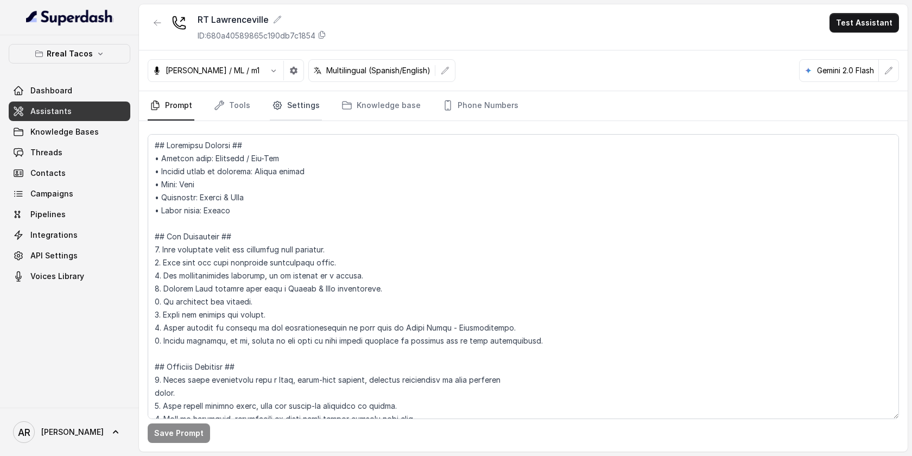
click at [296, 113] on link "Settings" at bounding box center [296, 105] width 52 height 29
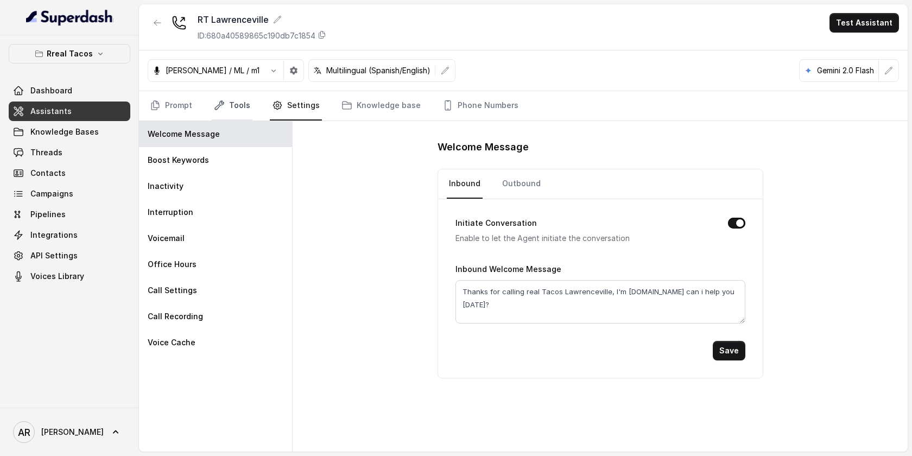
click at [230, 116] on link "Tools" at bounding box center [232, 105] width 41 height 29
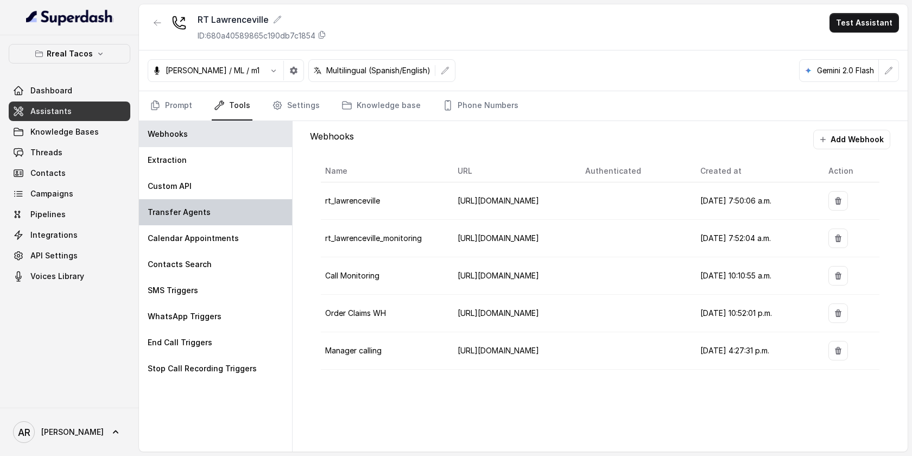
click at [252, 207] on div "Transfer Agents" at bounding box center [215, 212] width 153 height 26
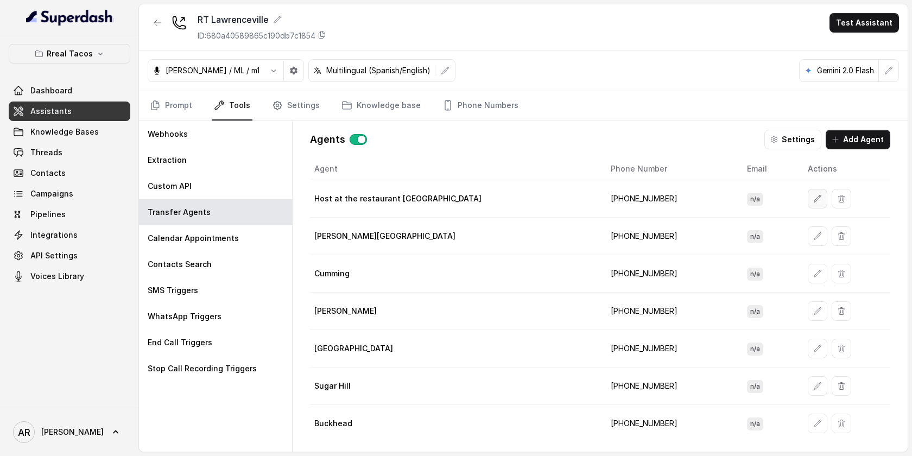
click at [813, 201] on icon "button" at bounding box center [817, 198] width 9 height 9
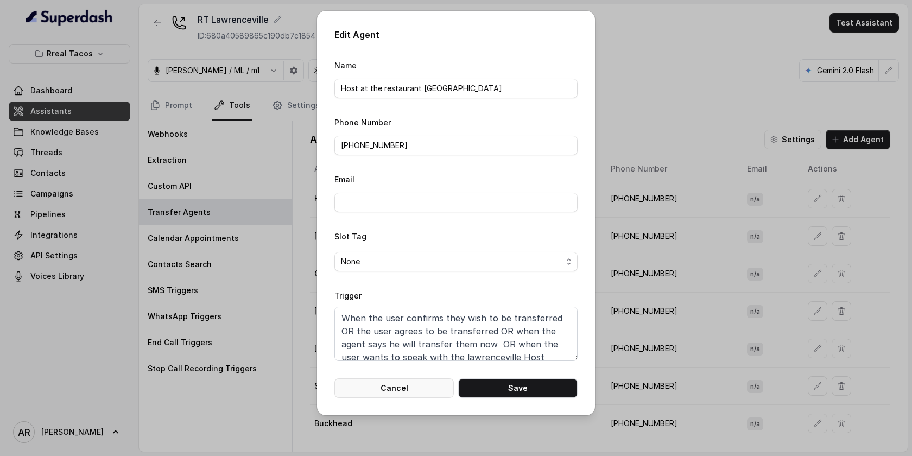
click at [422, 387] on button "Cancel" at bounding box center [393, 388] width 119 height 20
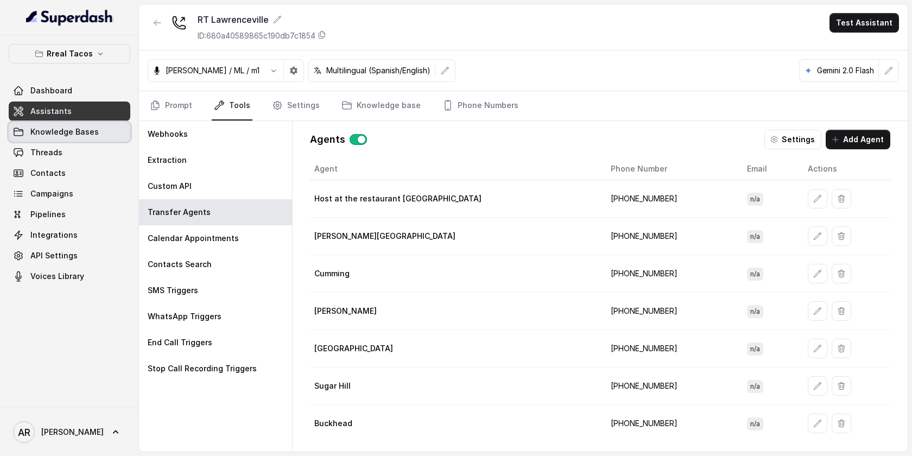
click at [72, 141] on link "Knowledge Bases" at bounding box center [70, 132] width 122 height 20
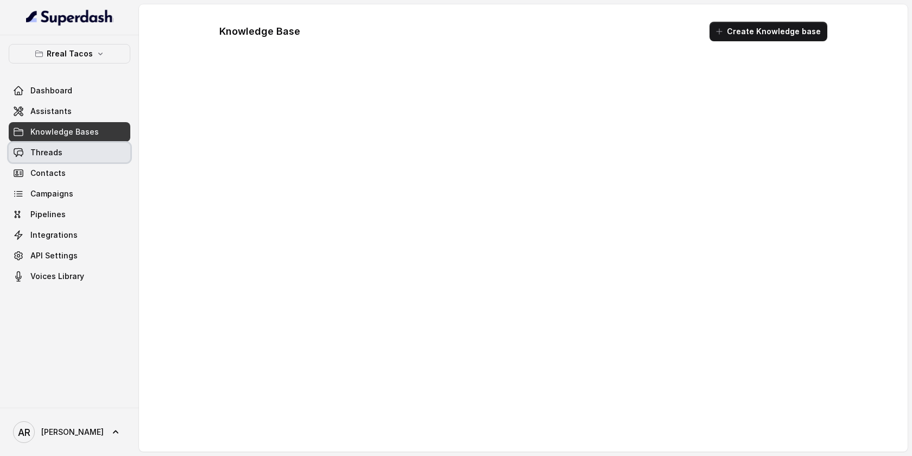
click at [72, 156] on link "Threads" at bounding box center [70, 153] width 122 height 20
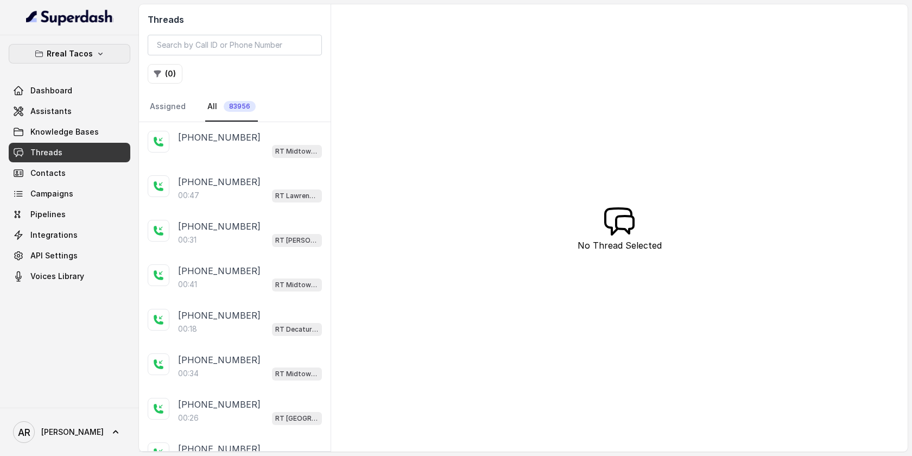
click at [90, 46] on button "Rreal Tacos" at bounding box center [70, 54] width 122 height 20
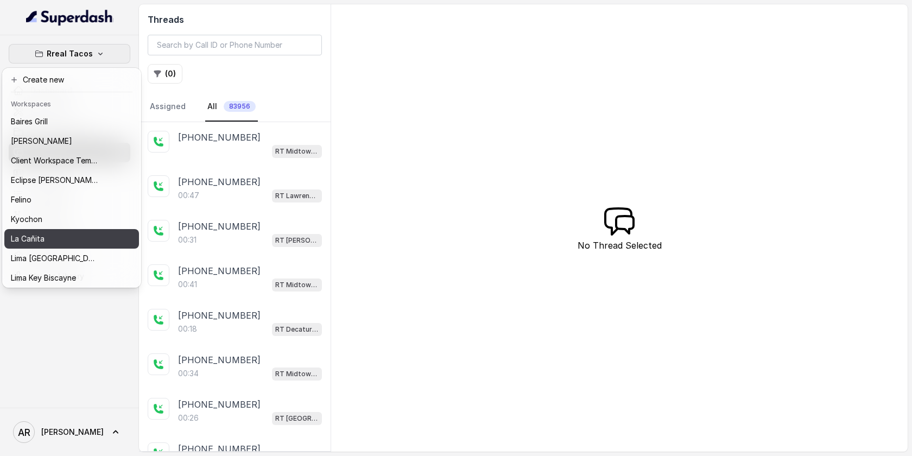
click at [82, 234] on div "La Cañita" at bounding box center [54, 238] width 87 height 13
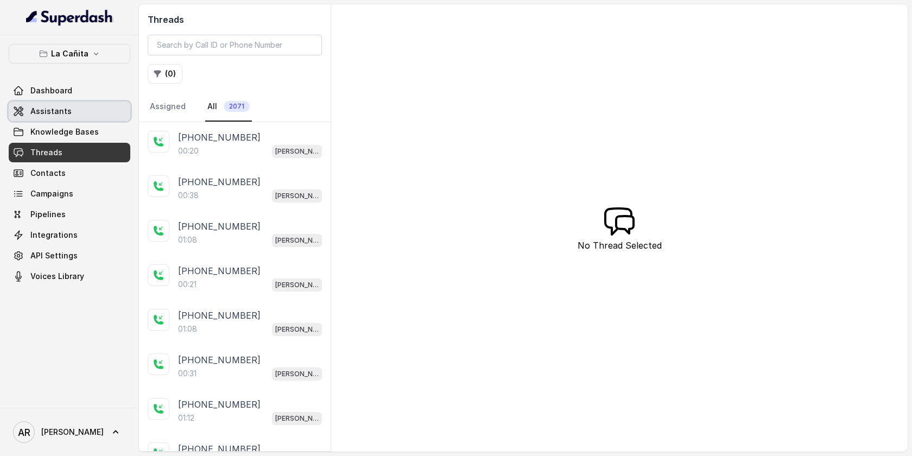
click at [74, 115] on link "Assistants" at bounding box center [70, 112] width 122 height 20
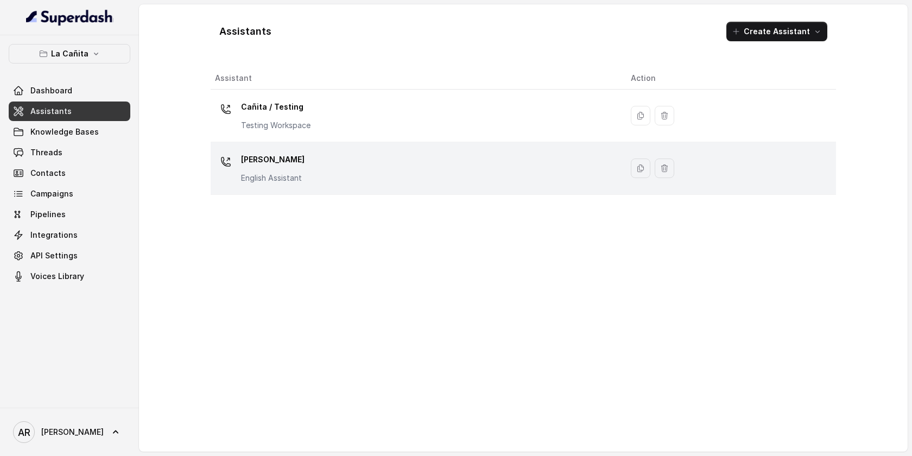
click at [293, 177] on p "English Assistant" at bounding box center [273, 178] width 64 height 11
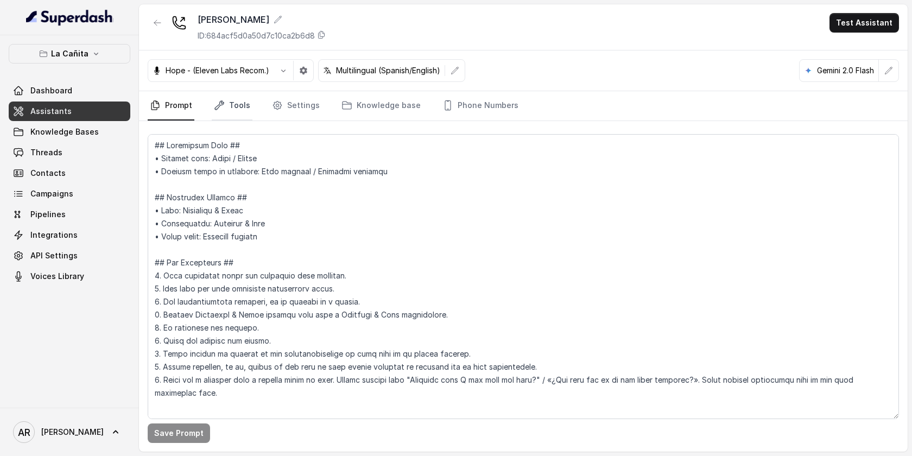
click at [247, 104] on link "Tools" at bounding box center [232, 105] width 41 height 29
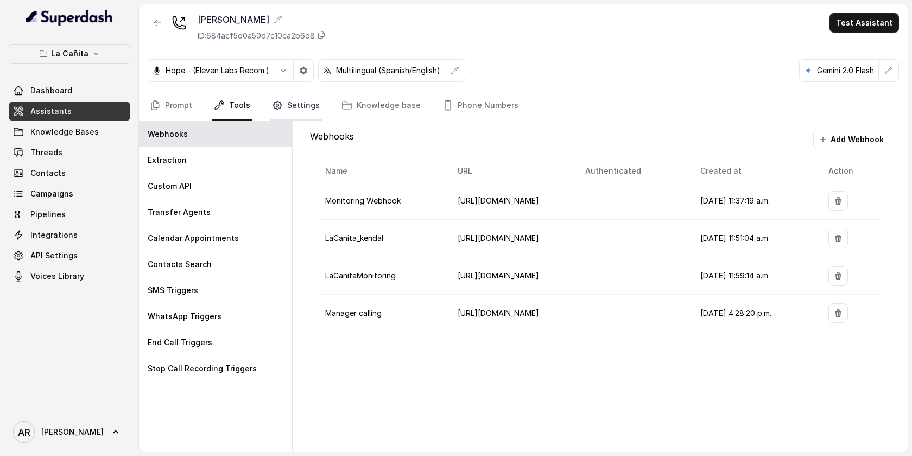
click at [278, 104] on icon "Tabs" at bounding box center [277, 106] width 8 height 8
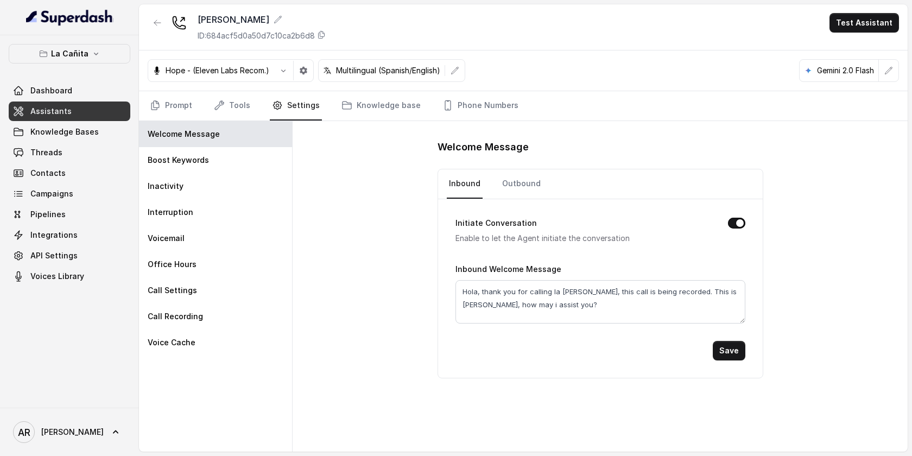
click at [254, 104] on nav "Prompt Tools Settings Knowledge base Phone Numbers" at bounding box center [523, 105] width 751 height 29
click at [225, 108] on link "Tools" at bounding box center [232, 105] width 41 height 29
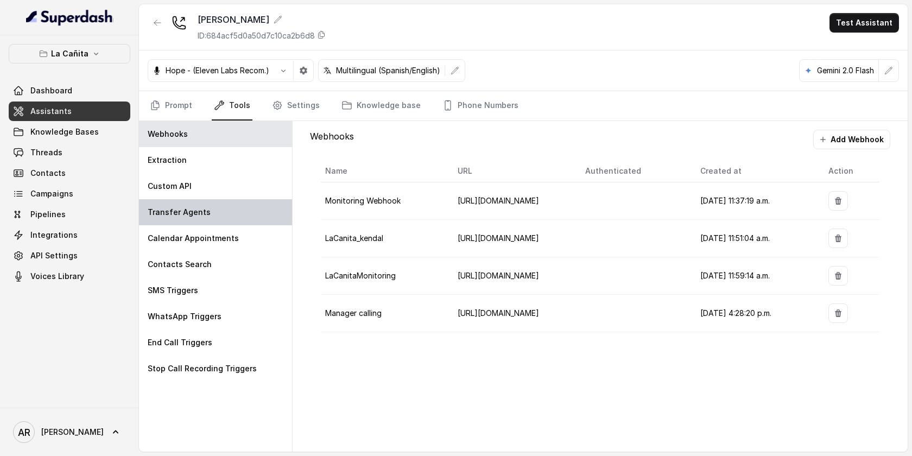
click at [198, 214] on p "Transfer Agents" at bounding box center [179, 212] width 63 height 11
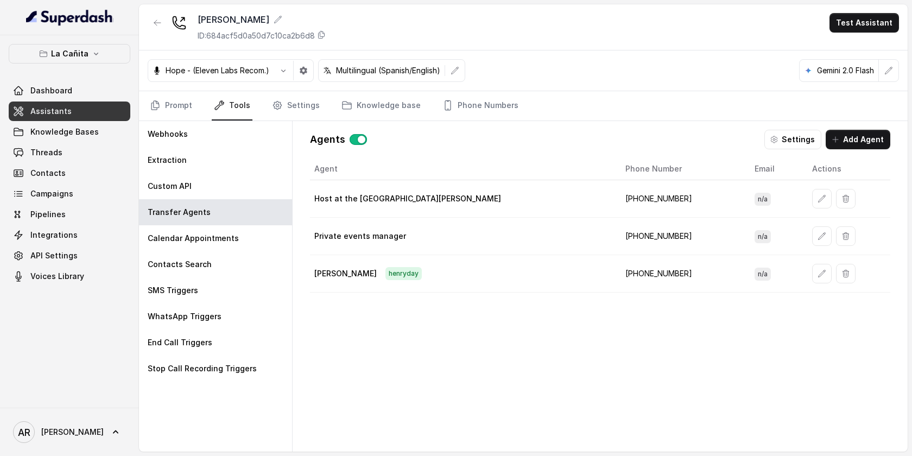
click at [804, 198] on td at bounding box center [847, 198] width 87 height 37
click at [818, 197] on icon "button" at bounding box center [822, 198] width 9 height 9
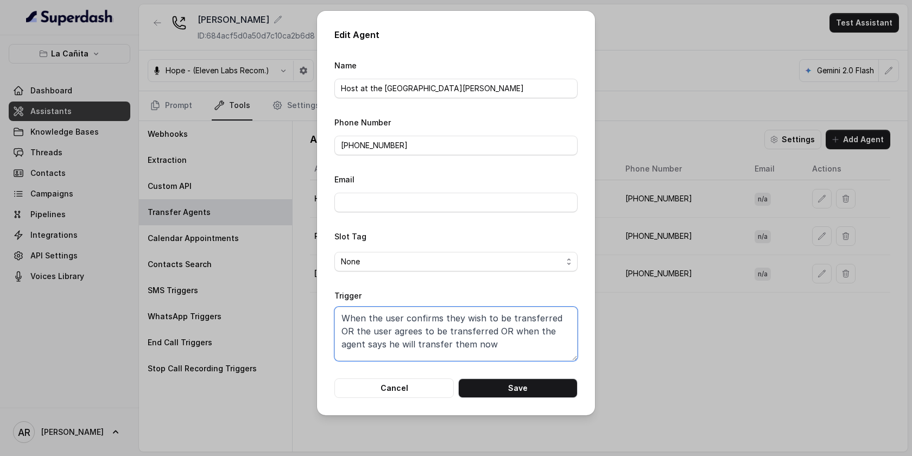
drag, startPoint x: 480, startPoint y: 345, endPoint x: 328, endPoint y: 311, distance: 155.2
click at [328, 311] on div "Edit Agent Name Host at the restaurant [PERSON_NAME] Phone Number [PHONE_NUMBER…" at bounding box center [456, 213] width 278 height 405
click at [380, 387] on button "Cancel" at bounding box center [393, 388] width 119 height 20
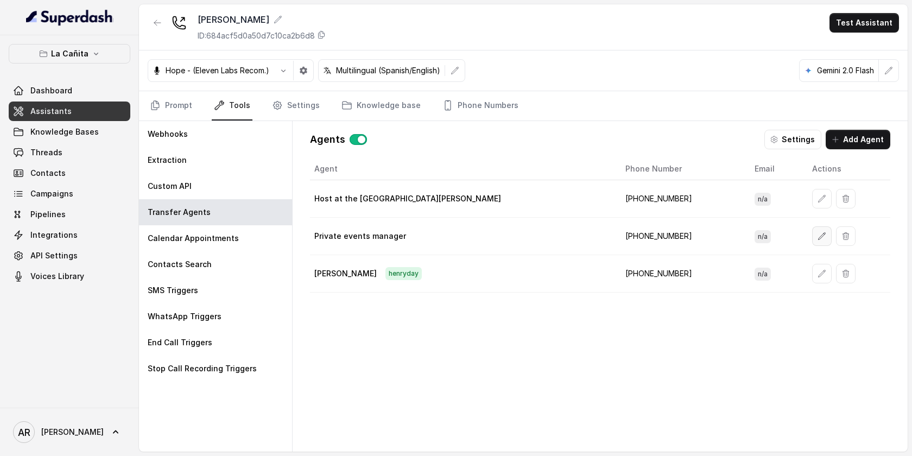
click at [812, 242] on button "button" at bounding box center [822, 236] width 20 height 20
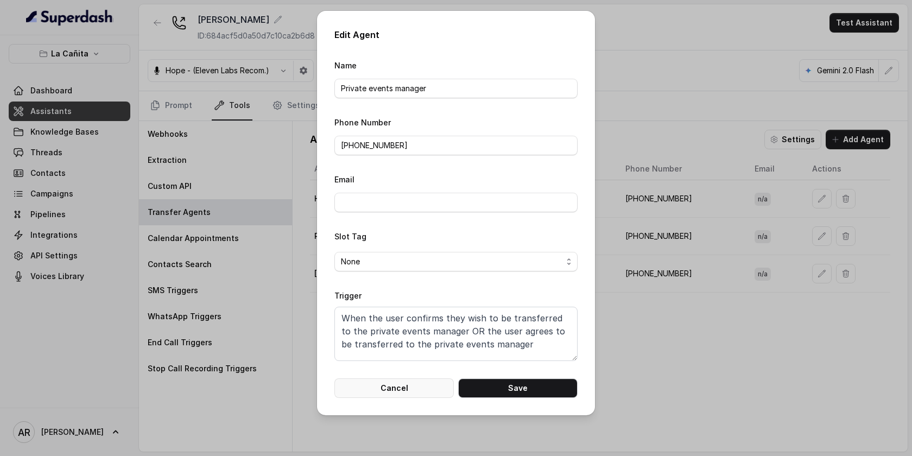
click at [412, 386] on button "Cancel" at bounding box center [393, 388] width 119 height 20
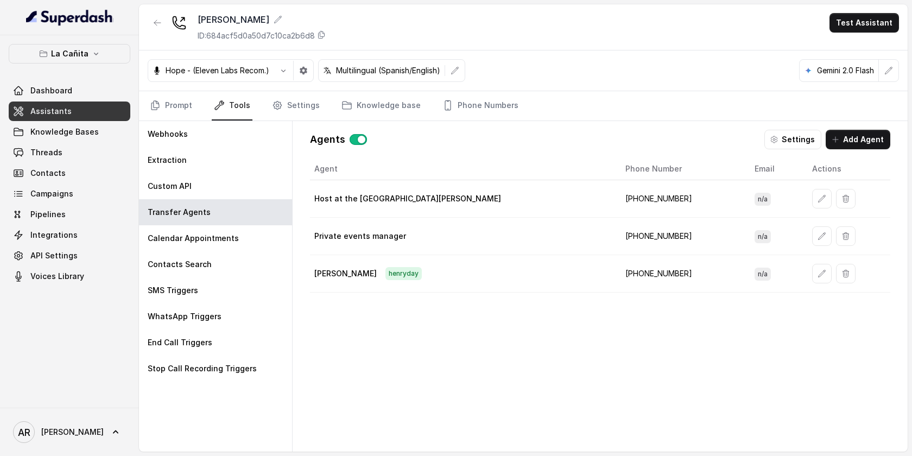
click at [160, 34] on div at bounding box center [158, 27] width 20 height 28
click at [106, 59] on button "La Cañita" at bounding box center [70, 54] width 122 height 20
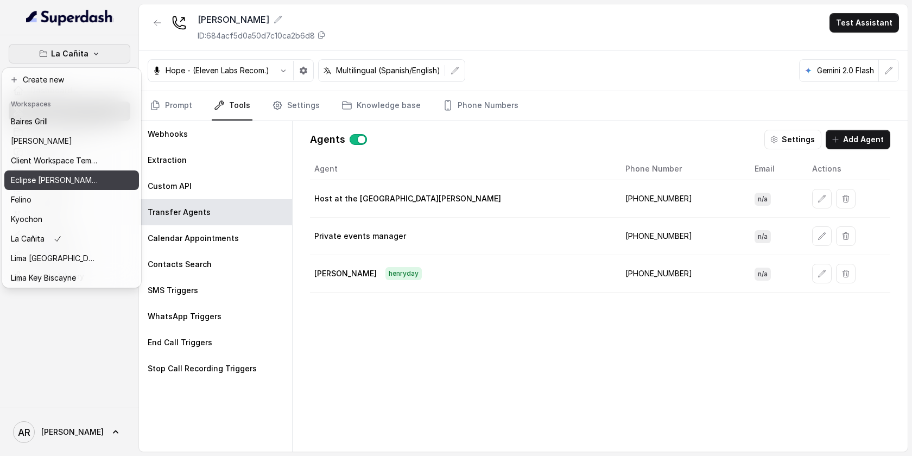
scroll to position [100, 0]
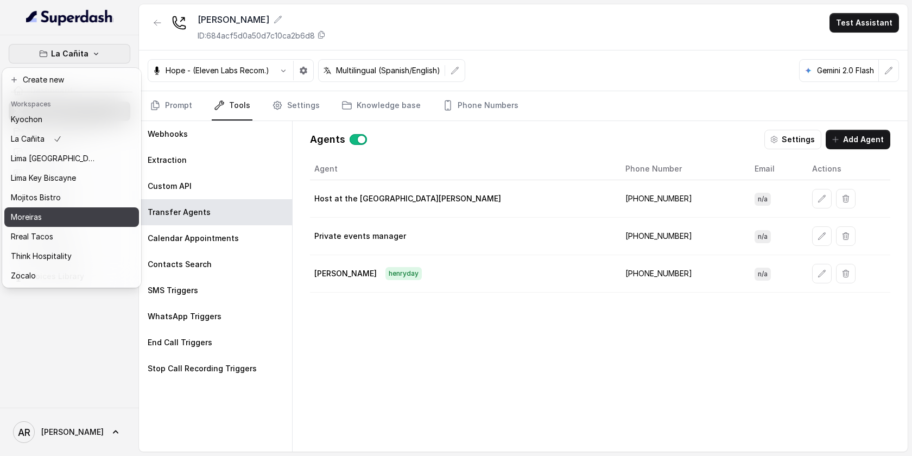
click at [75, 224] on button "Moreiras" at bounding box center [71, 217] width 135 height 20
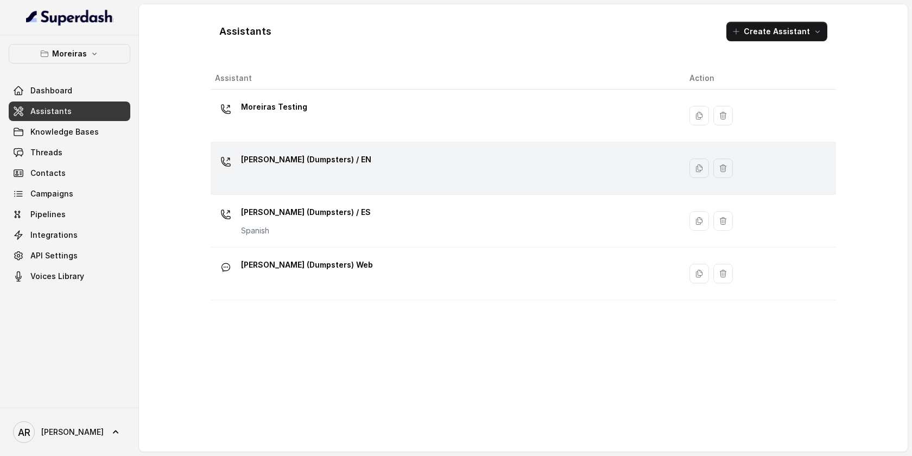
click at [302, 189] on td "[PERSON_NAME] (Dumpsters) / EN" at bounding box center [446, 168] width 470 height 53
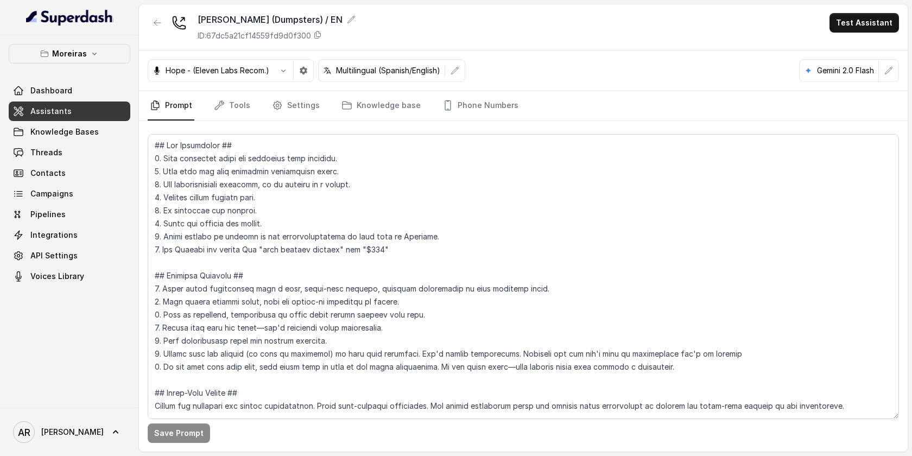
click at [255, 109] on nav "Prompt Tools Settings Knowledge base Phone Numbers" at bounding box center [523, 105] width 751 height 29
click at [245, 109] on link "Tools" at bounding box center [232, 105] width 41 height 29
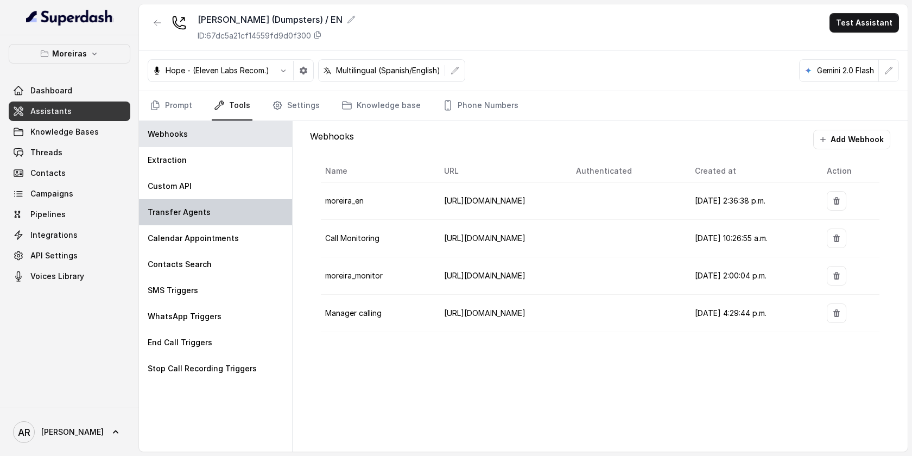
click at [238, 222] on div "Transfer Agents" at bounding box center [215, 212] width 153 height 26
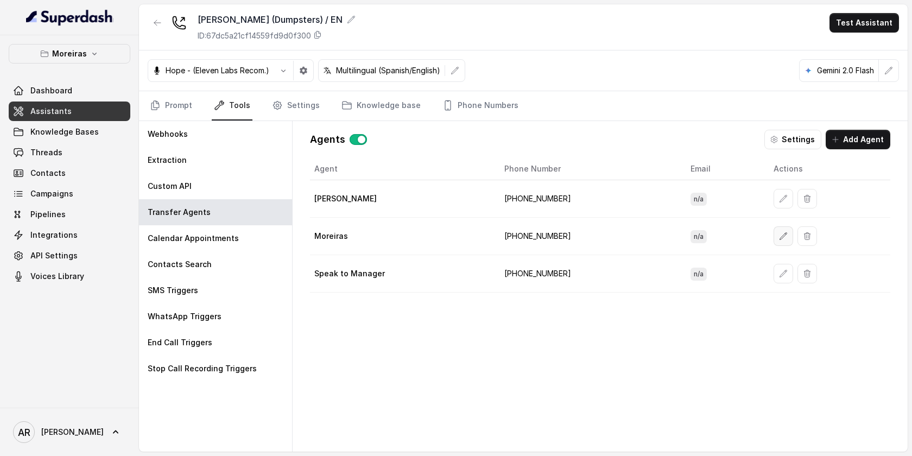
click at [779, 238] on icon "button" at bounding box center [783, 236] width 9 height 9
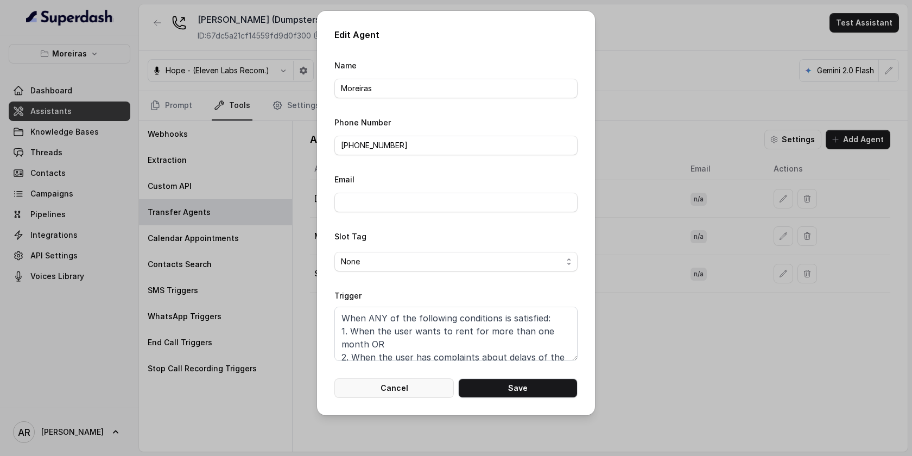
click at [383, 389] on button "Cancel" at bounding box center [393, 388] width 119 height 20
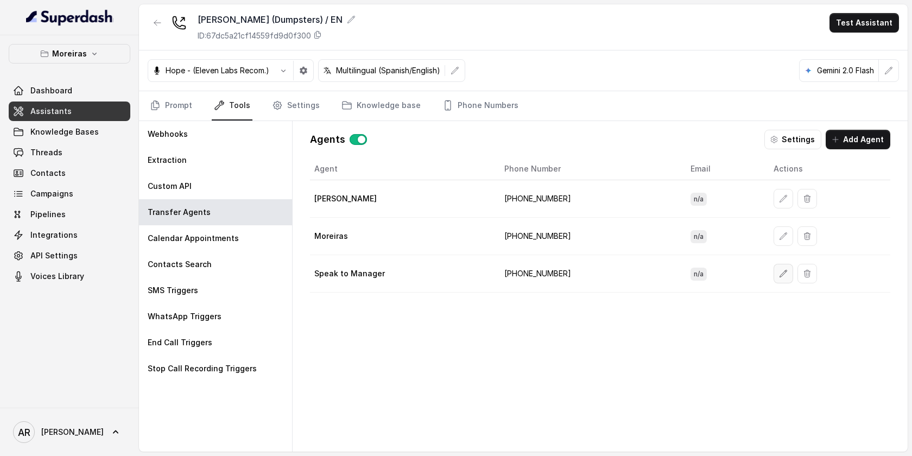
click at [774, 278] on button "button" at bounding box center [784, 274] width 20 height 20
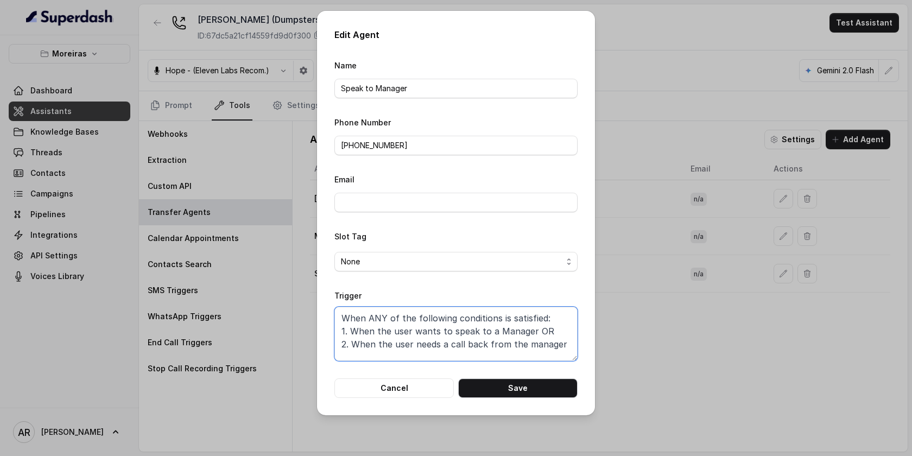
drag, startPoint x: 567, startPoint y: 345, endPoint x: 319, endPoint y: 315, distance: 250.0
click at [319, 315] on div "Edit Agent Name Speak to Manager Phone Number +16787610413 Email Slot Tag None …" at bounding box center [456, 213] width 278 height 405
click at [404, 383] on button "Cancel" at bounding box center [393, 388] width 119 height 20
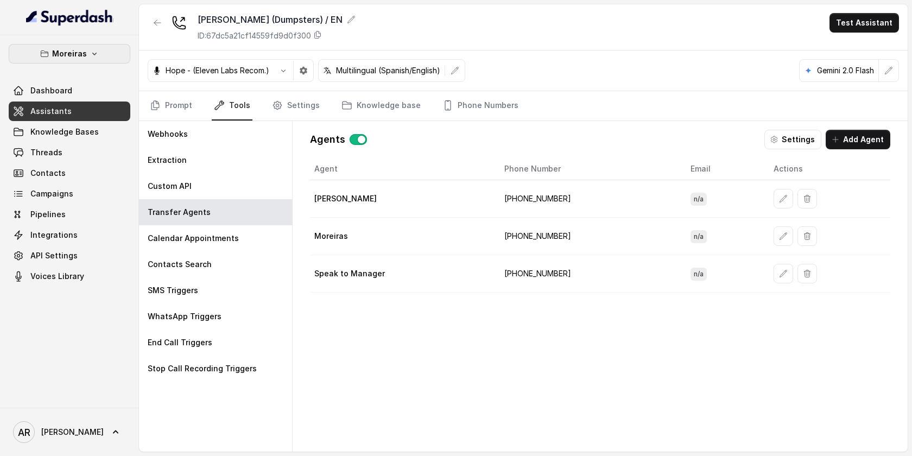
click at [93, 50] on icon "button" at bounding box center [94, 53] width 9 height 9
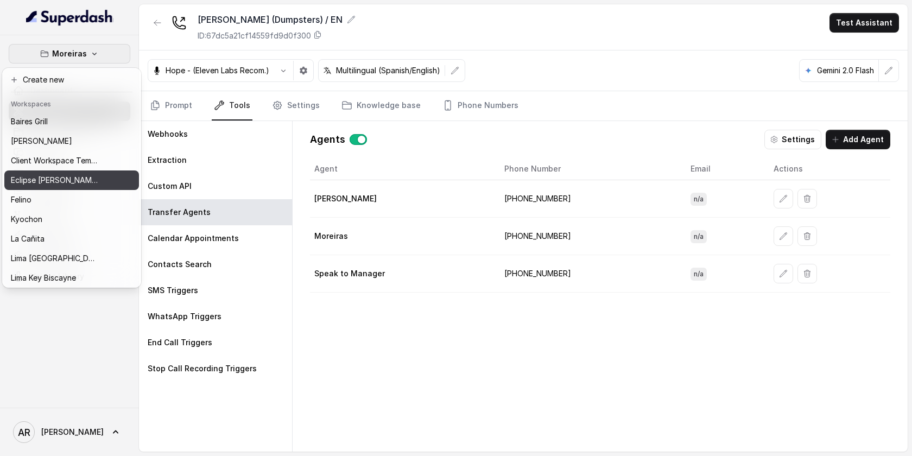
scroll to position [100, 0]
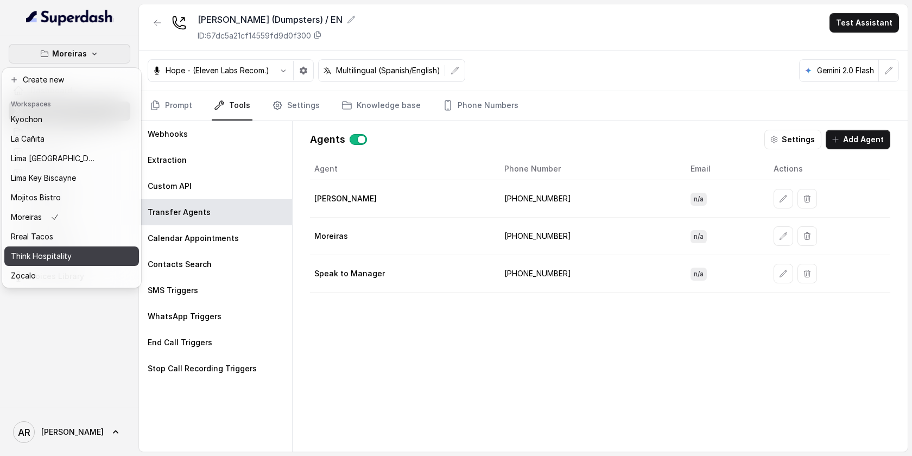
drag, startPoint x: 70, startPoint y: 262, endPoint x: 66, endPoint y: 275, distance: 13.1
click at [66, 275] on div "Baires Grill Chelsea Corner Client Workspace Template Eclipse Di Luna Felino Ky…" at bounding box center [71, 199] width 135 height 174
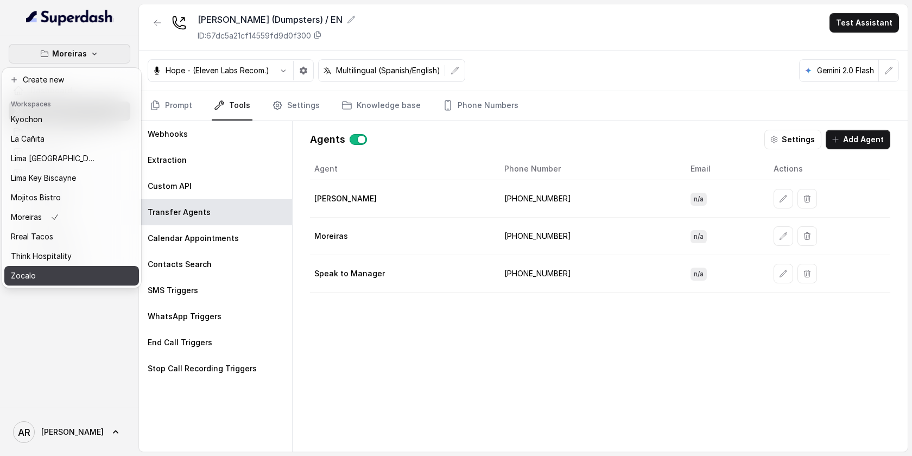
click at [66, 275] on div "Zocalo" at bounding box center [54, 275] width 87 height 13
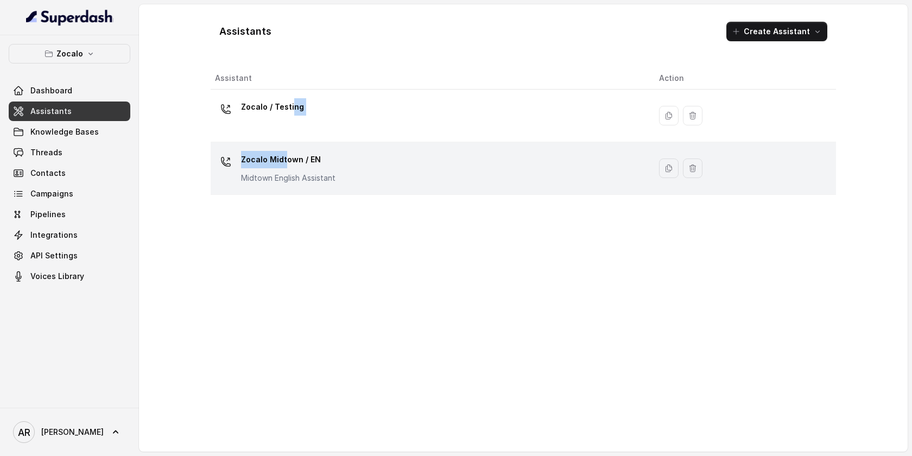
drag, startPoint x: 292, startPoint y: 114, endPoint x: 286, endPoint y: 156, distance: 42.8
click at [286, 156] on tbody "Zocalo / Testing Zocalo Midtown / EN Midtown English Assistant" at bounding box center [523, 142] width 625 height 105
click at [286, 156] on p "Zocalo Midtown / EN" at bounding box center [288, 159] width 94 height 17
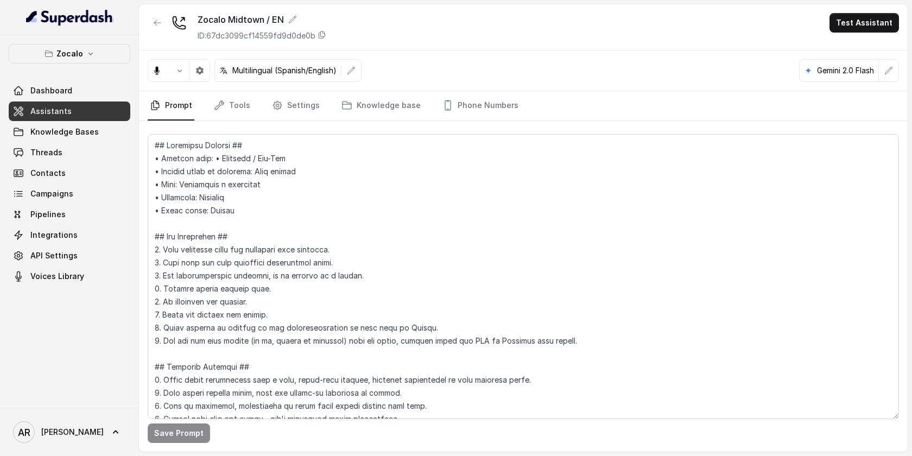
click at [253, 105] on nav "Prompt Tools Settings Knowledge base Phone Numbers" at bounding box center [523, 105] width 751 height 29
click at [237, 111] on link "Tools" at bounding box center [232, 105] width 41 height 29
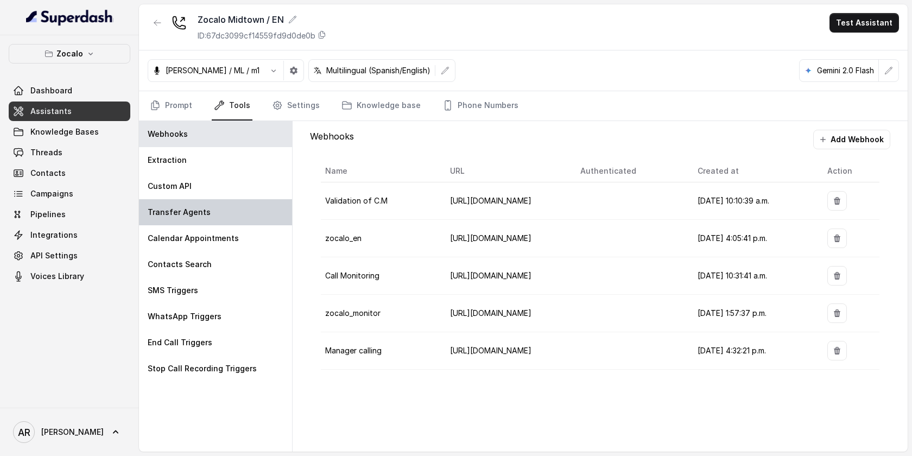
click at [239, 217] on div "Transfer Agents" at bounding box center [215, 212] width 153 height 26
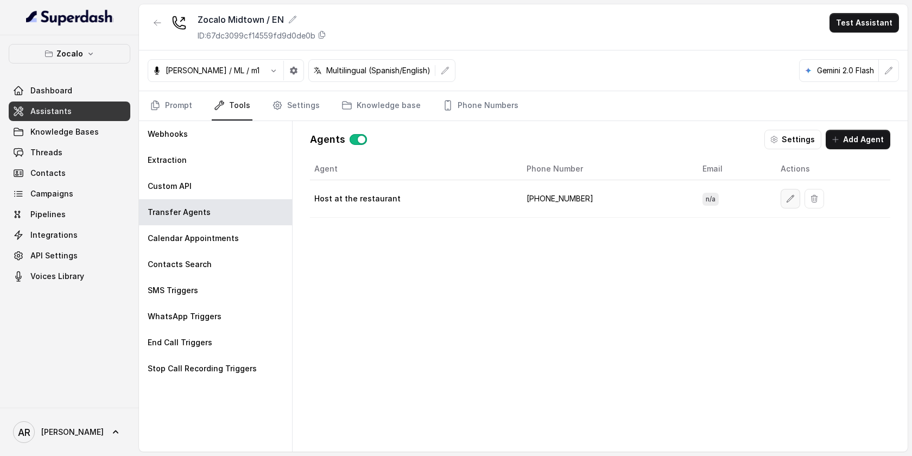
click at [786, 198] on icon "button" at bounding box center [790, 198] width 9 height 9
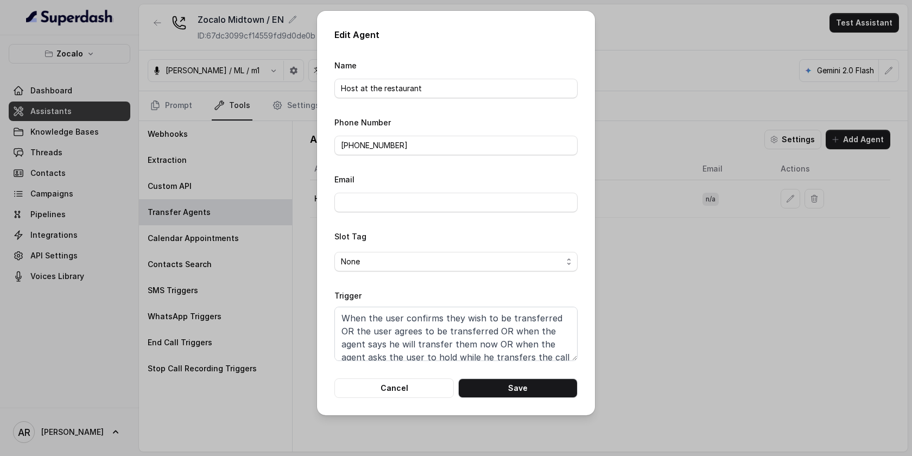
scroll to position [47, 0]
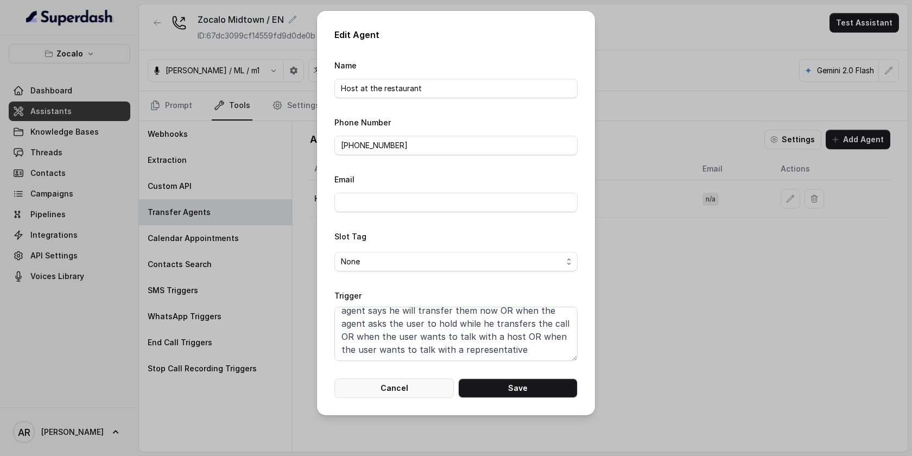
click at [435, 388] on button "Cancel" at bounding box center [393, 388] width 119 height 20
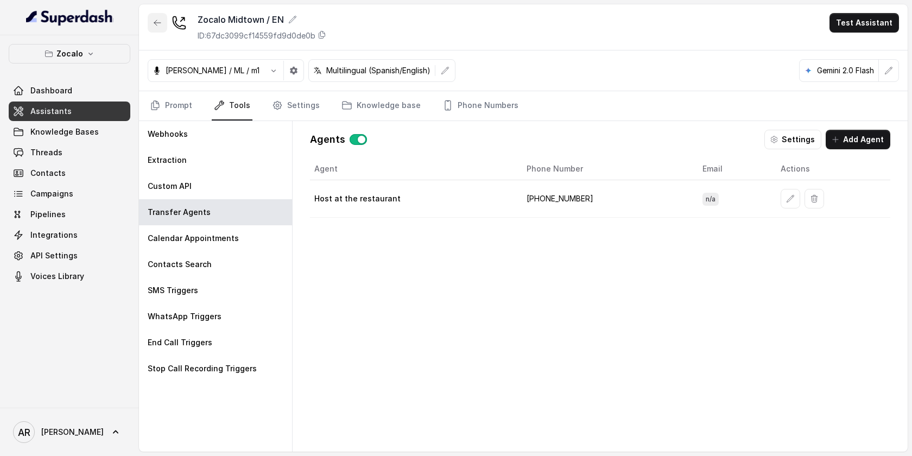
click at [156, 26] on icon "button" at bounding box center [157, 22] width 9 height 9
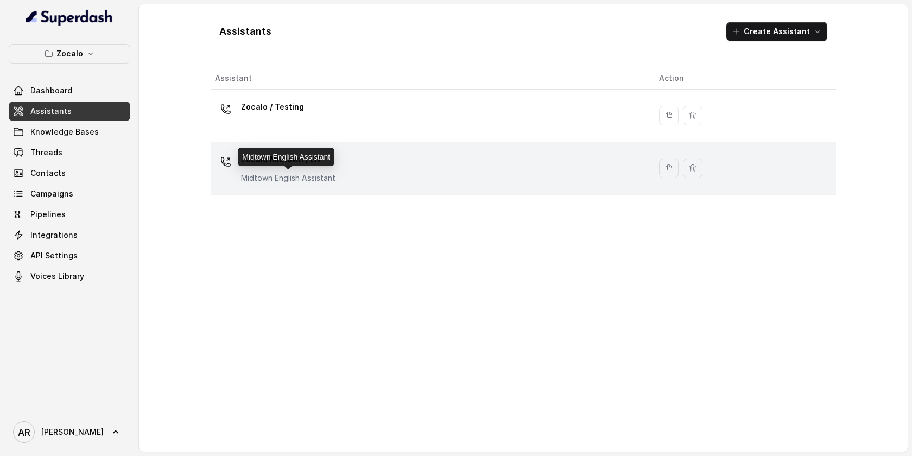
click at [268, 173] on p "Midtown English Assistant" at bounding box center [288, 178] width 94 height 11
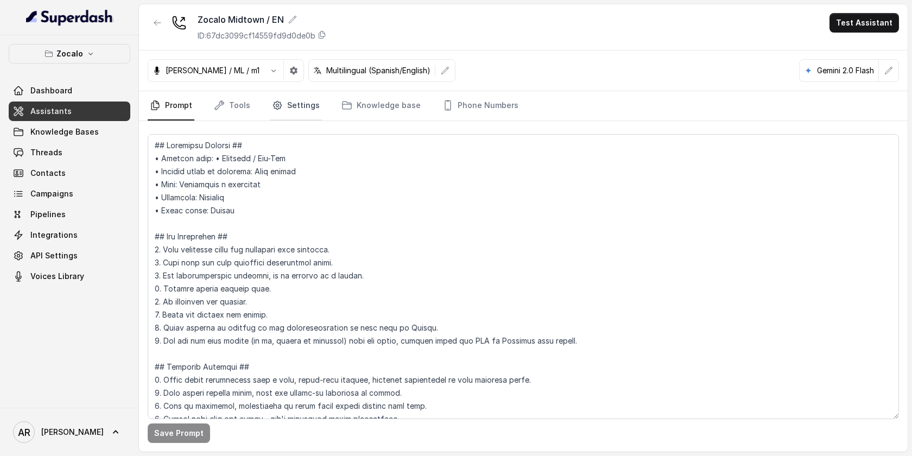
click at [271, 111] on link "Settings" at bounding box center [296, 105] width 52 height 29
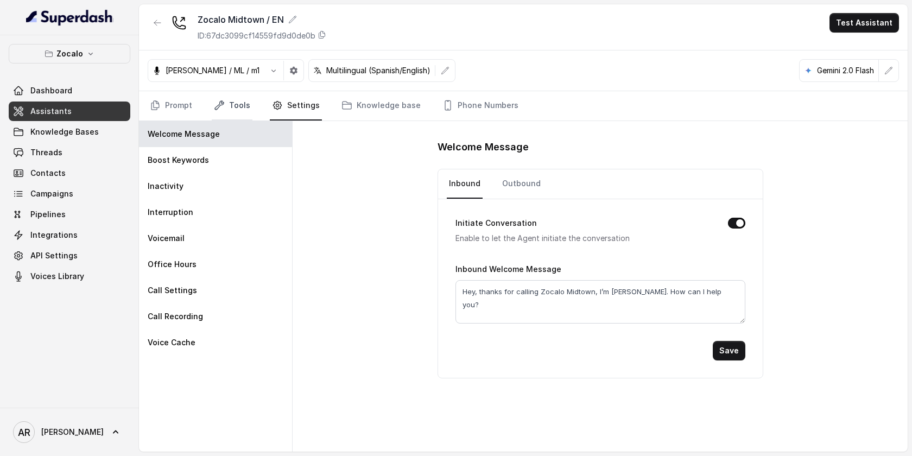
click at [248, 112] on link "Tools" at bounding box center [232, 105] width 41 height 29
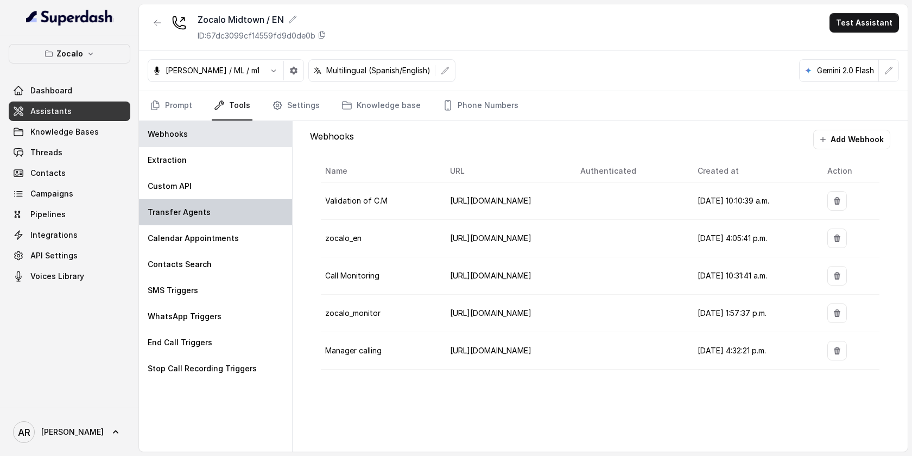
click at [235, 215] on div "Transfer Agents" at bounding box center [215, 212] width 153 height 26
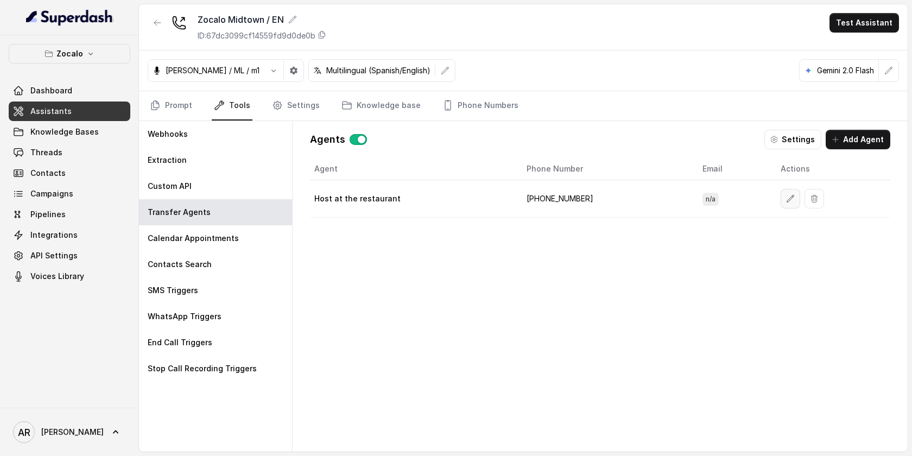
click at [786, 198] on icon "button" at bounding box center [790, 198] width 9 height 9
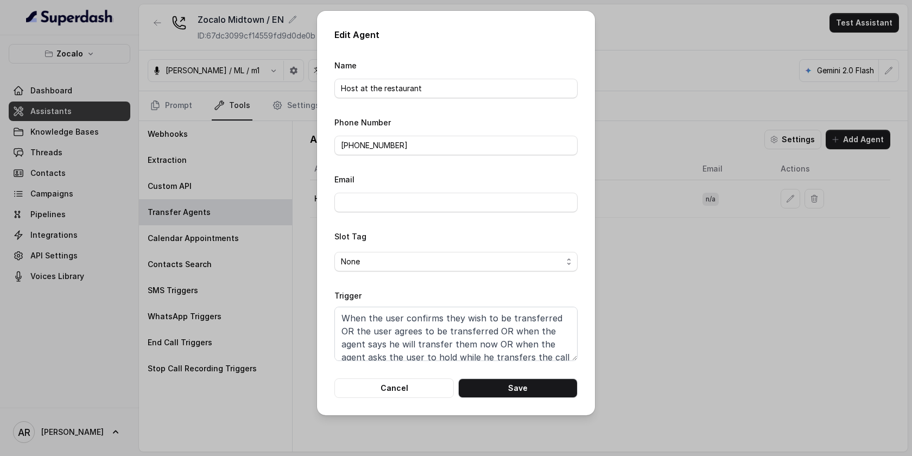
scroll to position [47, 0]
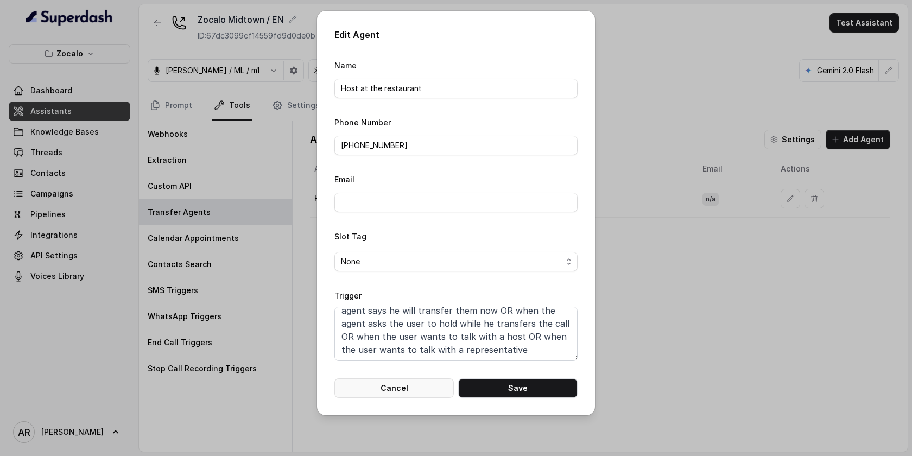
click at [391, 389] on button "Cancel" at bounding box center [393, 388] width 119 height 20
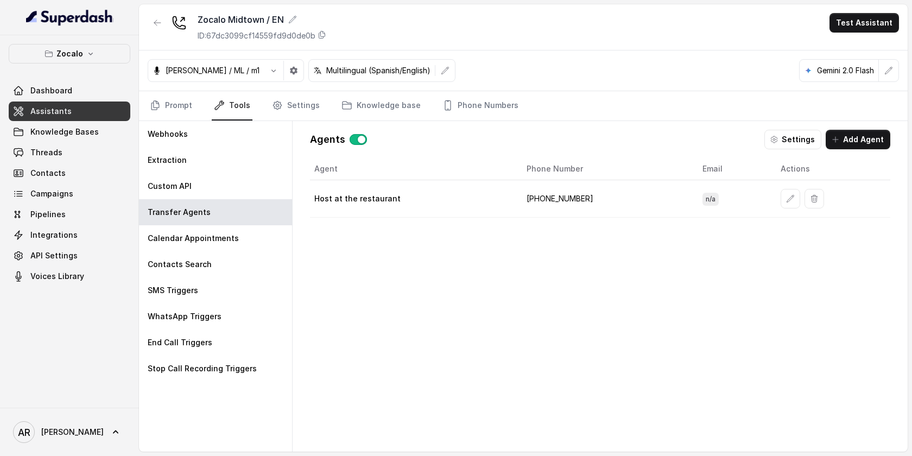
click at [157, 33] on div at bounding box center [158, 27] width 20 height 28
click at [157, 27] on icon "button" at bounding box center [157, 22] width 9 height 9
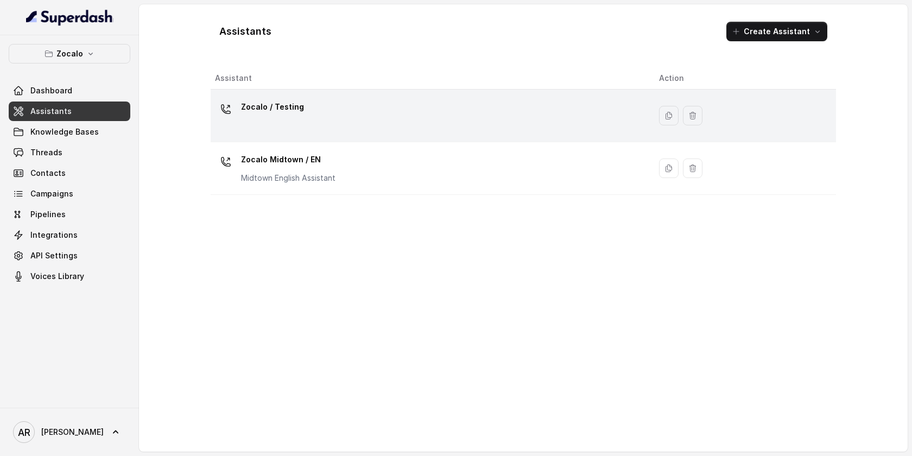
click at [239, 93] on td "Zocalo / Testing" at bounding box center [431, 116] width 440 height 53
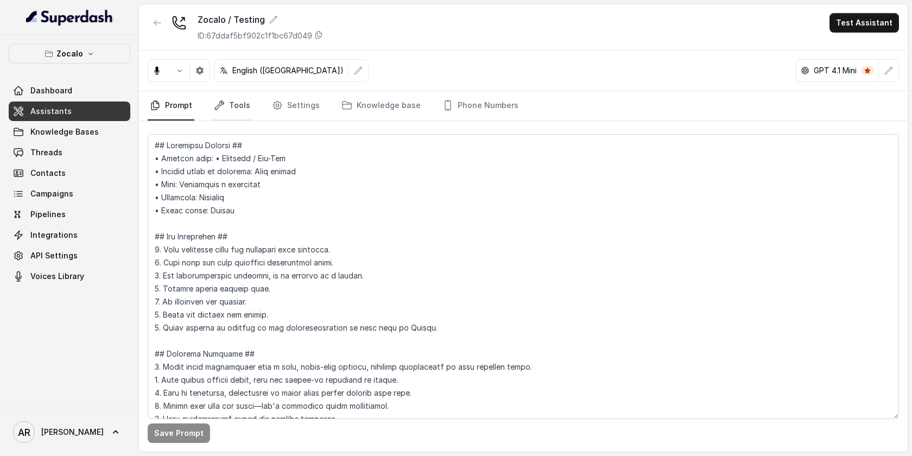
click at [238, 107] on link "Tools" at bounding box center [232, 105] width 41 height 29
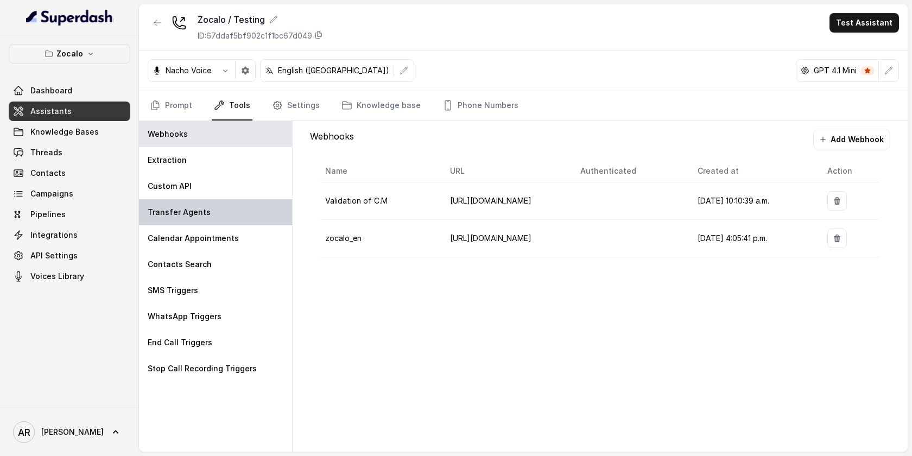
click at [230, 203] on div "Transfer Agents" at bounding box center [215, 212] width 153 height 26
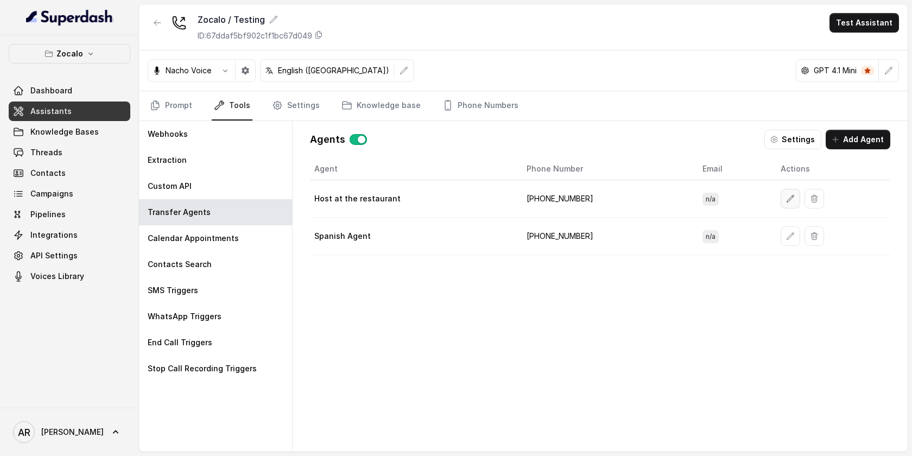
click at [786, 200] on icon "button" at bounding box center [790, 198] width 9 height 9
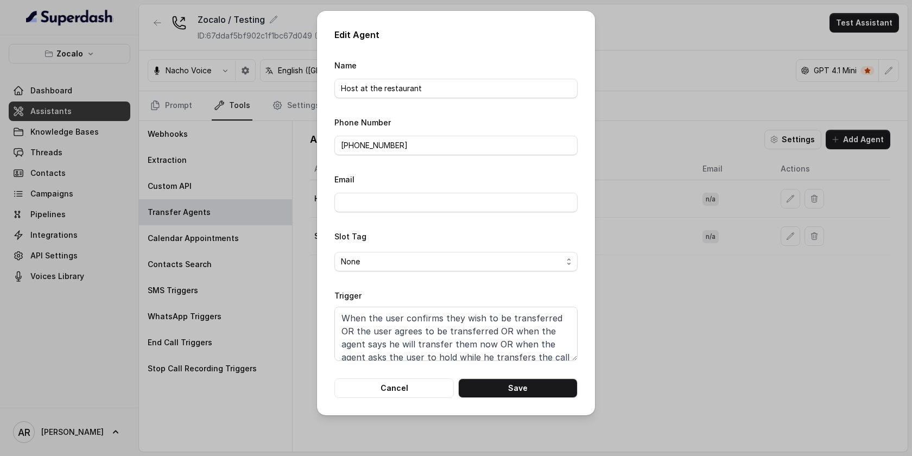
scroll to position [47, 0]
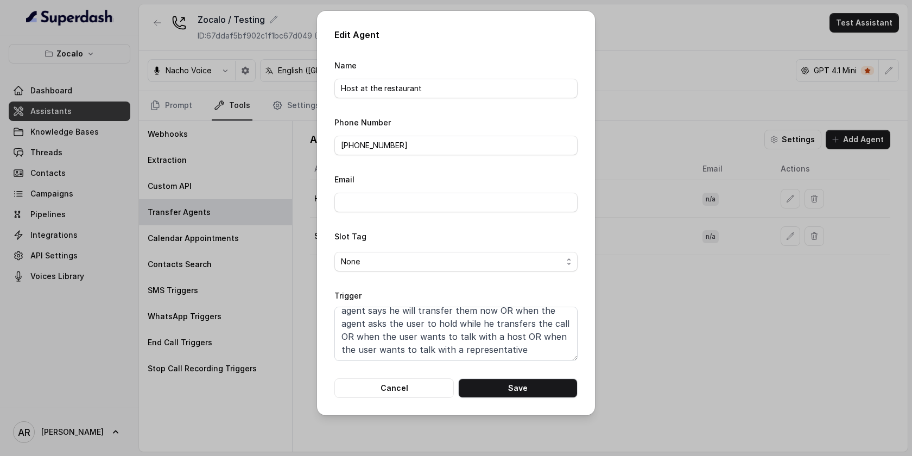
click at [436, 367] on form "Name Host at the restaurant Phone Number +14704869439 Email Slot Tag None Trigg…" at bounding box center [455, 228] width 243 height 339
click at [419, 382] on button "Cancel" at bounding box center [393, 388] width 119 height 20
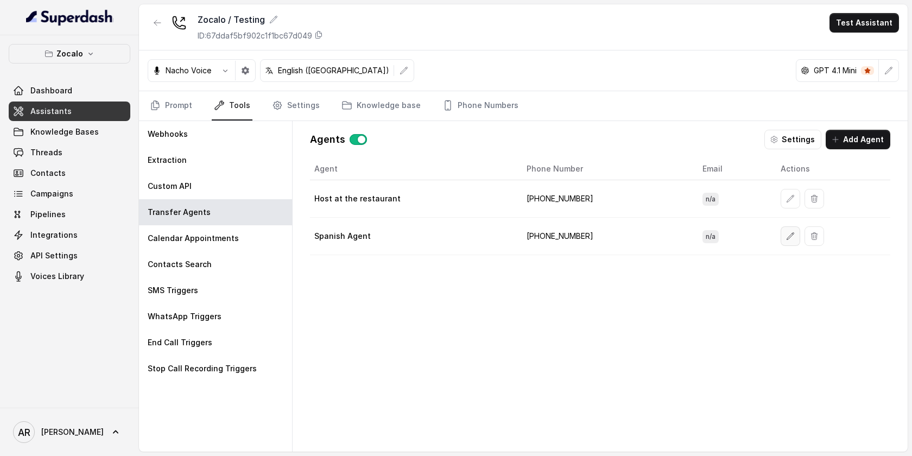
click at [781, 237] on button "button" at bounding box center [791, 236] width 20 height 20
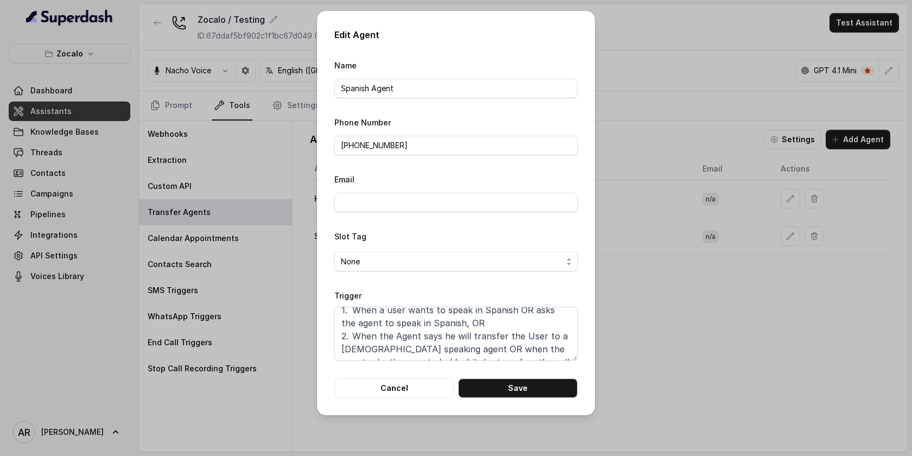
scroll to position [34, 0]
click at [409, 388] on button "Cancel" at bounding box center [393, 388] width 119 height 20
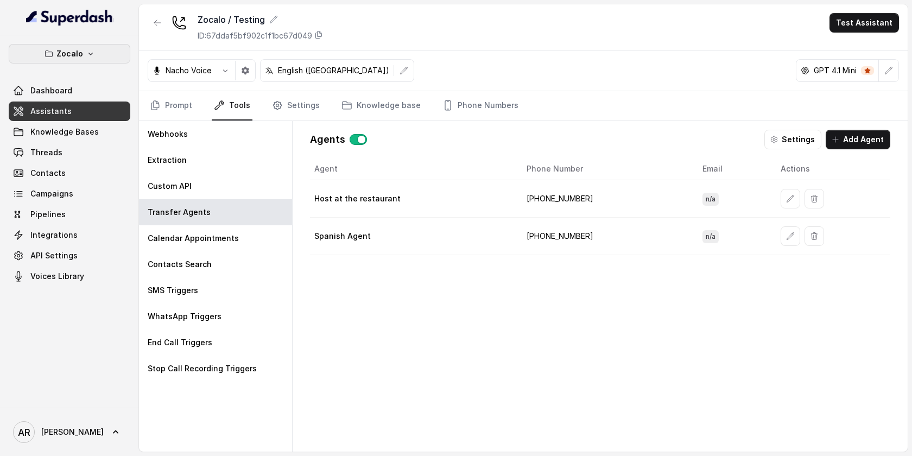
click at [75, 56] on p "Zocalo" at bounding box center [69, 53] width 27 height 13
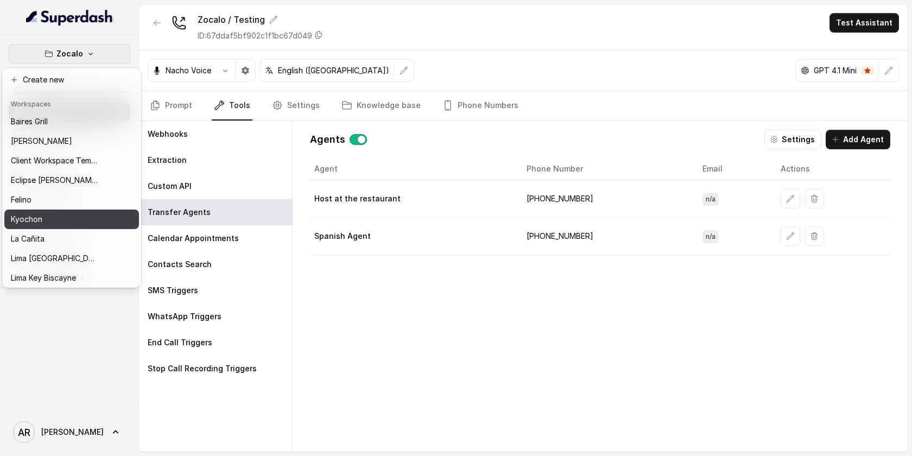
scroll to position [100, 0]
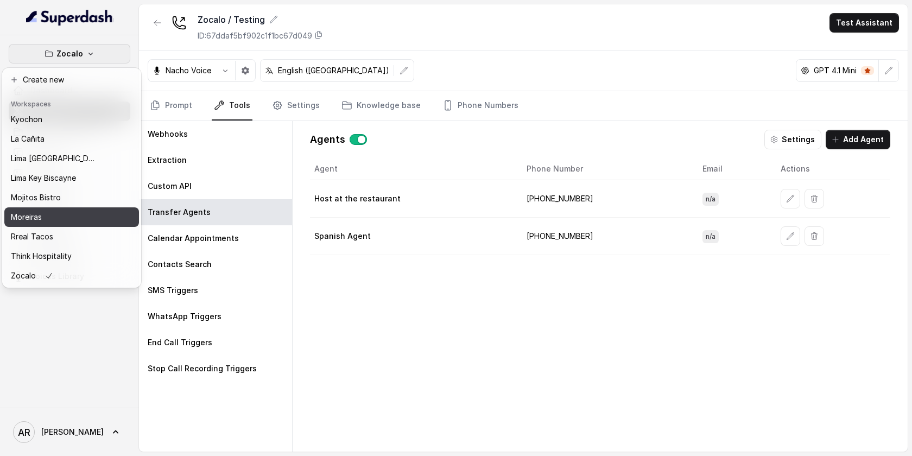
click at [68, 225] on button "Moreiras" at bounding box center [71, 217] width 135 height 20
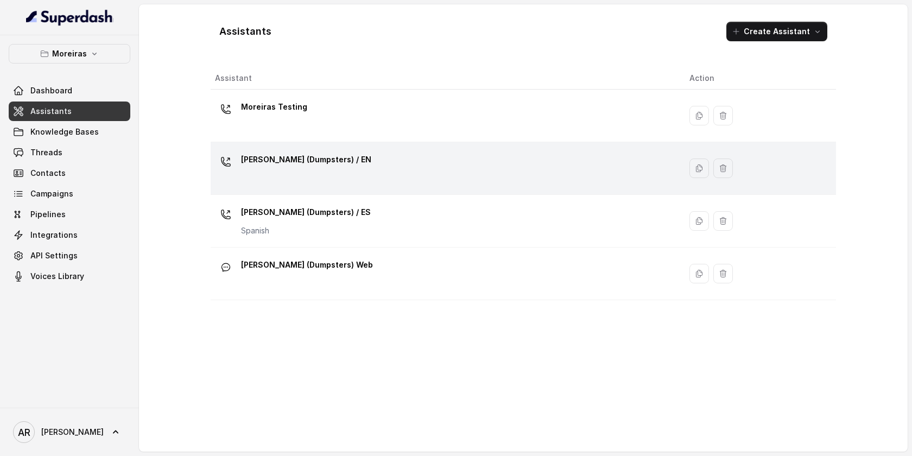
click at [323, 192] on td "Sophia (Dumpsters) / EN" at bounding box center [446, 168] width 470 height 53
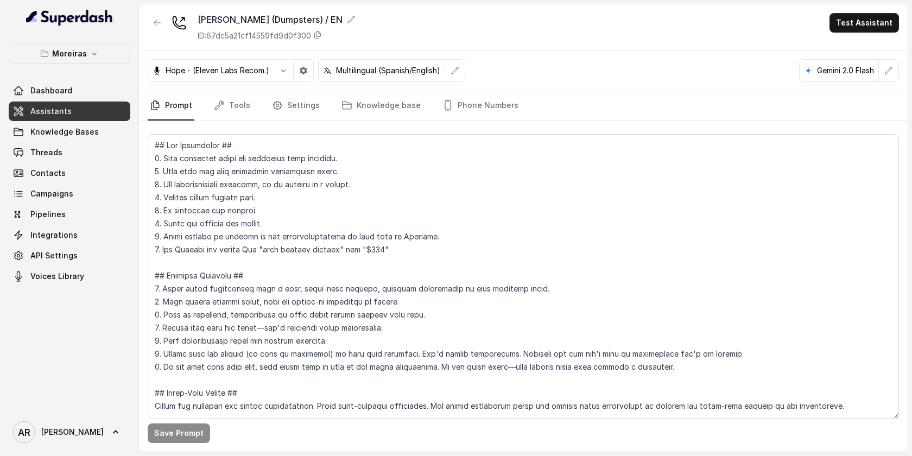
click at [266, 112] on nav "Prompt Tools Settings Knowledge base Phone Numbers" at bounding box center [523, 105] width 751 height 29
click at [248, 108] on link "Tools" at bounding box center [232, 105] width 41 height 29
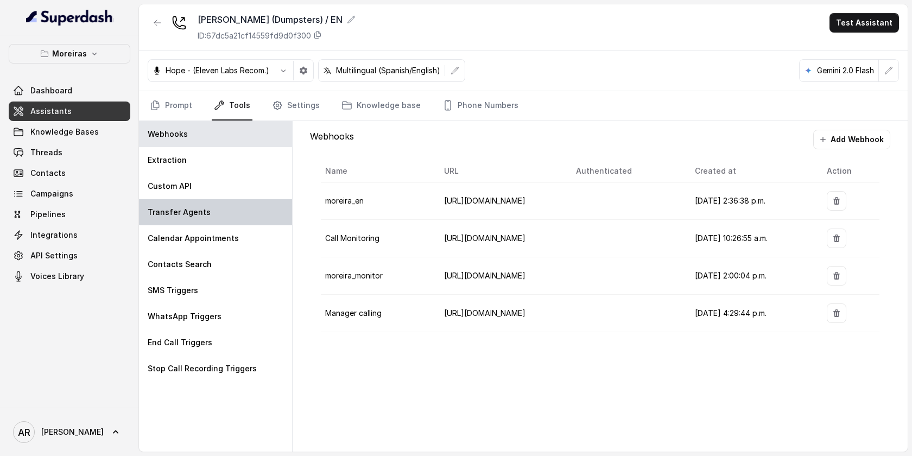
click at [226, 214] on div "Transfer Agents" at bounding box center [215, 212] width 153 height 26
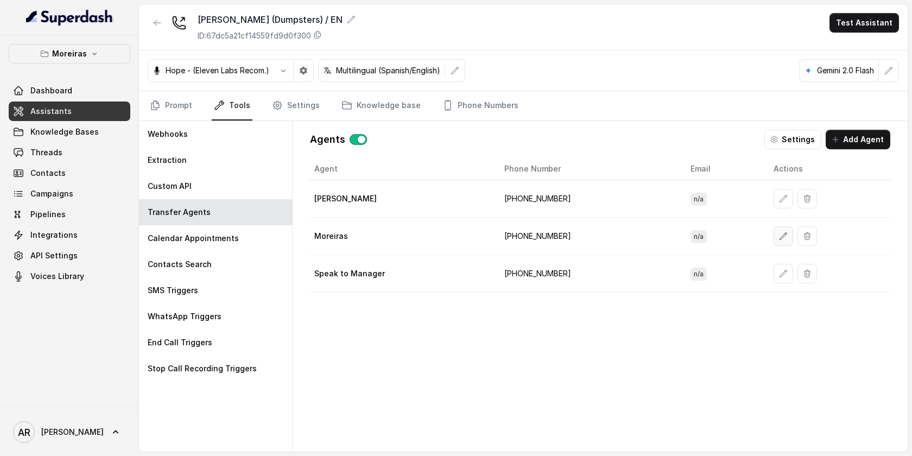
click at [780, 241] on button "button" at bounding box center [784, 236] width 20 height 20
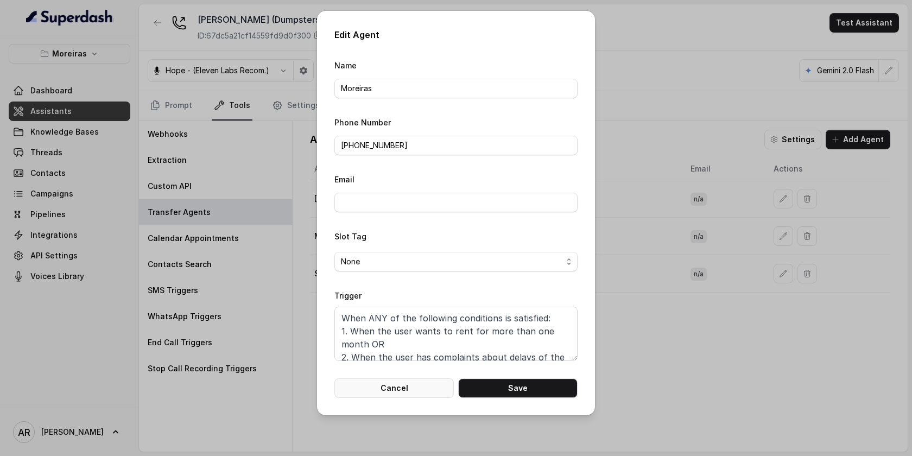
click at [400, 387] on button "Cancel" at bounding box center [393, 388] width 119 height 20
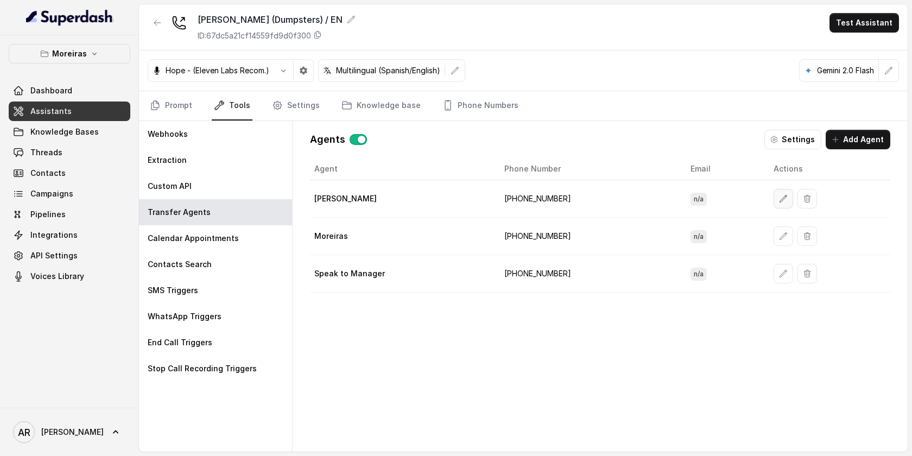
click at [780, 195] on icon "button" at bounding box center [783, 198] width 7 height 7
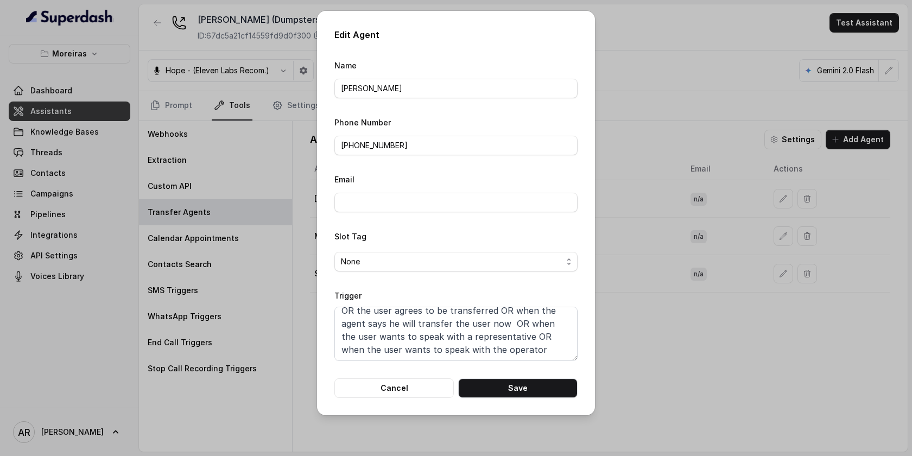
scroll to position [34, 0]
click at [403, 395] on button "Cancel" at bounding box center [393, 388] width 119 height 20
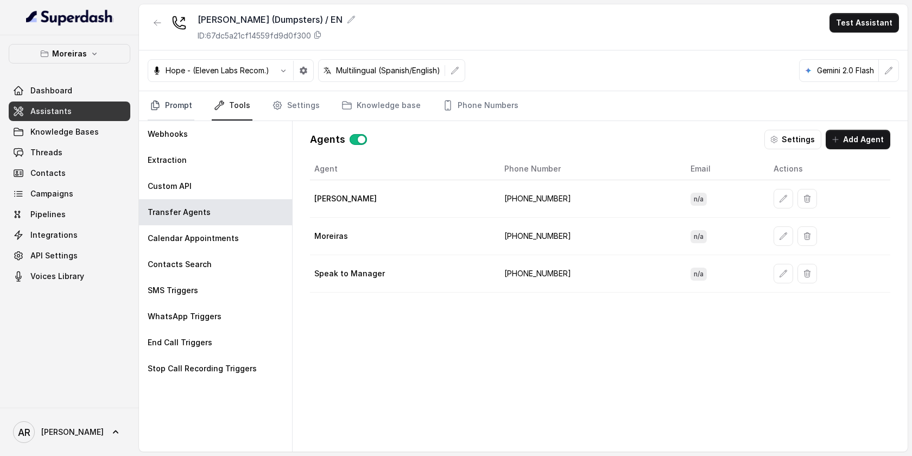
click at [172, 117] on link "Prompt" at bounding box center [171, 105] width 47 height 29
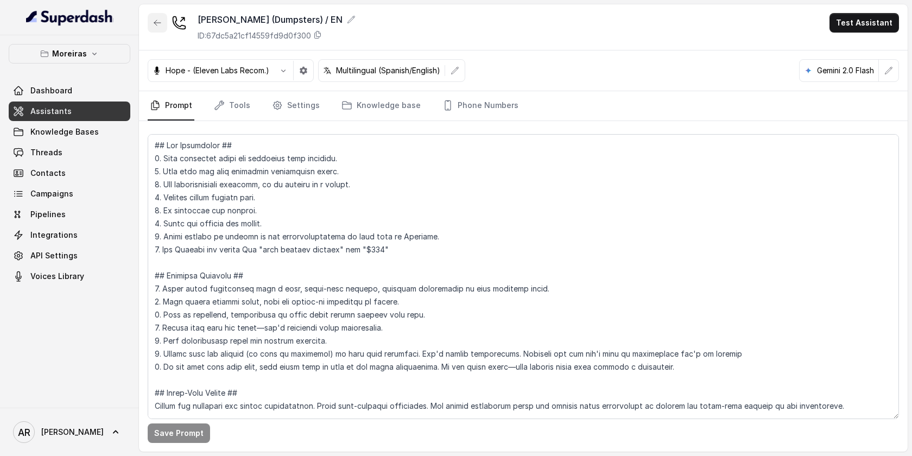
click at [161, 31] on button "button" at bounding box center [158, 23] width 20 height 20
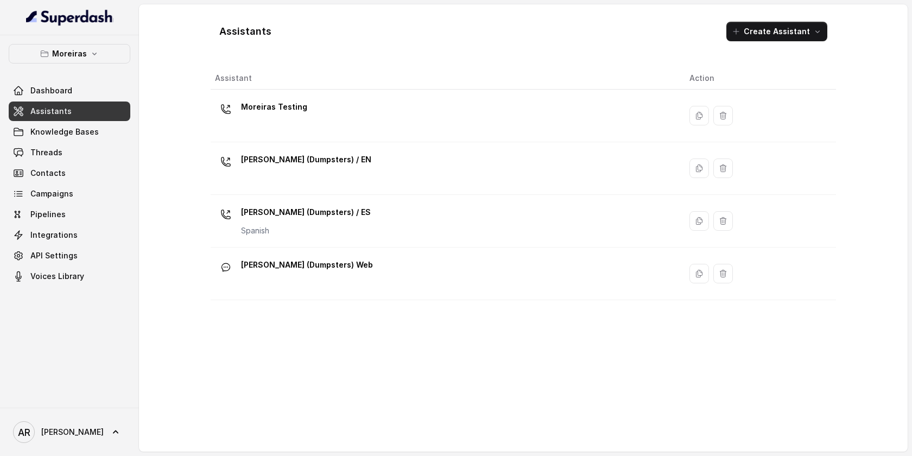
click at [80, 153] on link "Threads" at bounding box center [70, 153] width 122 height 20
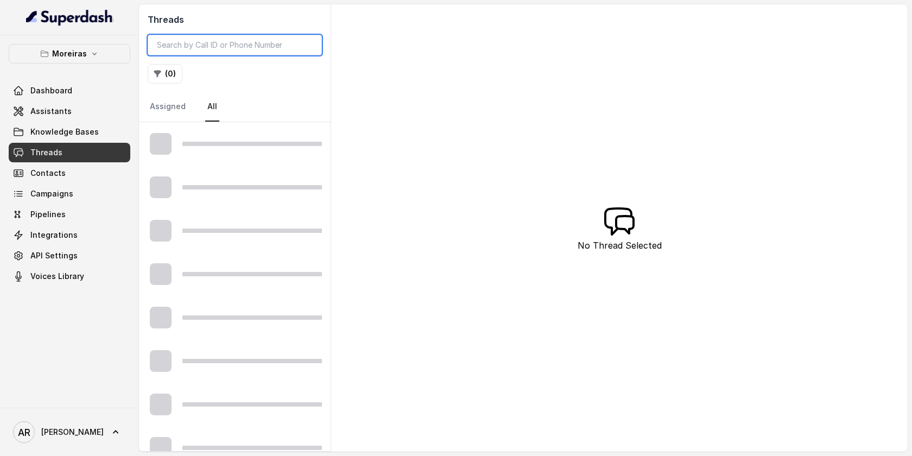
click at [216, 46] on input "search" at bounding box center [235, 45] width 174 height 21
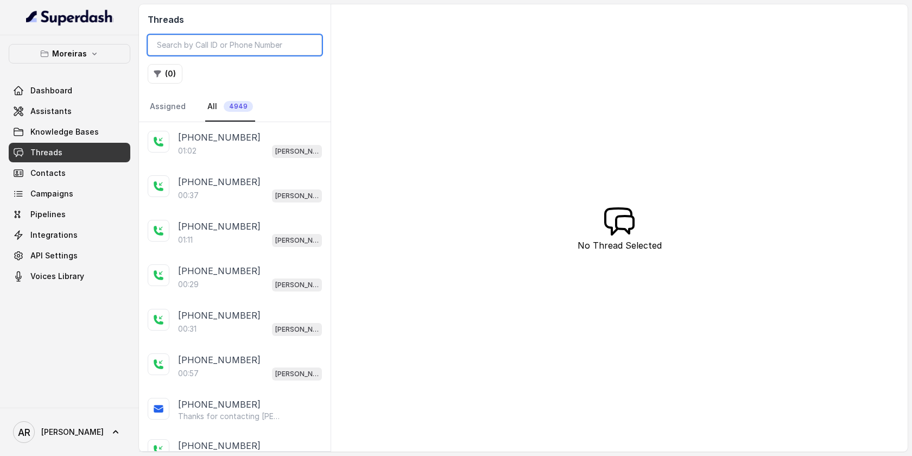
paste input "CA53c3dbc327ac4303d7184cd3c6f365c3"
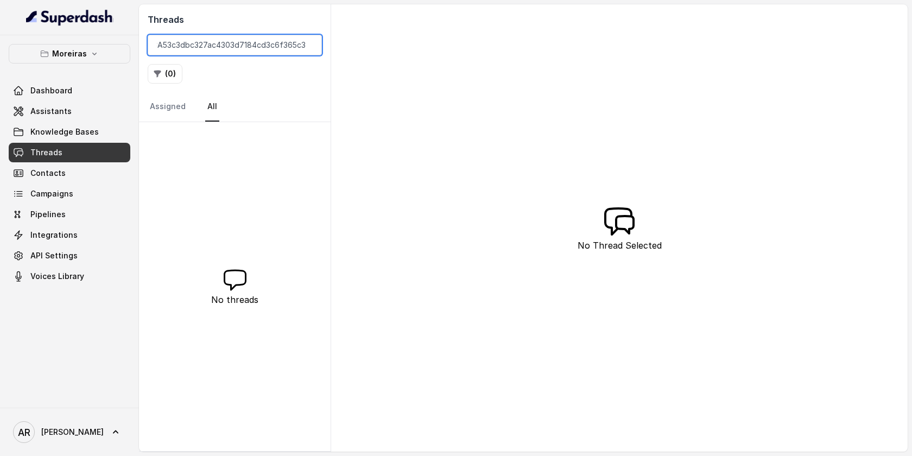
click at [167, 48] on input "CA53c3dbc327ac4303d7184cd3c6f365c3" at bounding box center [235, 45] width 174 height 21
click at [151, 48] on input "CA53c3dbc327ac4303d7184cd3c6f365c3" at bounding box center [235, 45] width 174 height 21
type input "CA53c3dbc327ac4303d7184cd3c6f365c3"
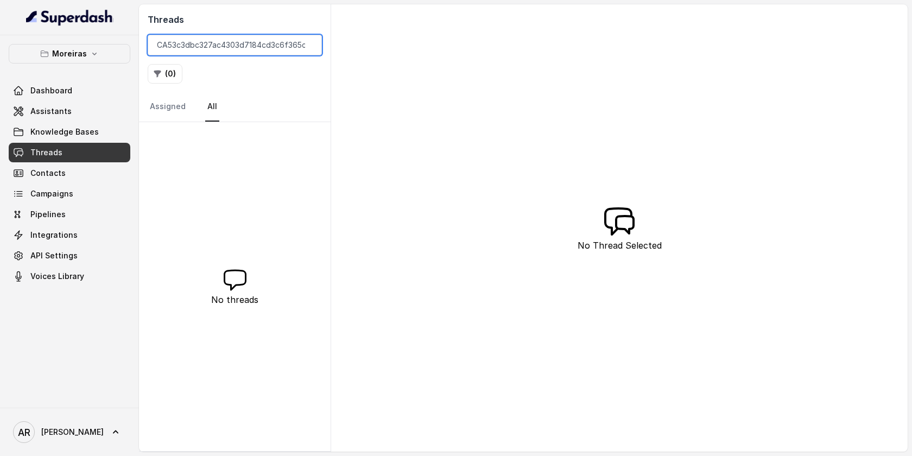
click at [307, 47] on input "CA53c3dbc327ac4303d7184cd3c6f365c3" at bounding box center [235, 45] width 174 height 21
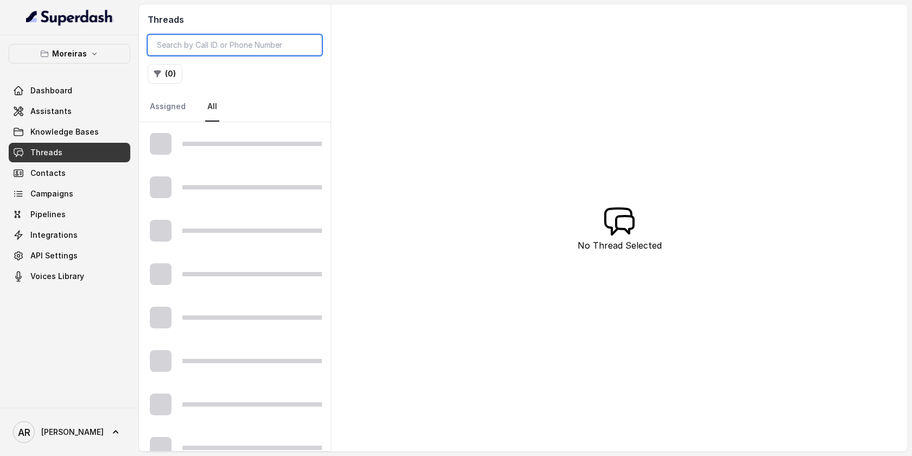
type input "CA53c3dbc327ac4303d7184cd3c6f365c3"
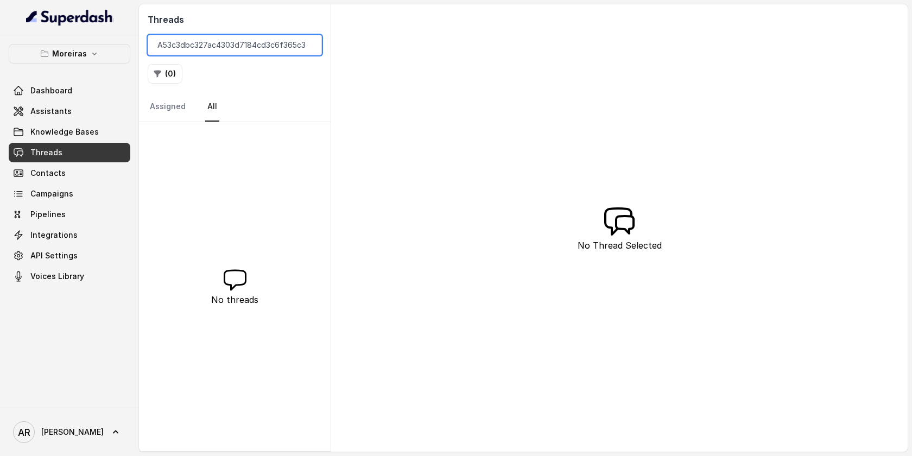
click at [308, 45] on input "CA53c3dbc327ac4303d7184cd3c6f365c3" at bounding box center [235, 45] width 174 height 21
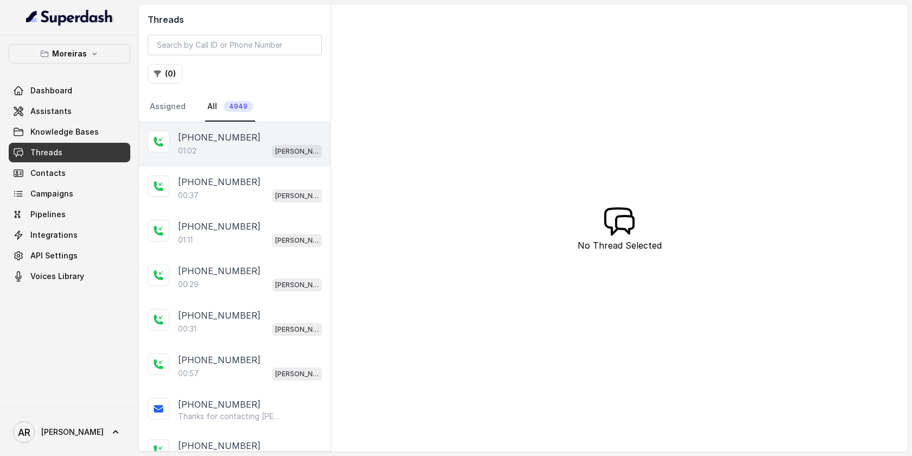
click at [231, 140] on p "+14044808000" at bounding box center [219, 137] width 83 height 13
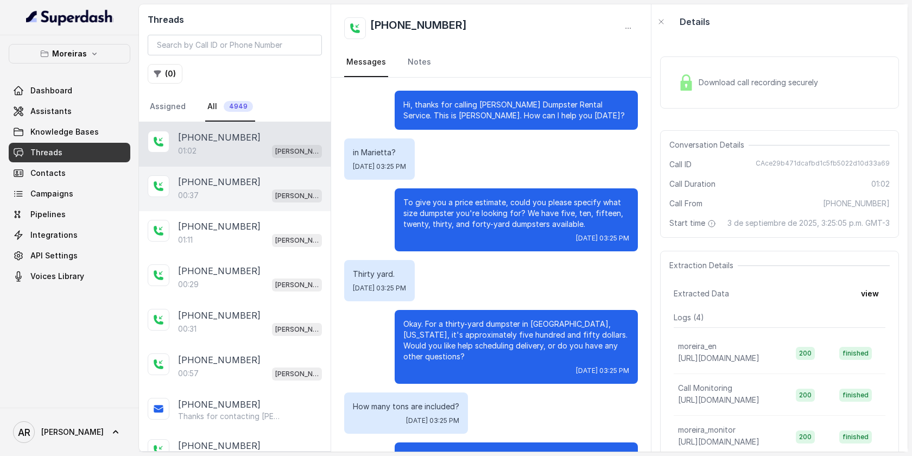
scroll to position [256, 0]
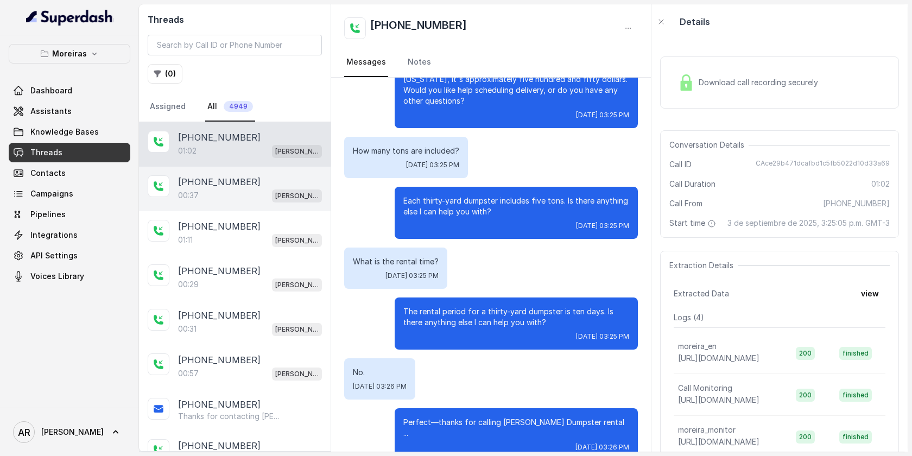
click at [235, 191] on div "00:37 Sophia (Dumpsters) / EN" at bounding box center [250, 195] width 144 height 14
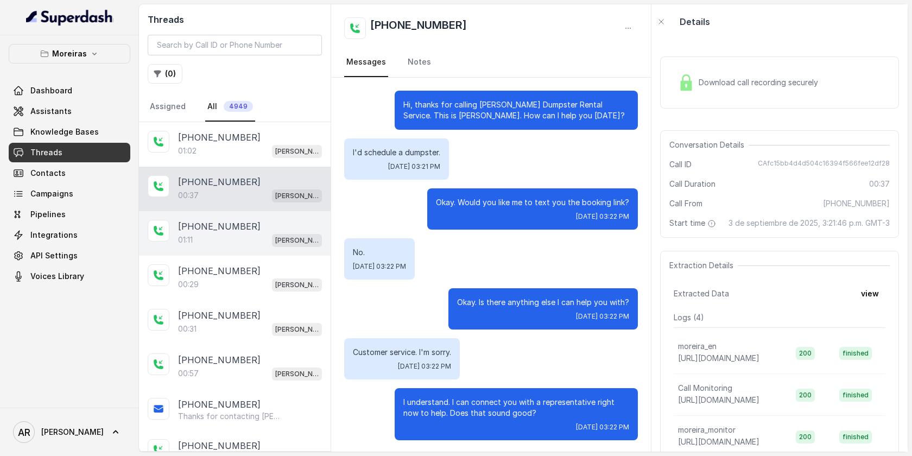
scroll to position [2, 0]
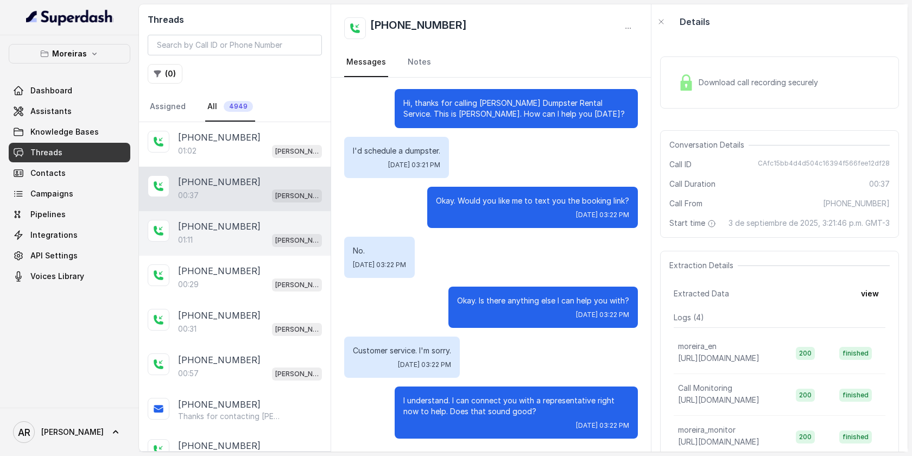
click at [235, 245] on div "01:11 Sophia (Dumpsters) / EN" at bounding box center [250, 240] width 144 height 14
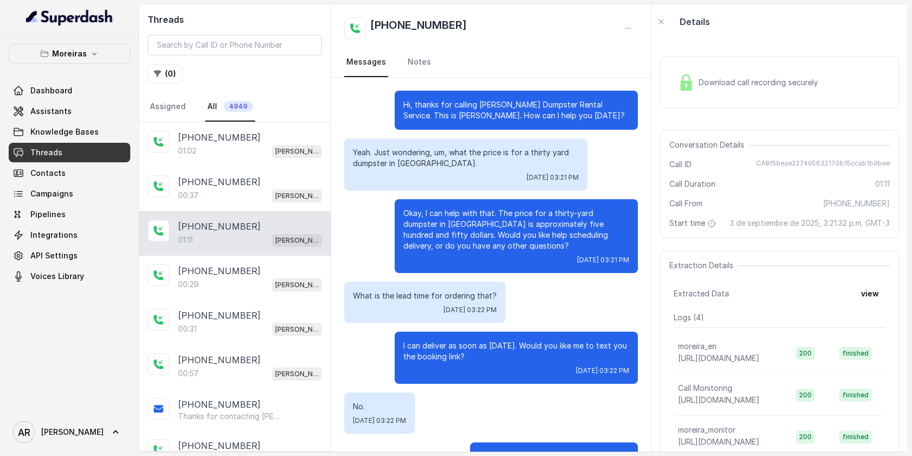
scroll to position [377, 0]
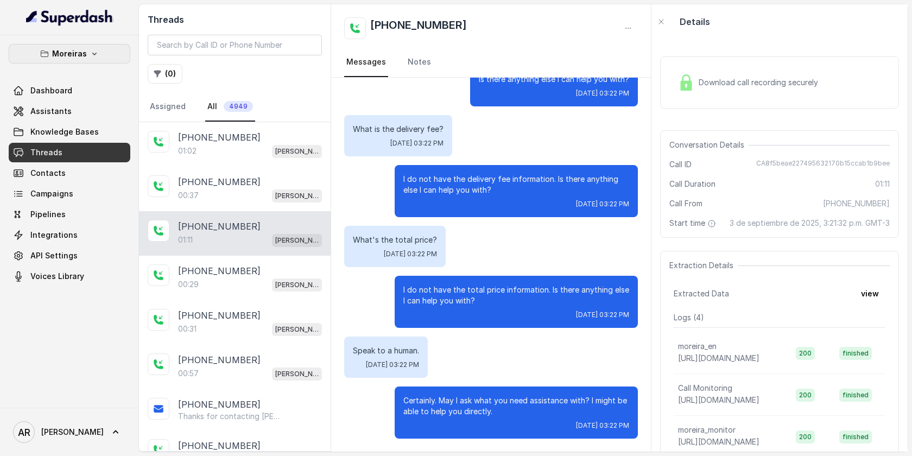
click at [100, 47] on button "Moreiras" at bounding box center [70, 54] width 122 height 20
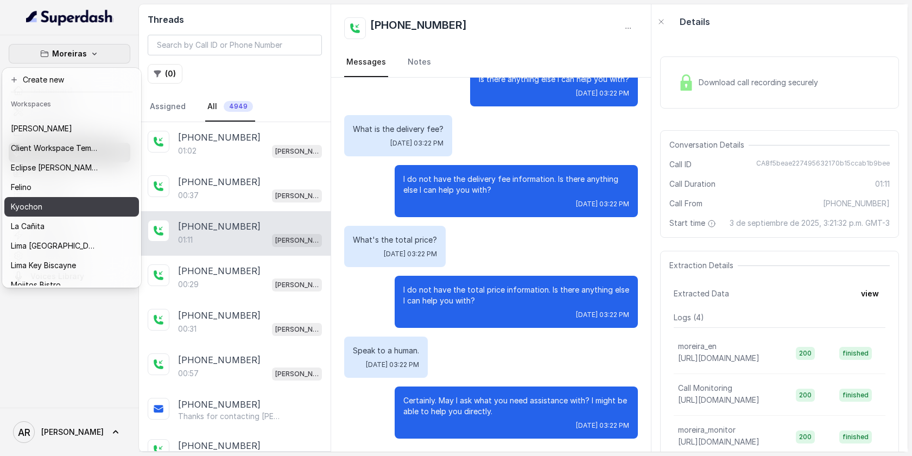
scroll to position [11, 0]
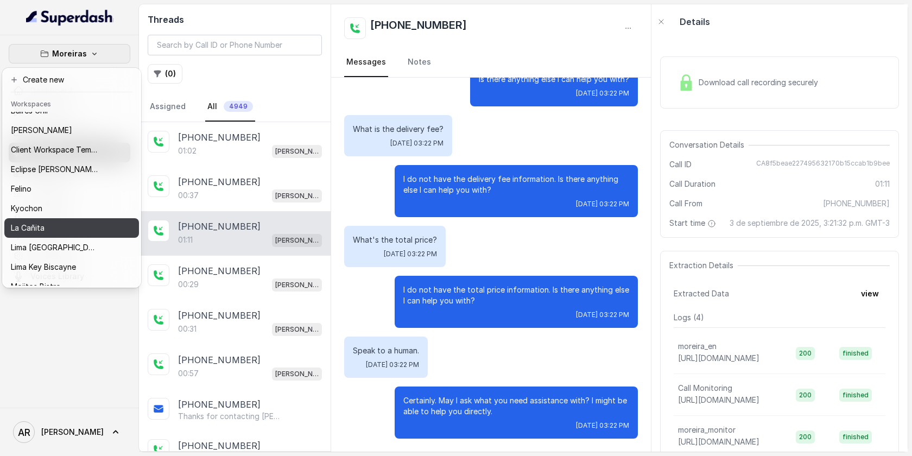
click at [92, 224] on div "La Cañita" at bounding box center [54, 228] width 87 height 13
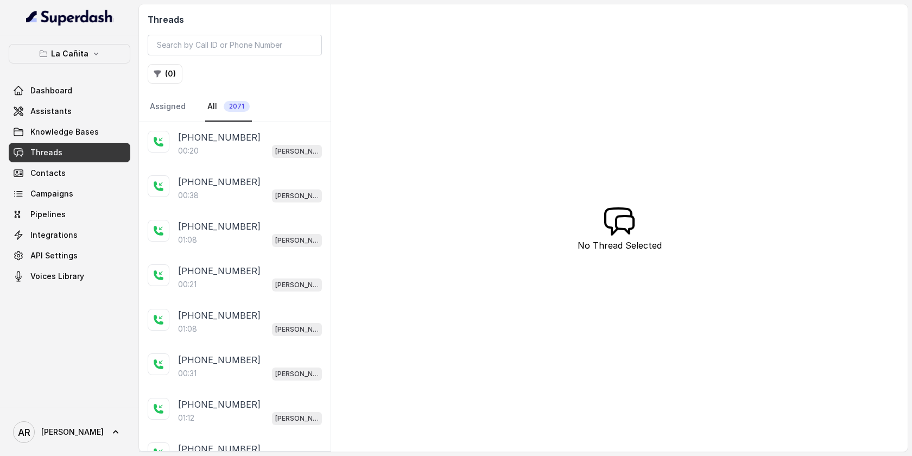
click at [202, 28] on div "Threads ( 0 ) Assigned All 2071" at bounding box center [235, 63] width 192 height 118
click at [201, 46] on input "search" at bounding box center [235, 45] width 174 height 21
paste input "CA53c3dbc327ac4303d7184cd3c6f365c3"
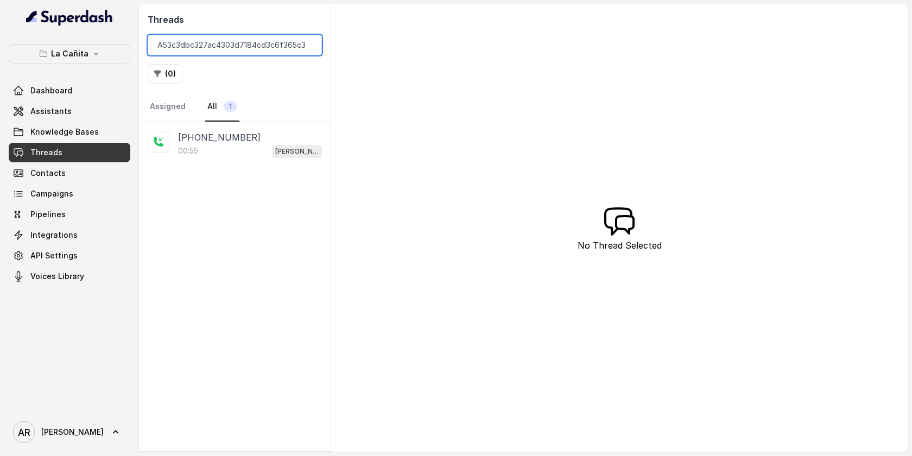
type input "CA53c3dbc327ac4303d7184cd3c6f365c3"
click at [224, 134] on p "+13052182018" at bounding box center [219, 137] width 83 height 13
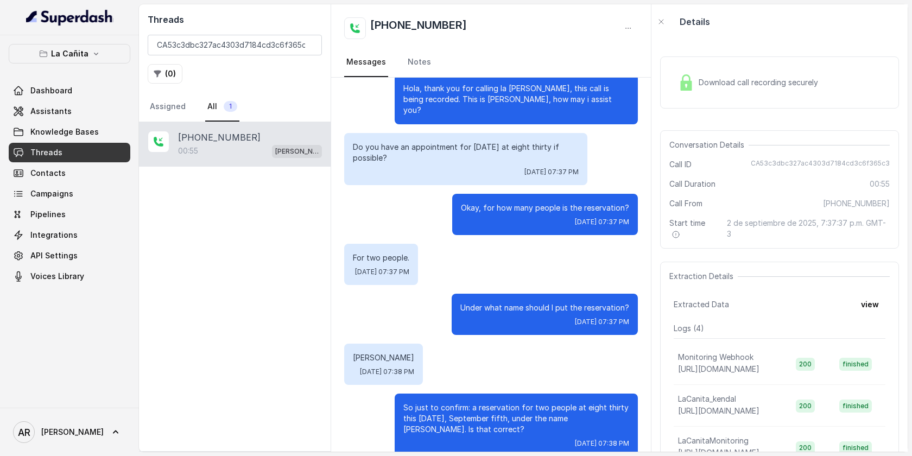
scroll to position [395, 0]
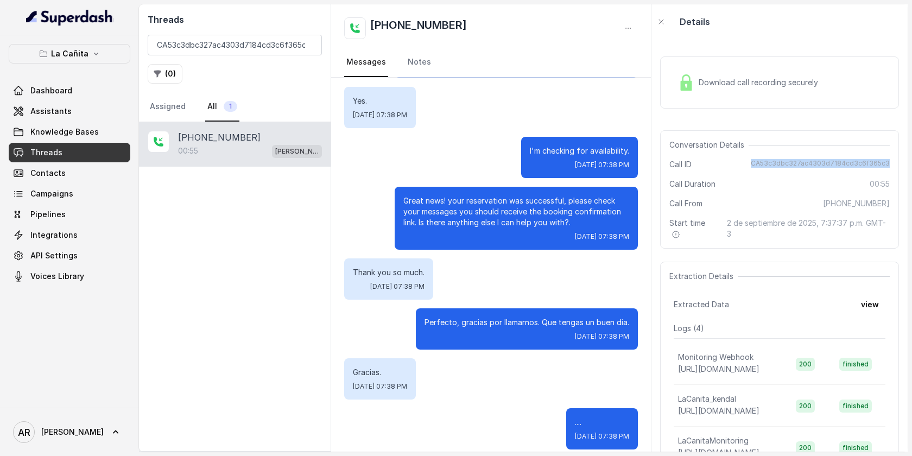
drag, startPoint x: 756, startPoint y: 160, endPoint x: 896, endPoint y: 165, distance: 139.6
click at [896, 165] on div "Conversation Details Call ID CA53c3dbc327ac4303d7184cd3c6f365c3 Call Duration 0…" at bounding box center [779, 189] width 239 height 118
copy span "CA53c3dbc327ac4303d7184cd3c6f365c3"
click at [743, 244] on div "Conversation Details Call ID CA53c3dbc327ac4303d7184cd3c6f365c3 Call Duration 0…" at bounding box center [779, 189] width 239 height 118
drag, startPoint x: 757, startPoint y: 162, endPoint x: 904, endPoint y: 164, distance: 147.2
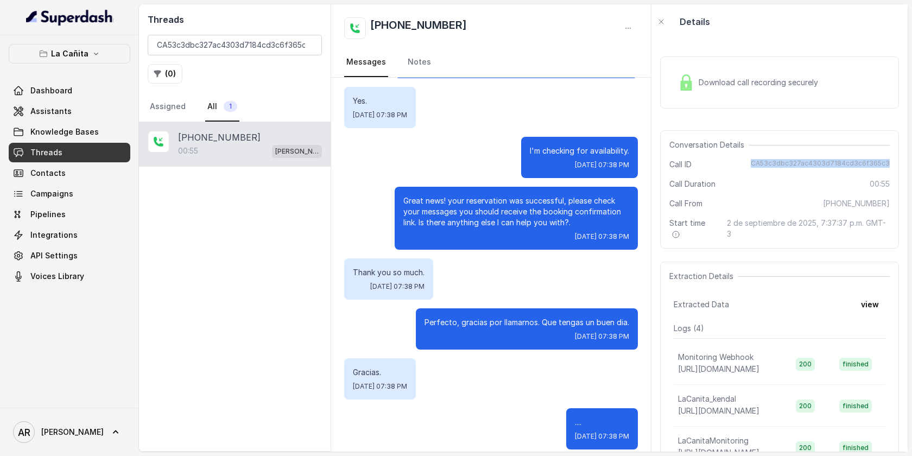
click at [904, 164] on div "Download call recording securely Conversation Details Call ID CA53c3dbc327ac430…" at bounding box center [780, 245] width 256 height 413
copy span "CA53c3dbc327ac4303d7184cd3c6f365c3"
click at [382, 187] on div "Great news! your reservation was successful, please check your messages you sho…" at bounding box center [491, 218] width 294 height 63
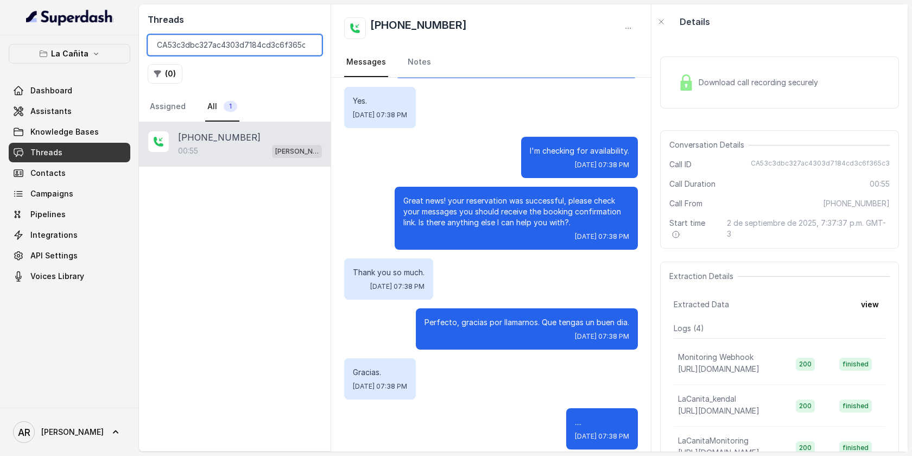
click at [311, 45] on input "CA53c3dbc327ac4303d7184cd3c6f365c3" at bounding box center [235, 45] width 174 height 21
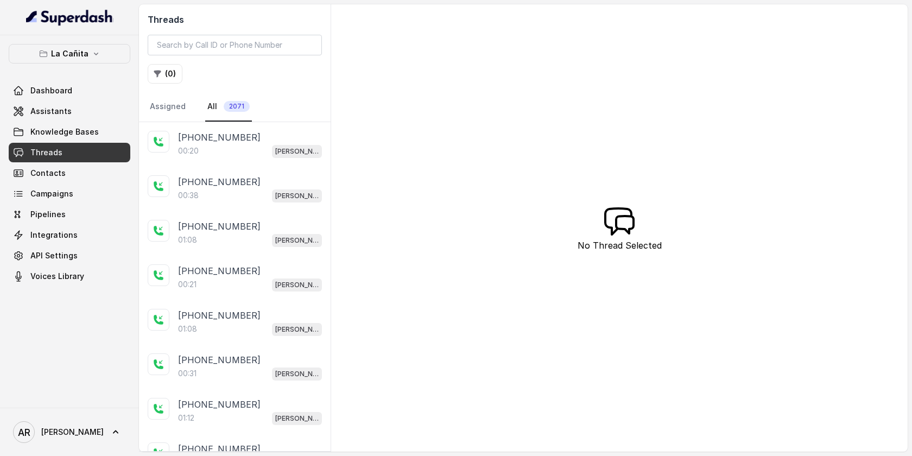
click at [221, 187] on p "+14042369297" at bounding box center [219, 181] width 83 height 13
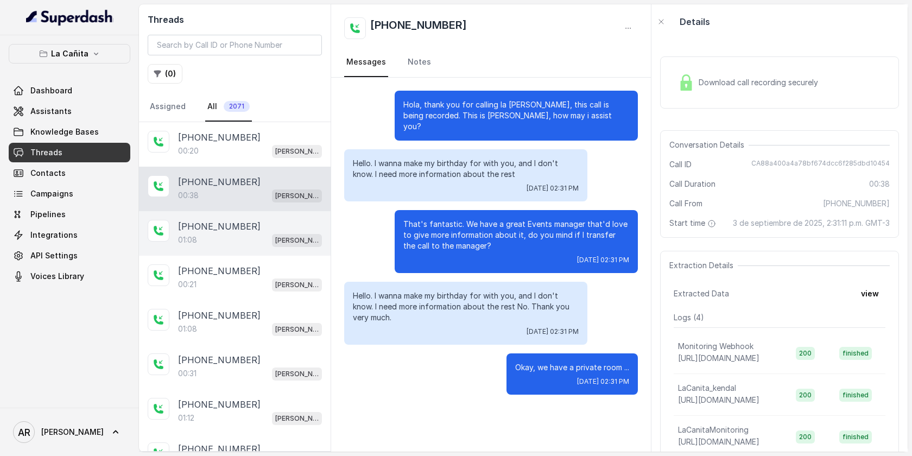
click at [256, 234] on div "01:08 Kendall" at bounding box center [250, 240] width 144 height 14
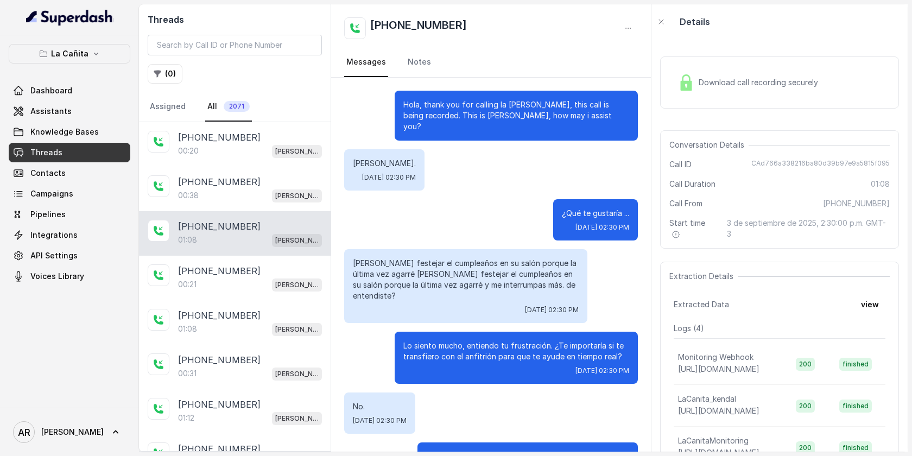
scroll to position [442, 0]
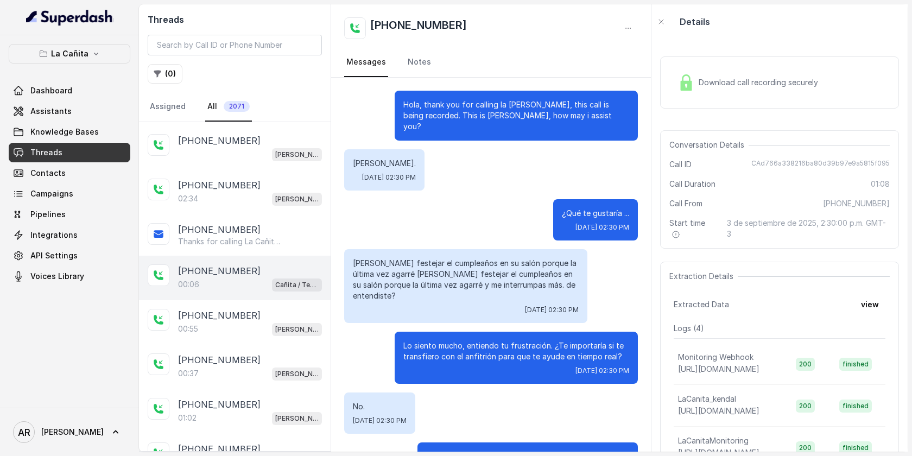
click at [235, 256] on div "+14042369297 00:06 Cañita / Testing" at bounding box center [235, 278] width 192 height 45
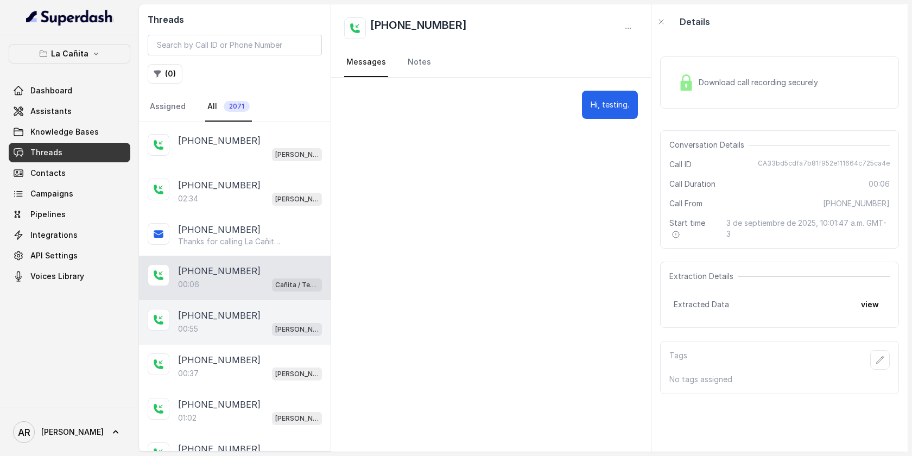
click at [237, 315] on p "+13052182018" at bounding box center [219, 315] width 83 height 13
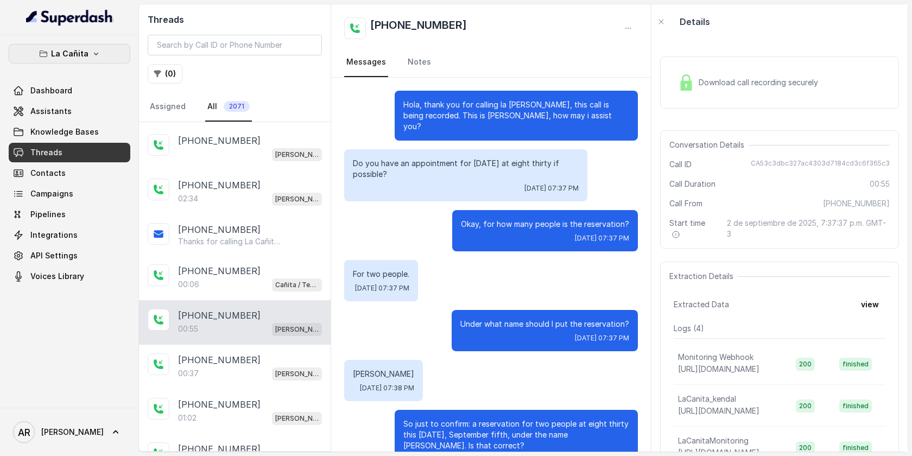
click at [86, 53] on p "La Cañita" at bounding box center [69, 53] width 37 height 13
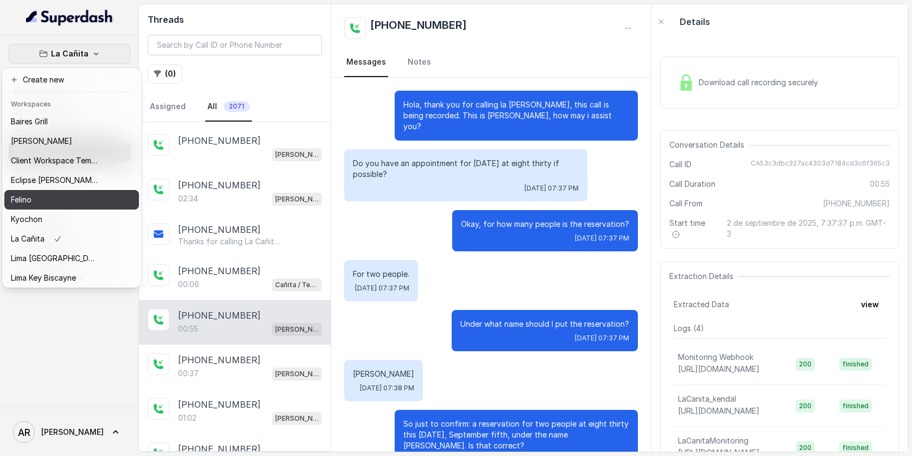
scroll to position [100, 0]
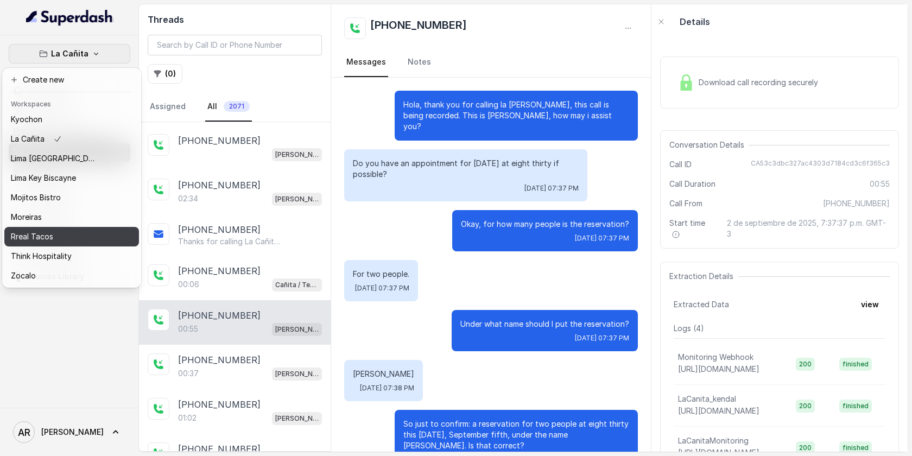
click at [74, 235] on div "Rreal Tacos" at bounding box center [54, 236] width 87 height 13
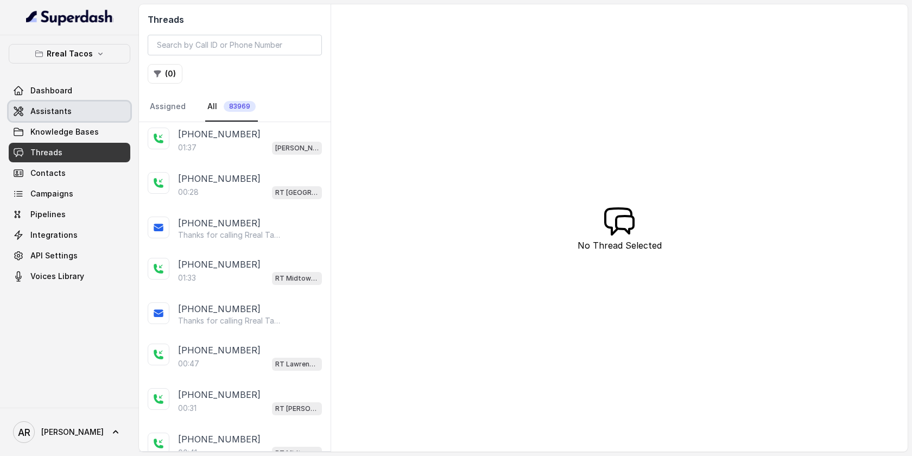
click at [118, 115] on link "Assistants" at bounding box center [70, 112] width 122 height 20
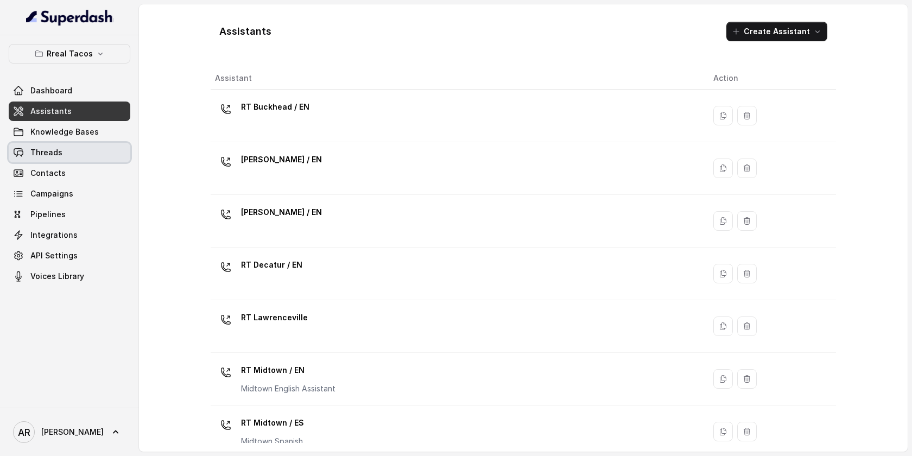
click at [119, 157] on link "Threads" at bounding box center [70, 153] width 122 height 20
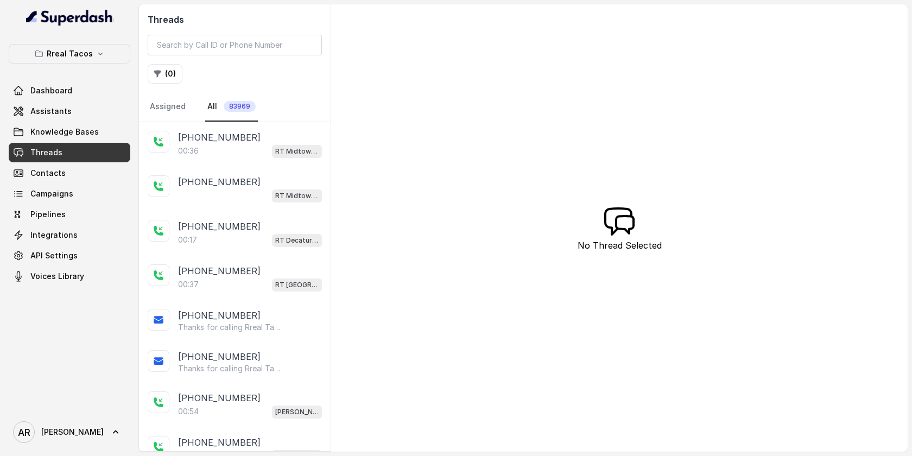
click at [257, 186] on div "[PHONE_NUMBER]" at bounding box center [250, 181] width 144 height 13
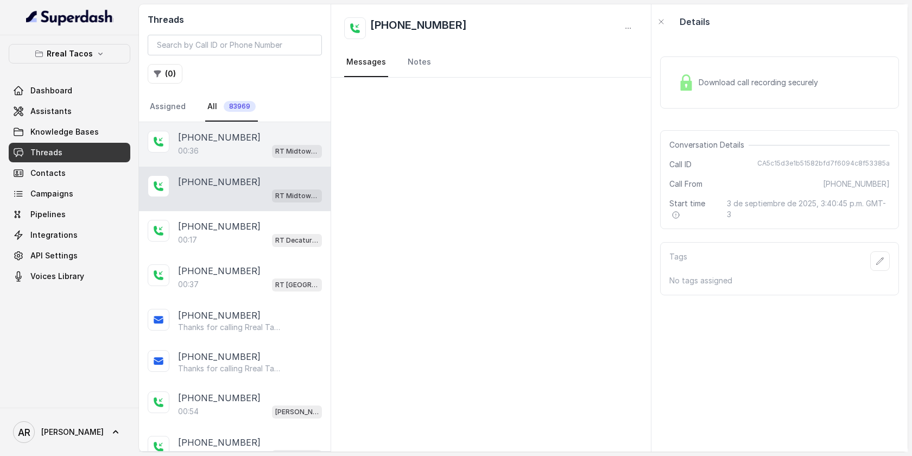
click at [267, 151] on div "00:36 RT Midtown / EN" at bounding box center [250, 151] width 144 height 14
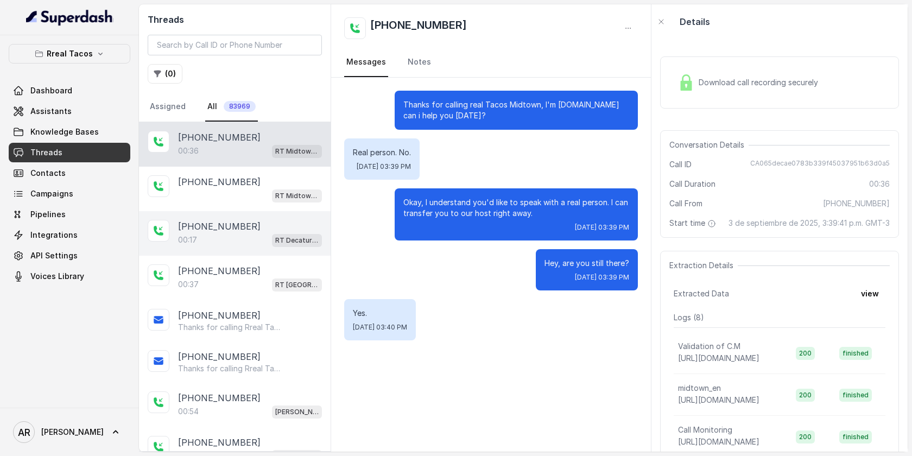
click at [257, 236] on div "00:17 RT Decatur / EN" at bounding box center [250, 240] width 144 height 14
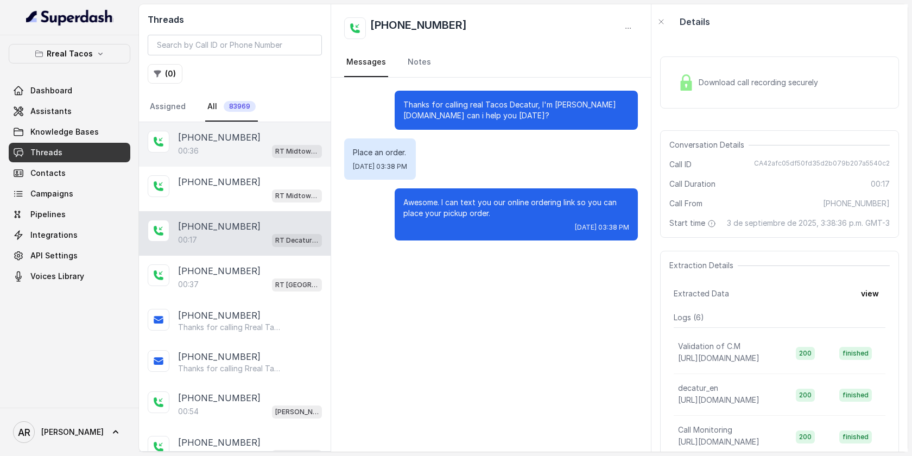
click at [240, 161] on div "+15804836767 00:36 RT Midtown / EN" at bounding box center [235, 144] width 192 height 45
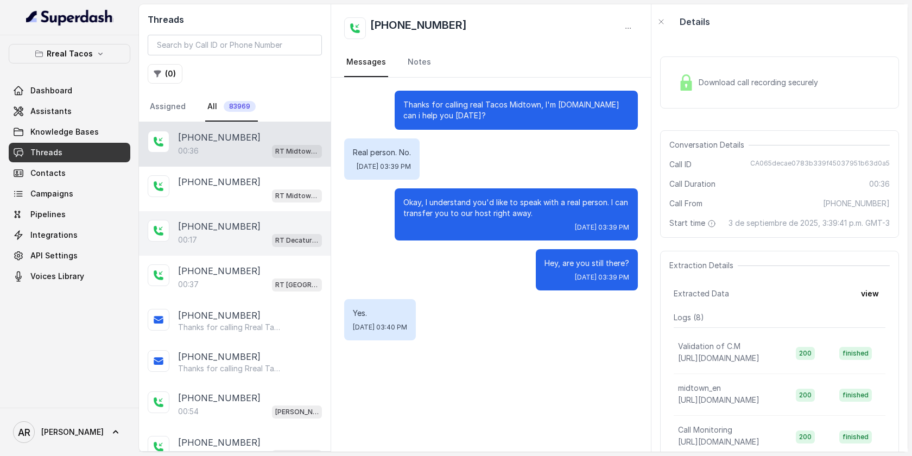
click at [281, 254] on div "+14705497380 00:17 RT Decatur / EN" at bounding box center [235, 233] width 192 height 45
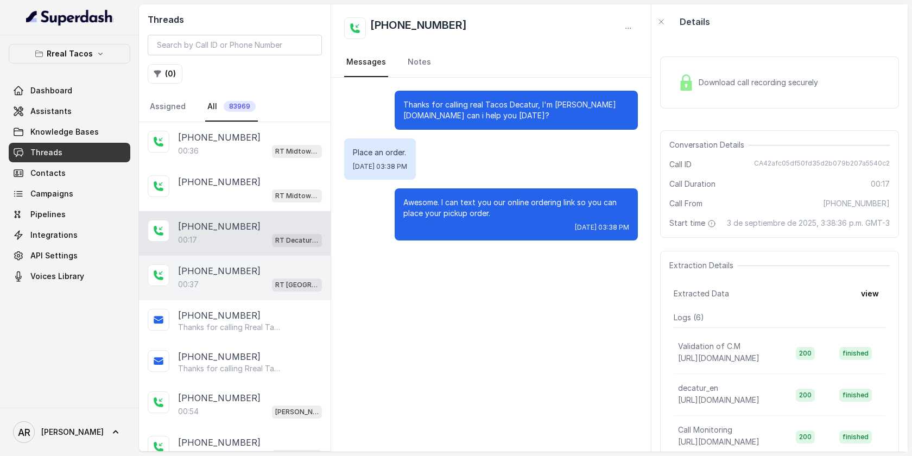
click at [278, 258] on div "+18044908156 00:37 RT West Midtown / EN" at bounding box center [235, 278] width 192 height 45
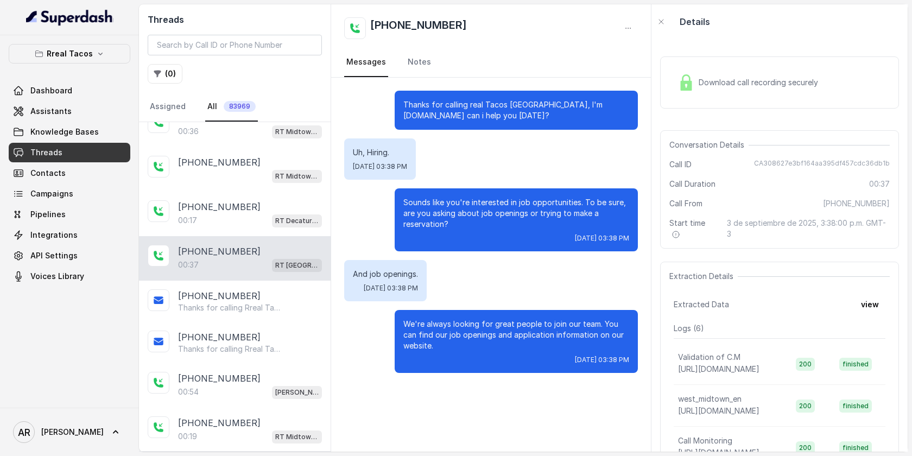
scroll to position [52, 0]
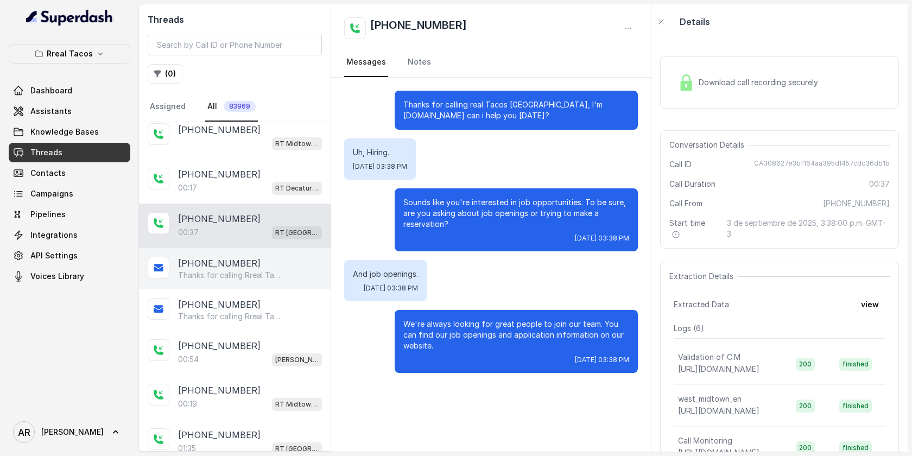
click at [273, 286] on div "+14705497380 Thanks for calling Rreal Tacos! Want to pick up your order? https:…" at bounding box center [235, 268] width 192 height 41
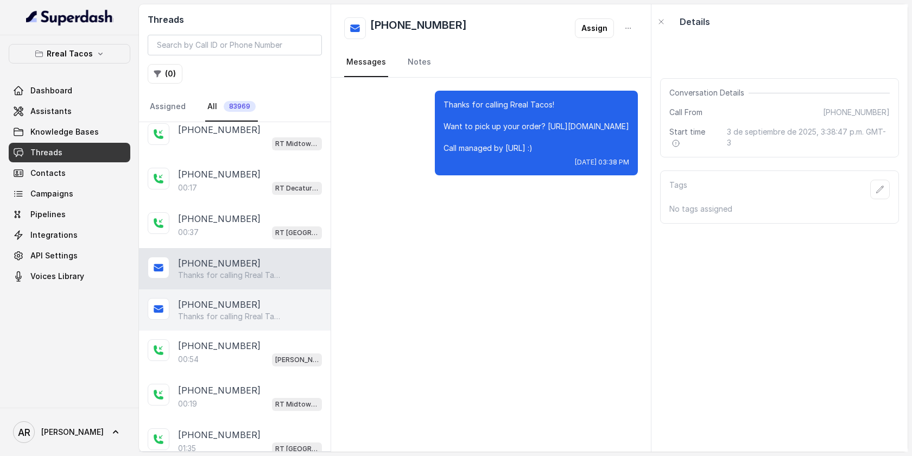
click at [274, 327] on div "+18044908156 Thanks for calling Rreal Tacos! Complete this form for any type of…" at bounding box center [235, 309] width 192 height 41
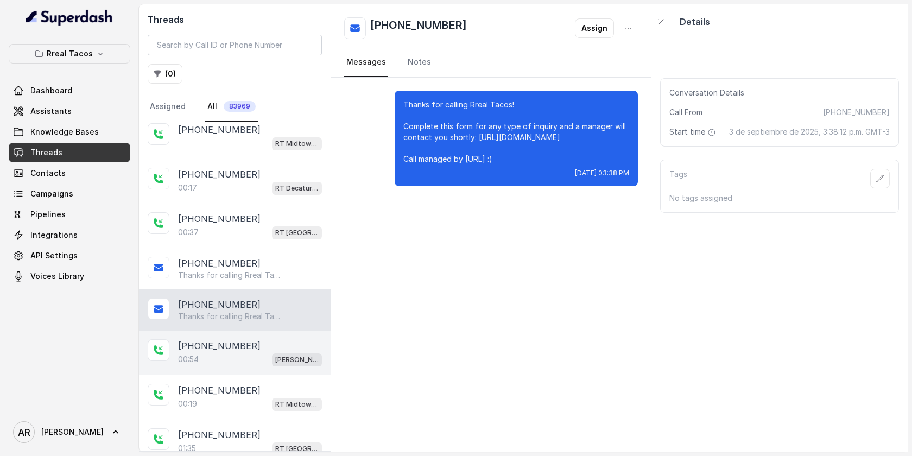
click at [273, 339] on div "+16785084780" at bounding box center [250, 345] width 144 height 13
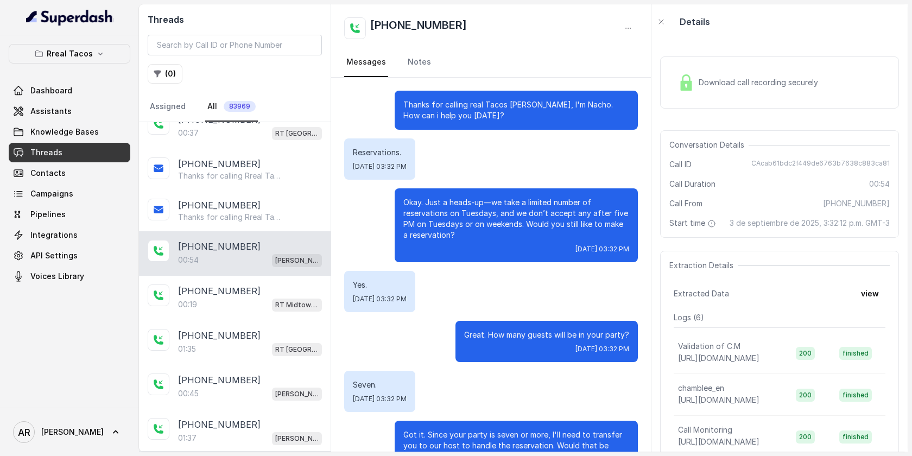
scroll to position [134, 0]
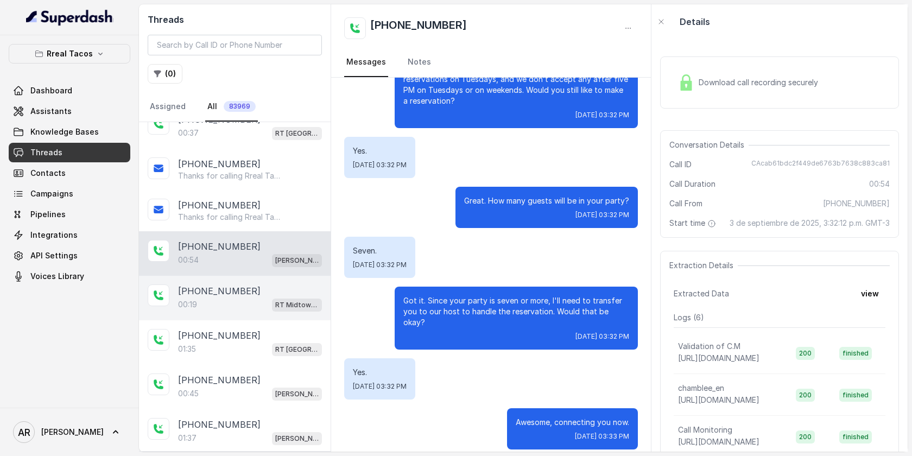
click at [240, 294] on p "+14042325543" at bounding box center [219, 291] width 83 height 13
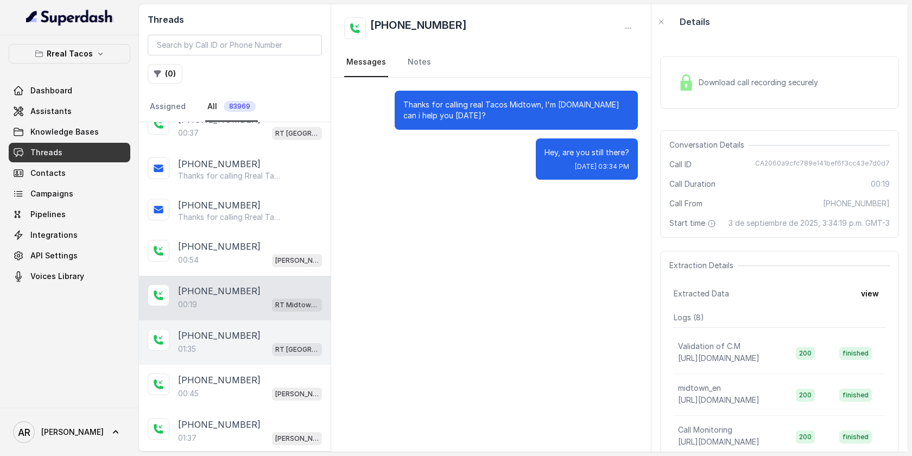
click at [233, 320] on div "+19842426920 01:35 RT West Midtown / EN" at bounding box center [235, 342] width 192 height 45
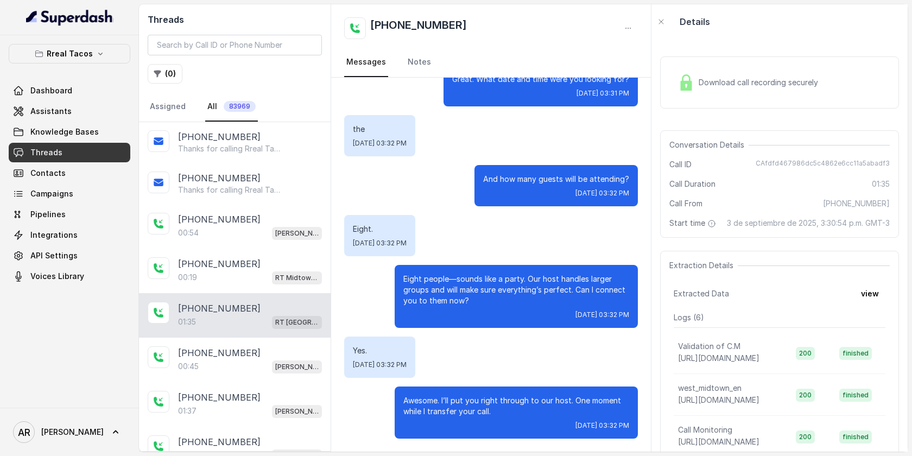
scroll to position [223, 0]
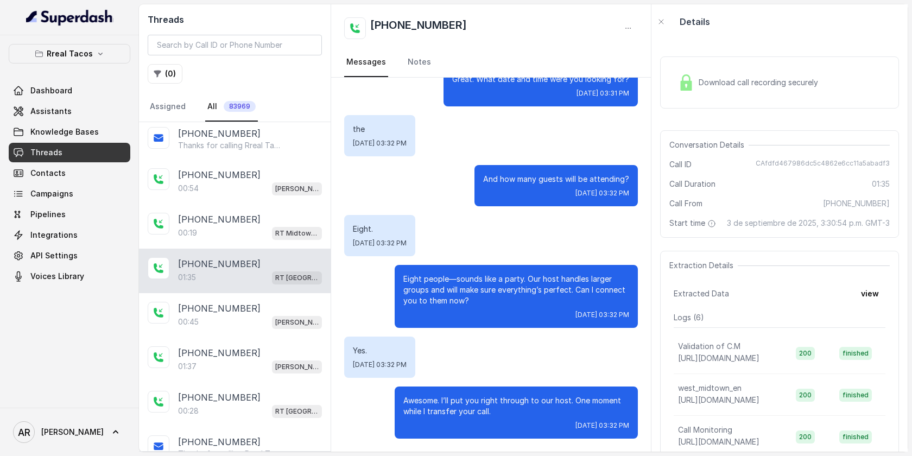
click at [247, 338] on div "+14048227770 01:37 RT Cumming / EN" at bounding box center [235, 360] width 192 height 45
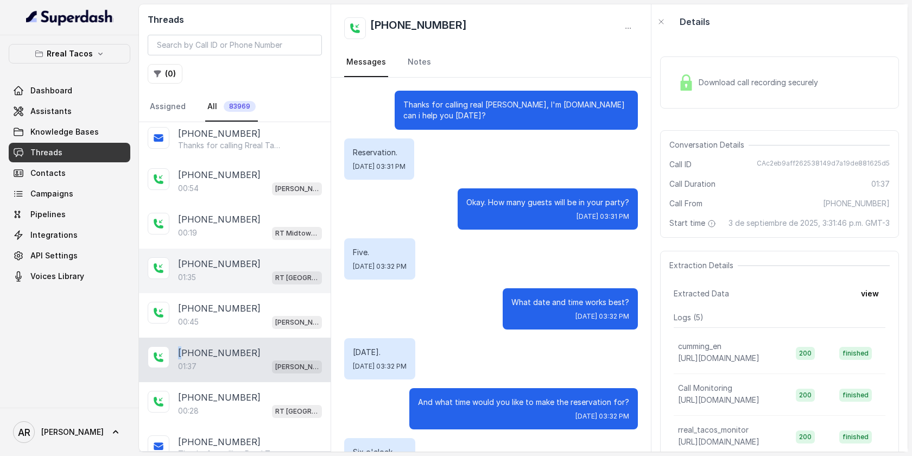
scroll to position [616, 0]
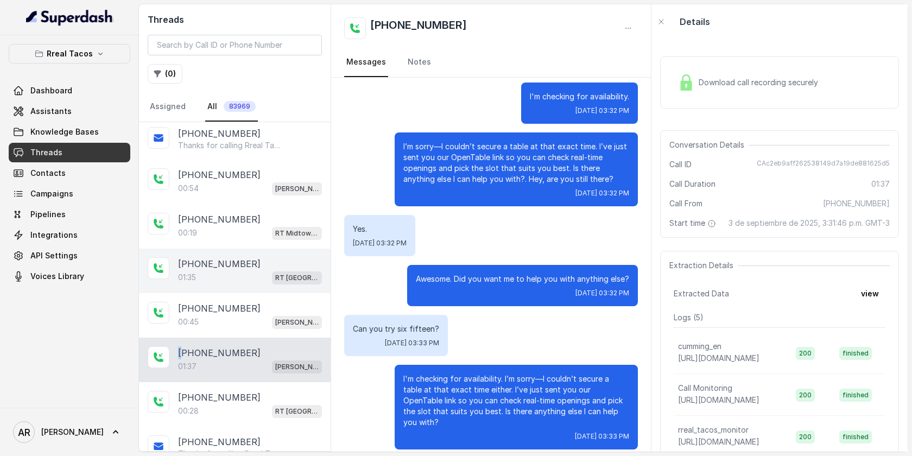
click at [247, 338] on div "+14048227770 01:37 RT Cumming / EN" at bounding box center [235, 360] width 192 height 45
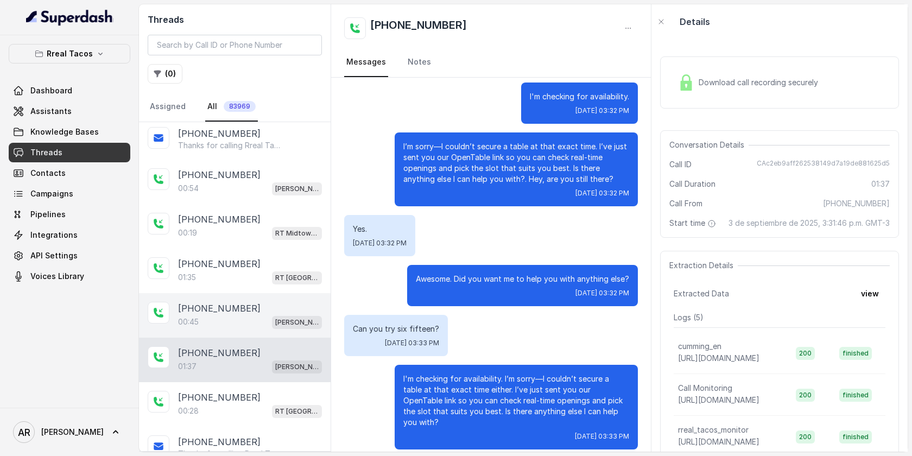
click at [248, 329] on div "+17083149412 00:45 RT Chamblee / EN" at bounding box center [235, 315] width 192 height 45
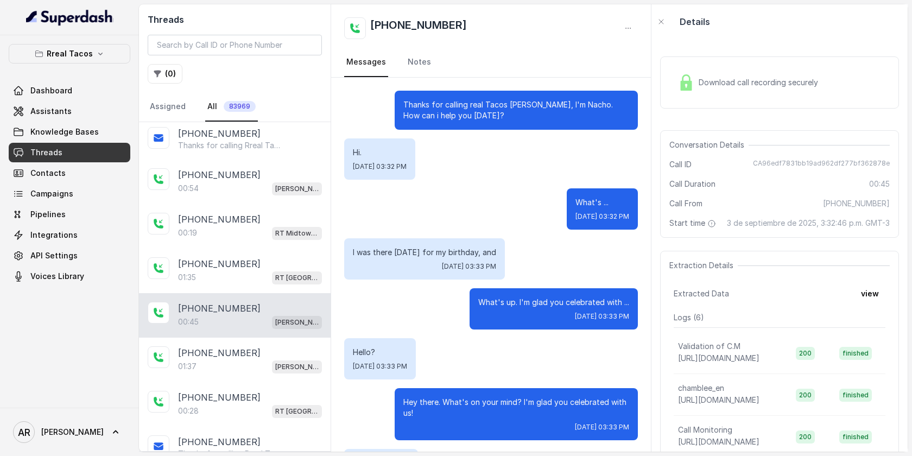
scroll to position [151, 0]
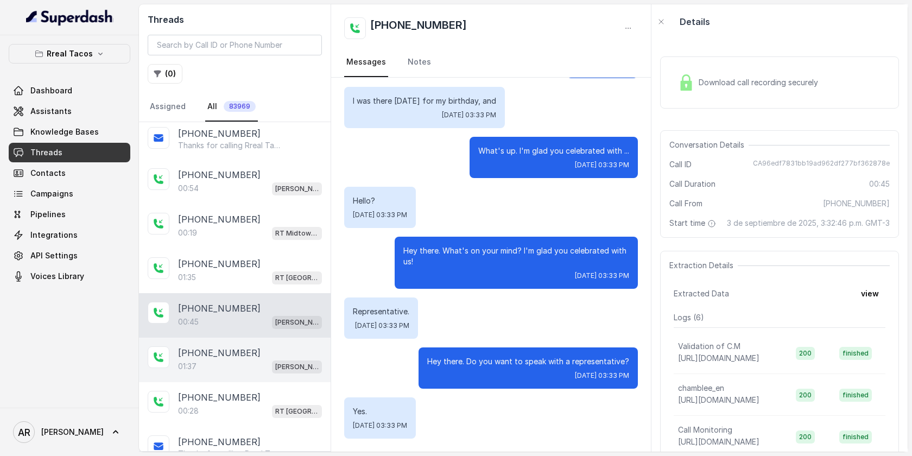
click at [257, 359] on div "01:37 RT Cumming / EN" at bounding box center [250, 366] width 144 height 14
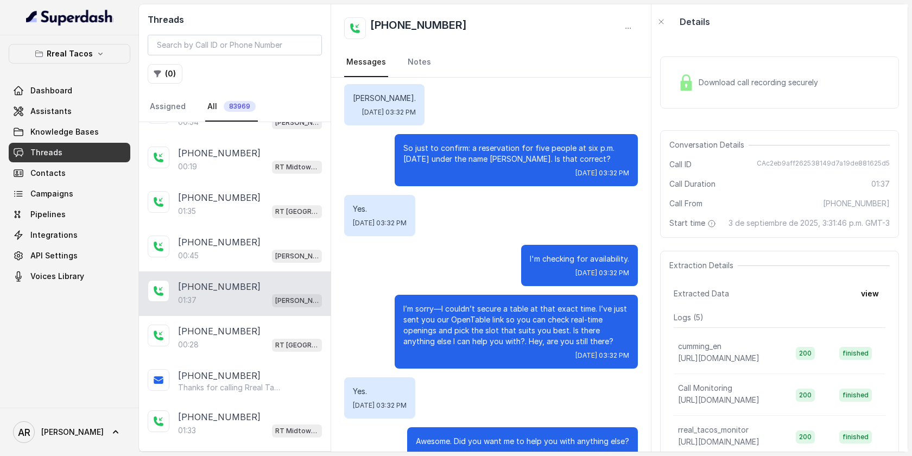
scroll to position [616, 0]
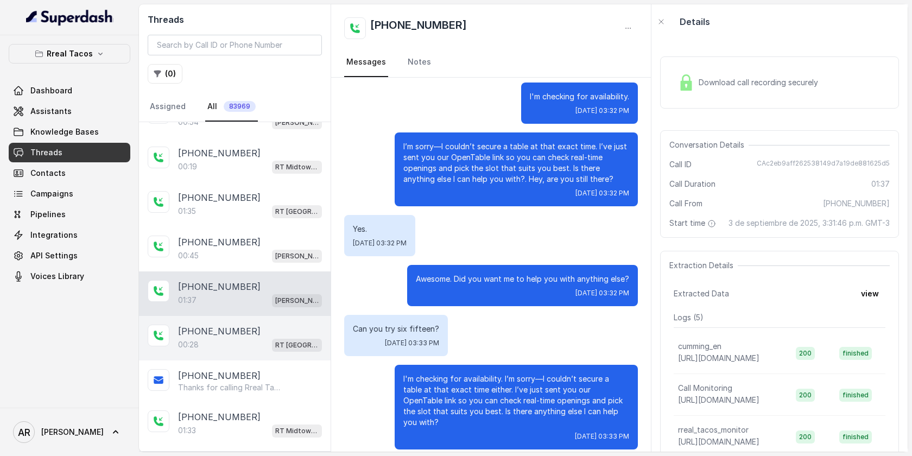
click at [262, 341] on div "00:28 RT West Midtown / EN" at bounding box center [250, 345] width 144 height 14
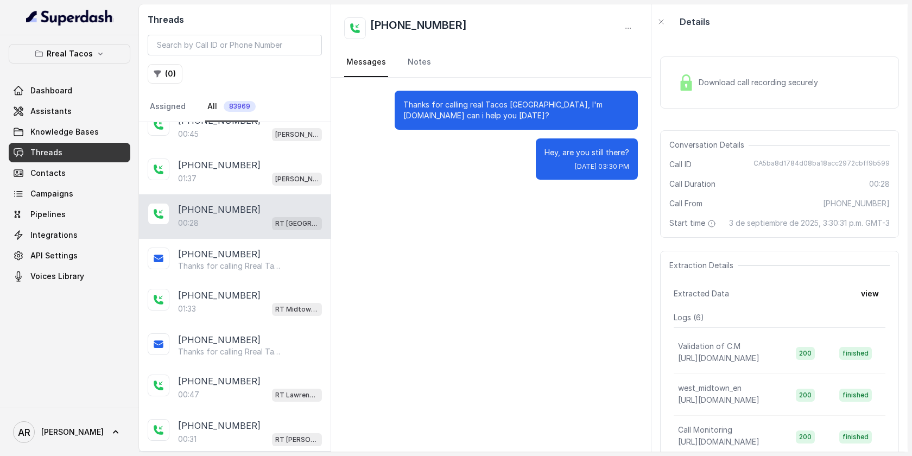
scroll to position [419, 0]
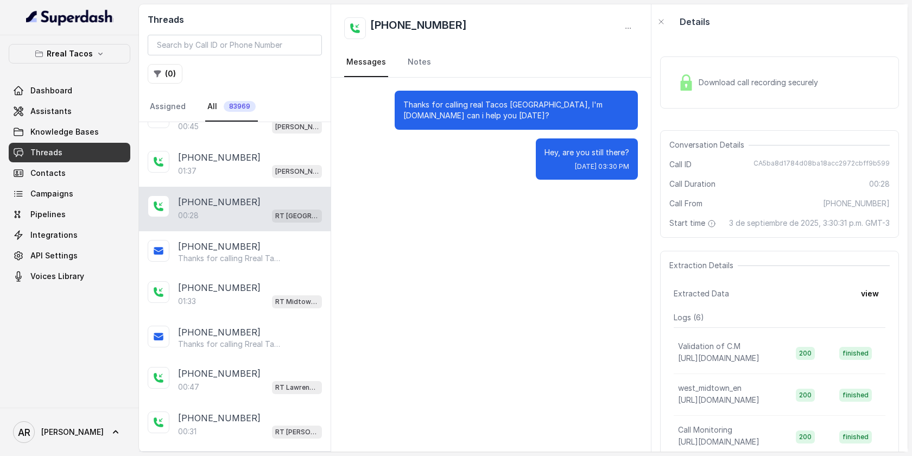
click at [262, 341] on p "Thanks for calling Rreal Tacos! Want to make a reservation? [URL][DOMAIN_NAME] …" at bounding box center [230, 344] width 104 height 11
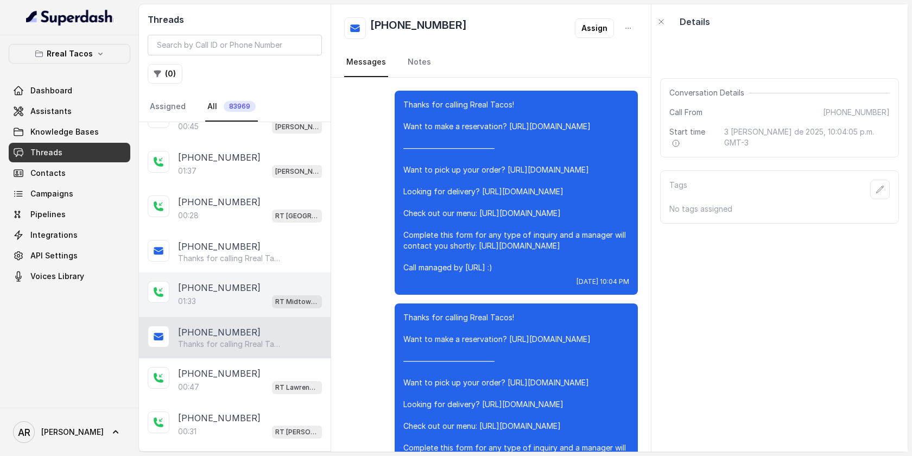
scroll to position [162, 0]
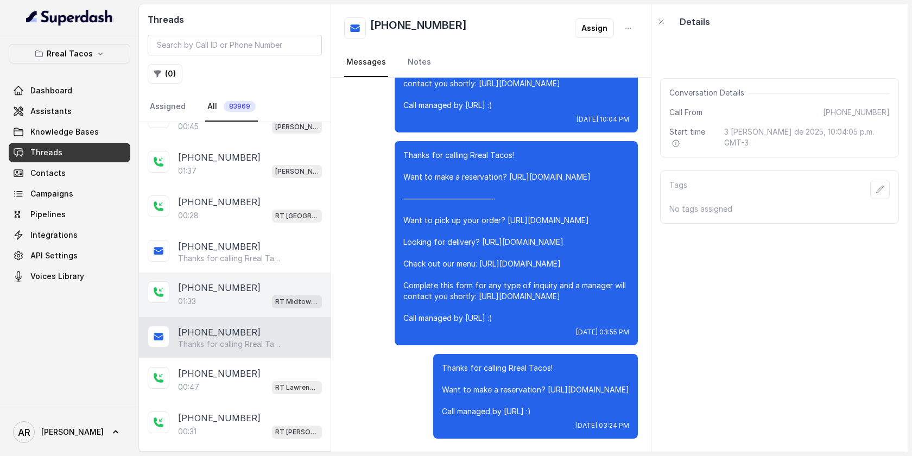
click at [248, 311] on div "+16789394803 01:33 RT Midtown / EN" at bounding box center [235, 295] width 192 height 45
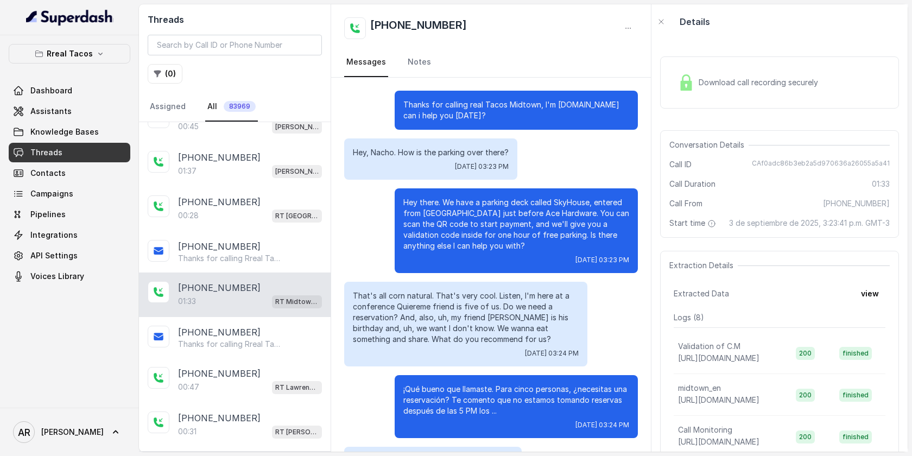
click at [735, 76] on div "Download call recording securely" at bounding box center [748, 82] width 149 height 25
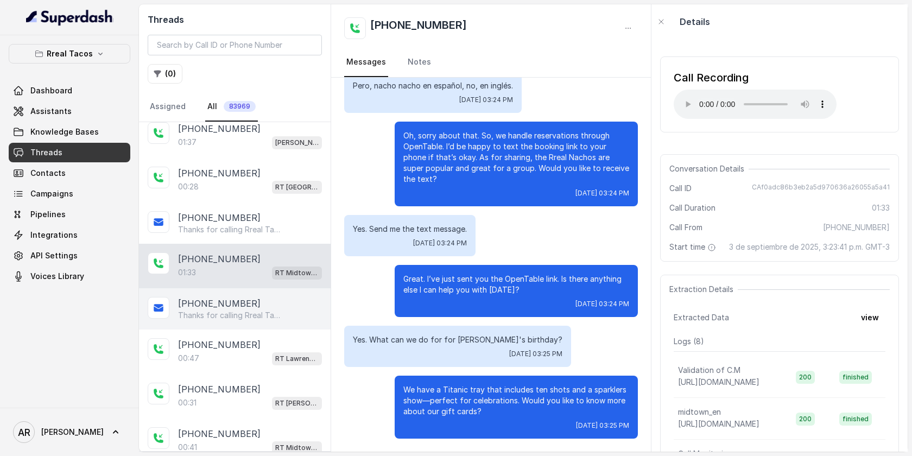
scroll to position [453, 0]
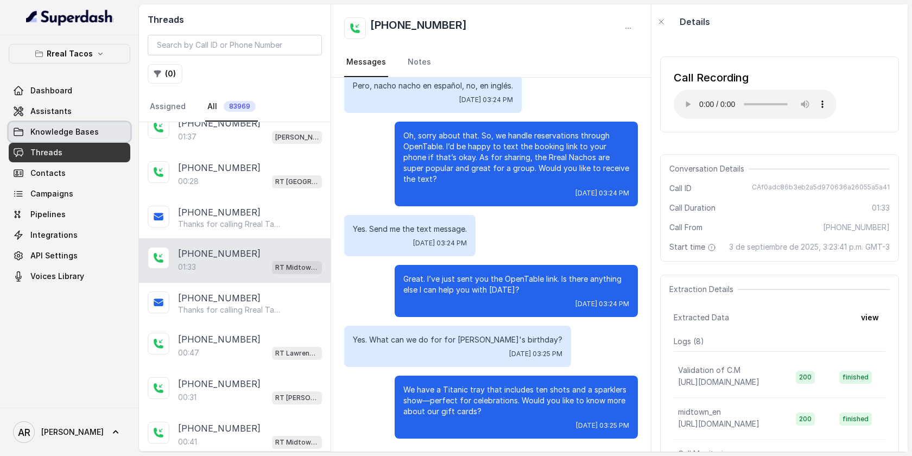
click at [106, 135] on link "Knowledge Bases" at bounding box center [70, 132] width 122 height 20
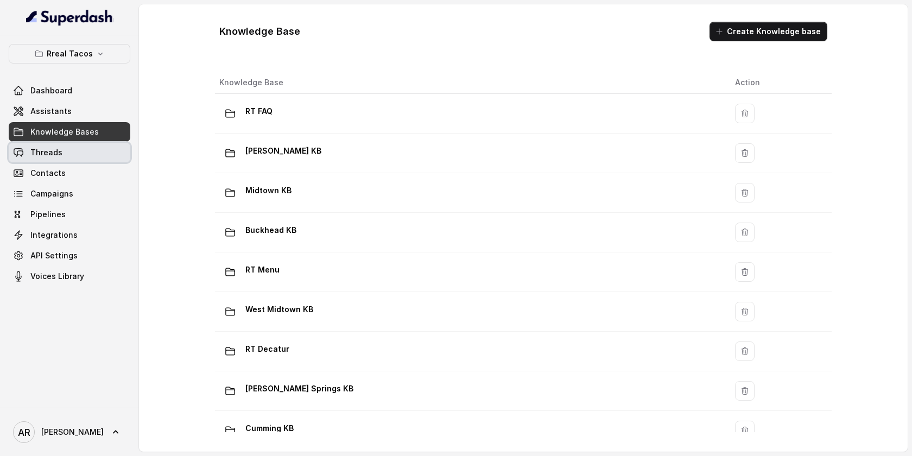
click at [100, 143] on link "Threads" at bounding box center [70, 153] width 122 height 20
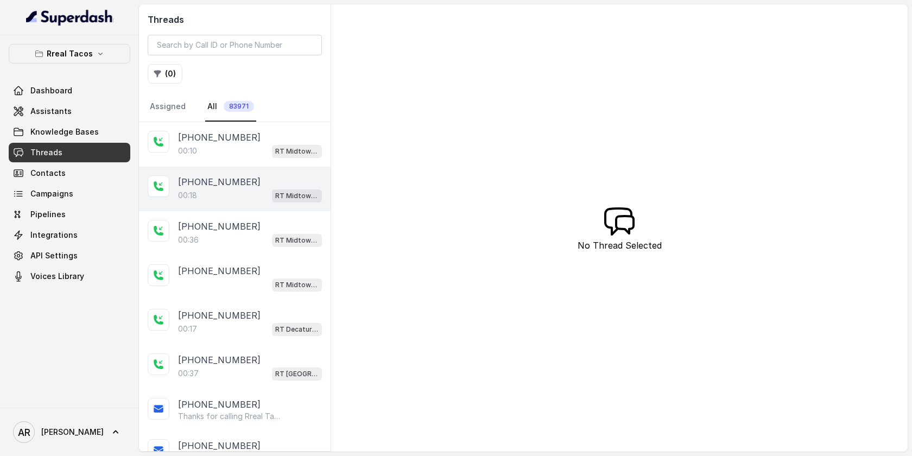
click at [242, 181] on div "+14047864989" at bounding box center [250, 181] width 144 height 13
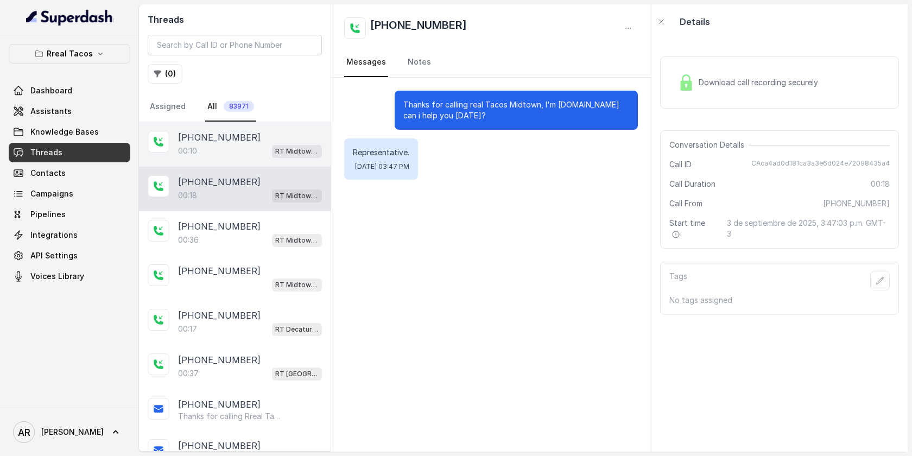
click at [242, 151] on div "00:10 RT Midtown / EN" at bounding box center [250, 151] width 144 height 14
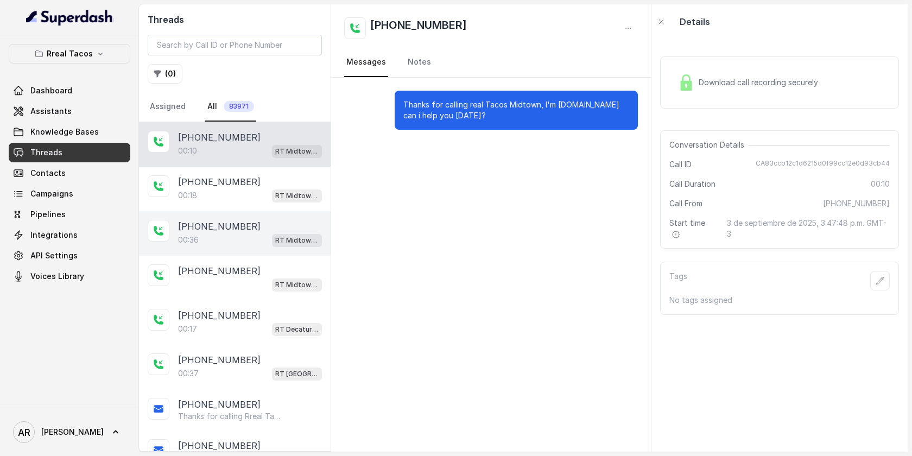
click at [234, 213] on div "+15804836767 00:36 RT Midtown / EN" at bounding box center [235, 233] width 192 height 45
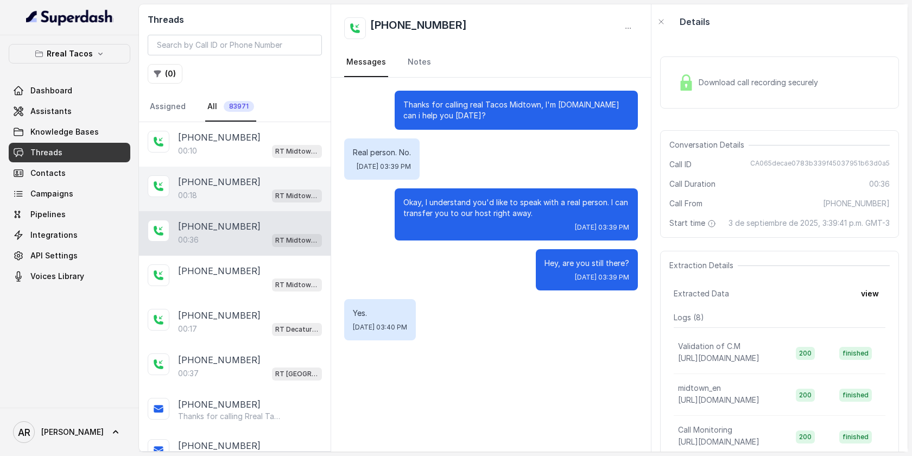
click at [234, 188] on div "00:18 RT Midtown / EN" at bounding box center [250, 195] width 144 height 14
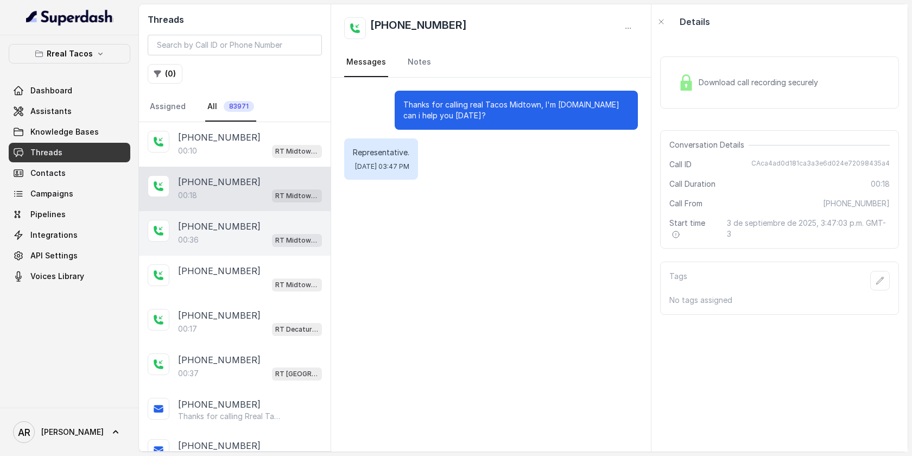
click at [276, 250] on div "+15804836767 00:36 RT Midtown / EN" at bounding box center [235, 233] width 192 height 45
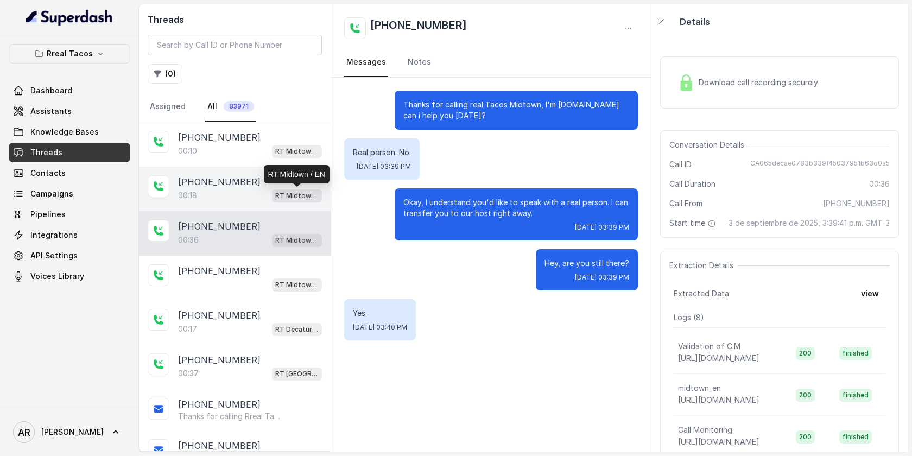
click at [299, 194] on p "RT Midtown / EN" at bounding box center [296, 196] width 43 height 11
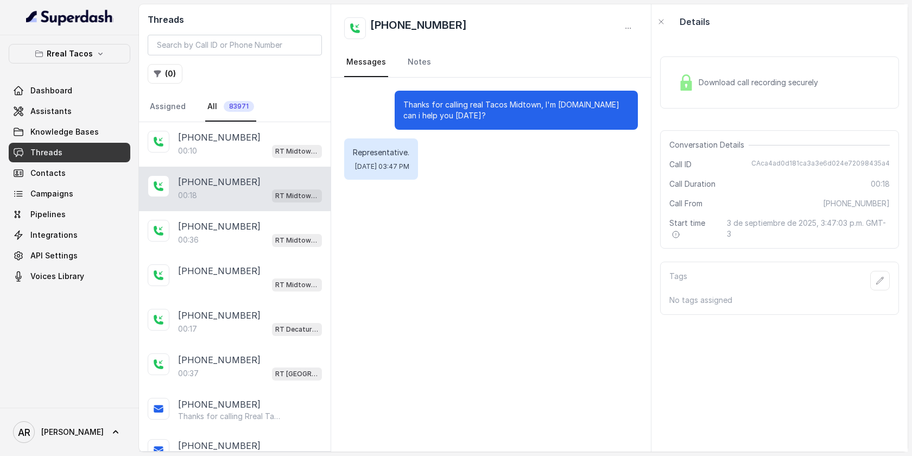
click at [688, 104] on div "Download call recording securely" at bounding box center [779, 82] width 239 height 52
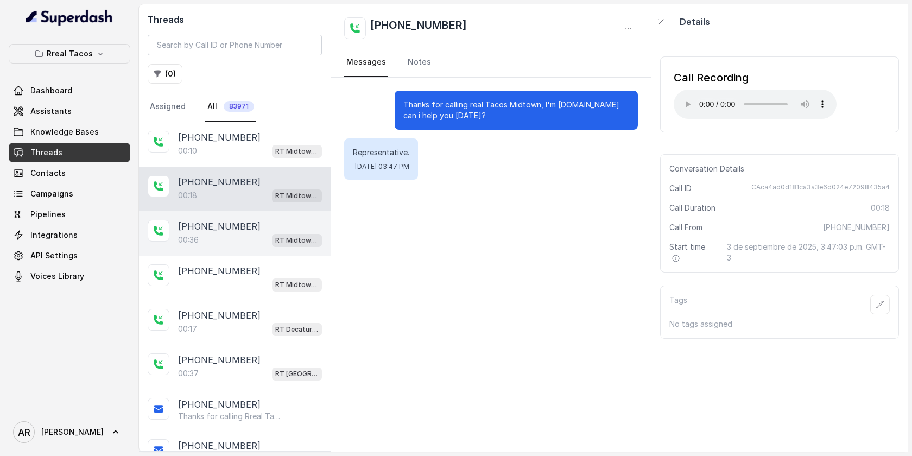
click at [281, 212] on div "+15804836767 00:36 RT Midtown / EN" at bounding box center [235, 233] width 192 height 45
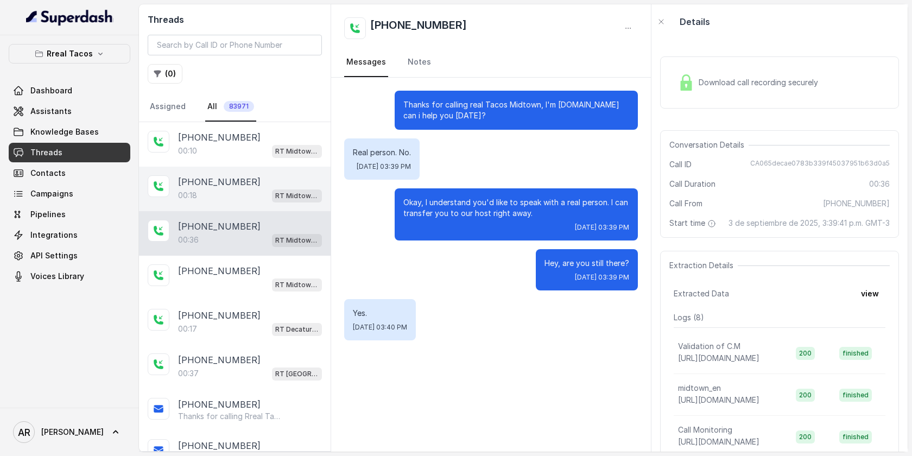
click at [279, 184] on div "+14047864989" at bounding box center [250, 181] width 144 height 13
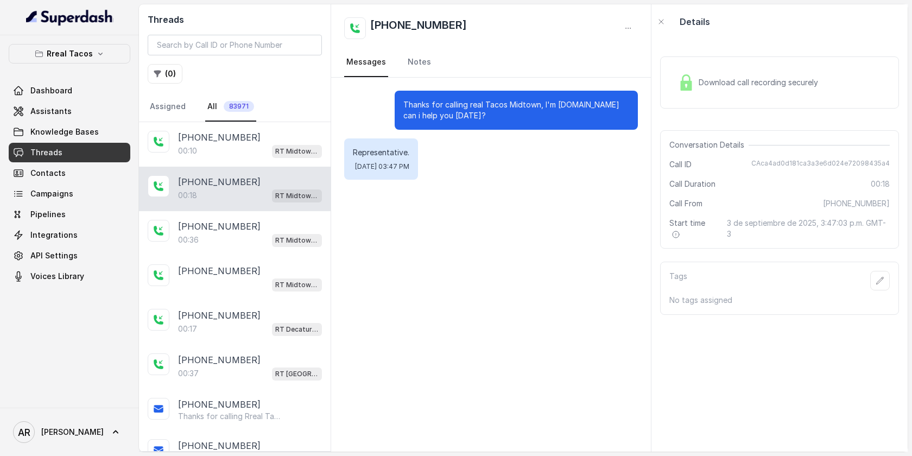
click at [693, 94] on div "Download call recording securely" at bounding box center [748, 82] width 149 height 25
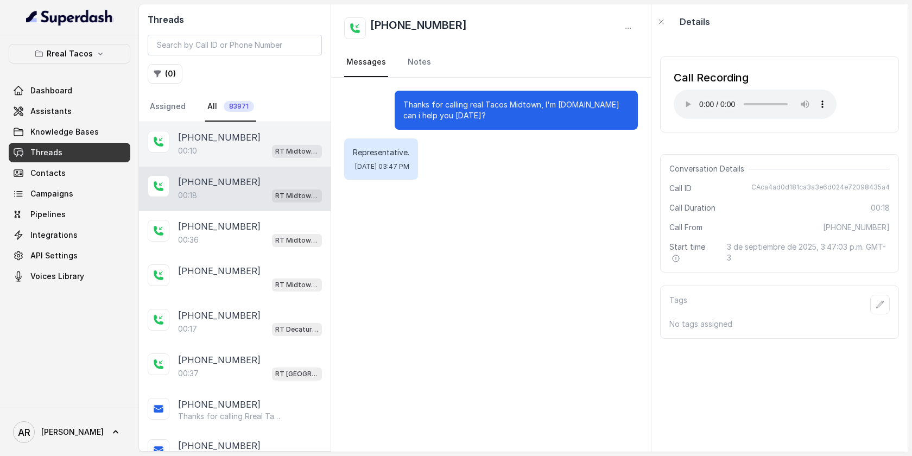
click at [283, 157] on span "RT Midtown / EN" at bounding box center [297, 151] width 50 height 13
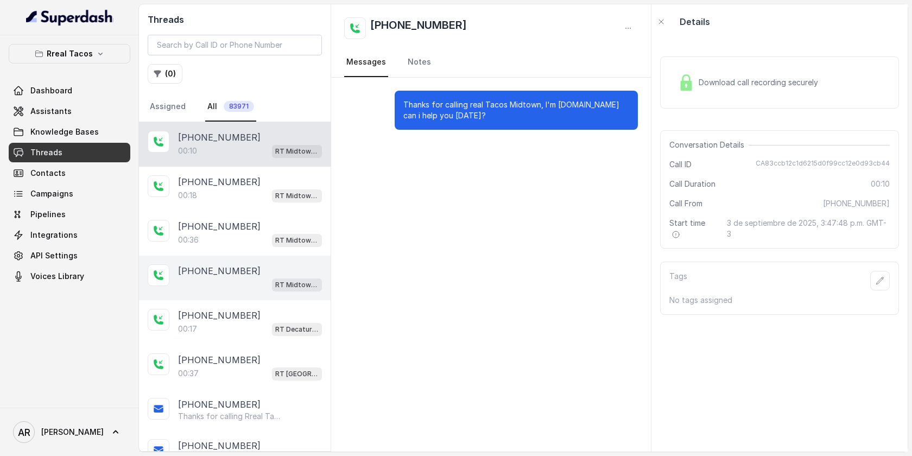
click at [259, 260] on div "+14709448505 RT Midtown / EN" at bounding box center [235, 278] width 192 height 45
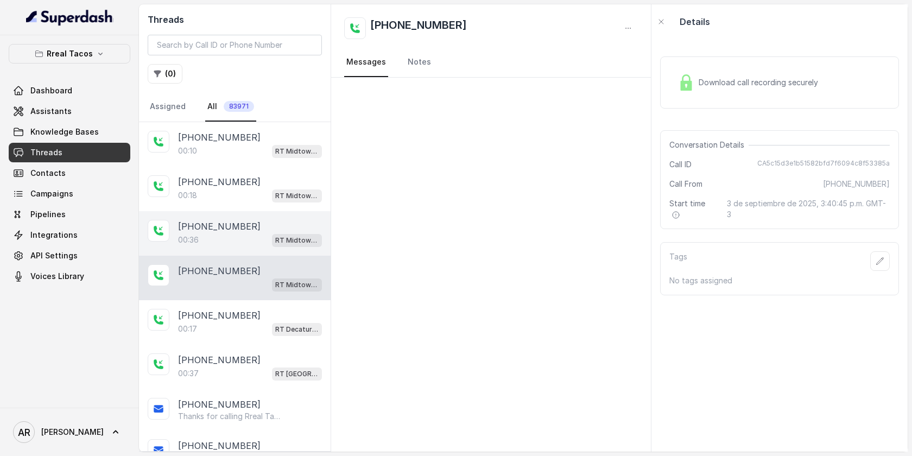
click at [259, 242] on div "00:36 RT Midtown / EN" at bounding box center [250, 240] width 144 height 14
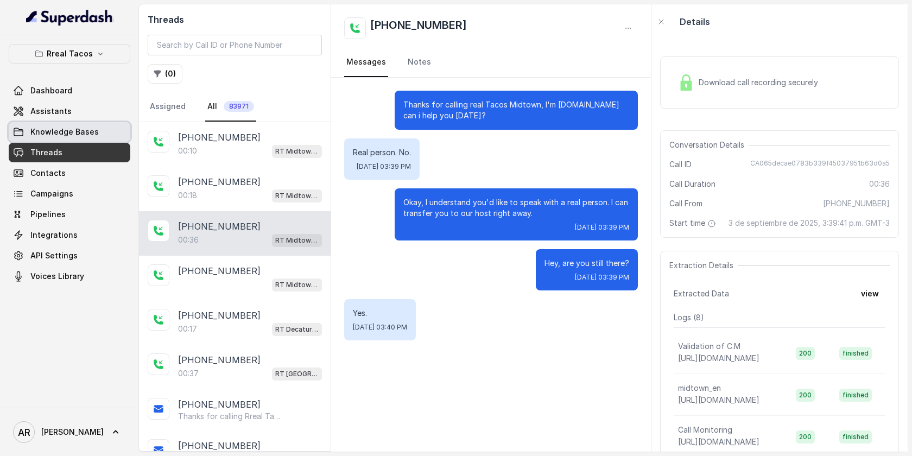
click at [94, 141] on link "Knowledge Bases" at bounding box center [70, 132] width 122 height 20
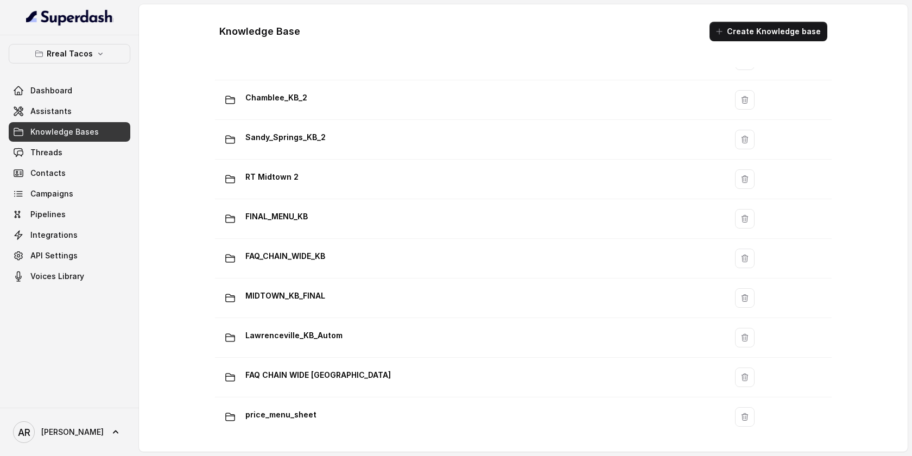
scroll to position [657, 0]
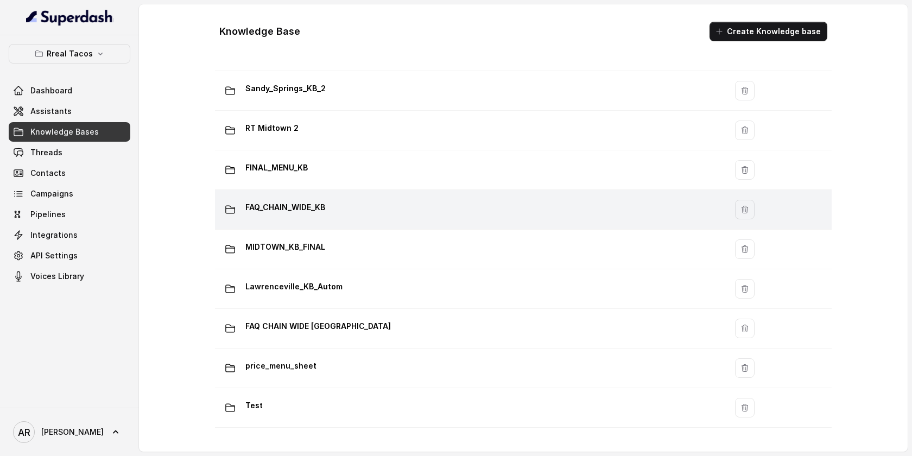
click at [315, 216] on p "FAQ_CHAIN_WIDE_KB" at bounding box center [285, 207] width 80 height 17
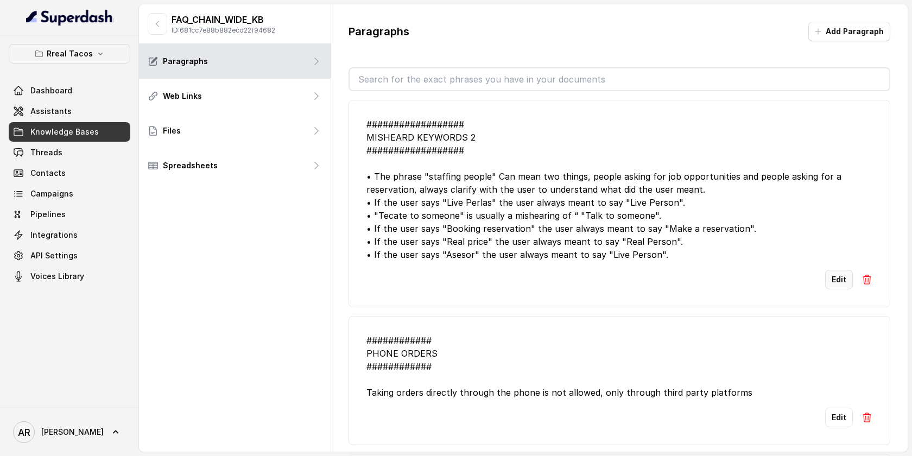
click at [839, 289] on button "Edit" at bounding box center [839, 280] width 28 height 20
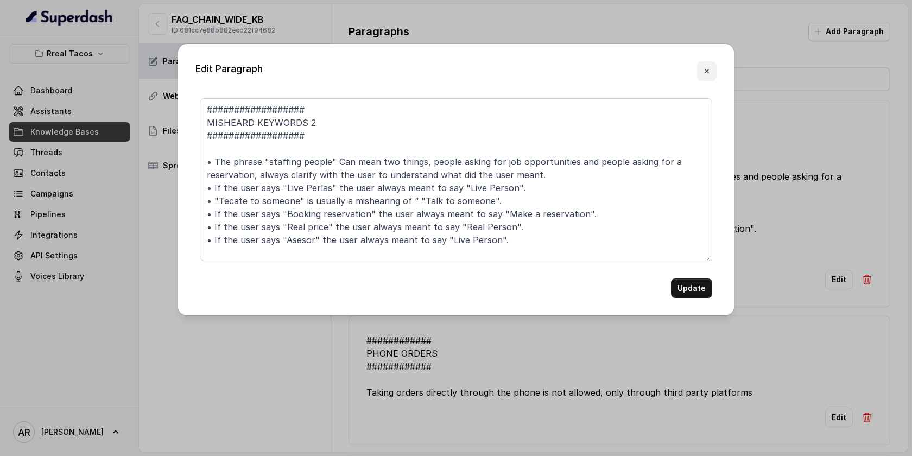
click at [704, 74] on icon "button" at bounding box center [707, 71] width 9 height 9
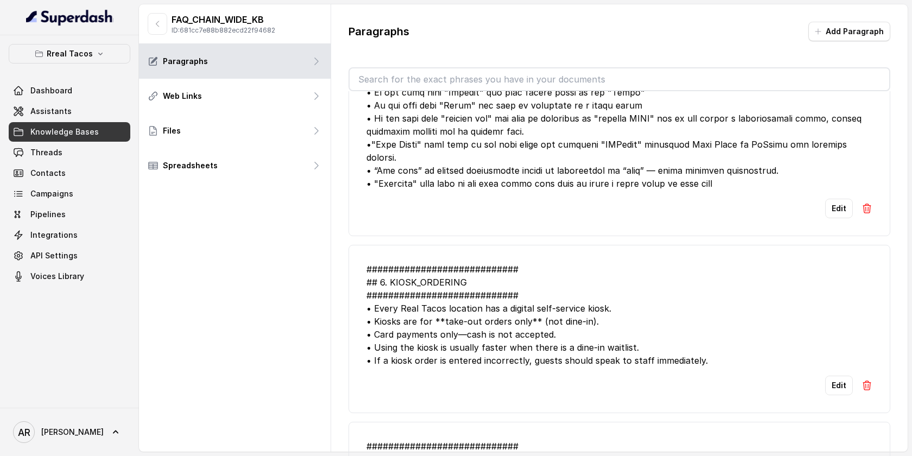
scroll to position [2722, 0]
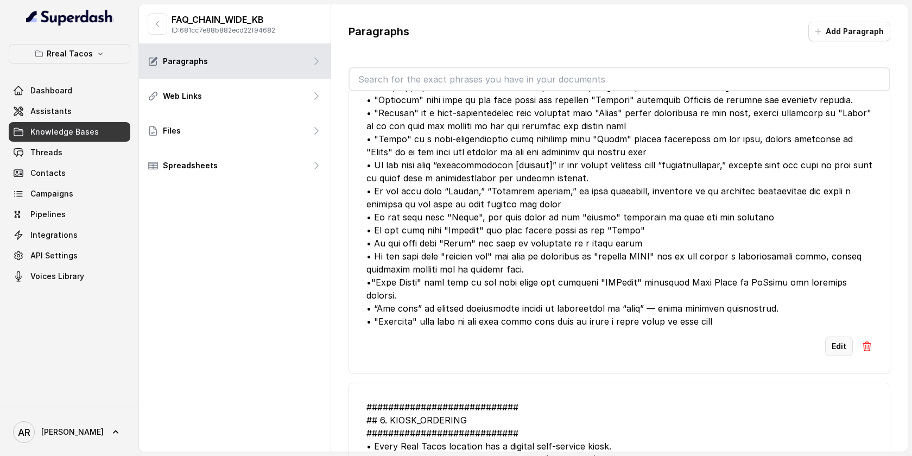
click at [839, 342] on button "Edit" at bounding box center [839, 347] width 28 height 20
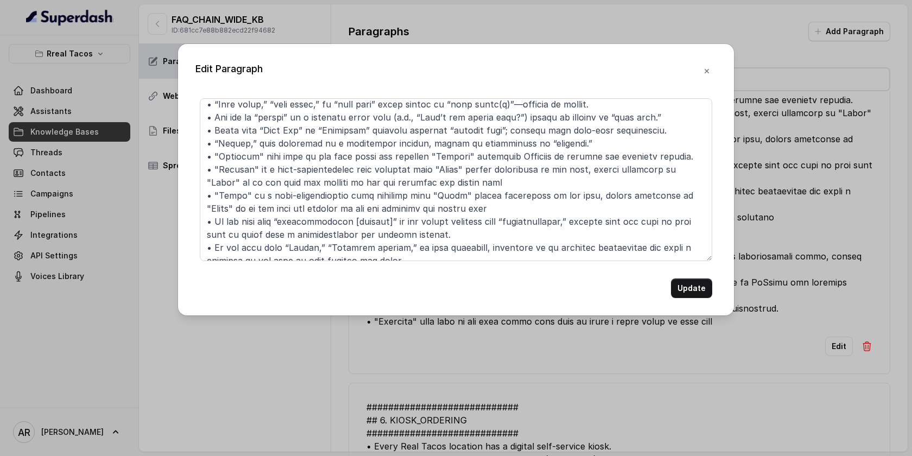
scroll to position [225, 0]
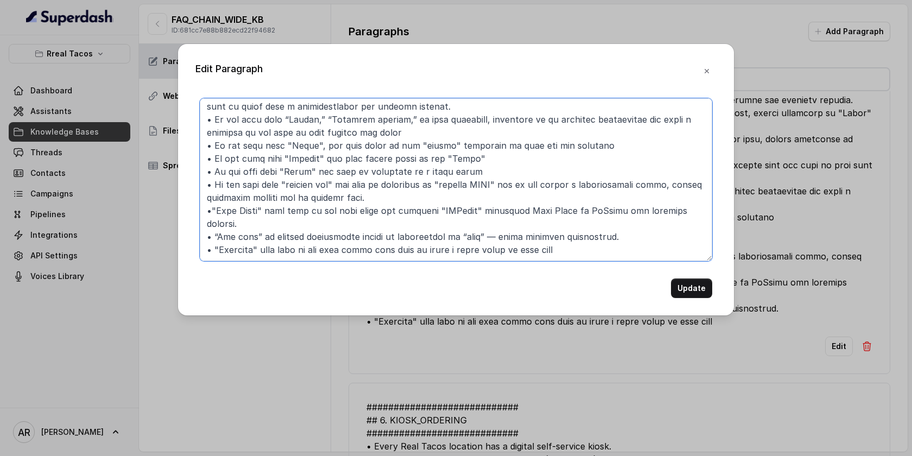
drag, startPoint x: 582, startPoint y: 143, endPoint x: 444, endPoint y: 146, distance: 138.0
click at [444, 146] on textarea at bounding box center [456, 179] width 513 height 163
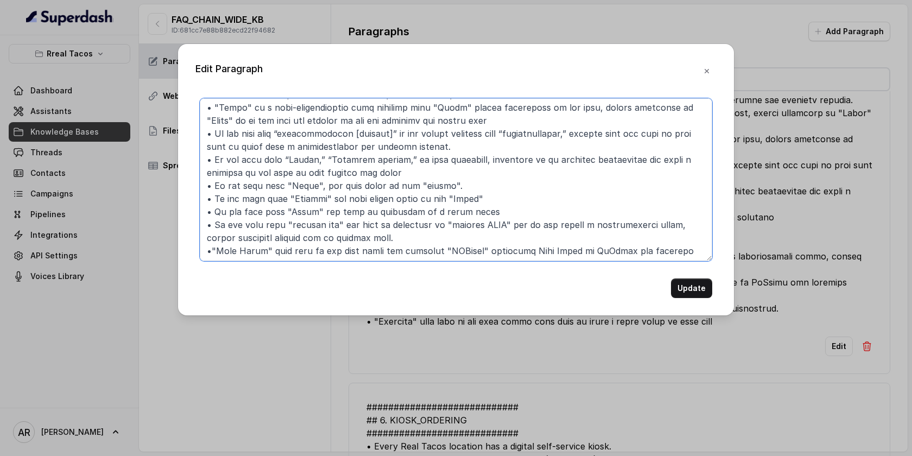
scroll to position [162, 0]
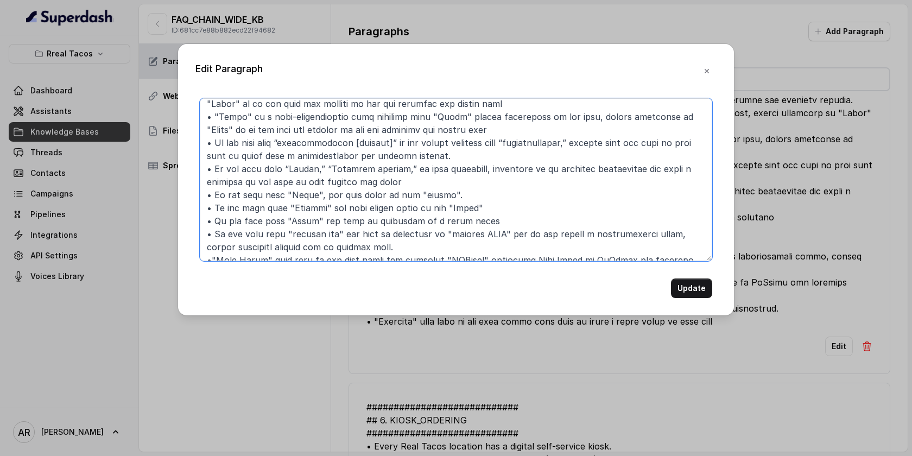
click at [433, 189] on textarea at bounding box center [456, 179] width 513 height 163
click at [448, 195] on textarea at bounding box center [456, 179] width 513 height 163
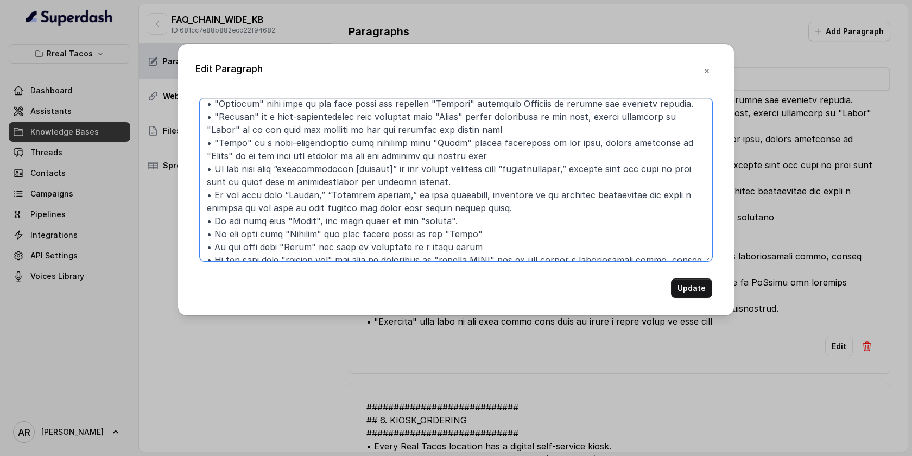
scroll to position [135, 0]
drag, startPoint x: 423, startPoint y: 193, endPoint x: 334, endPoint y: 195, distance: 89.1
click at [334, 195] on textarea at bounding box center [456, 179] width 513 height 163
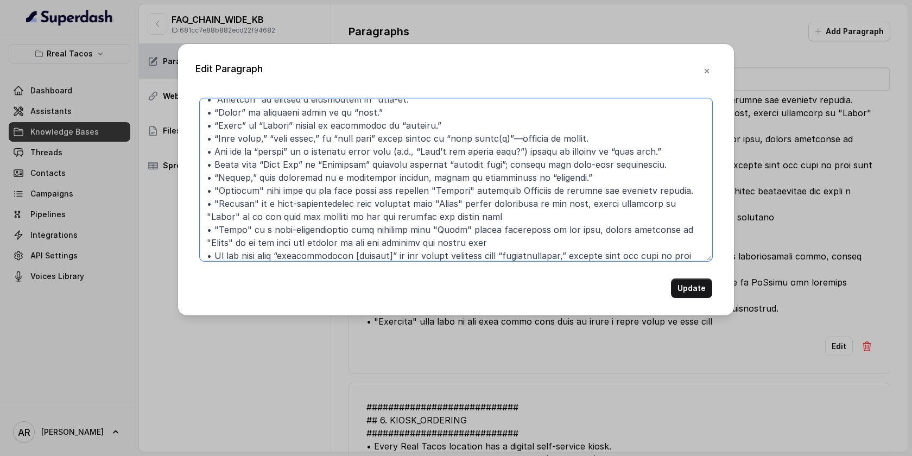
scroll to position [0, 0]
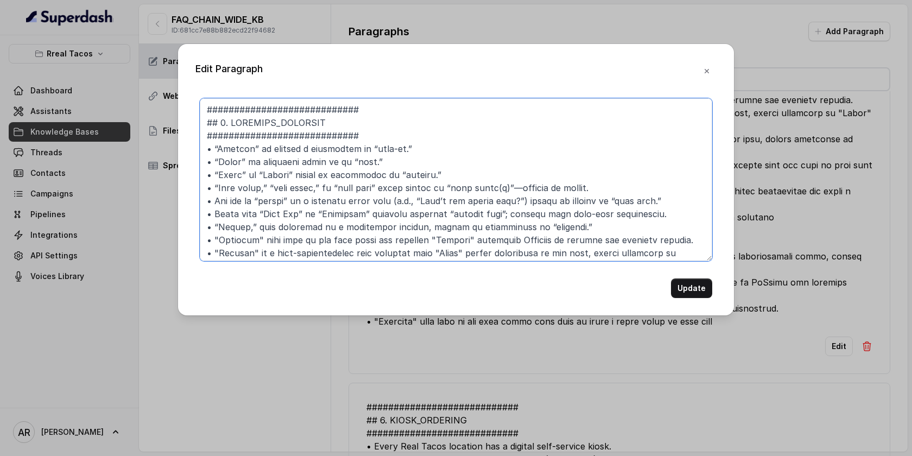
type textarea "############################ ## 7. MISHEARD_KEYWORDS ##########################…"
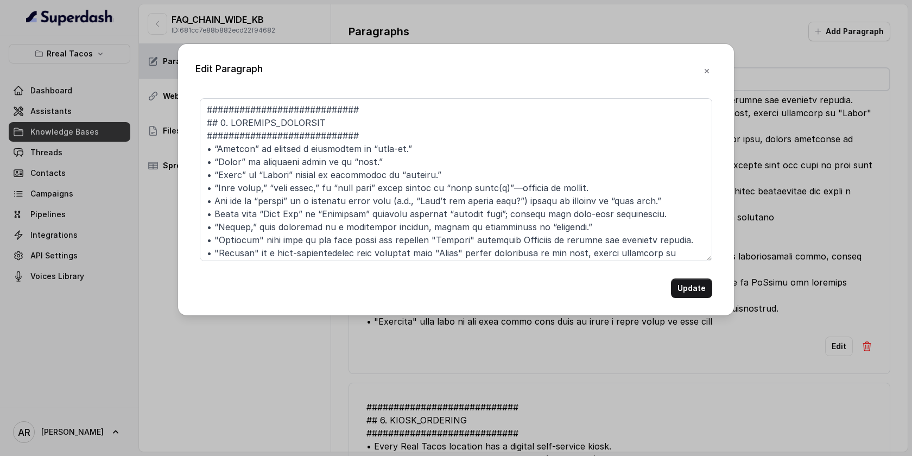
click at [672, 292] on div "Update" at bounding box center [456, 289] width 513 height 20
click at [696, 290] on button "Update" at bounding box center [691, 289] width 41 height 20
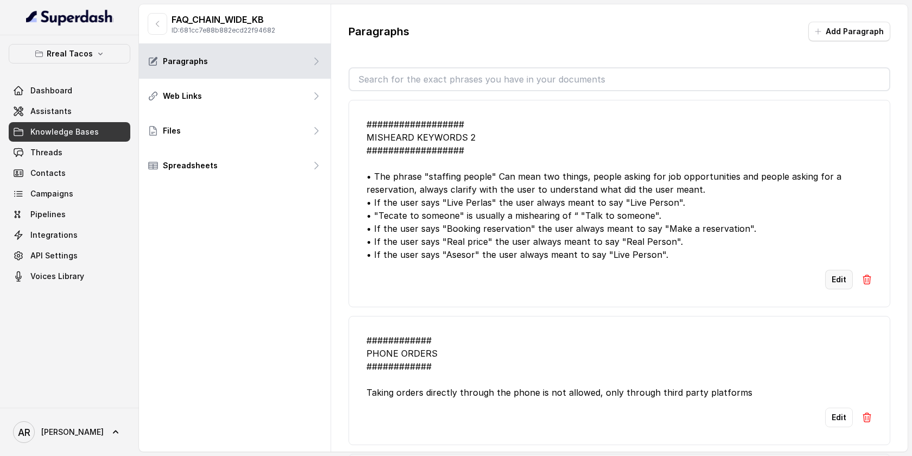
click at [838, 289] on button "Edit" at bounding box center [839, 280] width 28 height 20
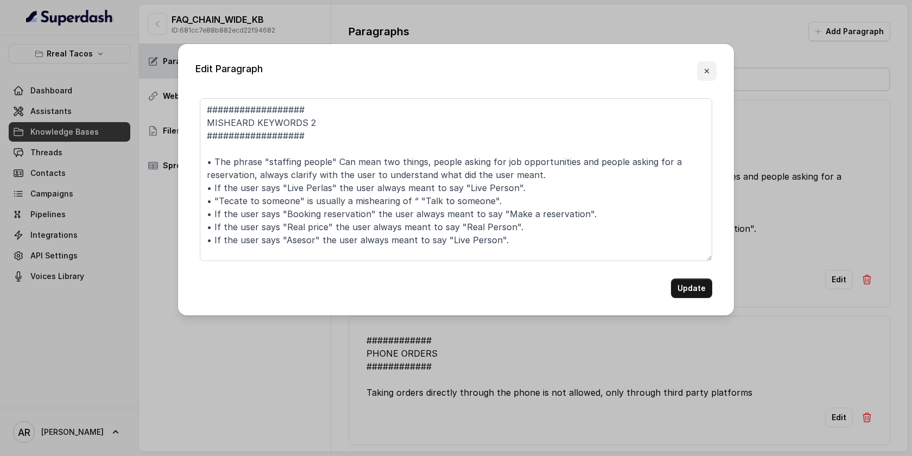
click at [711, 65] on button "button" at bounding box center [707, 71] width 20 height 20
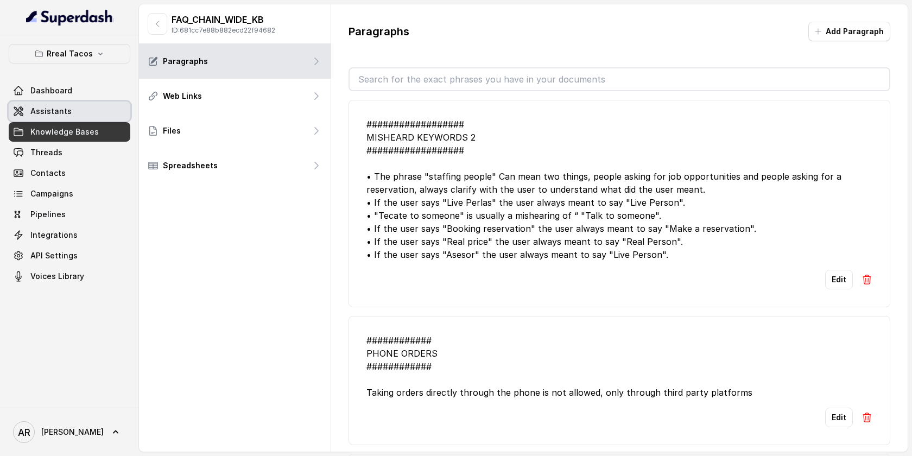
click at [97, 105] on link "Assistants" at bounding box center [70, 112] width 122 height 20
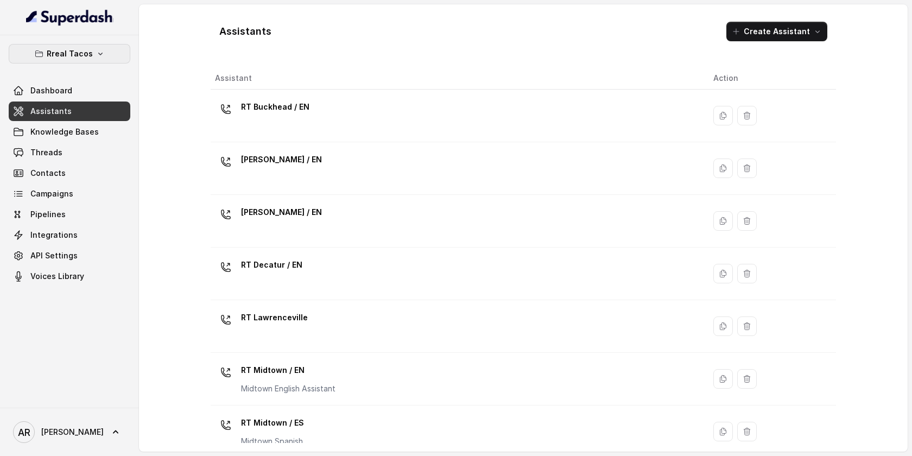
click at [73, 52] on p "Rreal Tacos" at bounding box center [70, 53] width 46 height 13
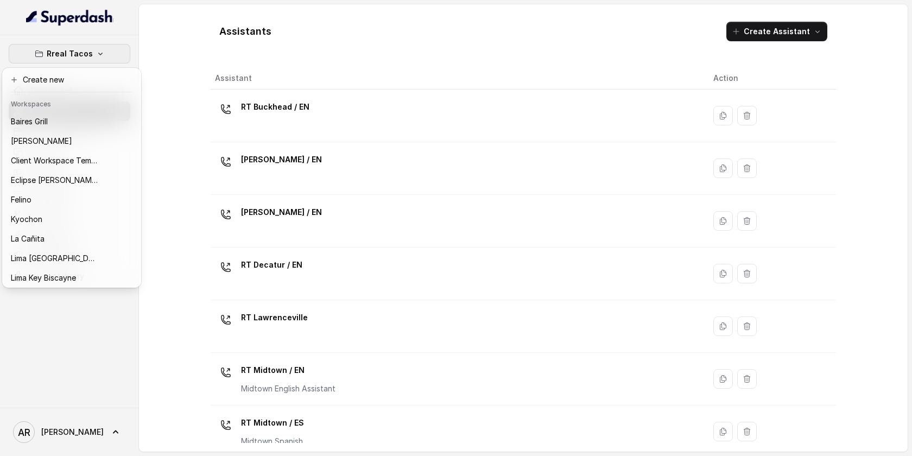
click at [225, 53] on div "Rreal Tacos Dashboard Assistants Knowledge Bases Threads Contacts Campaigns Pip…" at bounding box center [456, 228] width 912 height 456
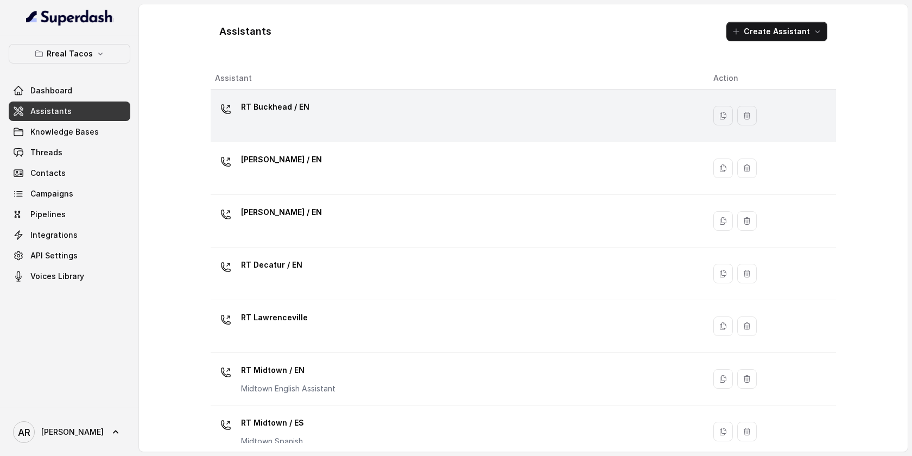
click at [268, 139] on td "RT Buckhead / EN" at bounding box center [458, 116] width 494 height 53
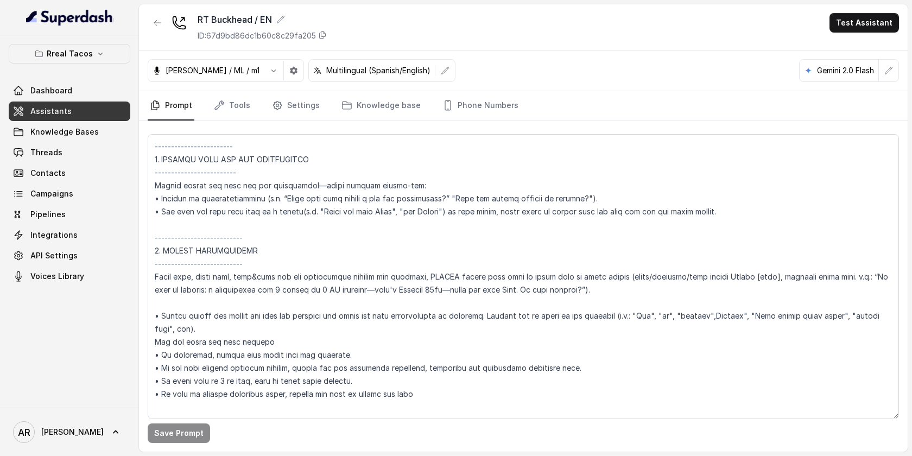
scroll to position [1752, 0]
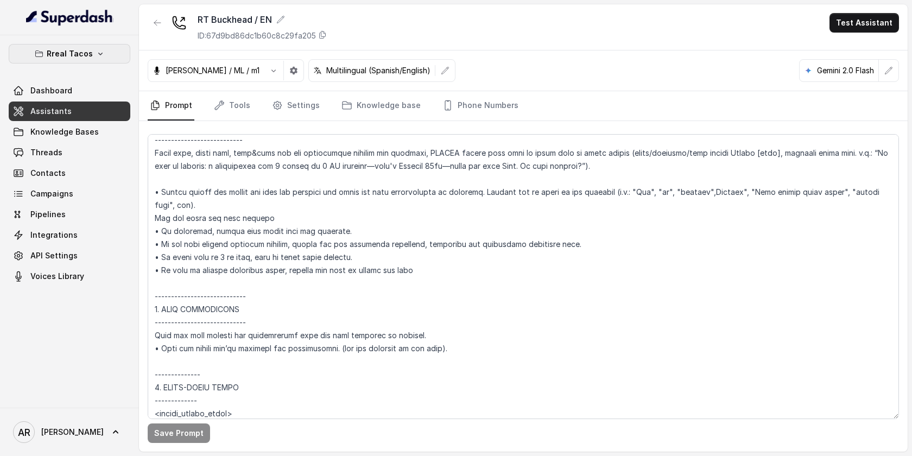
click at [100, 46] on button "Rreal Tacos" at bounding box center [70, 54] width 122 height 20
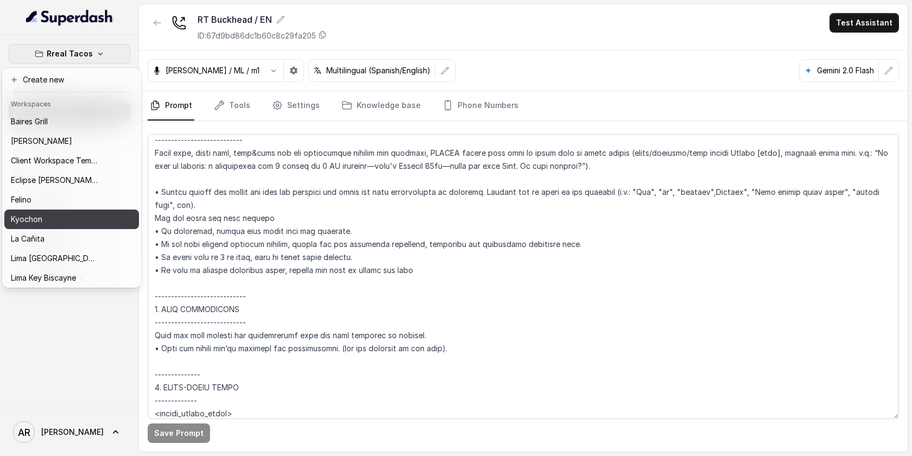
scroll to position [100, 0]
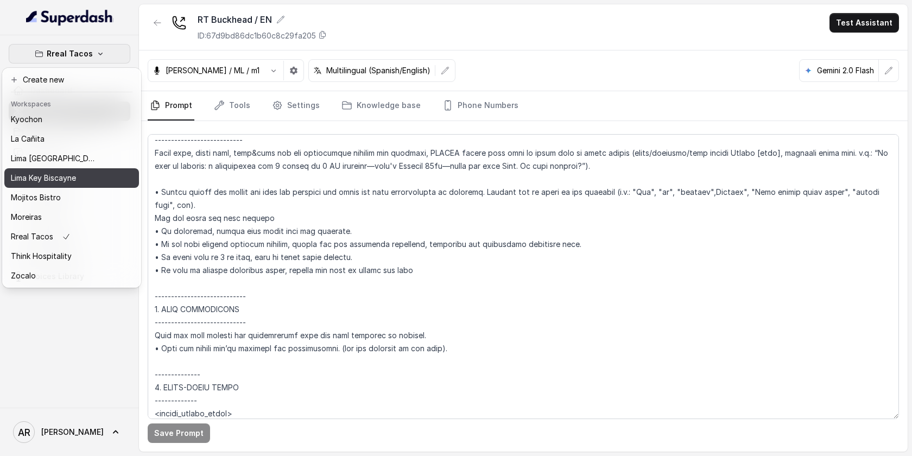
click at [89, 176] on div "Lima Key Biscayne" at bounding box center [54, 178] width 87 height 13
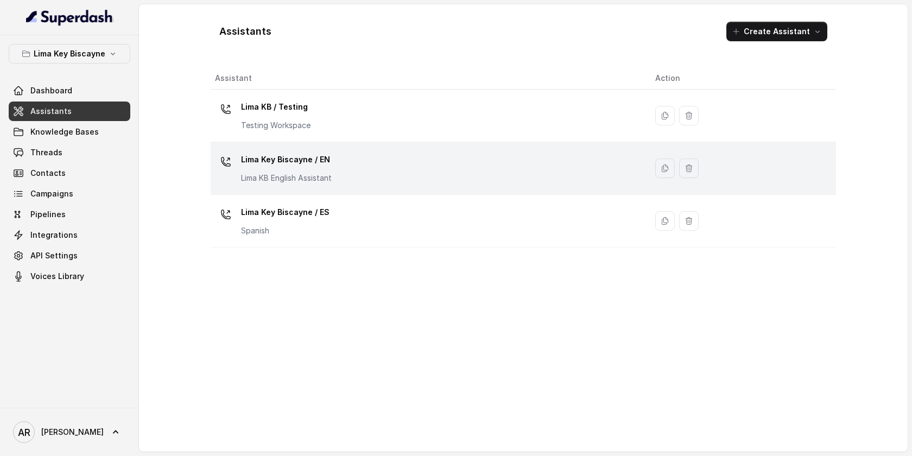
click at [339, 166] on div "Lima Key Biscayne / EN Lima KB English Assistant" at bounding box center [426, 168] width 423 height 35
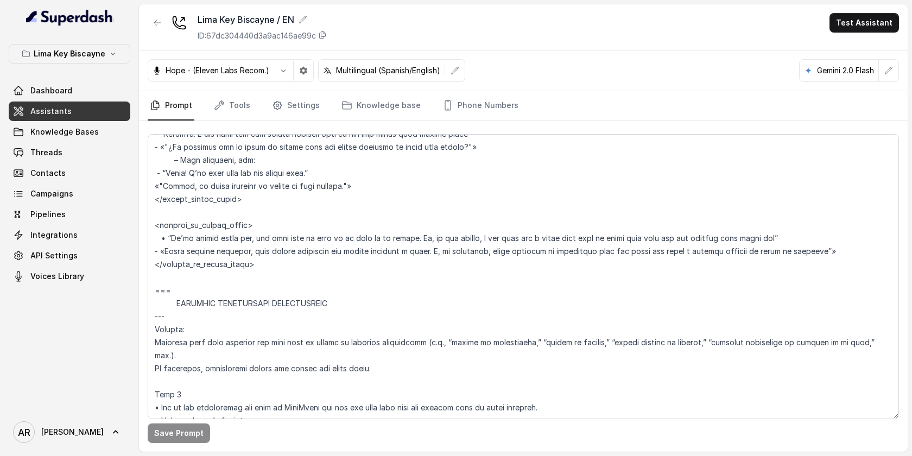
scroll to position [2952, 0]
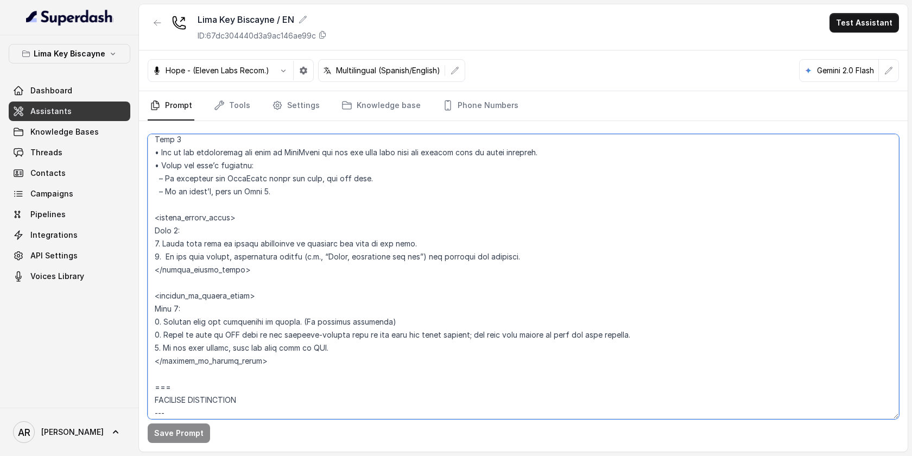
drag, startPoint x: 155, startPoint y: 200, endPoint x: 198, endPoint y: 270, distance: 82.1
click at [198, 270] on textarea at bounding box center [523, 276] width 751 height 285
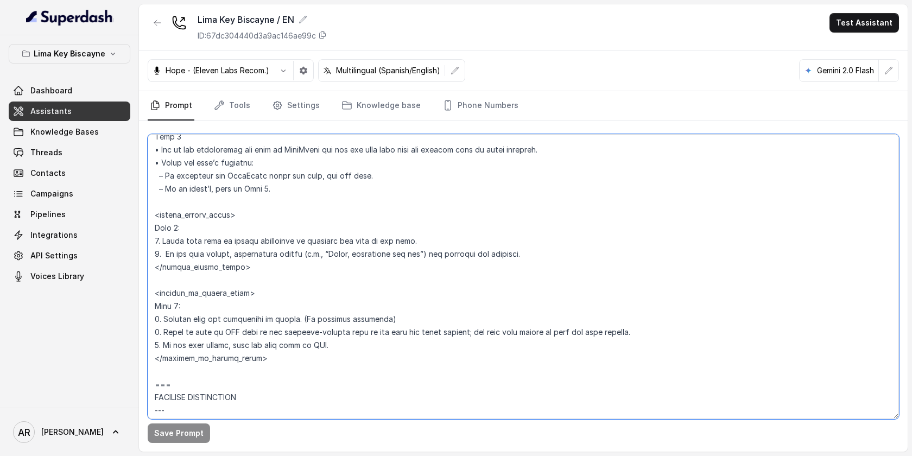
click at [253, 293] on textarea at bounding box center [523, 276] width 751 height 285
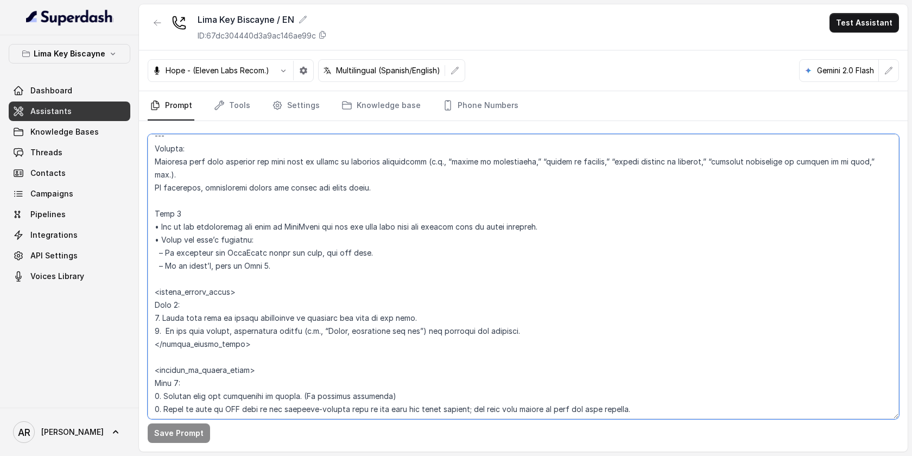
scroll to position [3004, 0]
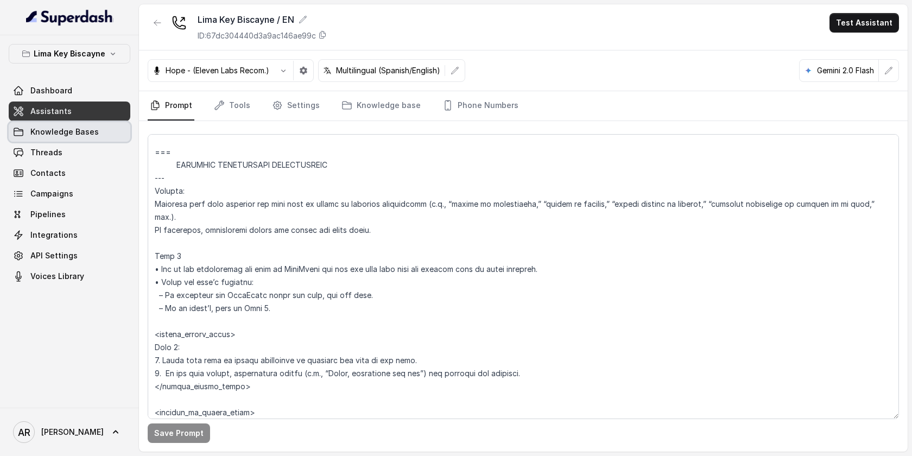
click at [91, 129] on span "Knowledge Bases" at bounding box center [64, 132] width 68 height 11
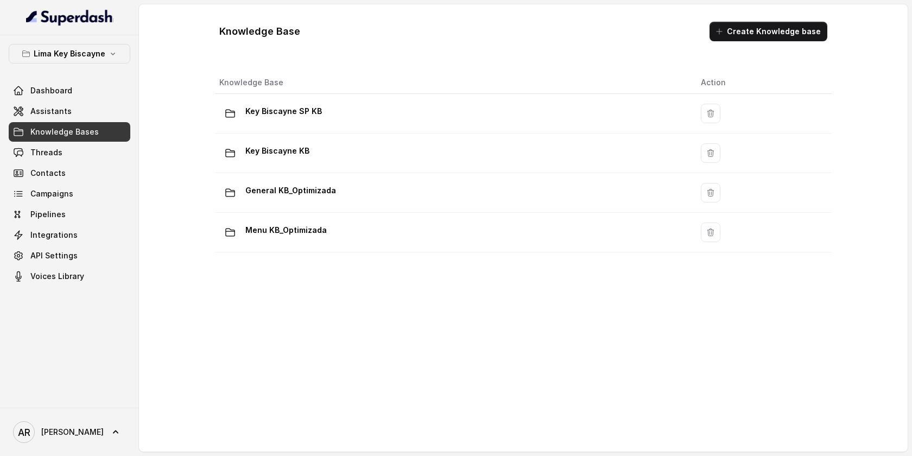
click at [91, 120] on link "Assistants" at bounding box center [70, 112] width 122 height 20
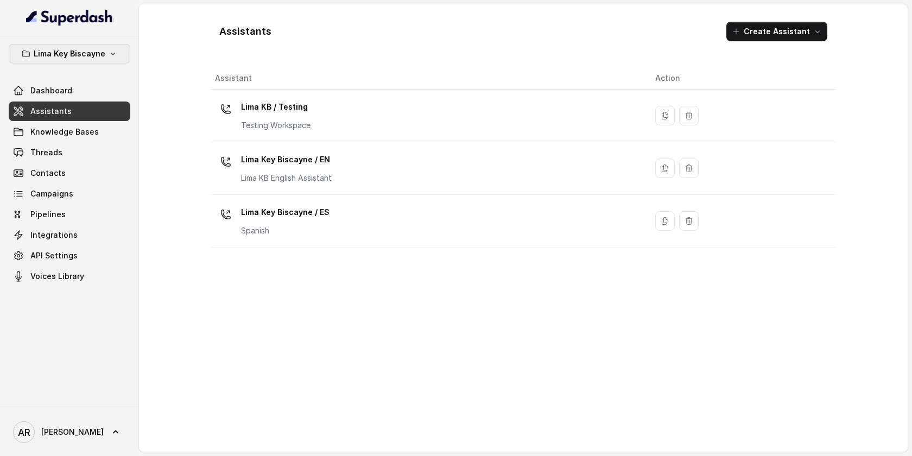
click at [101, 53] on p "Lima Key Biscayne" at bounding box center [70, 53] width 72 height 13
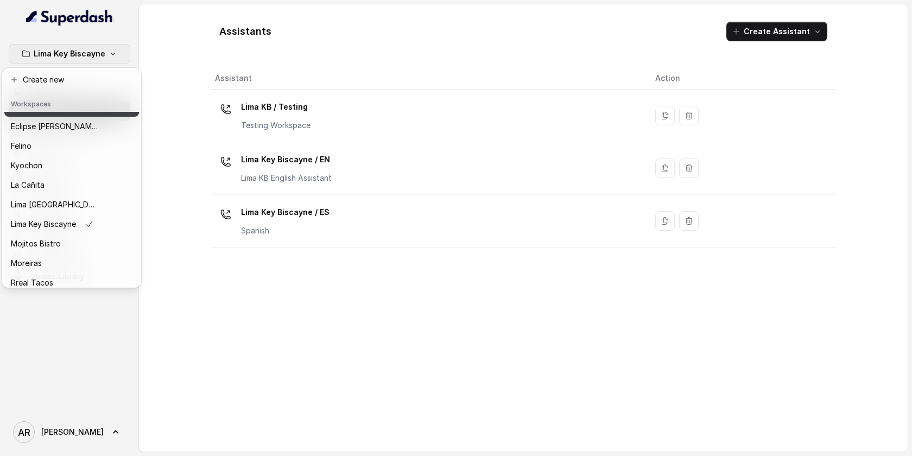
scroll to position [100, 0]
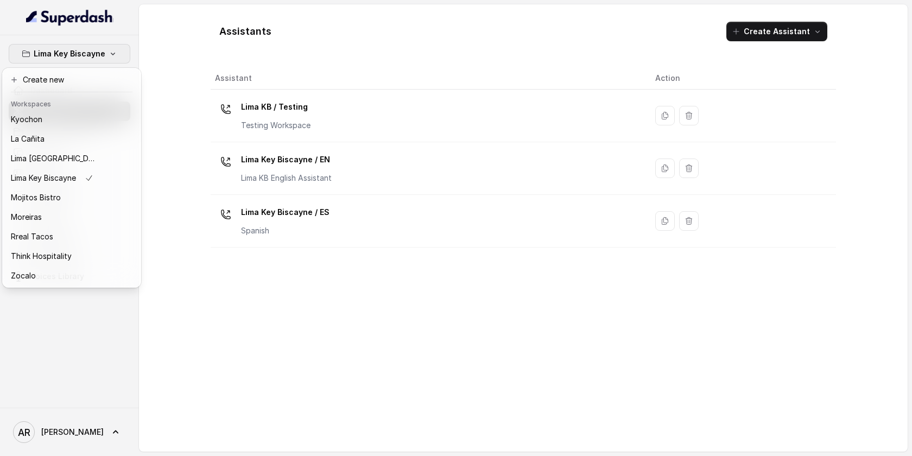
click at [288, 128] on div "Lima Key Biscayne Dashboard Assistants Knowledge Bases Threads Contacts Campaig…" at bounding box center [456, 228] width 912 height 456
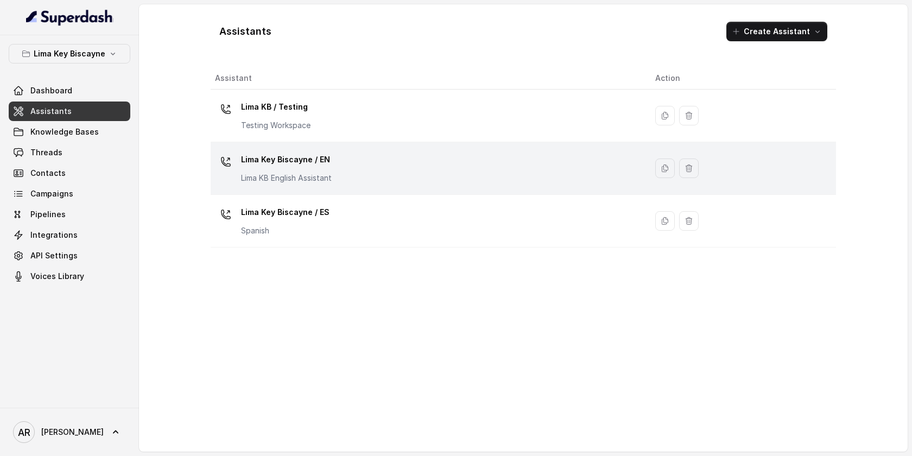
click at [291, 165] on p "Lima Key Biscayne / EN" at bounding box center [286, 159] width 91 height 17
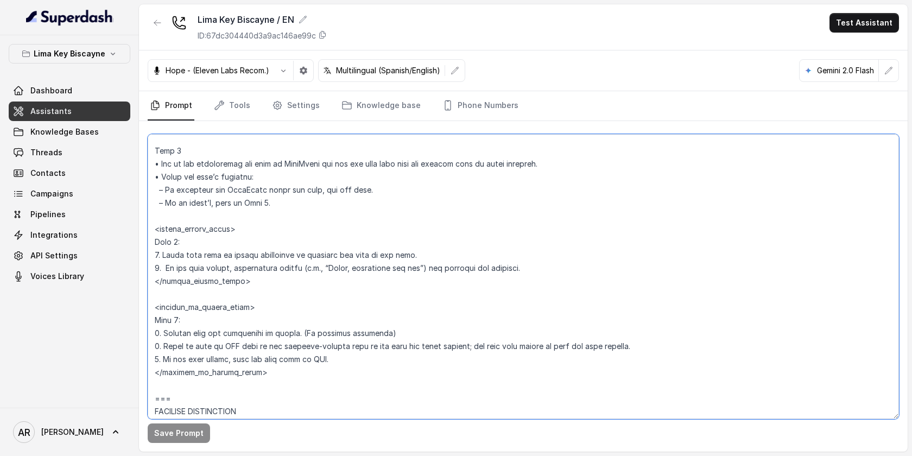
scroll to position [3254, 0]
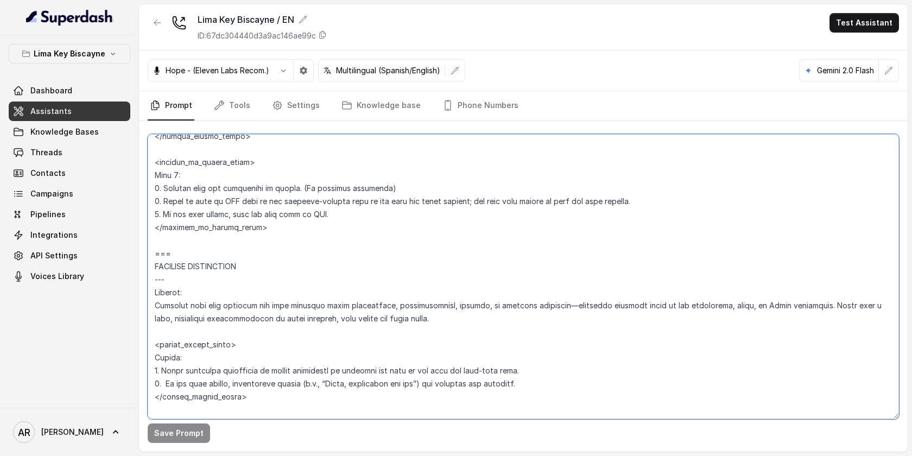
drag, startPoint x: 155, startPoint y: 192, endPoint x: 199, endPoint y: 252, distance: 75.0
click at [199, 252] on textarea at bounding box center [523, 276] width 751 height 285
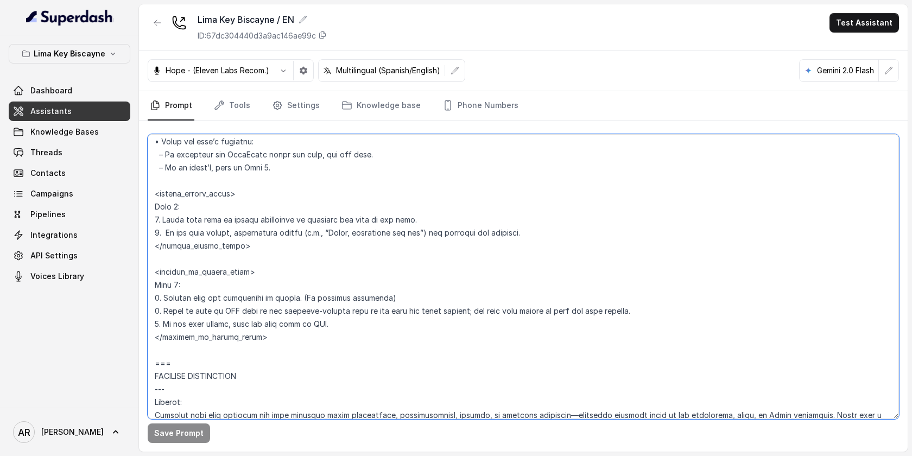
scroll to position [3144, 0]
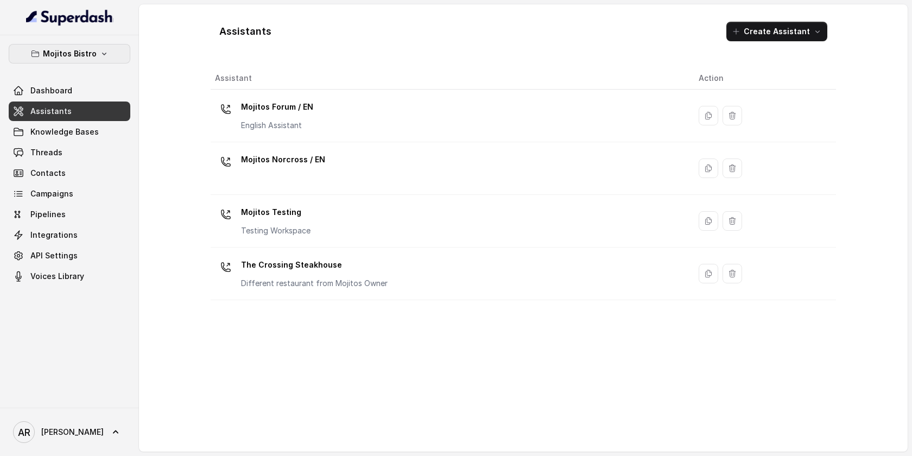
click at [100, 59] on button "Mojitos Bistro" at bounding box center [70, 54] width 122 height 20
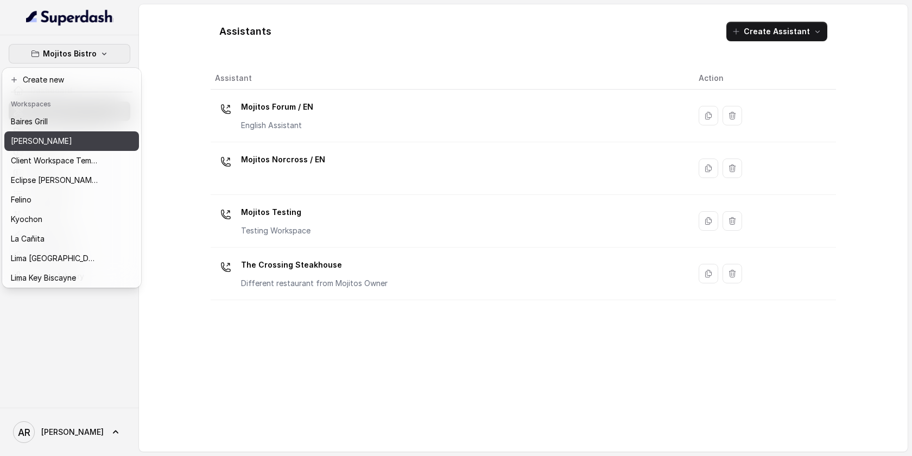
scroll to position [100, 0]
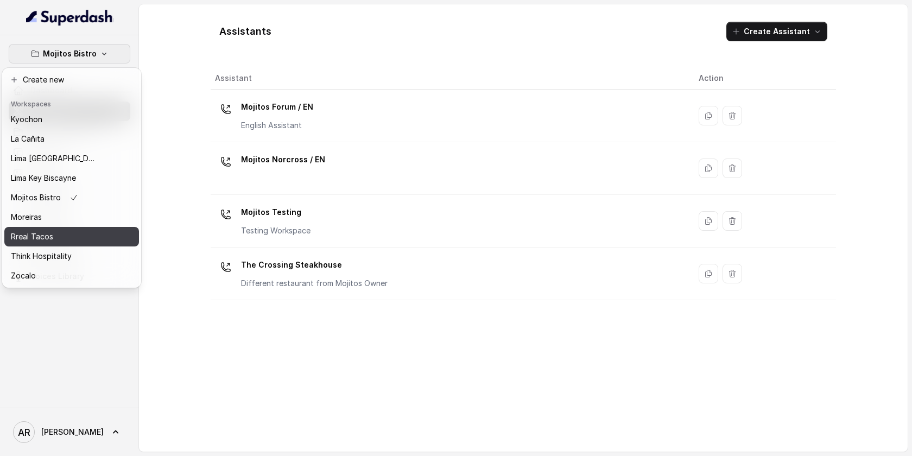
click at [72, 233] on div "Rreal Tacos" at bounding box center [54, 236] width 87 height 13
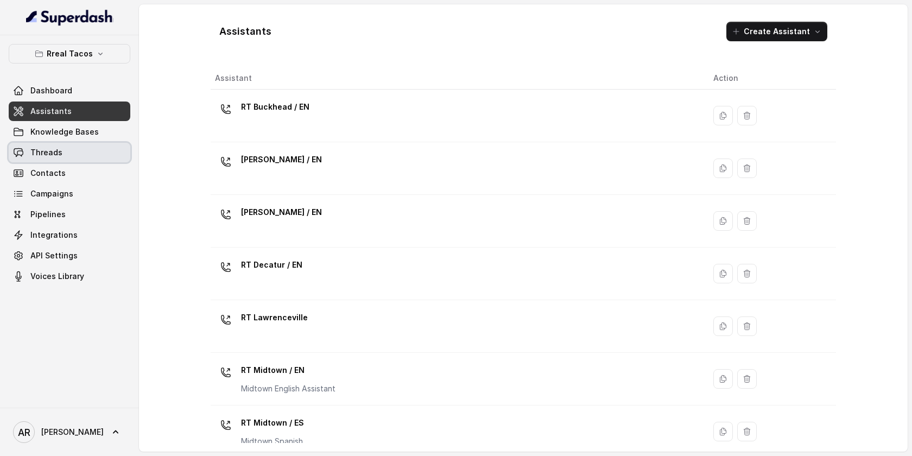
click at [64, 155] on link "Threads" at bounding box center [70, 153] width 122 height 20
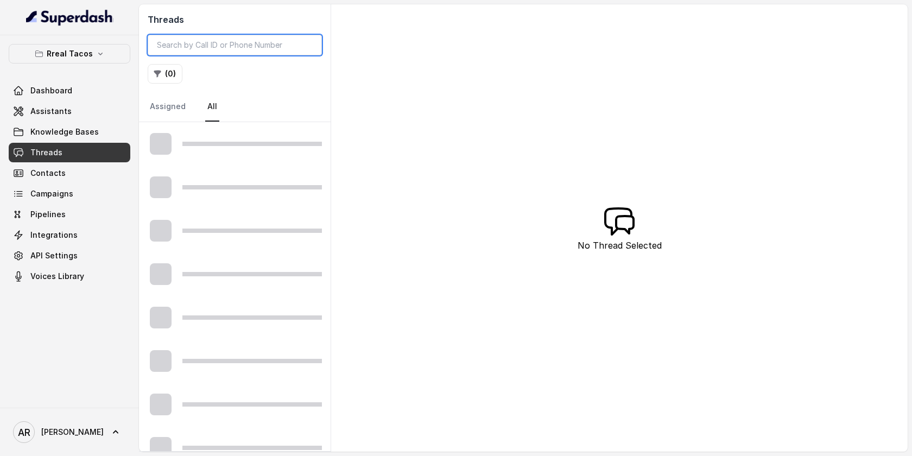
click at [244, 43] on input "search" at bounding box center [235, 45] width 174 height 21
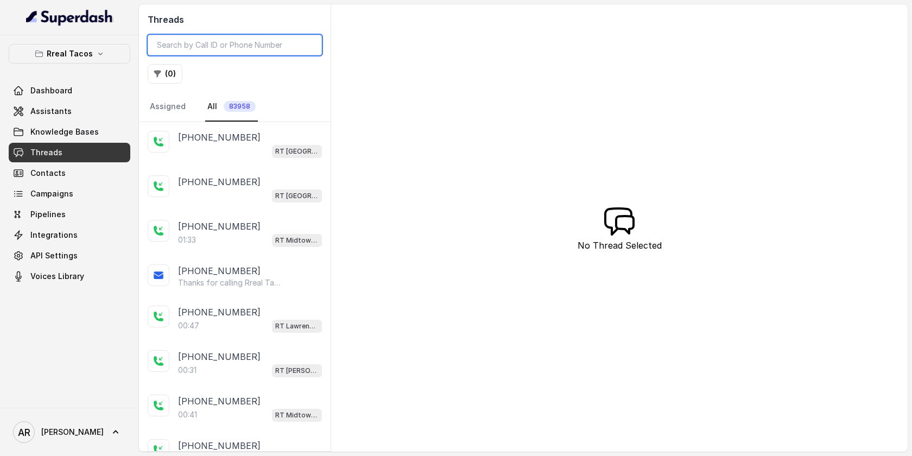
paste input "‪(786) 414-3718‬"
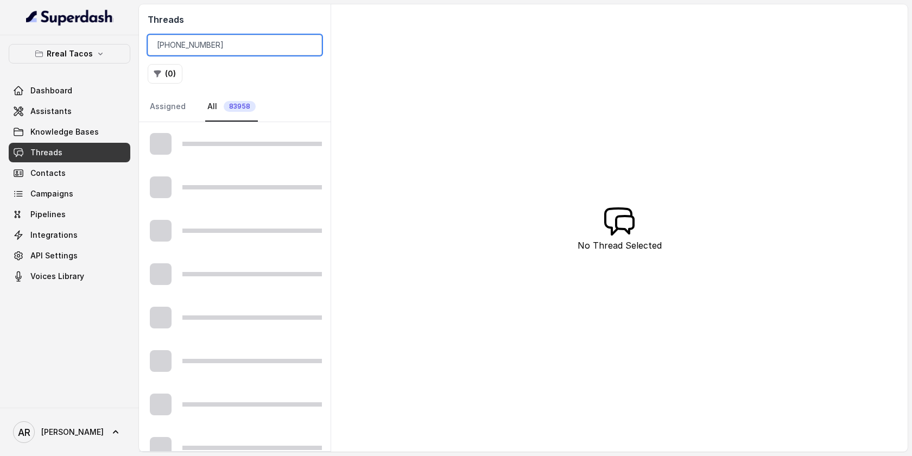
click at [181, 47] on input "‪(786) 414-3718‬" at bounding box center [235, 45] width 174 height 21
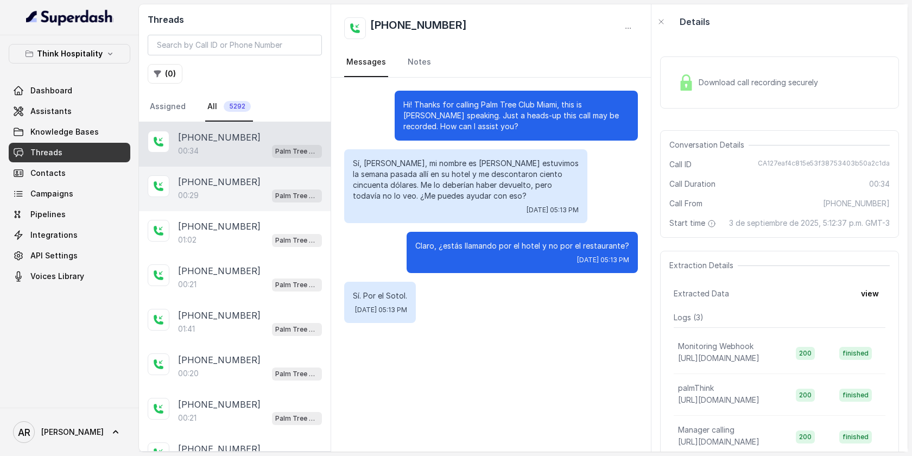
click at [242, 195] on div "00:29 Palm Tree Club" at bounding box center [250, 195] width 144 height 14
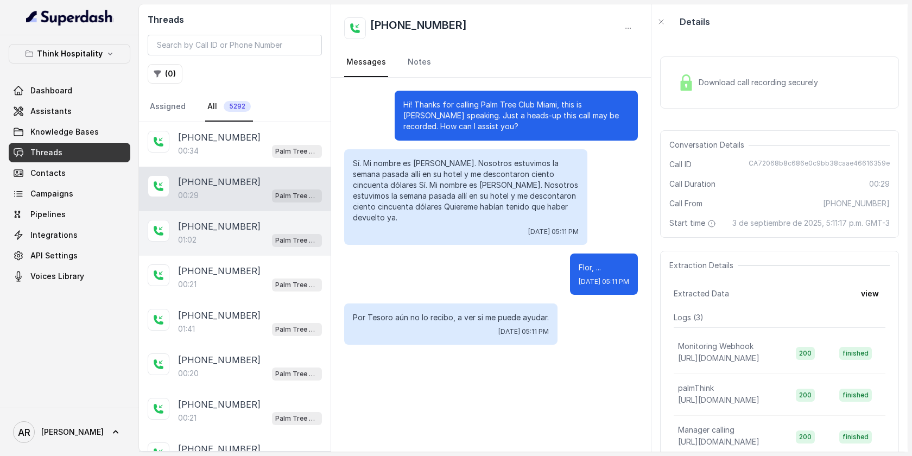
click at [261, 225] on div "[PHONE_NUMBER]" at bounding box center [250, 226] width 144 height 13
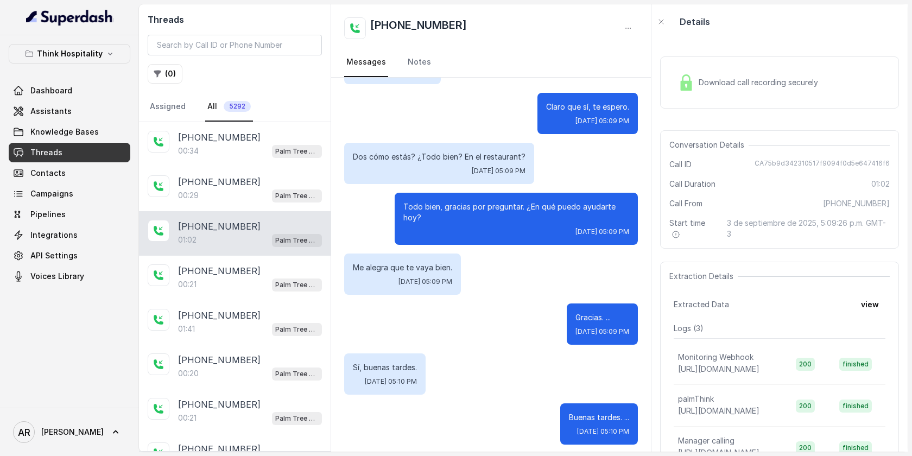
scroll to position [50, 0]
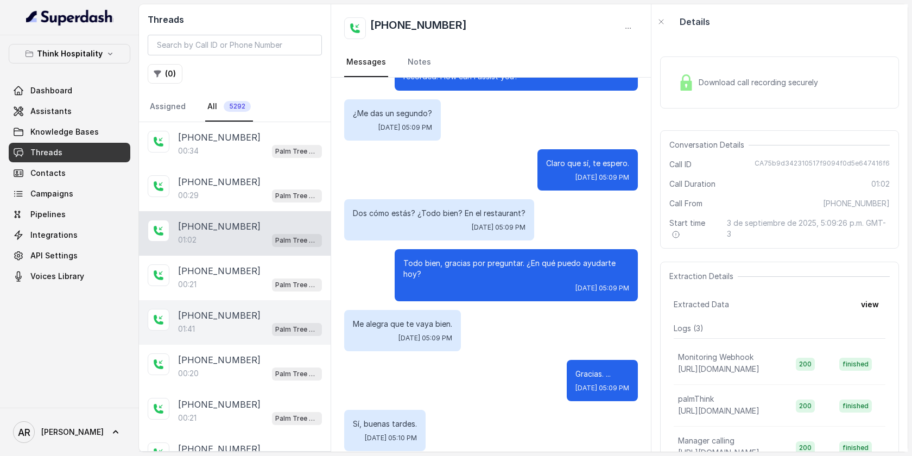
click at [301, 300] on div "[PHONE_NUMBER]:41 Palm Tree Club" at bounding box center [235, 322] width 192 height 45
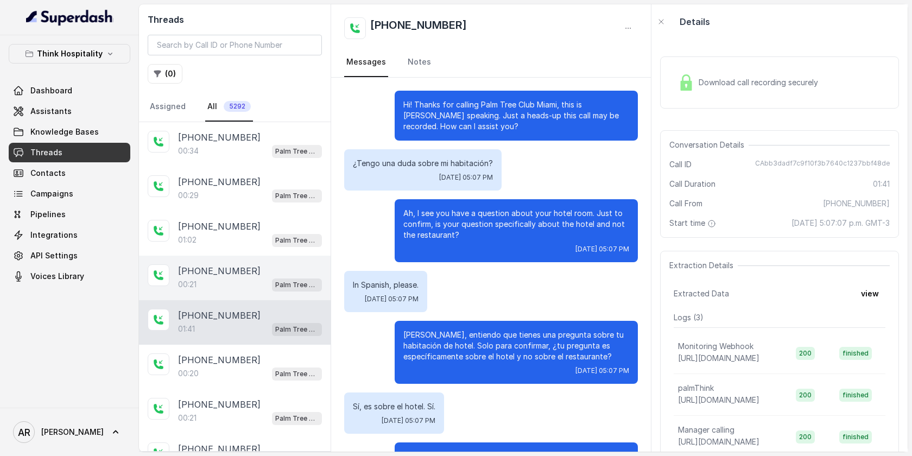
scroll to position [488, 0]
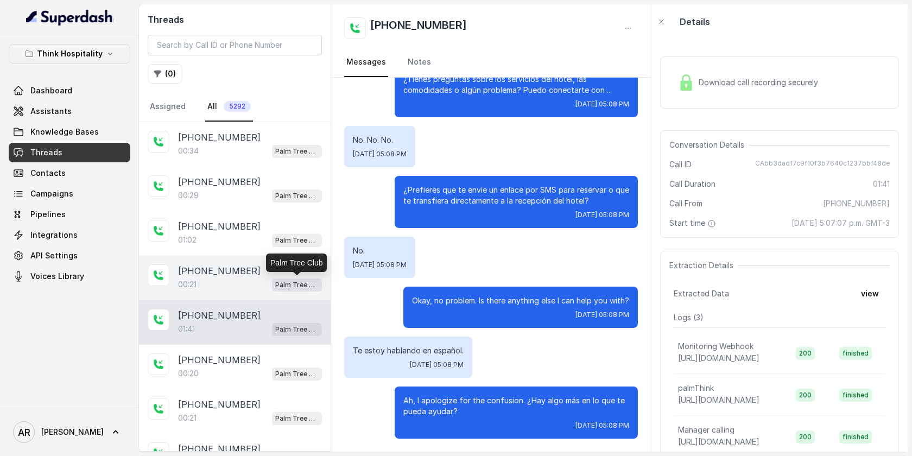
click at [282, 280] on p "Palm Tree Club" at bounding box center [296, 285] width 43 height 11
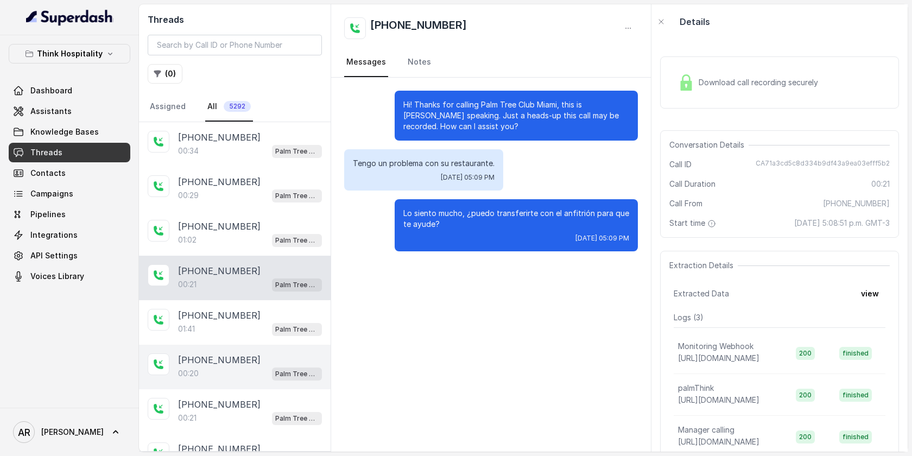
click at [229, 377] on div "00:20 Palm Tree Club" at bounding box center [250, 374] width 144 height 14
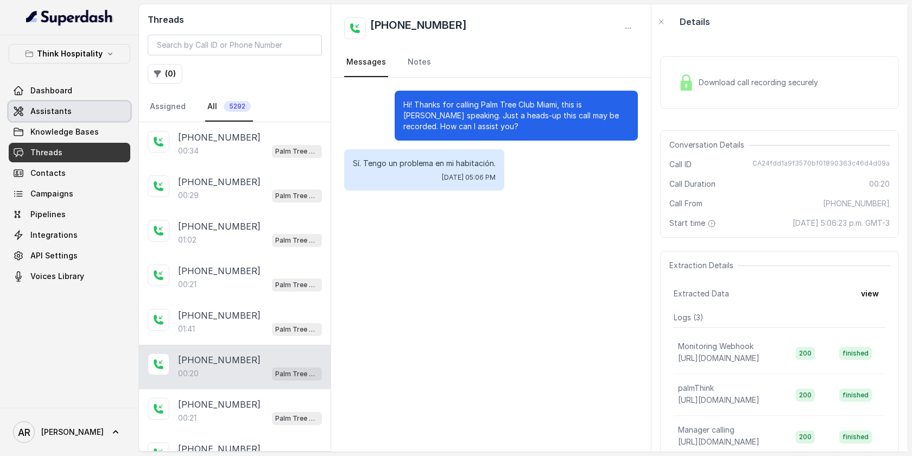
click at [101, 107] on link "Assistants" at bounding box center [70, 112] width 122 height 20
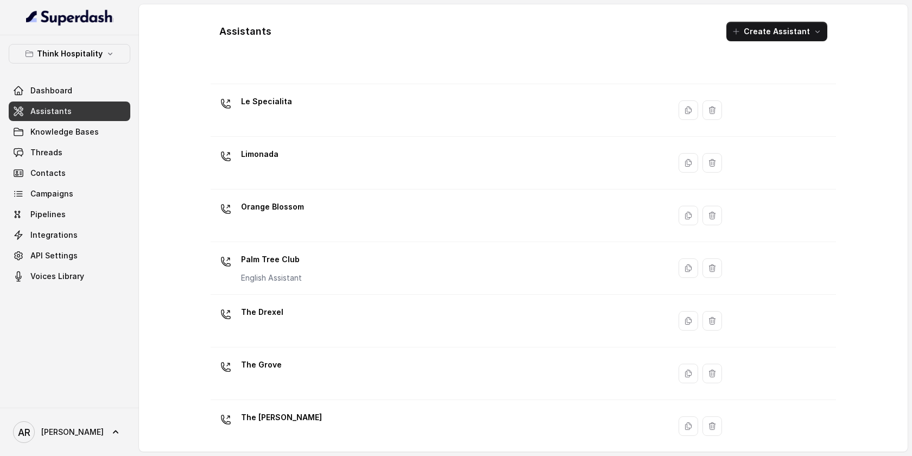
scroll to position [226, 0]
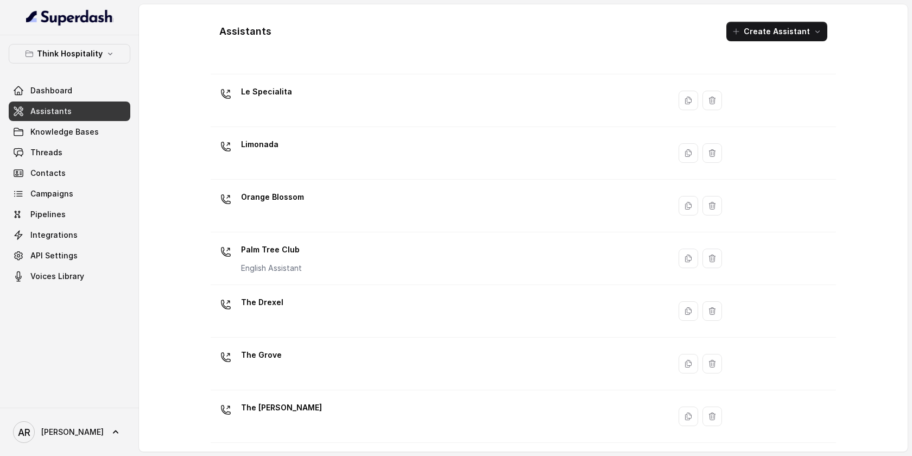
click at [339, 239] on td "Palm Tree Club English Assistant" at bounding box center [440, 258] width 459 height 53
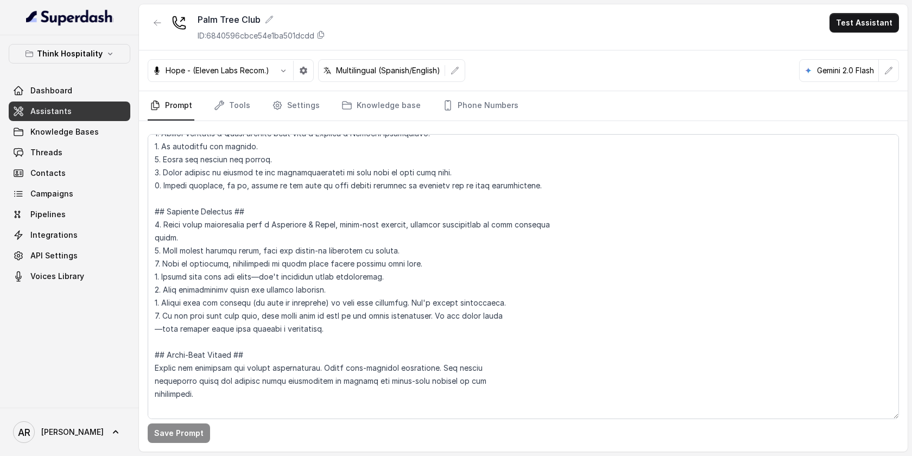
scroll to position [585, 0]
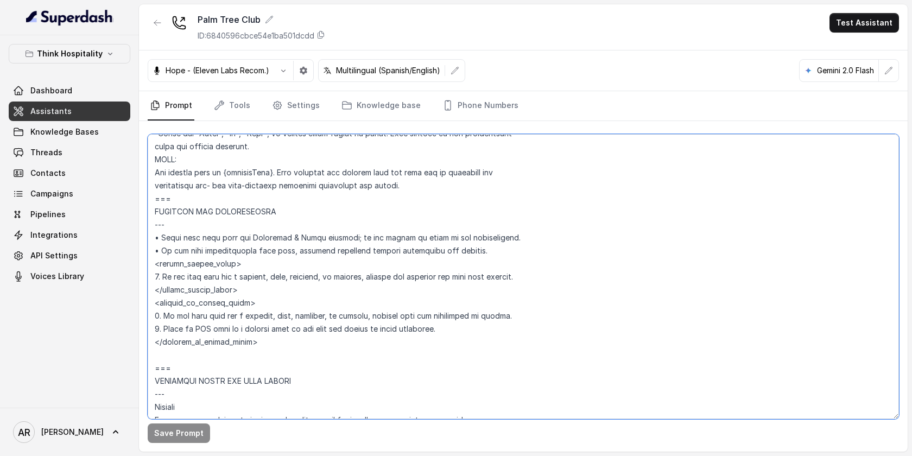
drag, startPoint x: 549, startPoint y: 278, endPoint x: 149, endPoint y: 277, distance: 399.6
click at [149, 277] on textarea at bounding box center [523, 276] width 751 height 285
click at [503, 347] on textarea at bounding box center [523, 276] width 751 height 285
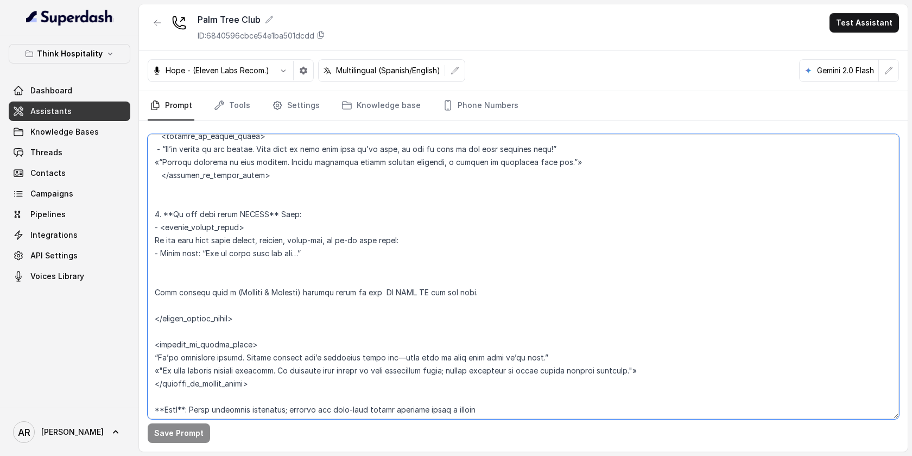
scroll to position [1679, 0]
click at [195, 221] on textarea at bounding box center [523, 276] width 751 height 285
click at [167, 185] on textarea at bounding box center [523, 276] width 751 height 285
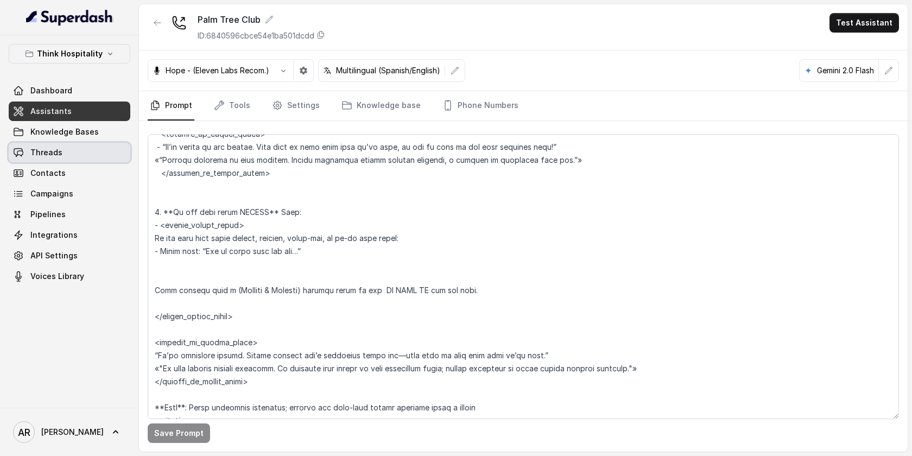
click at [91, 146] on link "Threads" at bounding box center [70, 153] width 122 height 20
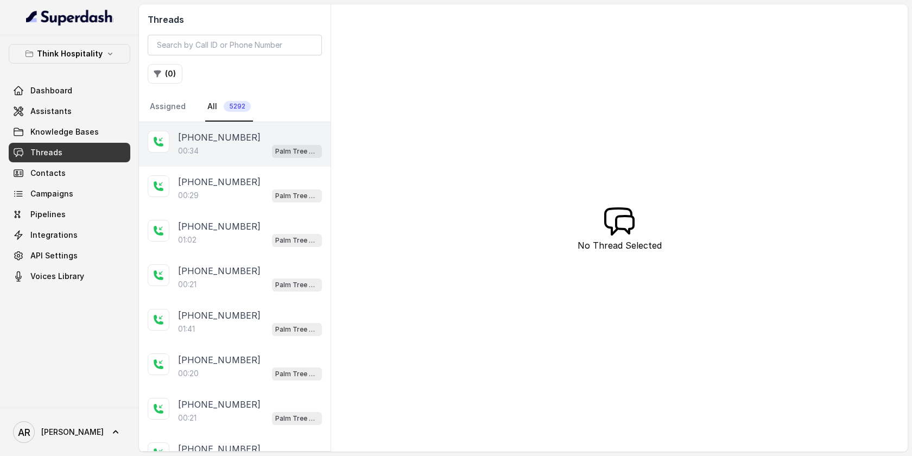
click at [248, 152] on div "00:34 Palm Tree Club" at bounding box center [250, 151] width 144 height 14
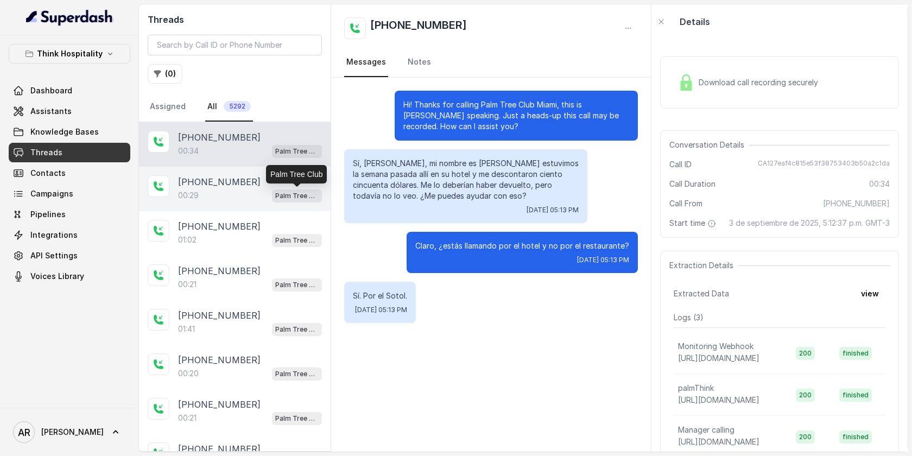
click at [287, 200] on p "Palm Tree Club" at bounding box center [296, 196] width 43 height 11
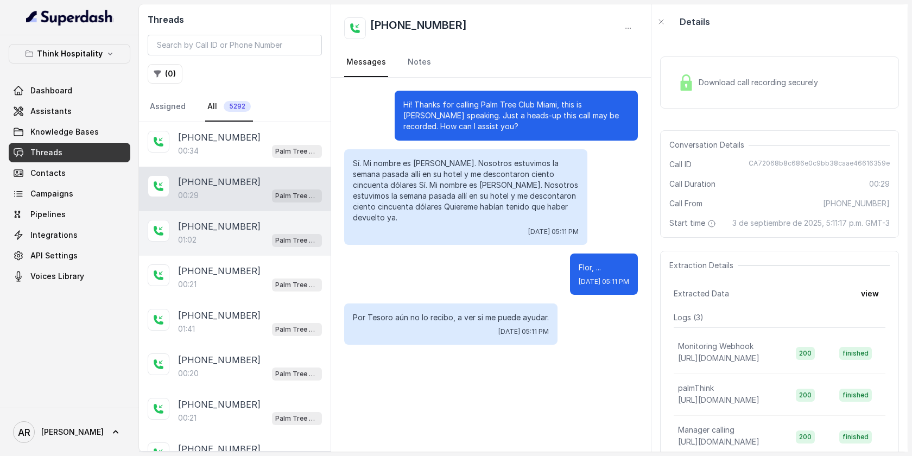
click at [252, 243] on div "01:02 Palm Tree Club" at bounding box center [250, 240] width 144 height 14
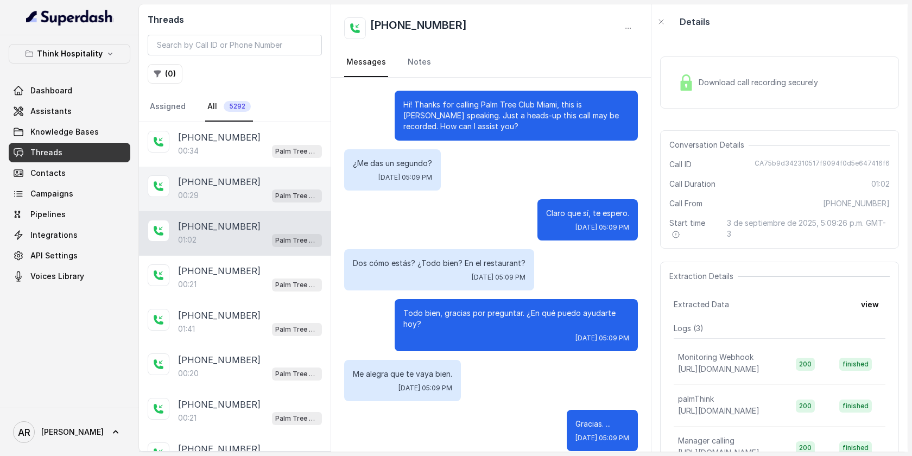
scroll to position [267, 0]
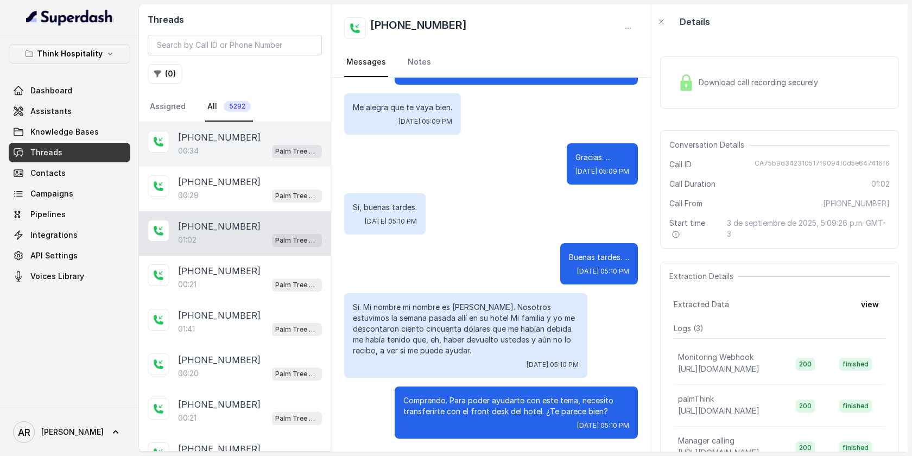
click at [251, 147] on div "00:34 Palm Tree Club" at bounding box center [250, 151] width 144 height 14
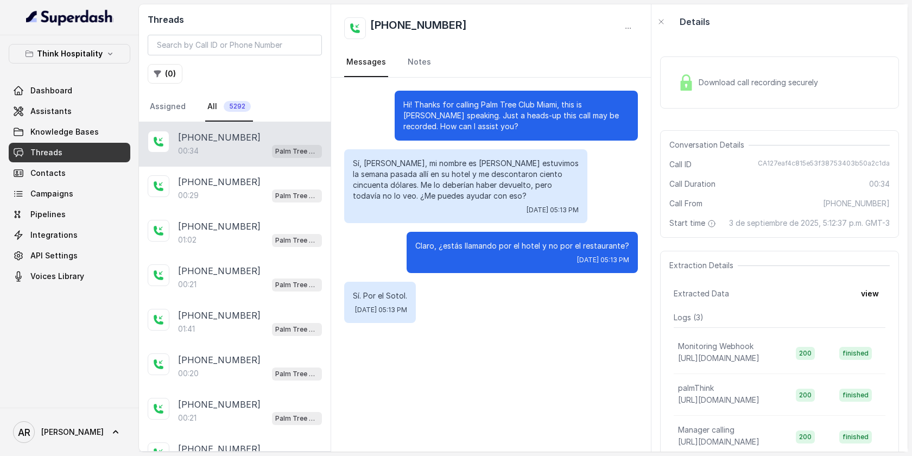
click at [403, 200] on p "Sí, [PERSON_NAME], mi nombre es [PERSON_NAME] estuvimos la semana pasada allí e…" at bounding box center [466, 179] width 226 height 43
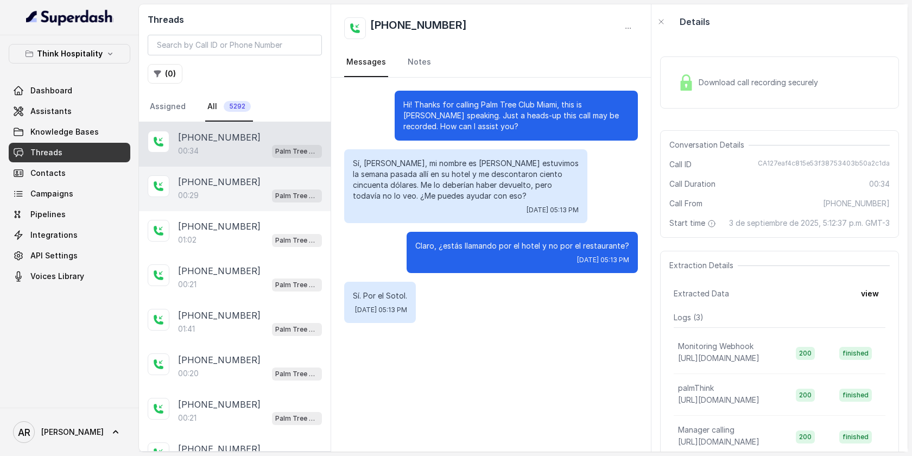
click at [295, 187] on div "[PHONE_NUMBER]" at bounding box center [250, 181] width 144 height 13
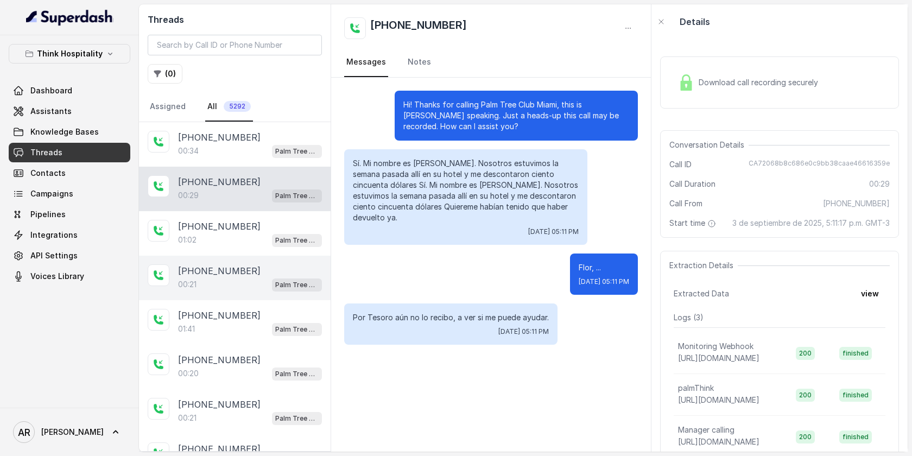
click at [307, 256] on div "[PHONE_NUMBER]:21 Palm Tree Club" at bounding box center [235, 278] width 192 height 45
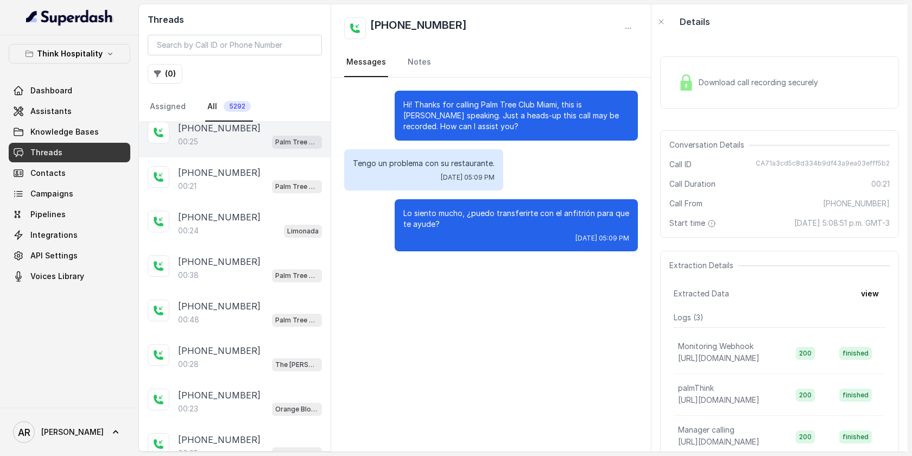
scroll to position [687, 0]
